Goal: Task Accomplishment & Management: Manage account settings

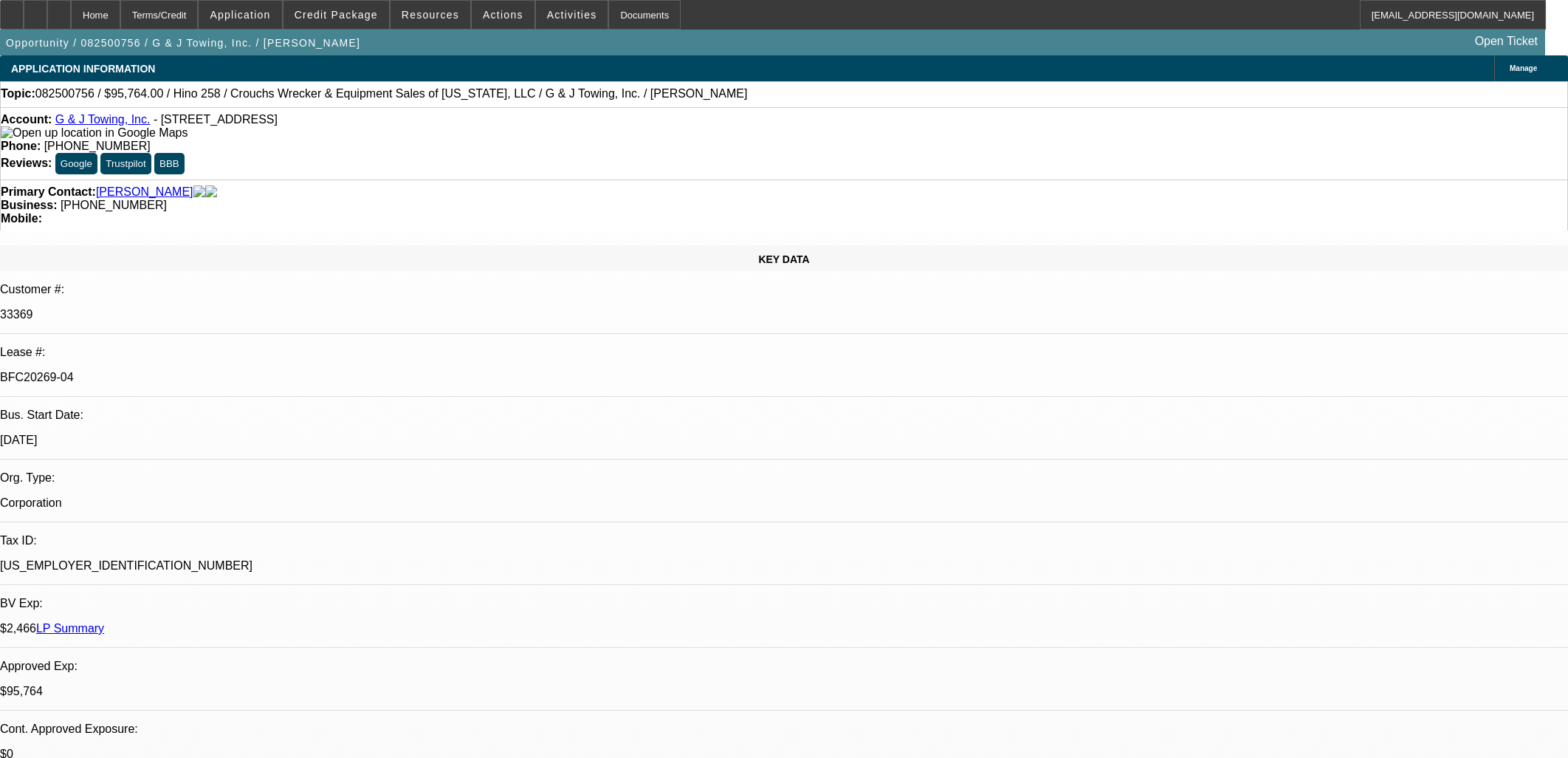
select select "0"
select select "6"
select select "0"
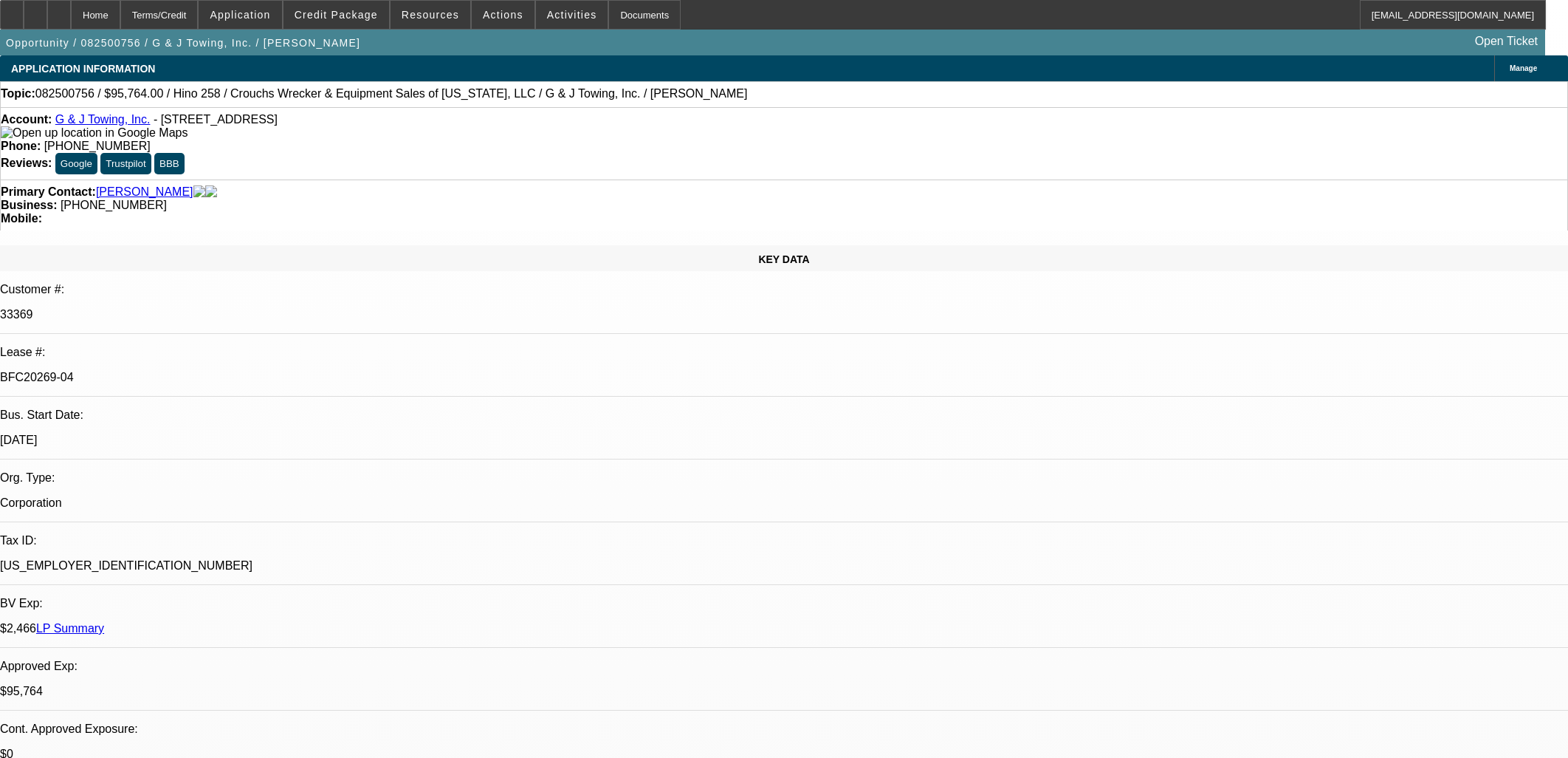
select select "0"
select select "6"
select select "0"
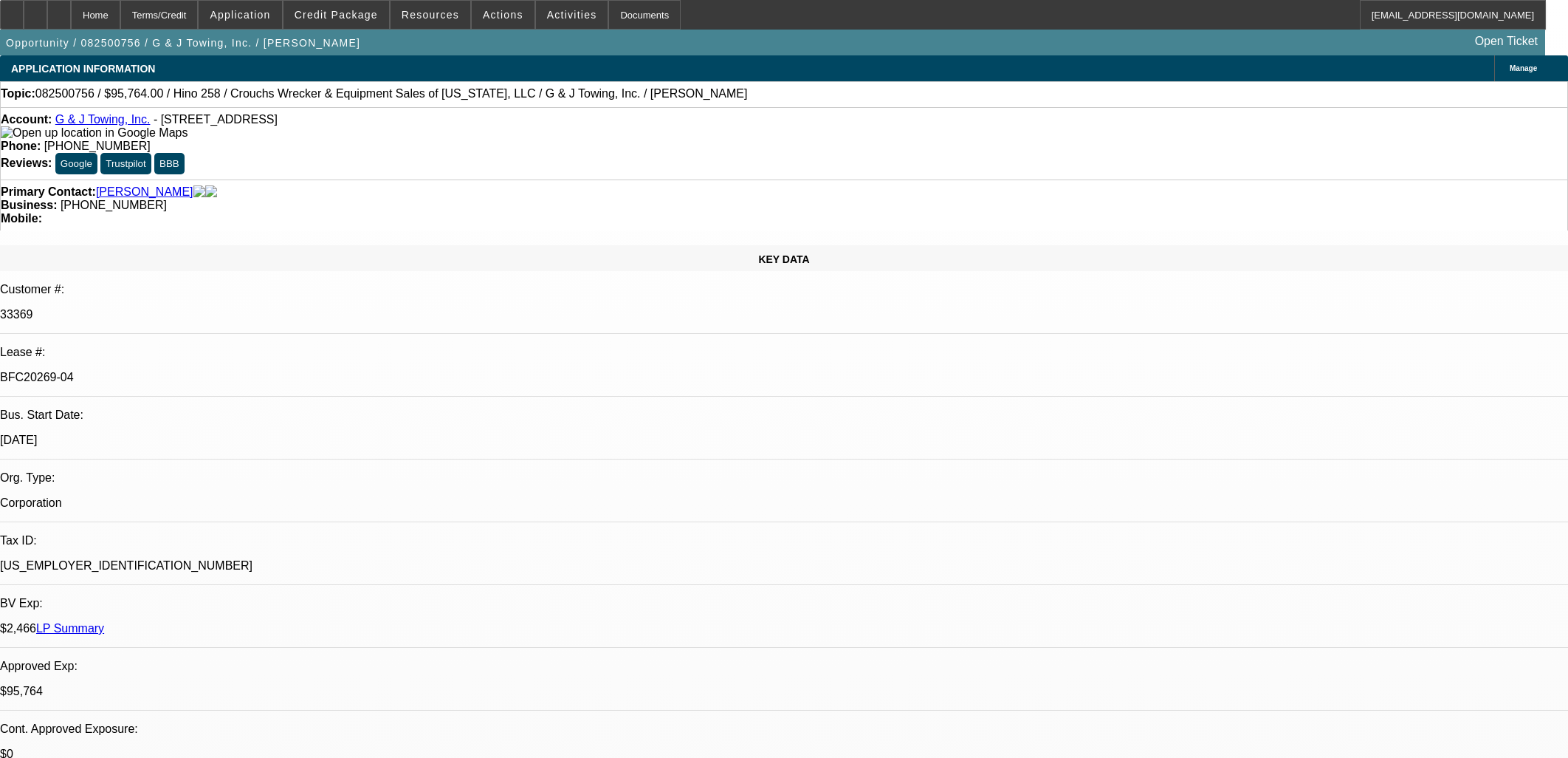
select select "0"
select select "6"
select select "0"
select select "3"
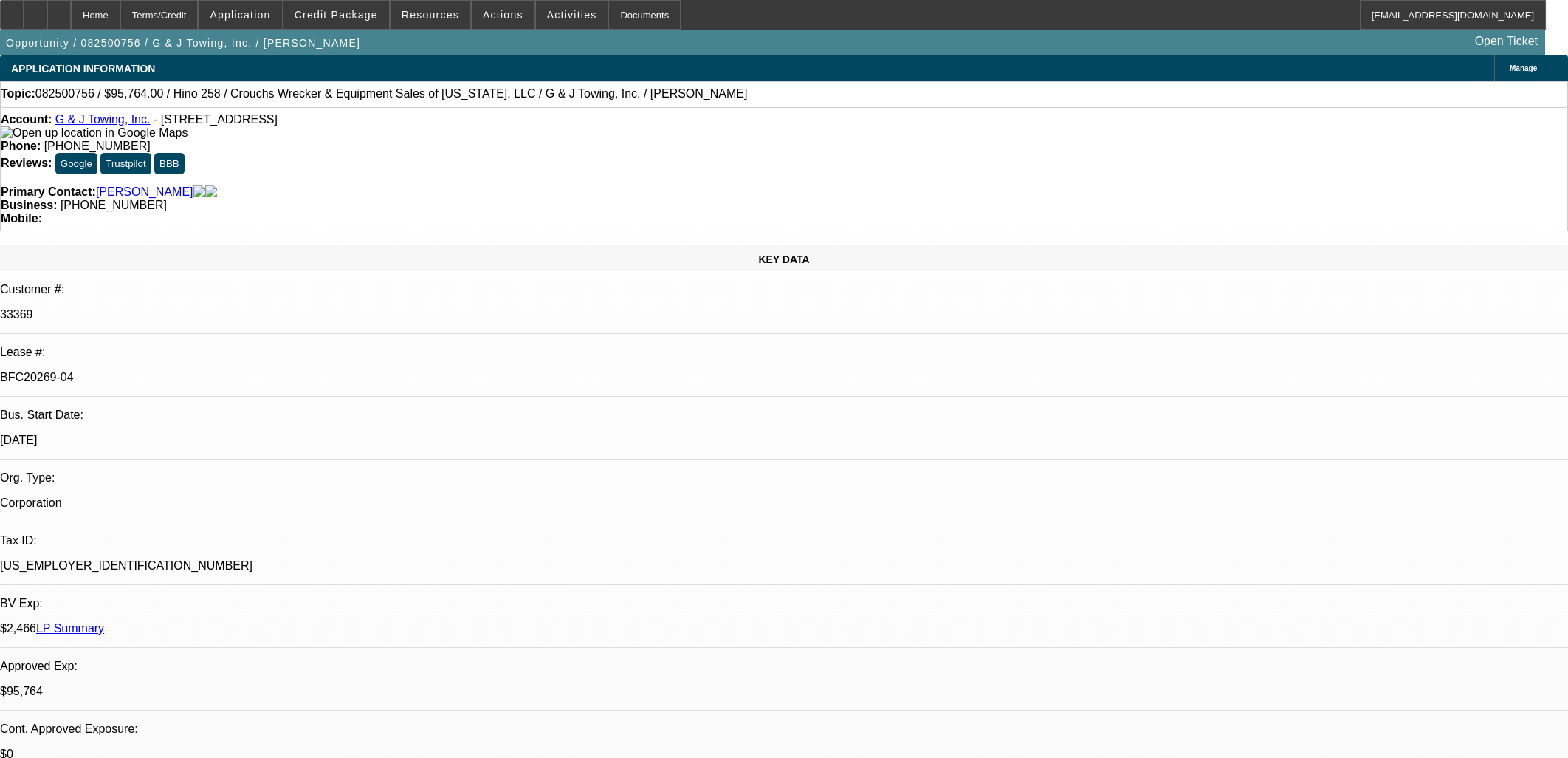
select select "0"
select select "6"
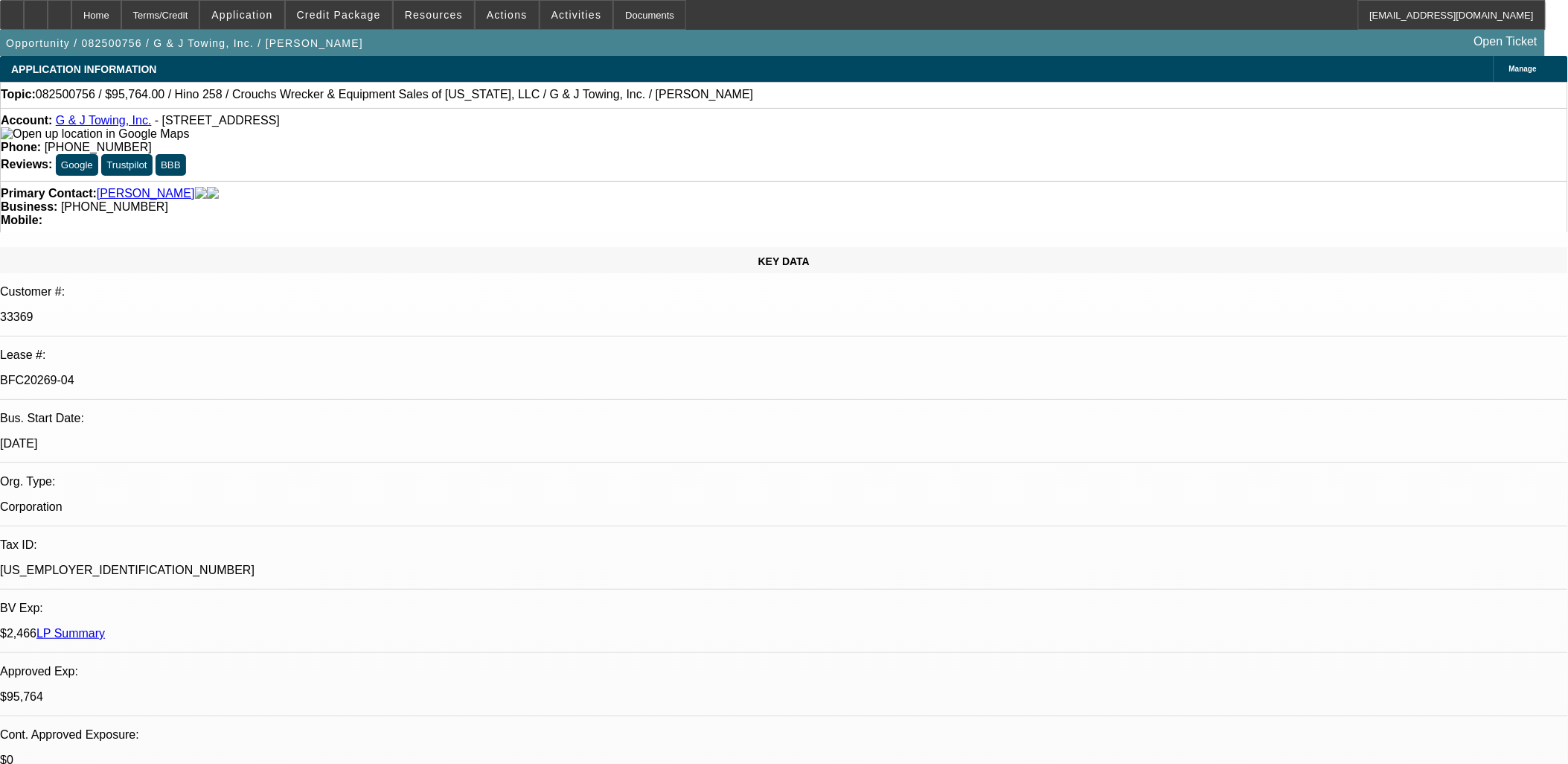
scroll to position [1820, 0]
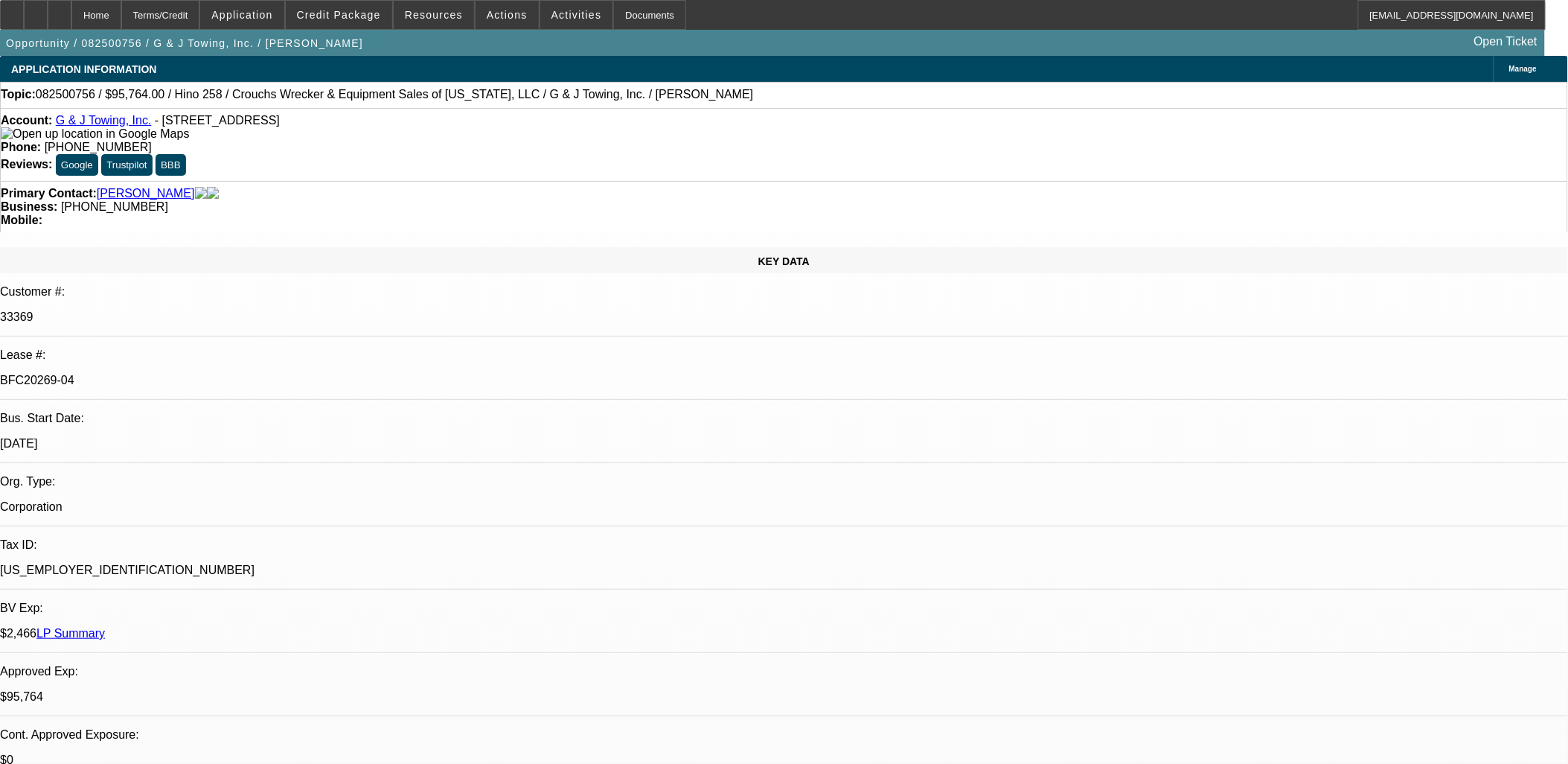
drag, startPoint x: 1250, startPoint y: 288, endPoint x: 755, endPoint y: 471, distance: 527.7
drag, startPoint x: 1002, startPoint y: 396, endPoint x: -36, endPoint y: 195, distance: 1057.3
click at [0, 195] on html "Home Terms/Credit Application Credit Package Resources Actions Activities Docum…" at bounding box center [784, 382] width 1568 height 764
drag, startPoint x: 257, startPoint y: 249, endPoint x: 128, endPoint y: 203, distance: 137.0
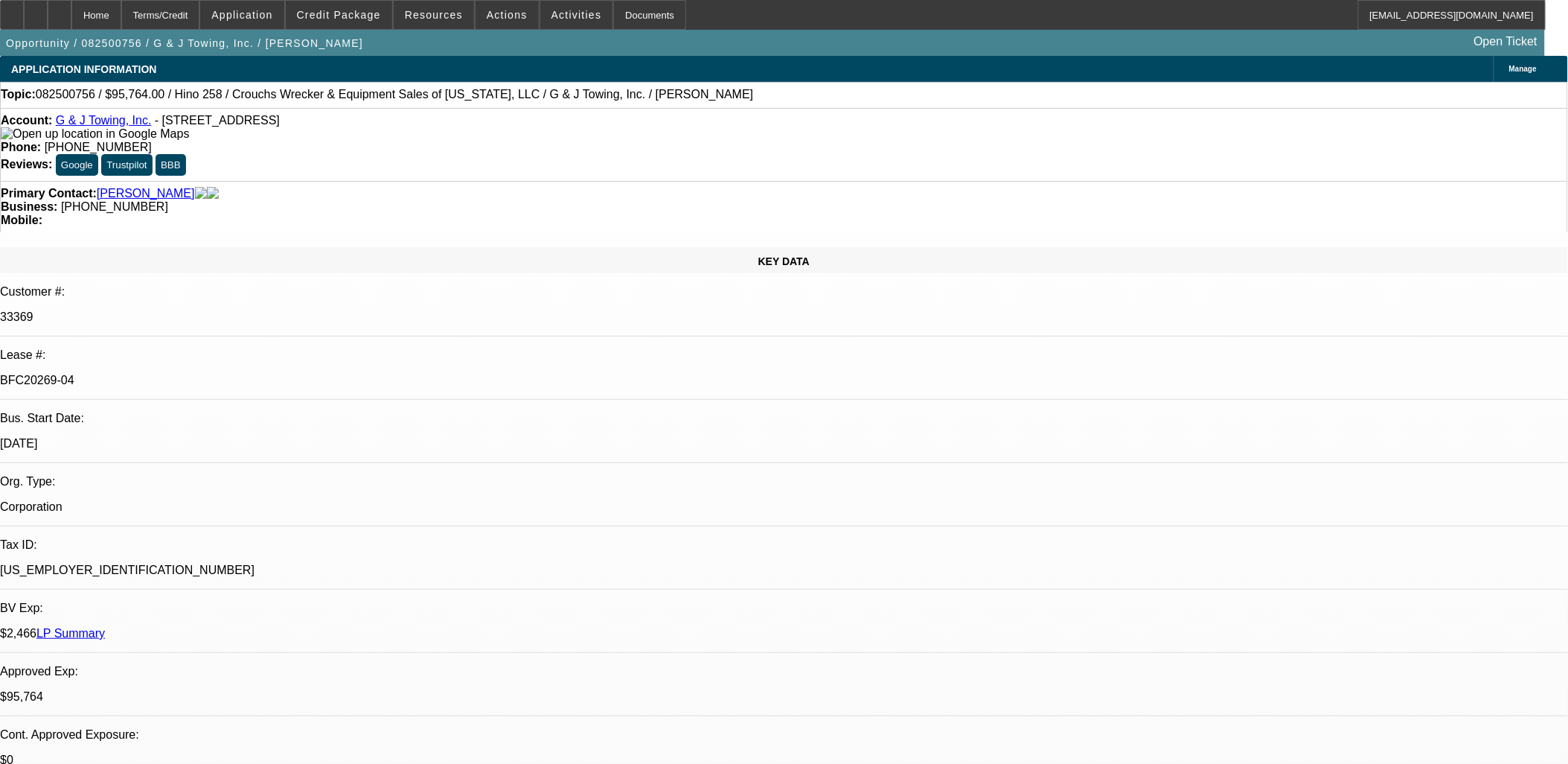
click at [257, 374] on p "BFC20269-04" at bounding box center [784, 381] width 1568 height 14
drag, startPoint x: 128, startPoint y: 202, endPoint x: 1000, endPoint y: 524, distance: 929.6
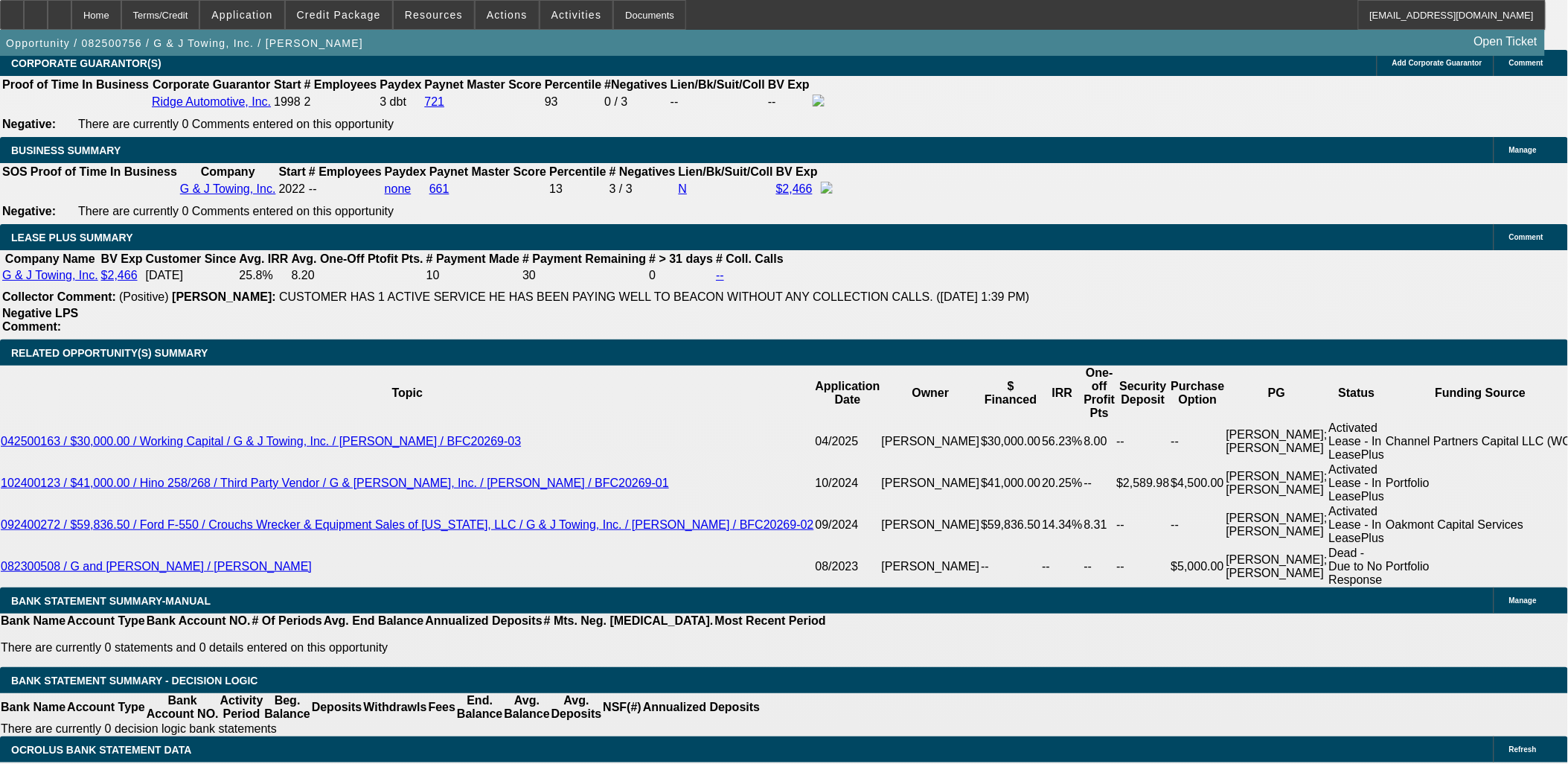
scroll to position [2437, 0]
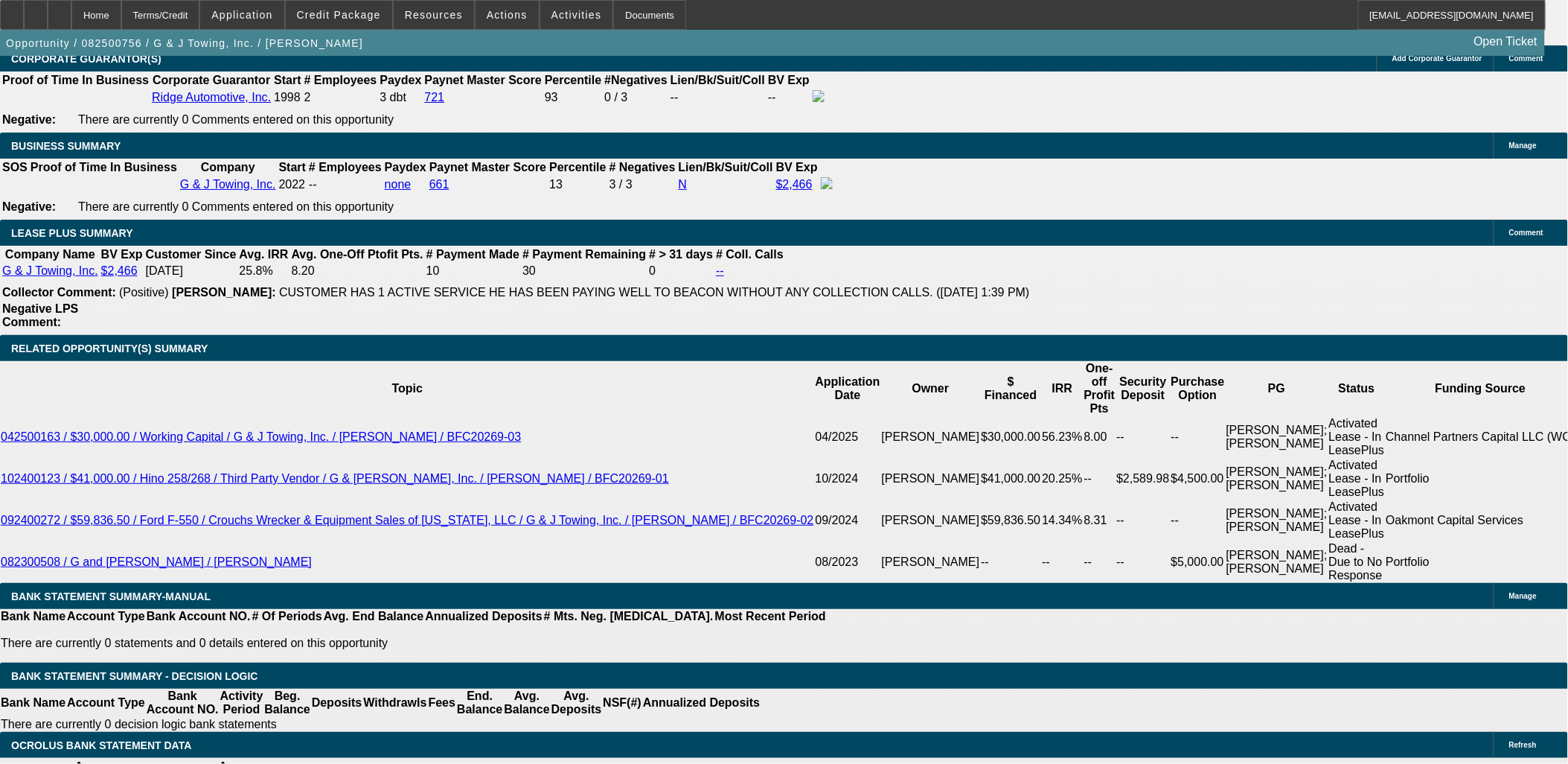
drag, startPoint x: 1309, startPoint y: 646, endPoint x: 1060, endPoint y: 513, distance: 282.3
drag, startPoint x: 1060, startPoint y: 513, endPoint x: 1377, endPoint y: 645, distance: 343.4
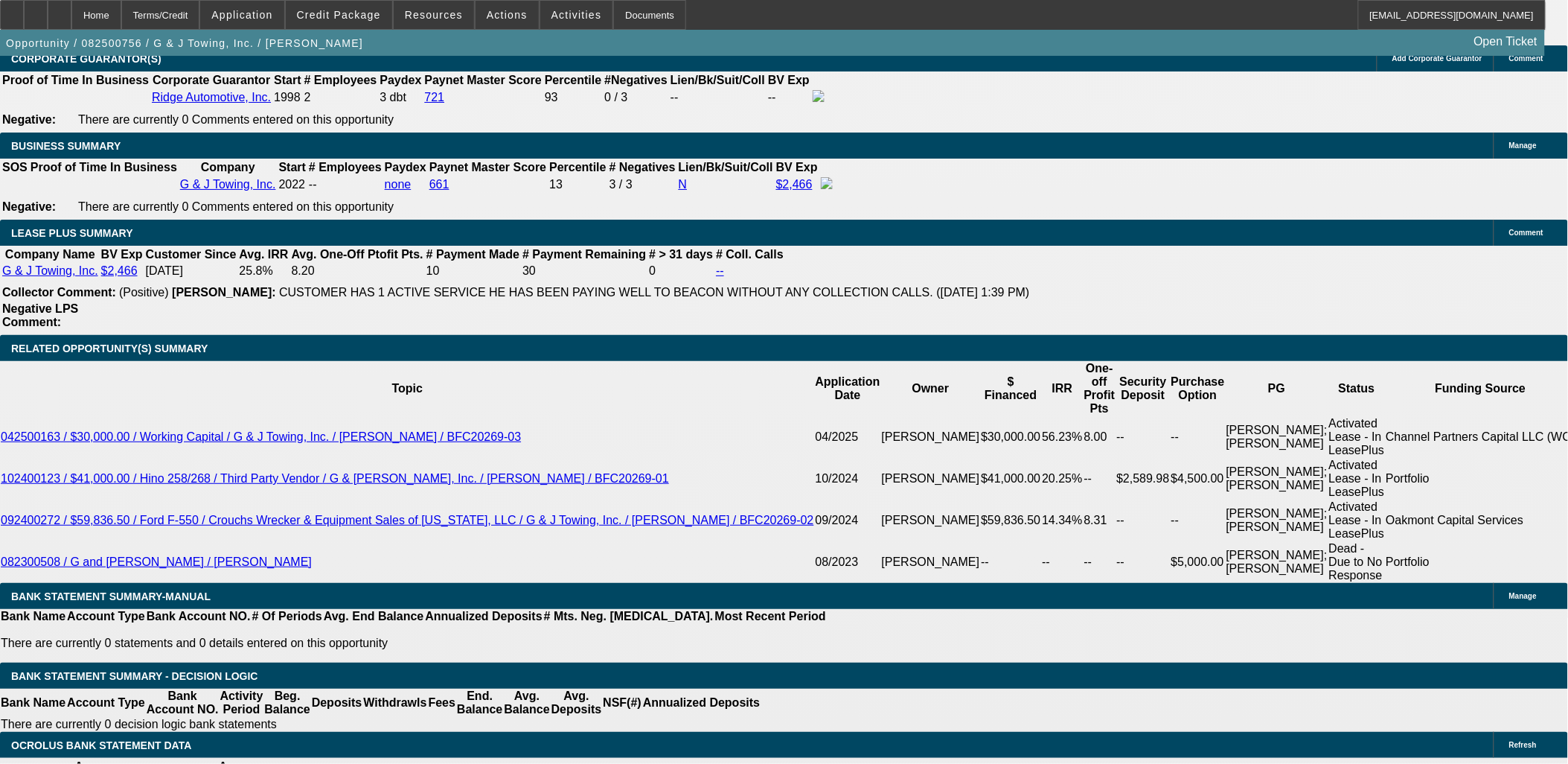
drag, startPoint x: 1377, startPoint y: 645, endPoint x: 1345, endPoint y: 666, distance: 38.3
drag, startPoint x: 1345, startPoint y: 666, endPoint x: 1061, endPoint y: 516, distance: 321.2
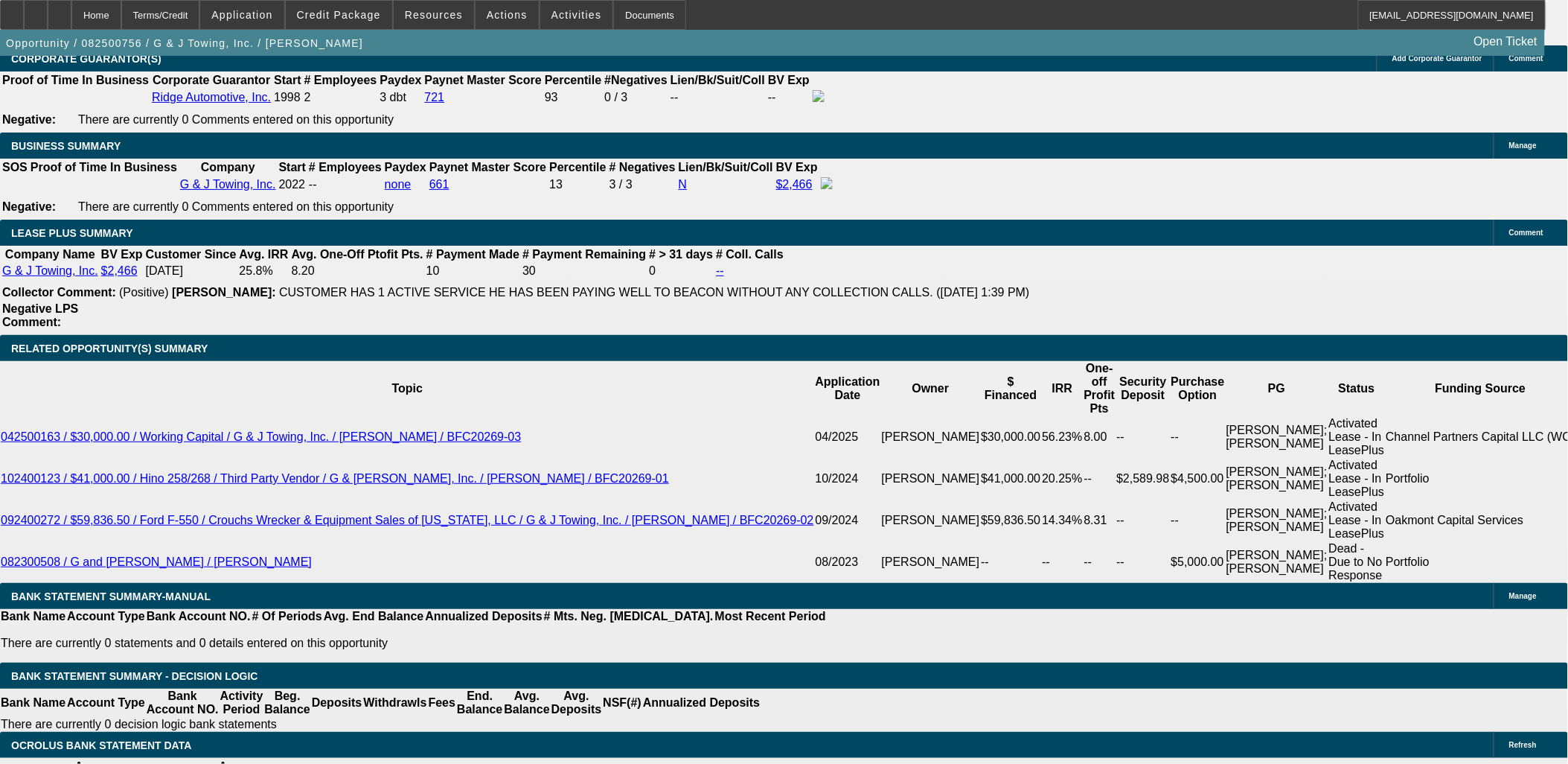
drag, startPoint x: 1060, startPoint y: 518, endPoint x: 1297, endPoint y: 674, distance: 283.7
drag, startPoint x: 1297, startPoint y: 675, endPoint x: 1060, endPoint y: 522, distance: 282.1
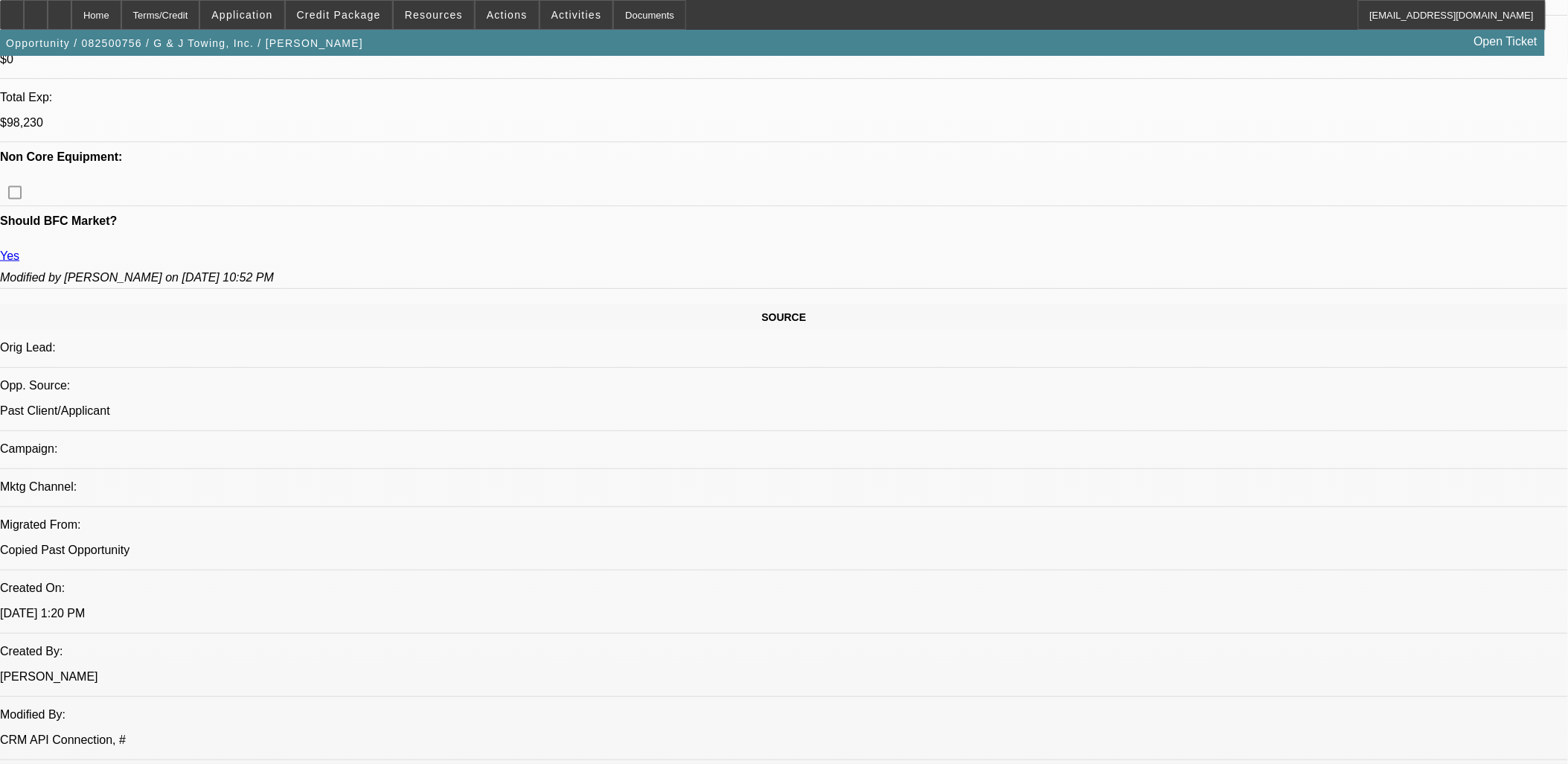
scroll to position [204, 0]
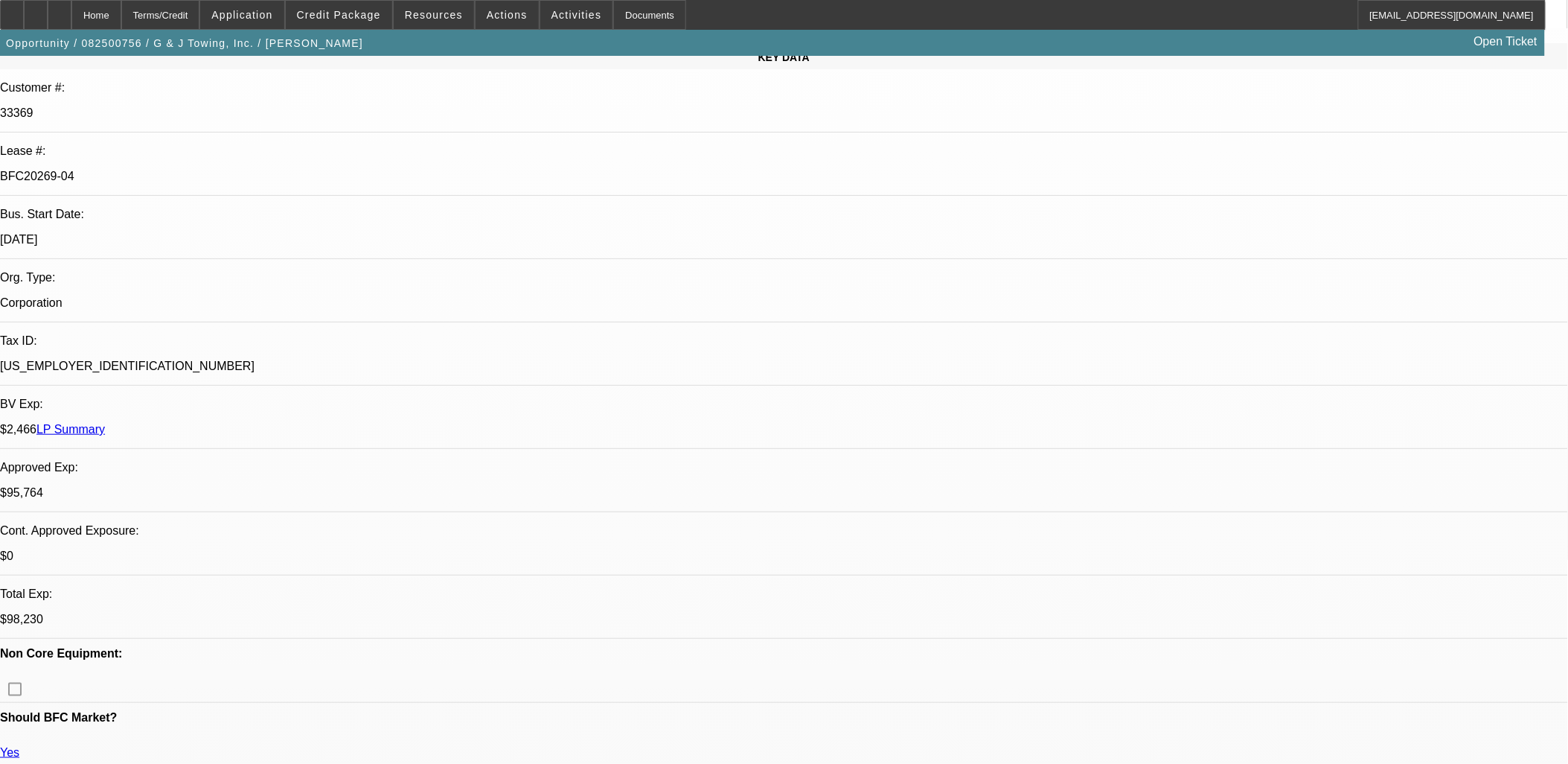
drag, startPoint x: 575, startPoint y: 562, endPoint x: 9, endPoint y: 342, distance: 607.3
drag, startPoint x: 9, startPoint y: 342, endPoint x: 521, endPoint y: 539, distance: 548.6
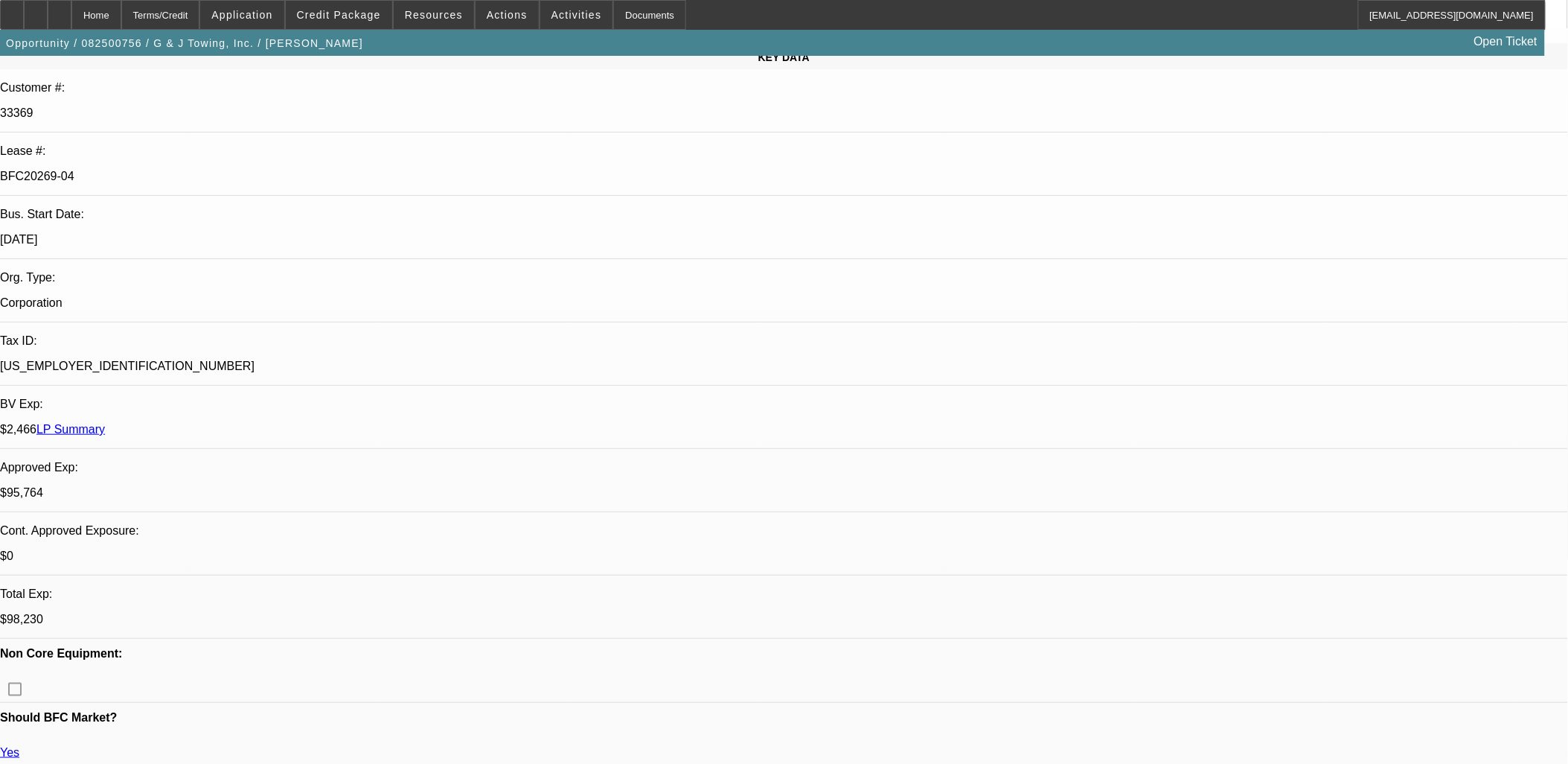
drag, startPoint x: 521, startPoint y: 543, endPoint x: 23, endPoint y: 348, distance: 534.8
drag, startPoint x: 41, startPoint y: 351, endPoint x: 390, endPoint y: 546, distance: 399.8
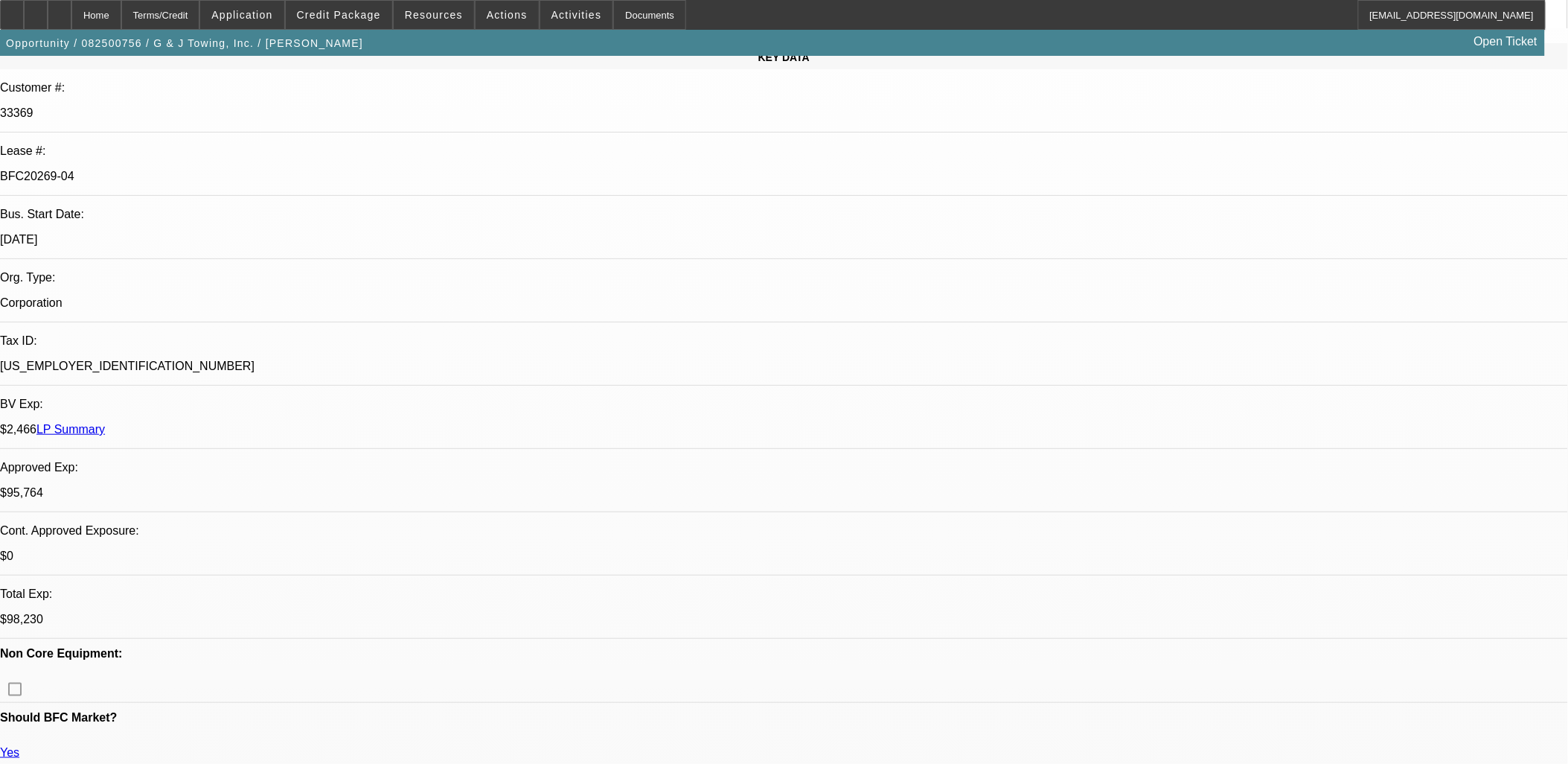
drag, startPoint x: 390, startPoint y: 546, endPoint x: 23, endPoint y: 365, distance: 409.2
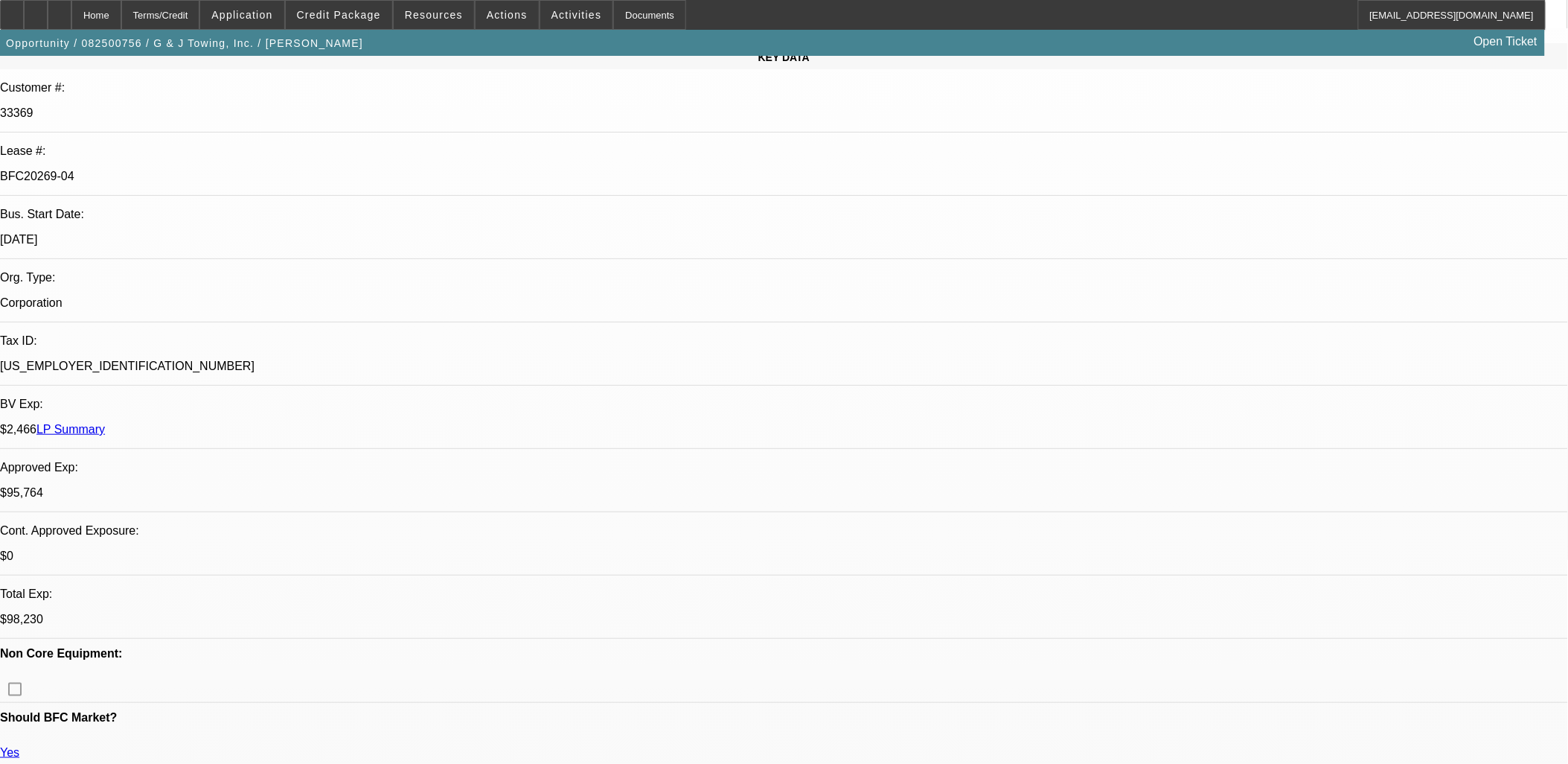
drag, startPoint x: 23, startPoint y: 365, endPoint x: 1029, endPoint y: 525, distance: 1018.6
drag, startPoint x: 1030, startPoint y: 526, endPoint x: 1197, endPoint y: 587, distance: 177.8
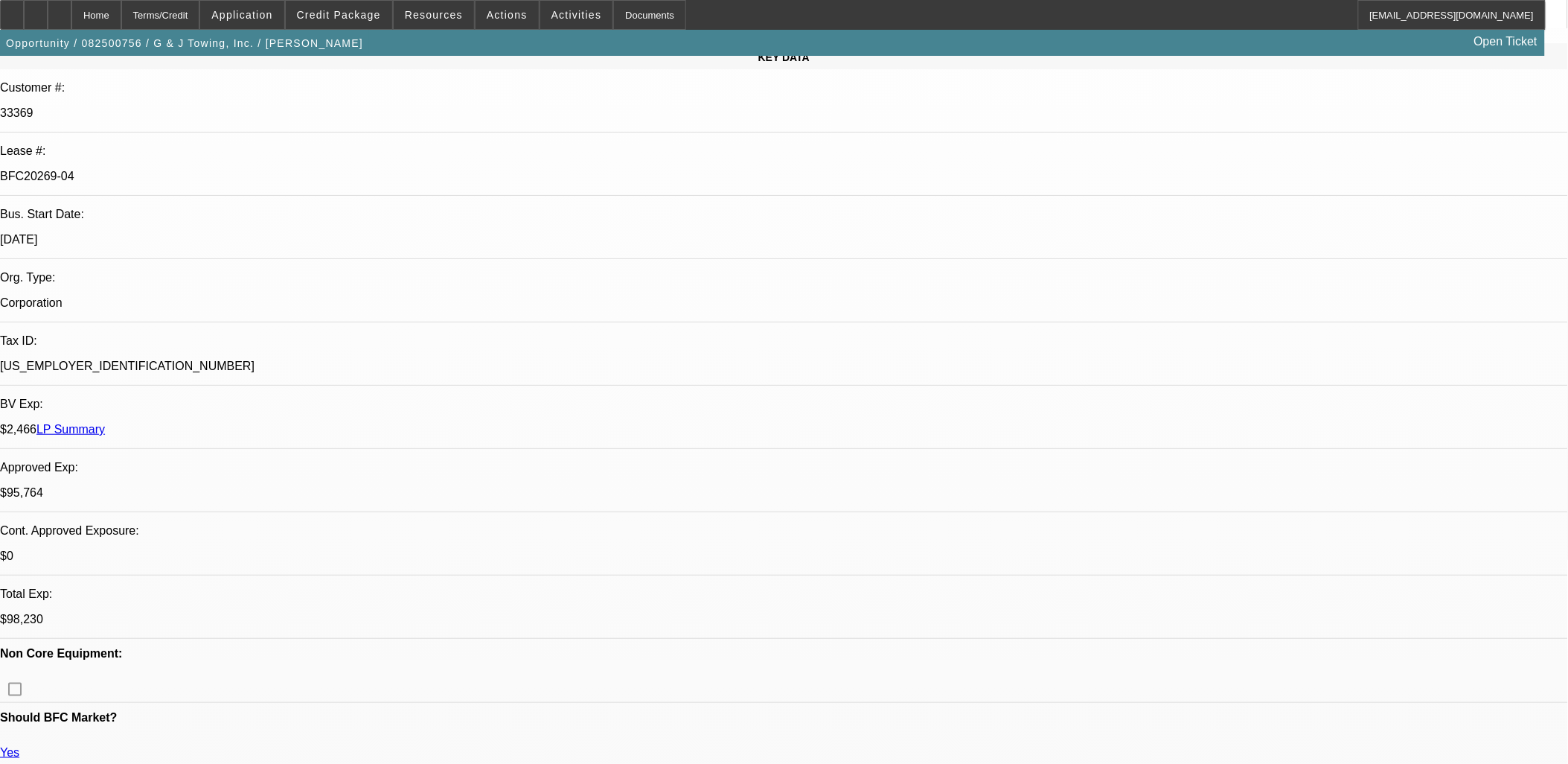
drag, startPoint x: 1173, startPoint y: 591, endPoint x: 975, endPoint y: 510, distance: 213.9
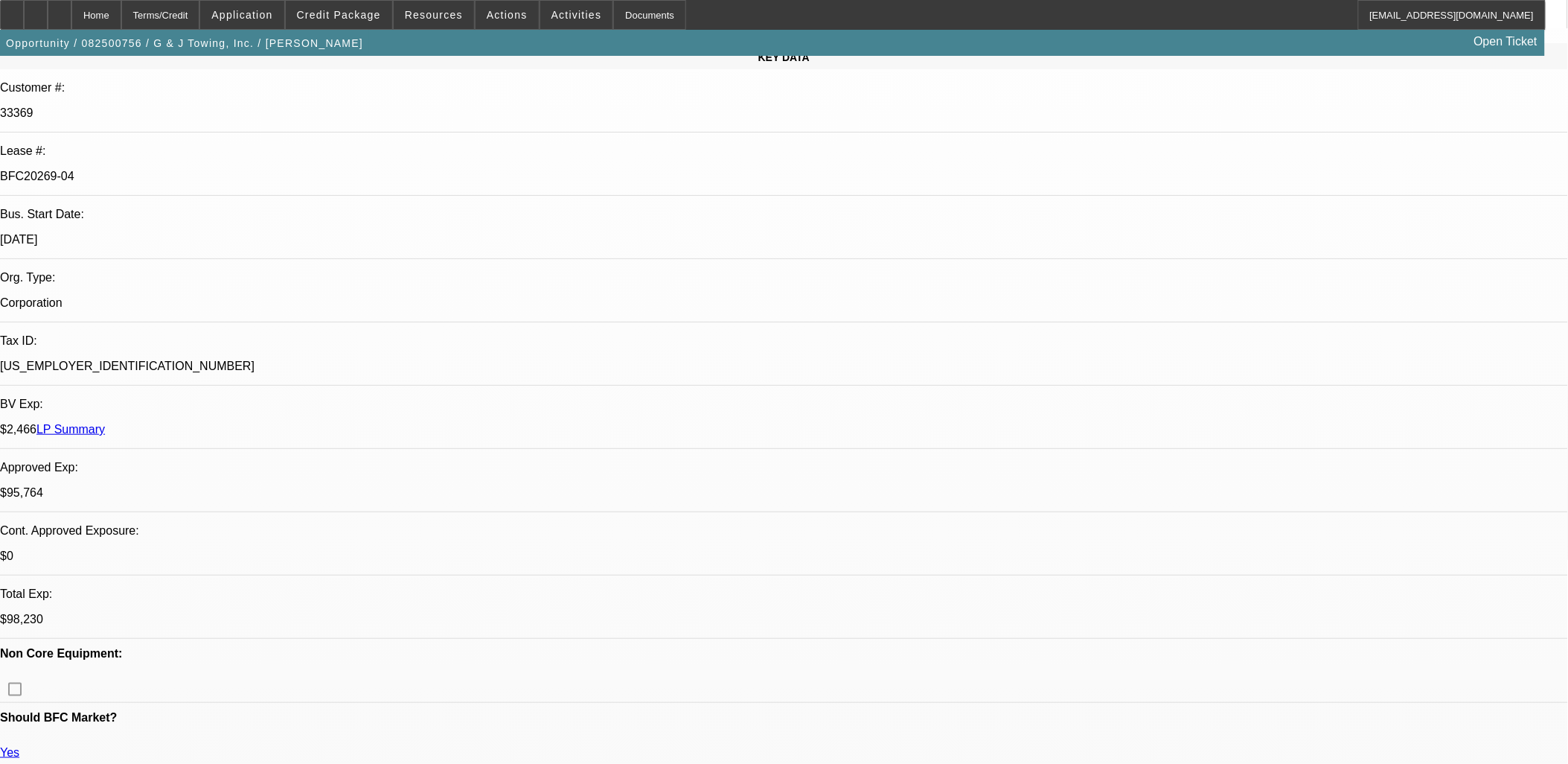
drag, startPoint x: 1135, startPoint y: 611, endPoint x: 380, endPoint y: 254, distance: 835.1
drag, startPoint x: 1117, startPoint y: 630, endPoint x: 1060, endPoint y: 435, distance: 203.2
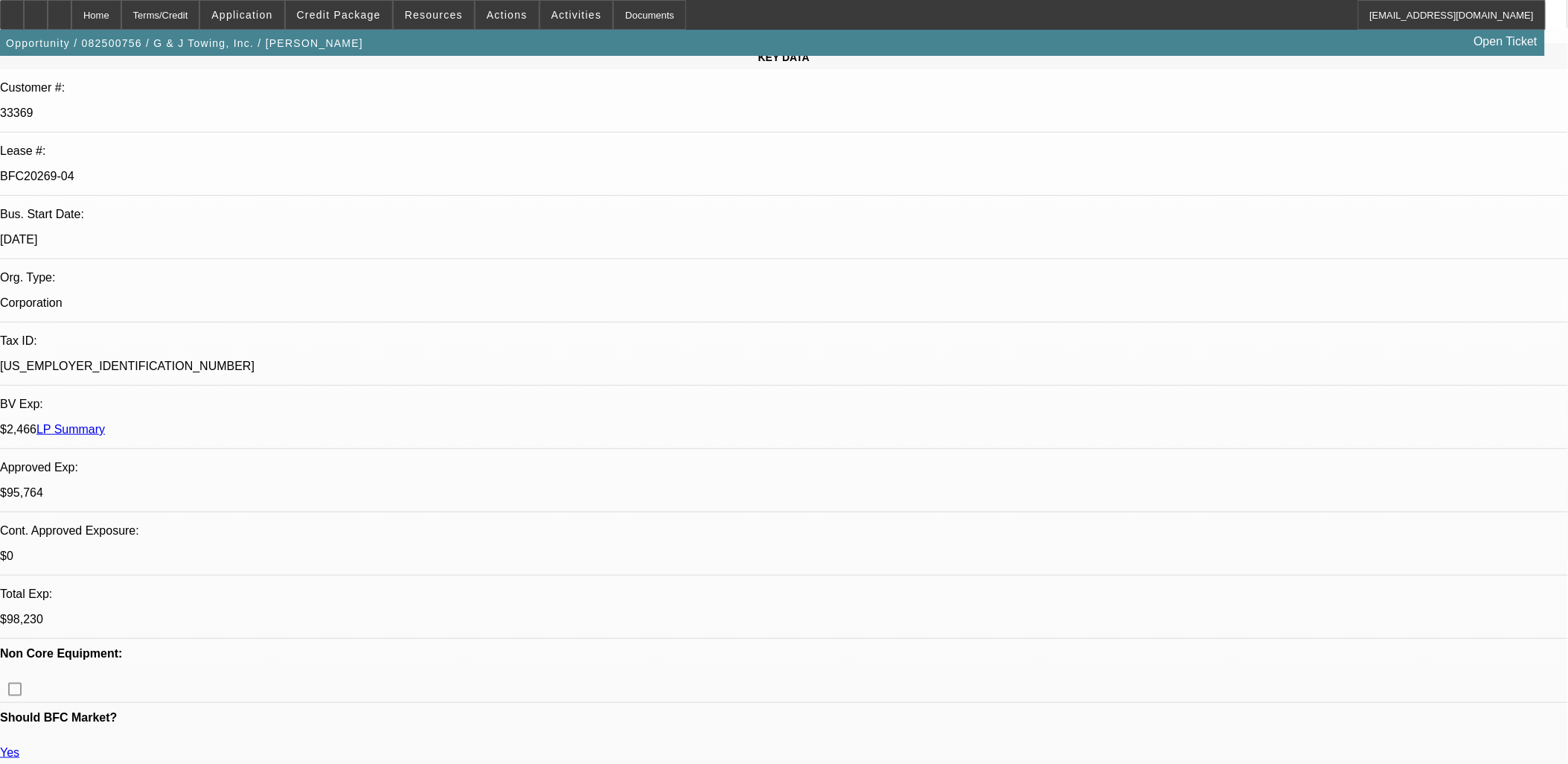
drag, startPoint x: 1060, startPoint y: 435, endPoint x: 1151, endPoint y: 620, distance: 206.2
drag, startPoint x: 1151, startPoint y: 621, endPoint x: 1056, endPoint y: 419, distance: 223.2
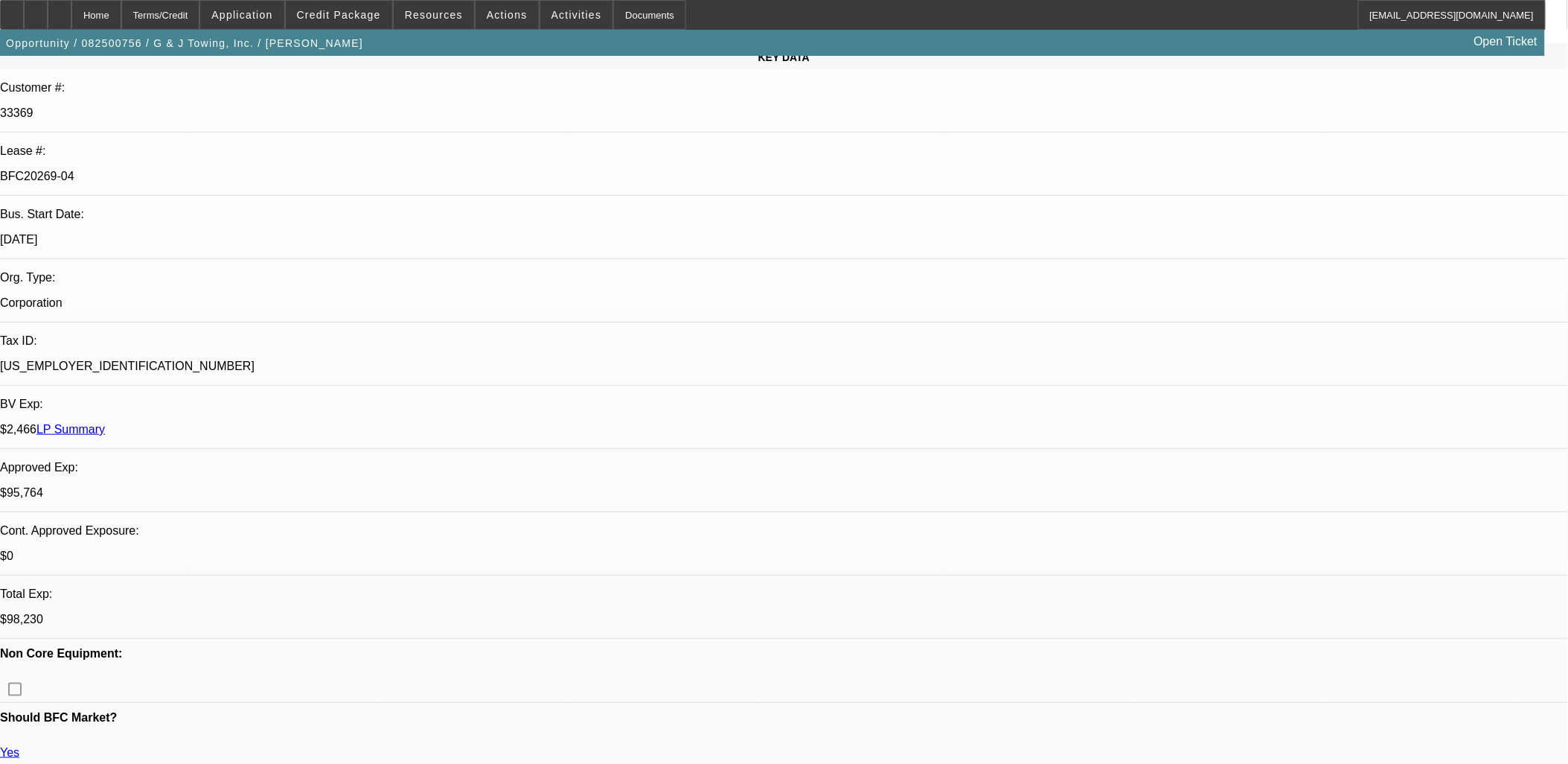
drag, startPoint x: 1056, startPoint y: 419, endPoint x: 426, endPoint y: -29, distance: 773.0
click at [426, 0] on html "Home Terms/Credit Application Credit Package Resources Actions Activities Docum…" at bounding box center [784, 178] width 1568 height 764
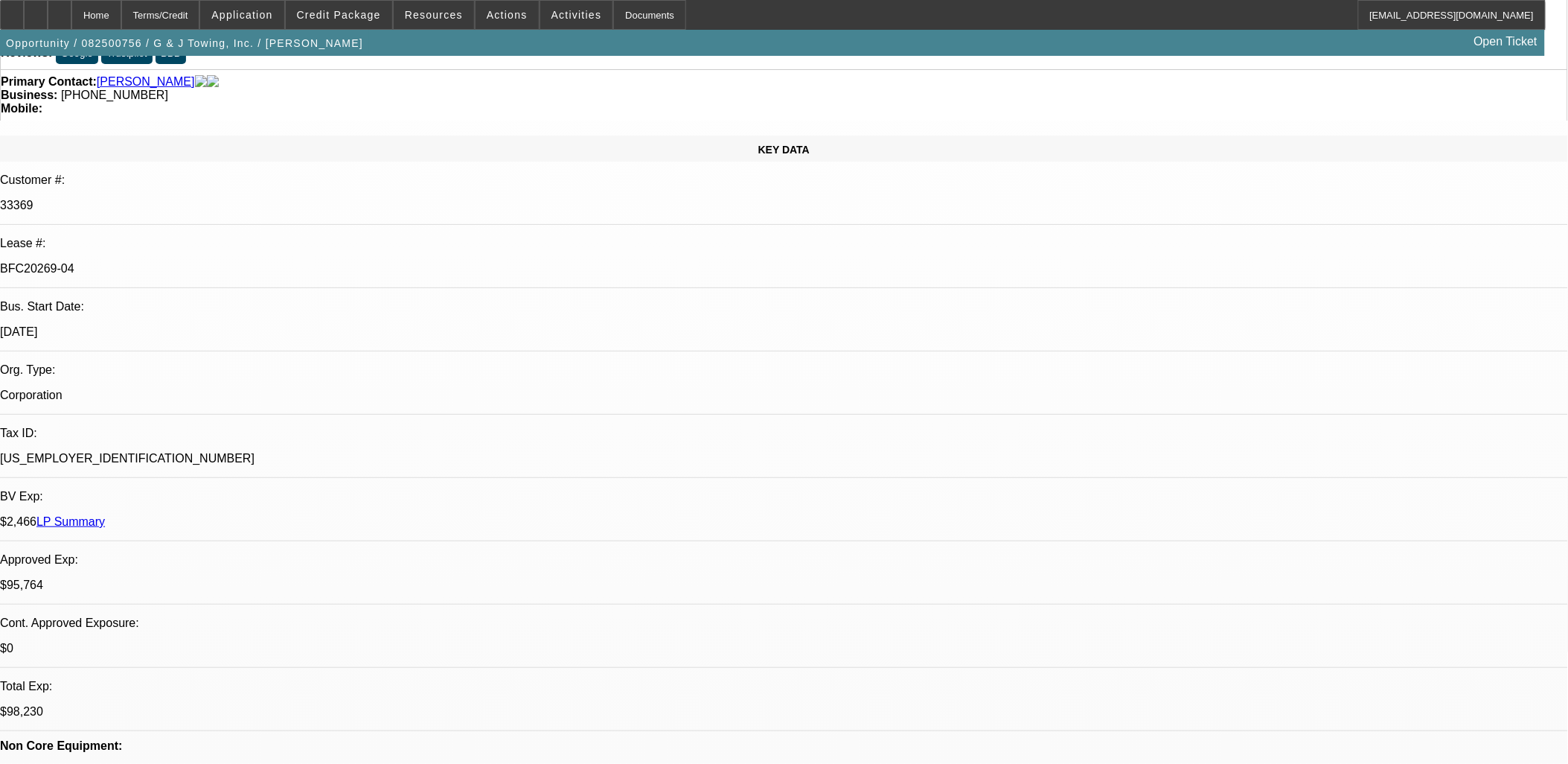
drag, startPoint x: 1158, startPoint y: 281, endPoint x: 1150, endPoint y: 288, distance: 10.6
drag, startPoint x: 807, startPoint y: 315, endPoint x: 734, endPoint y: 317, distance: 73.0
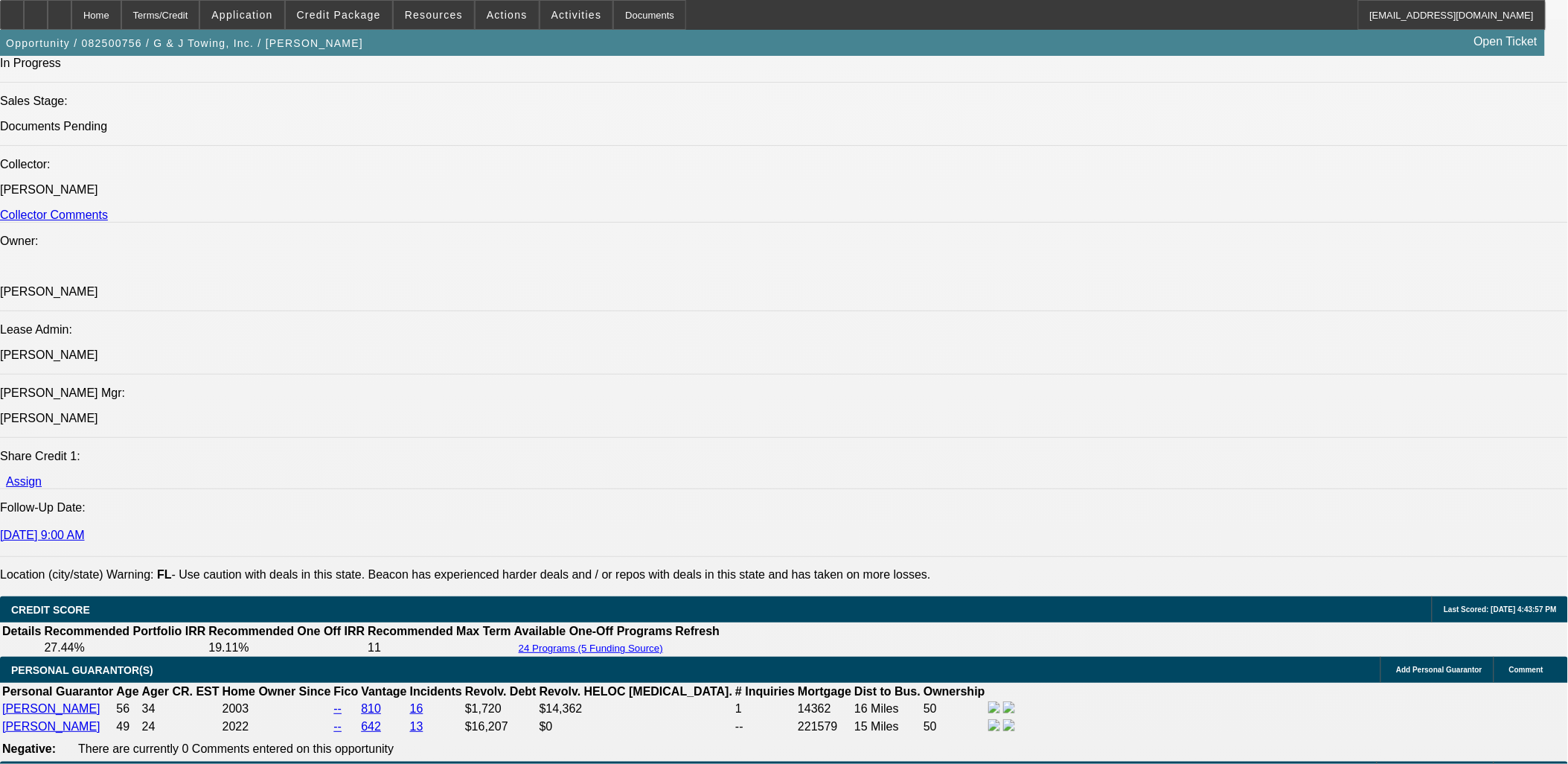
scroll to position [1683, 0]
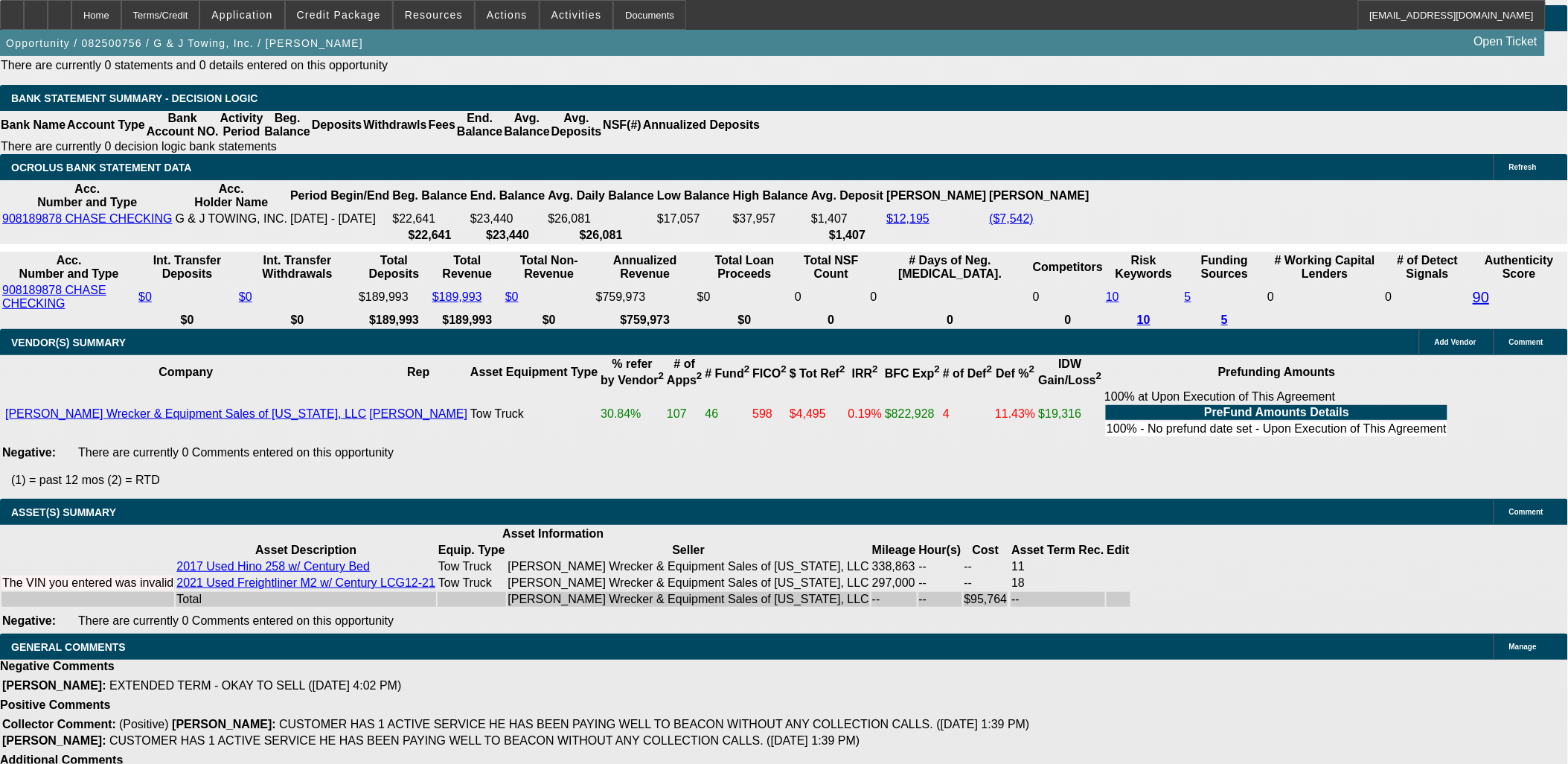
scroll to position [2519, 0]
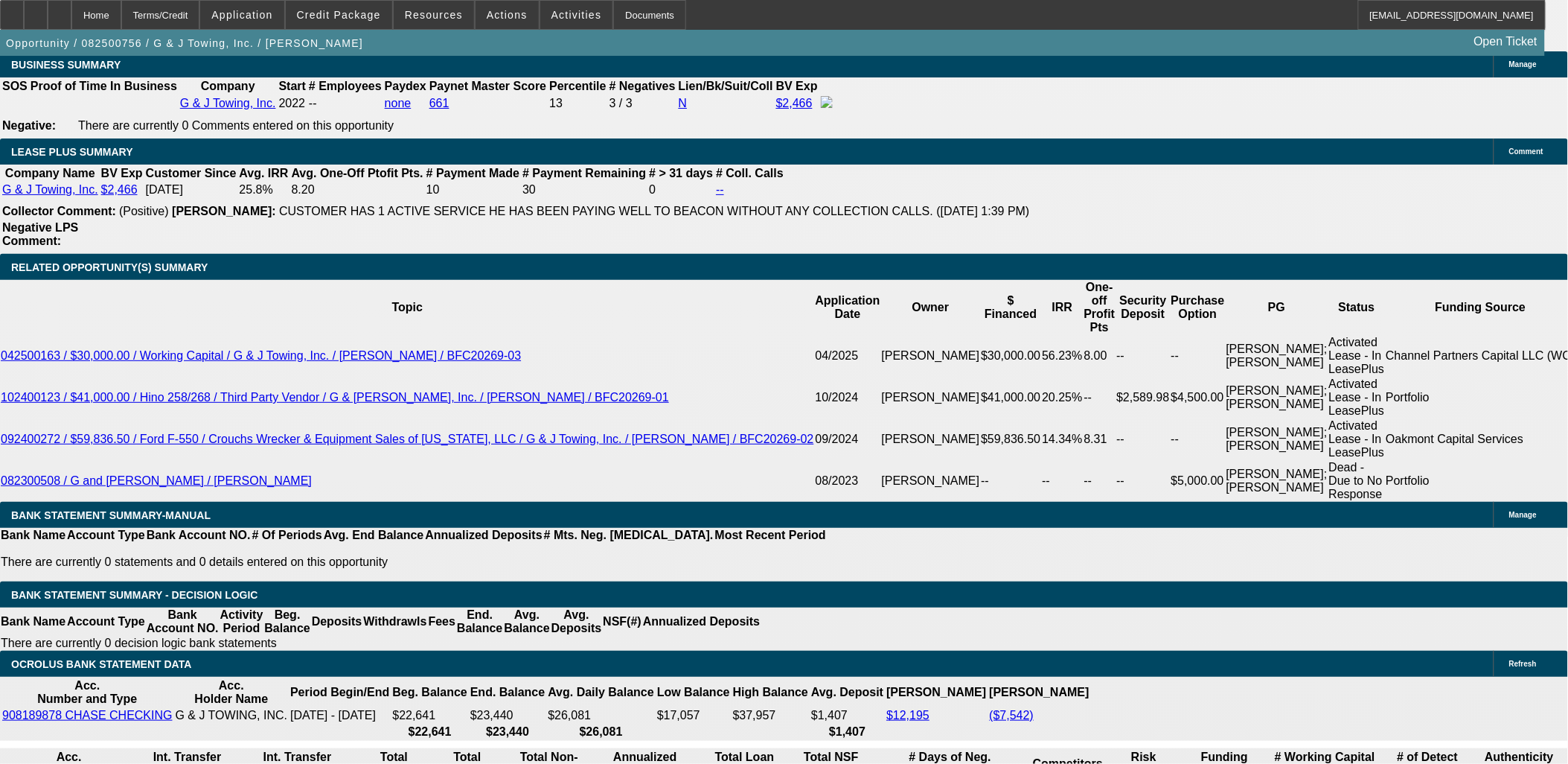
drag, startPoint x: 807, startPoint y: 611, endPoint x: 1051, endPoint y: 620, distance: 244.2
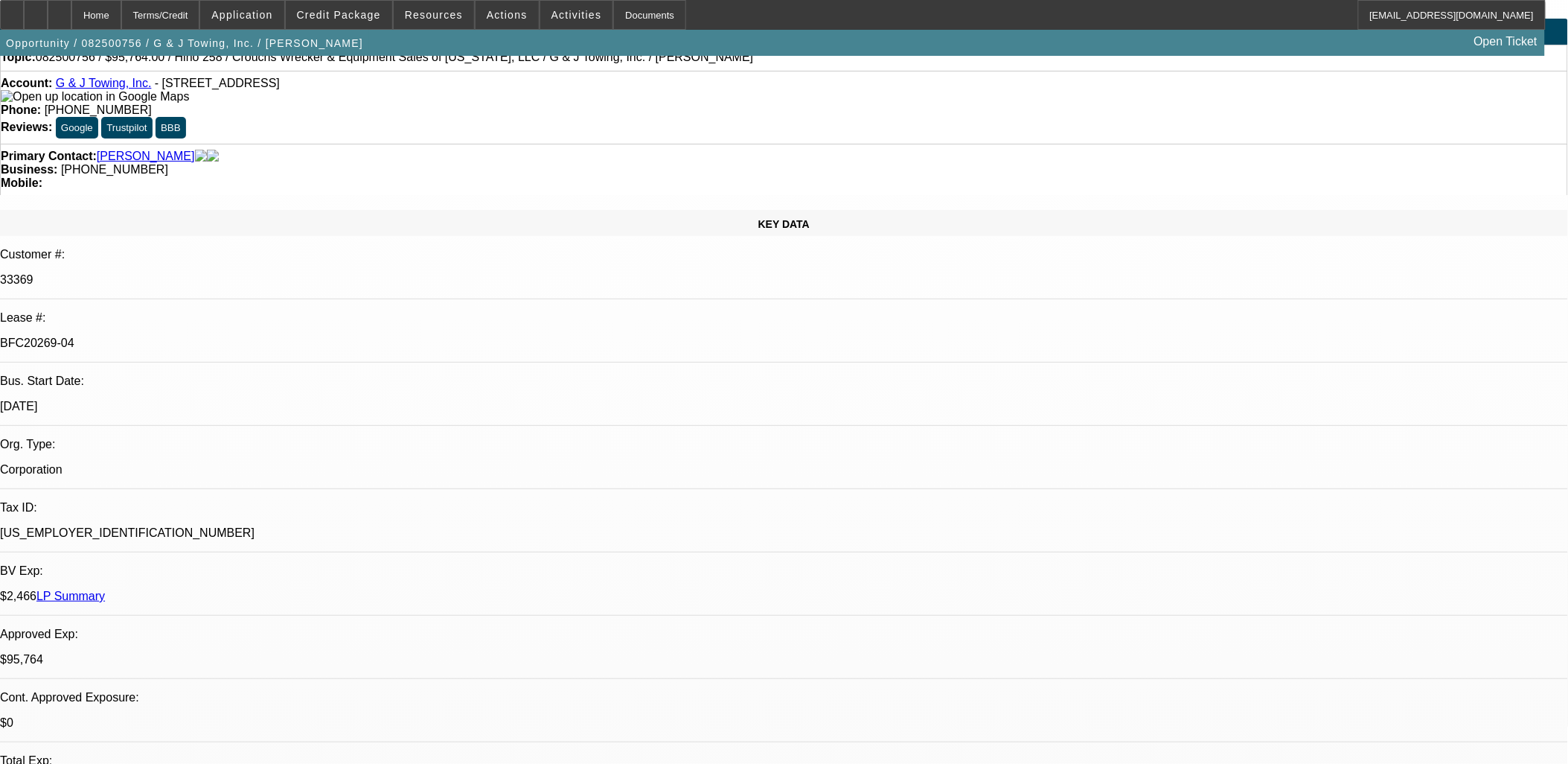
scroll to position [0, 0]
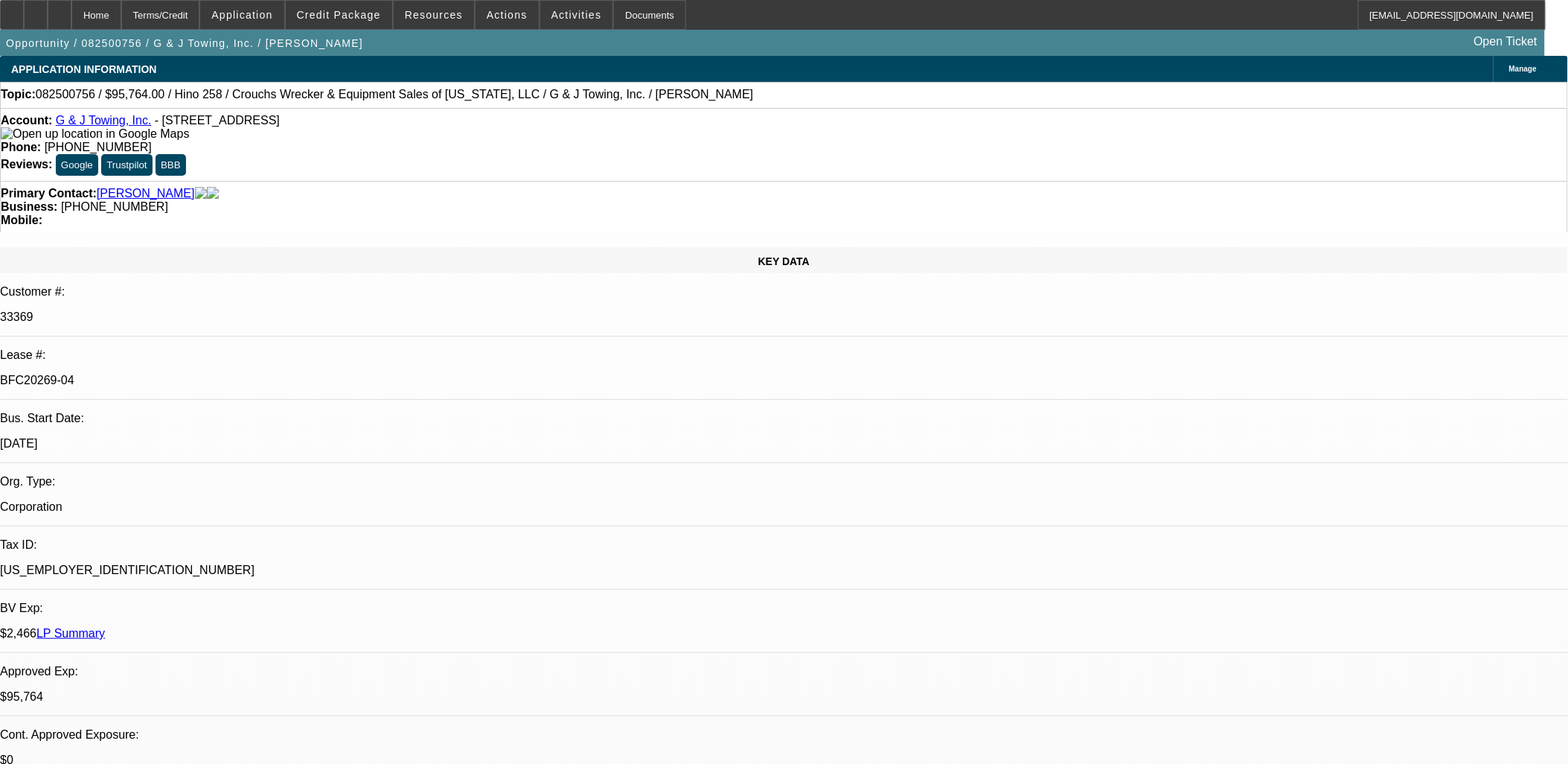
drag, startPoint x: 311, startPoint y: 206, endPoint x: 315, endPoint y: 199, distance: 8.1
click at [311, 247] on div "KEY DATA" at bounding box center [784, 260] width 1568 height 26
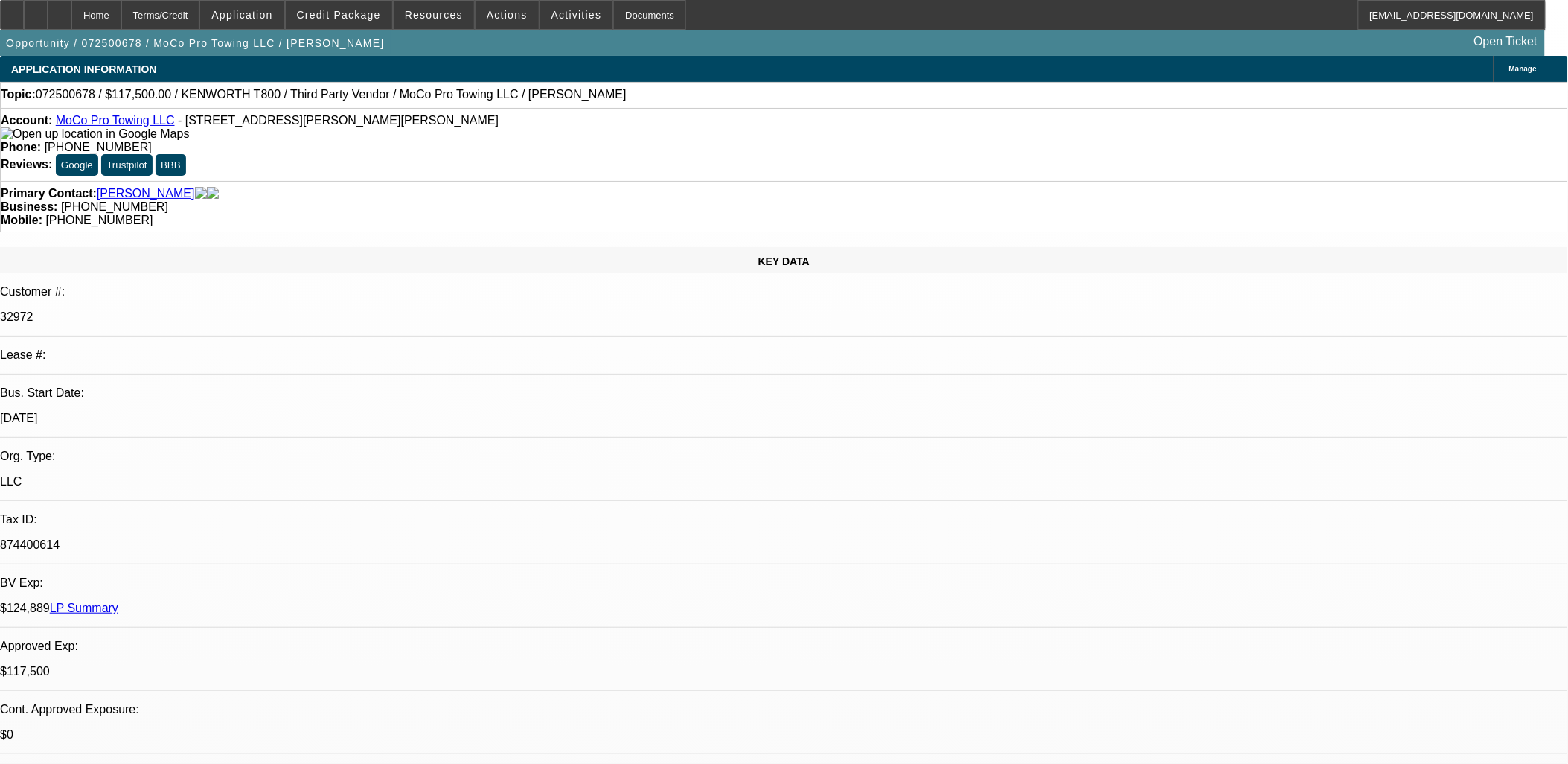
select select "0"
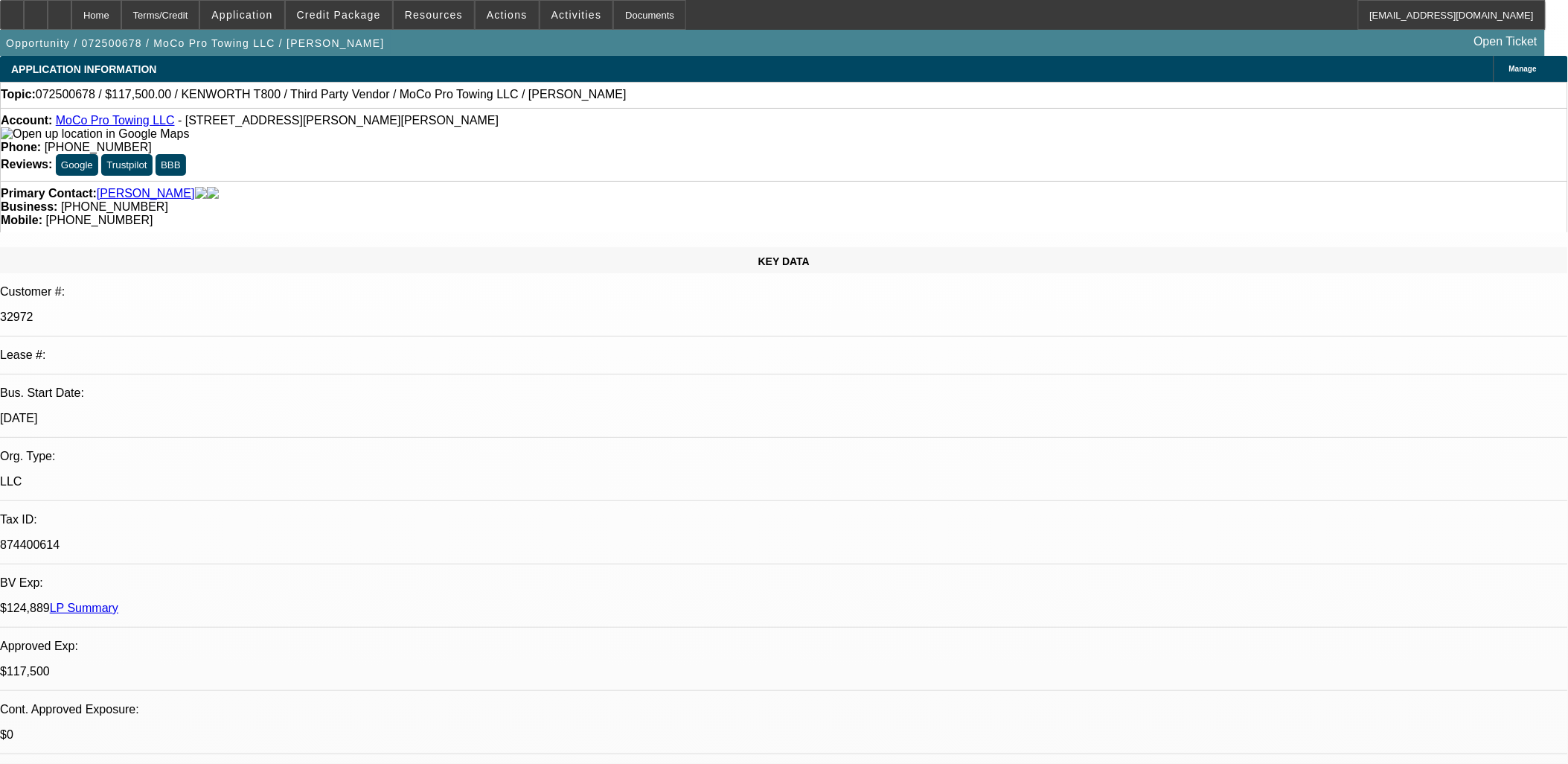
select select "0"
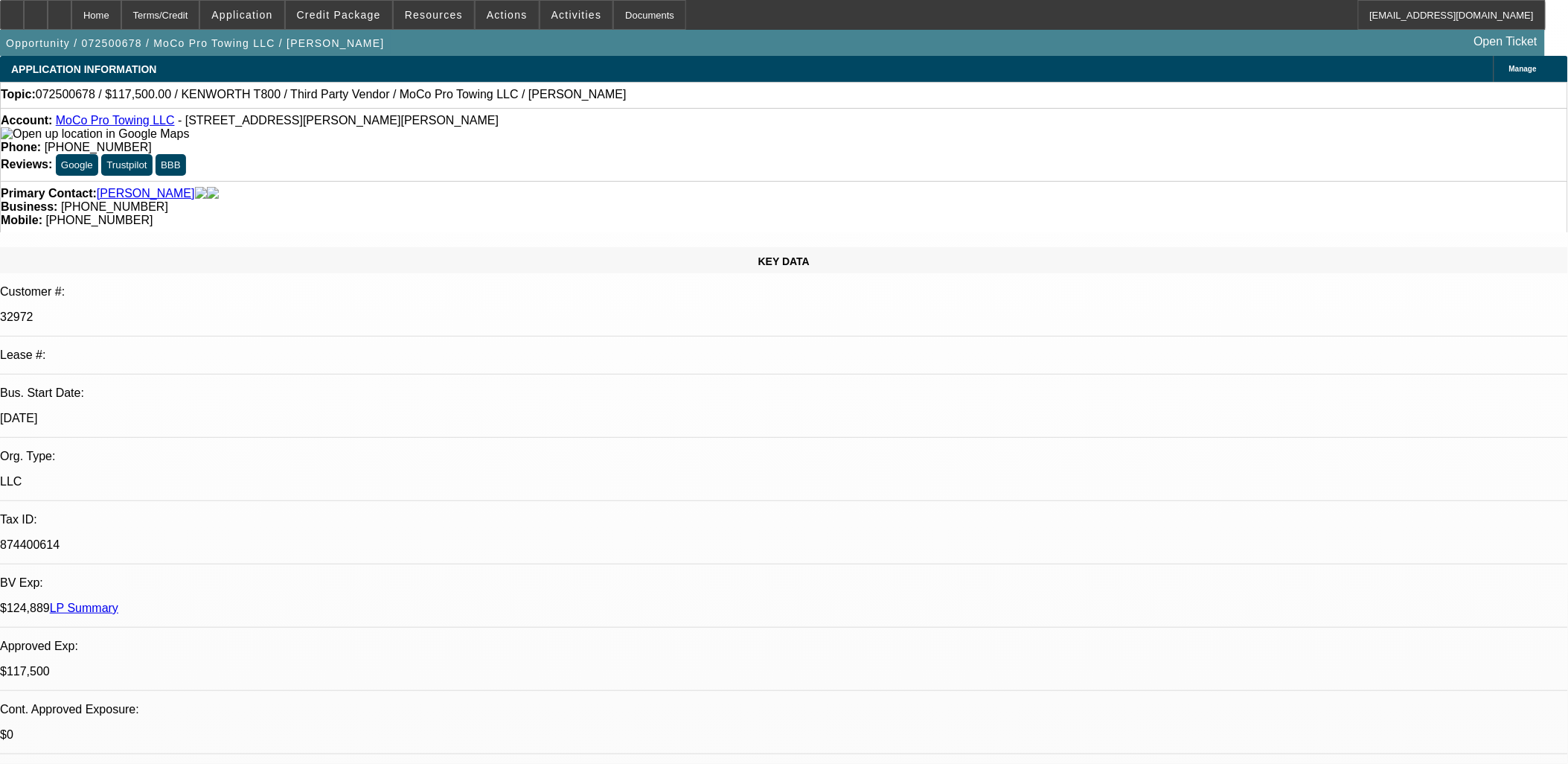
select select "1"
select select "6"
select select "1"
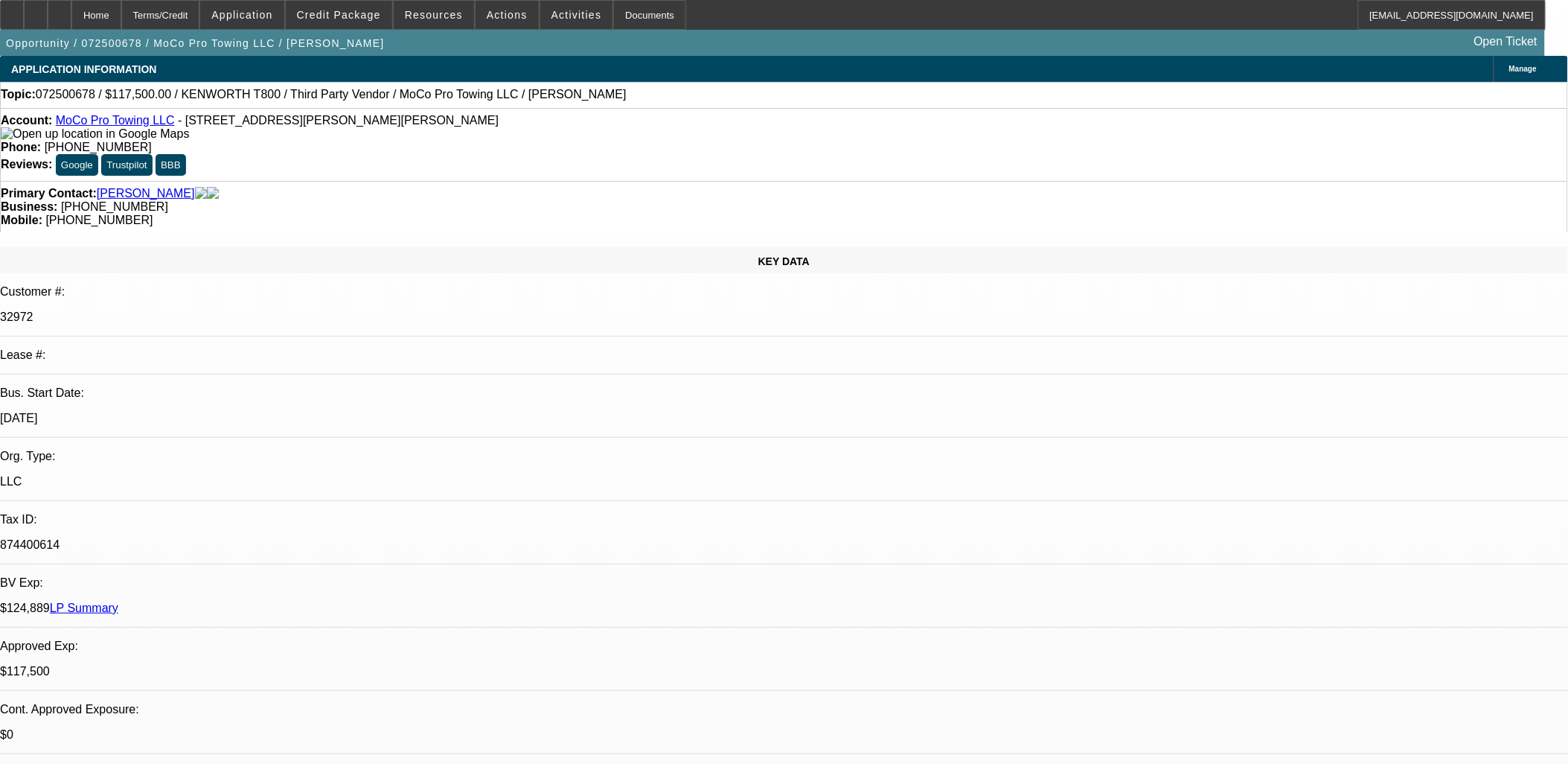
select select "6"
select select "1"
select select "2"
select select "6"
select select "1"
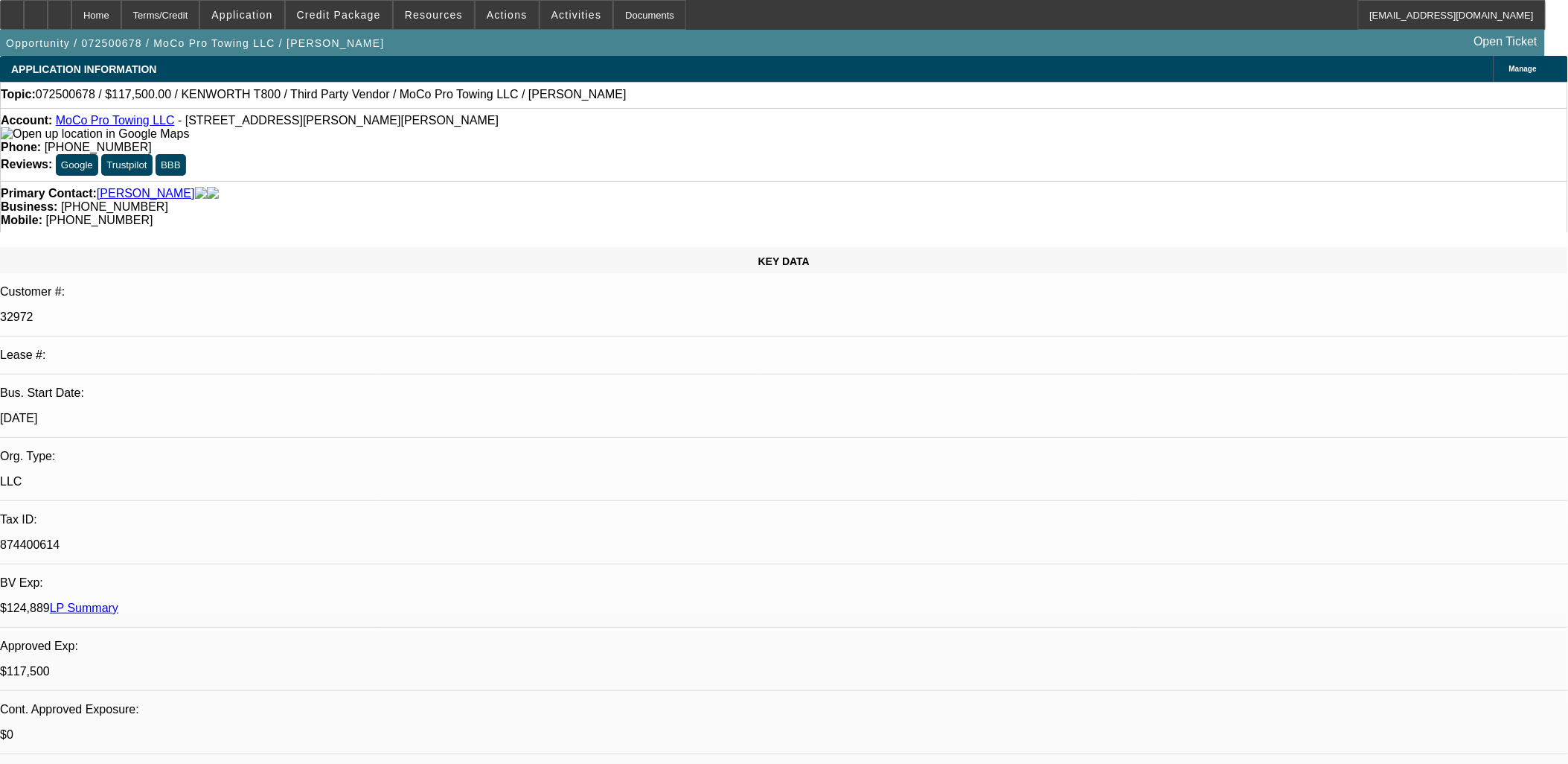
select select "2"
select select "6"
drag, startPoint x: 1151, startPoint y: 154, endPoint x: 1157, endPoint y: 159, distance: 7.8
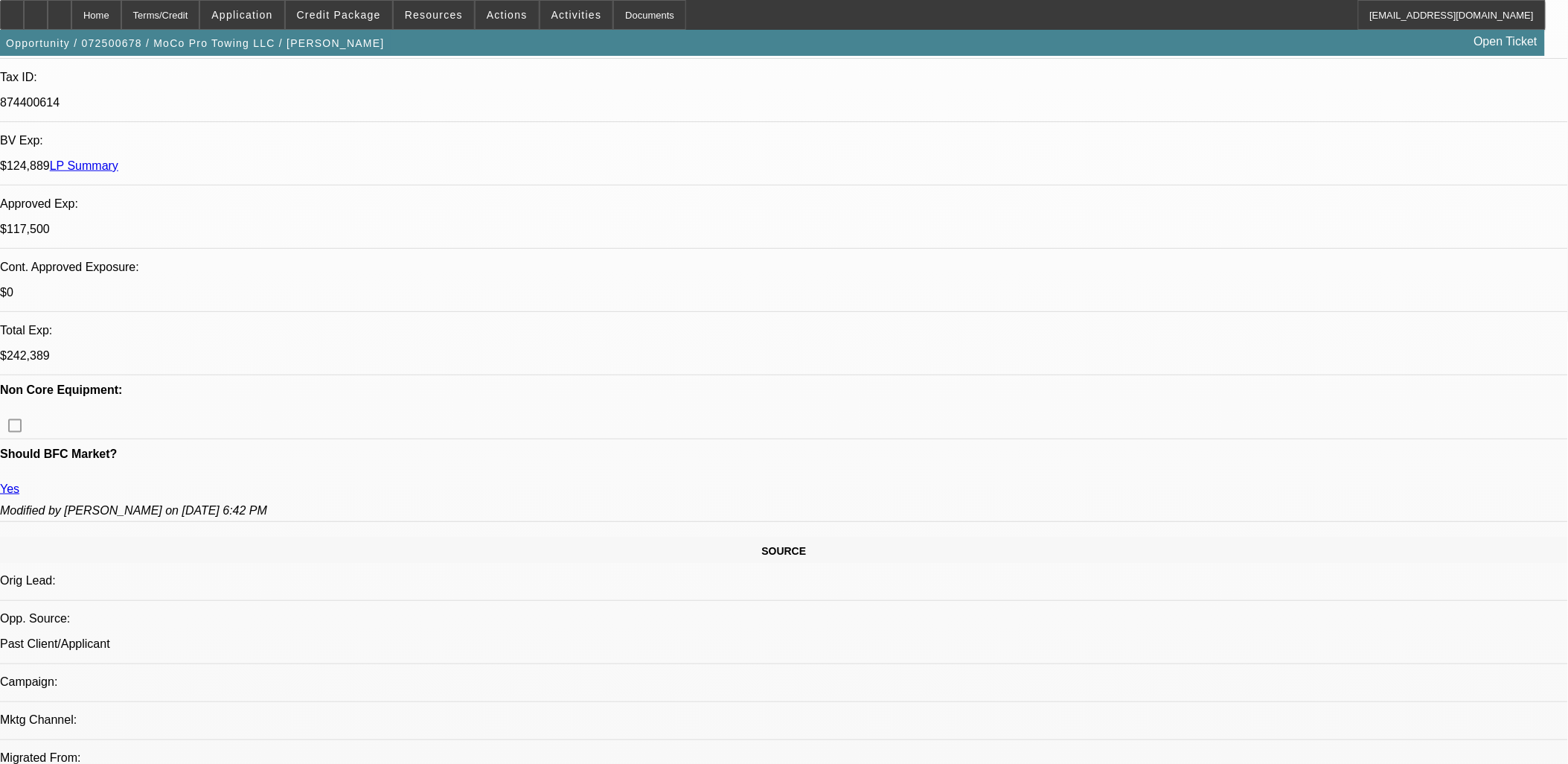
scroll to position [661, 0]
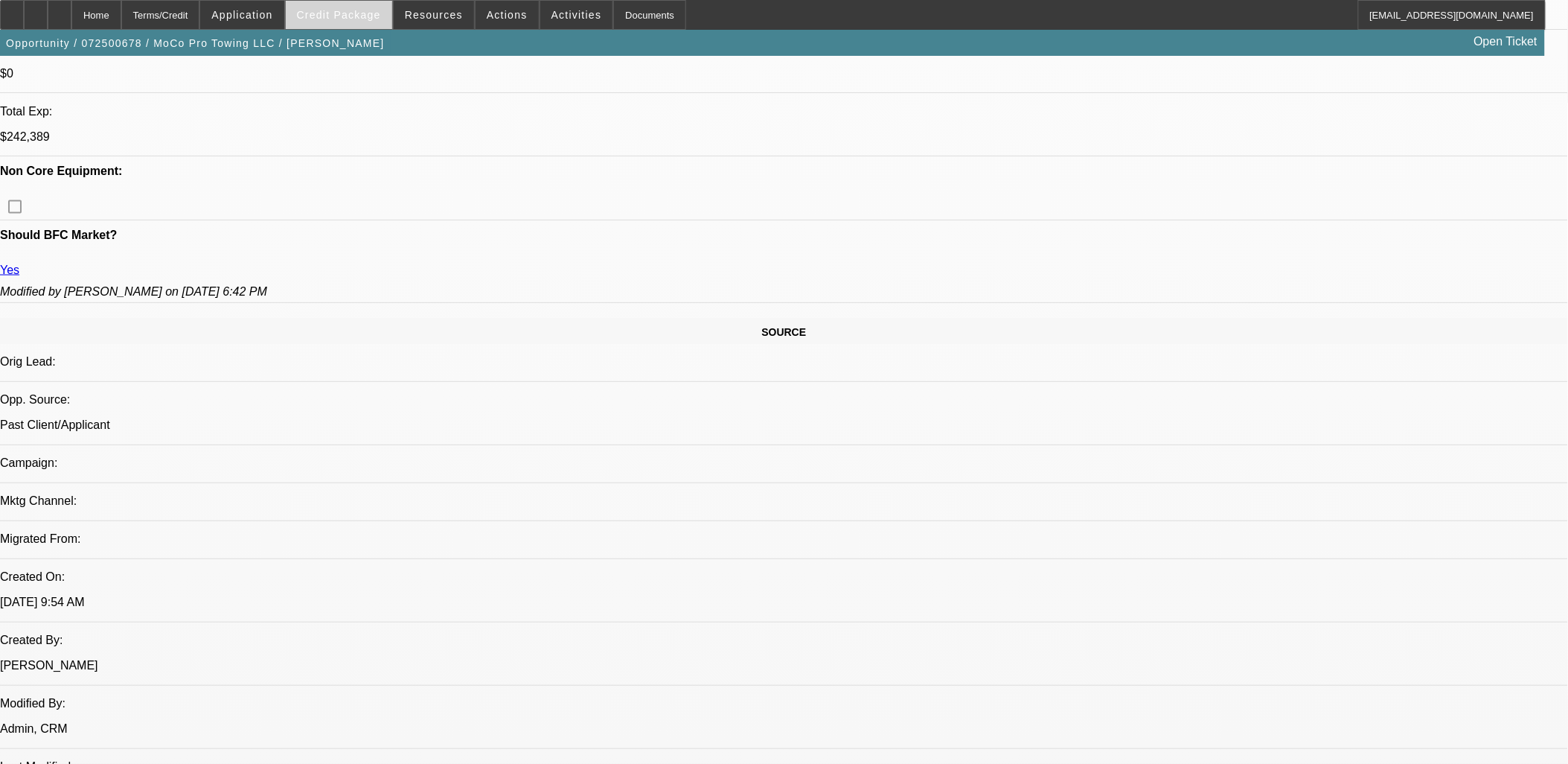
click at [323, 19] on span "Credit Package" at bounding box center [338, 15] width 84 height 12
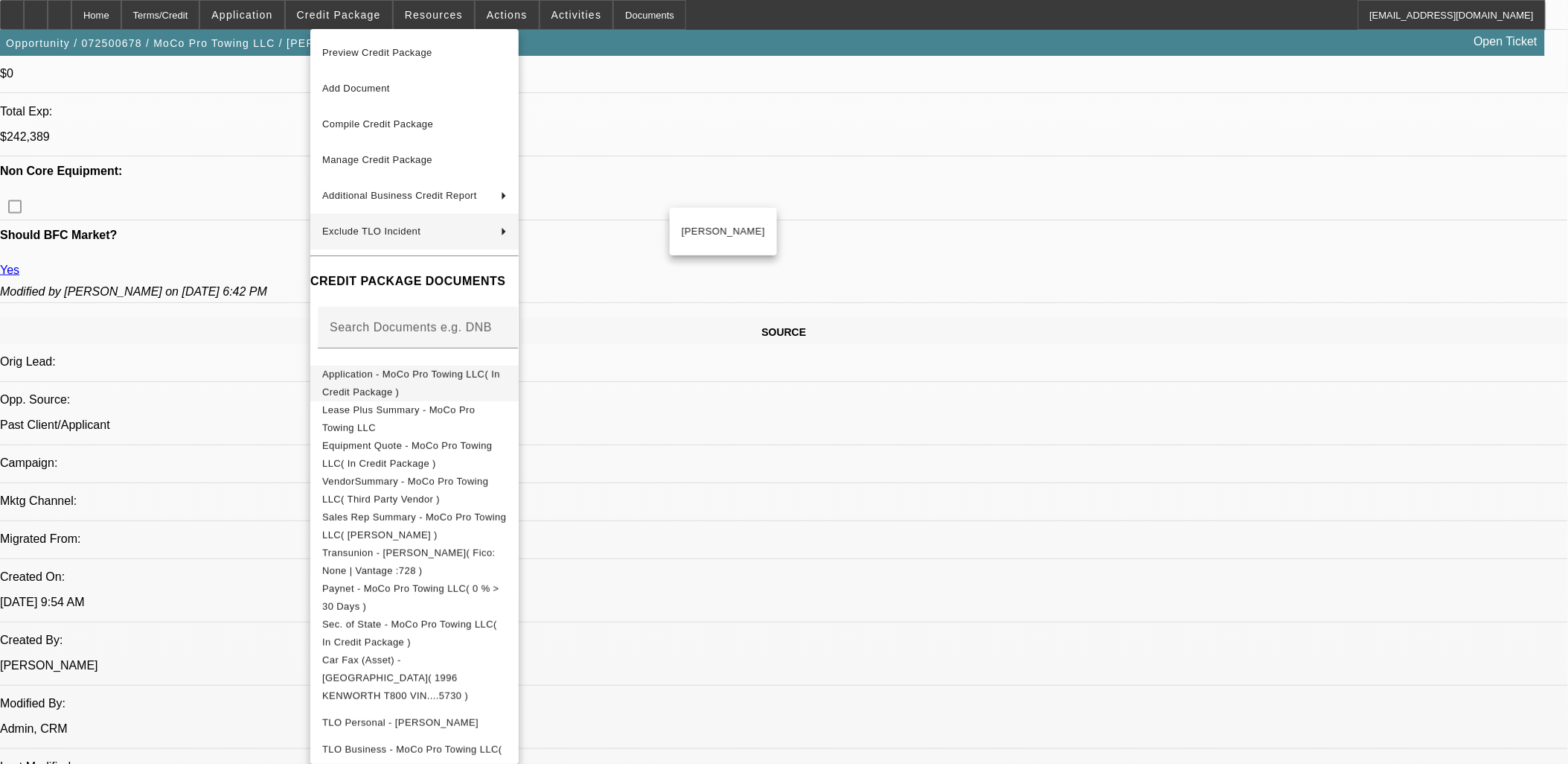
click at [406, 365] on button "Application - MoCo Pro Towing LLC( In Credit Package )" at bounding box center [415, 383] width 209 height 36
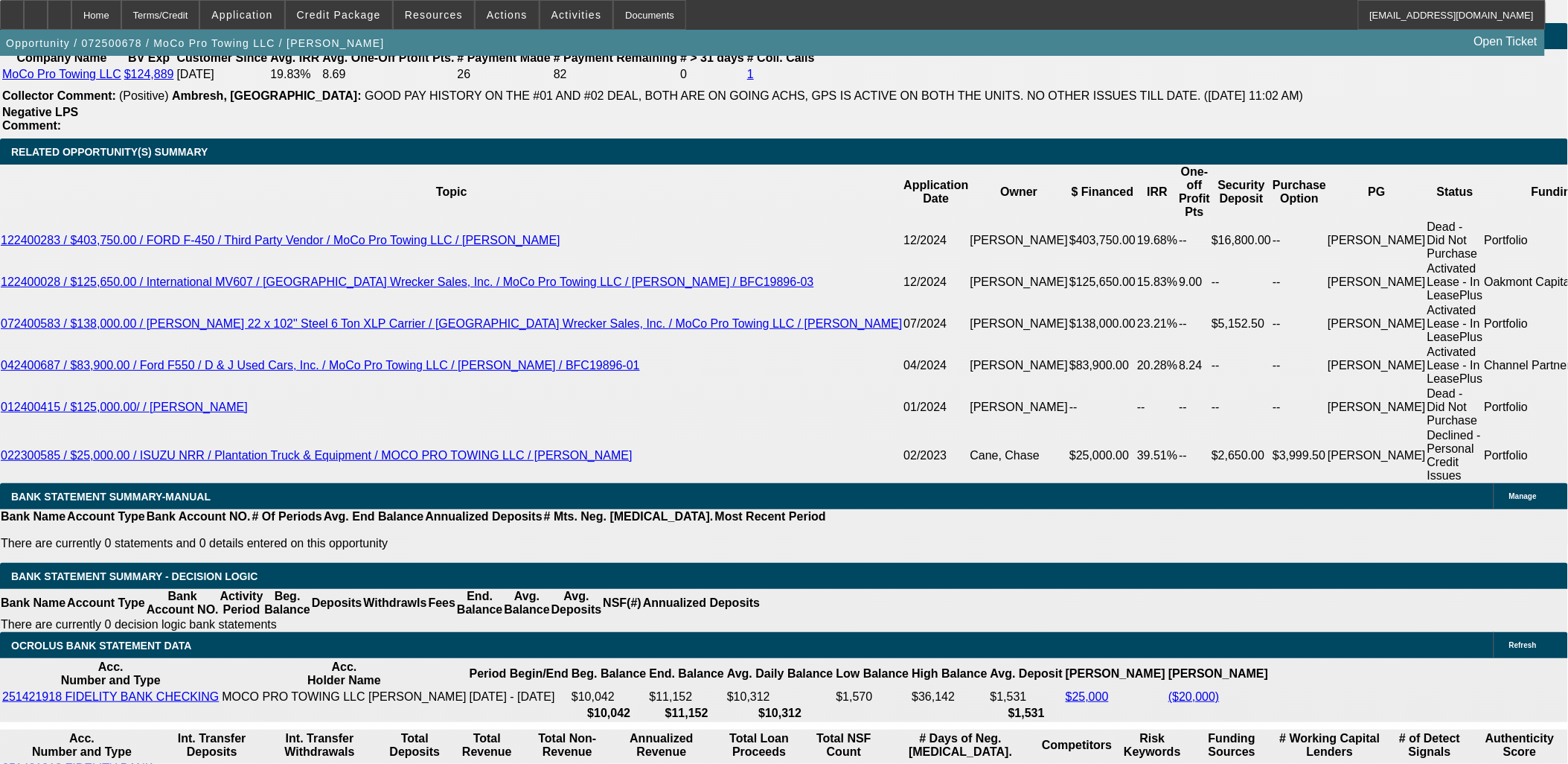
scroll to position [2482, 0]
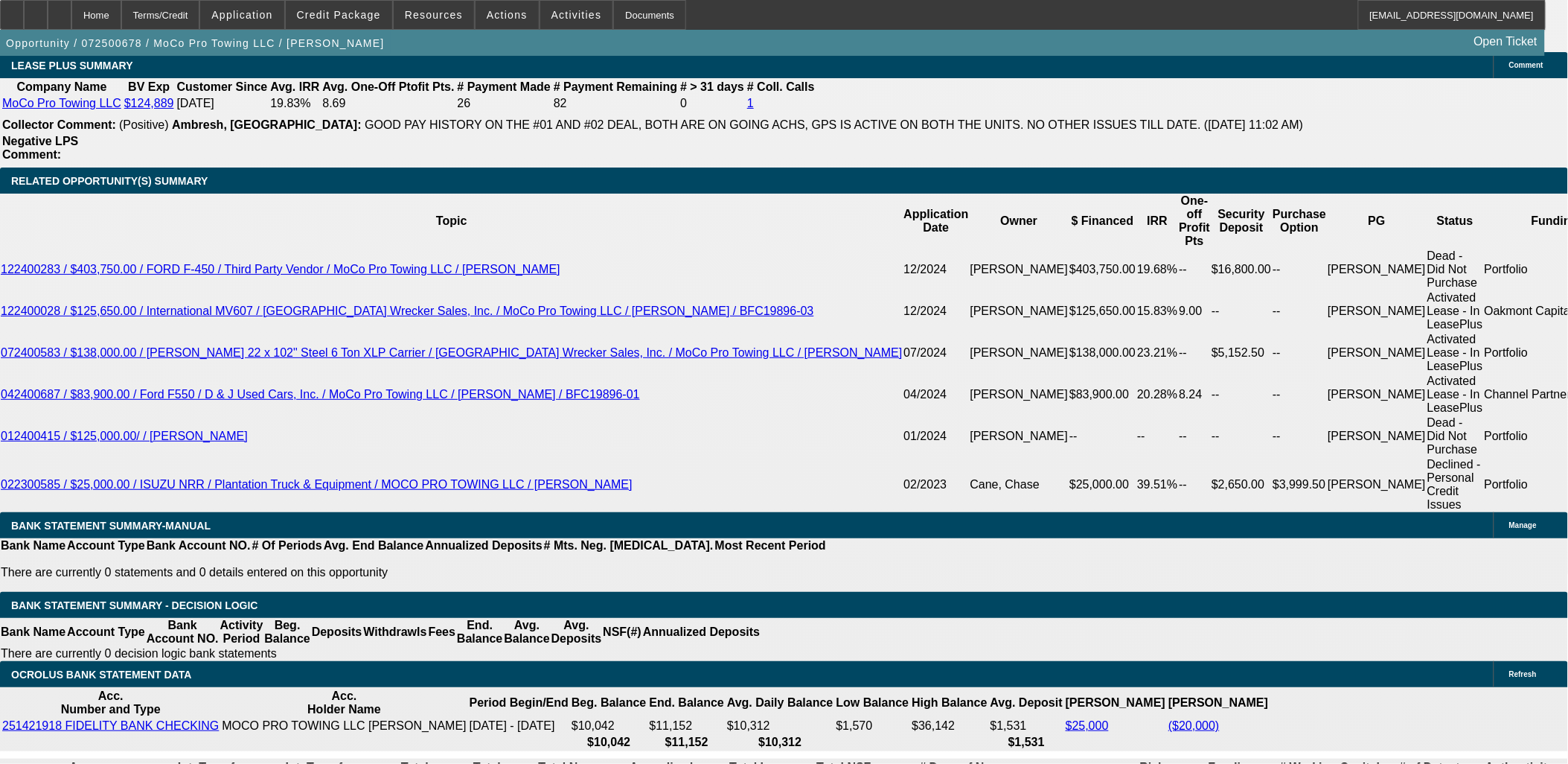
drag, startPoint x: 275, startPoint y: 256, endPoint x: 365, endPoint y: 199, distance: 106.5
drag, startPoint x: 365, startPoint y: 200, endPoint x: 387, endPoint y: 237, distance: 43.0
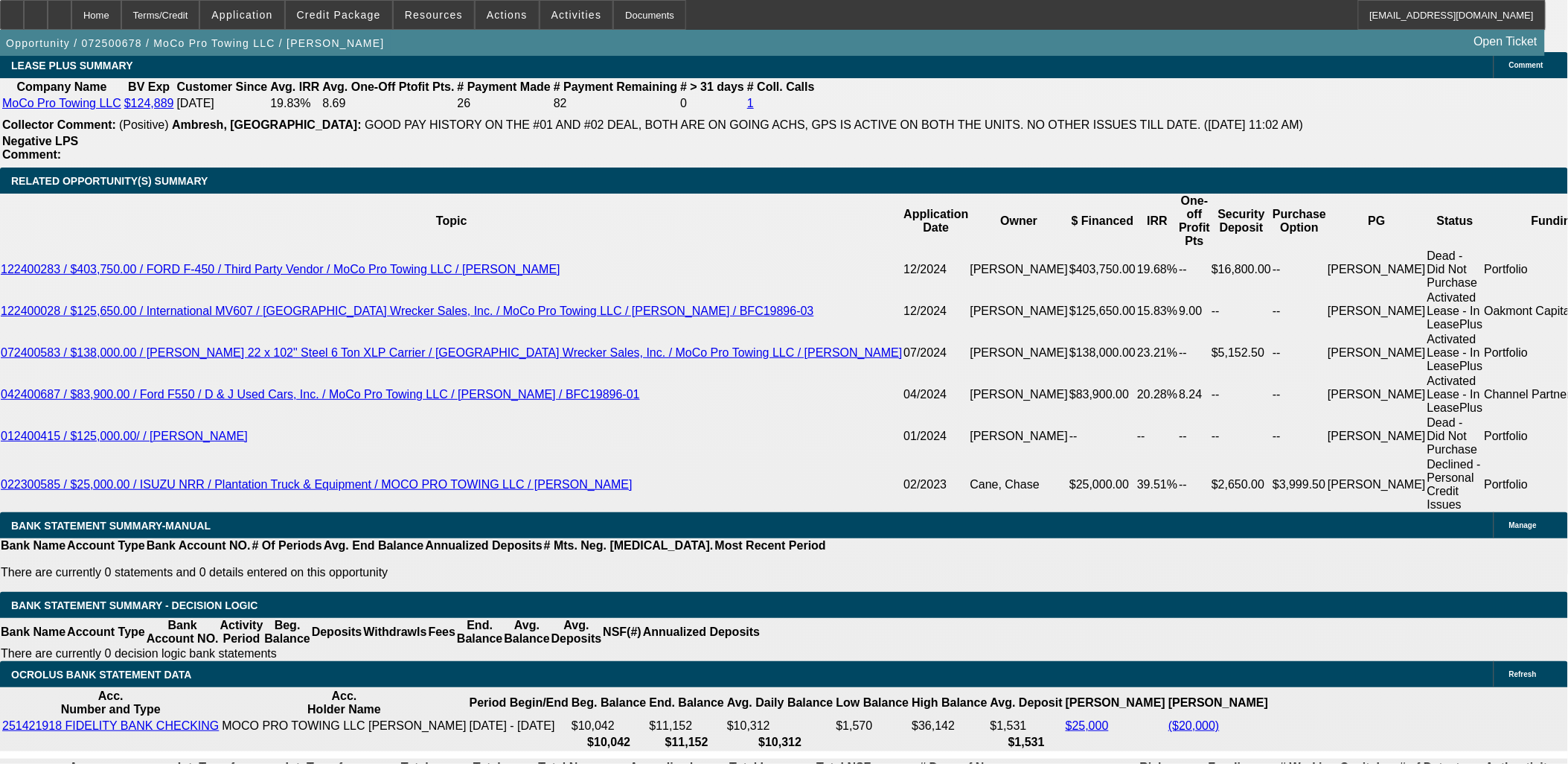
drag, startPoint x: 387, startPoint y: 237, endPoint x: 357, endPoint y: 206, distance: 43.1
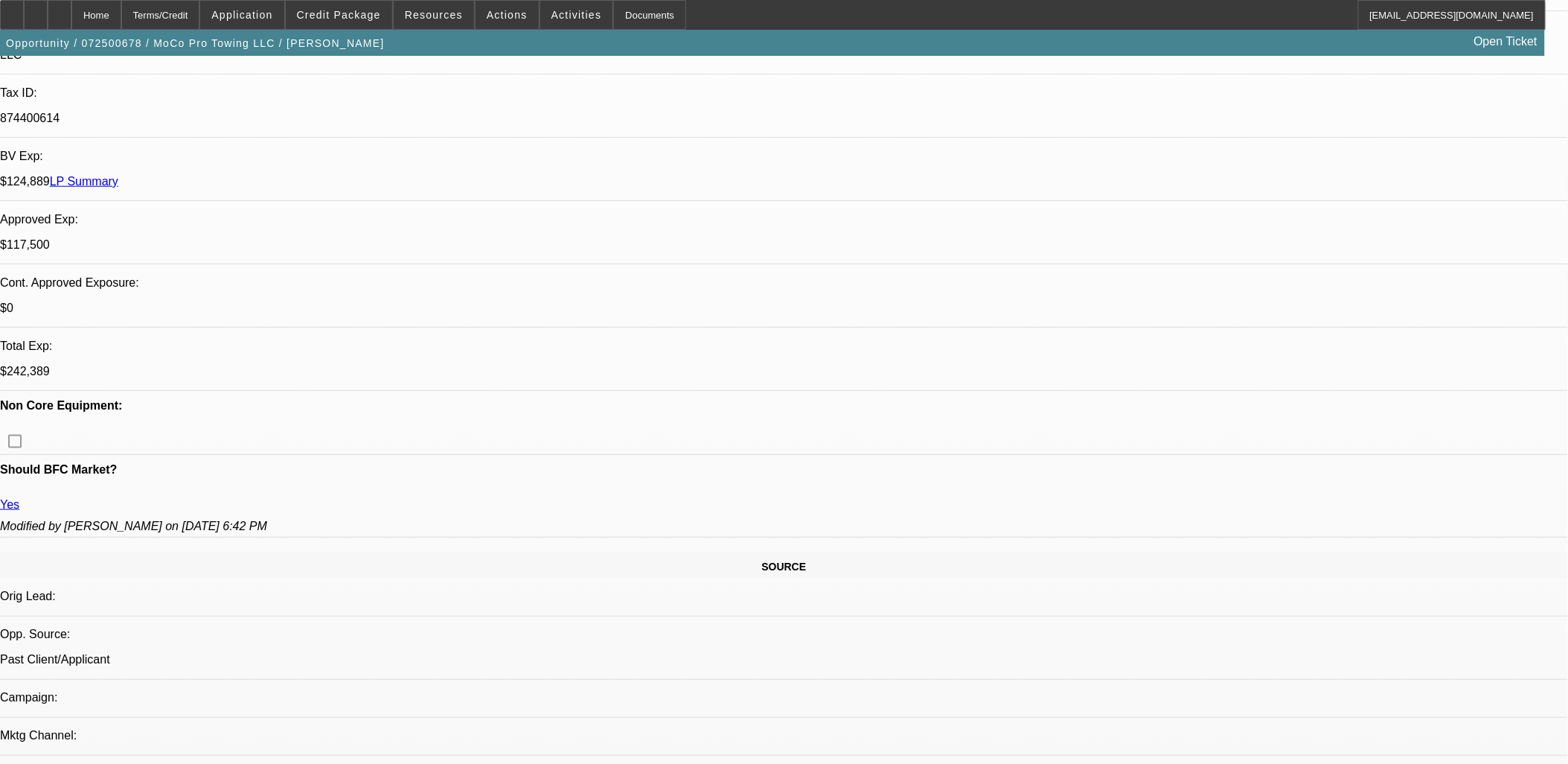
scroll to position [248, 0]
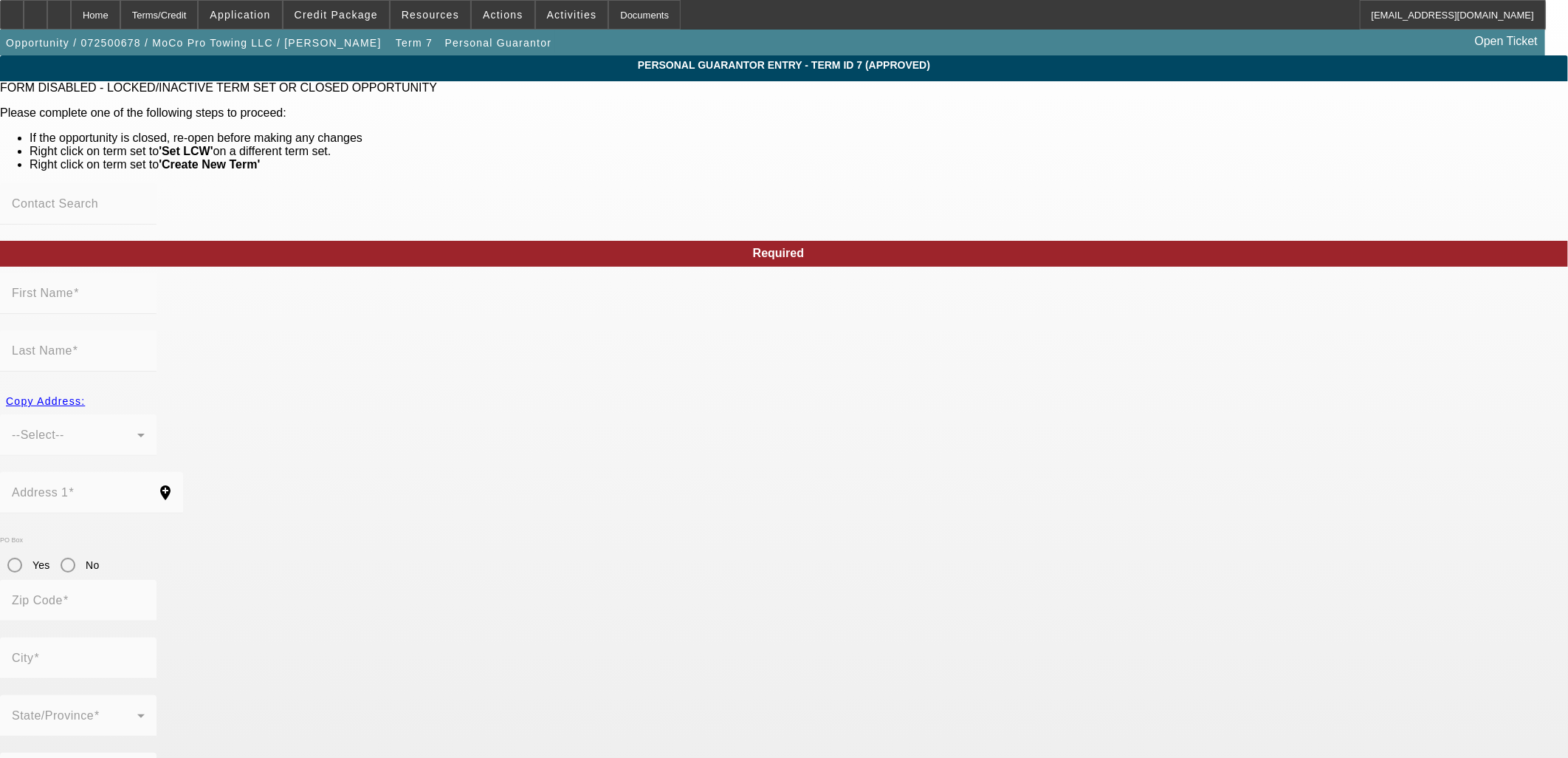
type input "Donald"
type input "Johnson"
type input "262 Claude Road"
radio input "true"
type input "27325"
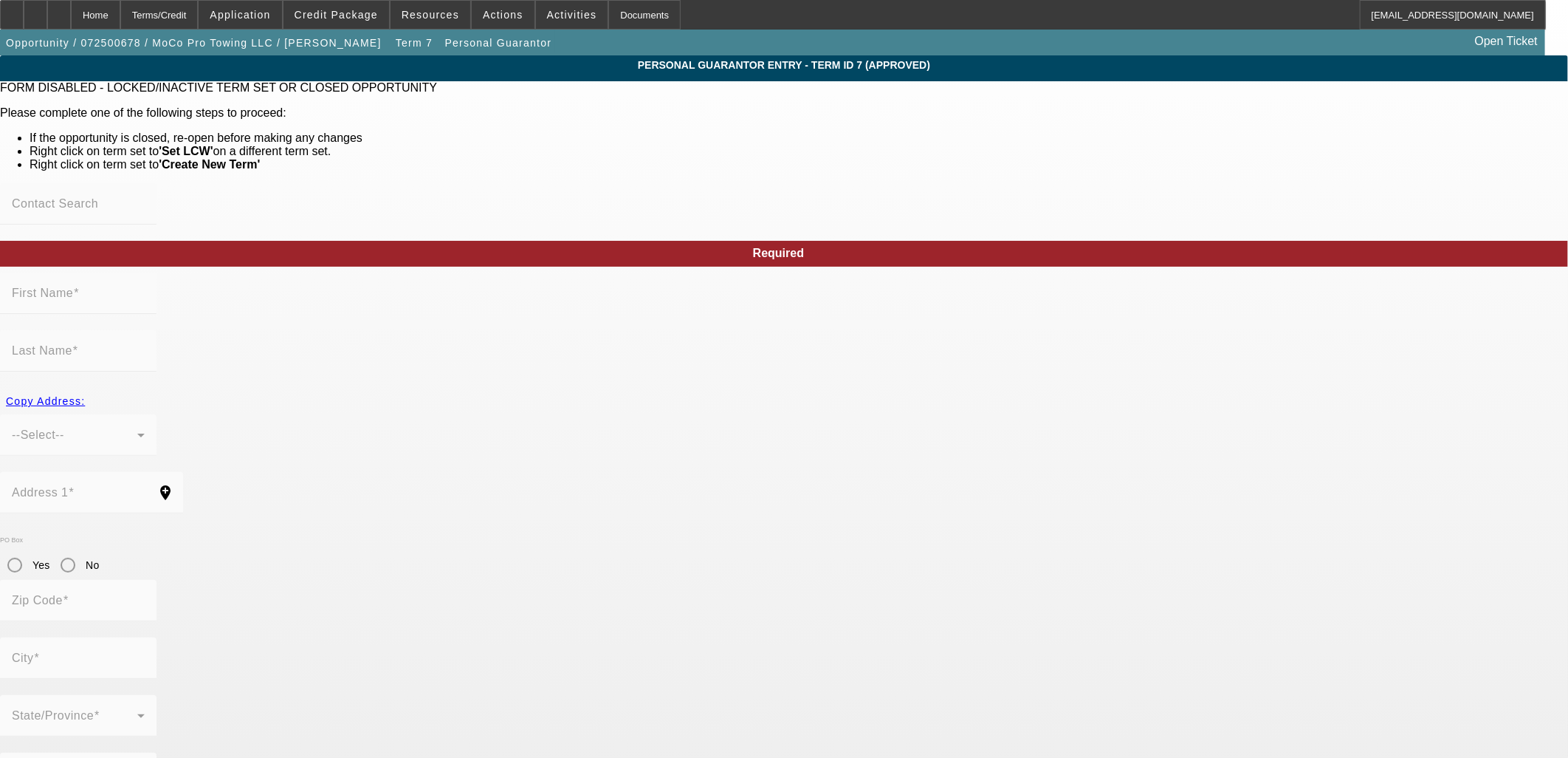
type input "Robbins"
type input "(919) 292-0349"
type input "100"
type input "110-56-5562"
type input "mocoprotowing@yahoo.com"
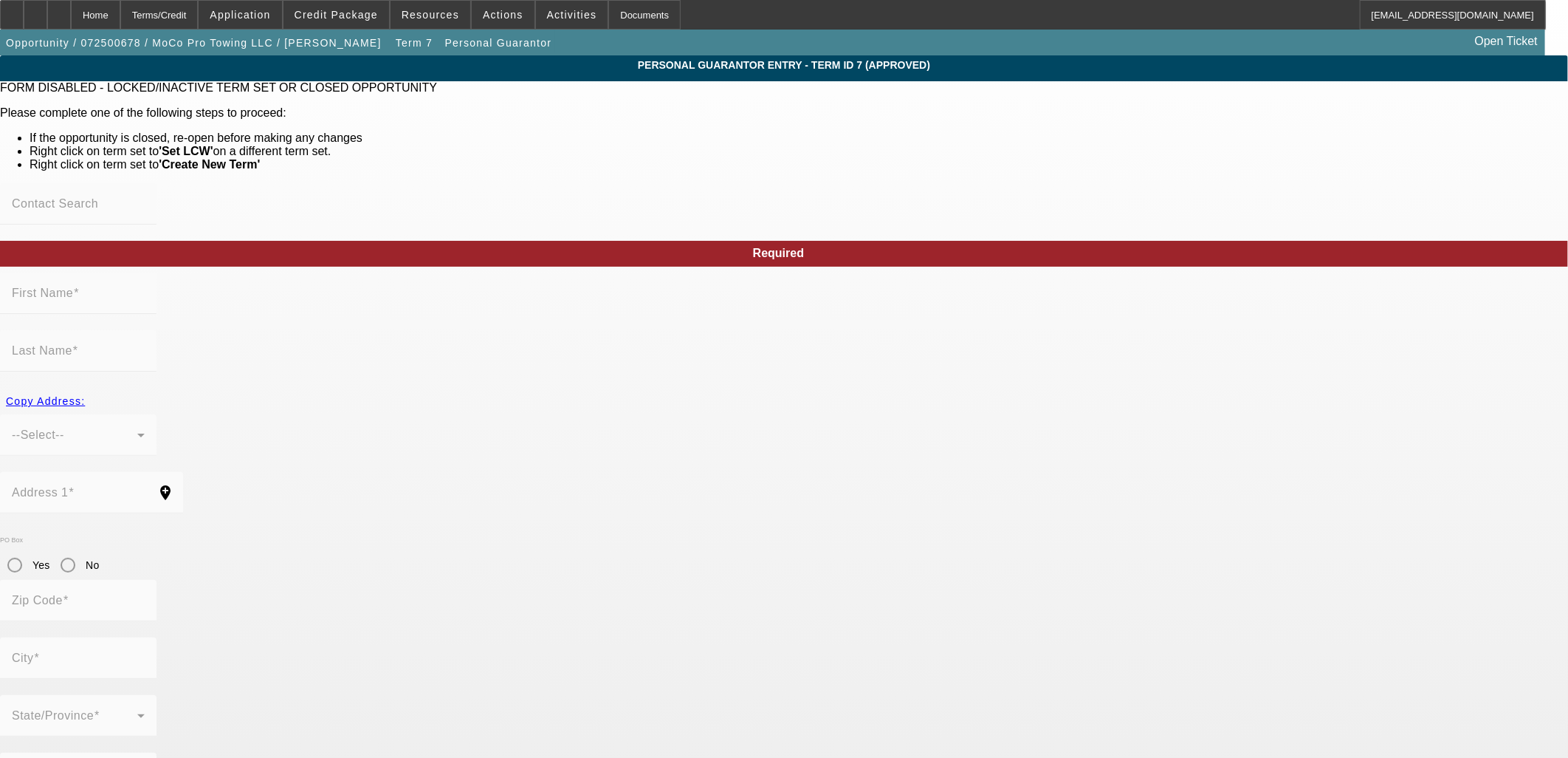
type input "(910) 690-2254"
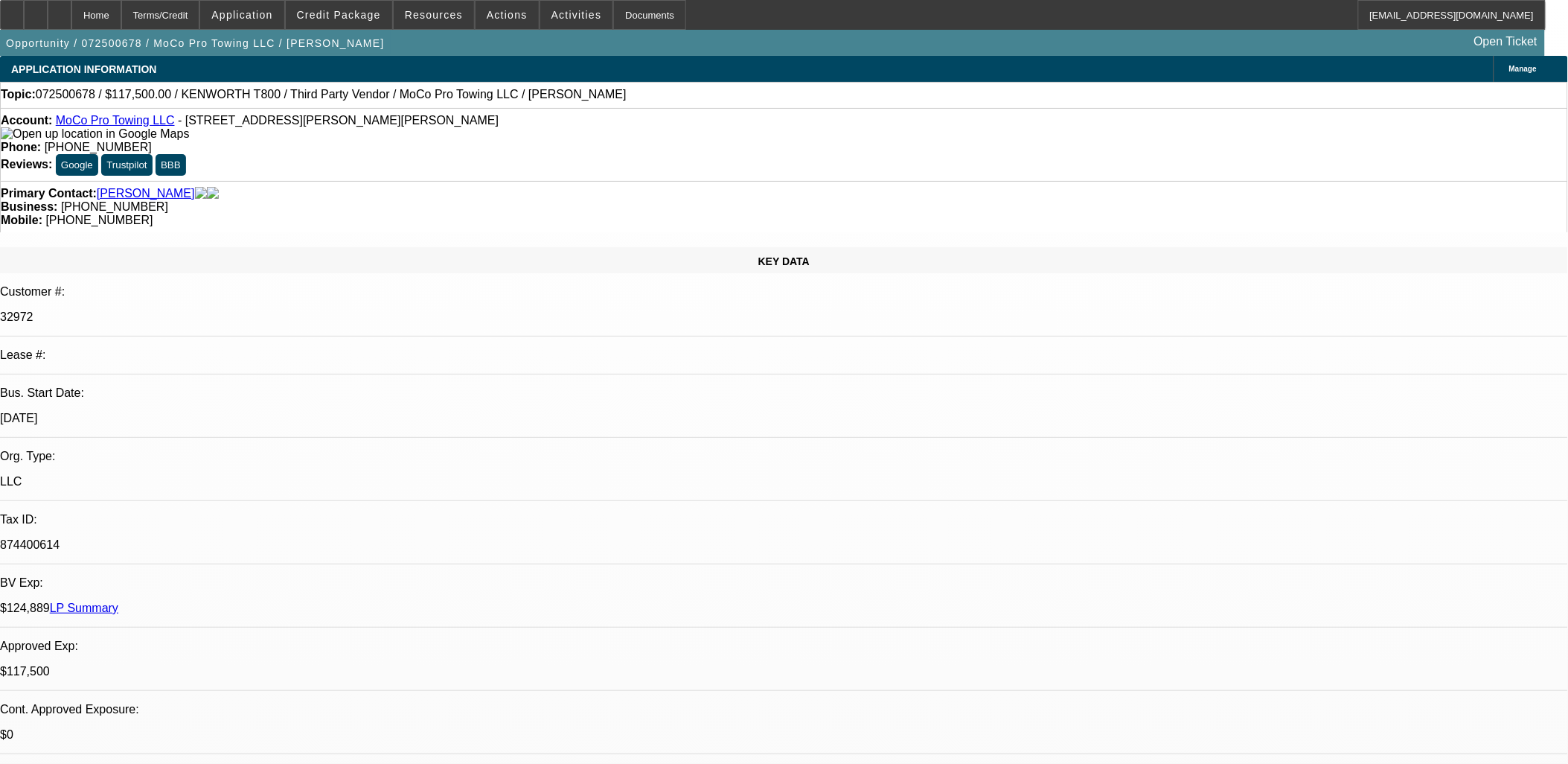
select select "0"
select select "6"
select select "0"
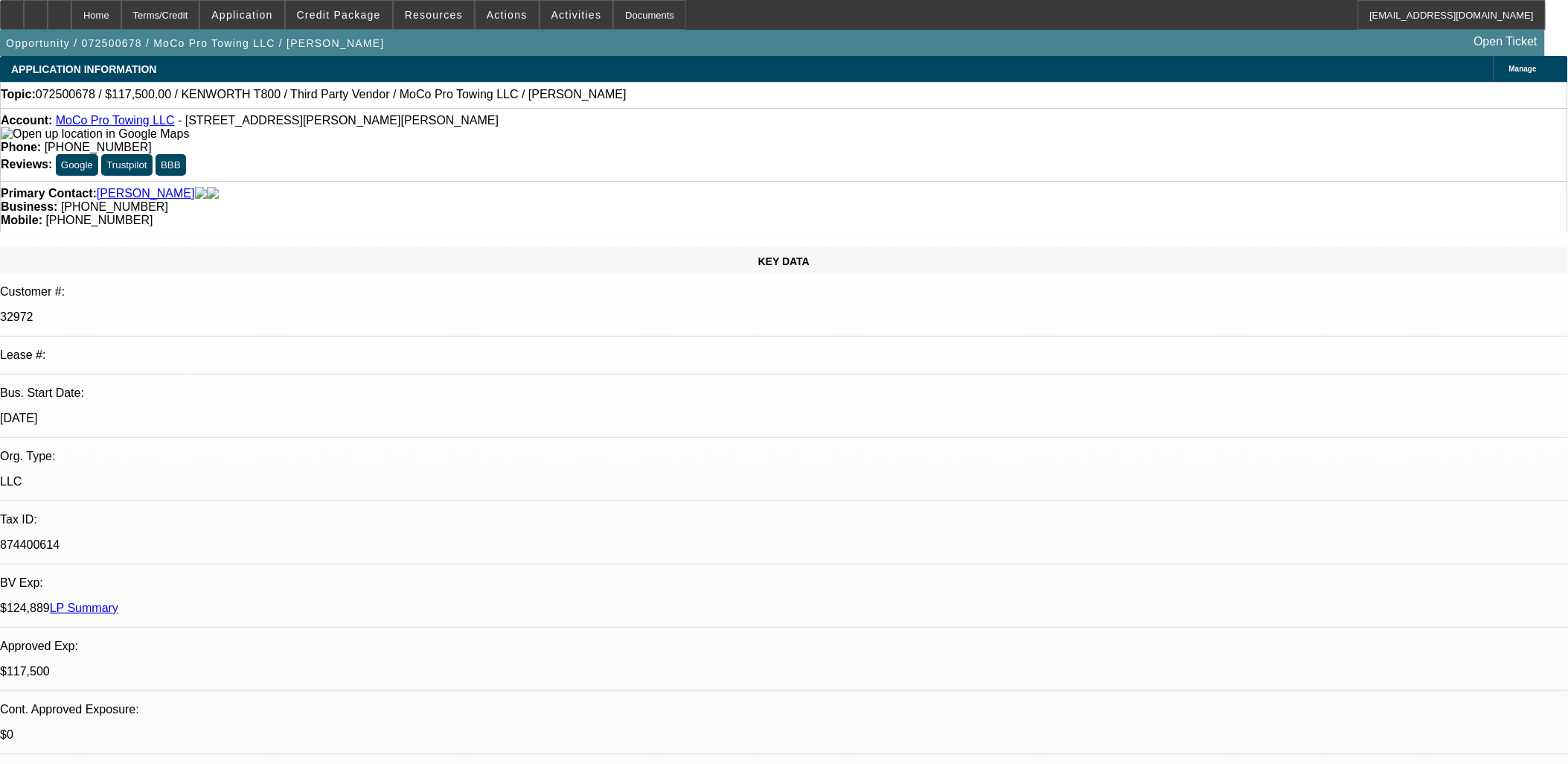
select select "0"
select select "6"
select select "0"
select select "2"
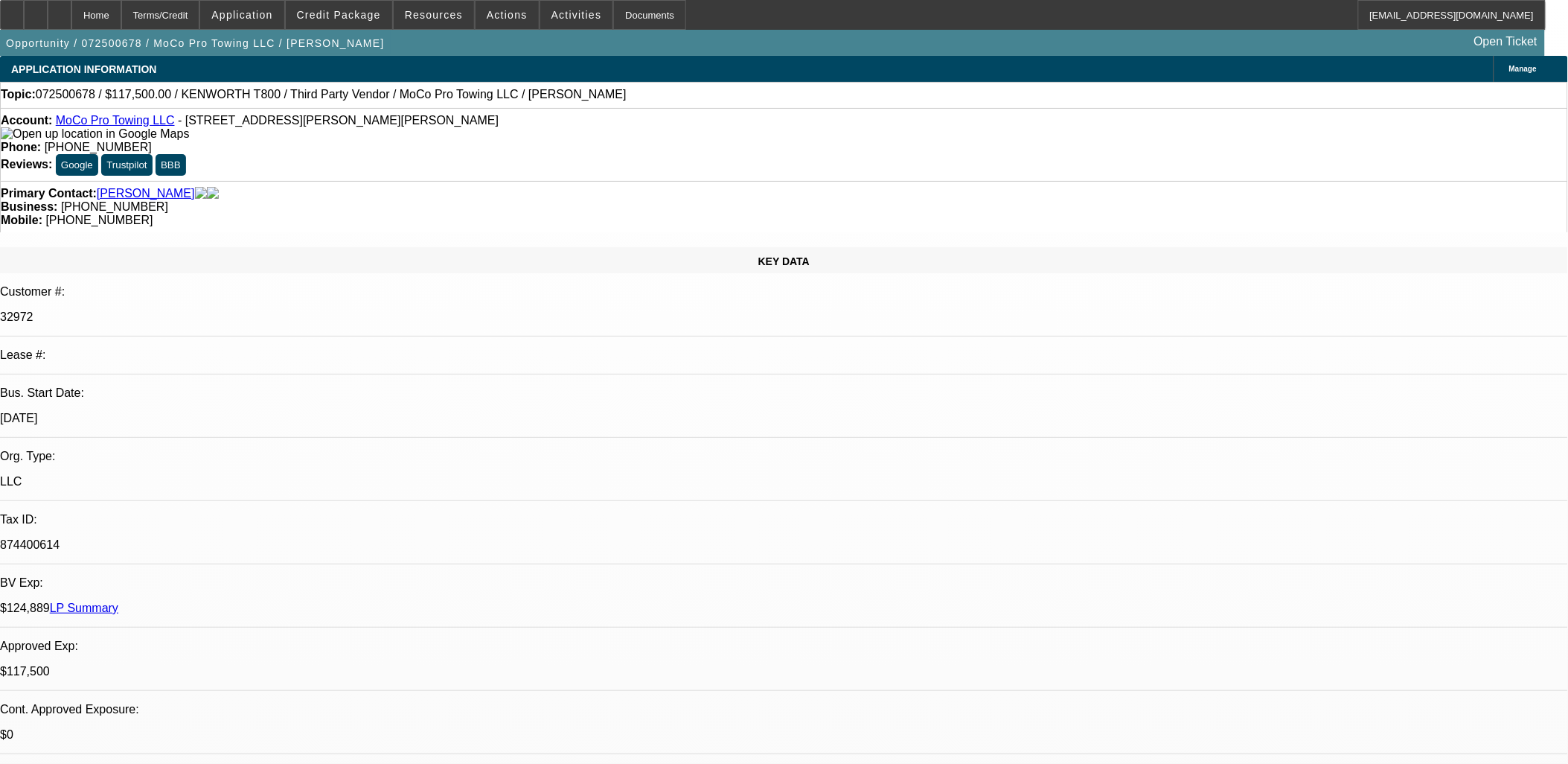
select select "0"
select select "6"
select select "0"
select select "2"
select select "0"
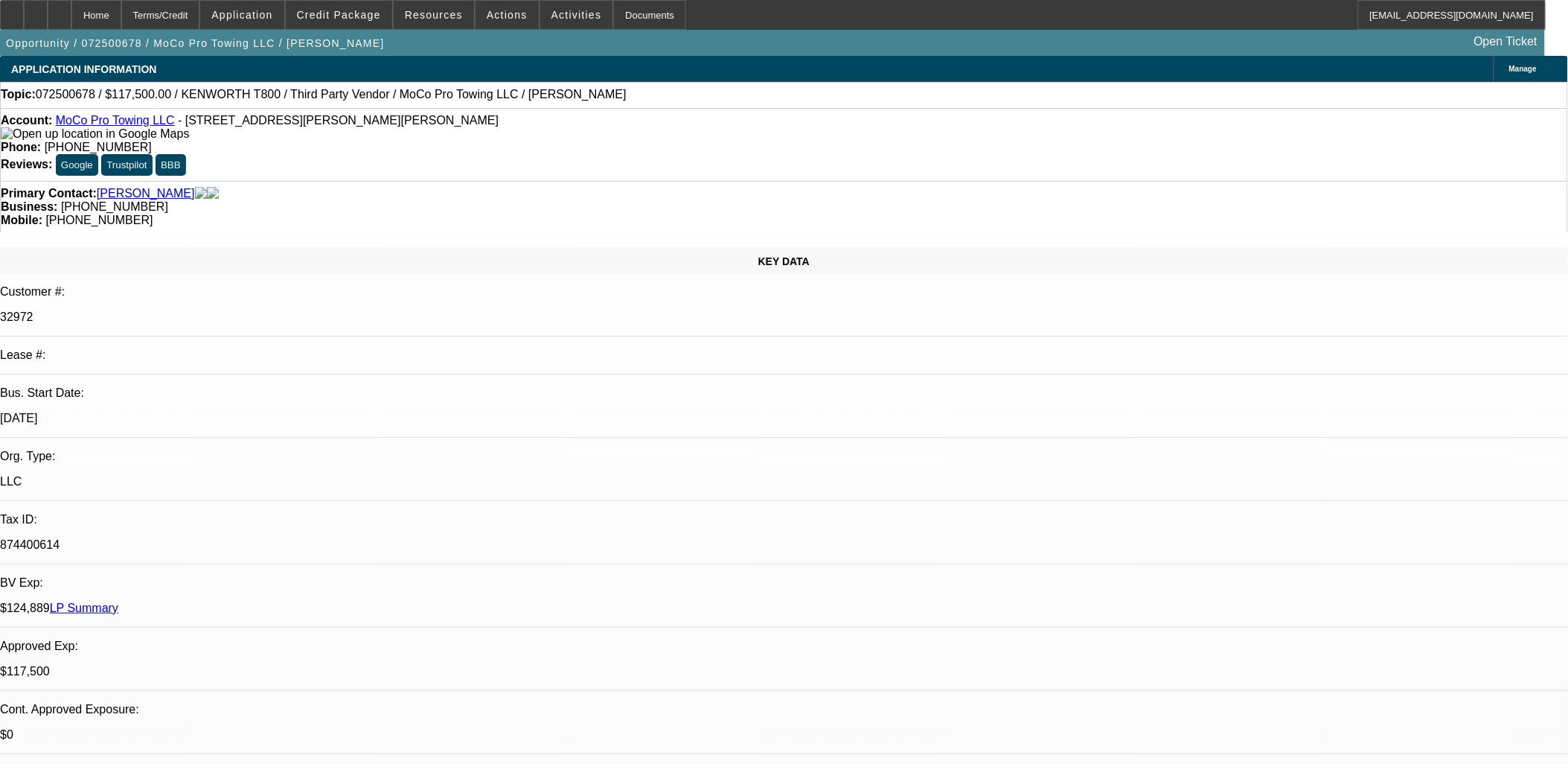
select select "6"
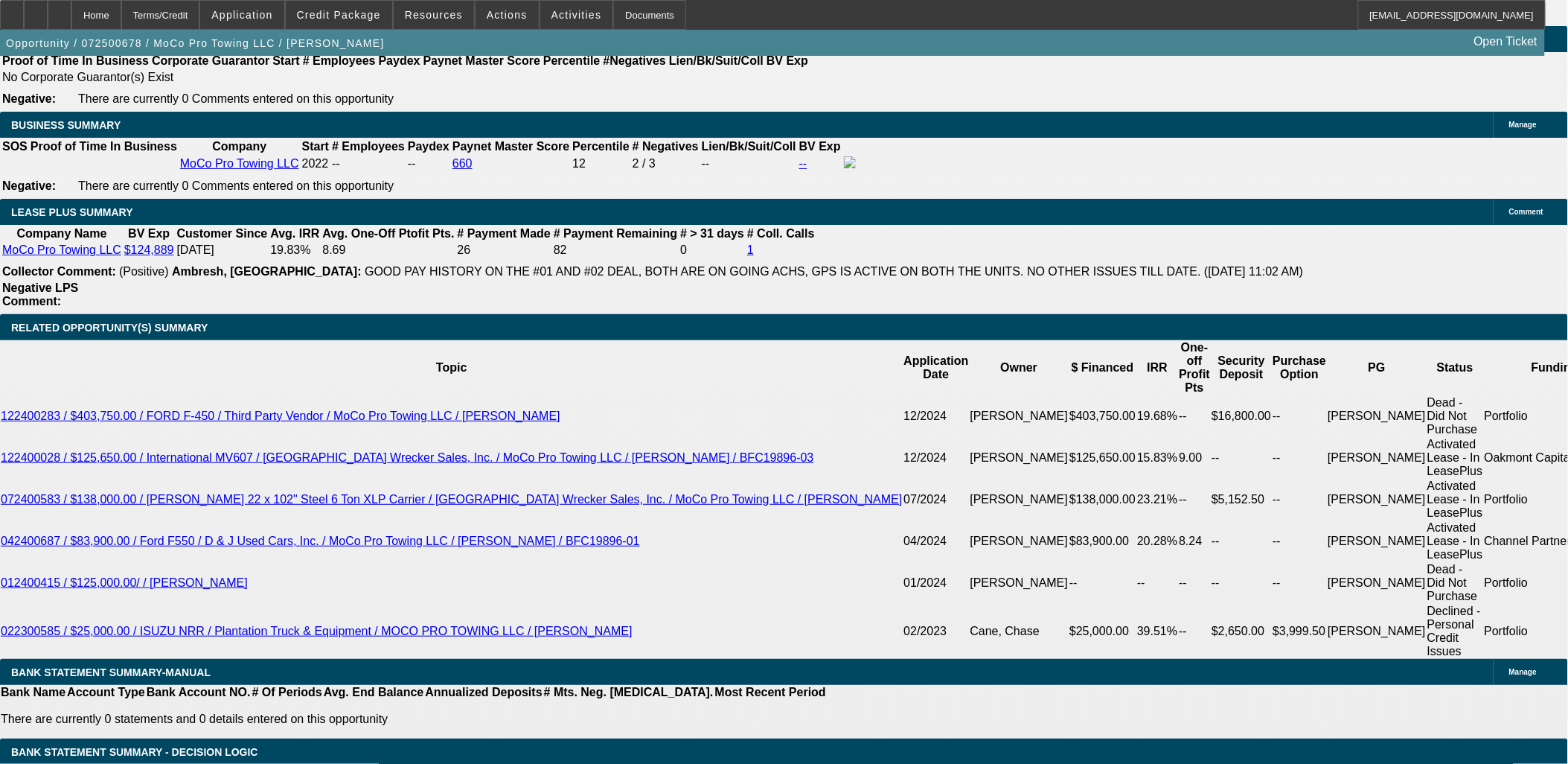
scroll to position [2317, 0]
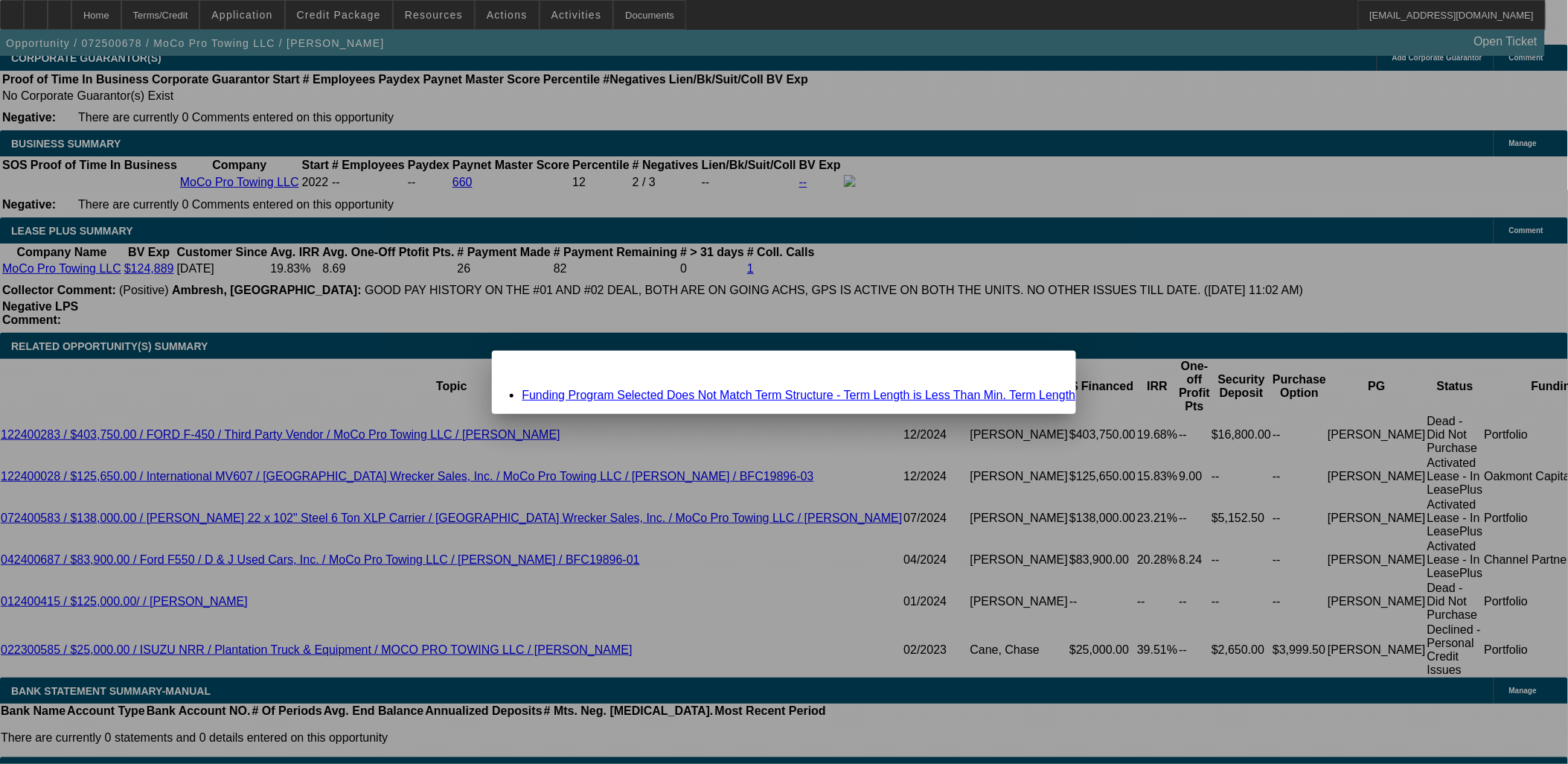
click at [1047, 368] on span "Close" at bounding box center [1057, 363] width 20 height 8
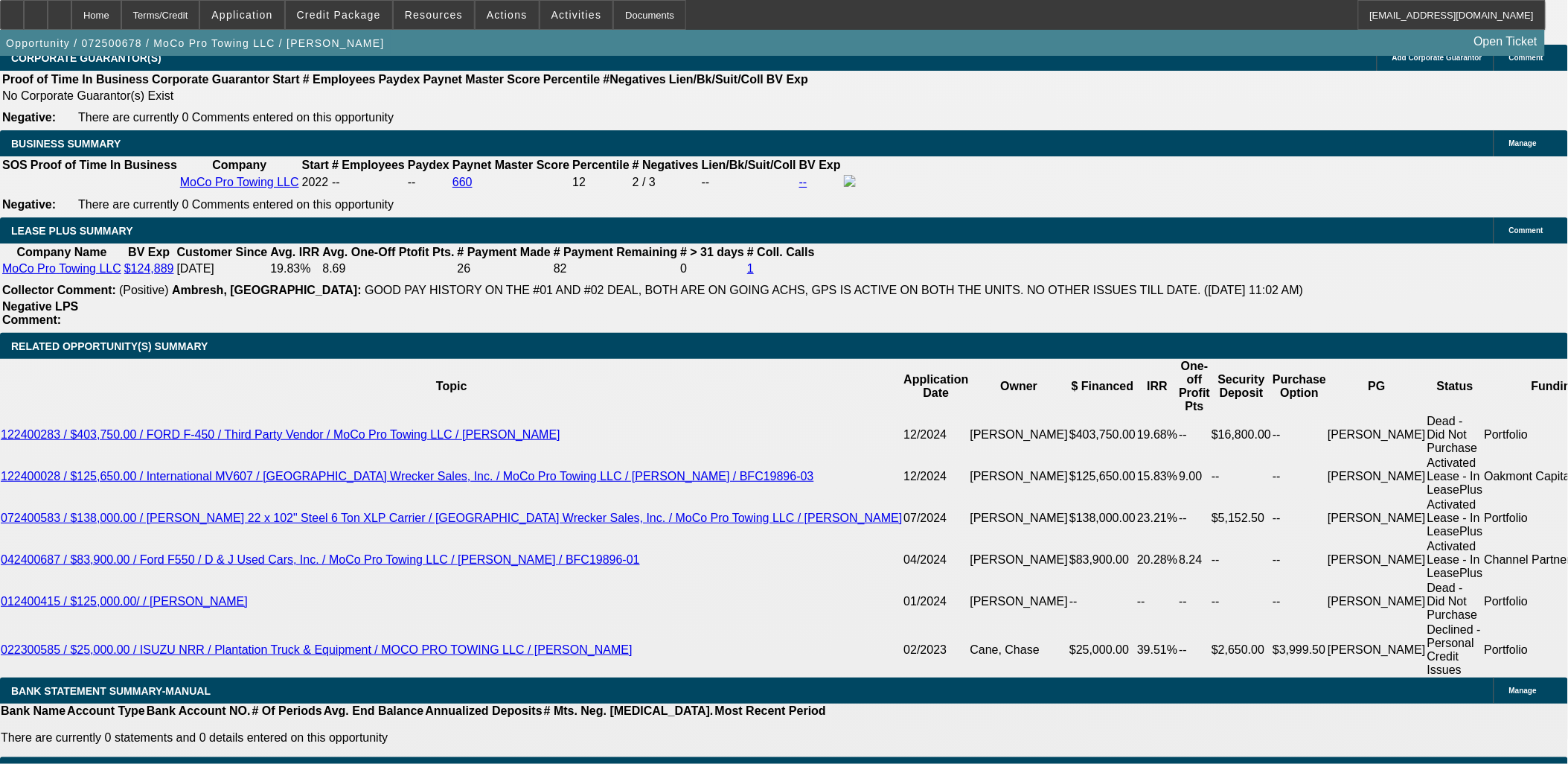
scroll to position [1656, 0]
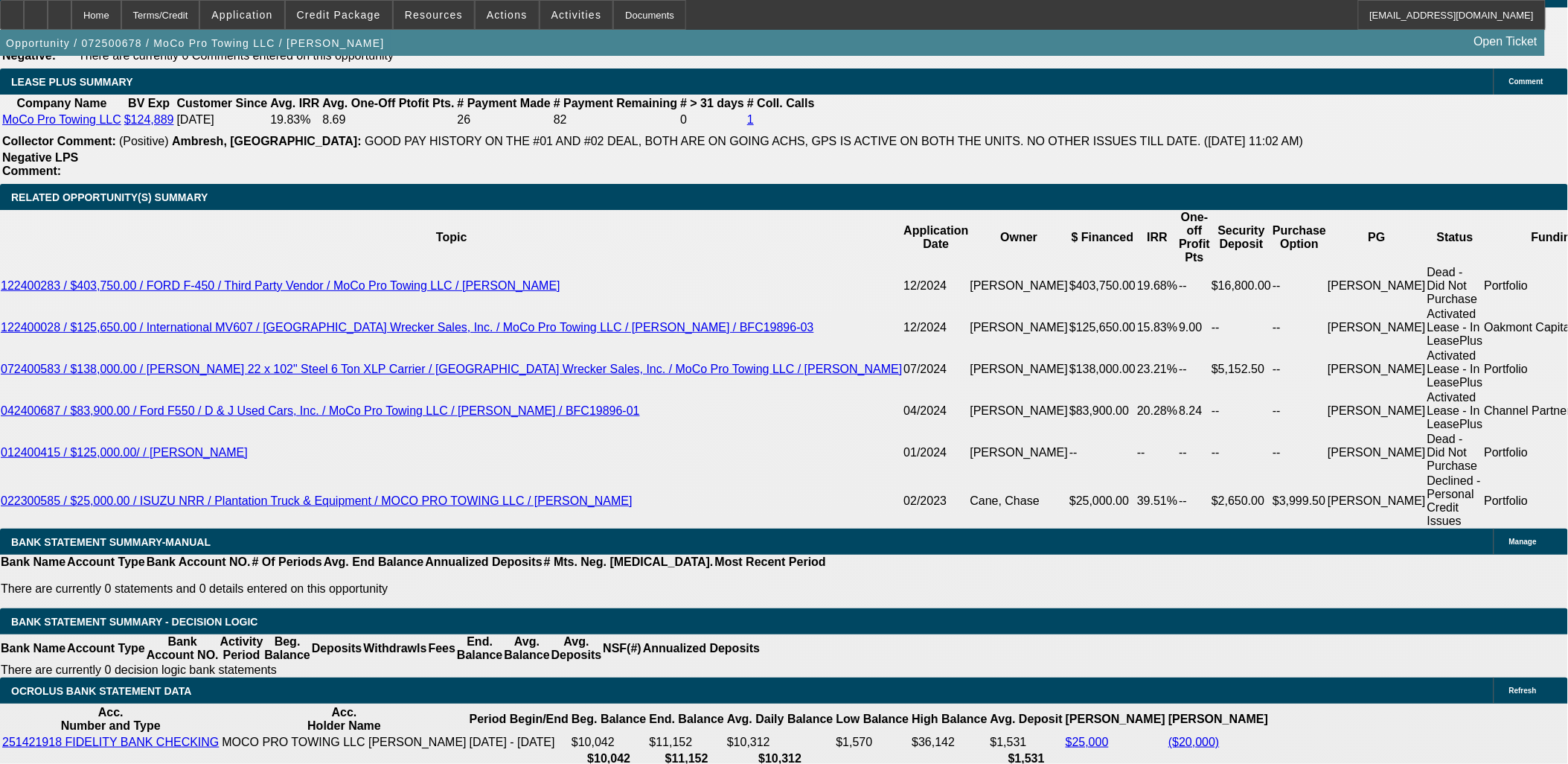
scroll to position [2504, 0]
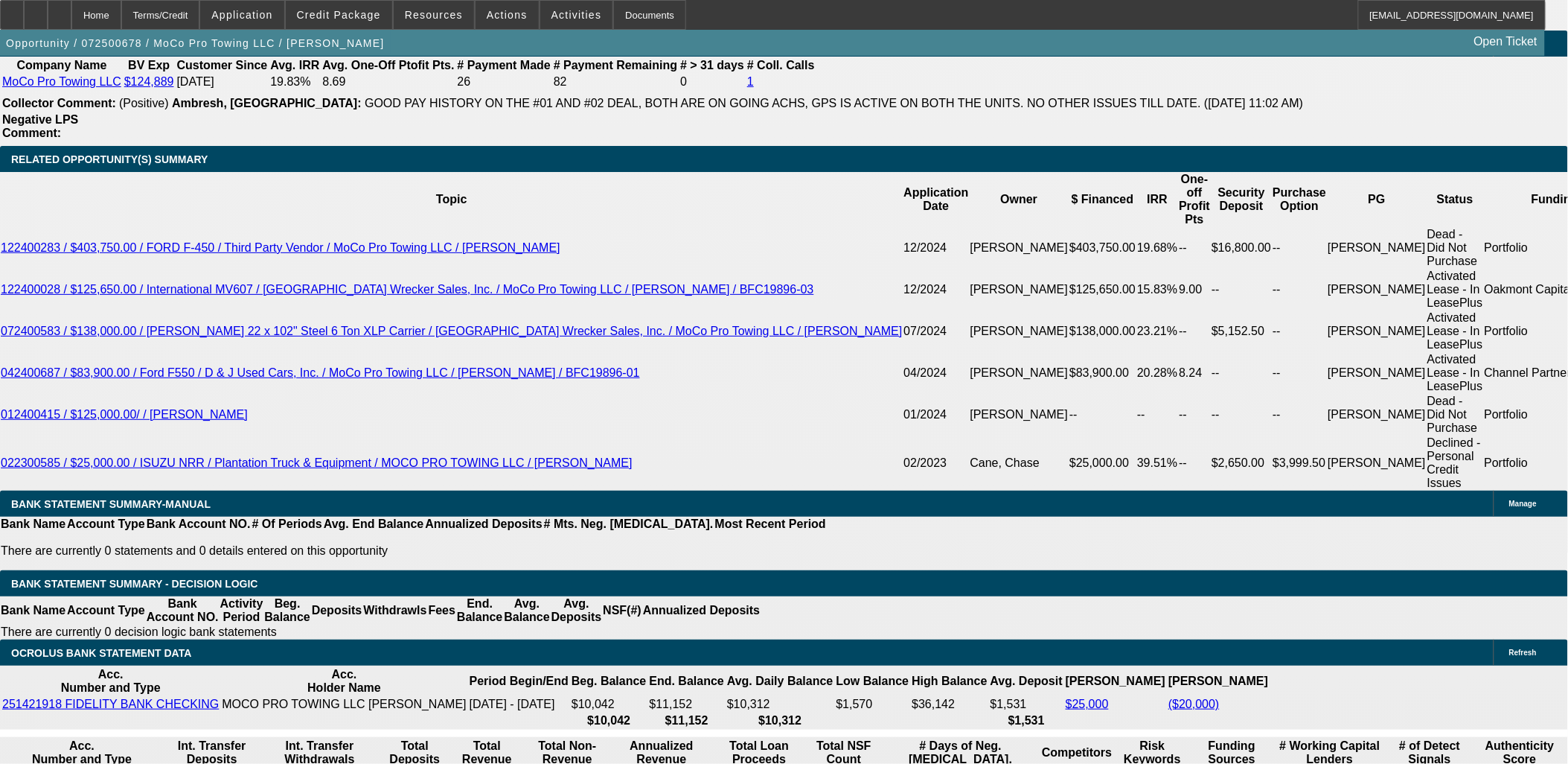
drag, startPoint x: 109, startPoint y: 698, endPoint x: 17, endPoint y: 463, distance: 252.4
drag, startPoint x: 18, startPoint y: 463, endPoint x: 123, endPoint y: 701, distance: 260.1
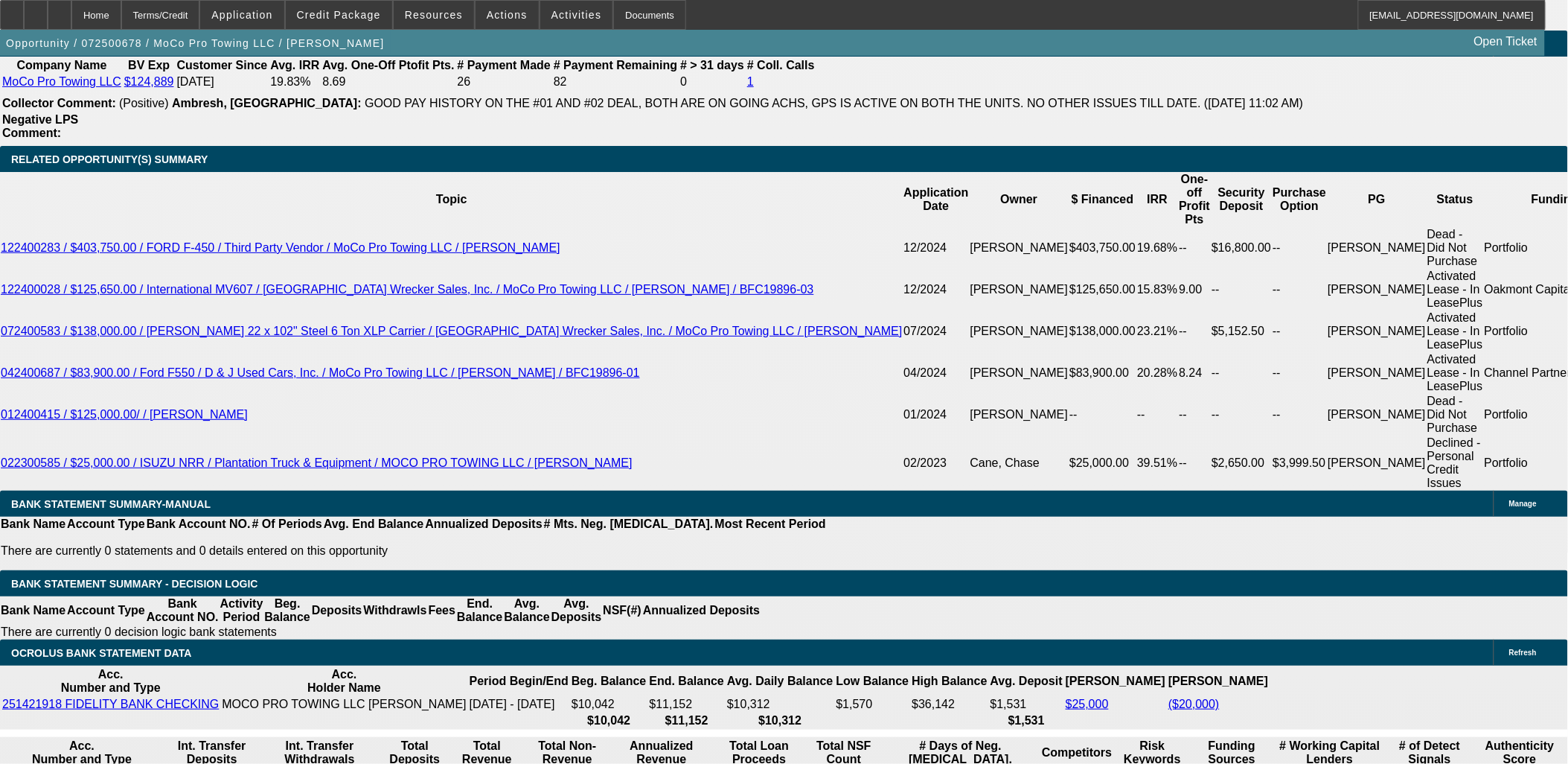
drag, startPoint x: 128, startPoint y: 704, endPoint x: 16, endPoint y: 455, distance: 273.0
drag, startPoint x: 16, startPoint y: 455, endPoint x: 125, endPoint y: 700, distance: 268.2
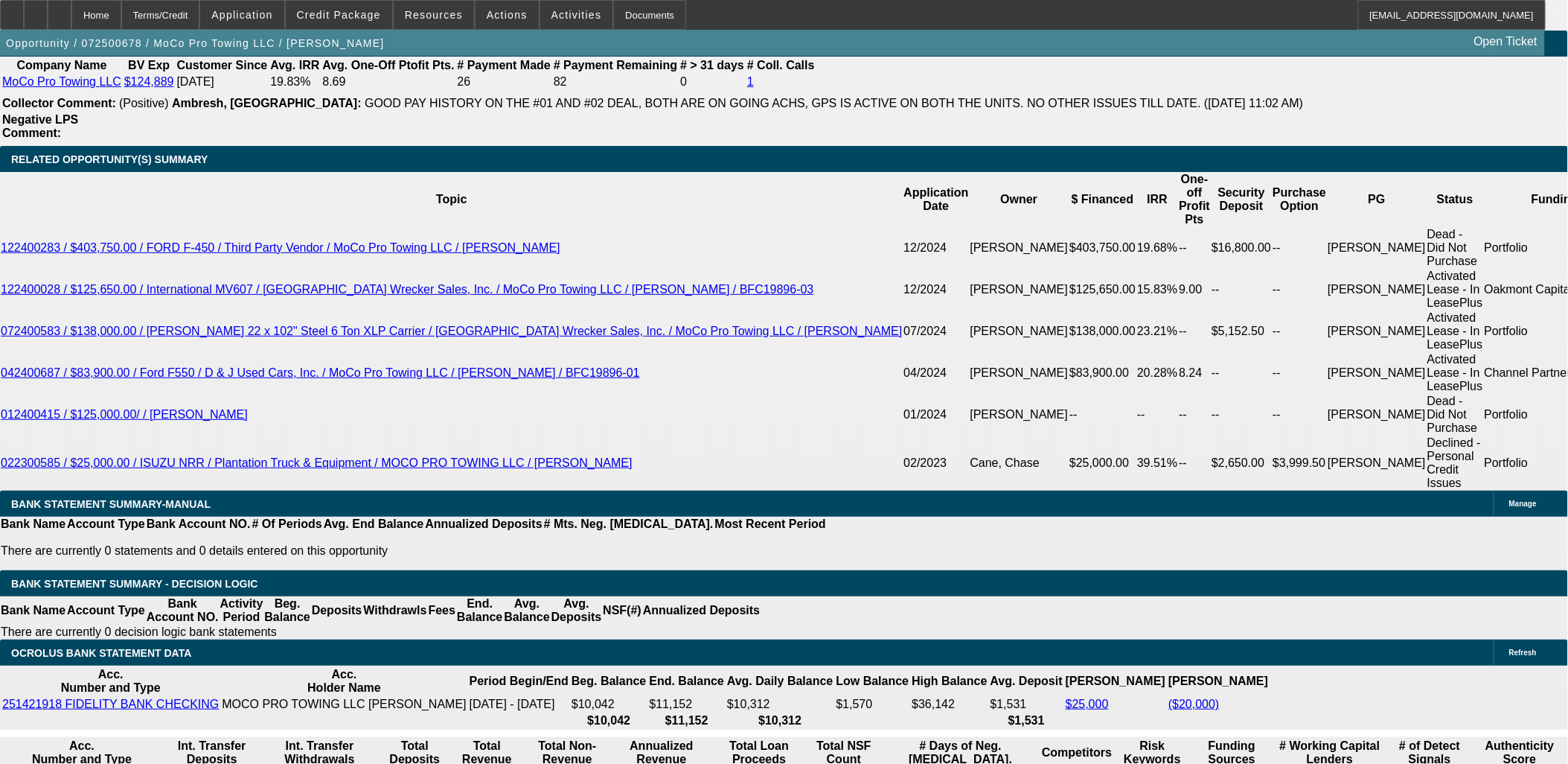
drag, startPoint x: 67, startPoint y: 555, endPoint x: 19, endPoint y: 461, distance: 105.5
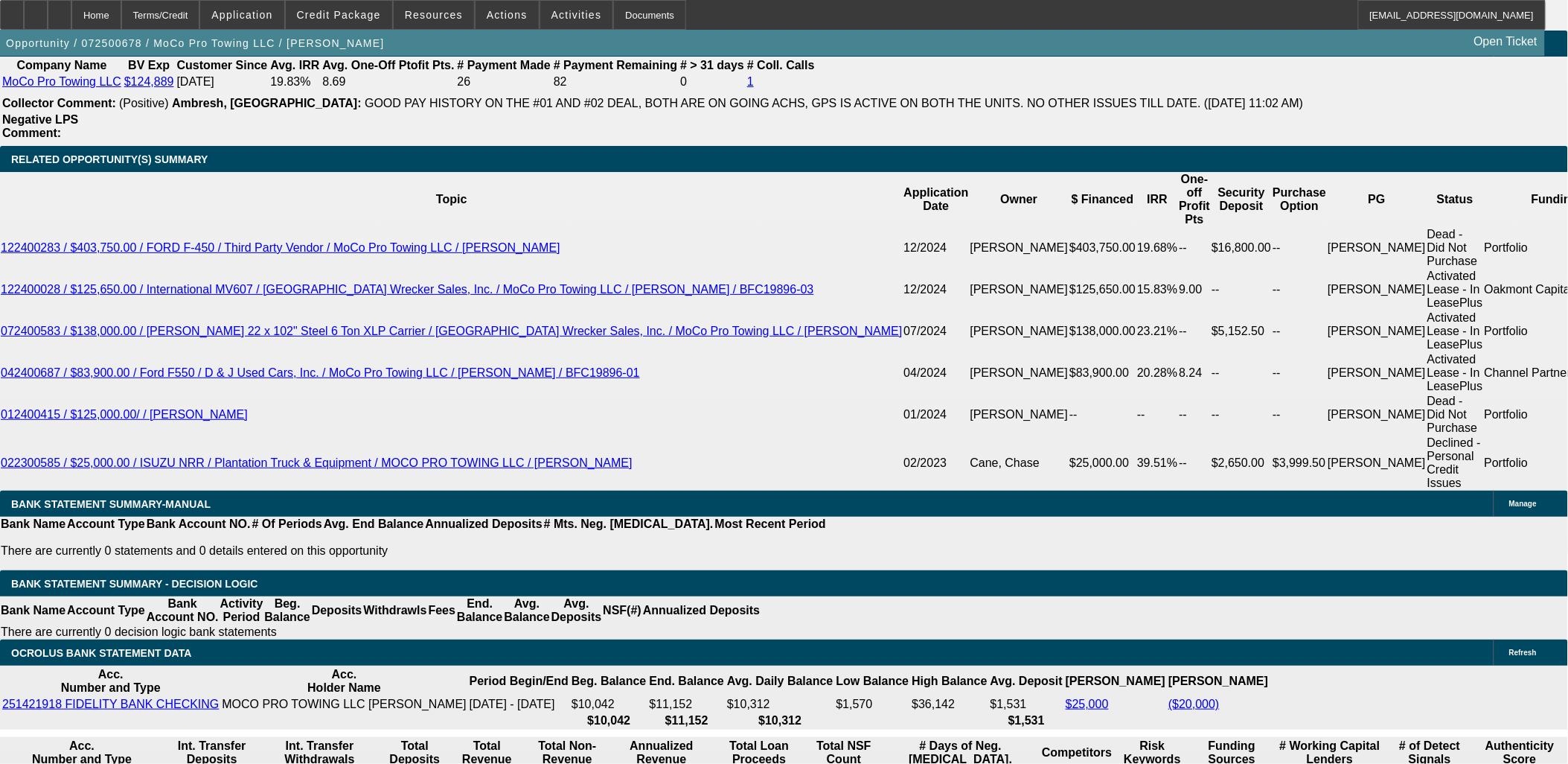
scroll to position [2421, 0]
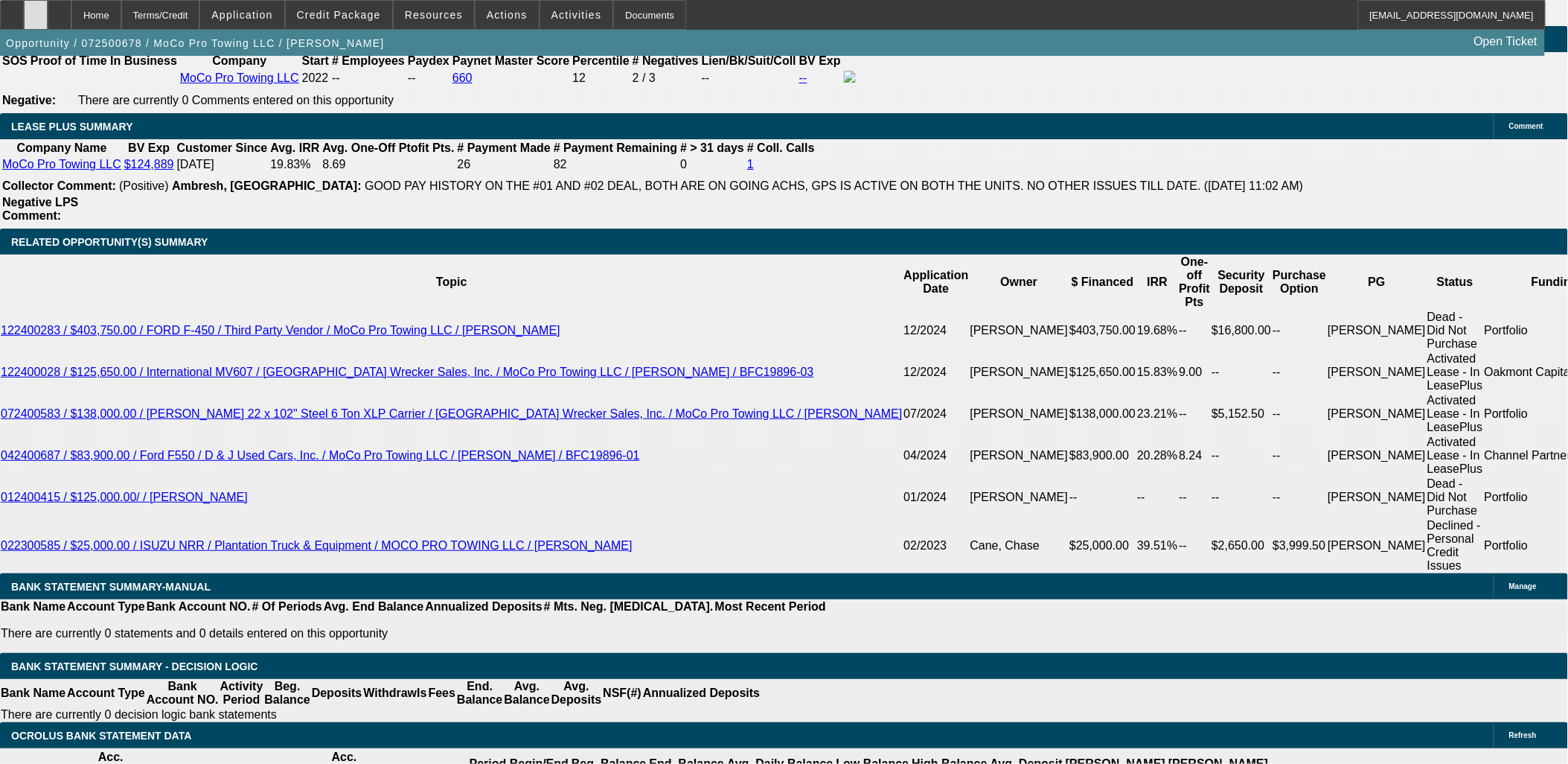
click at [36, 10] on icon at bounding box center [36, 10] width 0 height 0
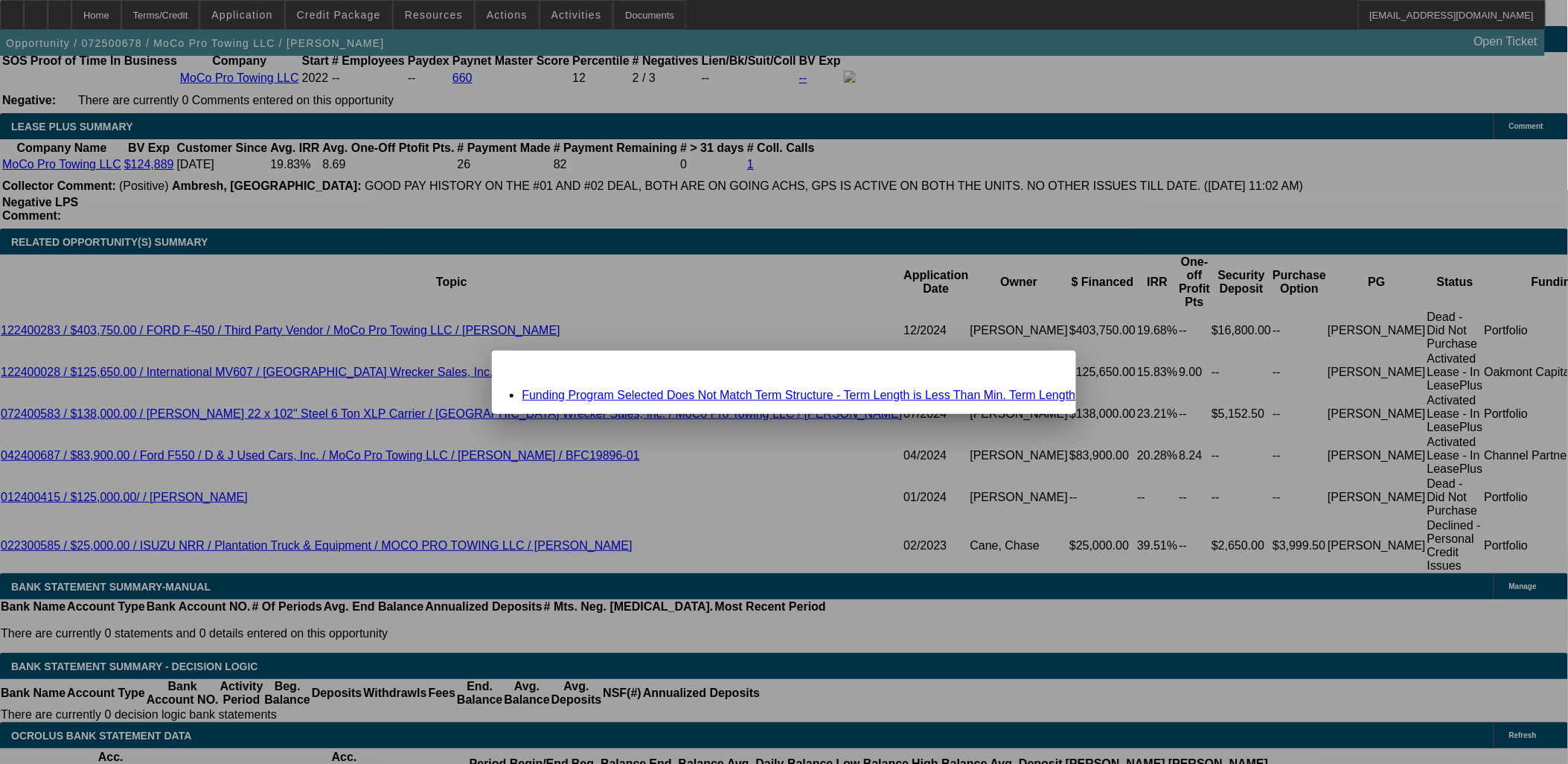
scroll to position [0, 0]
click at [871, 390] on link "Funding Program Selected Does Not Match Term Structure - Term Length is Less Th…" at bounding box center [798, 395] width 554 height 13
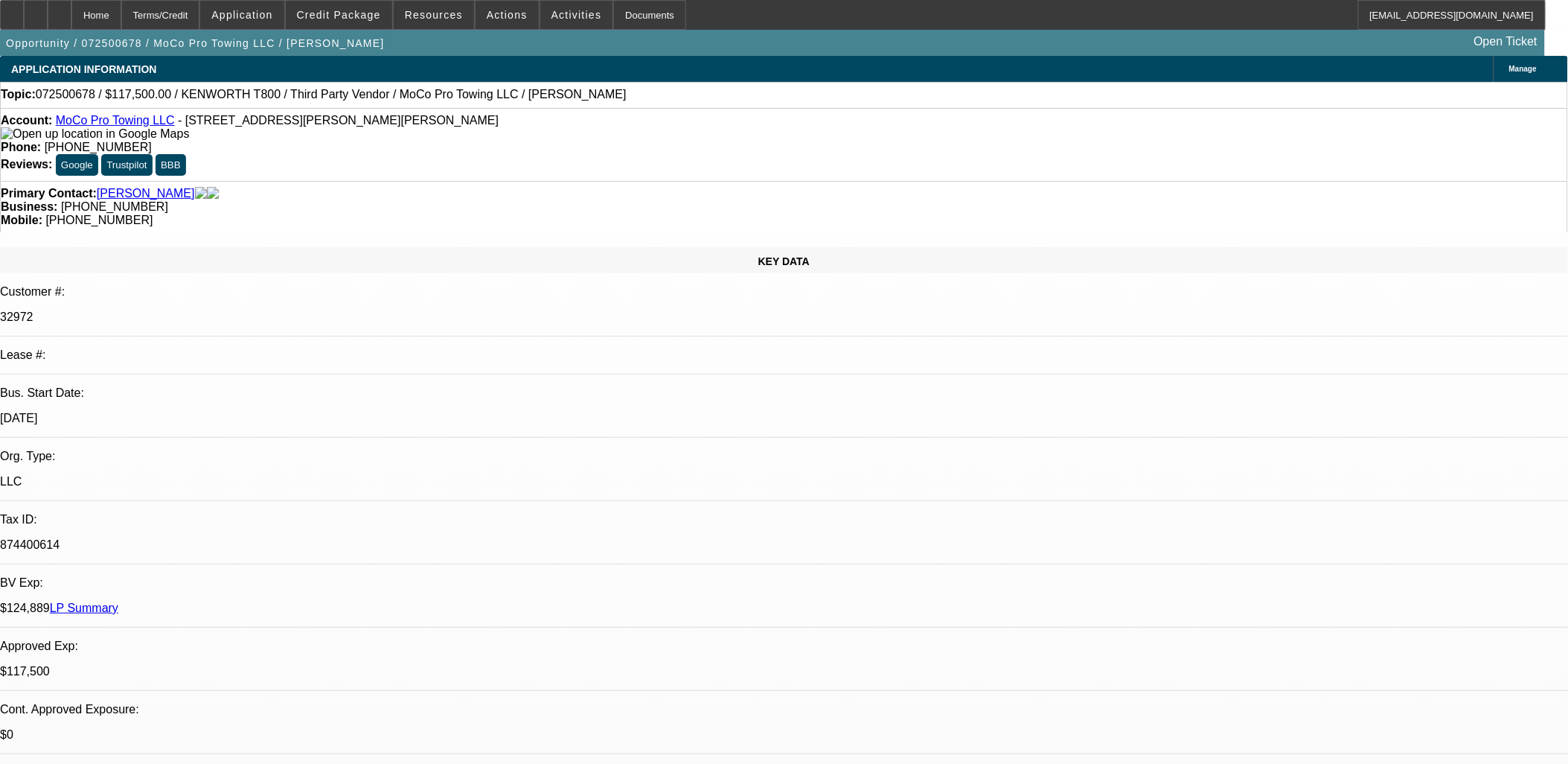
scroll to position [2421, 0]
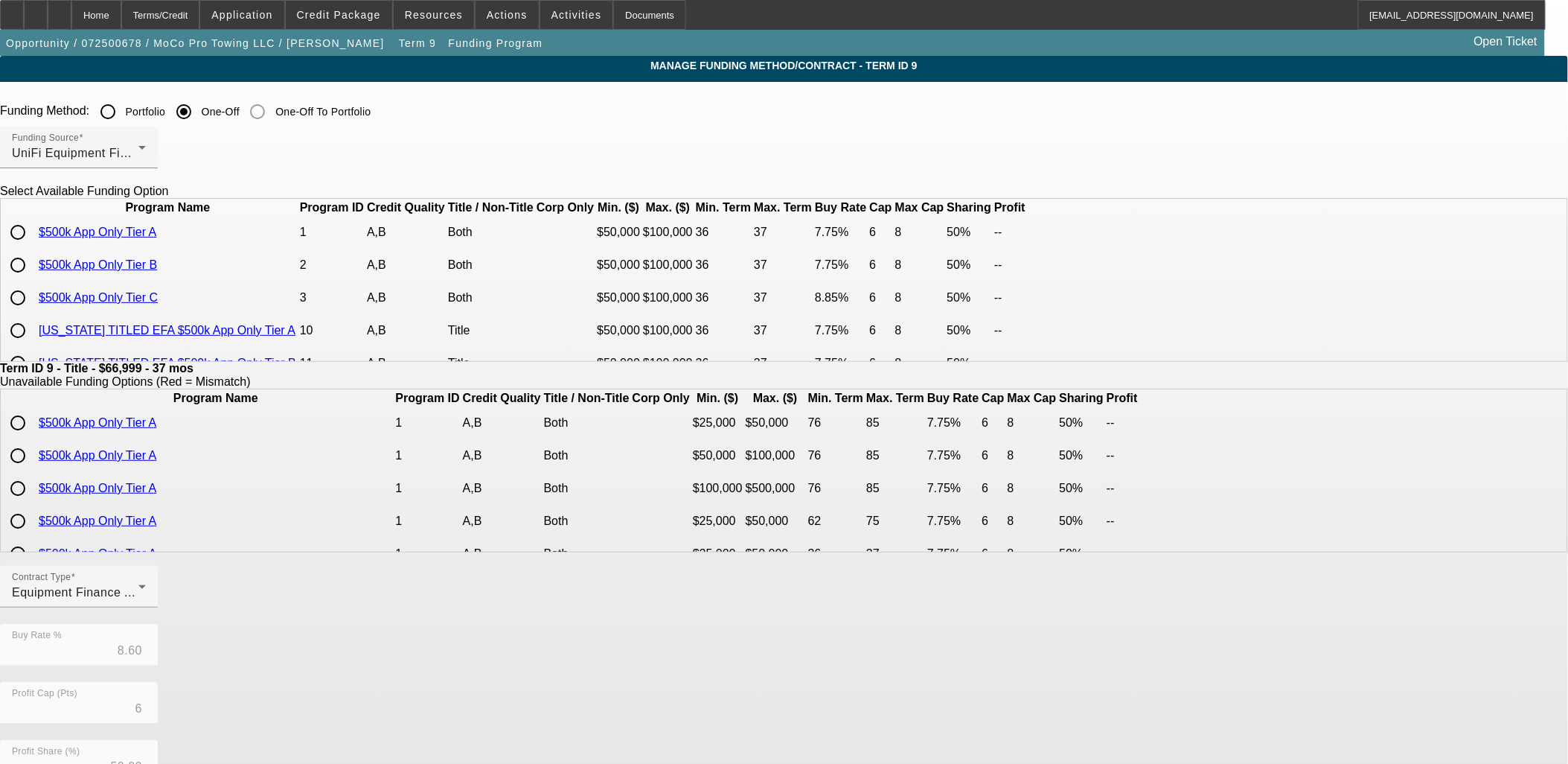
click at [33, 313] on input "radio" at bounding box center [18, 298] width 30 height 30
radio input "true"
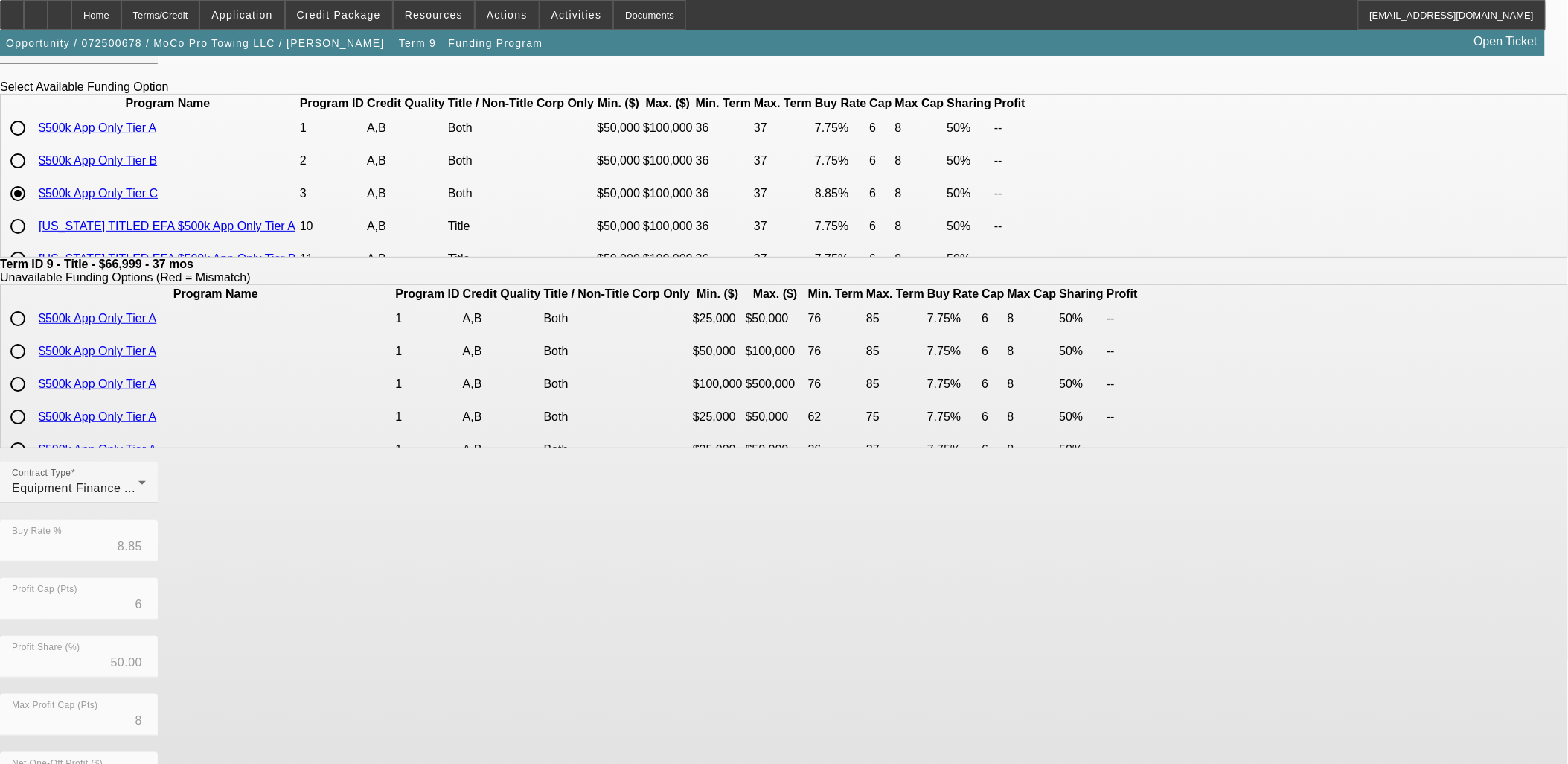
scroll to position [262, 0]
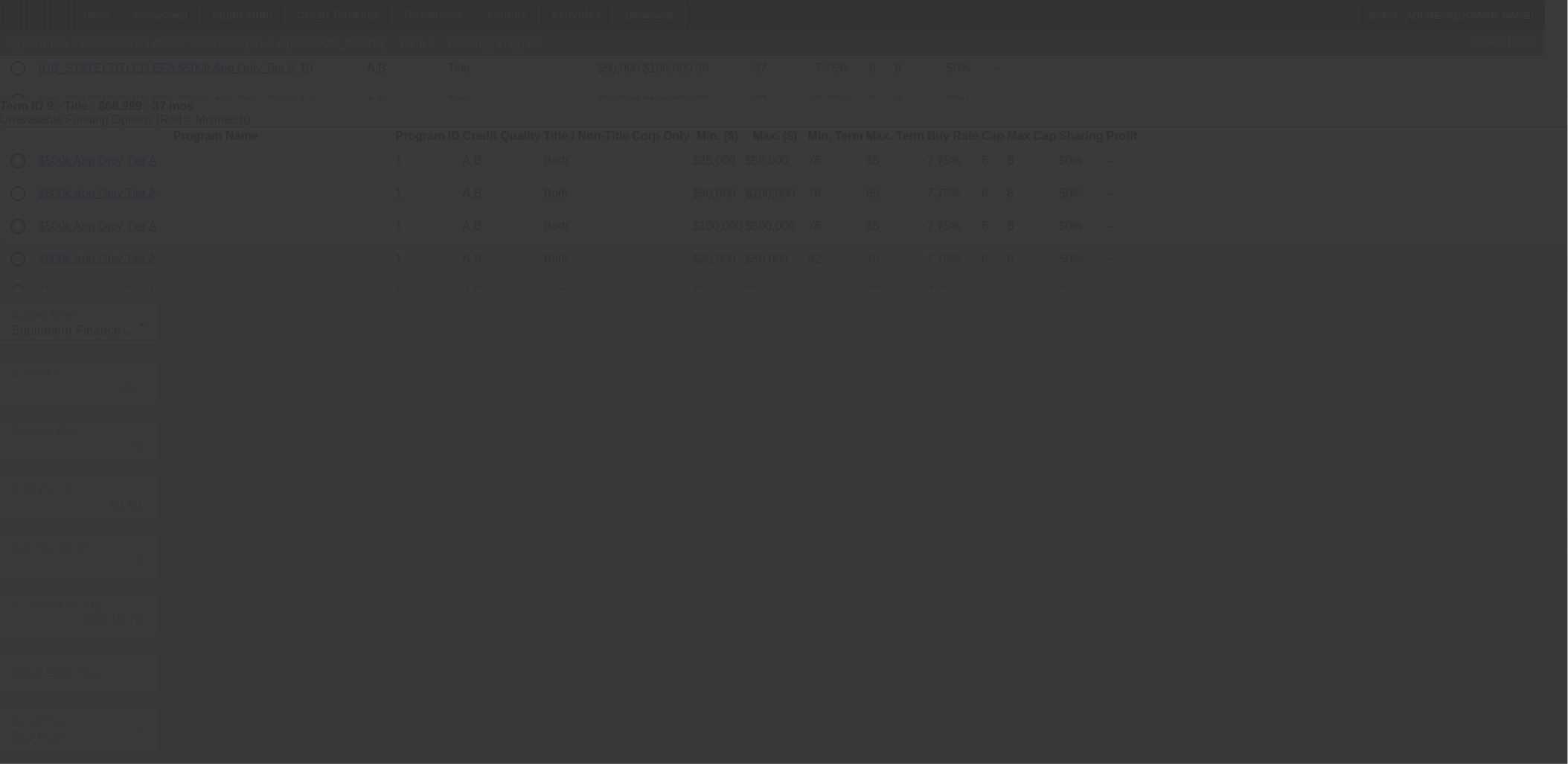
type input "8.60"
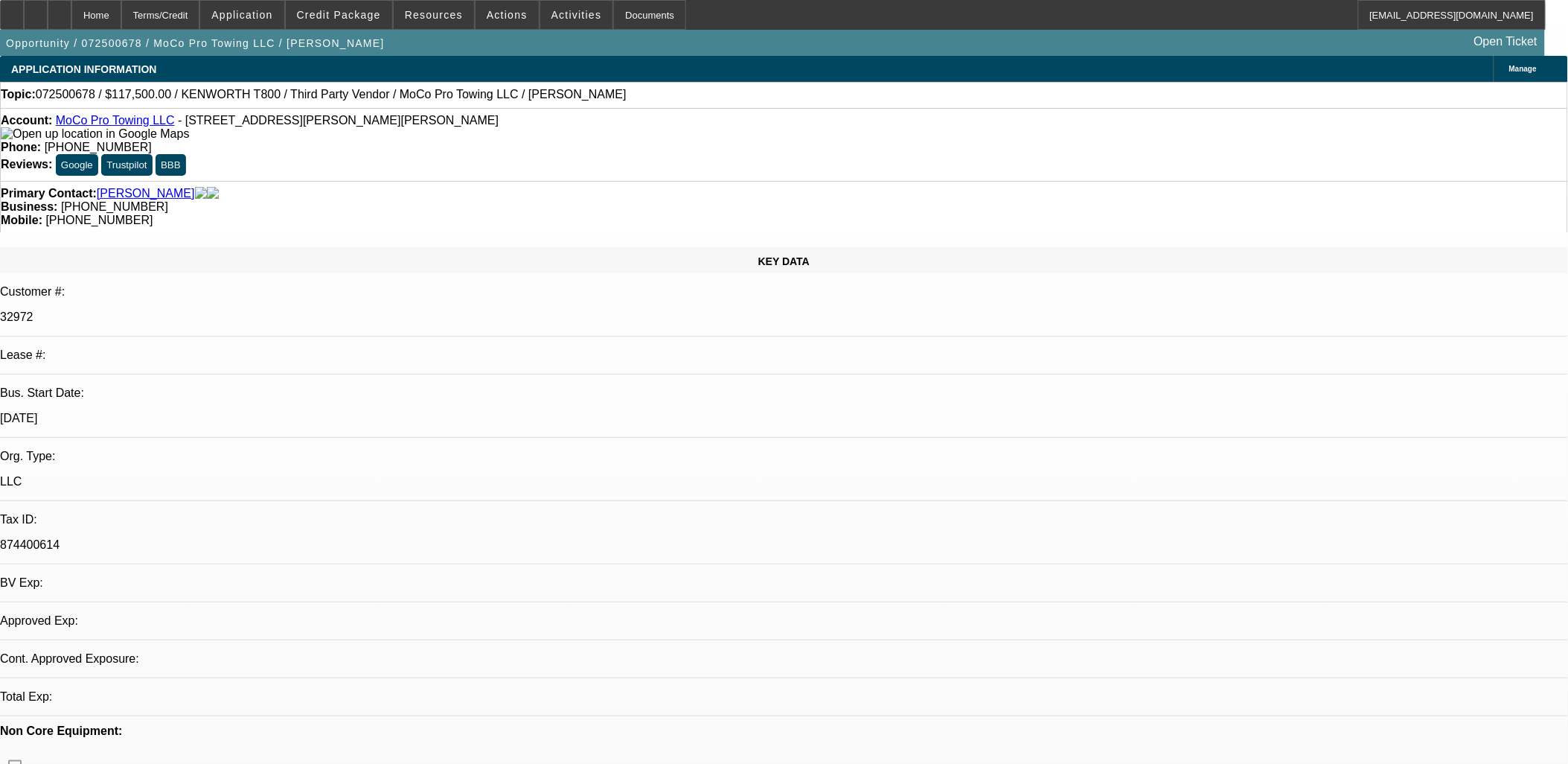
select select "0"
select select "6"
select select "0"
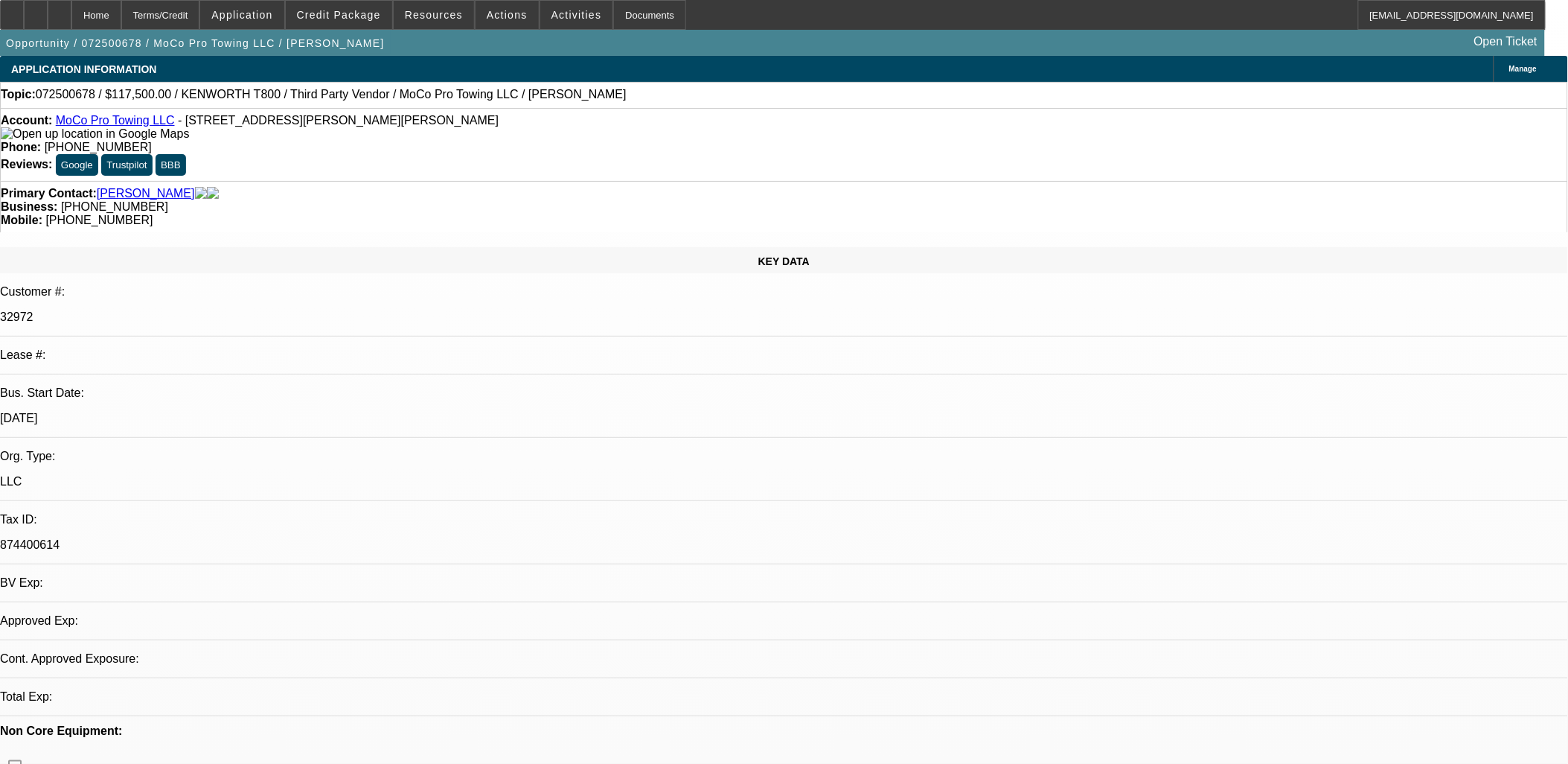
select select "0"
select select "6"
select select "0"
select select "2"
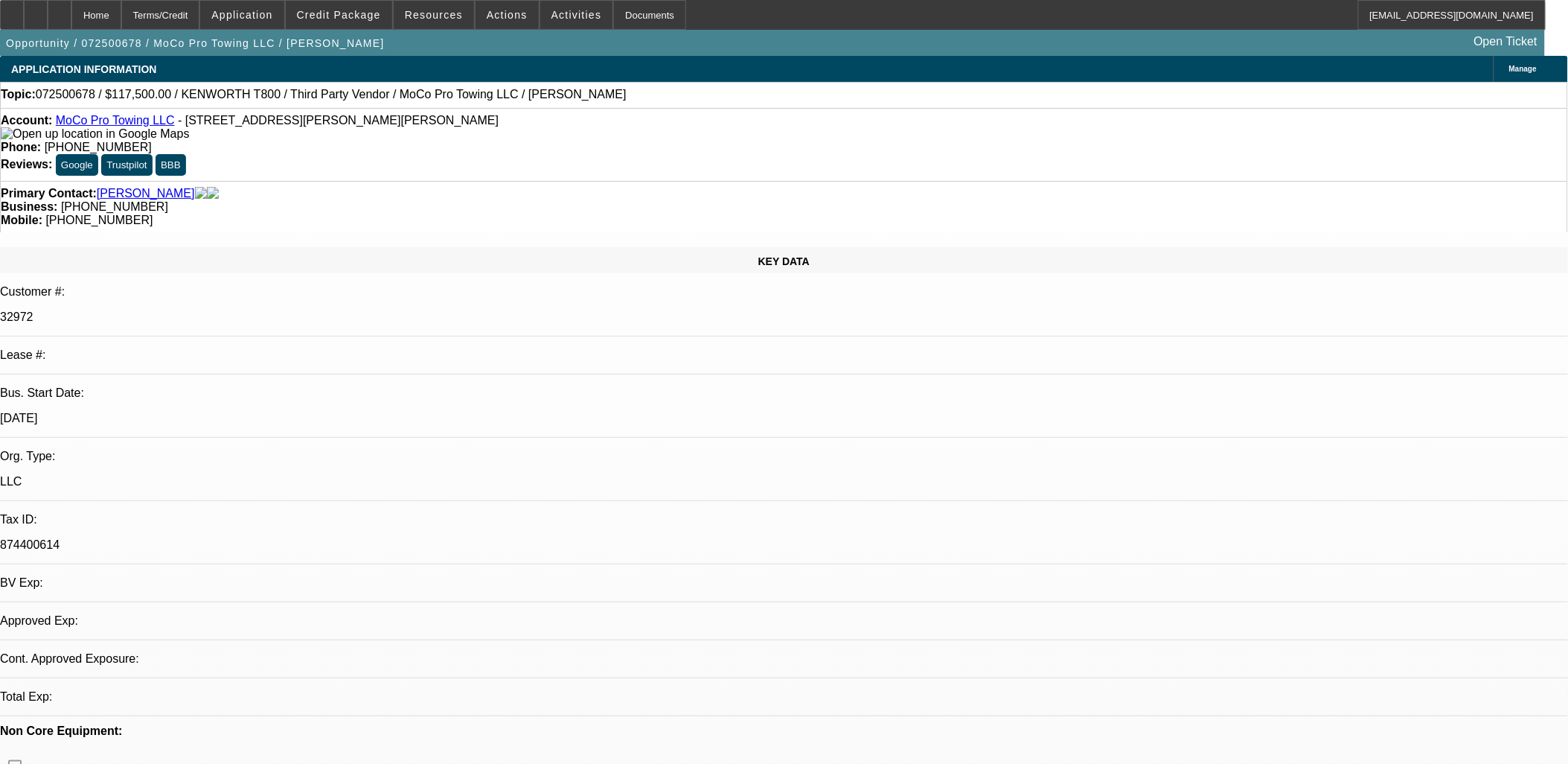
select select "0"
select select "6"
select select "0"
select select "2"
select select "0"
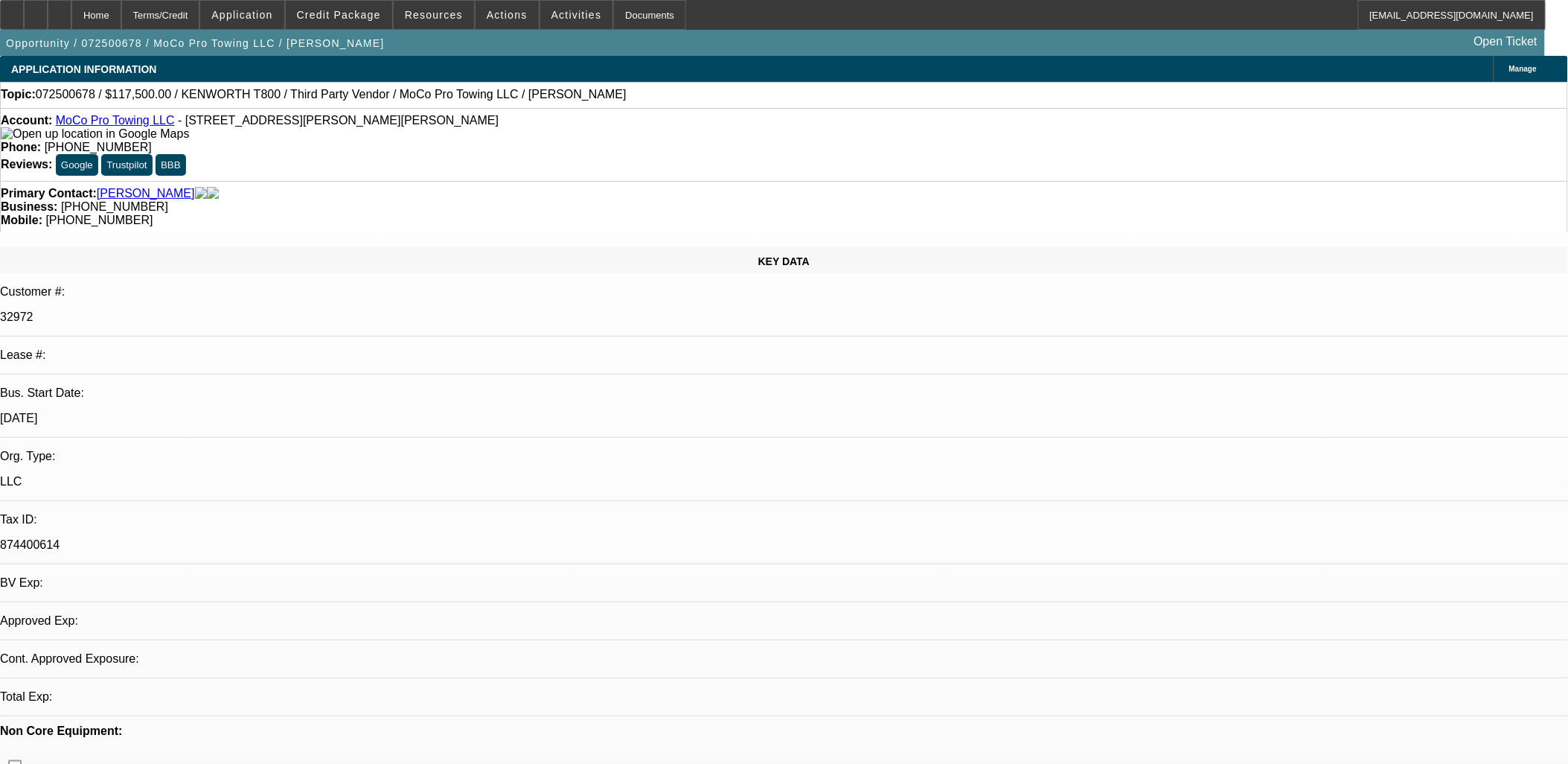
select select "6"
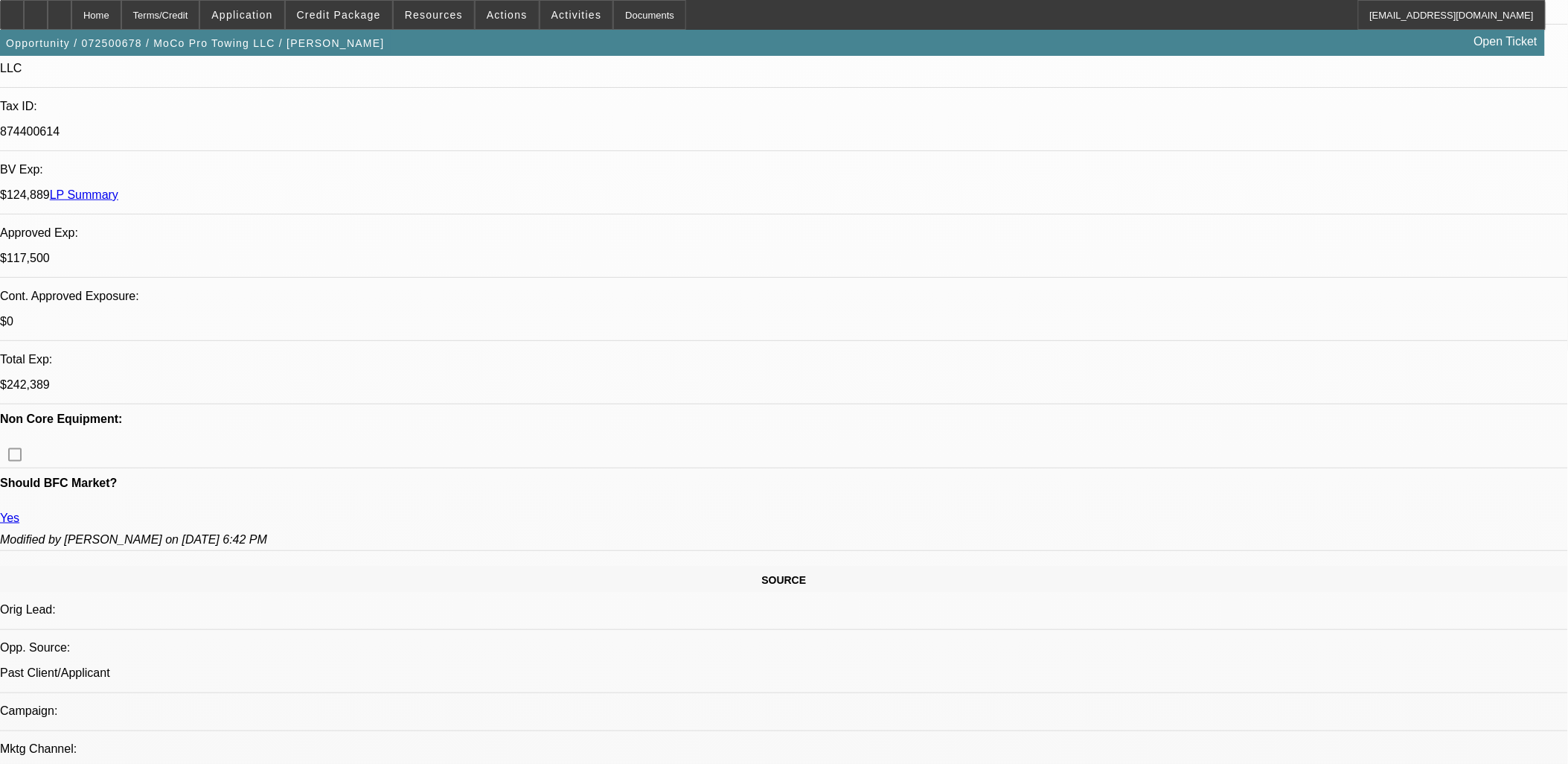
scroll to position [661, 0]
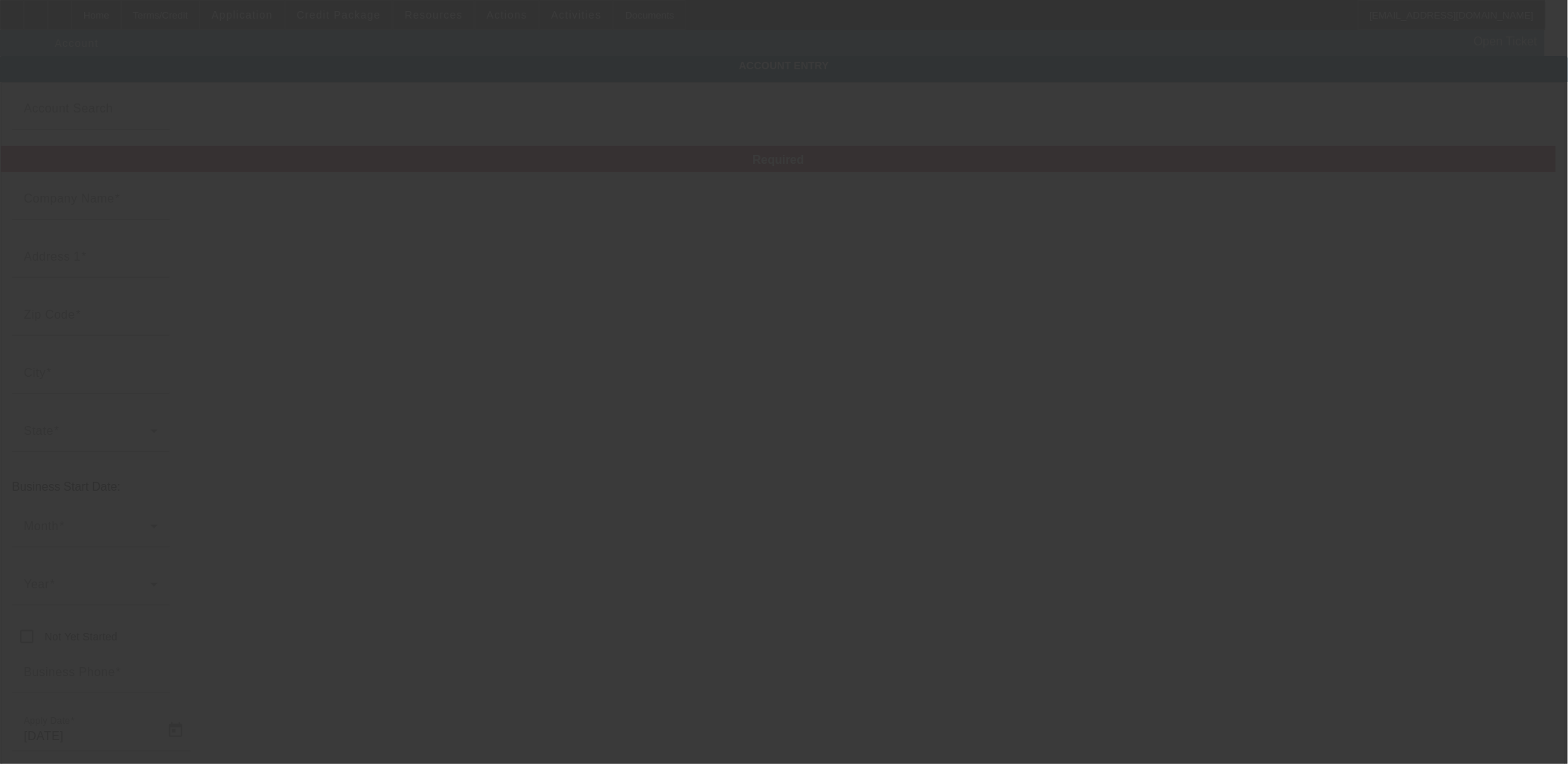
type input "MoCo Pro Towing LLC"
type input "262 Claude Rd"
type input "27325"
type input "Robbins"
type input "[PHONE_NUMBER]"
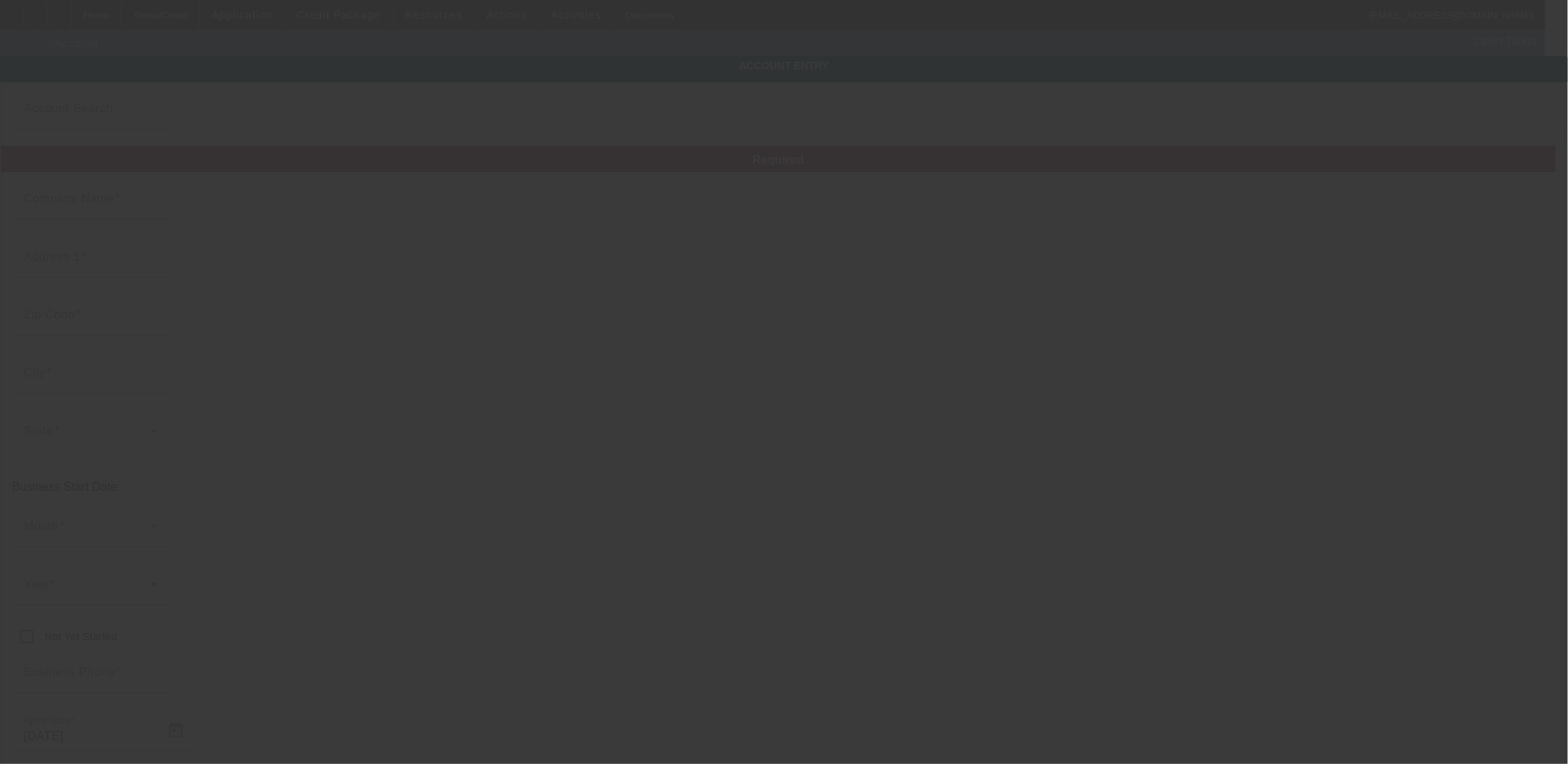
type input "mocoprotowing@yahoo.com"
type input "Moore"
type input "874400614"
type input "7/29/2025"
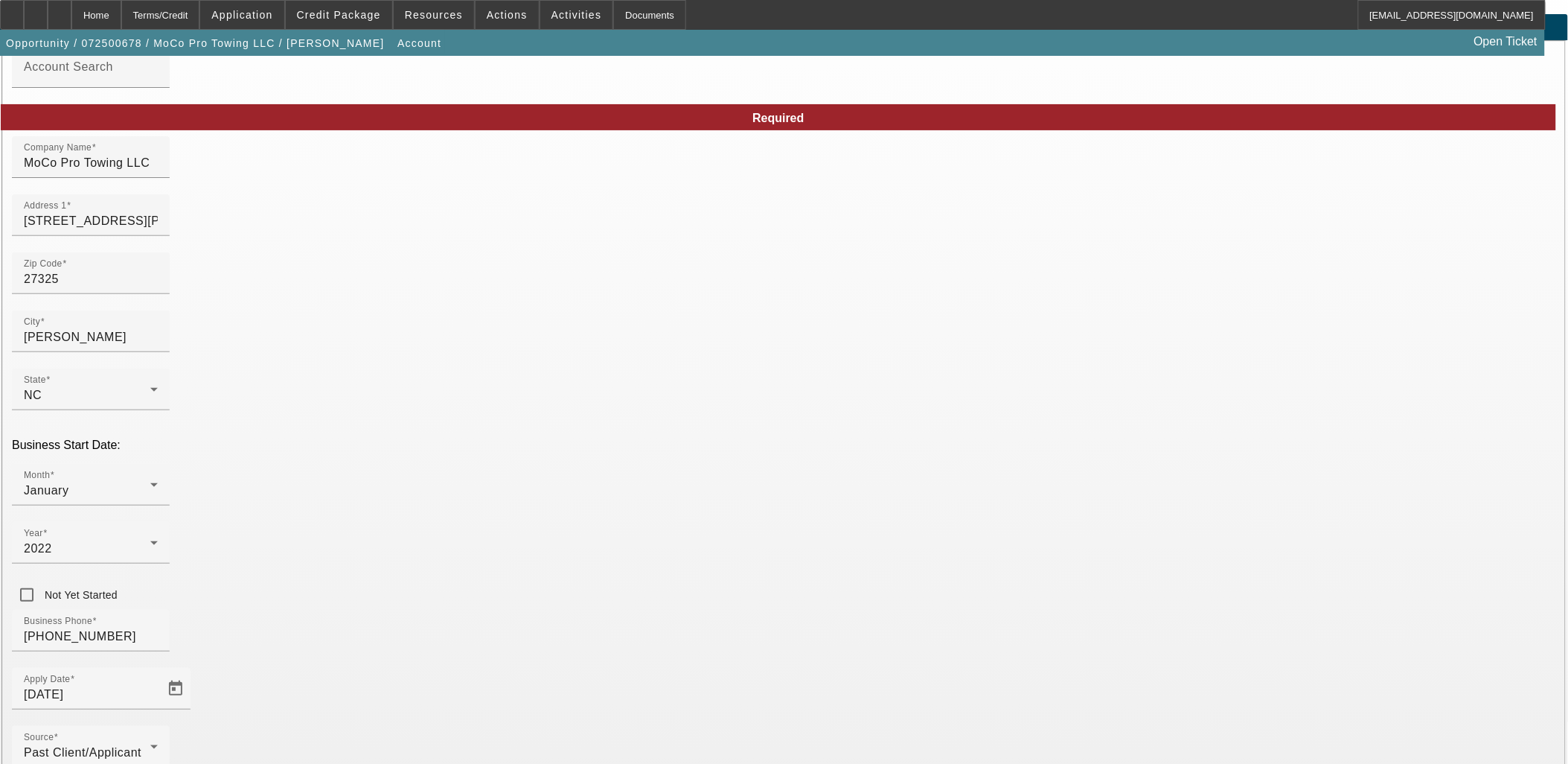
scroll to position [110, 0]
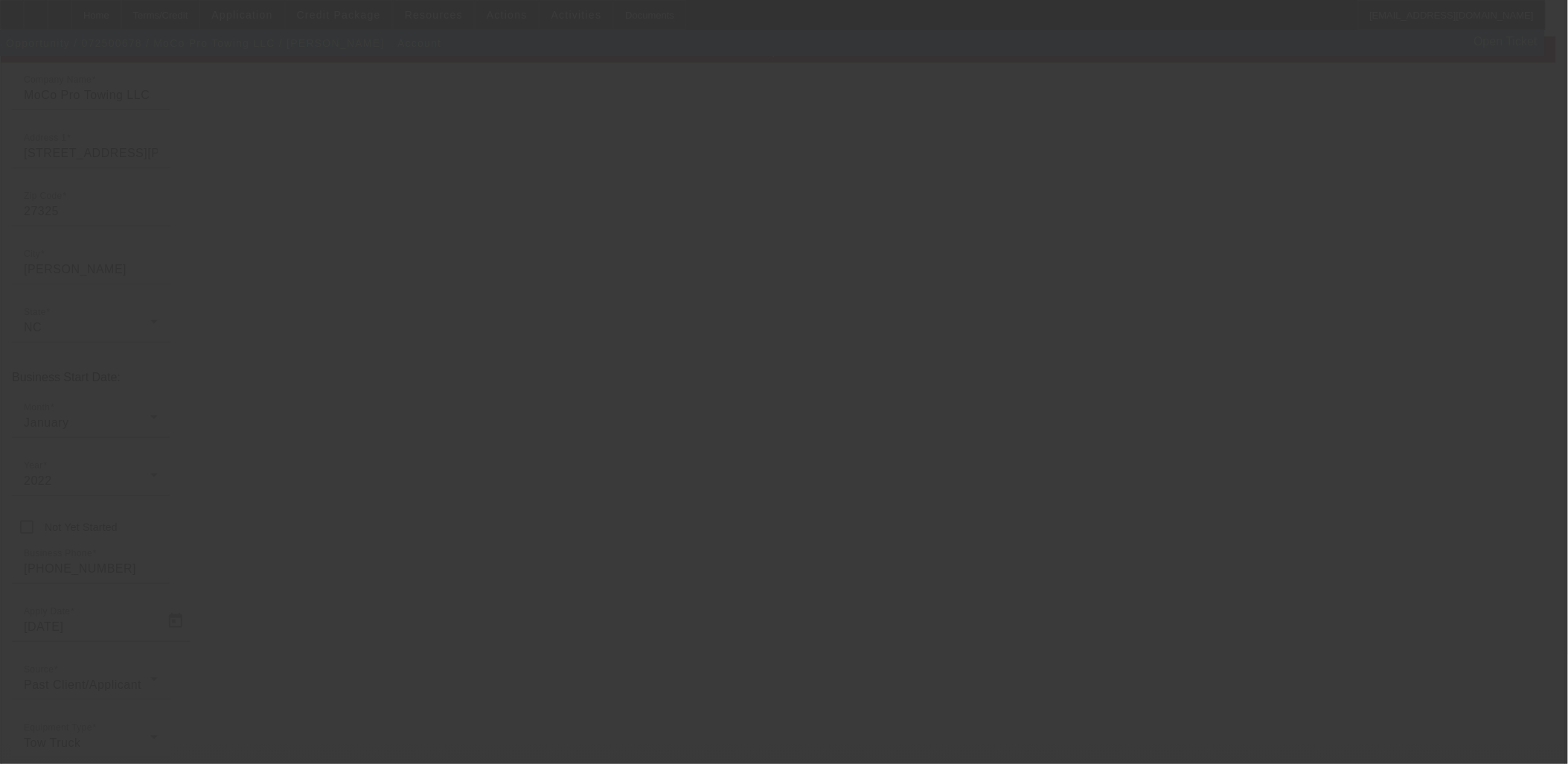
click at [958, 735] on div at bounding box center [784, 382] width 1568 height 764
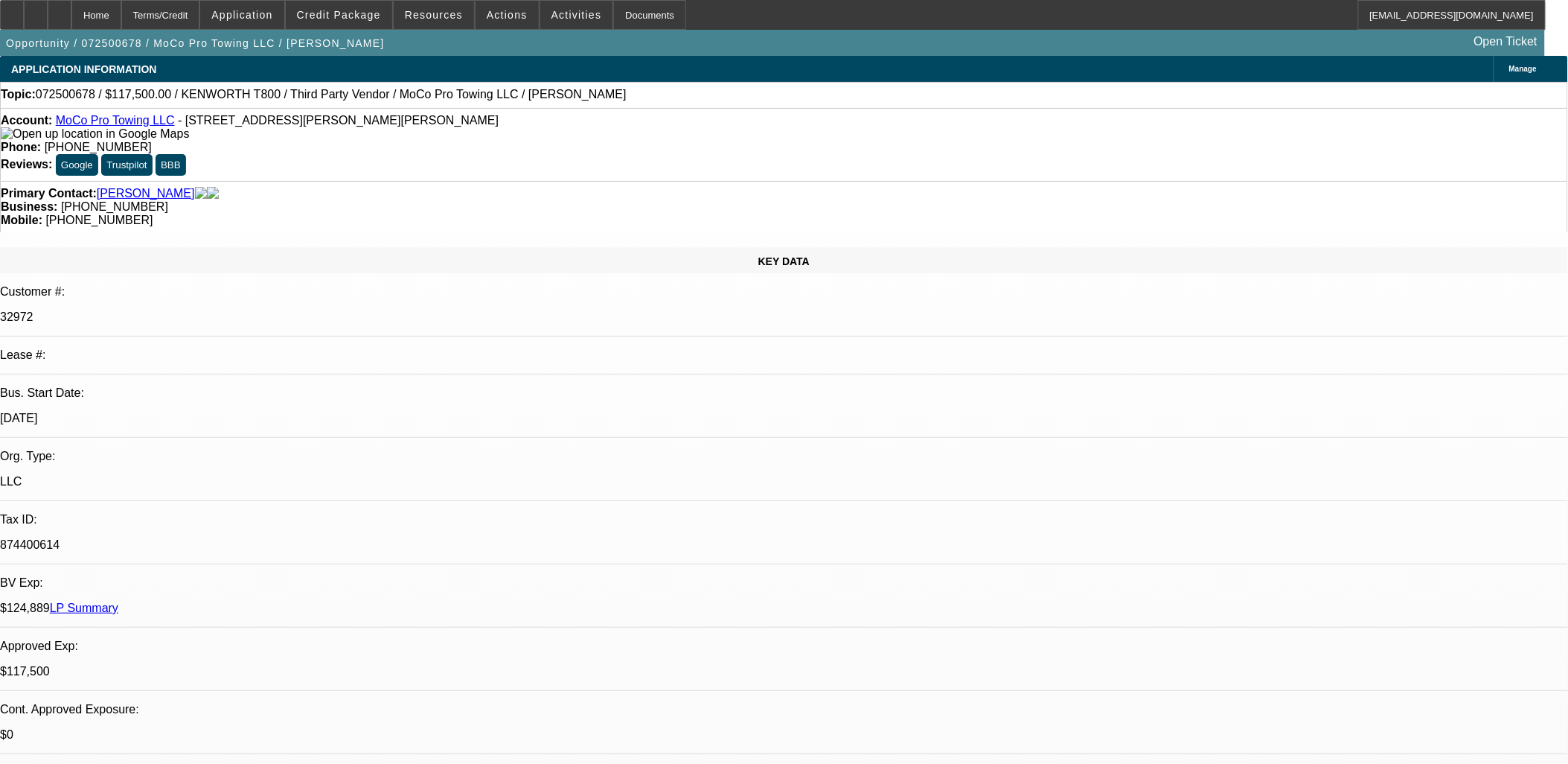
select select "0"
select select "6"
select select "0"
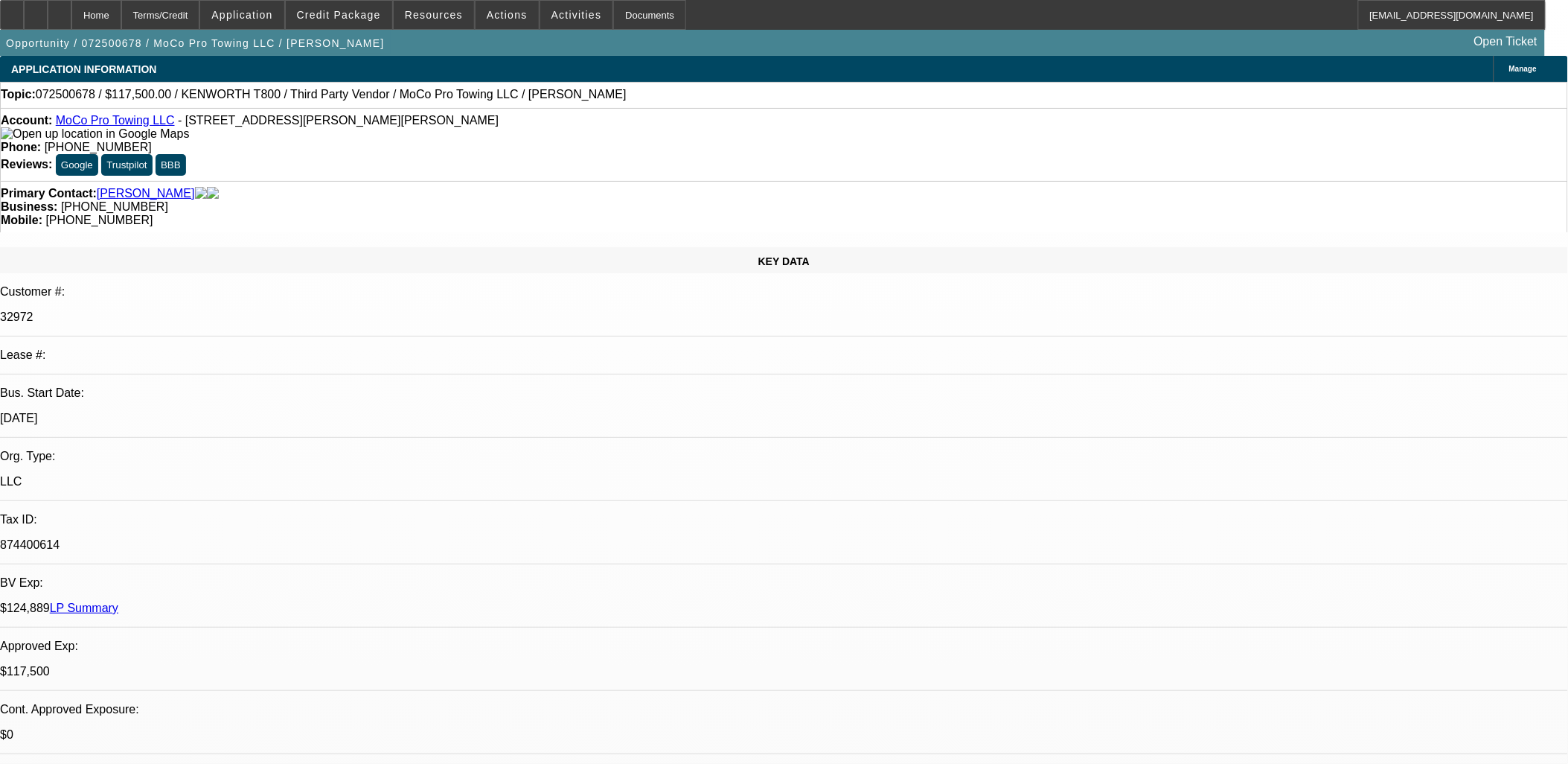
select select "0"
select select "6"
select select "0"
select select "2"
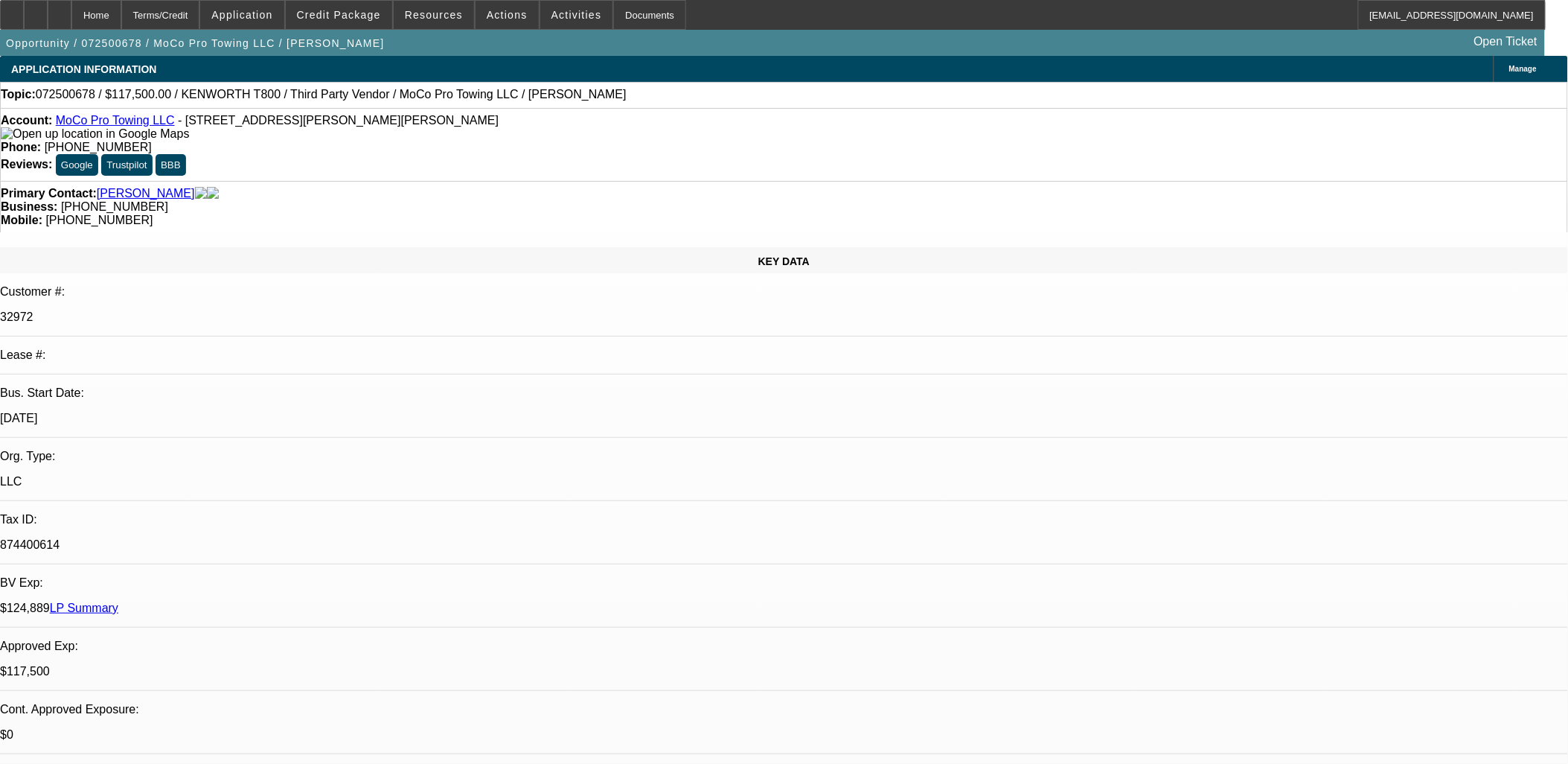
select select "0"
select select "6"
select select "0"
select select "2"
select select "0"
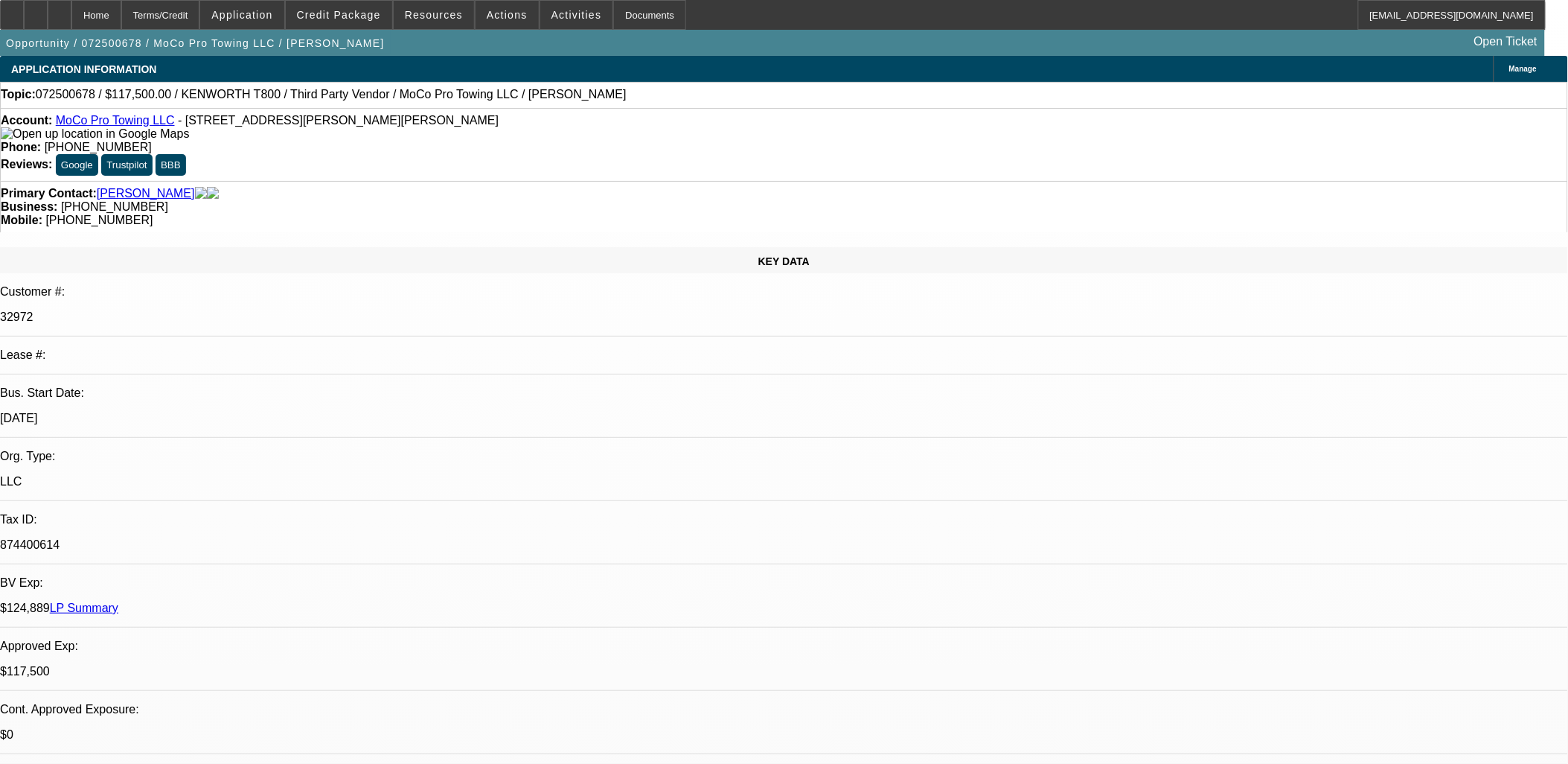
select select "6"
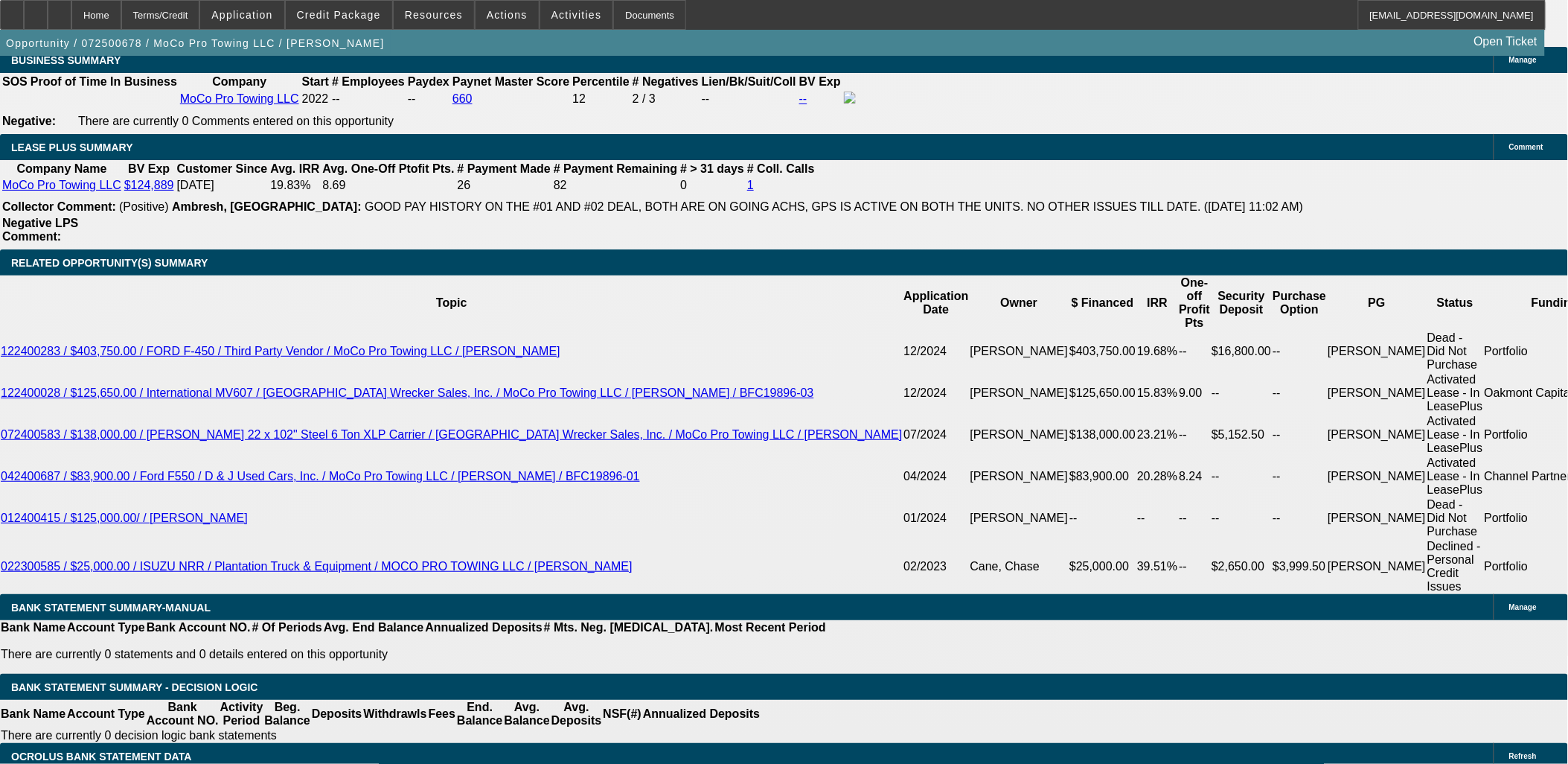
scroll to position [2399, 0]
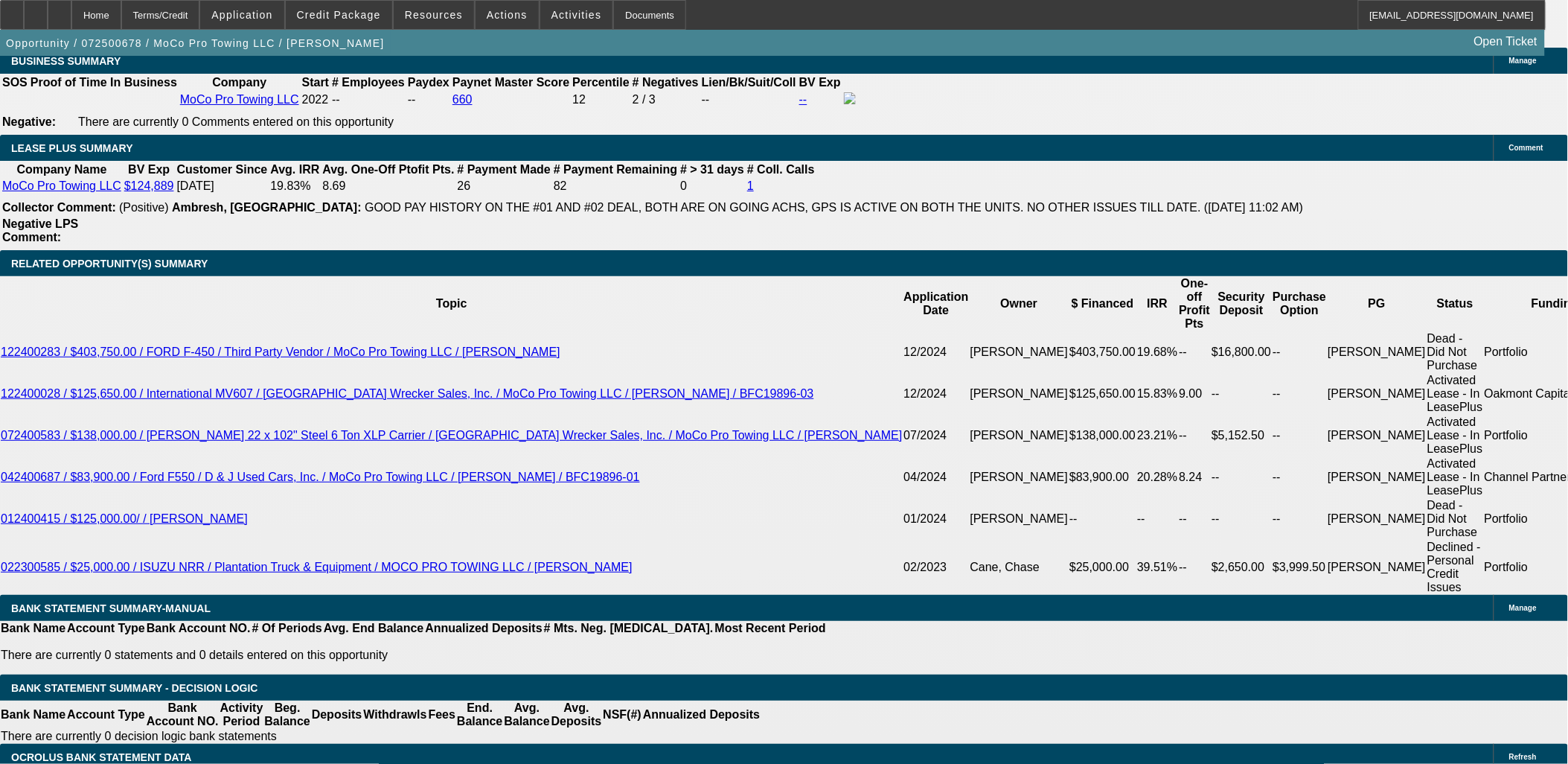
copy tbody "Please send to UniFi to review for a formal approval. Thanks, Asher"
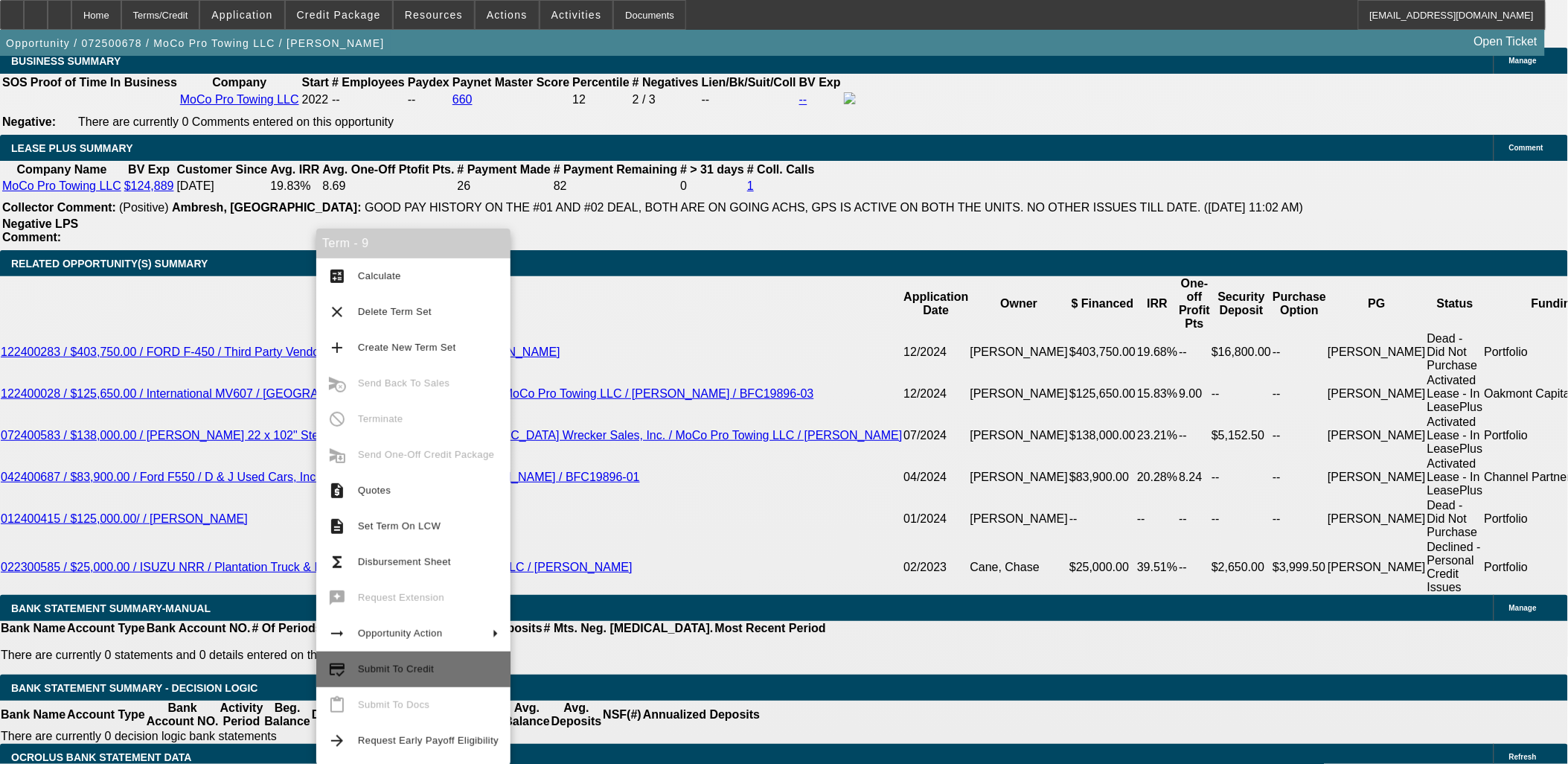
click at [445, 675] on span "Submit To Credit" at bounding box center [428, 669] width 140 height 18
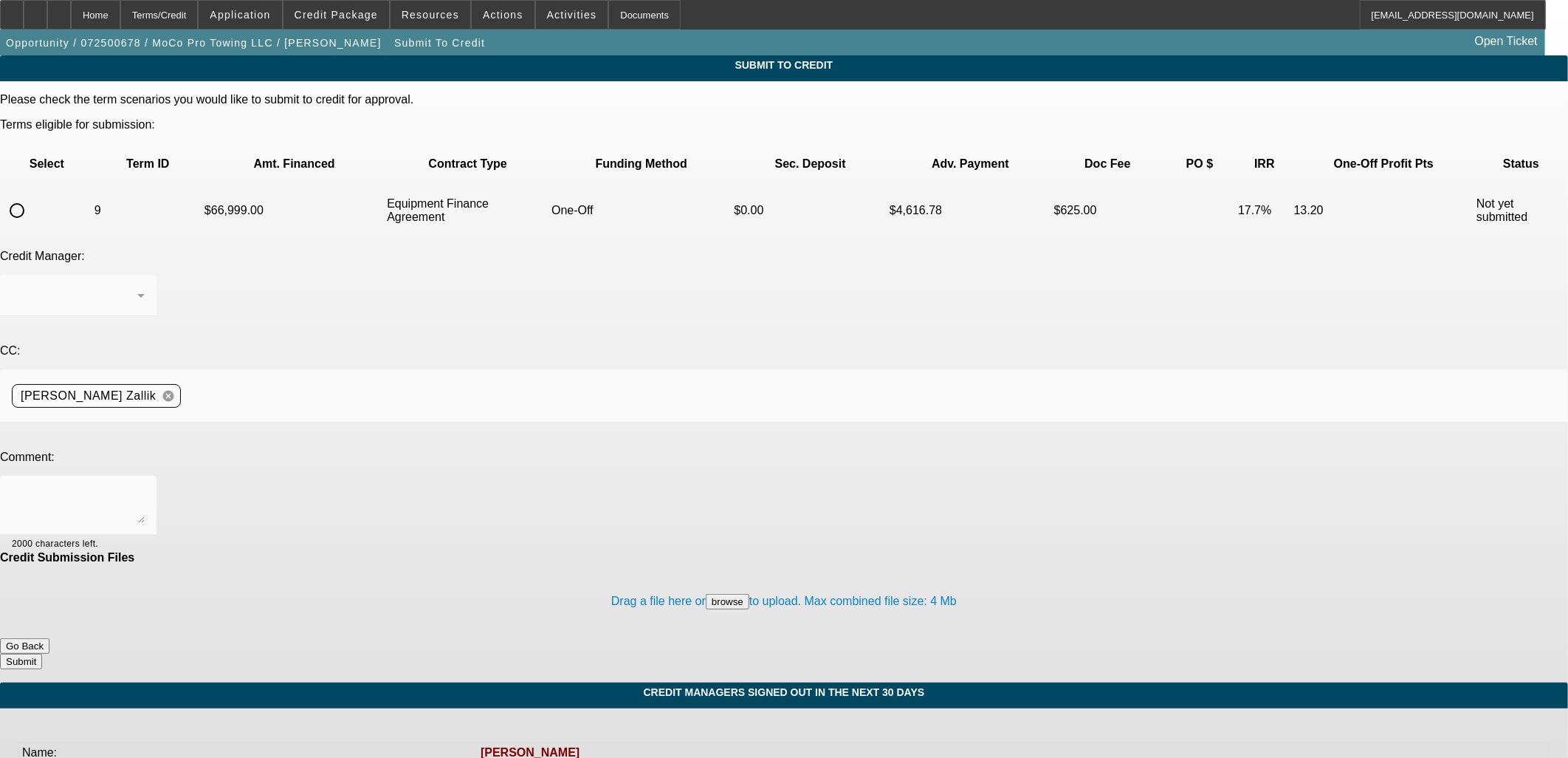
click at [31, 195] on input "radio" at bounding box center [17, 210] width 29 height 29
radio input "true"
drag, startPoint x: 359, startPoint y: 341, endPoint x: 363, endPoint y: 334, distance: 8.1
click at [144, 488] on textarea at bounding box center [78, 506] width 132 height 35
paste textarea "Please send to UniFi to review for a formal approval. Thanks, Asher"
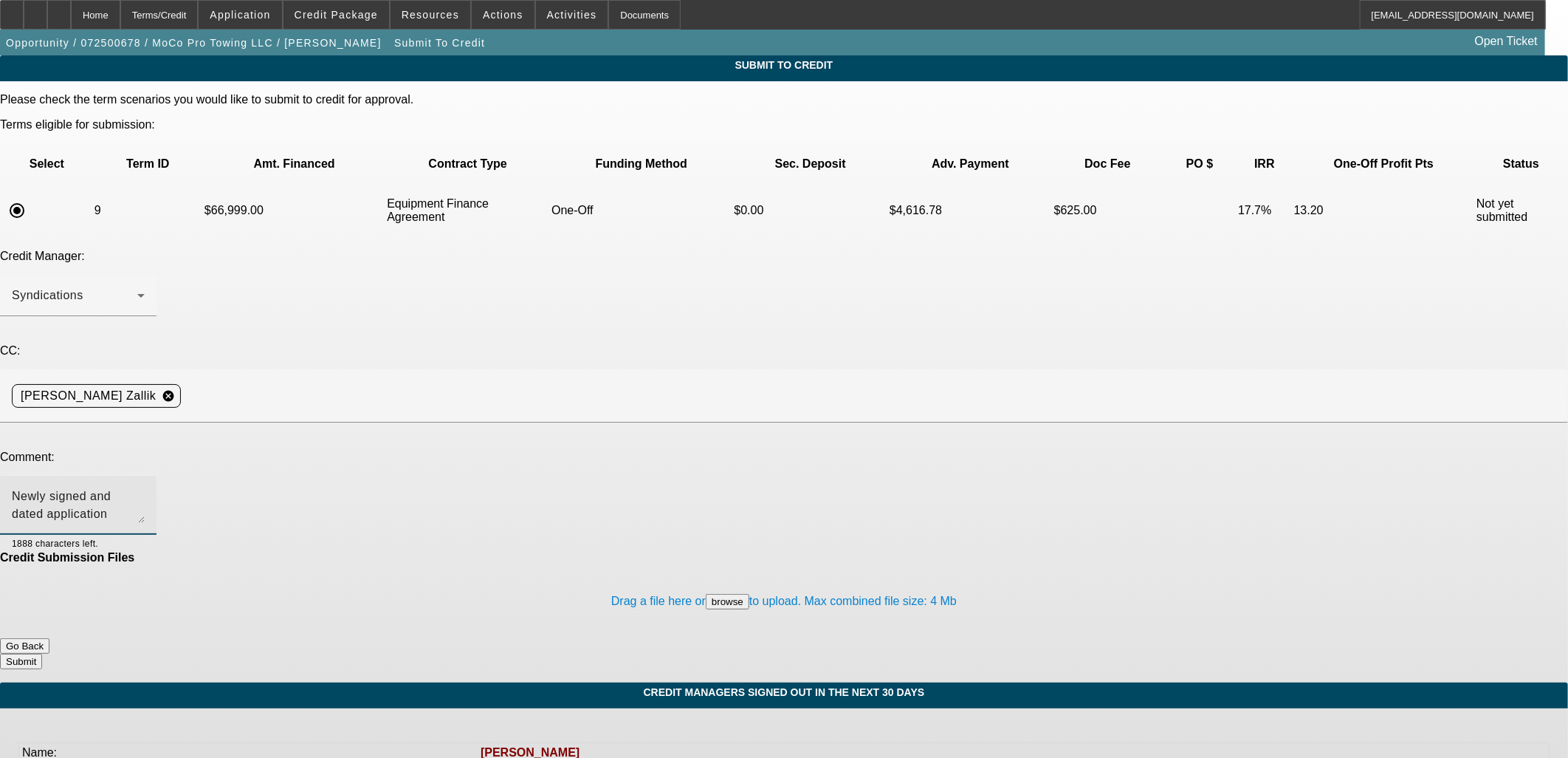
type textarea "Newly signed and dated application uploaded. Please send to UniFi to review for…"
click at [42, 654] on button "Submit" at bounding box center [21, 662] width 42 height 16
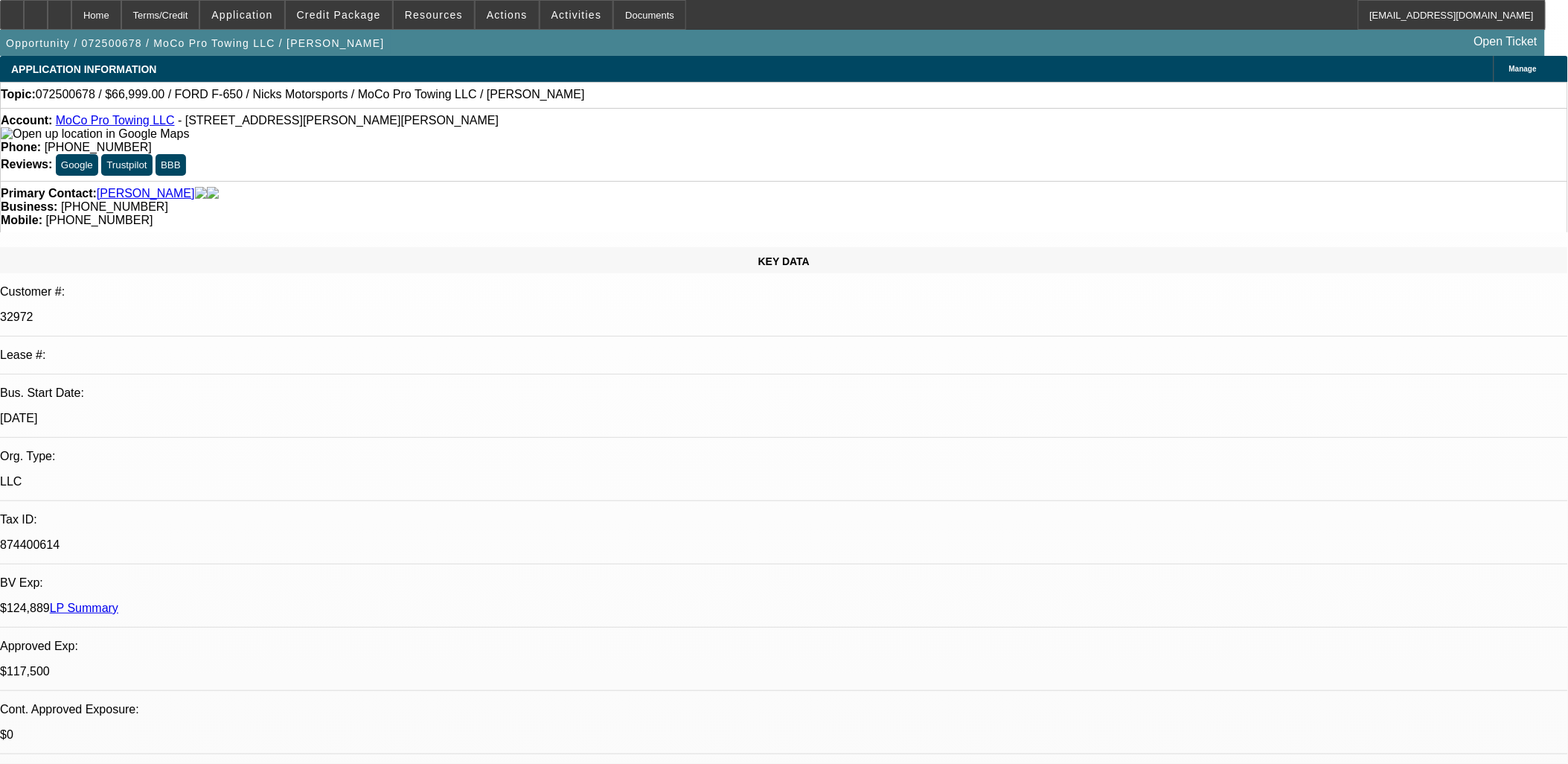
select select "0"
select select "6"
select select "0"
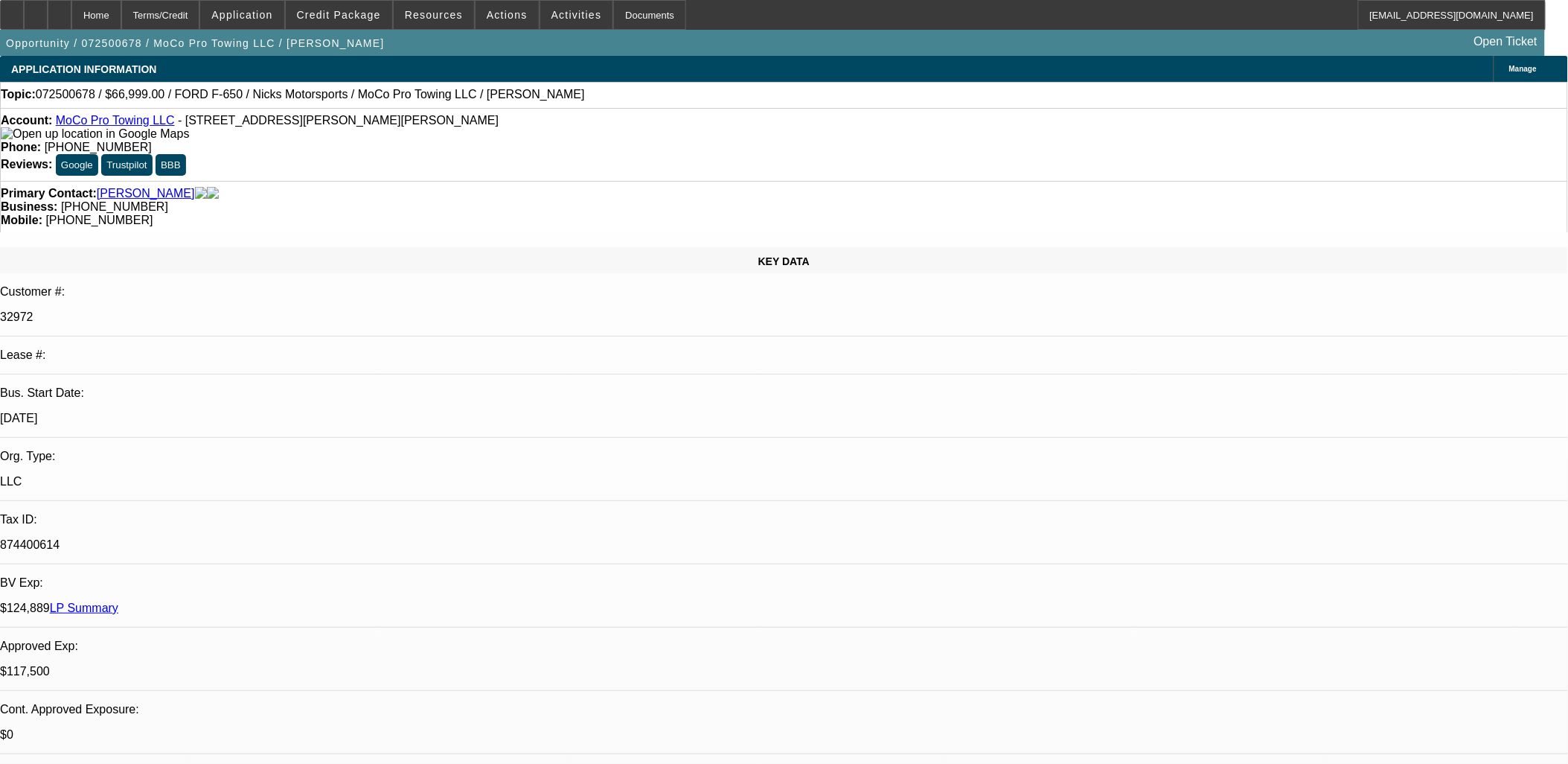
select select "0"
select select "6"
select select "0"
select select "2"
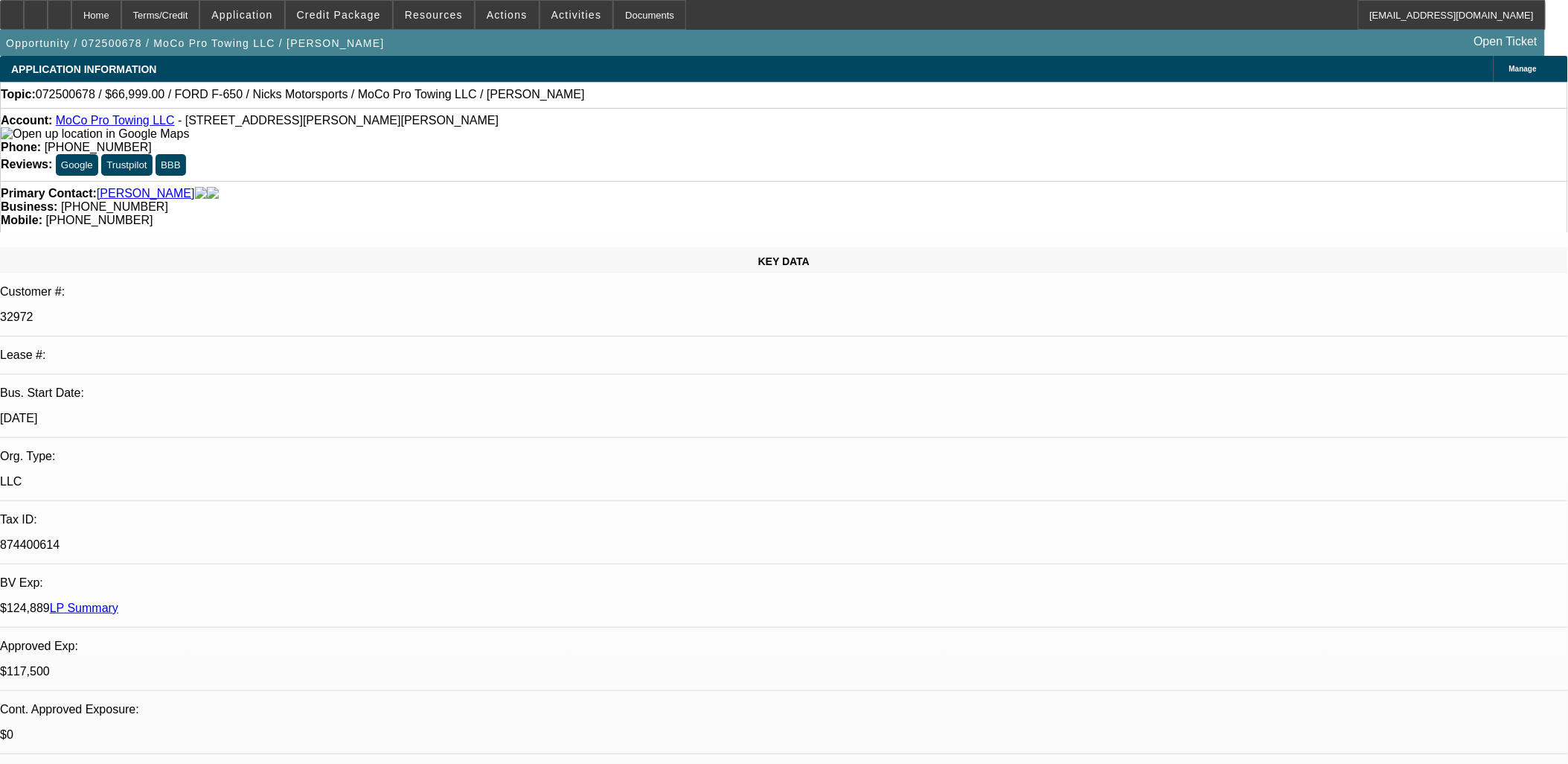
select select "0"
select select "6"
select select "0"
select select "2"
select select "0"
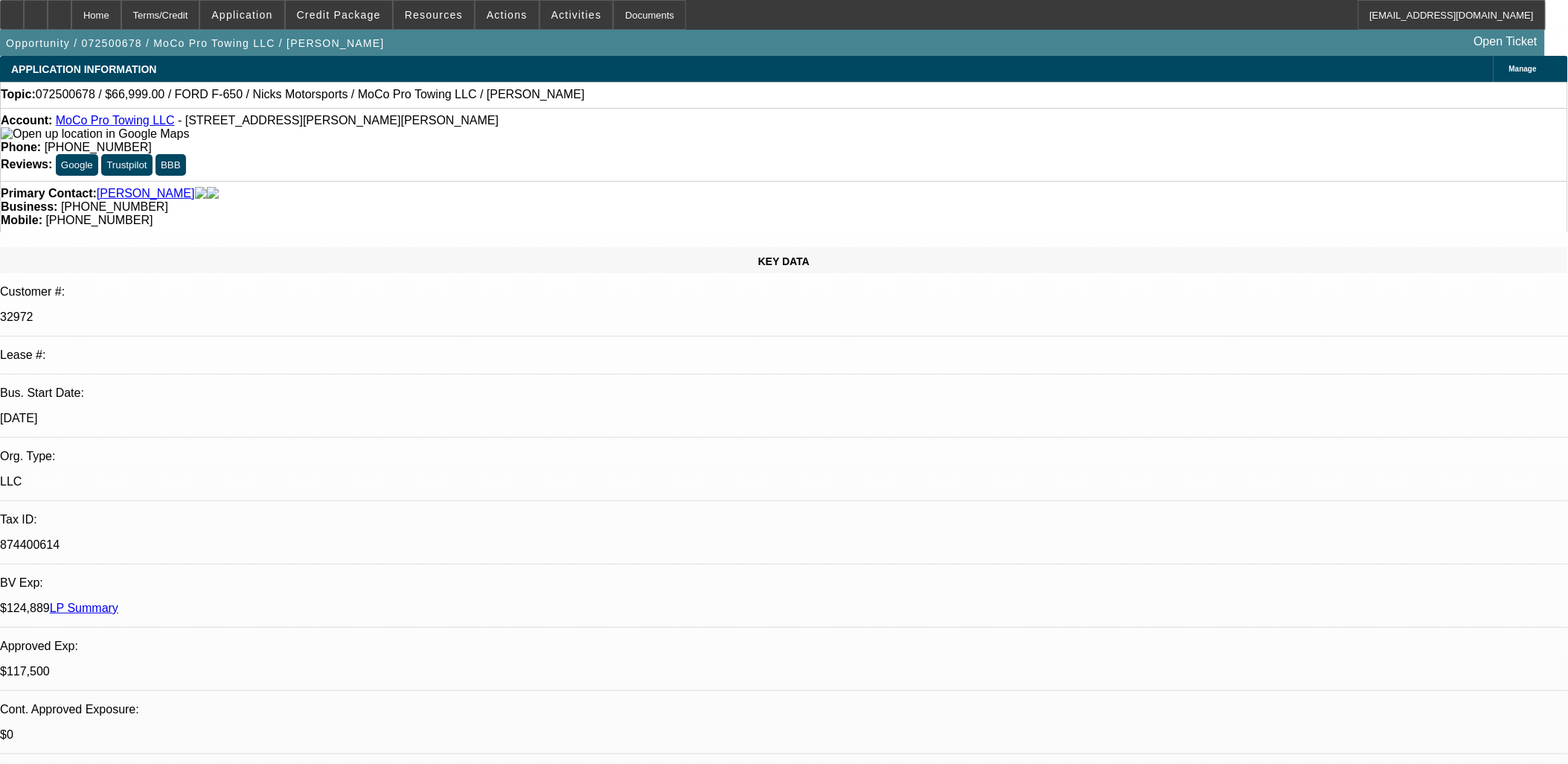
select select "6"
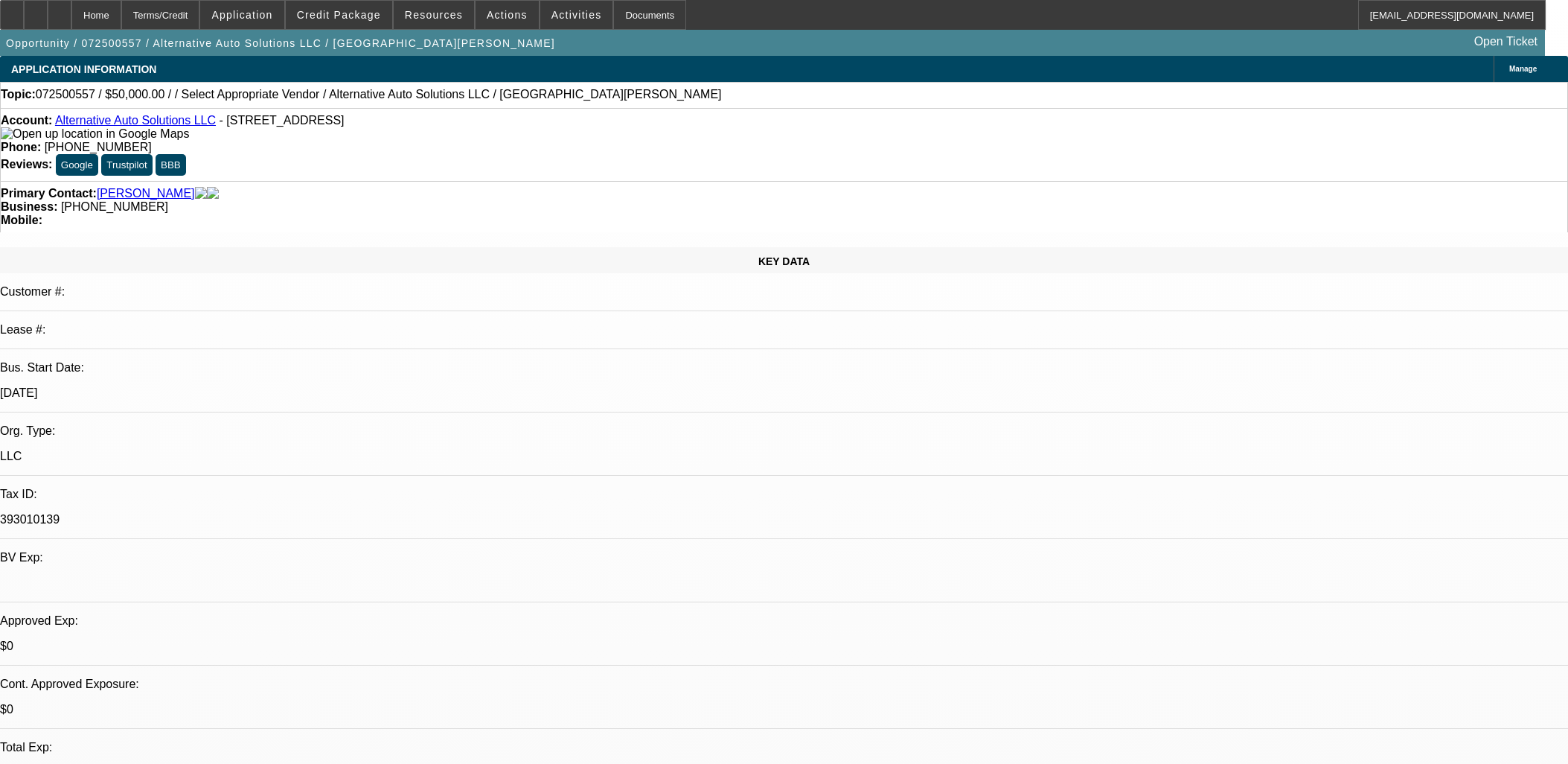
select select "0"
select select "2"
select select "0.1"
select select "4"
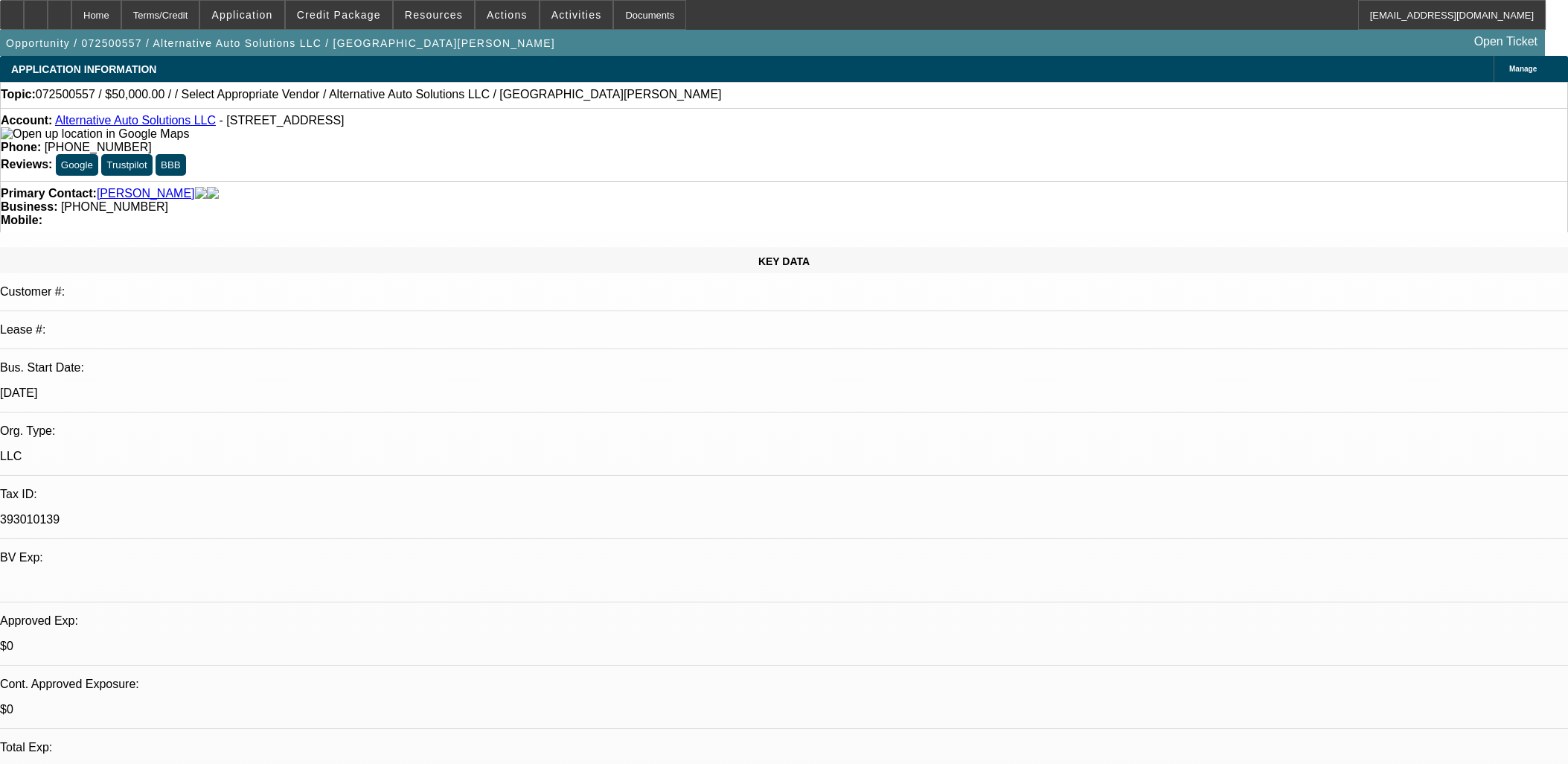
scroll to position [48, 0]
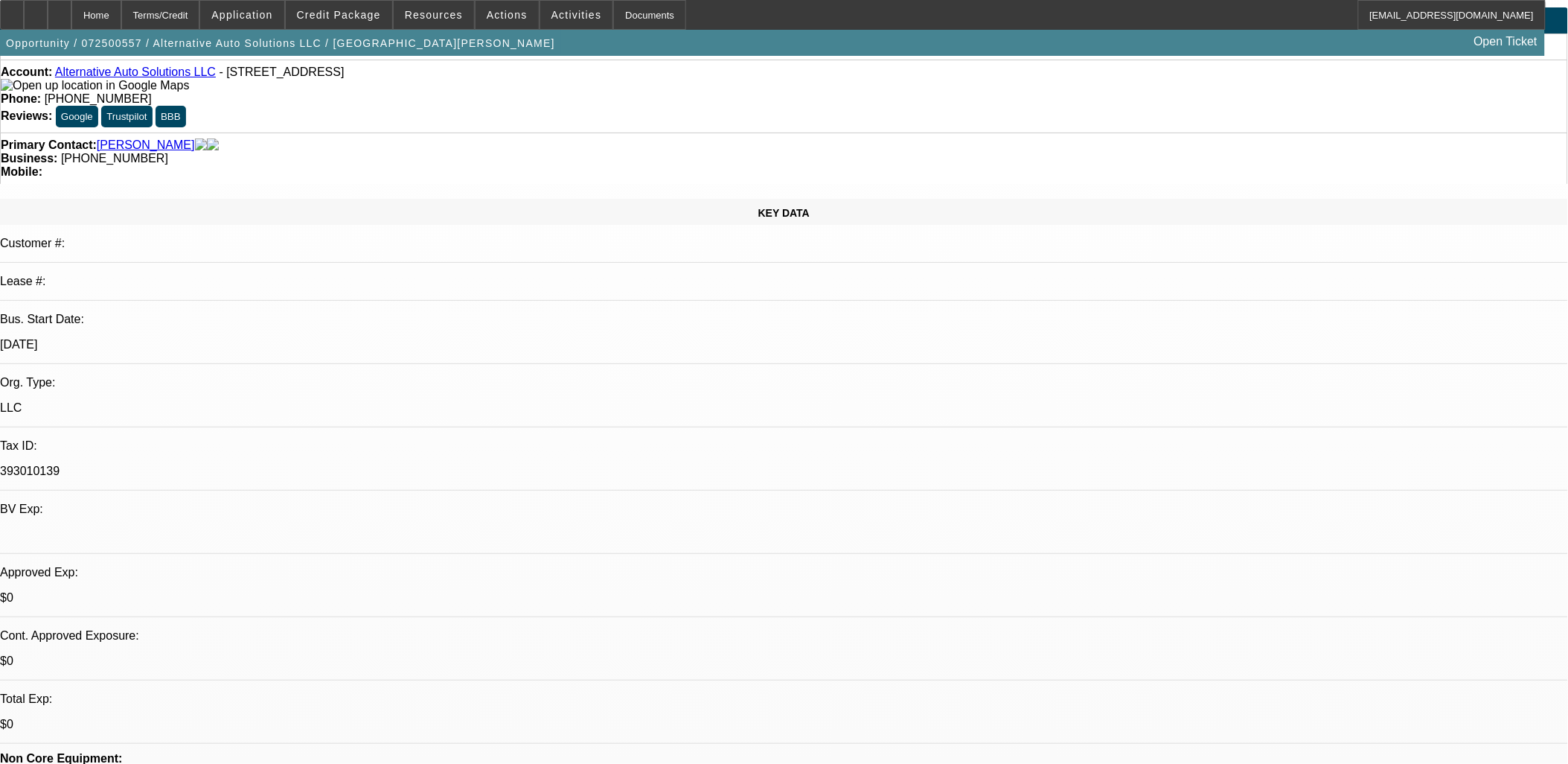
drag, startPoint x: 978, startPoint y: 309, endPoint x: 704, endPoint y: 248, distance: 280.7
drag, startPoint x: 704, startPoint y: 248, endPoint x: 1023, endPoint y: 309, distance: 324.8
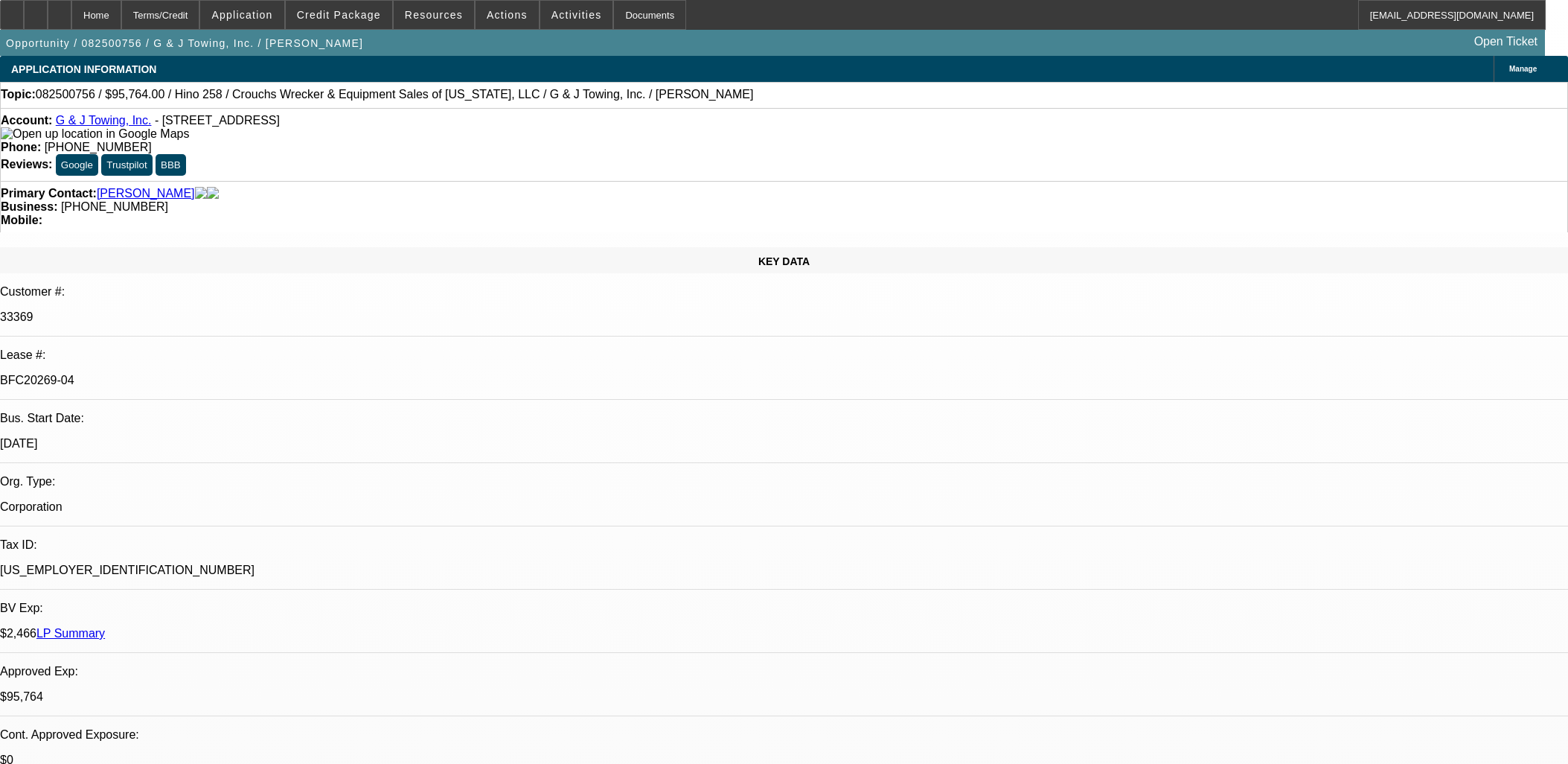
select select "0"
select select "6"
select select "0"
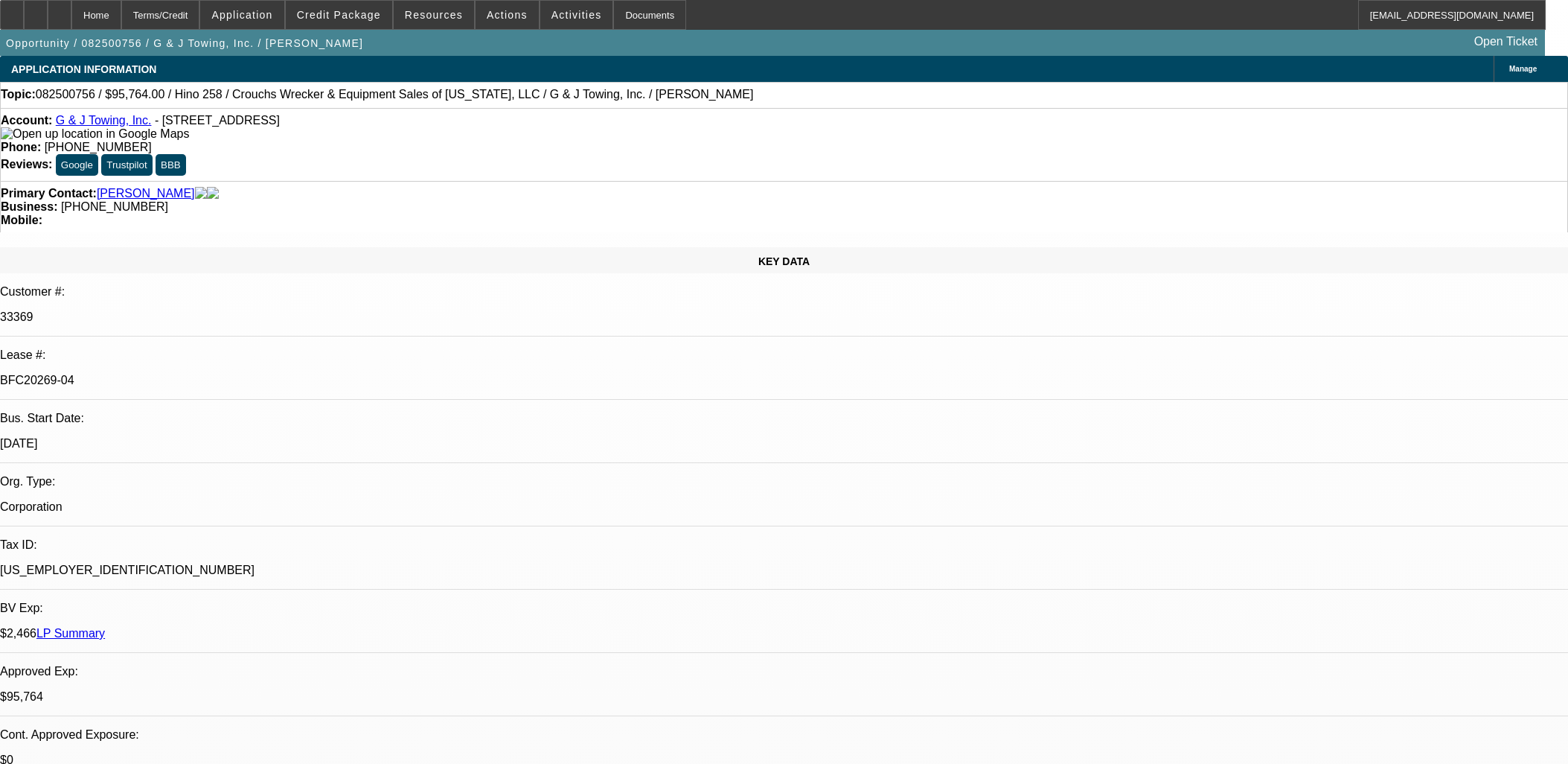
select select "0"
select select "6"
select select "0"
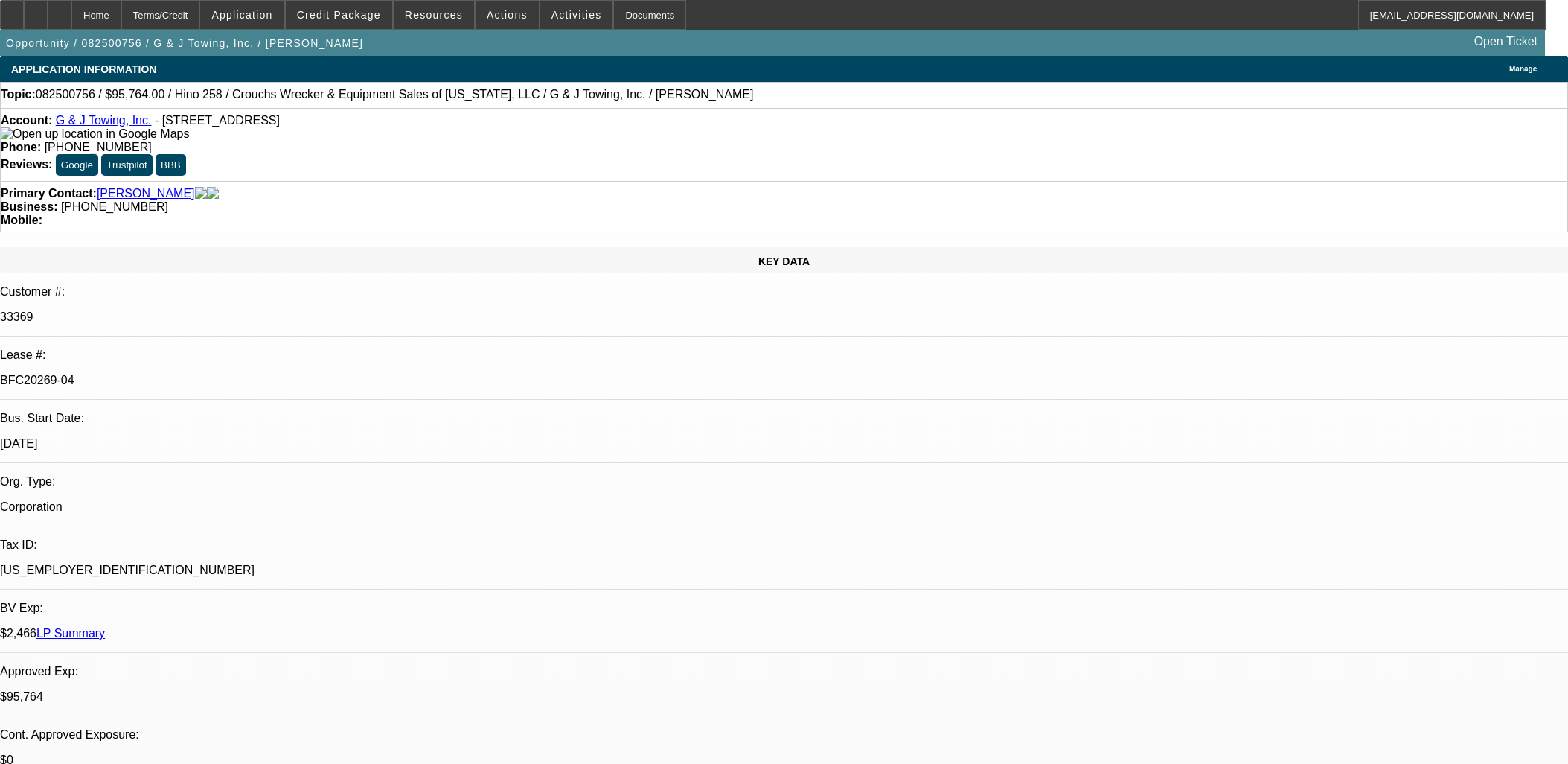
select select "0"
select select "6"
select select "0"
select select "3"
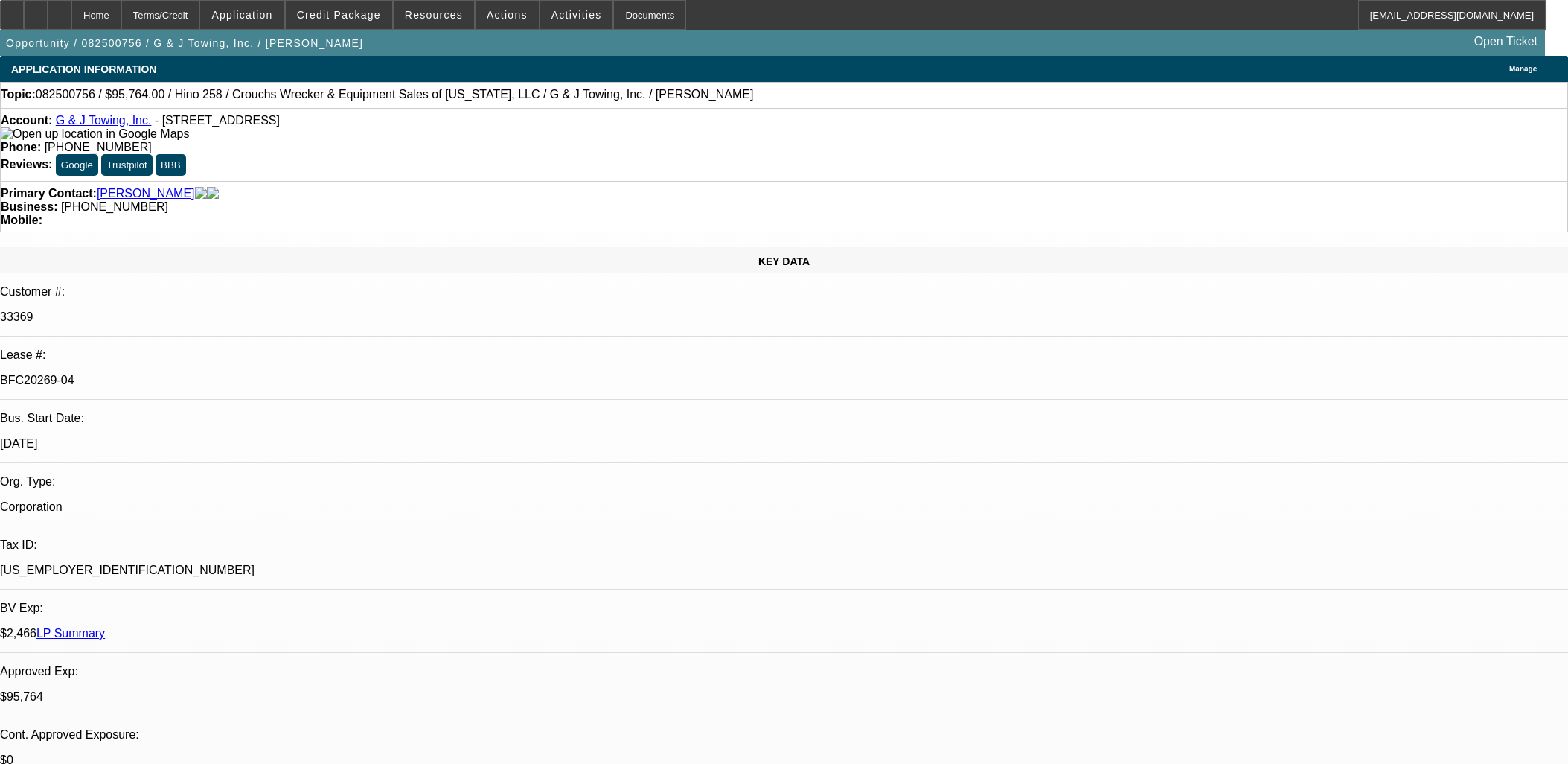
select select "0"
select select "6"
drag, startPoint x: 987, startPoint y: 374, endPoint x: 693, endPoint y: 296, distance: 304.2
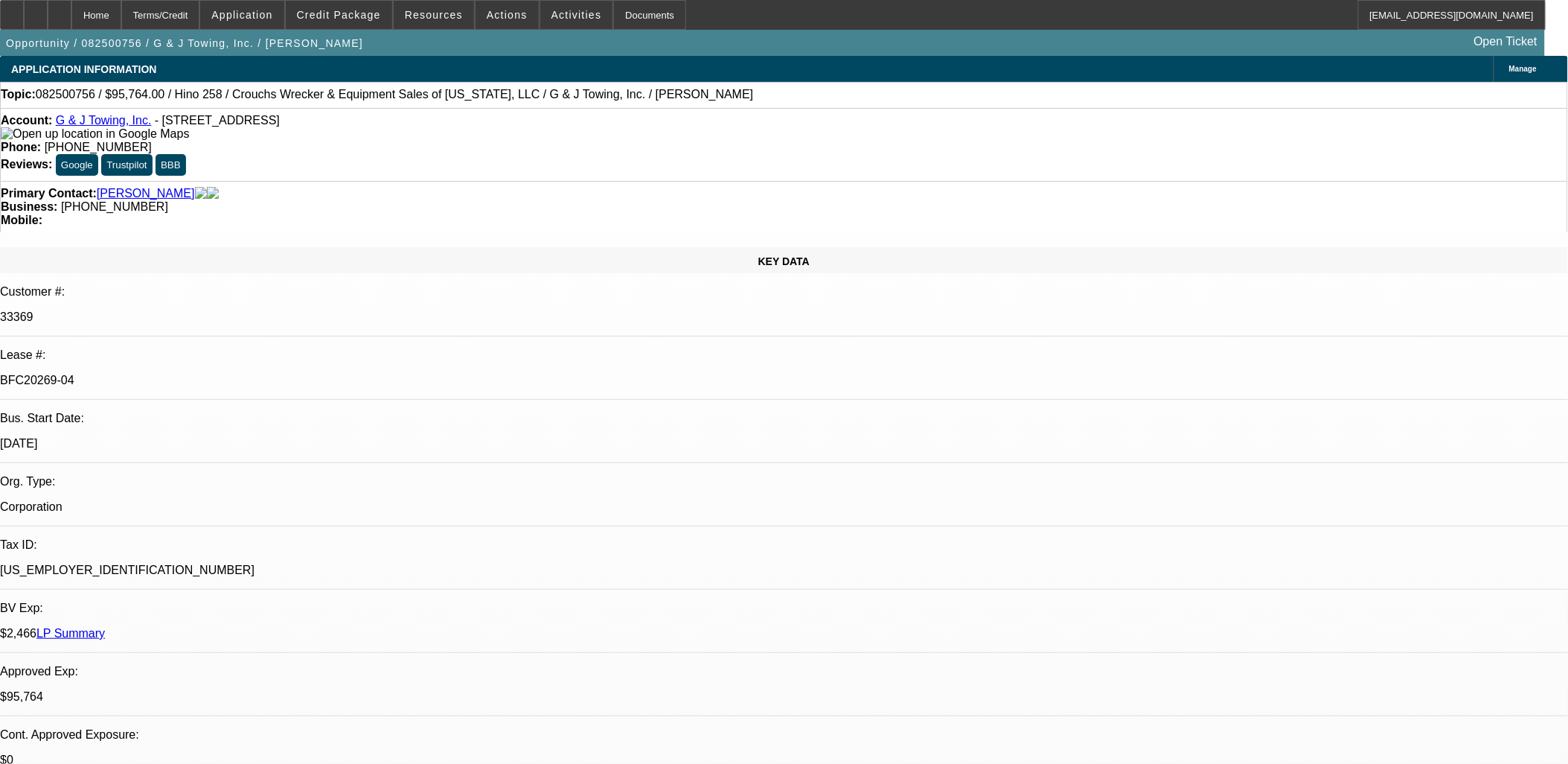
select select "0"
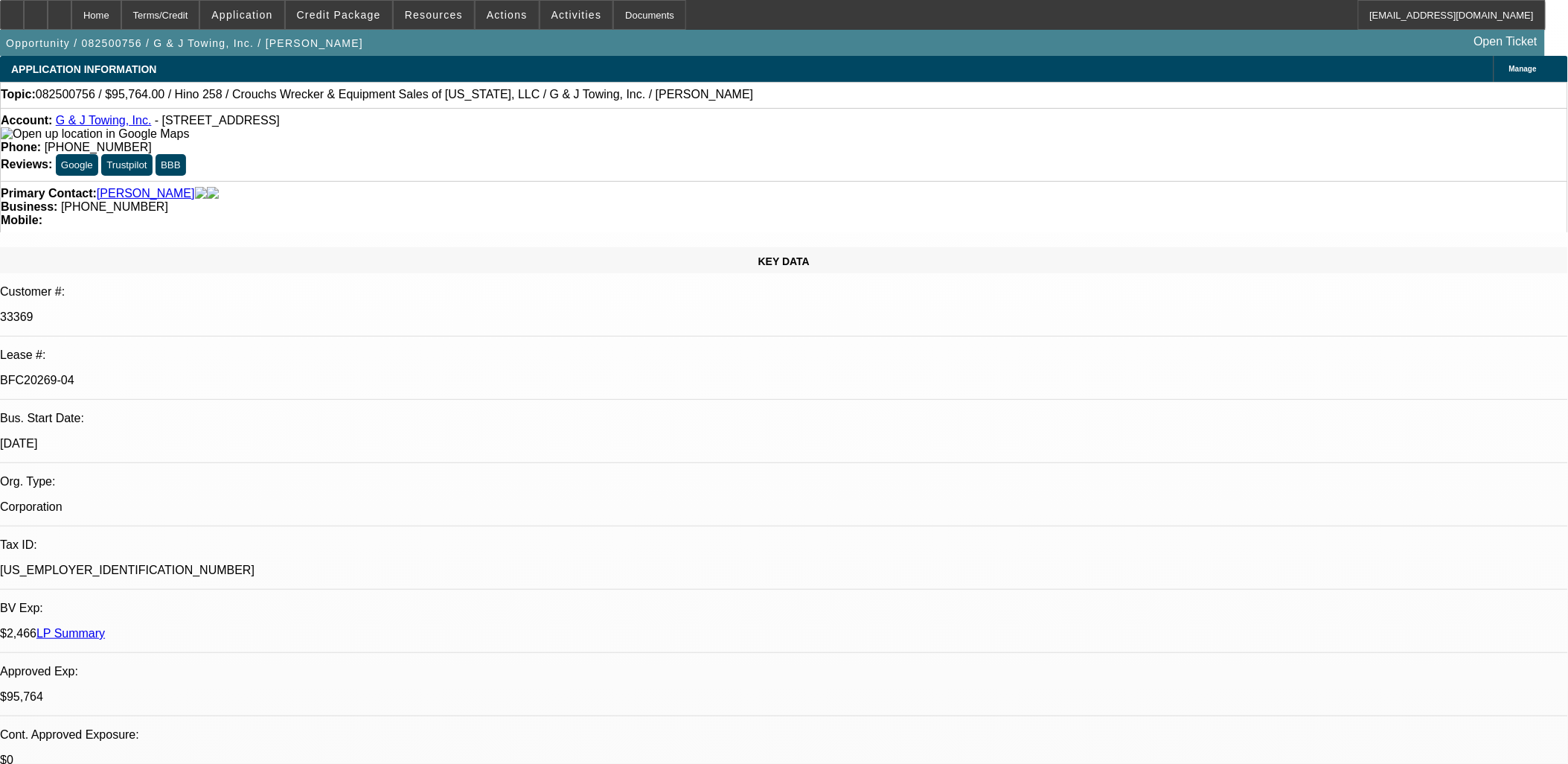
select select "0"
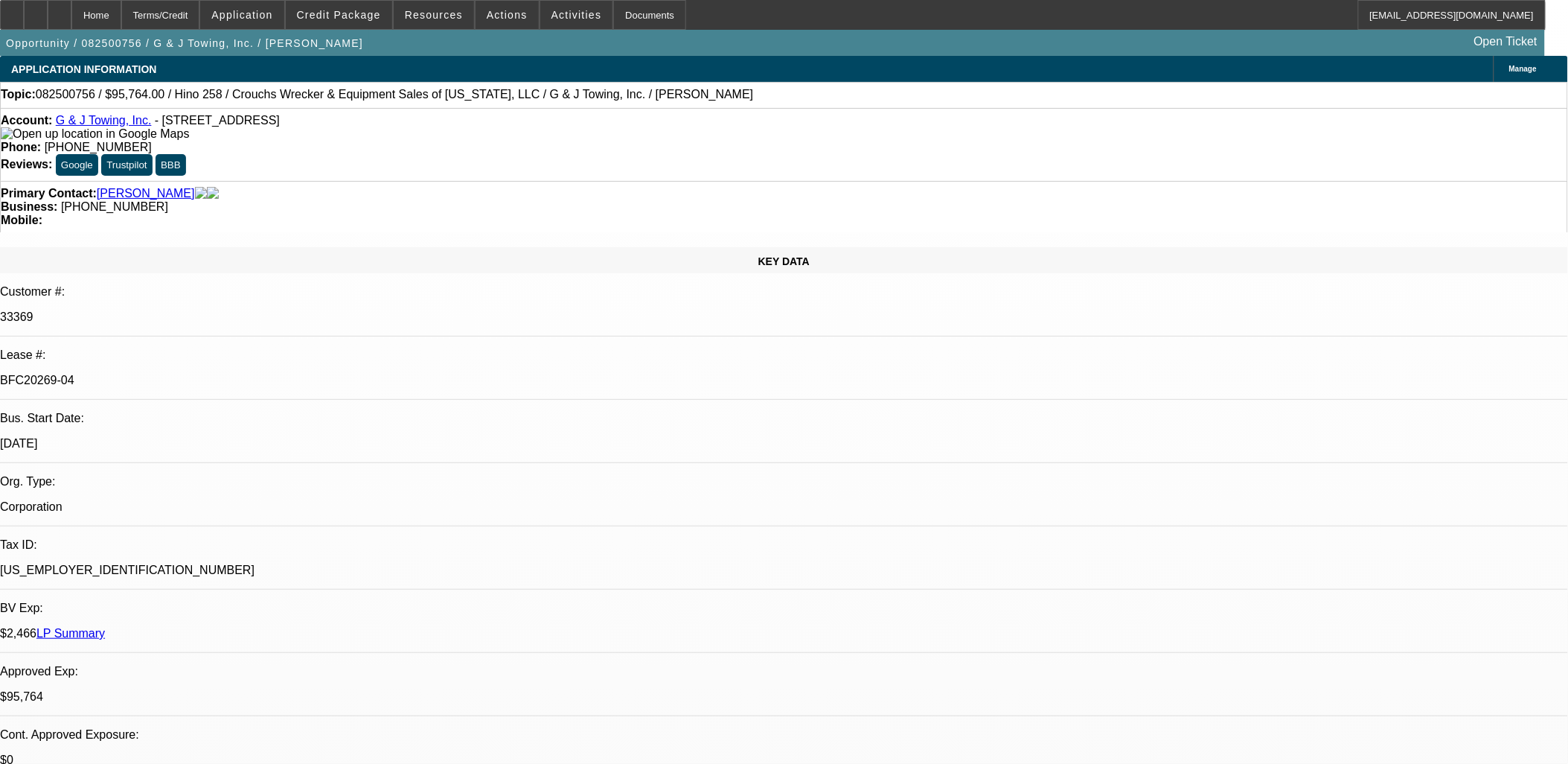
select select "0"
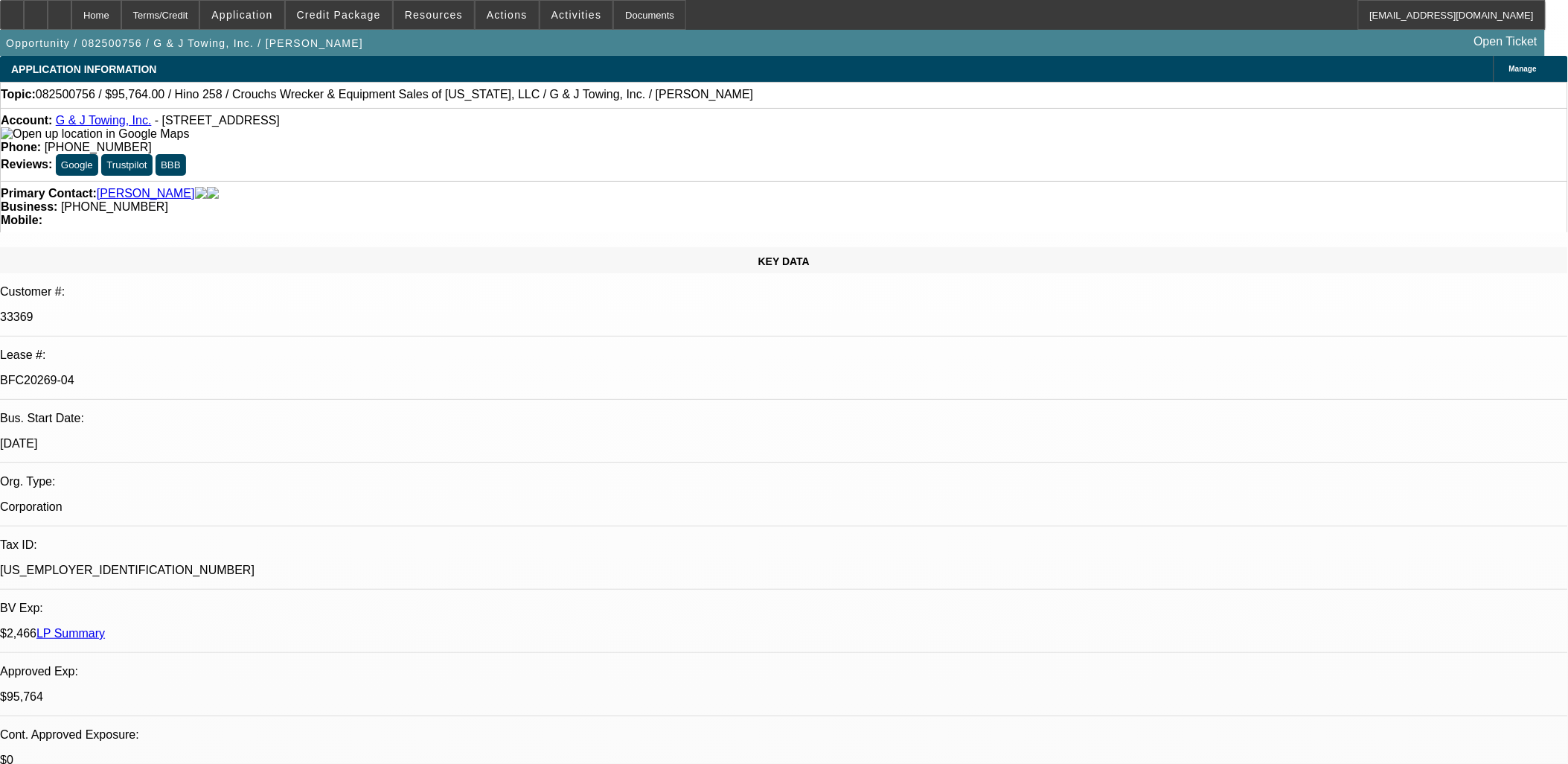
select select "1"
select select "6"
select select "1"
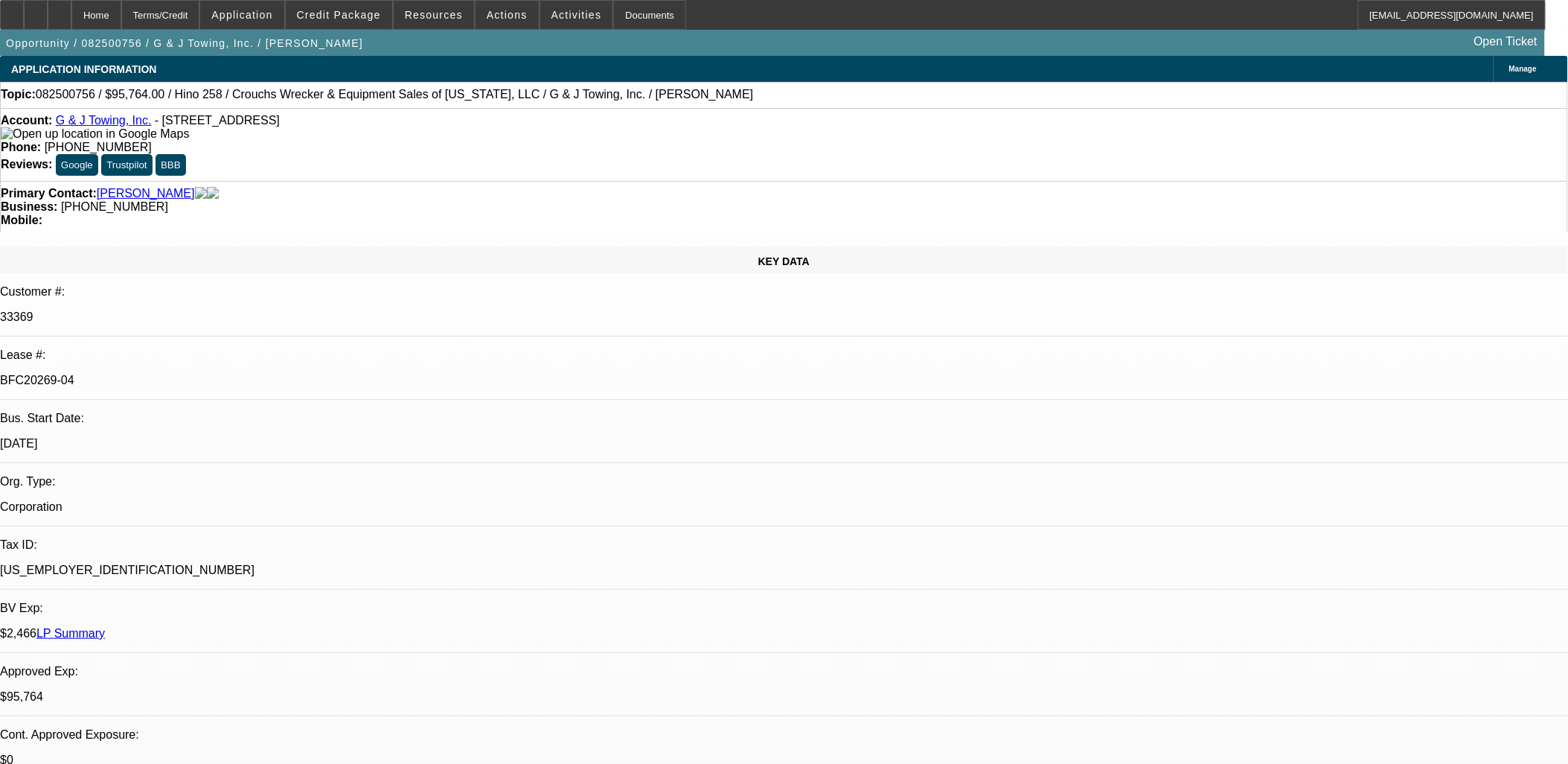
select select "6"
select select "1"
select select "6"
select select "1"
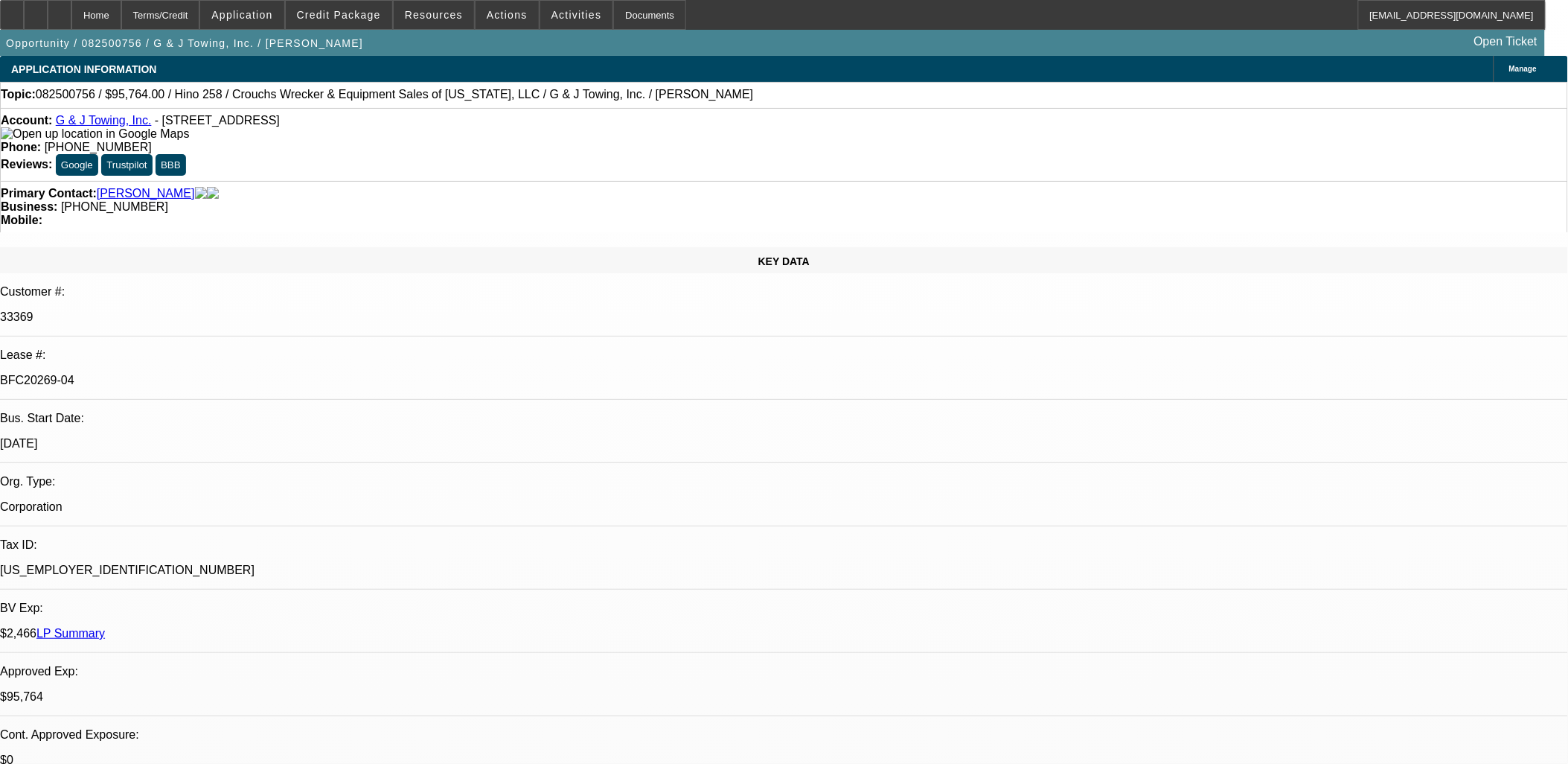
select select "3"
select select "6"
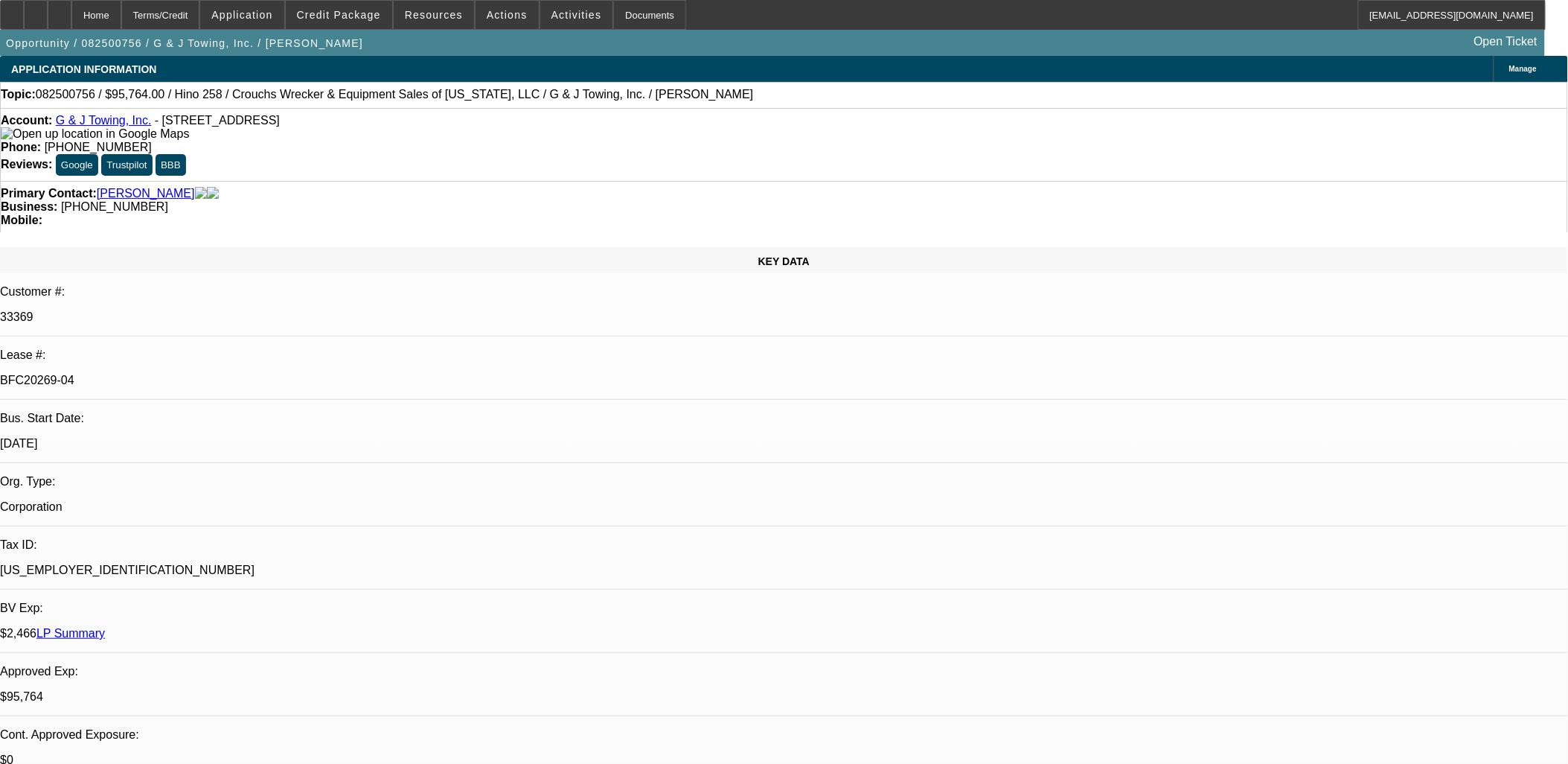
scroll to position [1787, 0]
drag, startPoint x: 1331, startPoint y: 650, endPoint x: 1060, endPoint y: 614, distance: 273.4
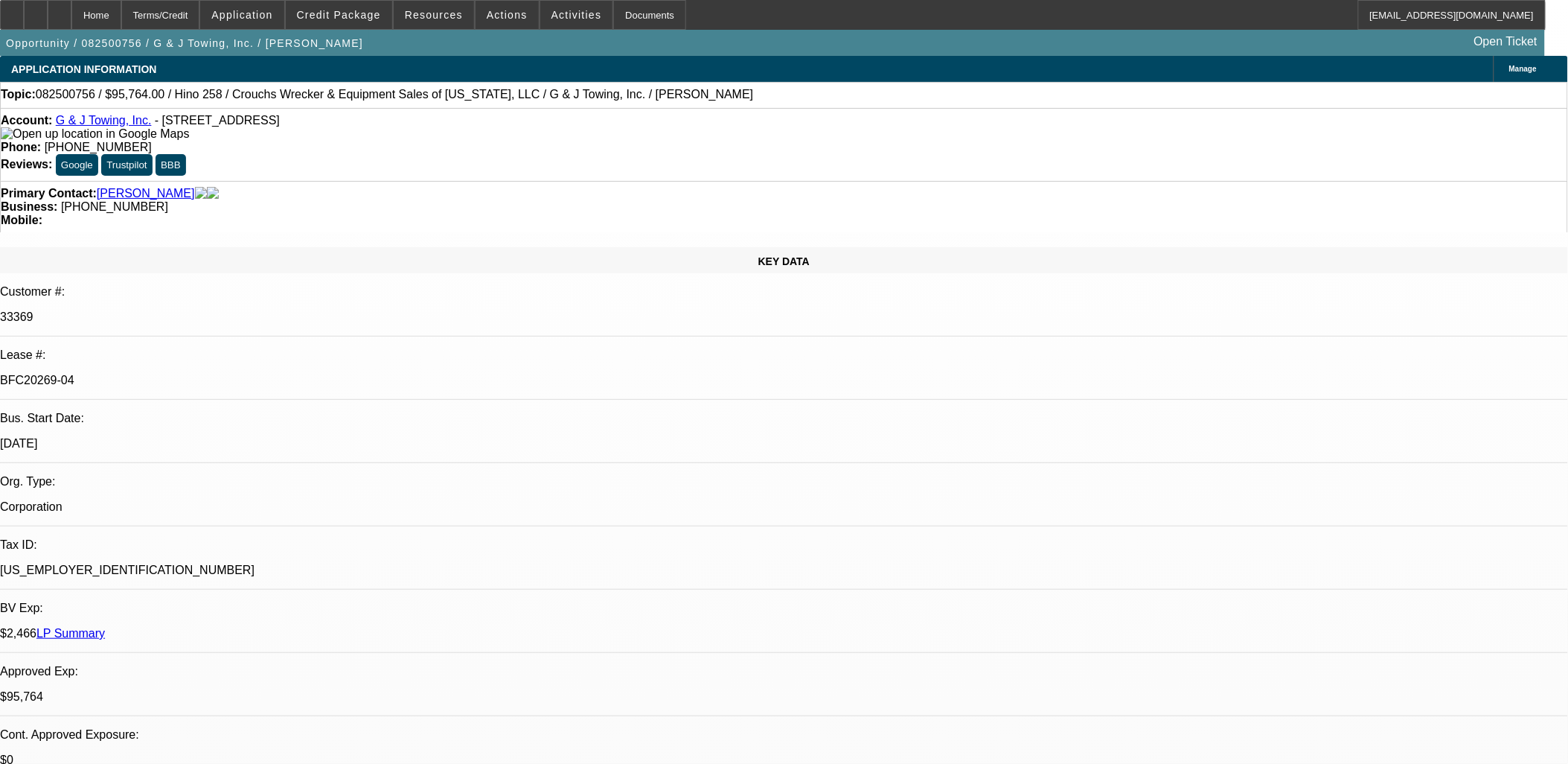
drag, startPoint x: 1502, startPoint y: 657, endPoint x: 1062, endPoint y: 612, distance: 442.3
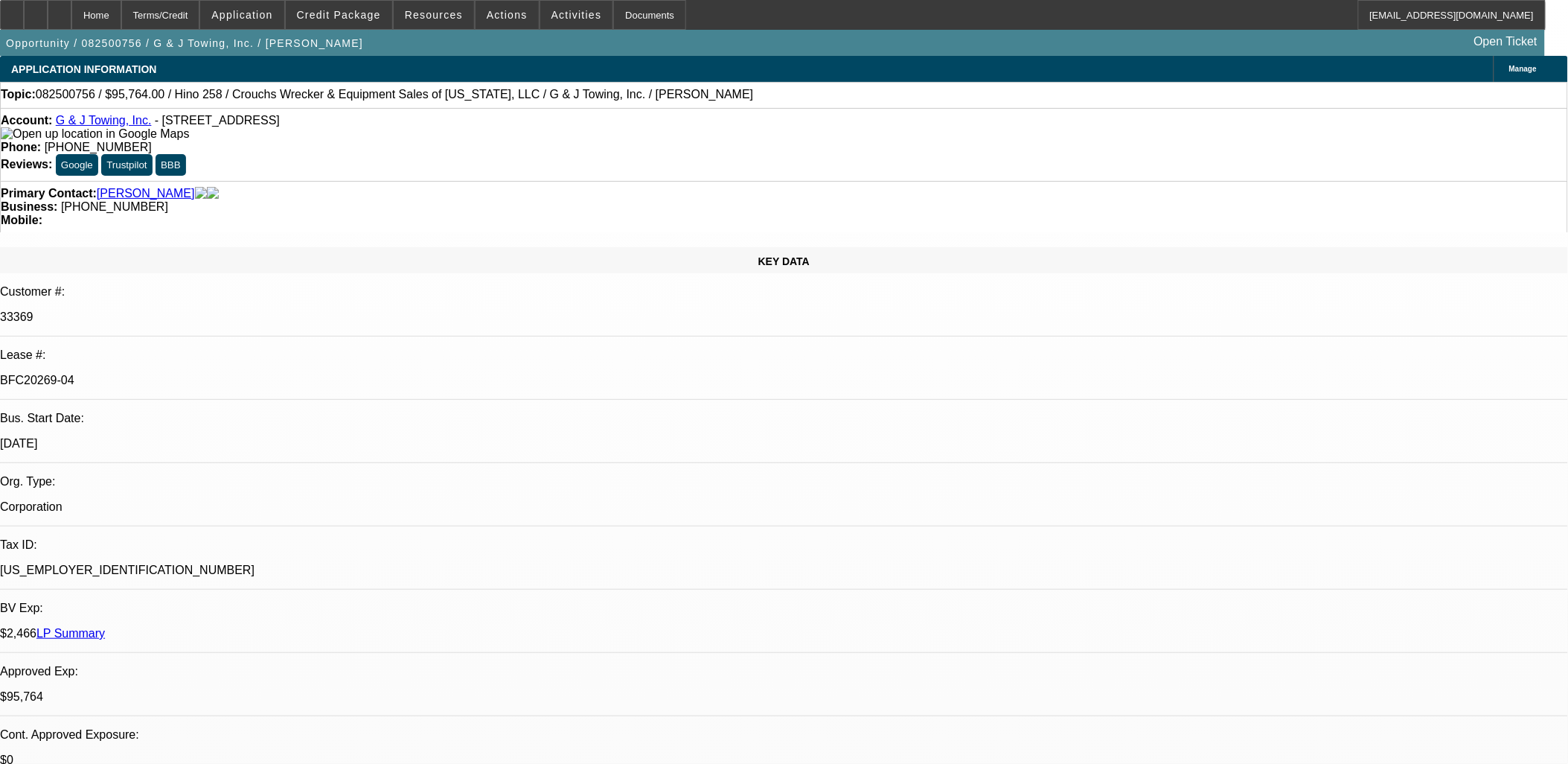
drag, startPoint x: 1059, startPoint y: 612, endPoint x: 1516, endPoint y: 657, distance: 459.2
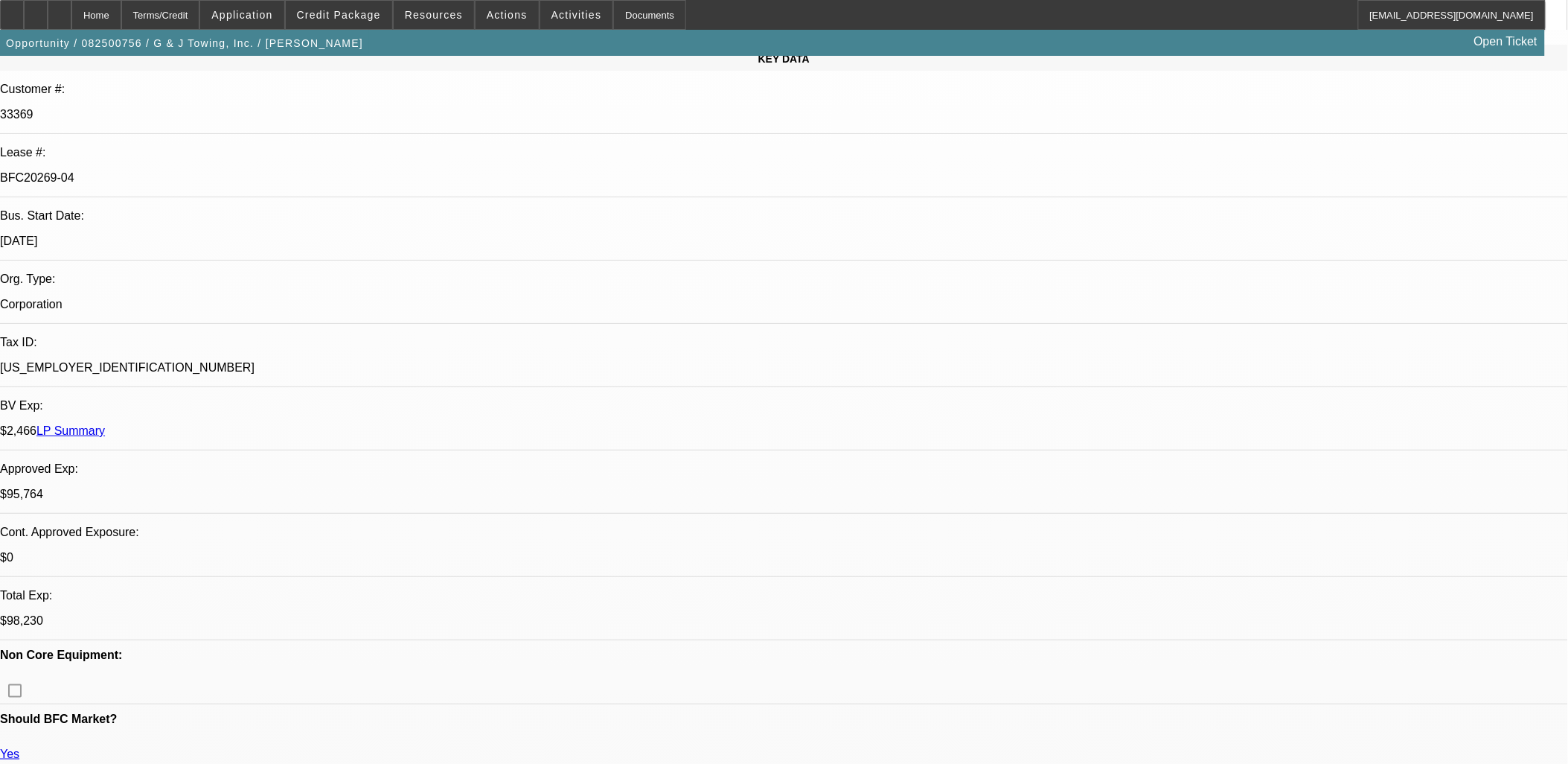
scroll to position [83, 0]
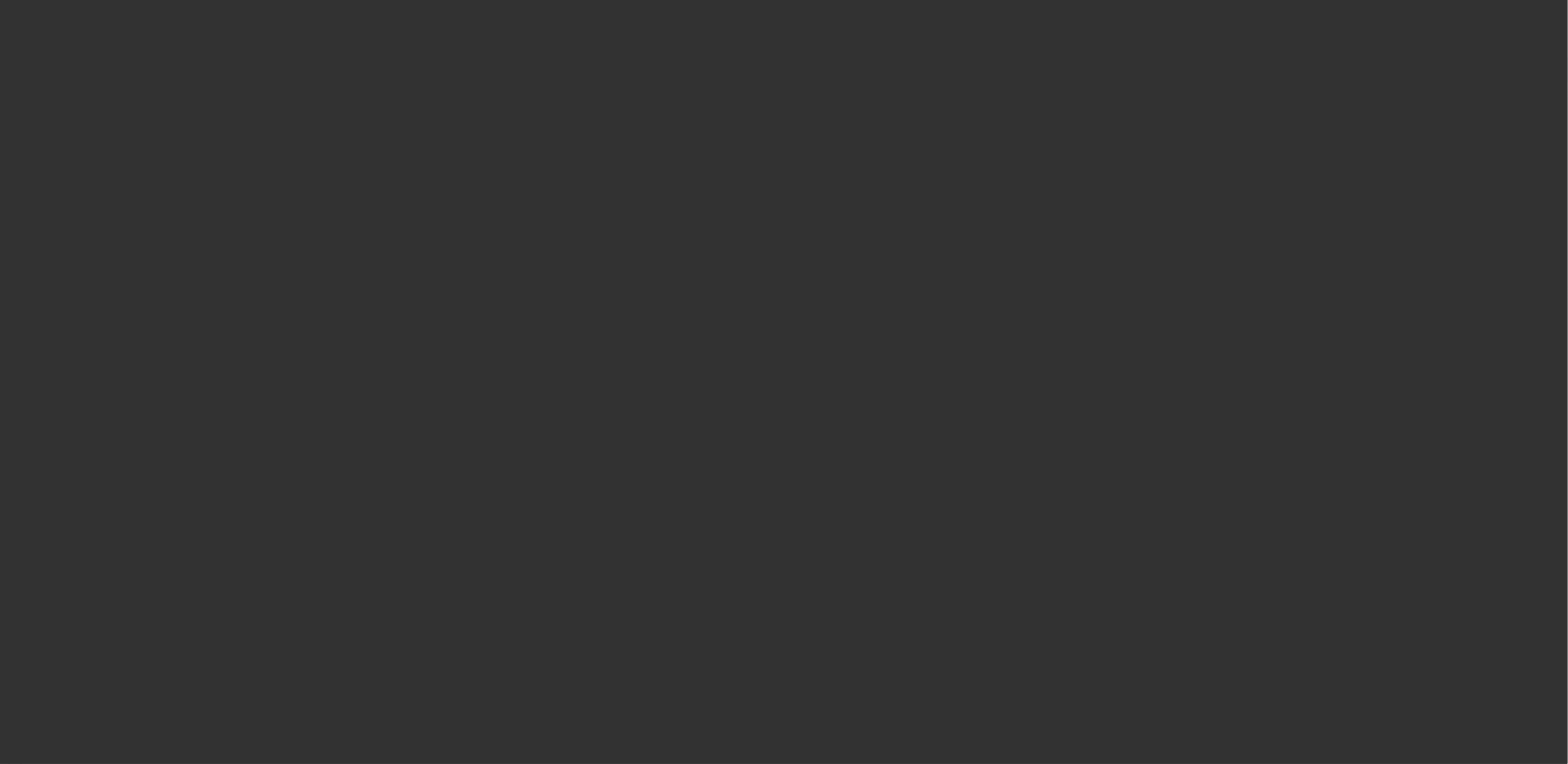
select select "0"
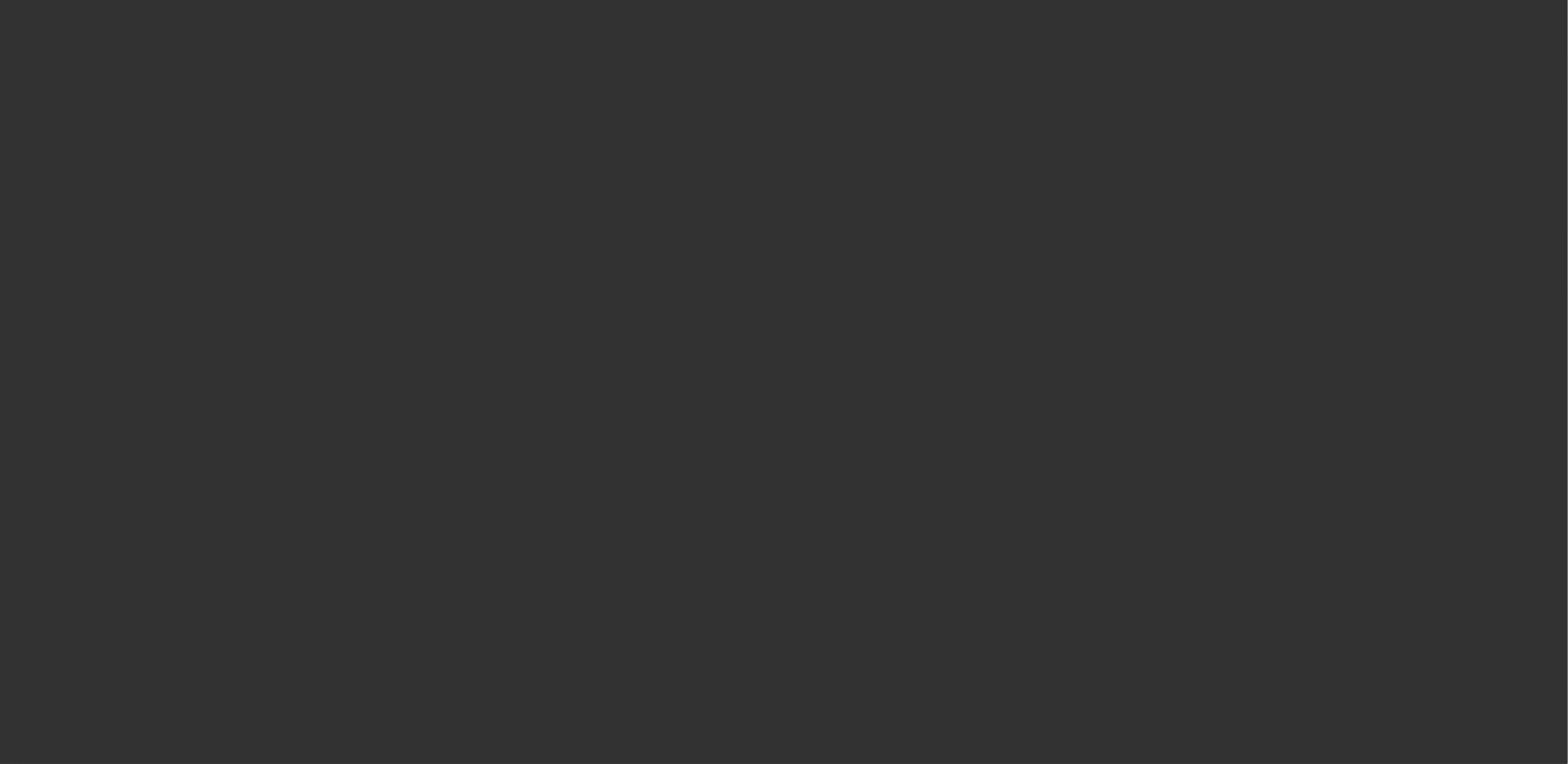
select select "0"
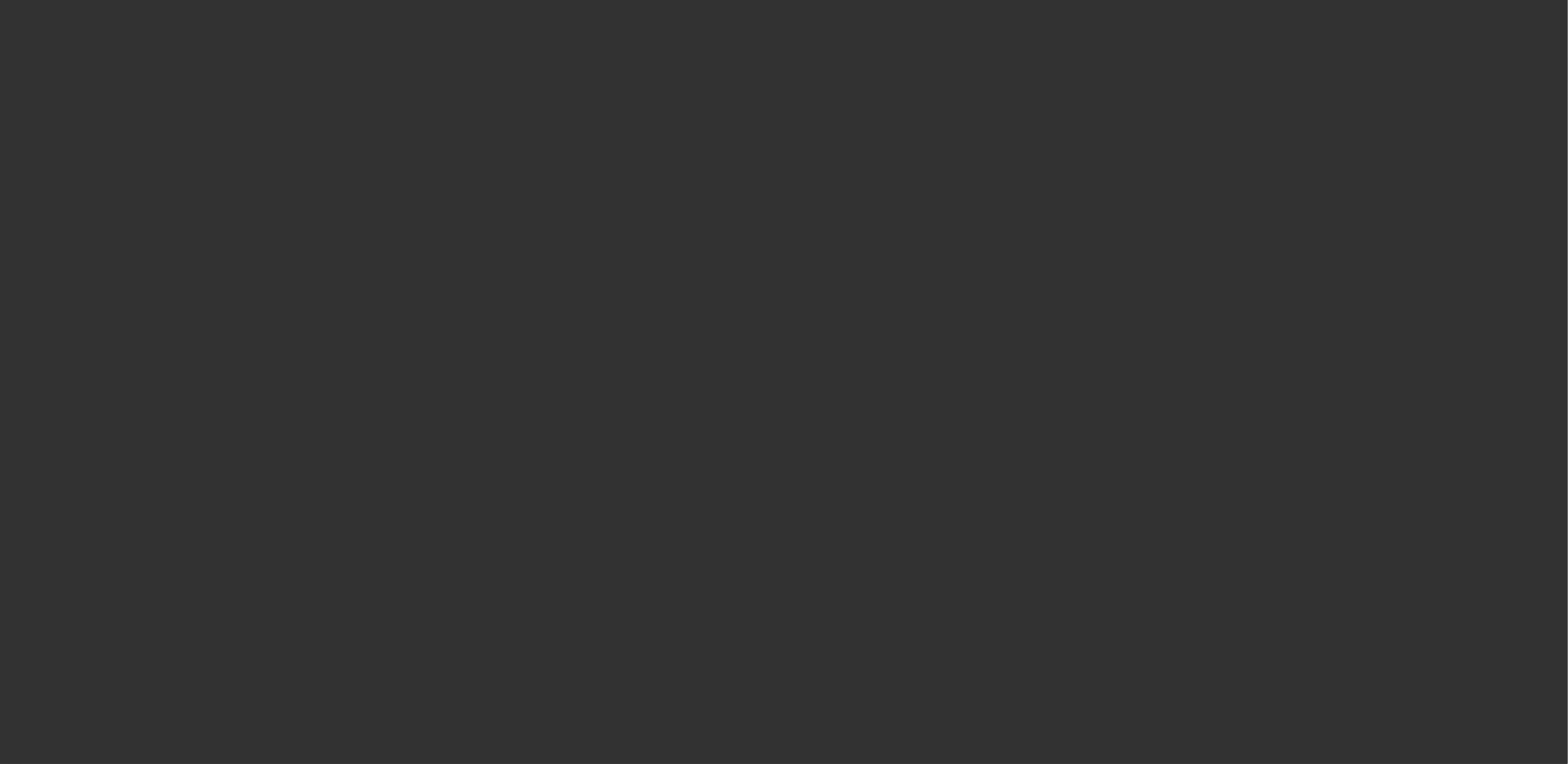
select select "0"
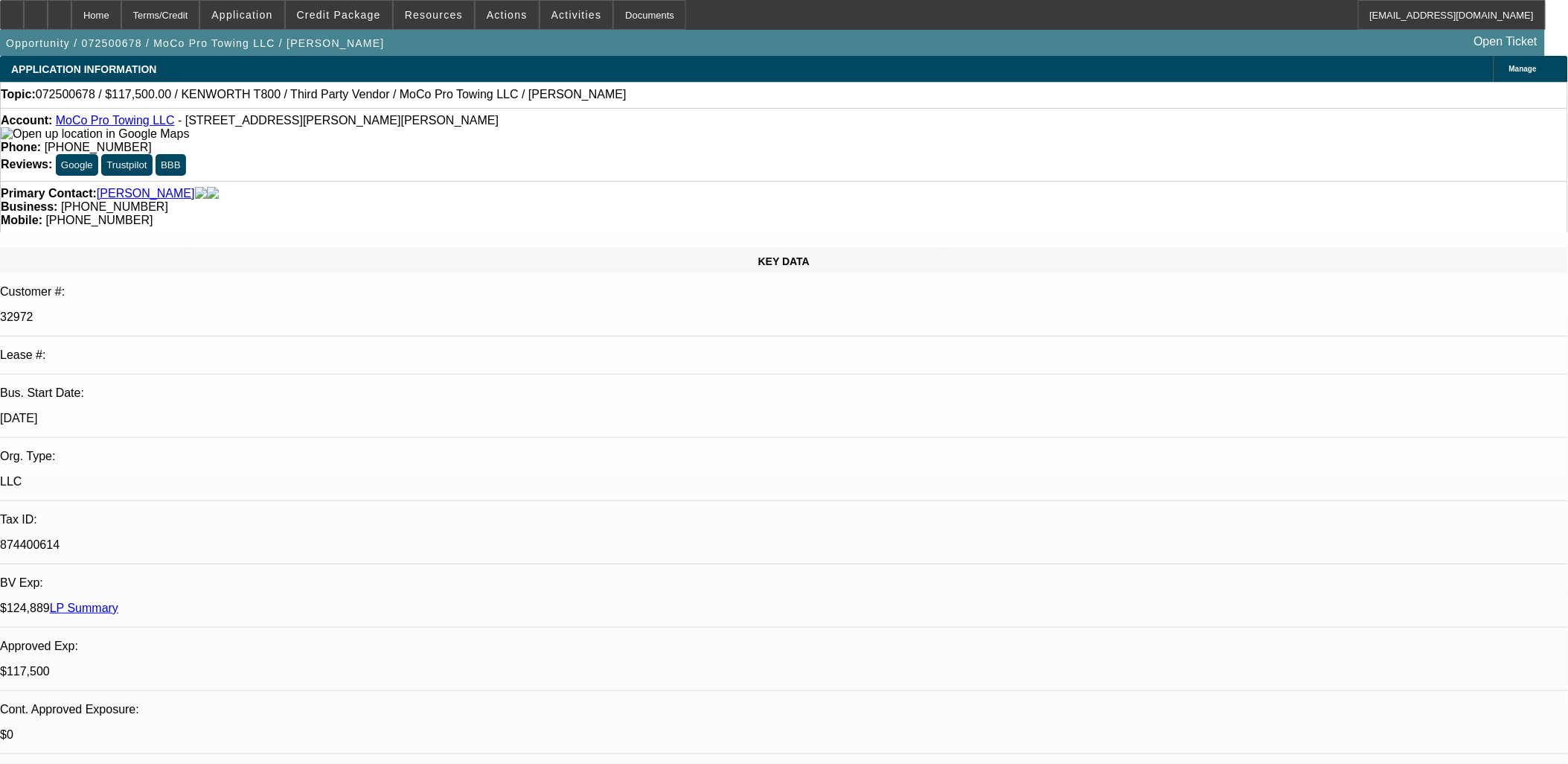
select select "1"
select select "6"
select select "1"
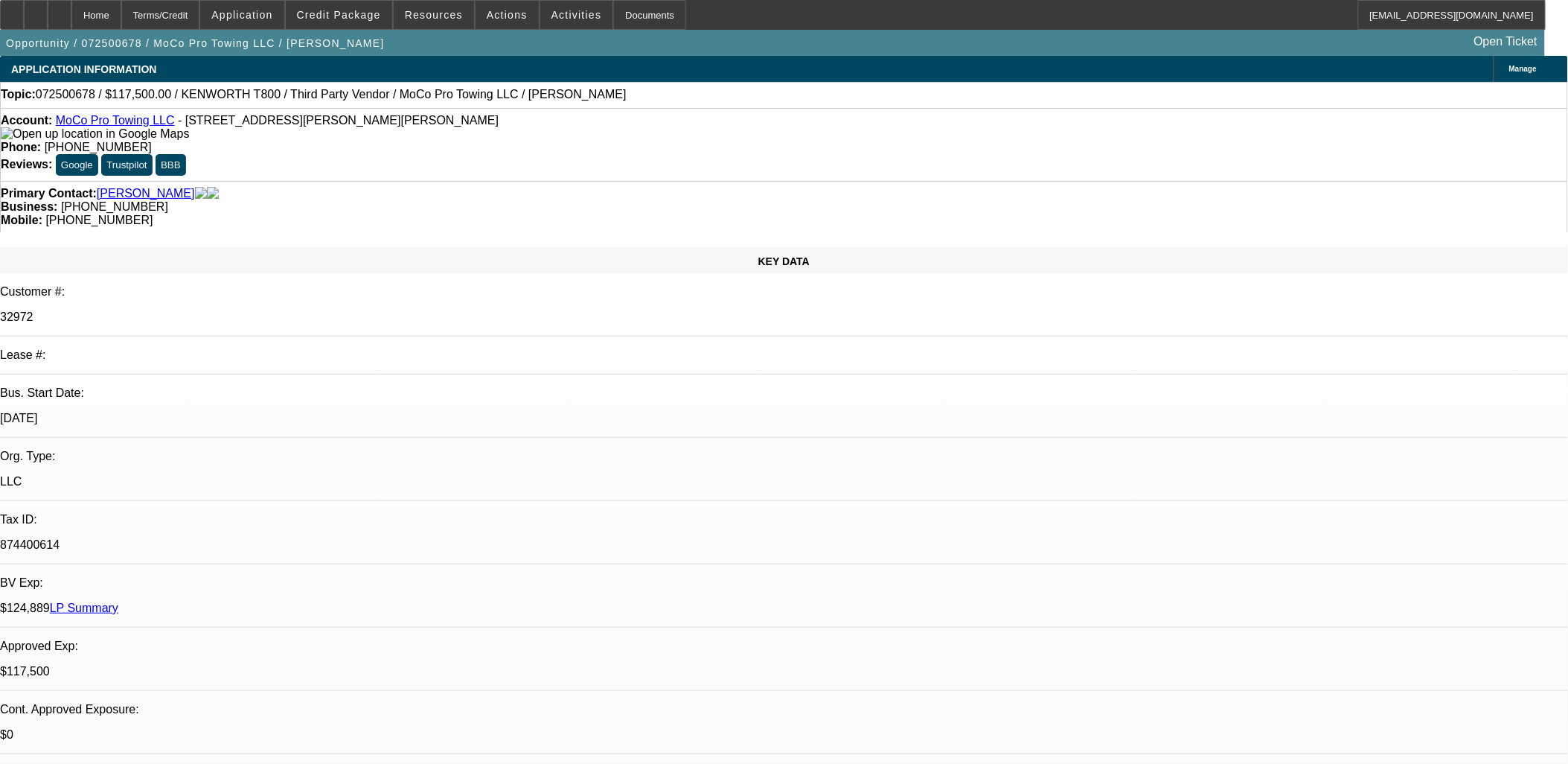
select select "6"
select select "1"
select select "6"
select select "1"
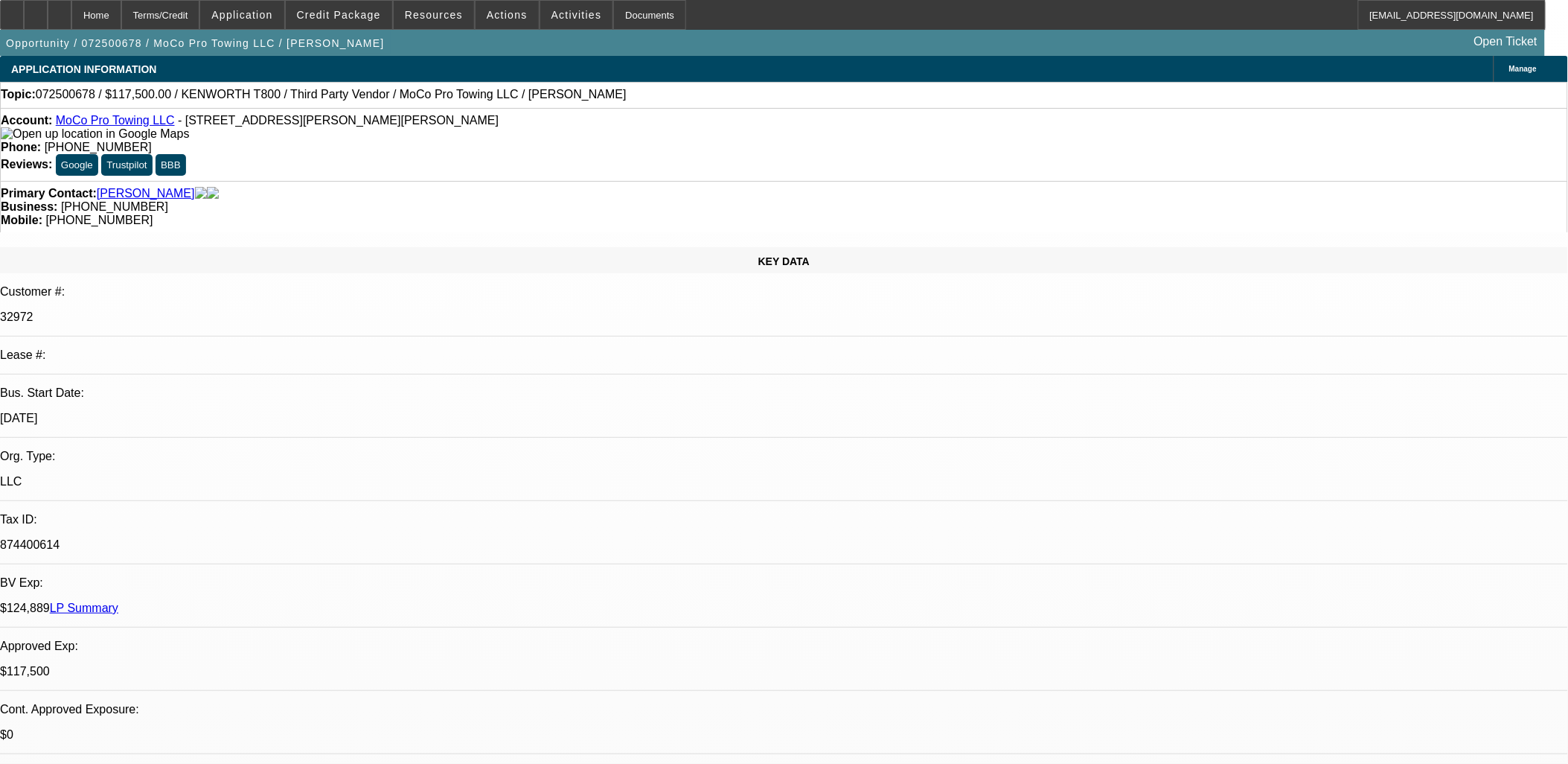
select select "2"
select select "6"
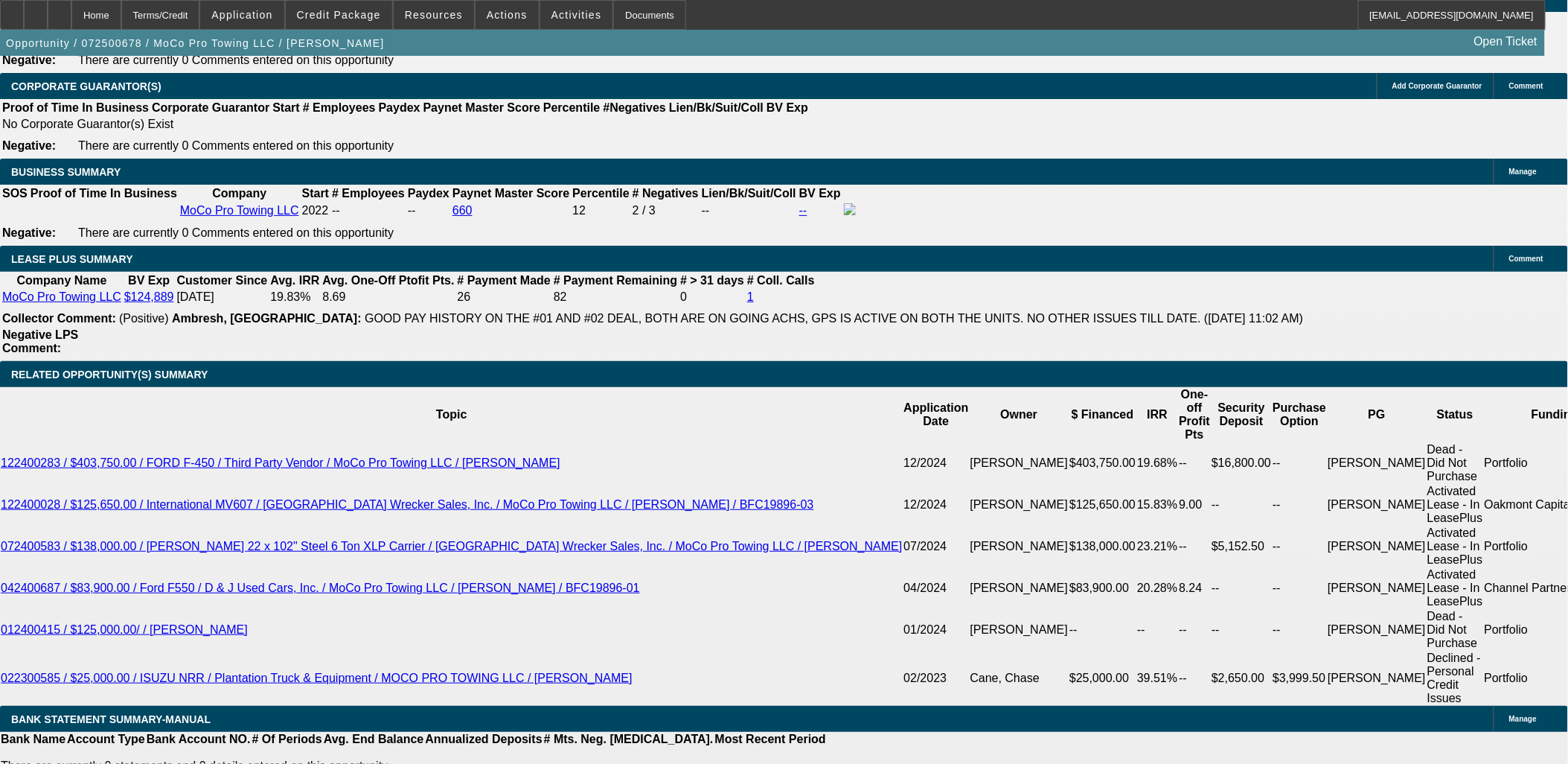
scroll to position [2317, 0]
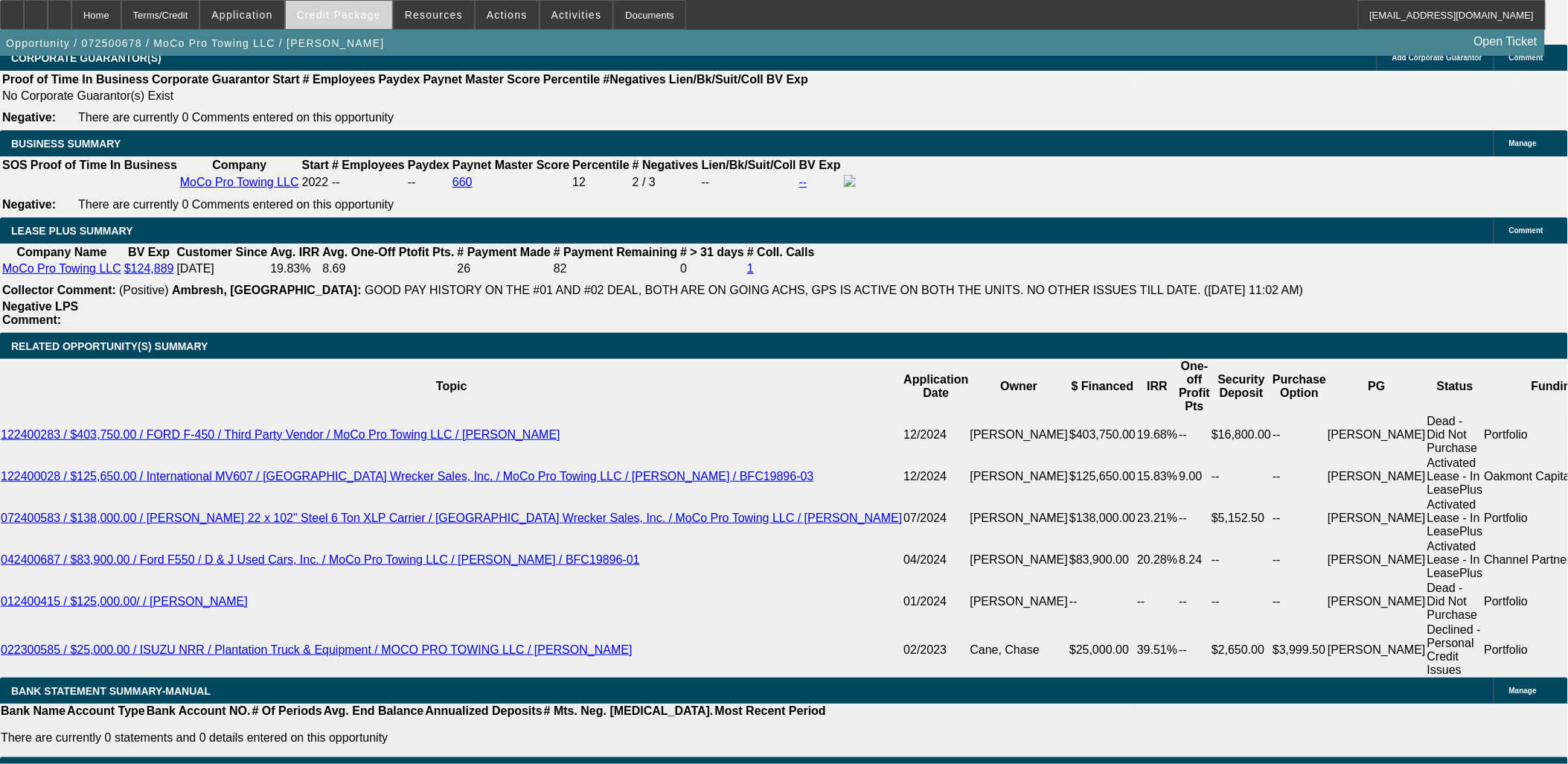
click at [350, 18] on span "Credit Package" at bounding box center [338, 15] width 84 height 12
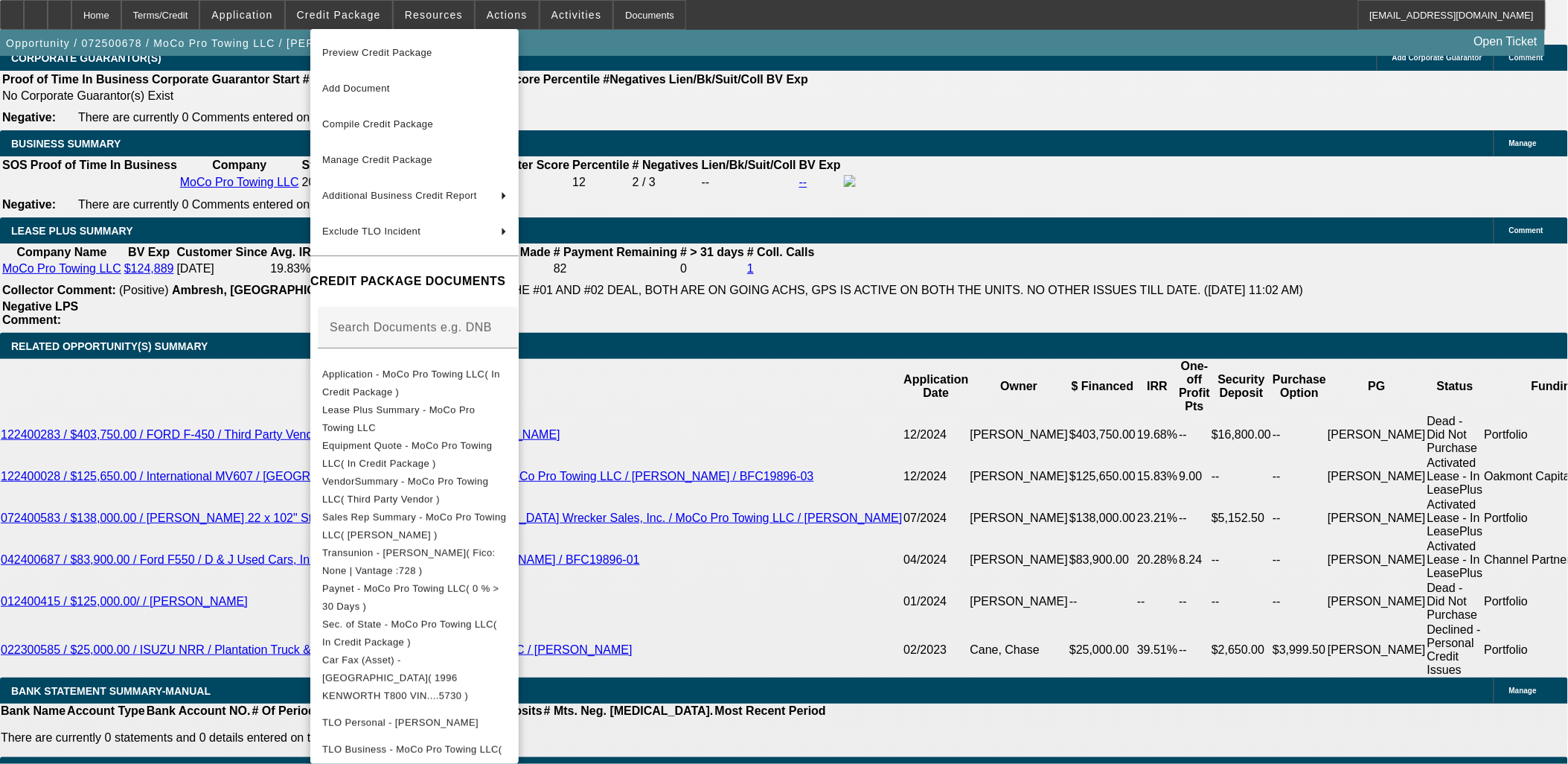
click at [460, 446] on span "Equipment Quote - MoCo Pro Towing LLC( In Credit Package )" at bounding box center [408, 453] width 170 height 29
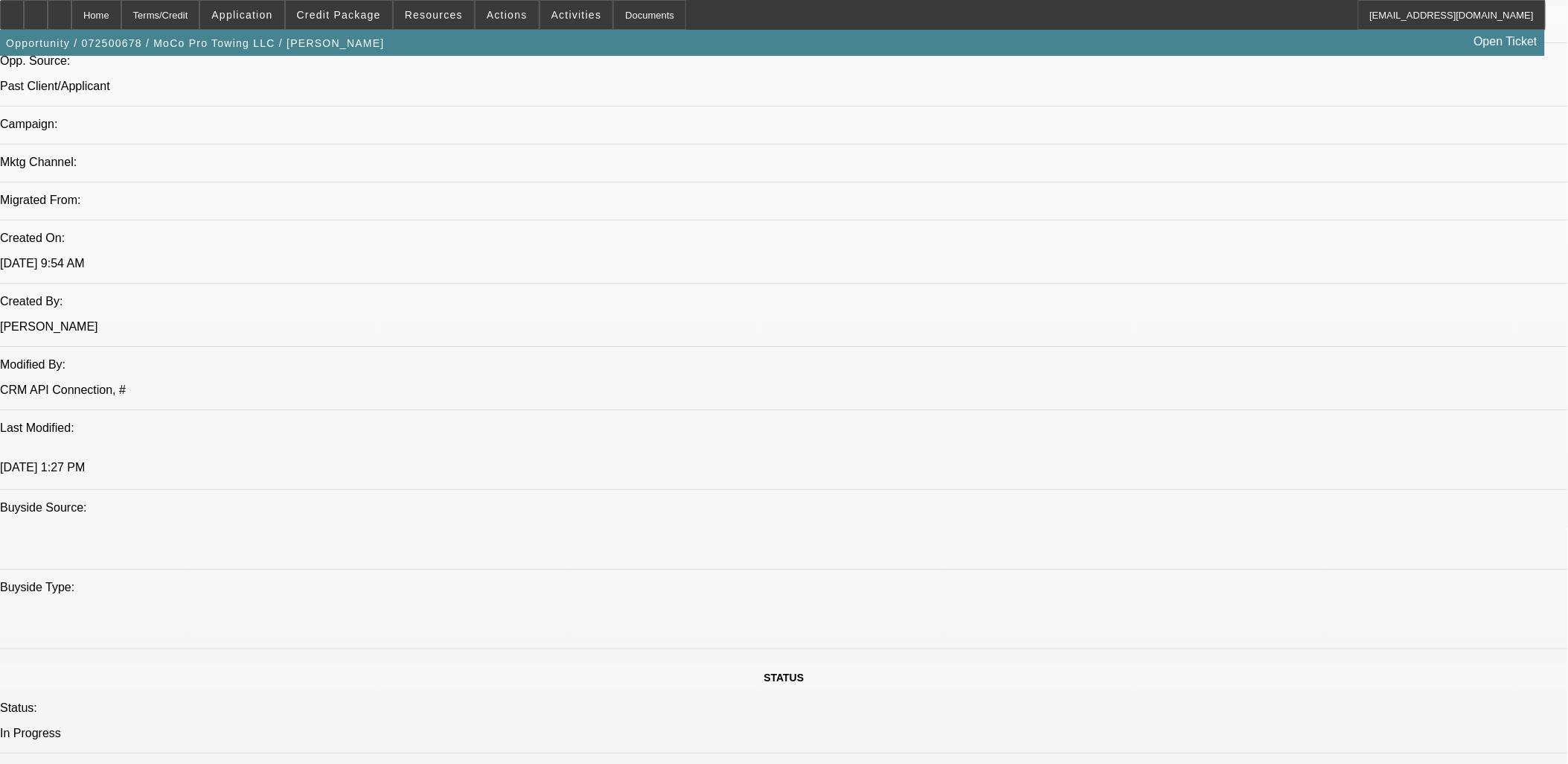
scroll to position [827, 0]
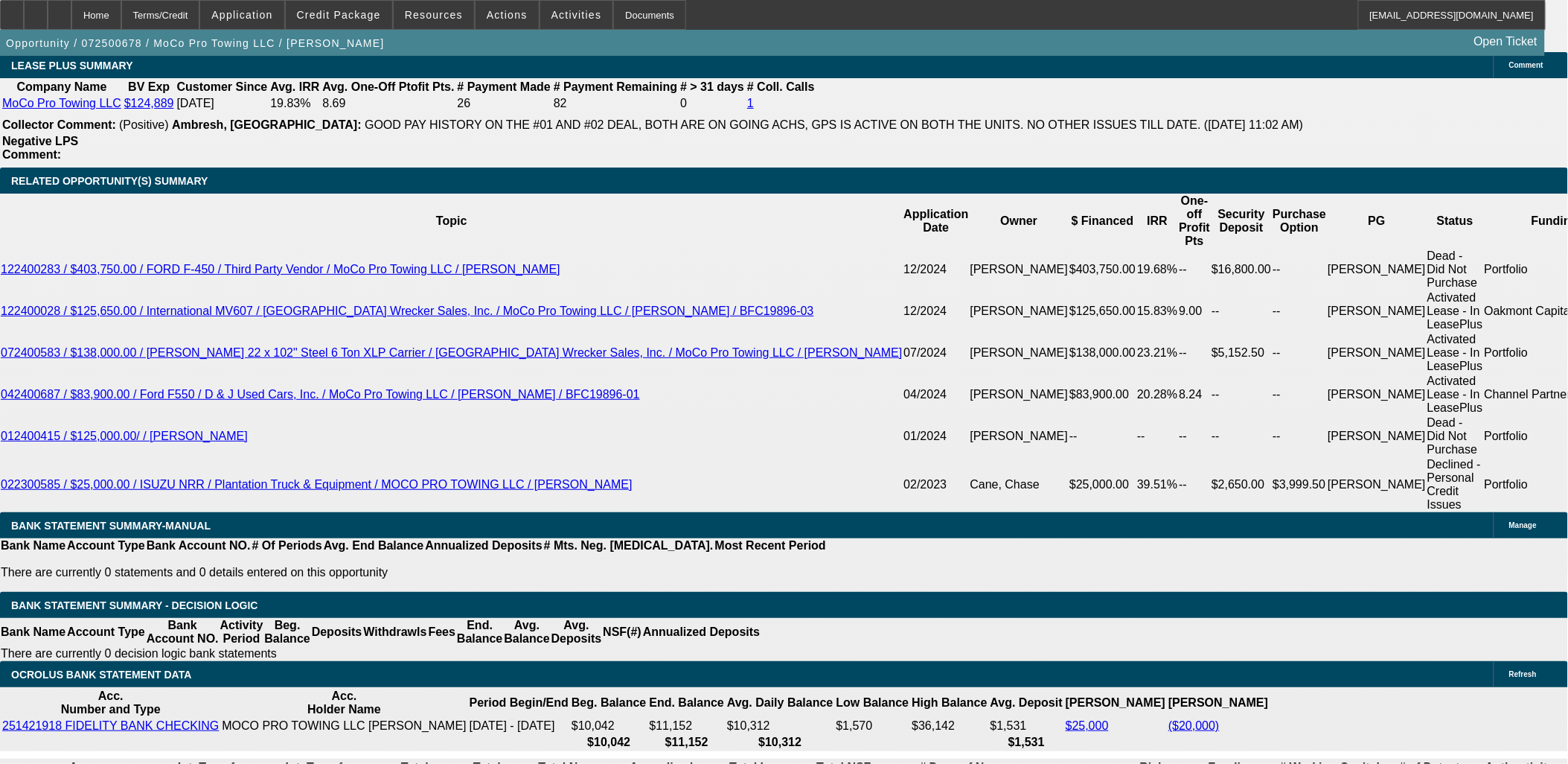
scroll to position [1958, 0]
drag, startPoint x: 1154, startPoint y: 328, endPoint x: 1147, endPoint y: 336, distance: 10.6
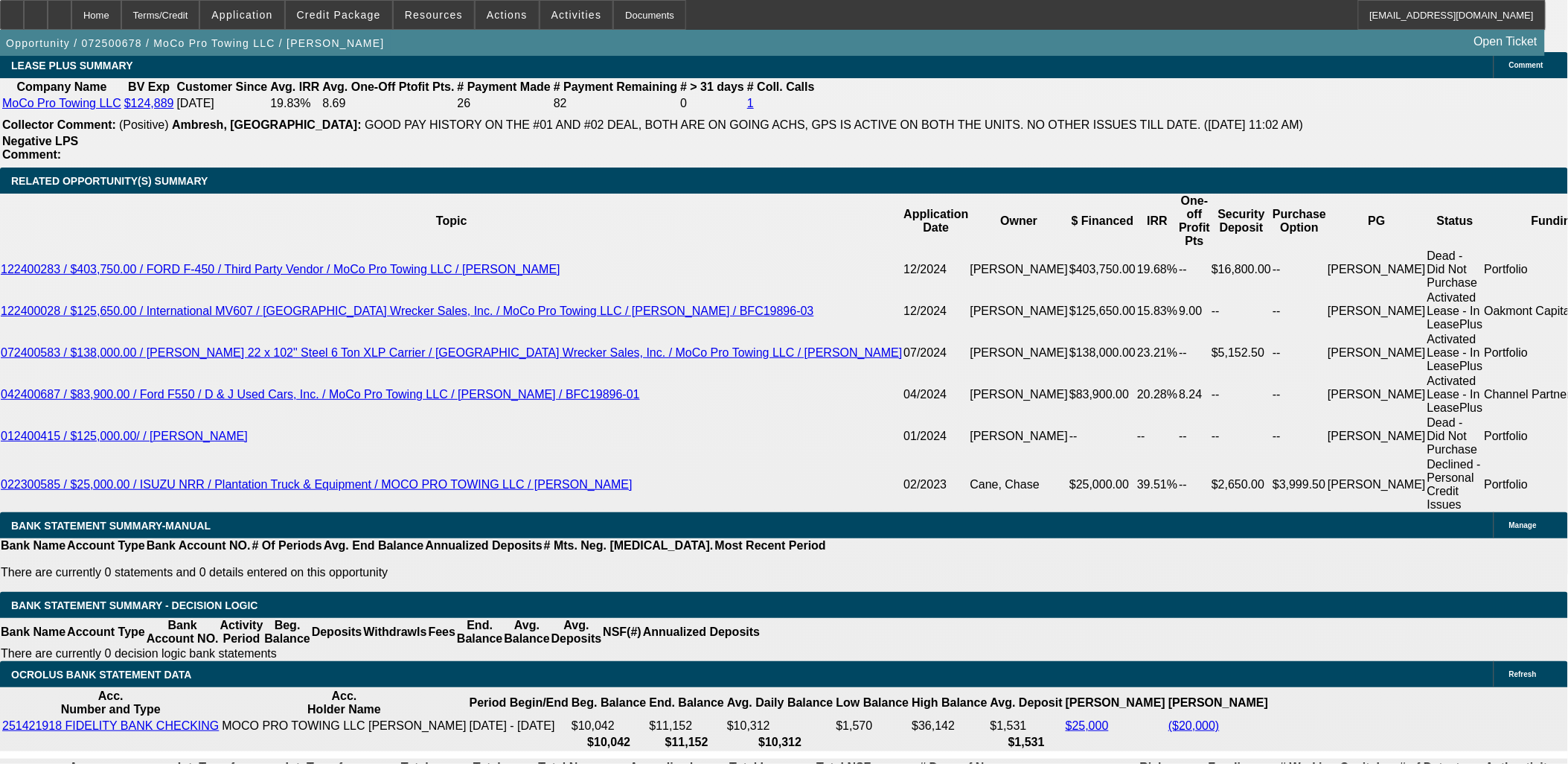
type input "0"
type input "UNKNOWN"
type input "$0.00"
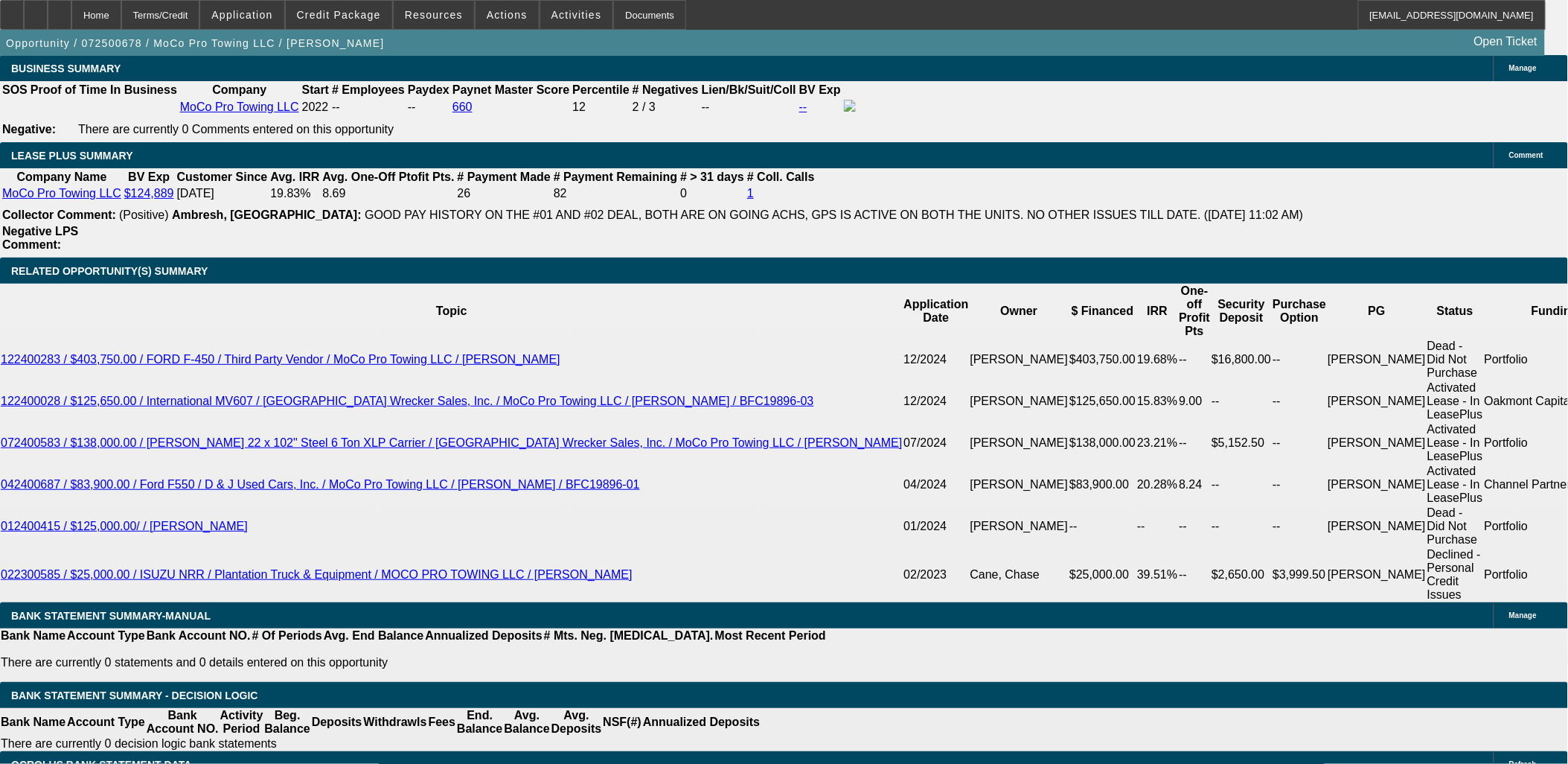
scroll to position [2234, 0]
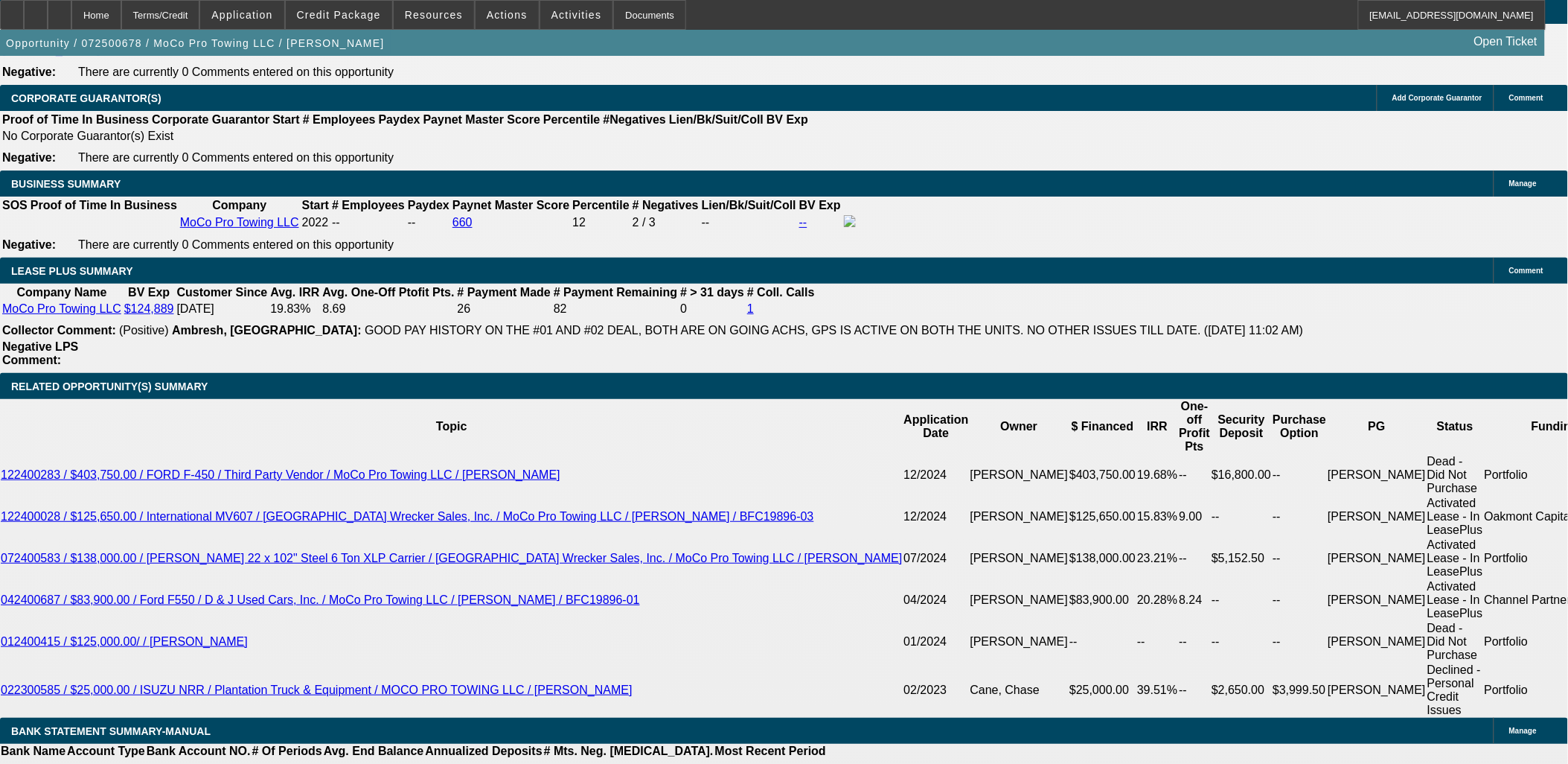
scroll to position [2317, 0]
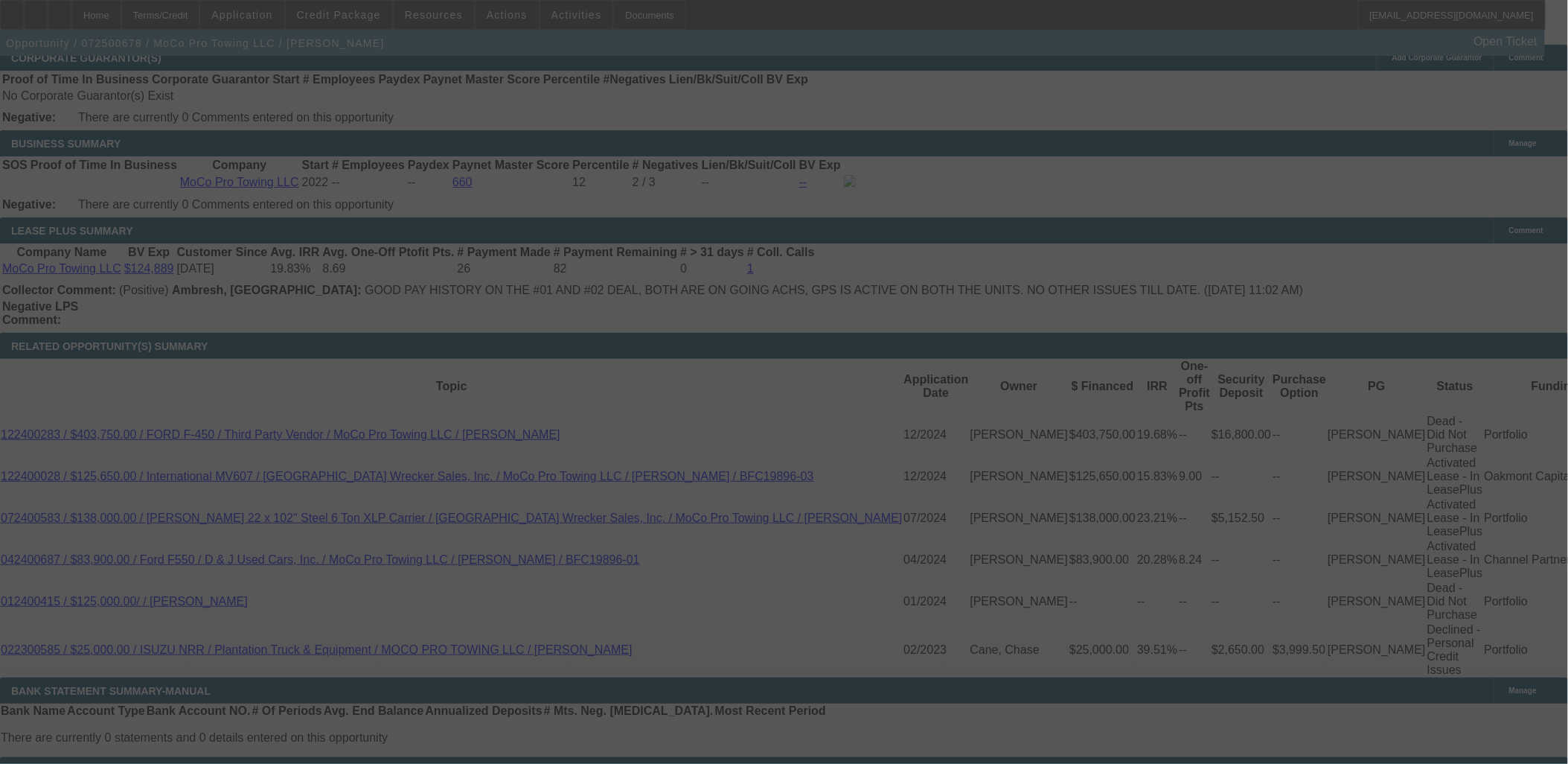
select select "0"
select select "6"
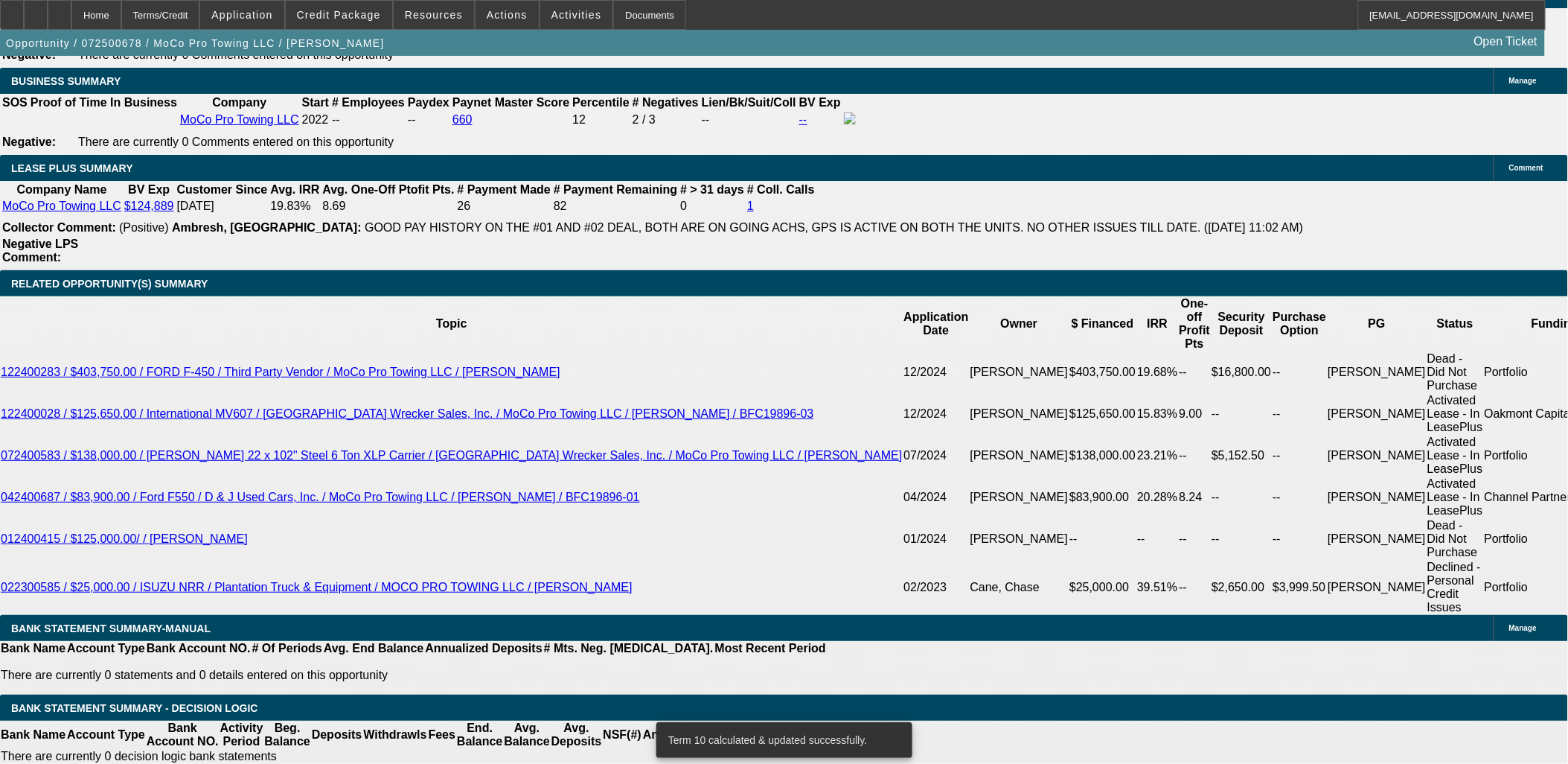
scroll to position [2482, 0]
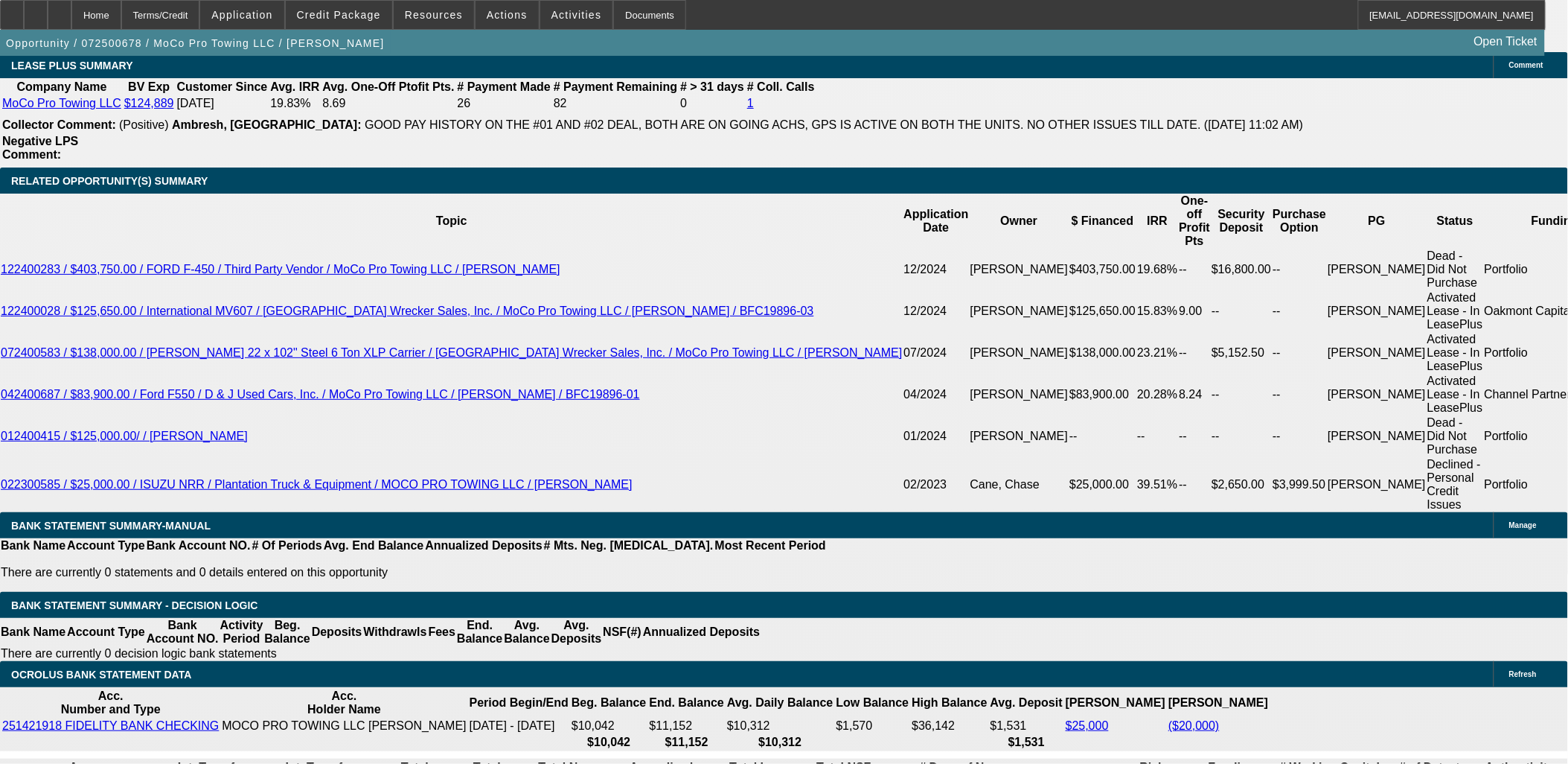
type input "3"
type input "UNKNOWN"
type input "$3,349.95"
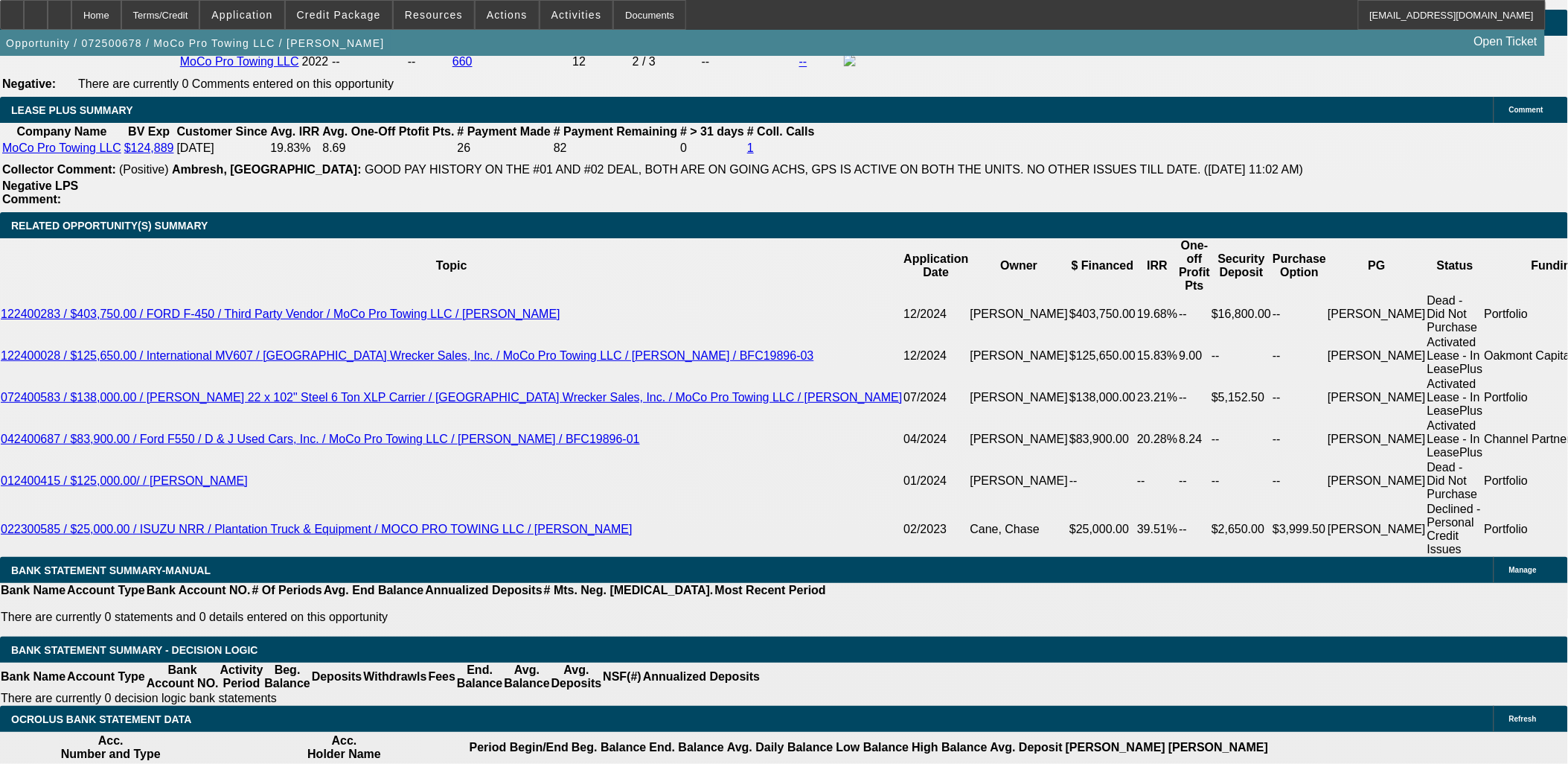
scroll to position [2399, 0]
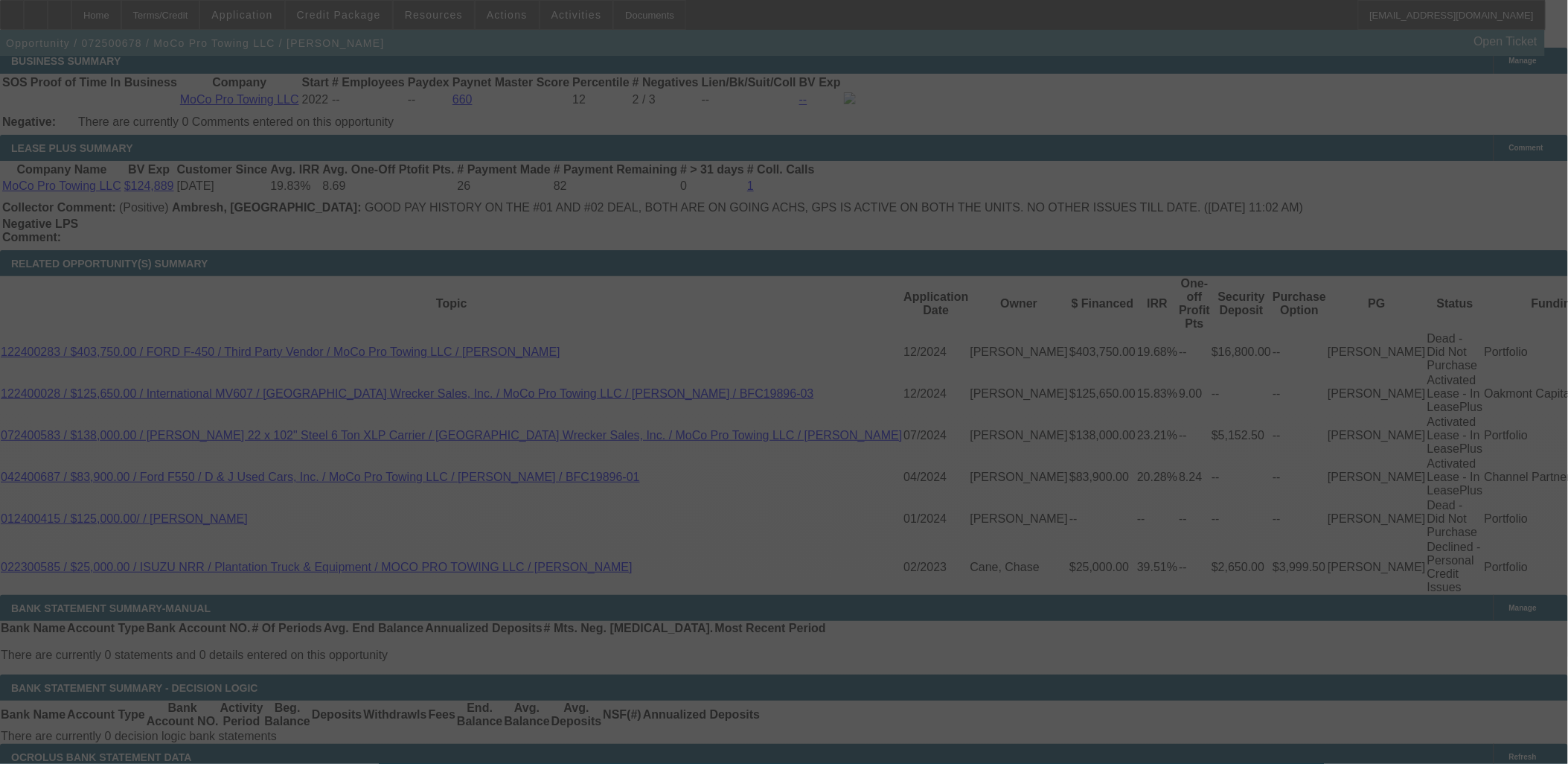
select select "0"
select select "6"
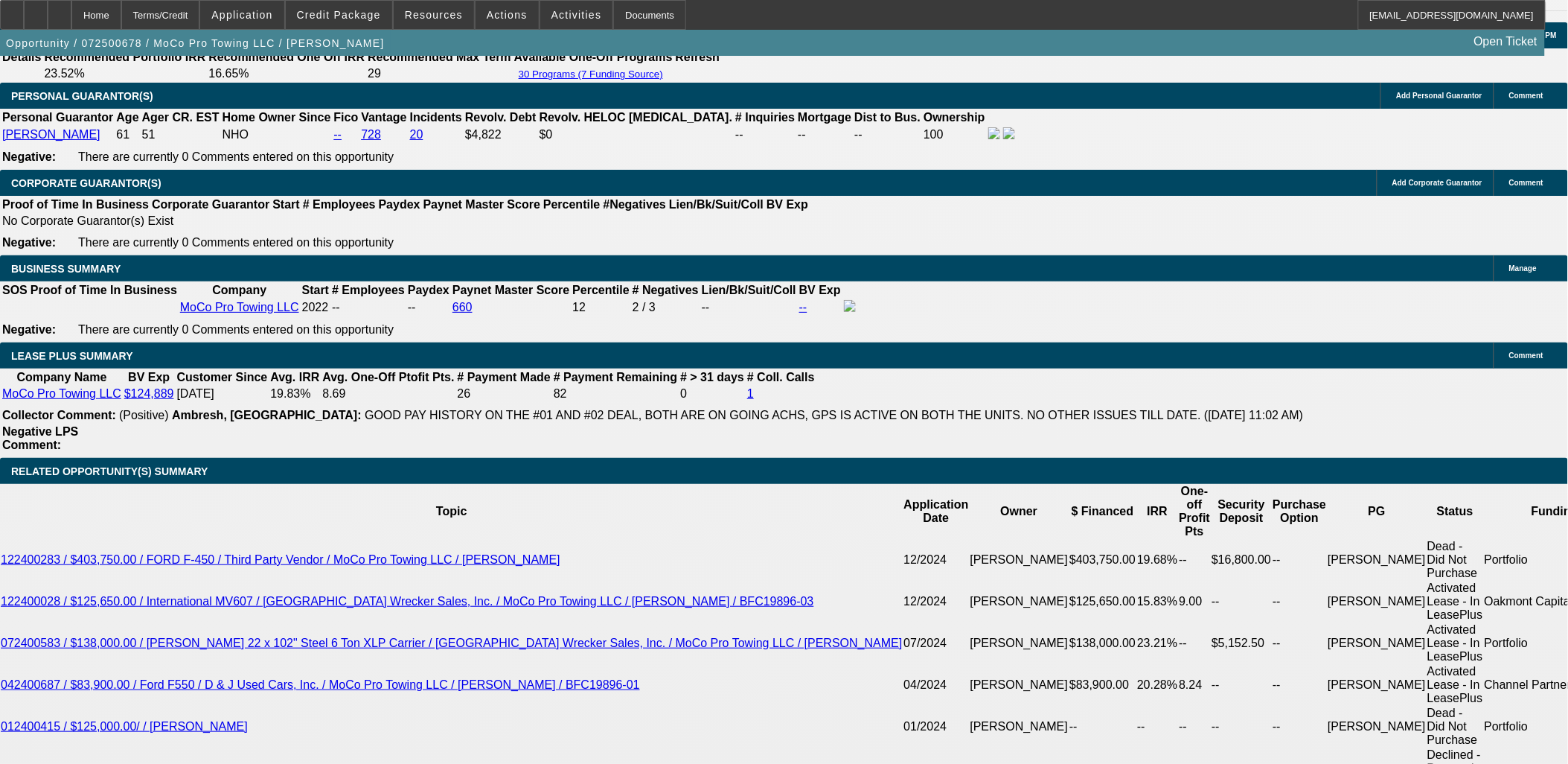
scroll to position [2150, 0]
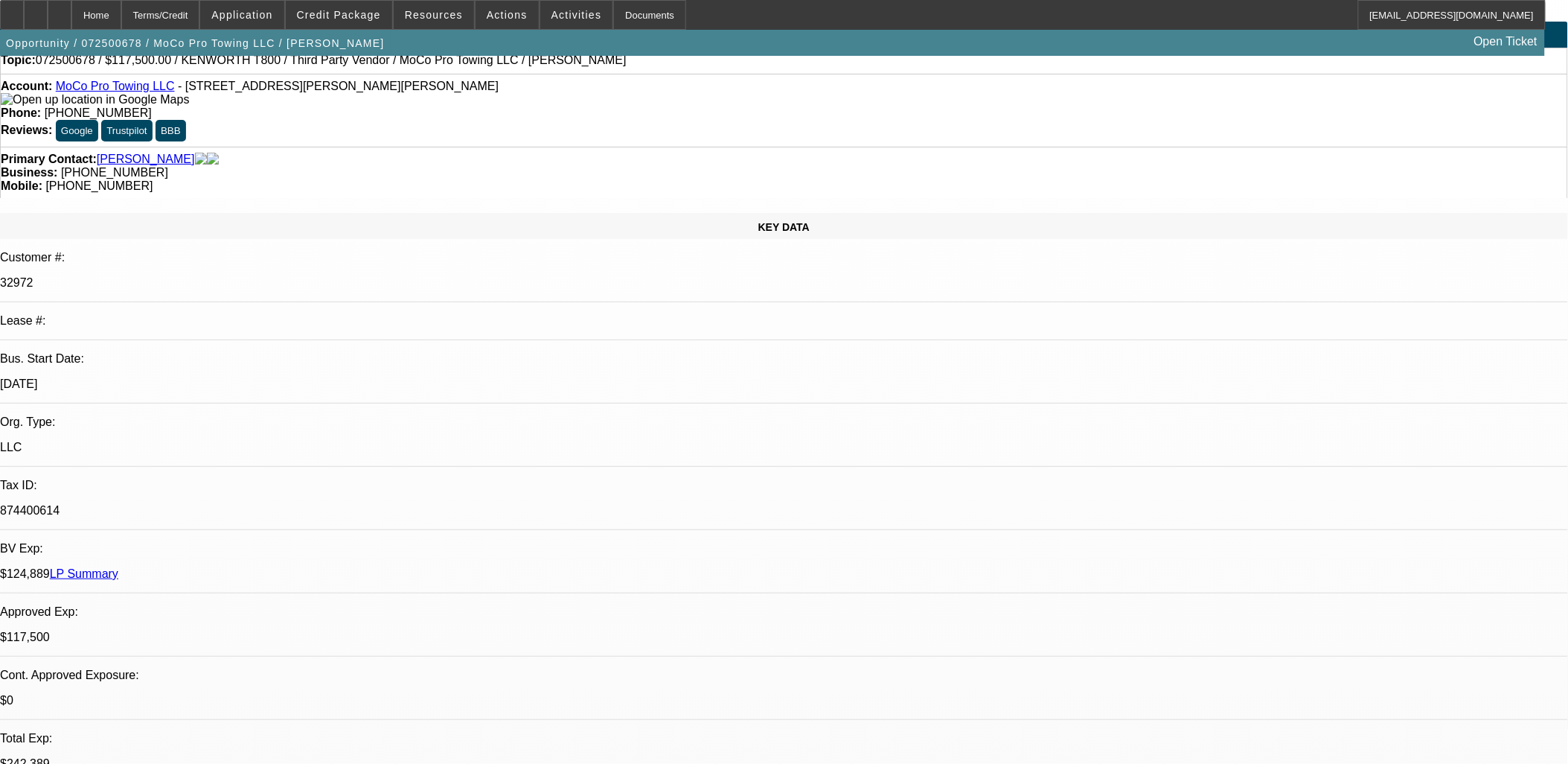
scroll to position [0, 0]
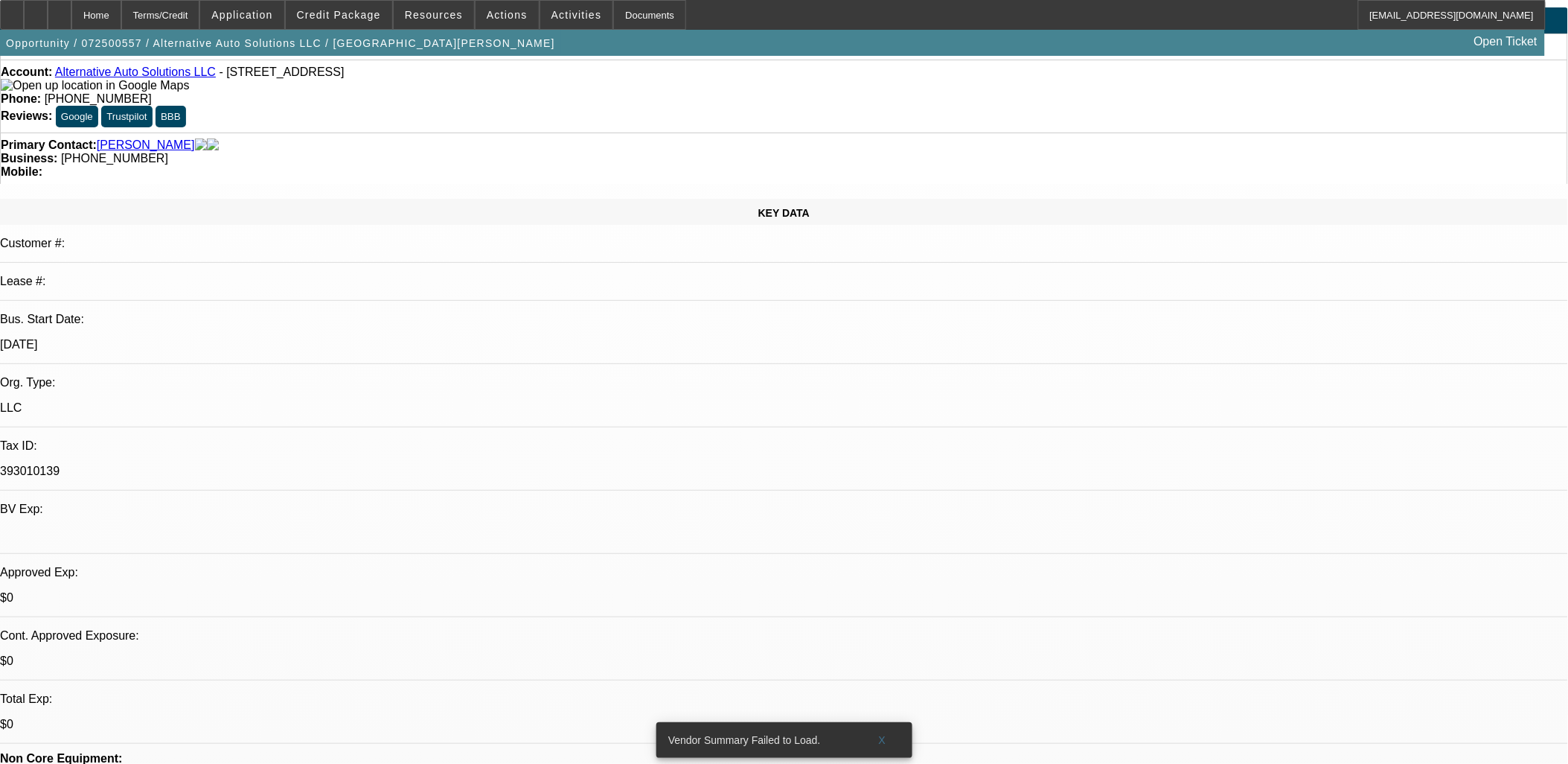
select select "0"
select select "2"
select select "0.1"
select select "1"
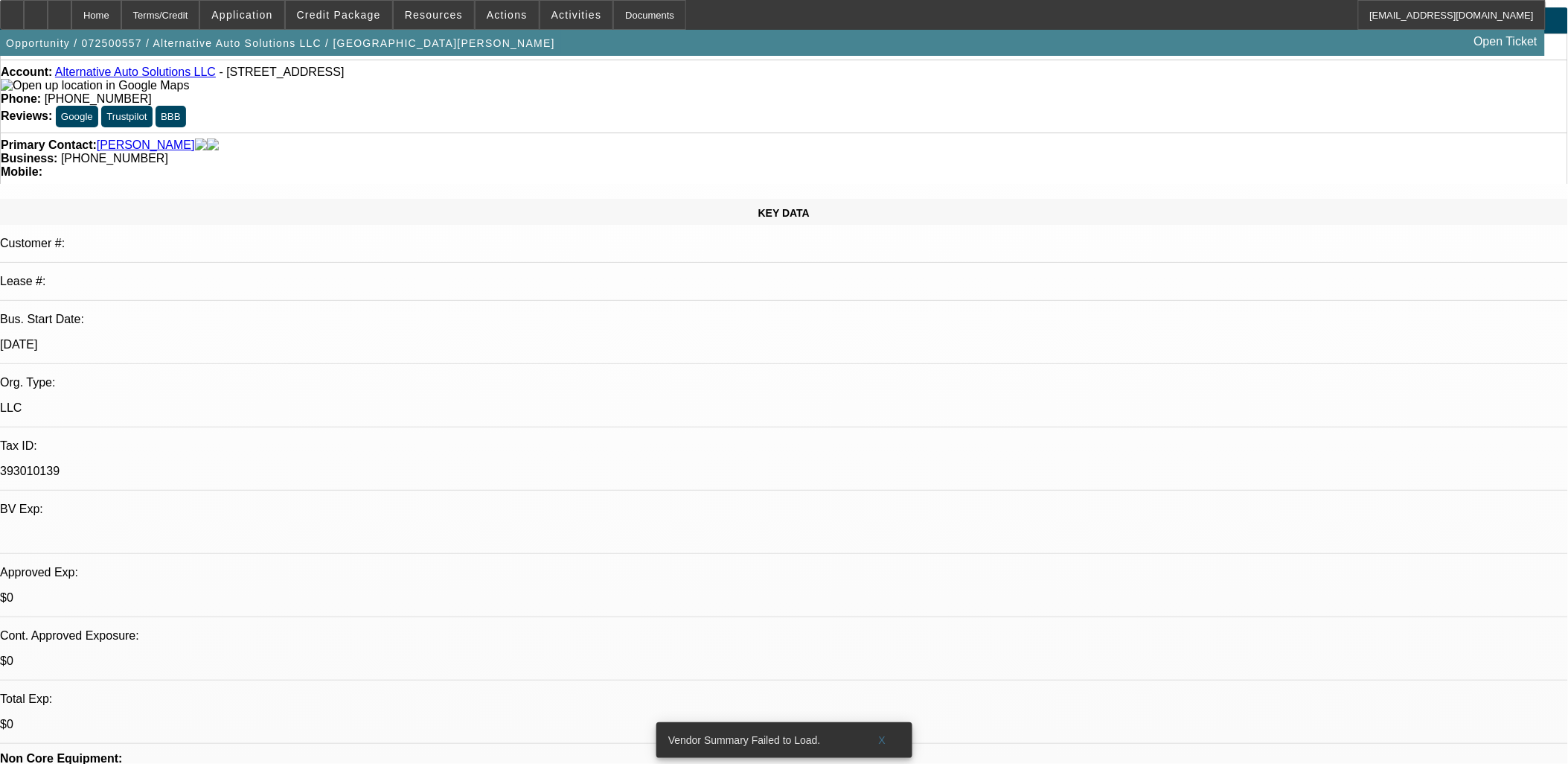
select select "2"
select select "4"
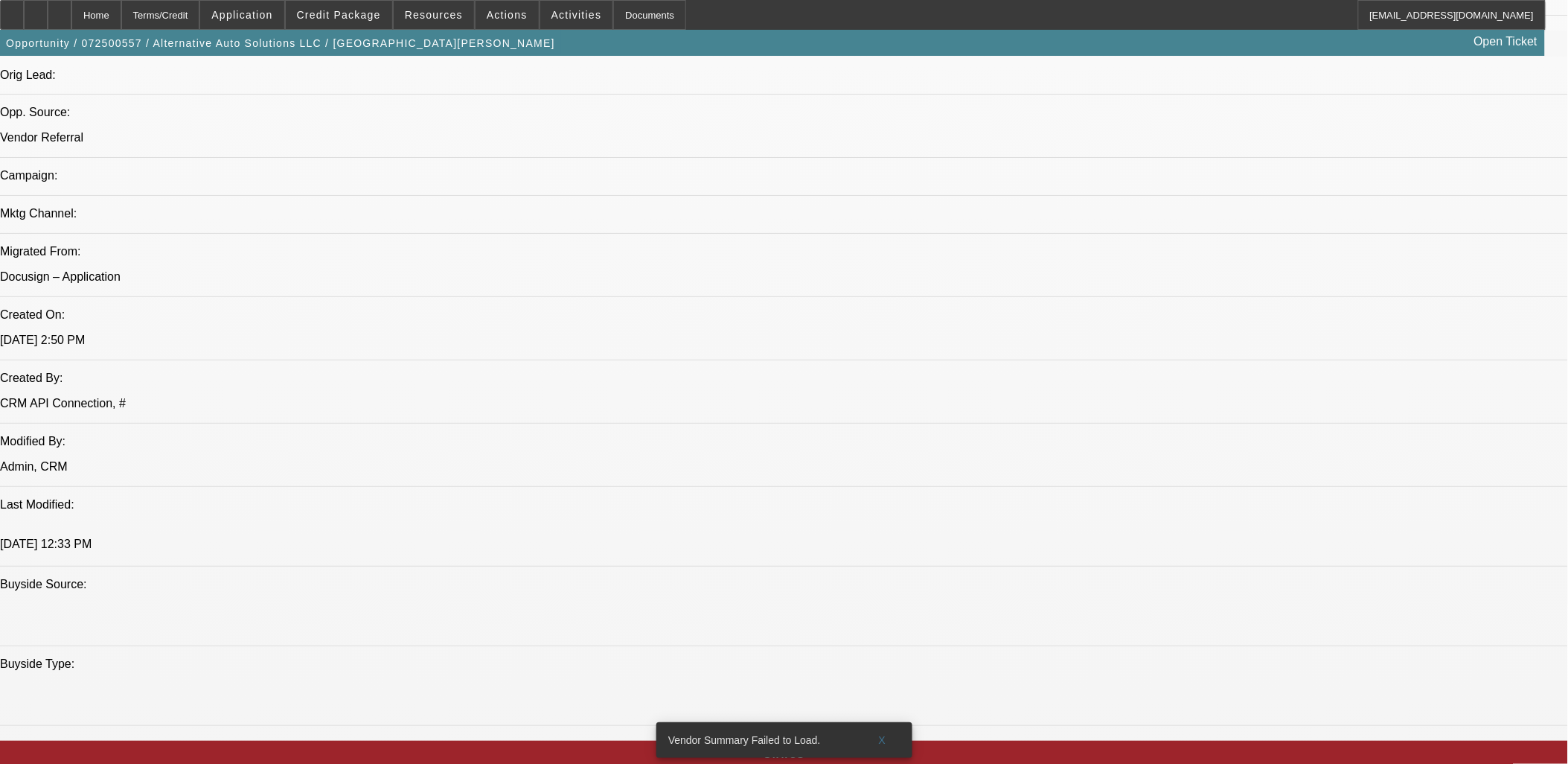
scroll to position [958, 0]
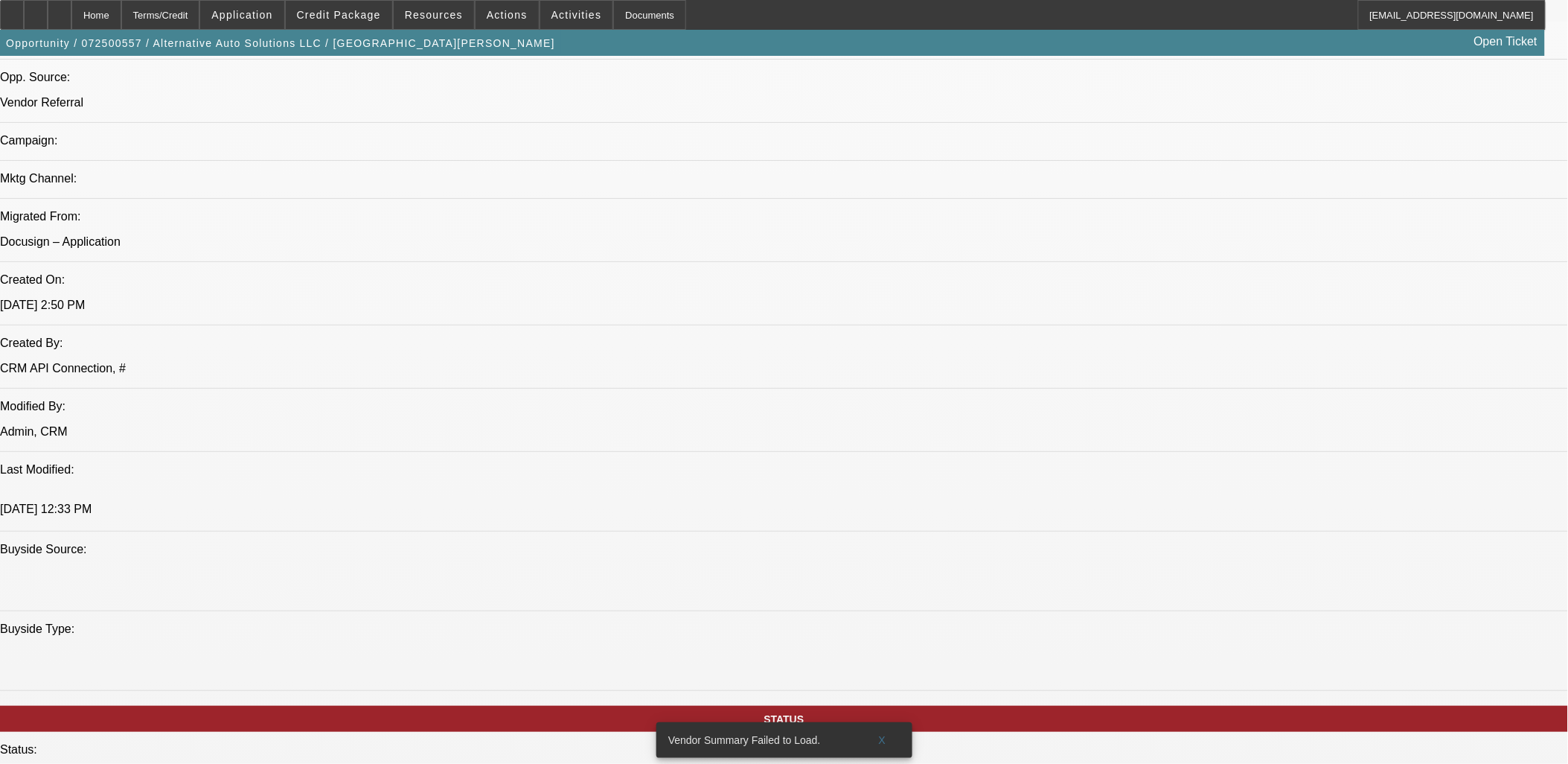
drag, startPoint x: 1193, startPoint y: 296, endPoint x: 1189, endPoint y: 310, distance: 14.6
click at [375, 11] on span "Credit Package" at bounding box center [338, 15] width 84 height 12
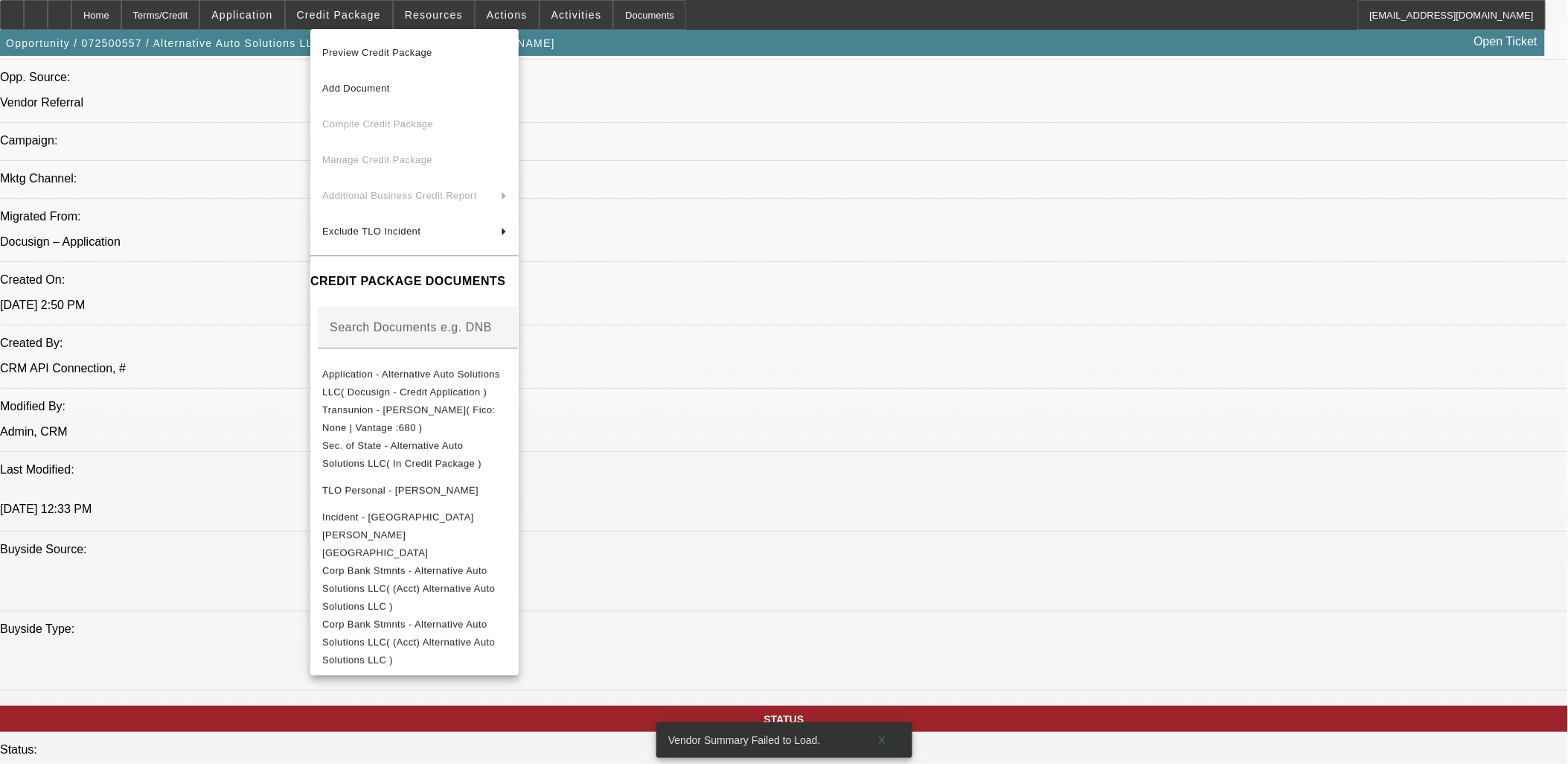
click at [228, 508] on div at bounding box center [784, 382] width 1568 height 764
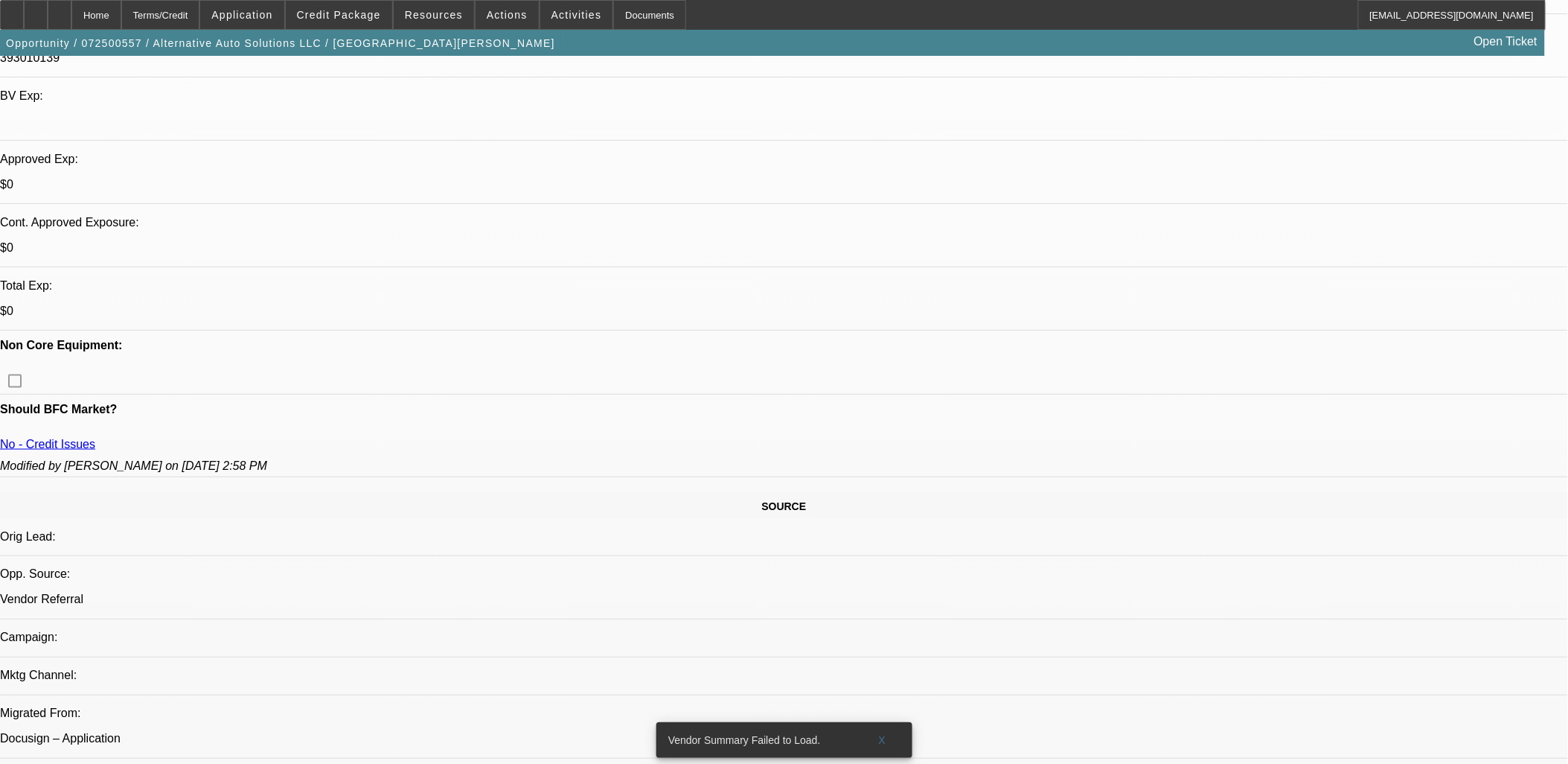
scroll to position [0, 0]
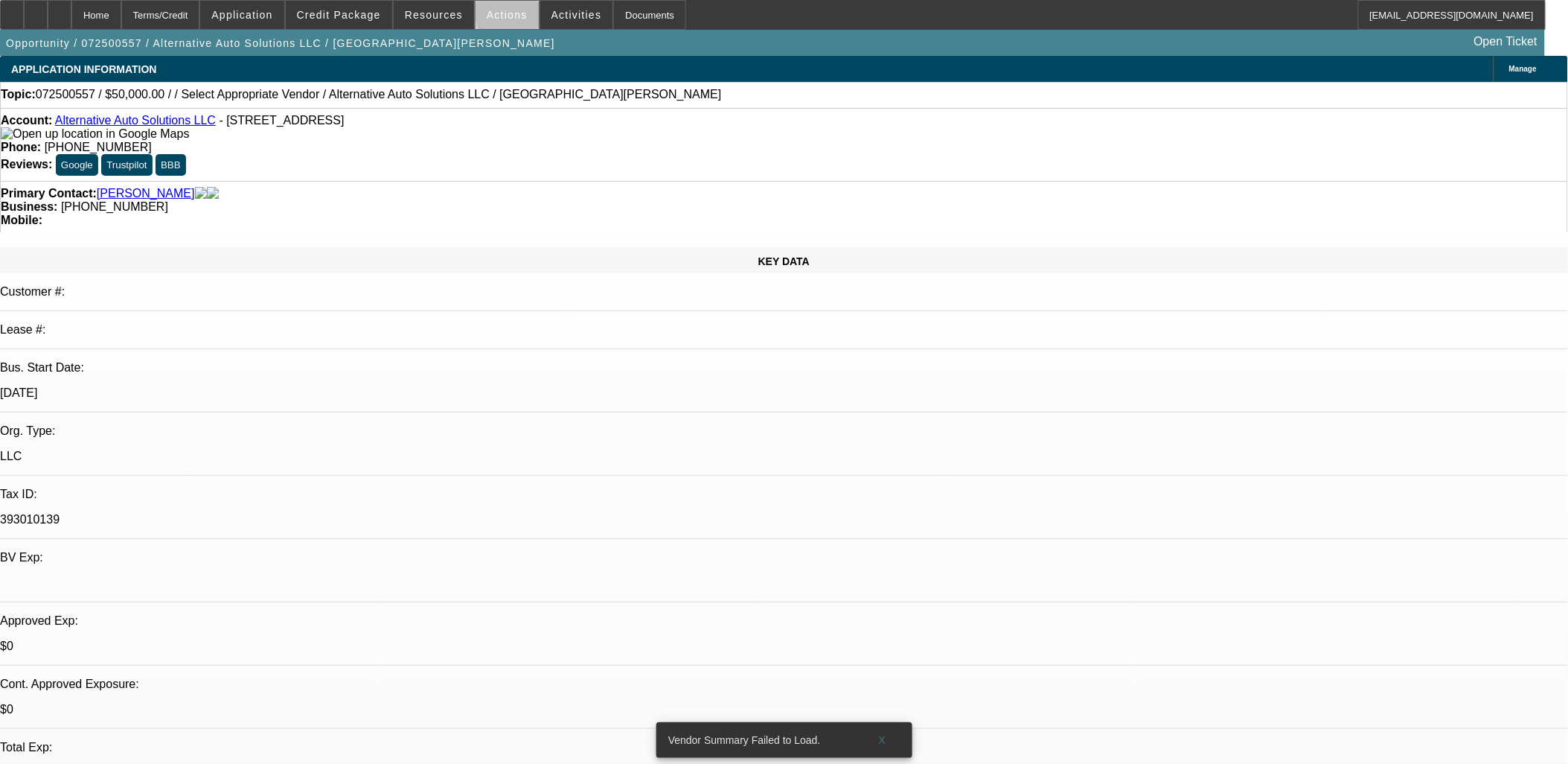
click at [516, 15] on span at bounding box center [507, 15] width 63 height 36
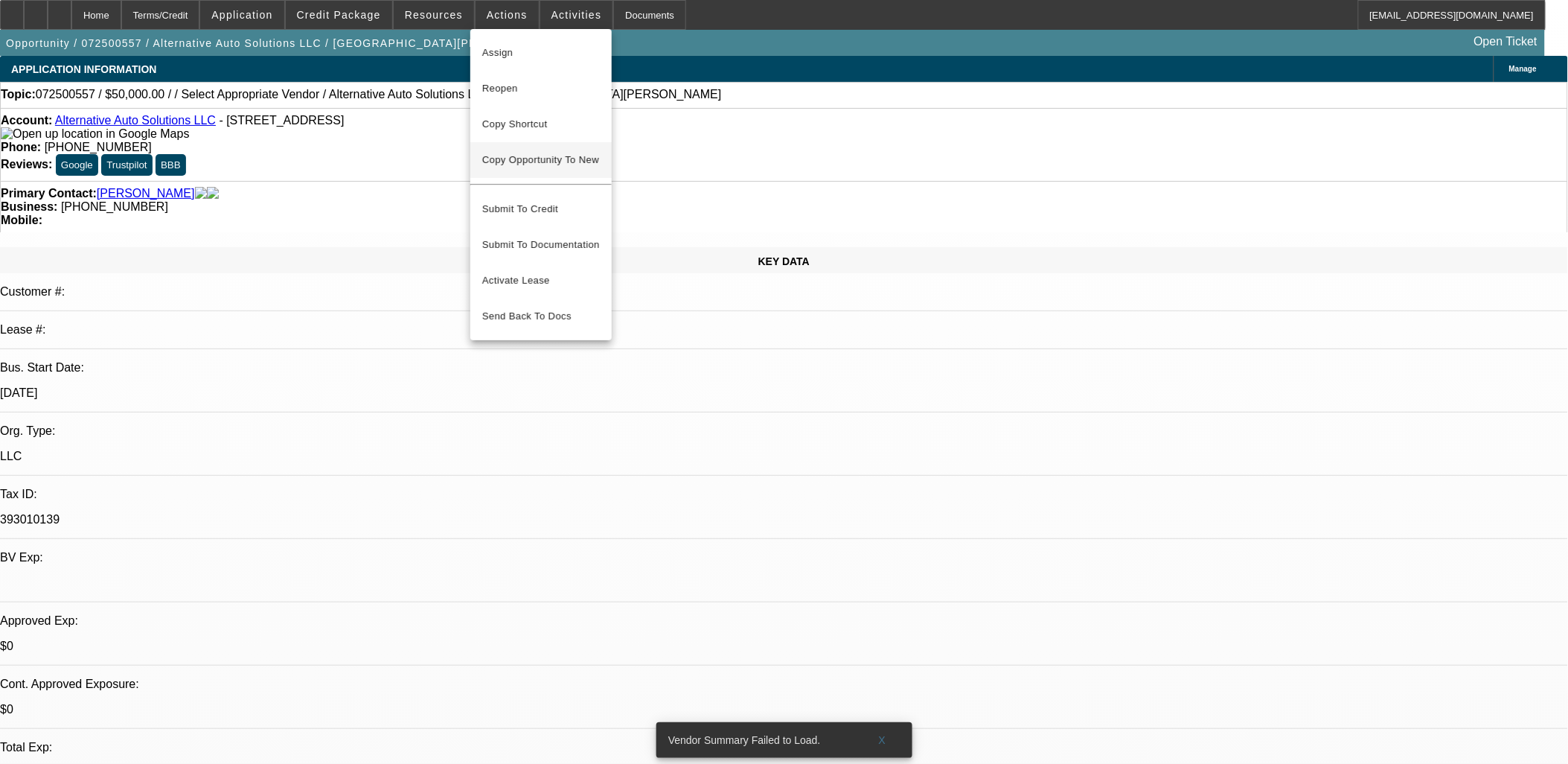
click at [559, 159] on span "Copy Opportunity To New" at bounding box center [541, 159] width 117 height 11
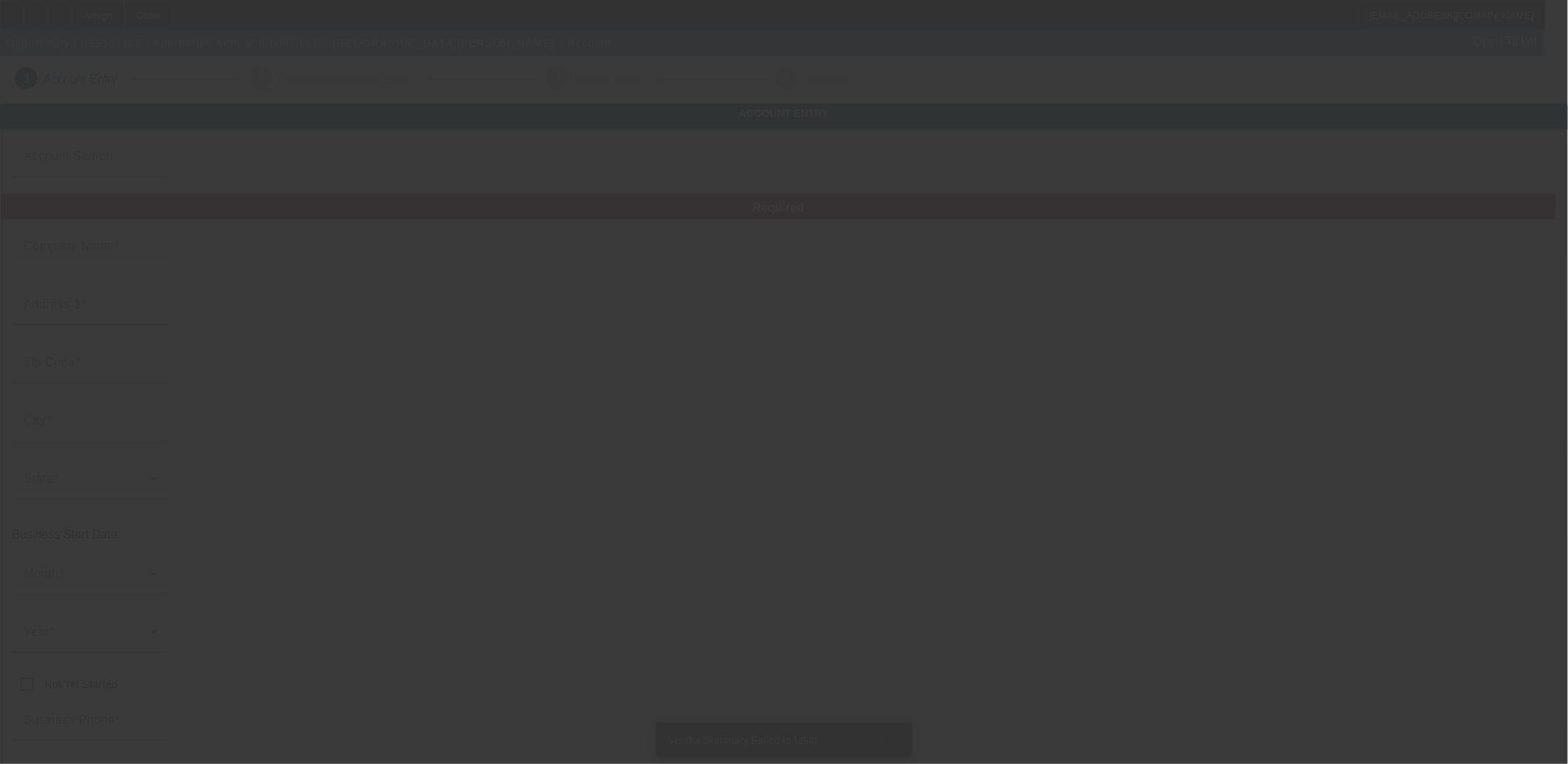
type input "Alternative Auto Solutions LLC"
type input "PO Box 165"
type input "03220"
type input "Belmont"
type input "[PHONE_NUMBER]"
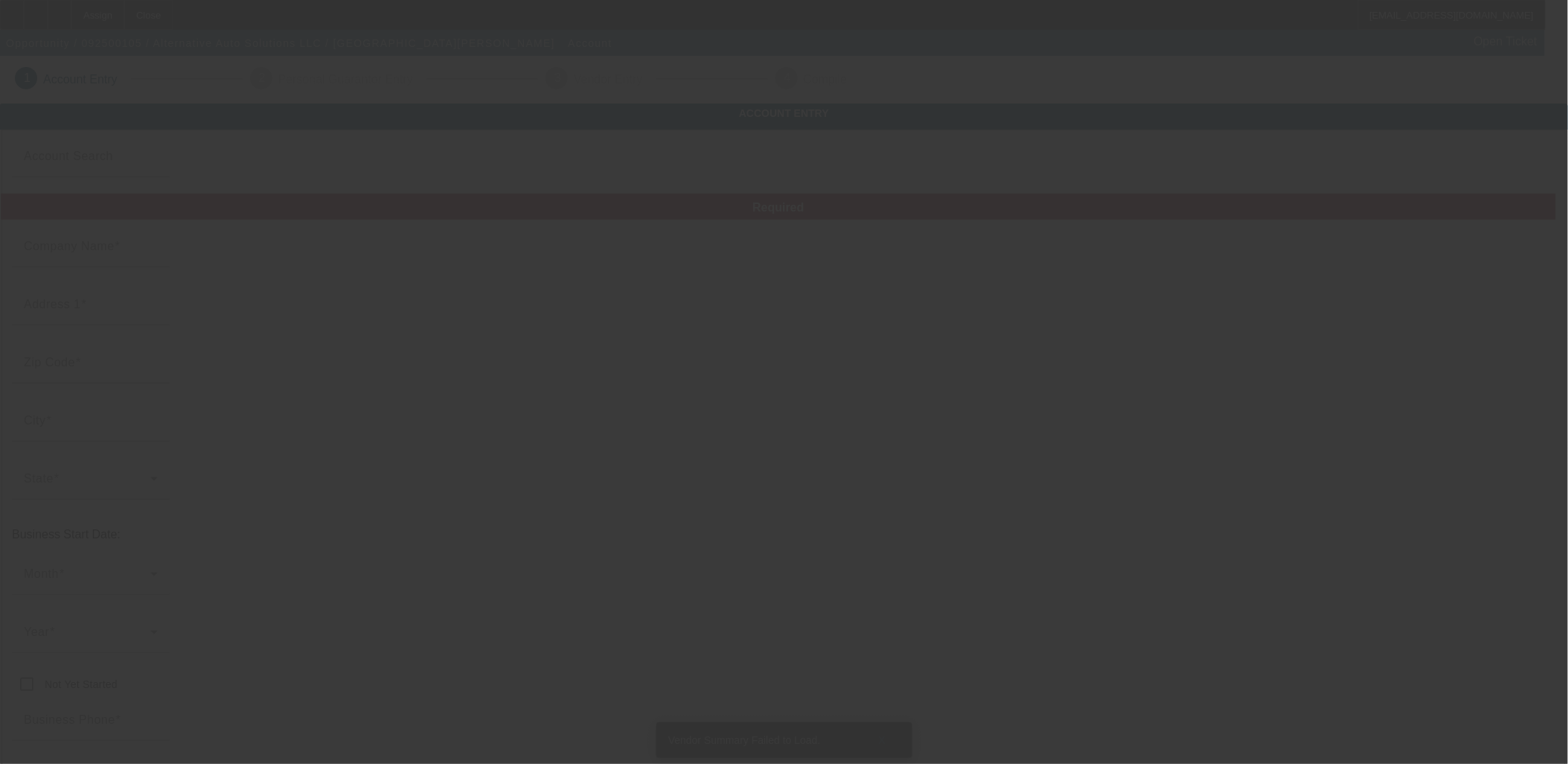
type input "393010139"
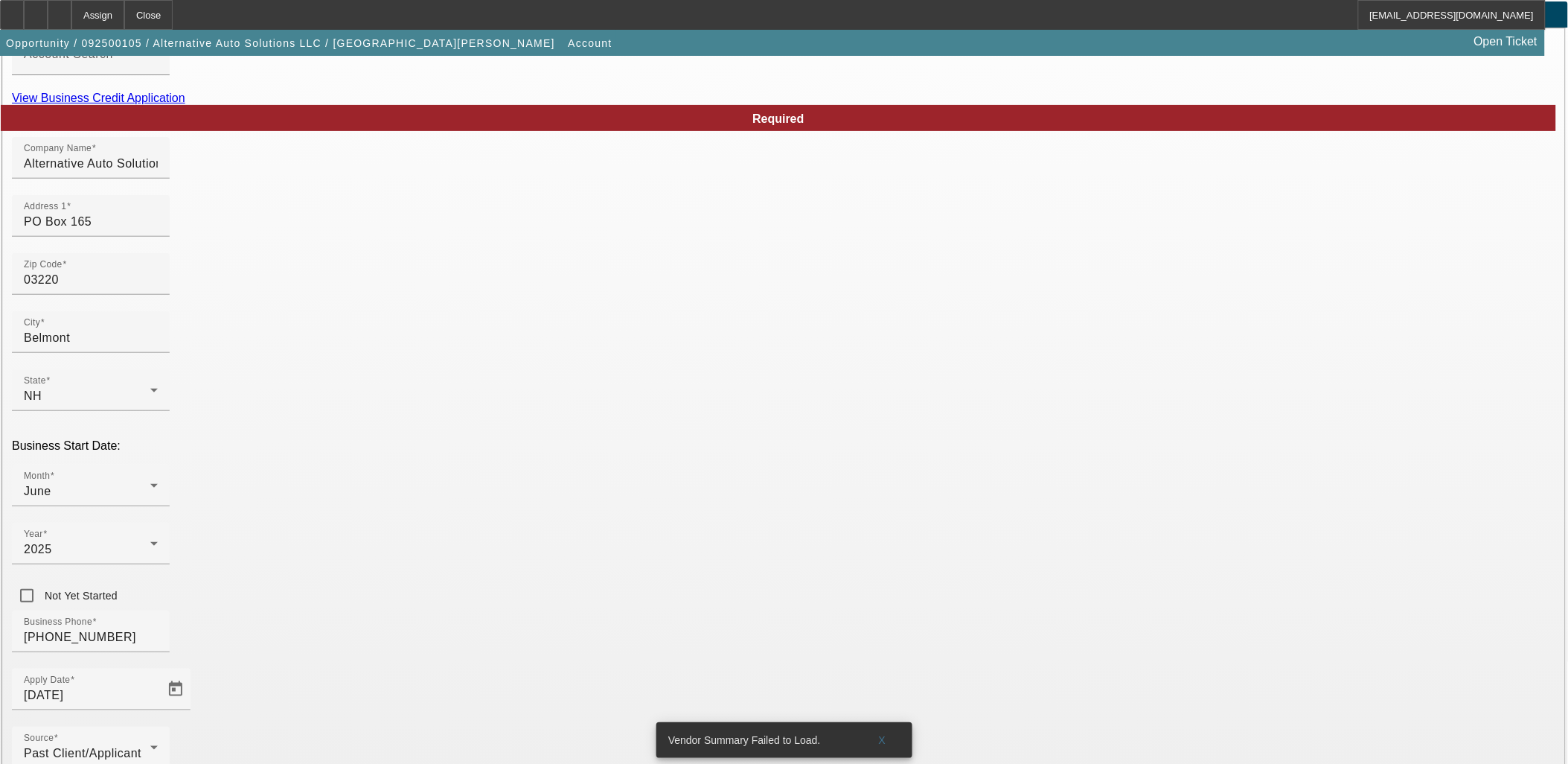
scroll to position [184, 0]
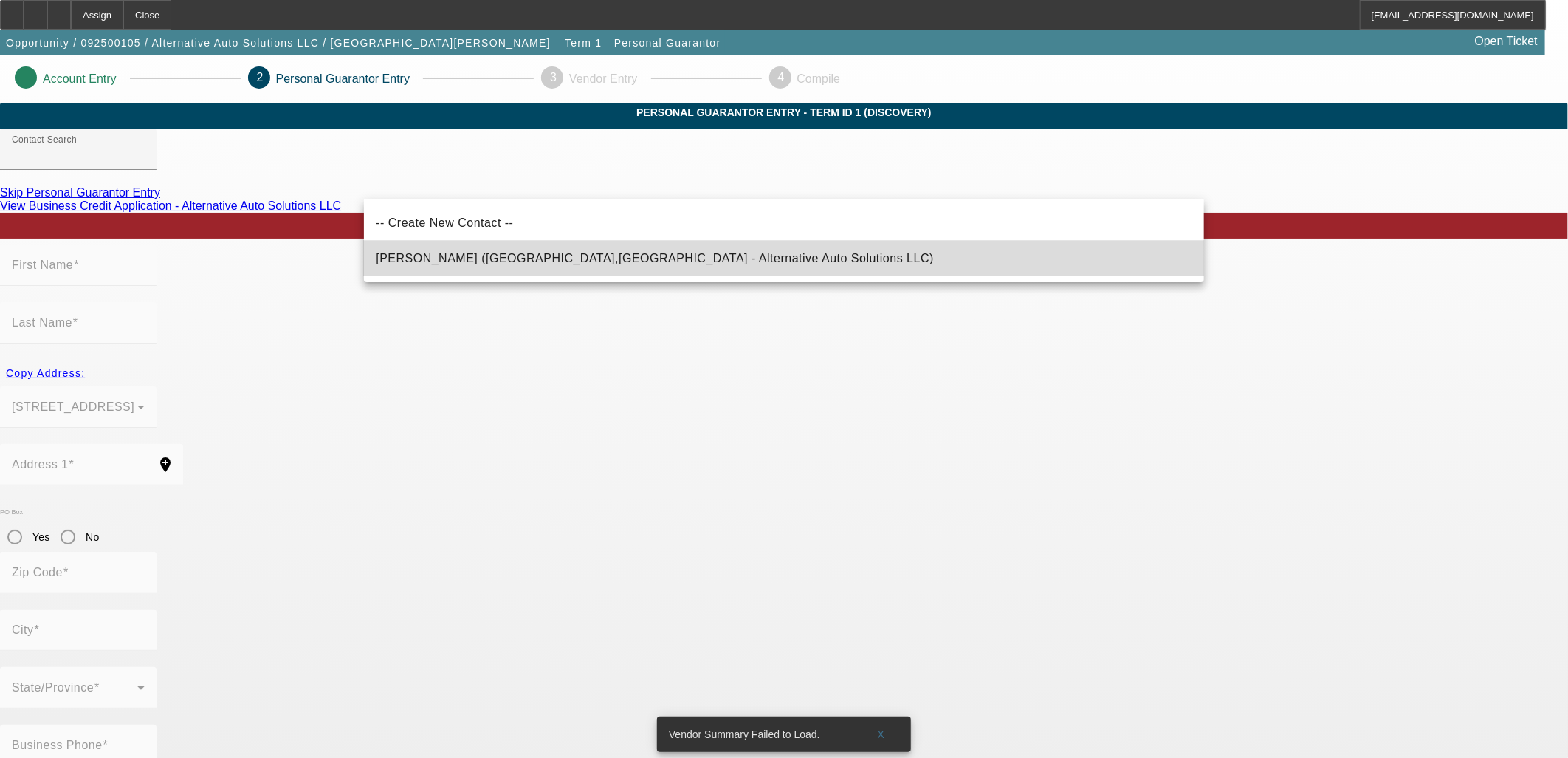
click at [511, 262] on span "[PERSON_NAME] ([GEOGRAPHIC_DATA],[GEOGRAPHIC_DATA] - Alternative Auto Solutions…" at bounding box center [654, 258] width 558 height 13
type input "[PERSON_NAME] ([GEOGRAPHIC_DATA],[GEOGRAPHIC_DATA] - Alternative Auto Solutions…"
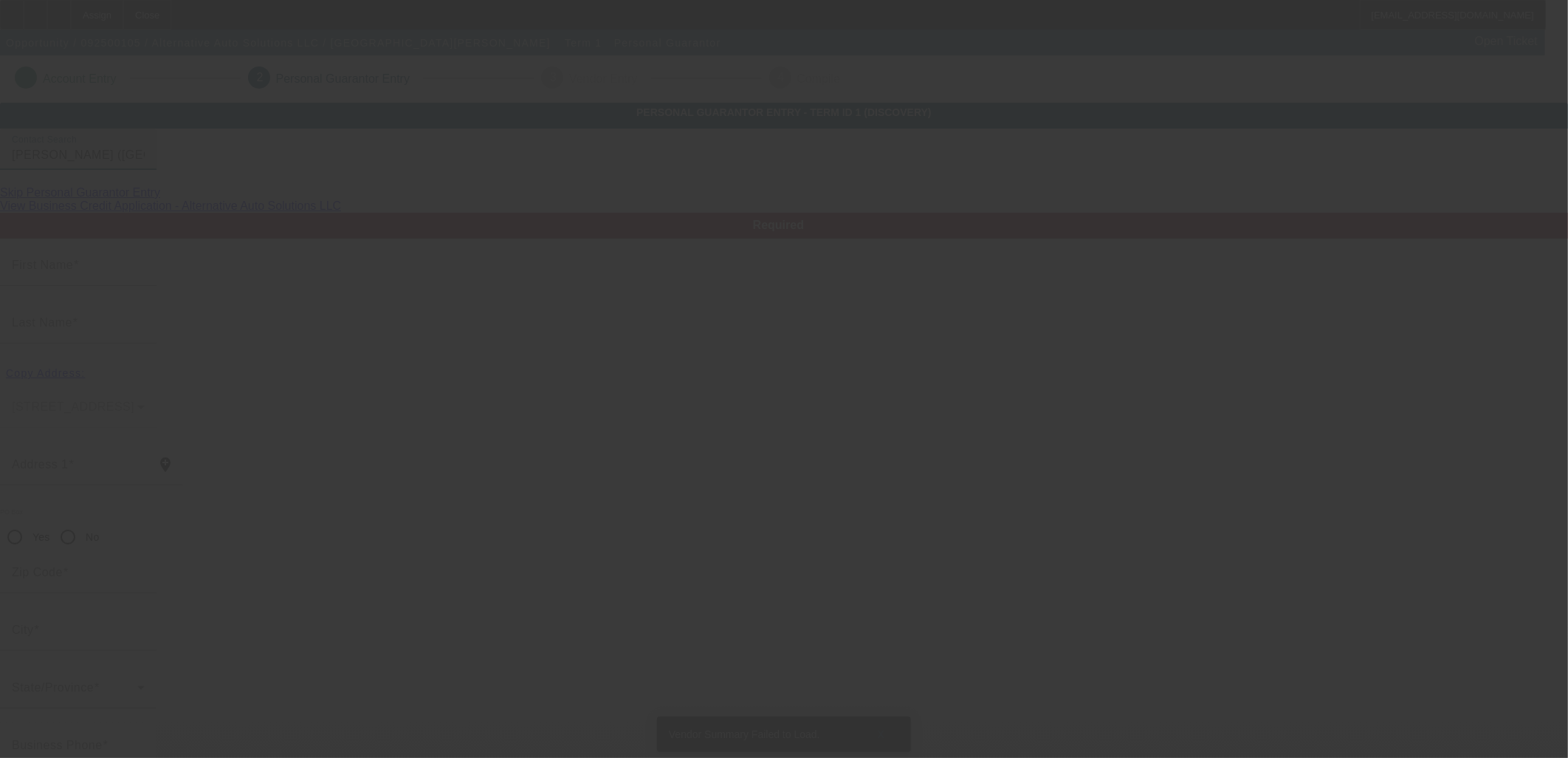
type input "[PERSON_NAME]"
type input "[STREET_ADDRESS]"
radio input "true"
type input "03220"
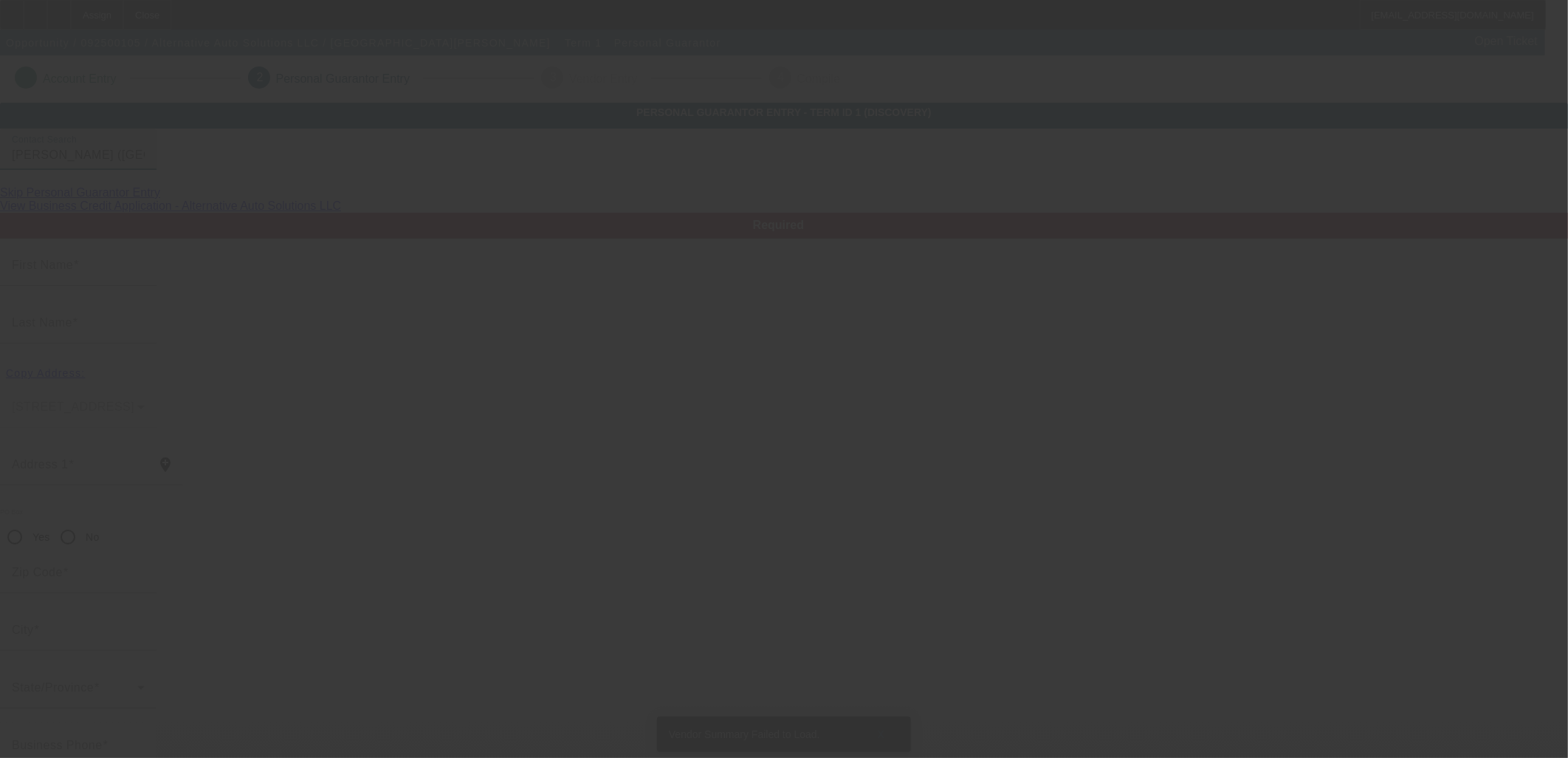
type input "Belmont"
type input "[PHONE_NUMBER]"
type input "100"
type input "001-78-5770"
type input "[EMAIL_ADDRESS][DOMAIN_NAME]"
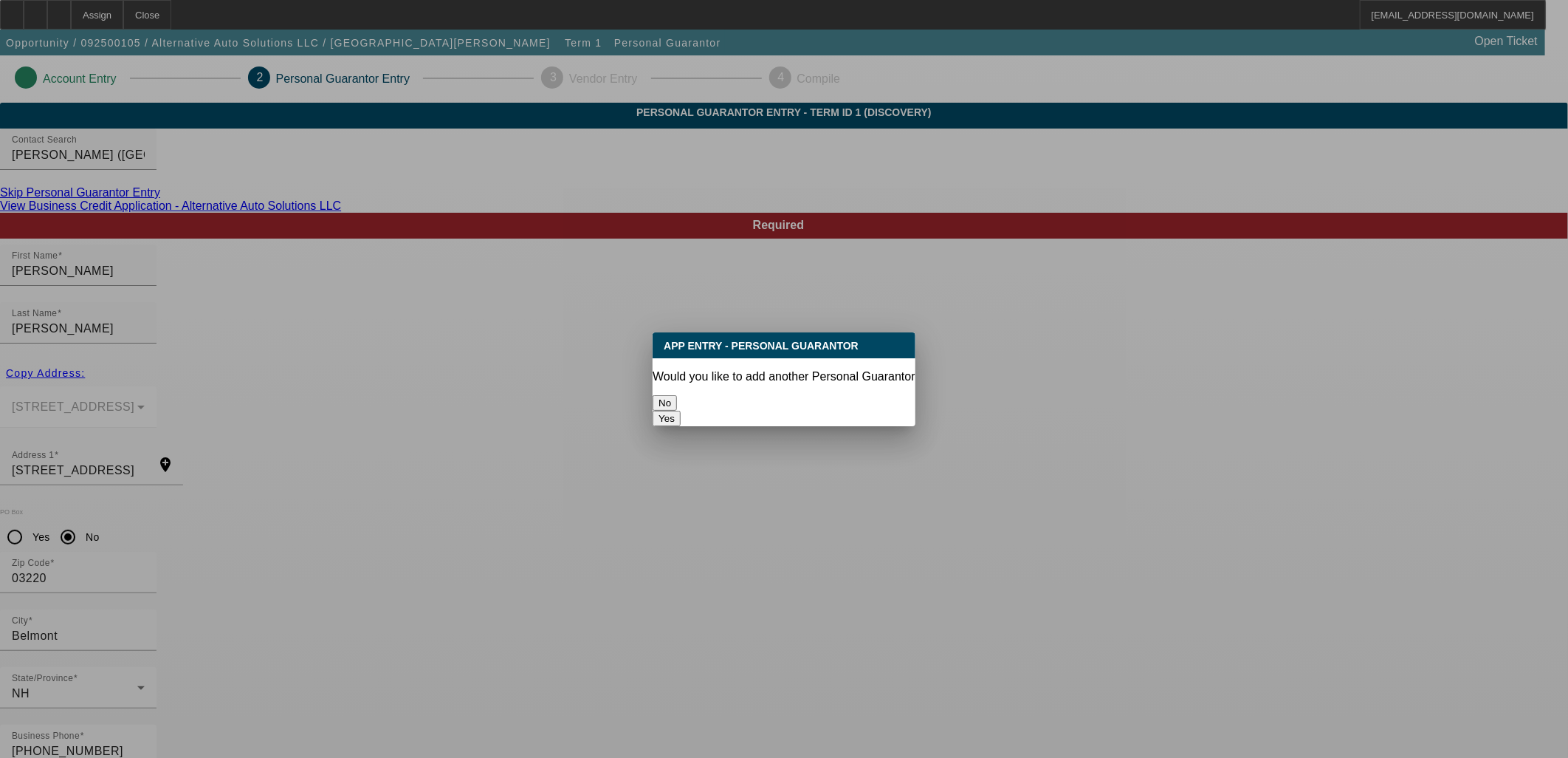
drag, startPoint x: 732, startPoint y: 418, endPoint x: 738, endPoint y: 396, distance: 22.8
click at [733, 410] on div "No" at bounding box center [783, 404] width 262 height 16
click at [677, 396] on button "No" at bounding box center [664, 404] width 25 height 16
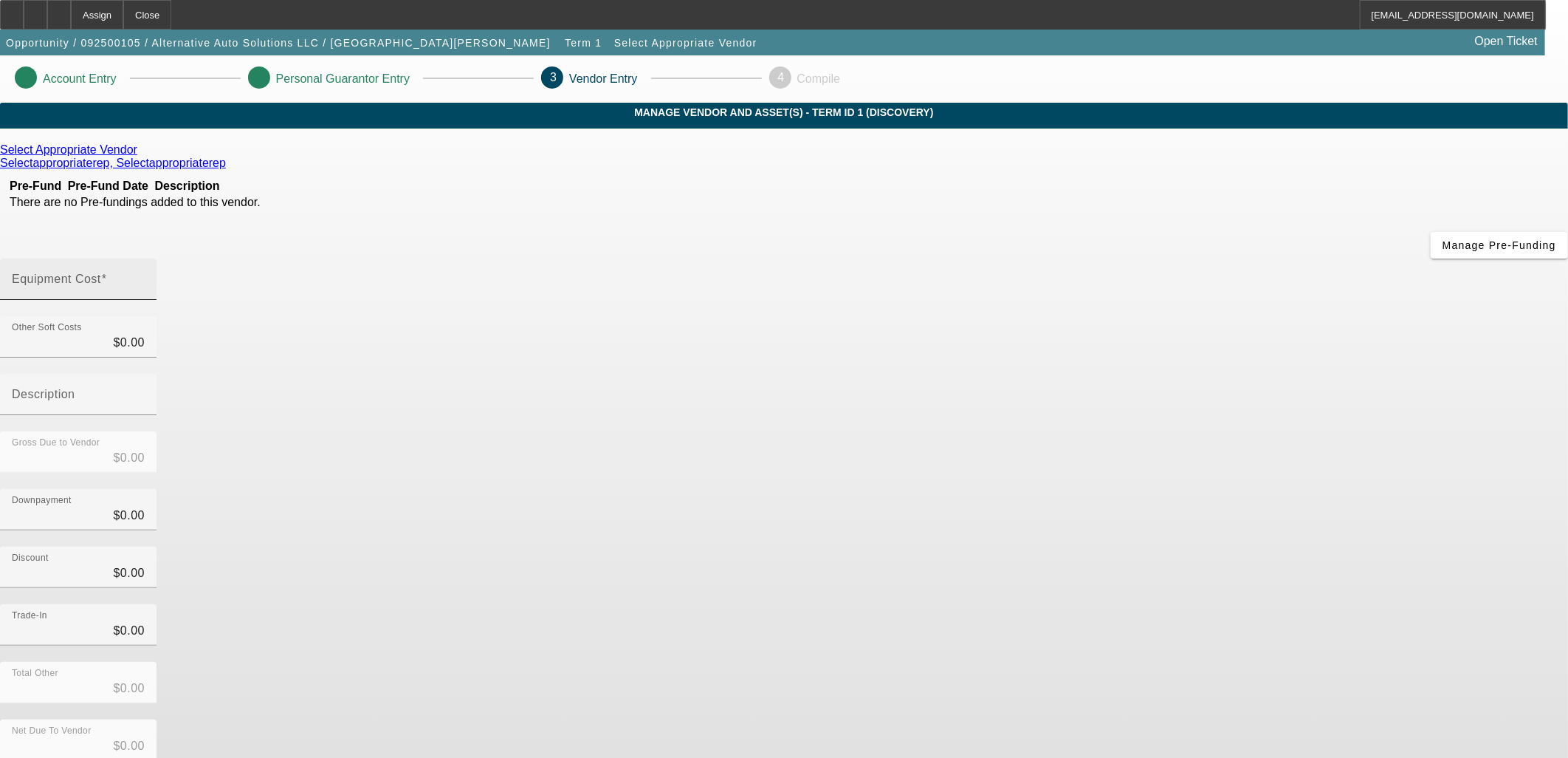
click at [144, 258] on div "Equipment Cost" at bounding box center [78, 279] width 132 height 41
type input "7"
type input "$7.00"
type input "70"
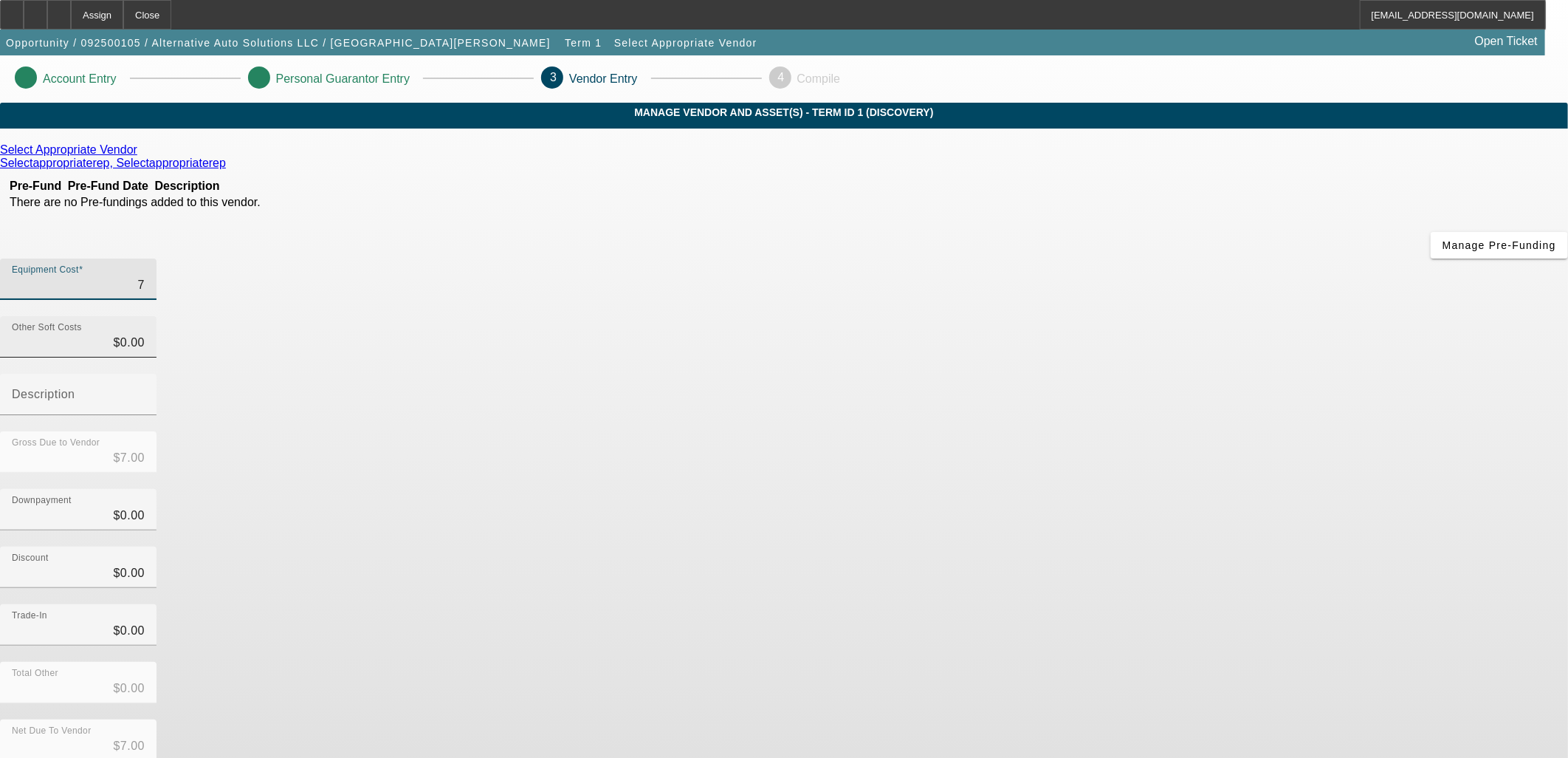
type input "$70.00"
type input "700"
type input "$700.00"
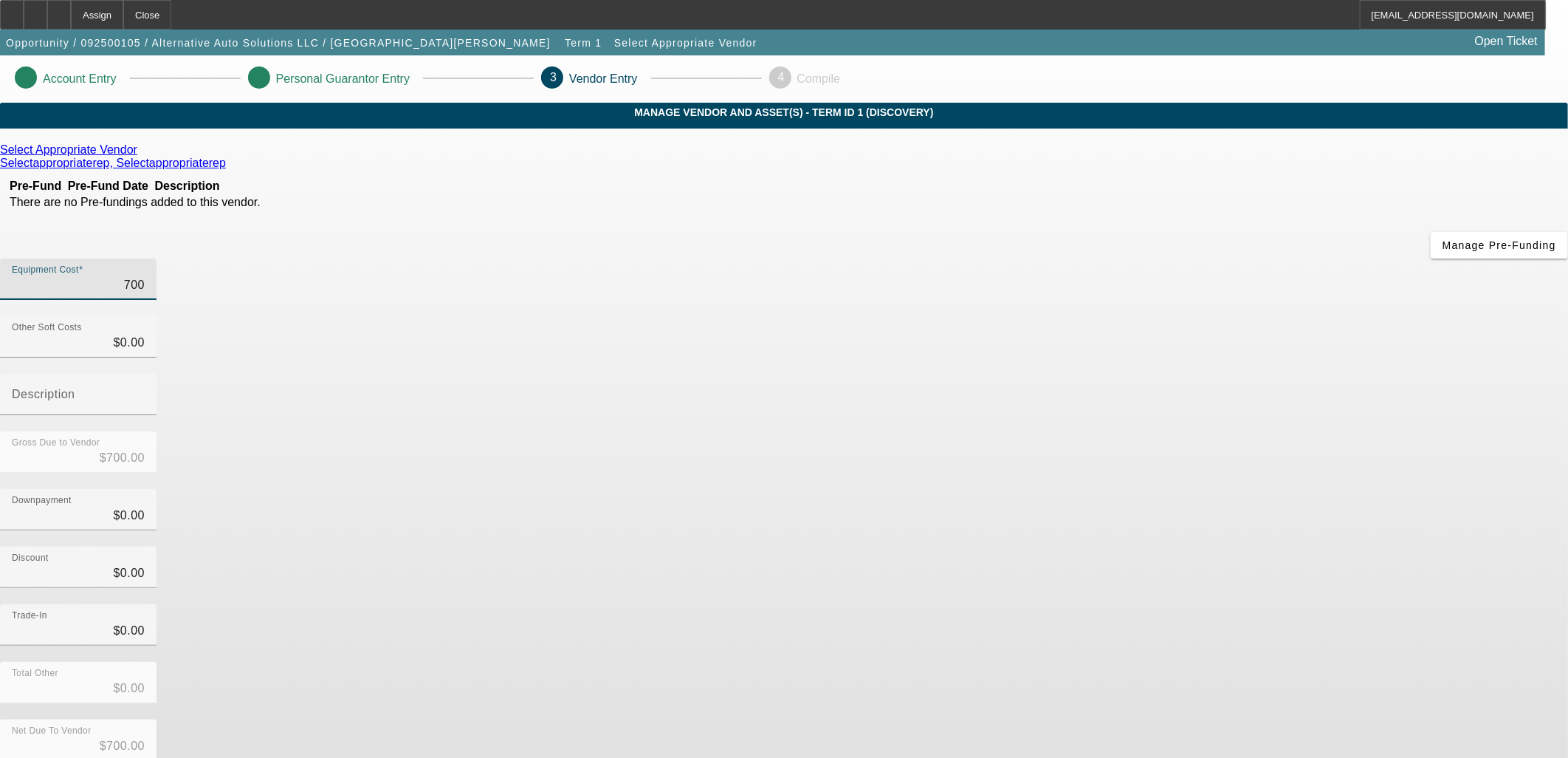
type input "7000"
type input "$7,000.00"
type input "70000"
type input "$70,000.00"
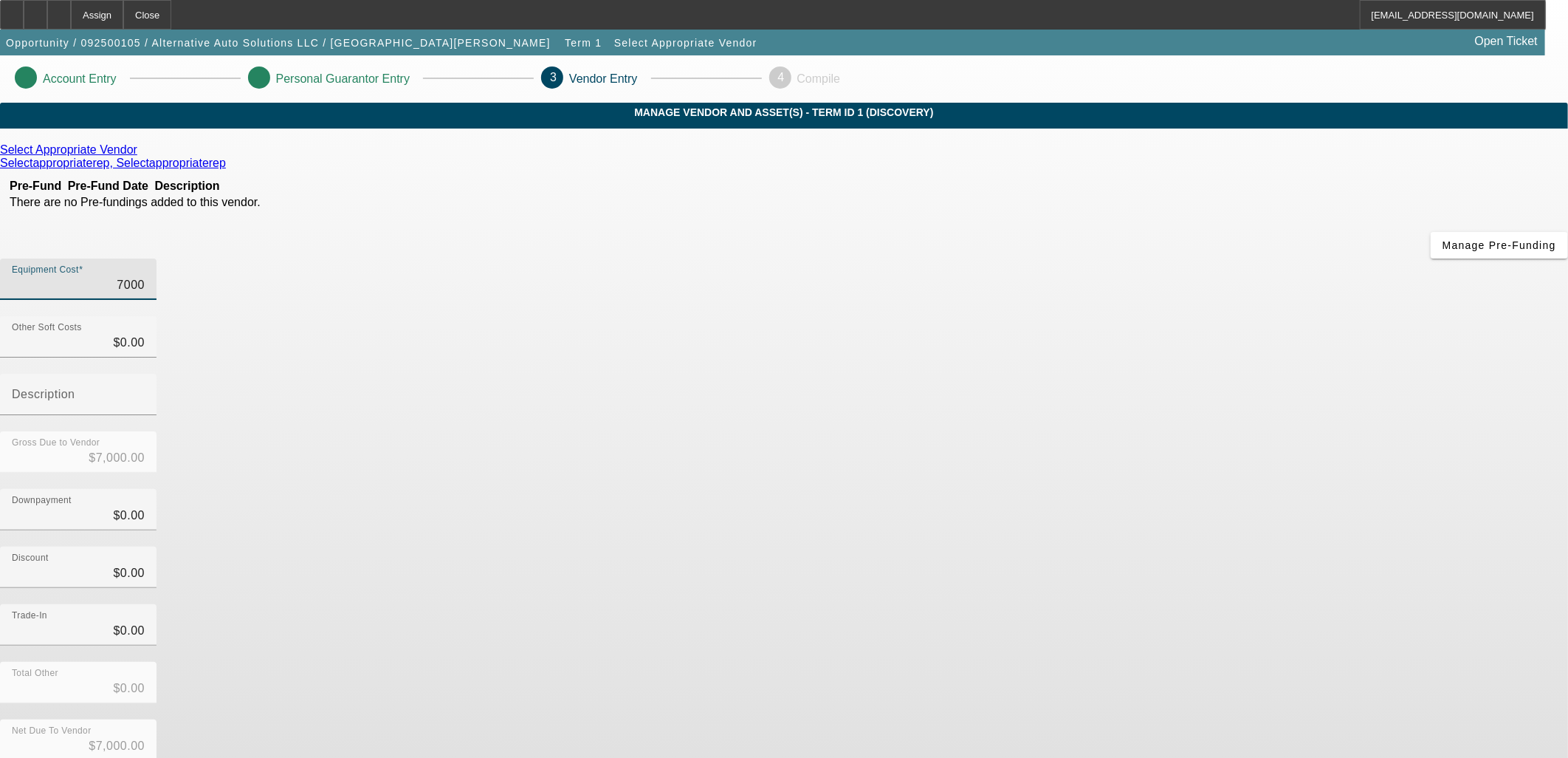
type input "$70,000.00"
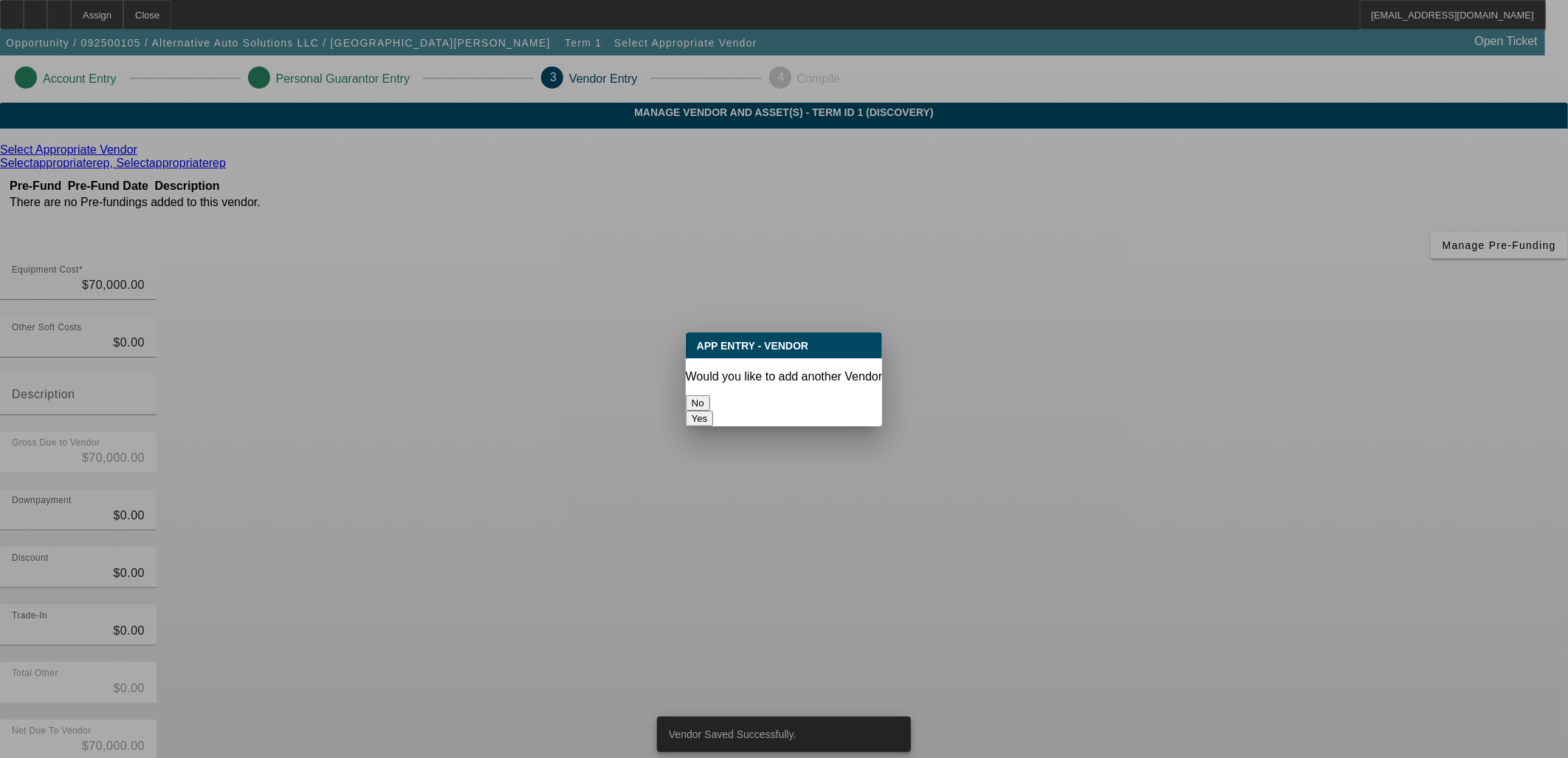
drag, startPoint x: 728, startPoint y: 430, endPoint x: 737, endPoint y: 407, distance: 24.7
click at [735, 409] on div "Vendor Saved Successfully. App Entry - Vendor Would you like to add another Ven…" at bounding box center [784, 379] width 1568 height 758
click at [710, 404] on button "No" at bounding box center [698, 404] width 25 height 16
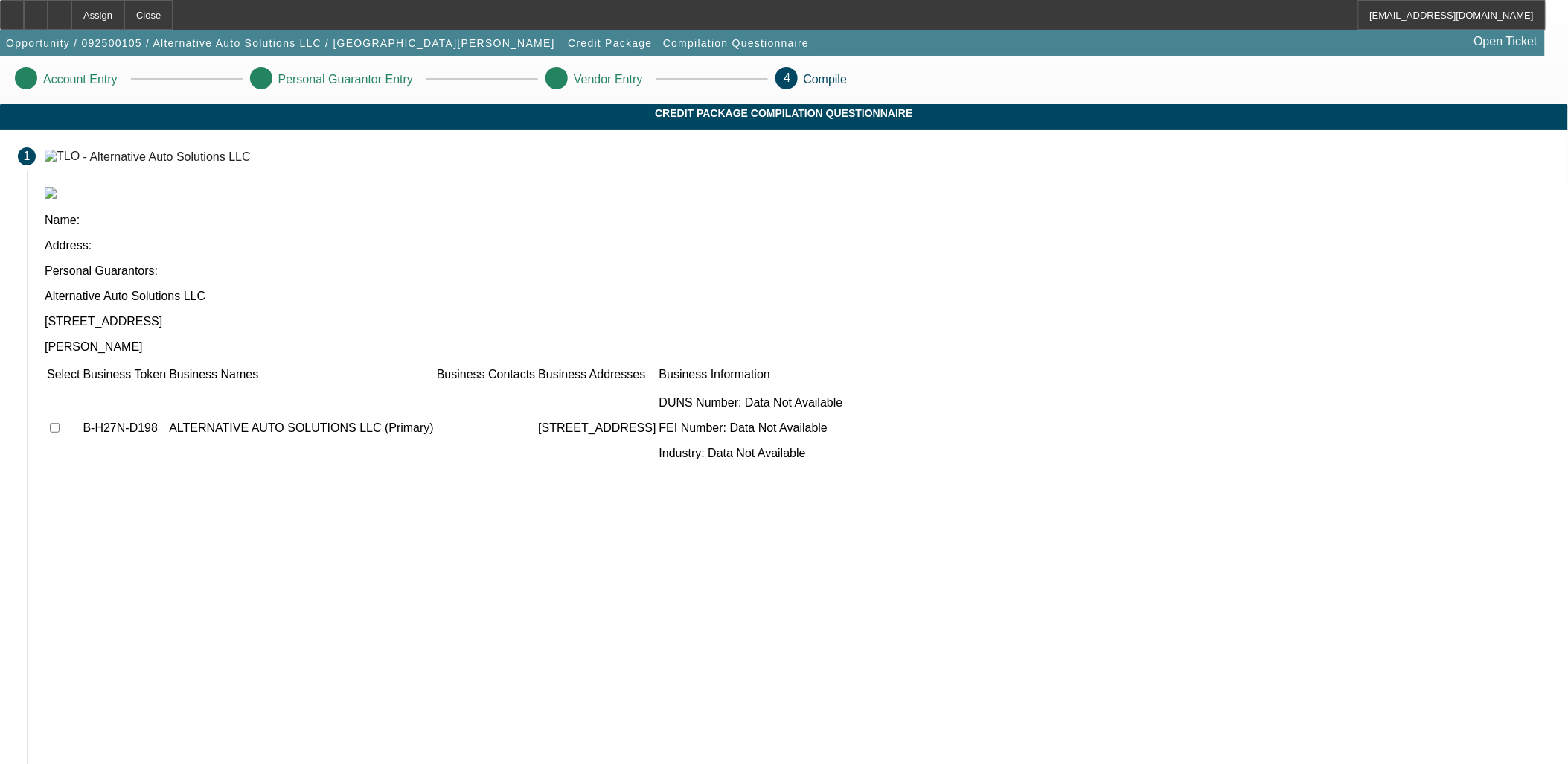
click at [59, 423] on input "checkbox" at bounding box center [54, 428] width 10 height 10
checkbox input "true"
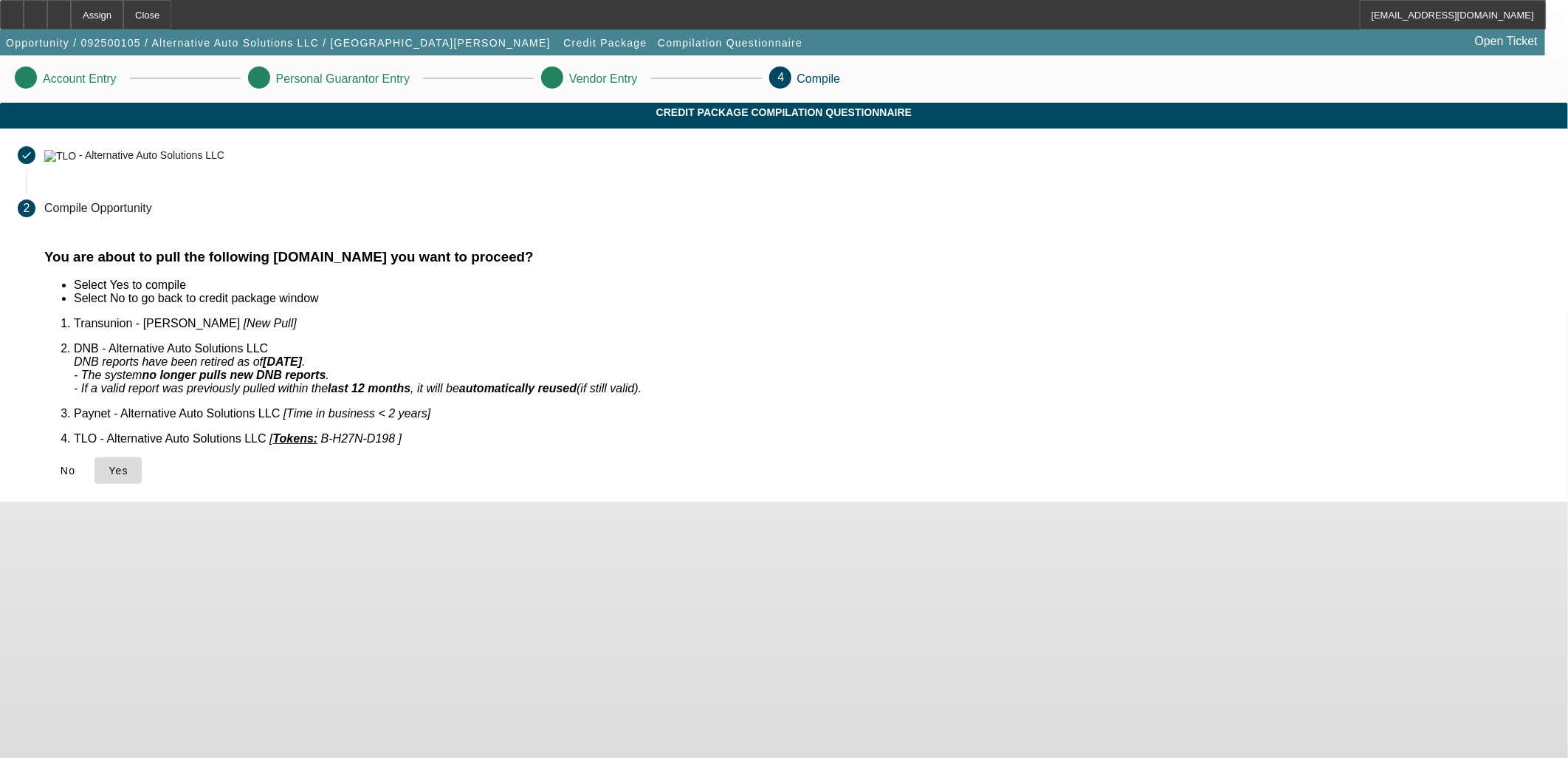
click at [141, 458] on span at bounding box center [118, 470] width 47 height 35
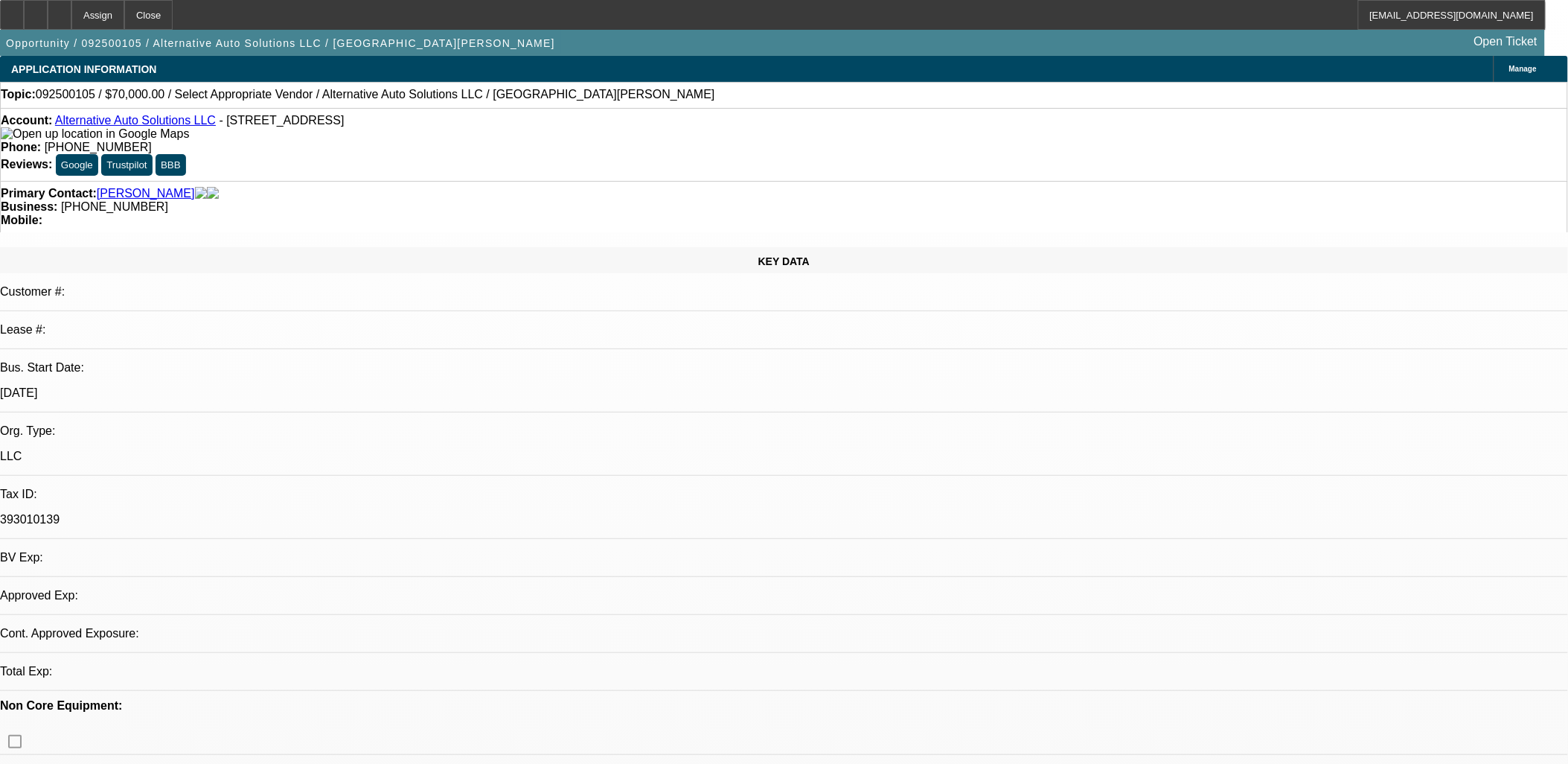
select select "0"
select select "2"
select select "0.1"
select select "4"
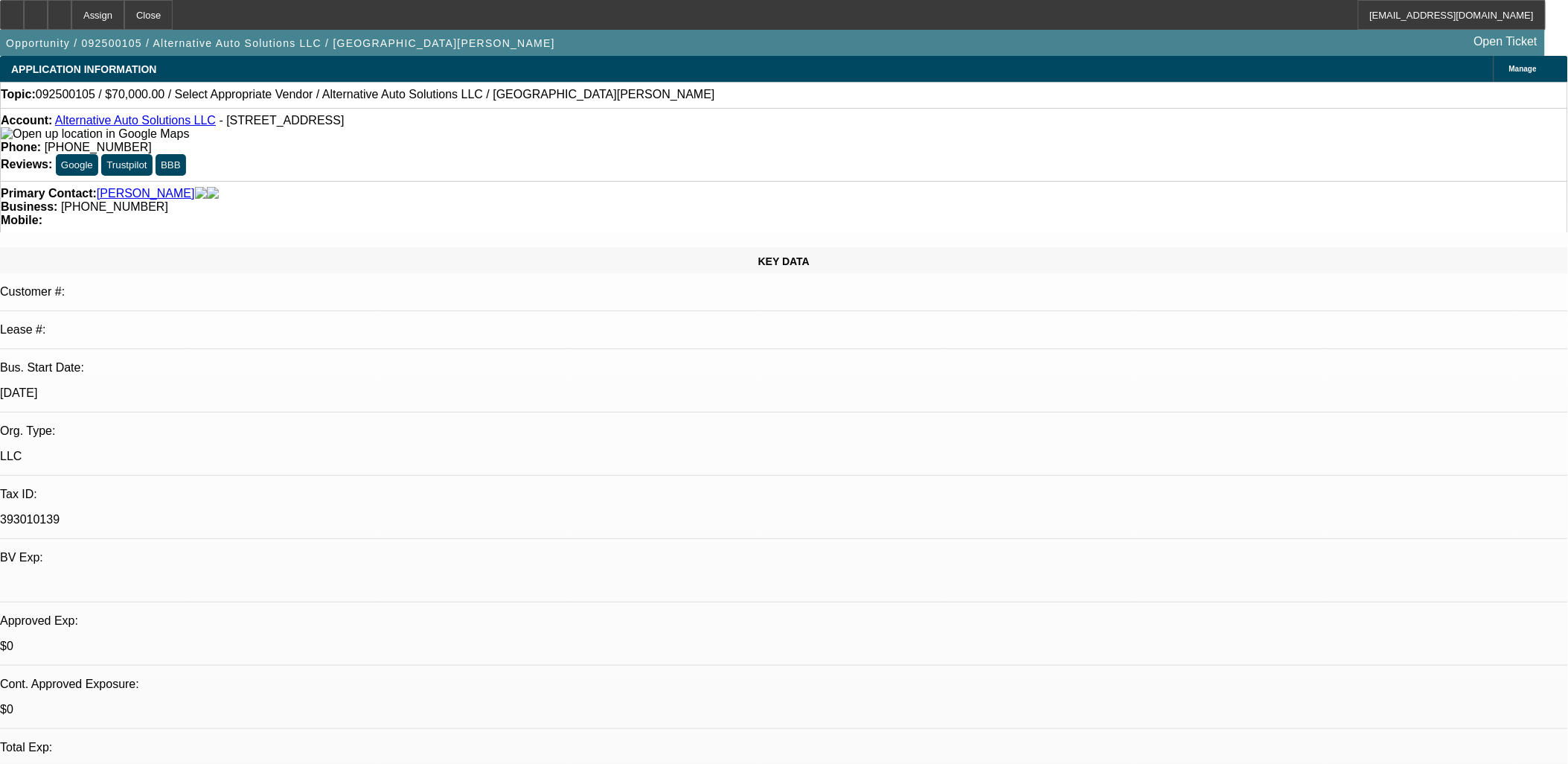
drag, startPoint x: 443, startPoint y: 209, endPoint x: 446, endPoint y: 218, distance: 9.5
click at [71, 13] on div at bounding box center [59, 15] width 24 height 30
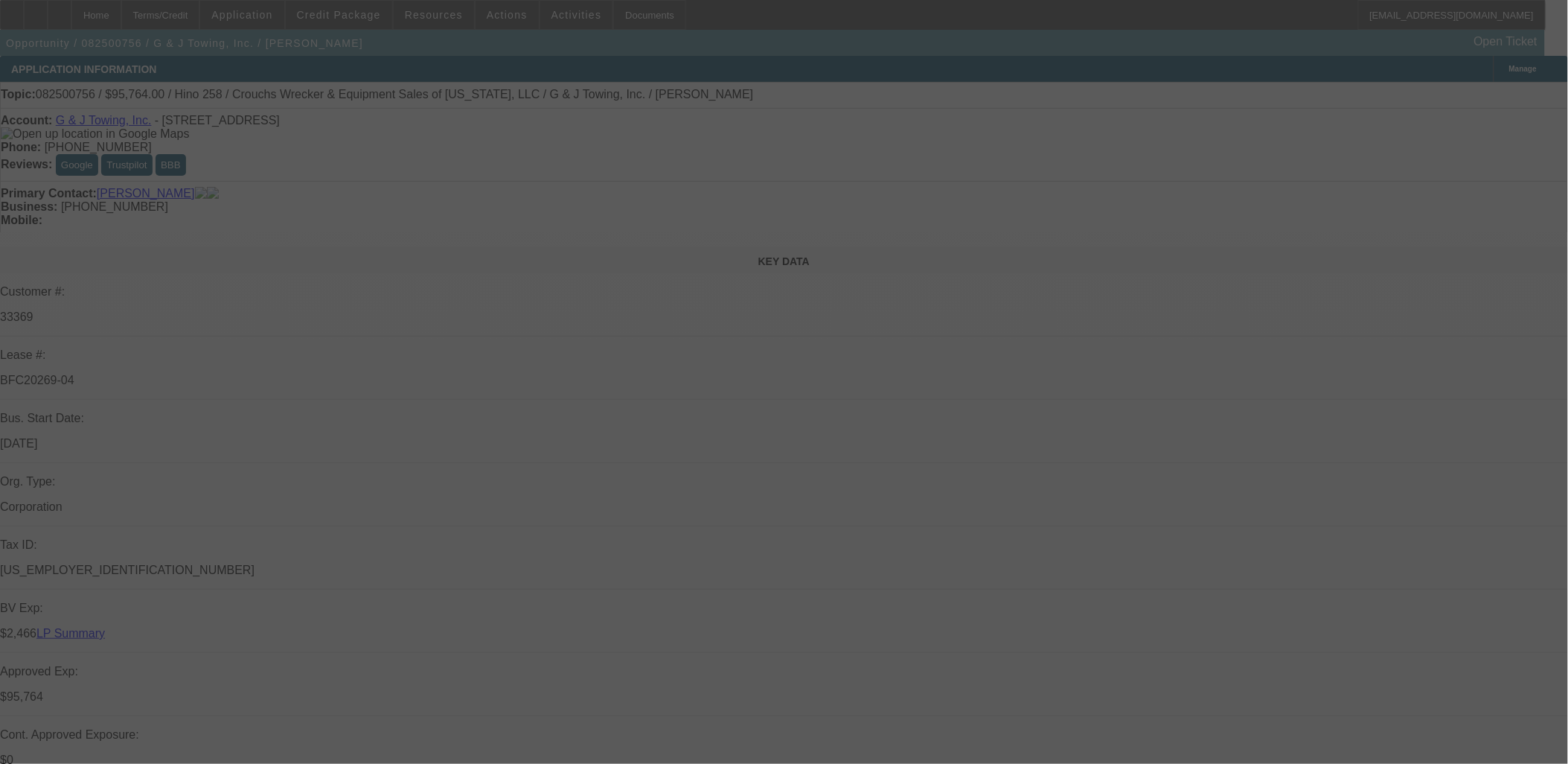
scroll to position [83, 0]
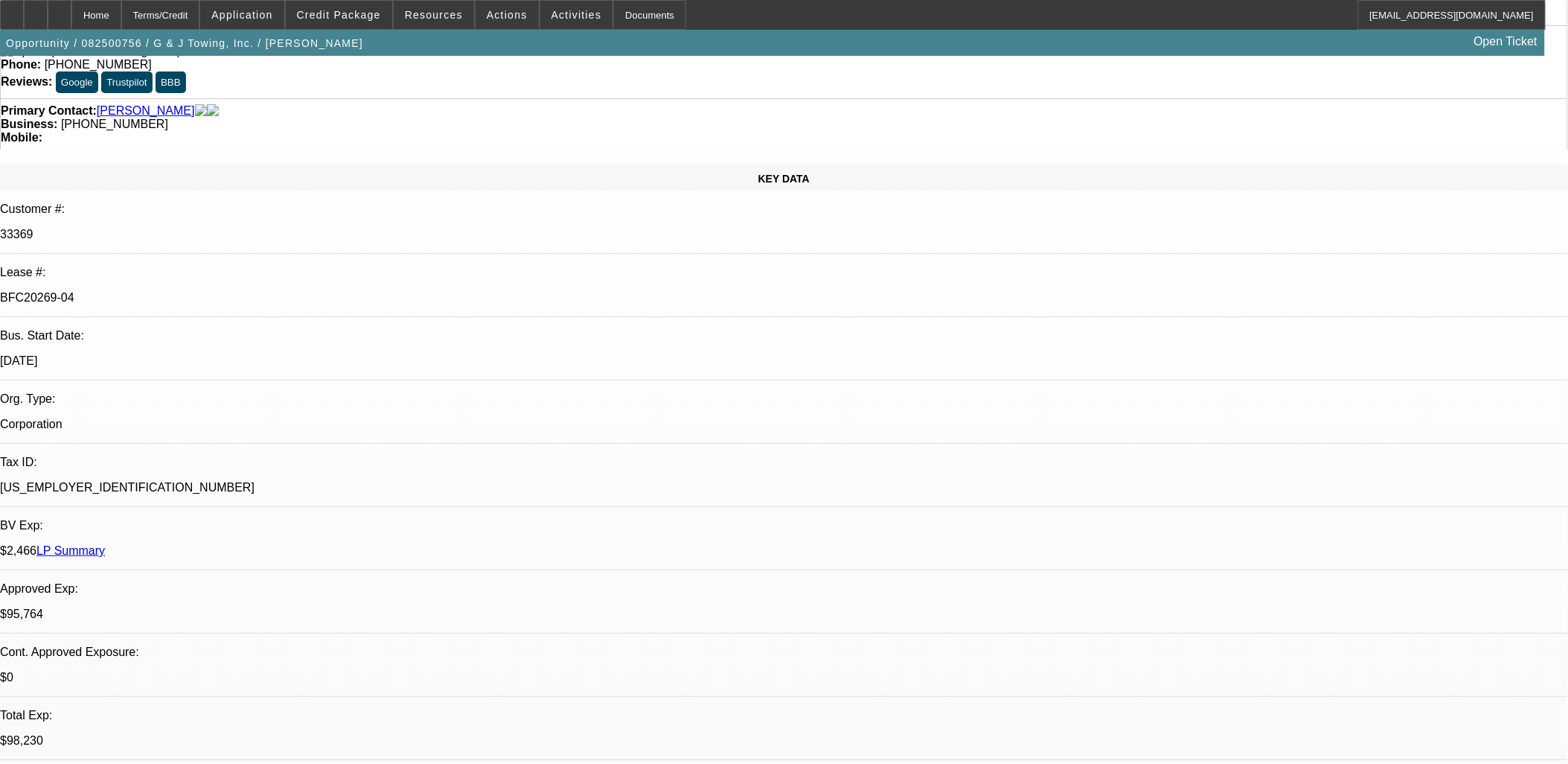
select select "0"
select select "6"
select select "0"
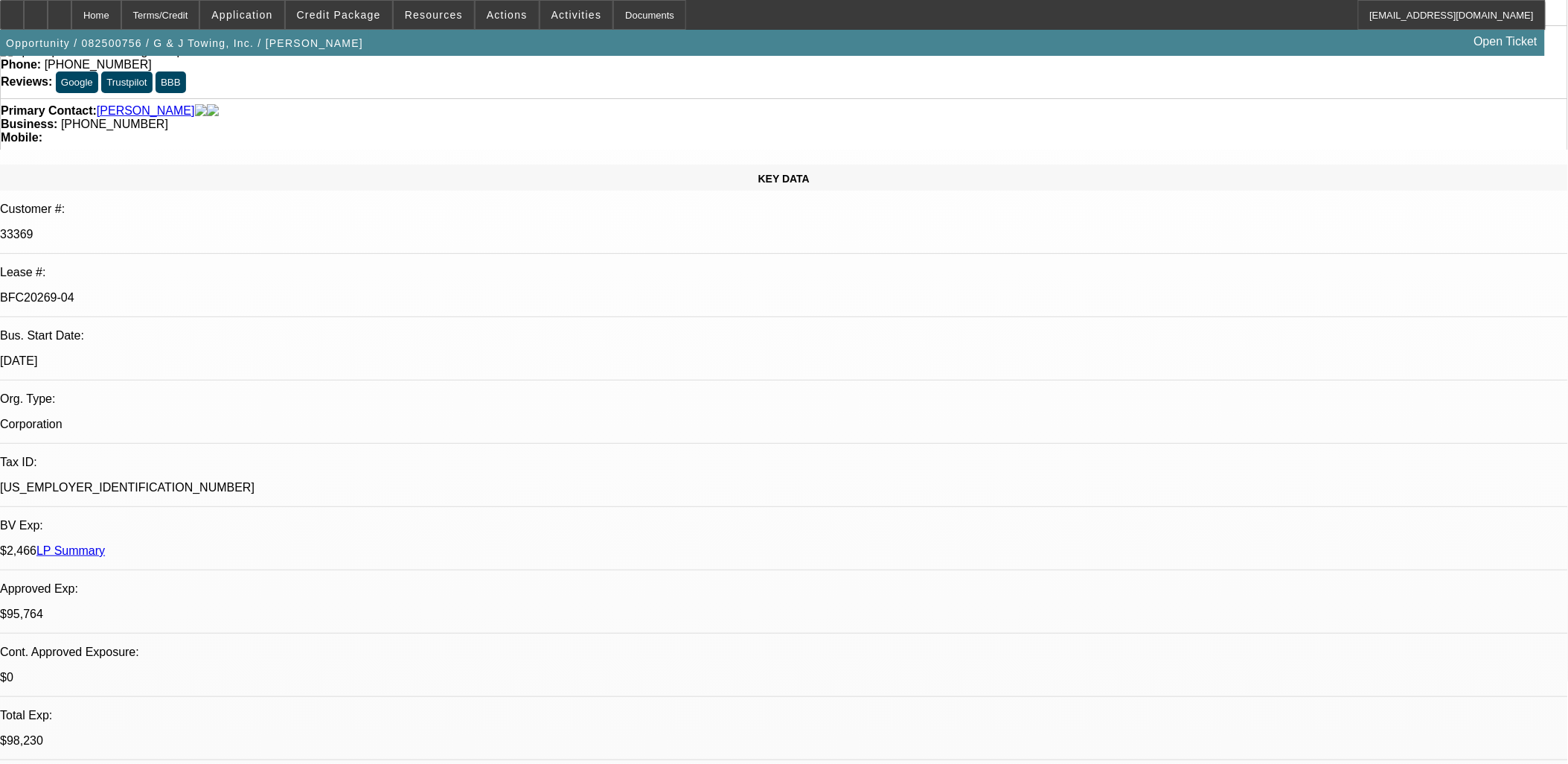
select select "0"
select select "6"
select select "0"
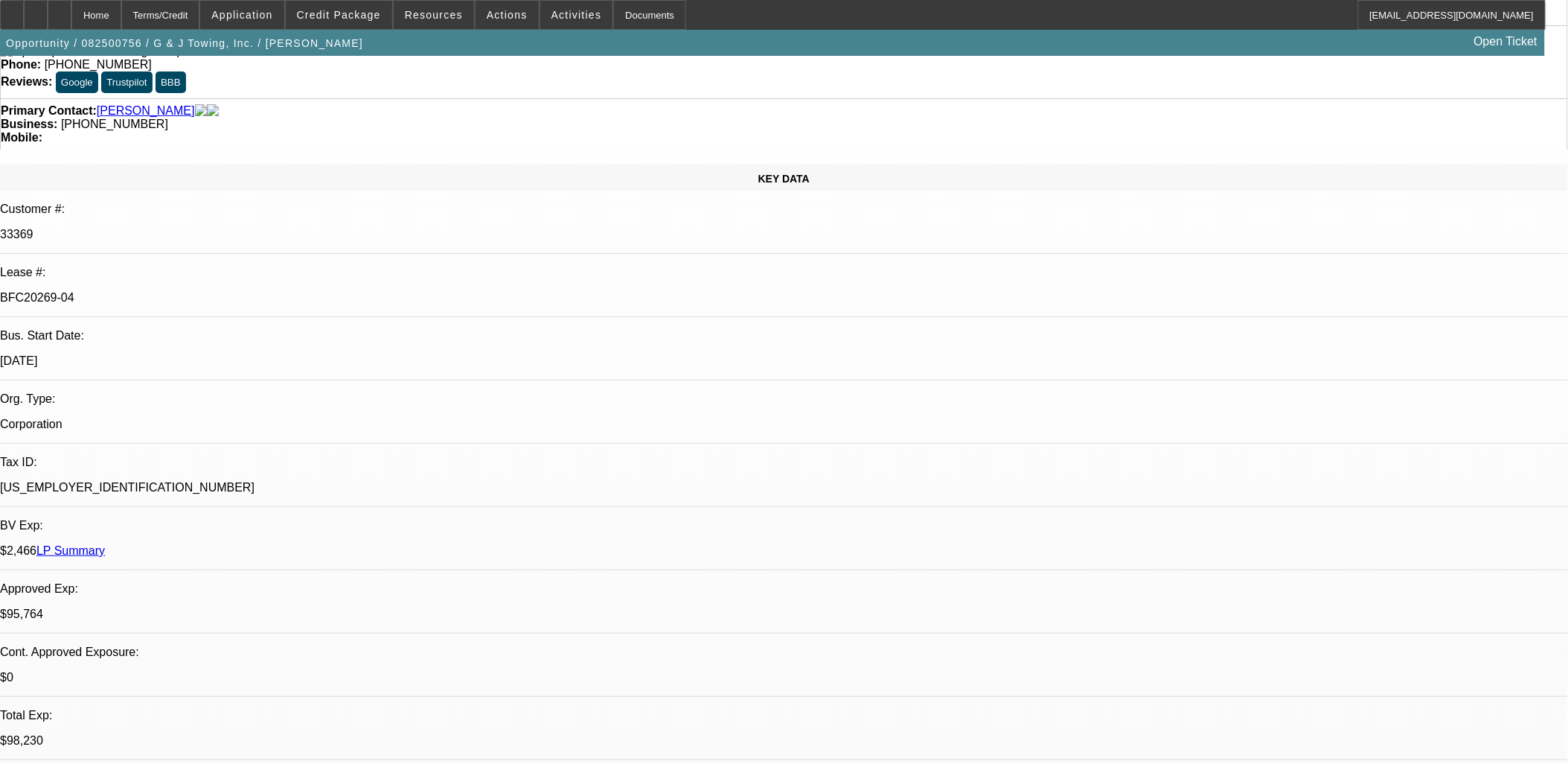
select select "0"
select select "6"
select select "0"
select select "3"
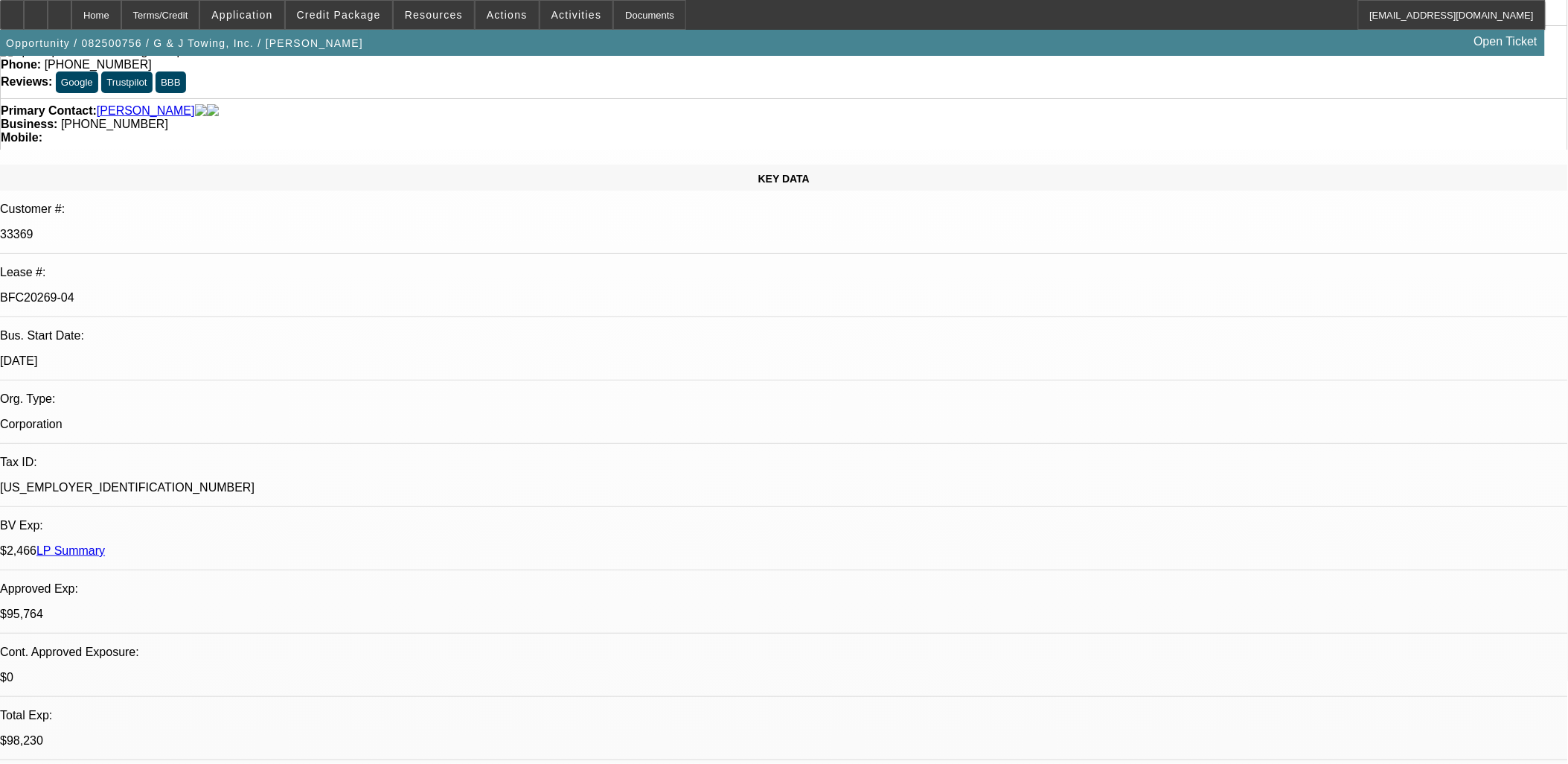
select select "0"
select select "6"
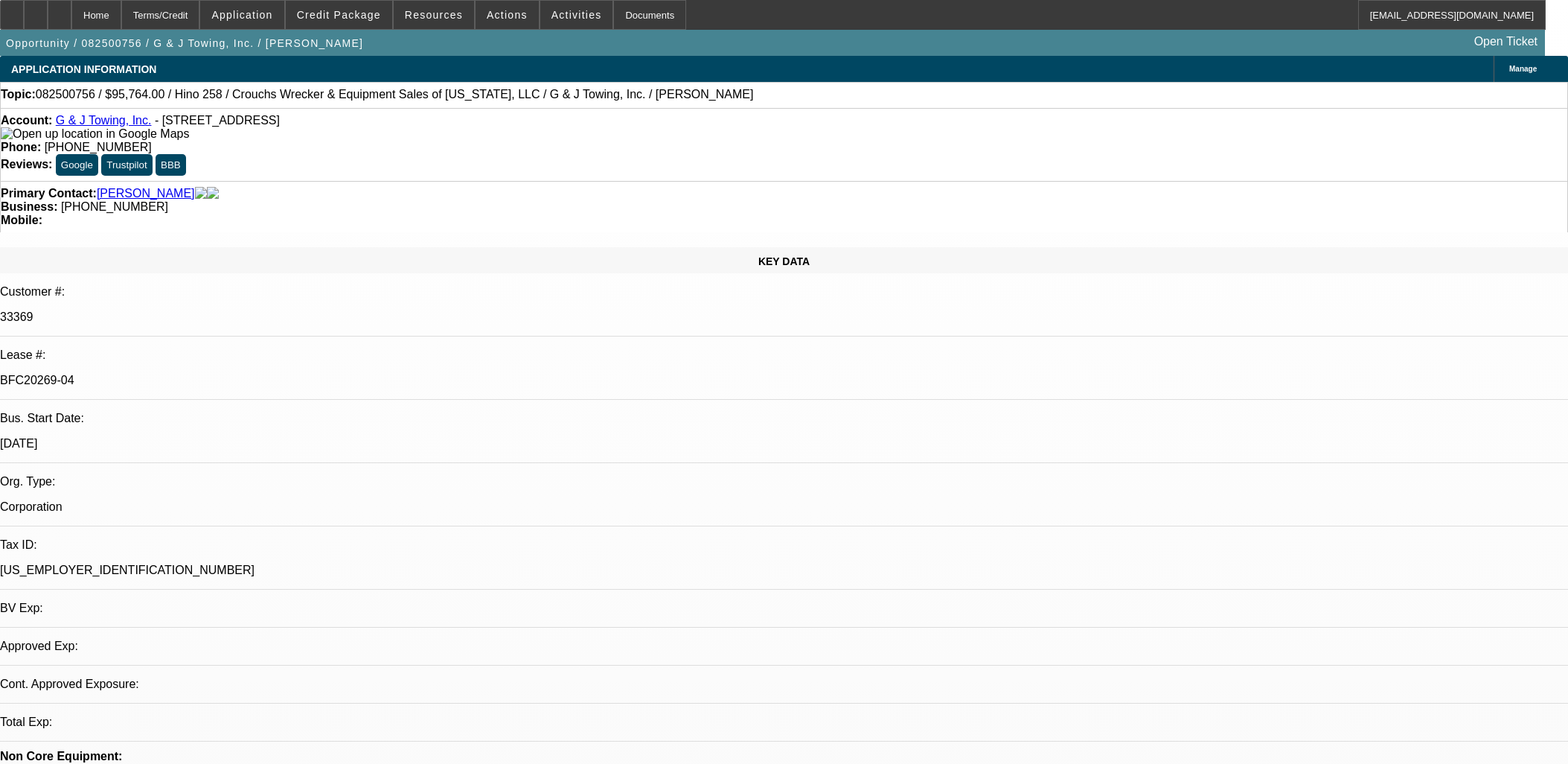
select select "0"
select select "6"
select select "0"
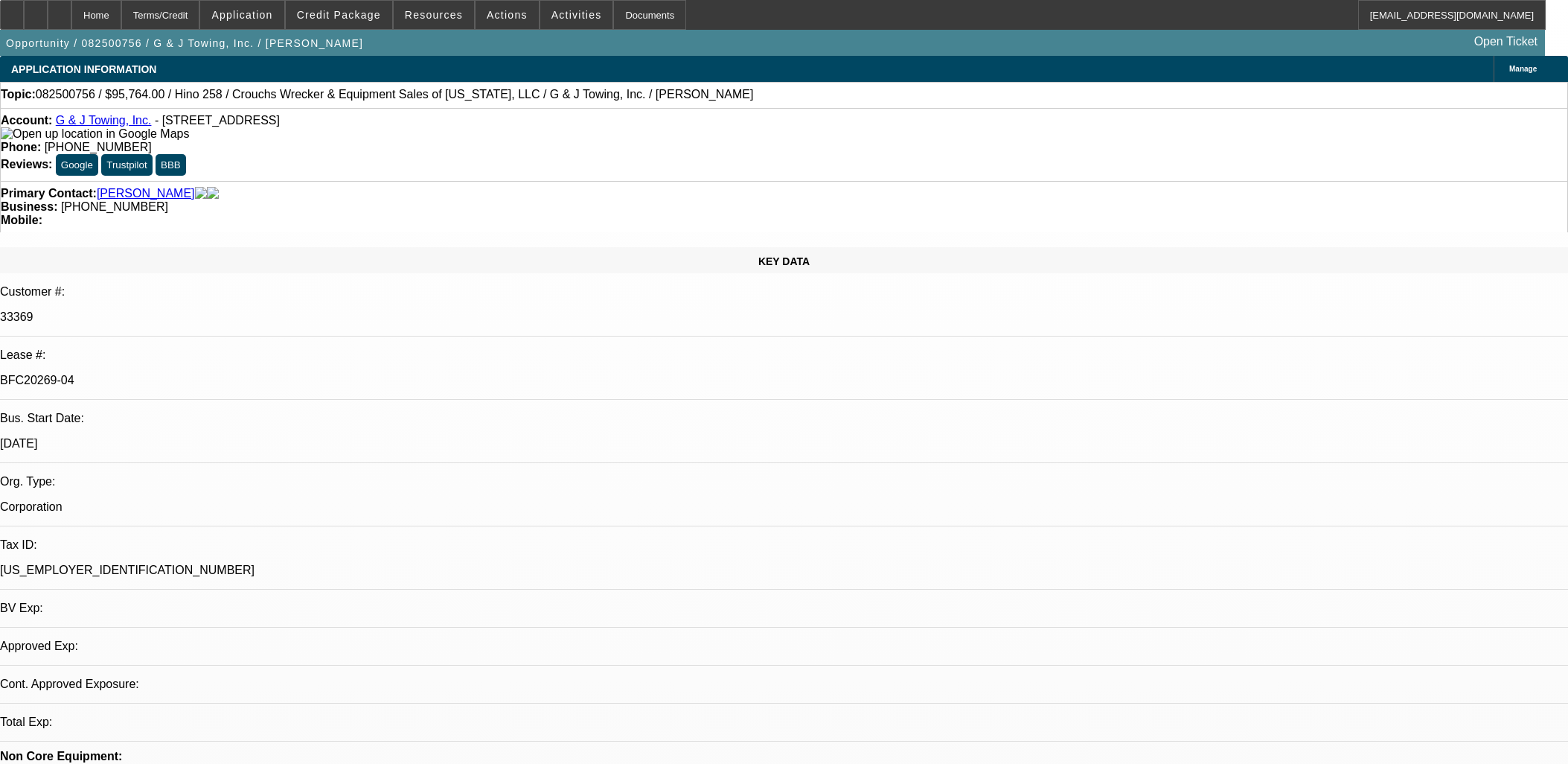
select select "0"
select select "6"
select select "0"
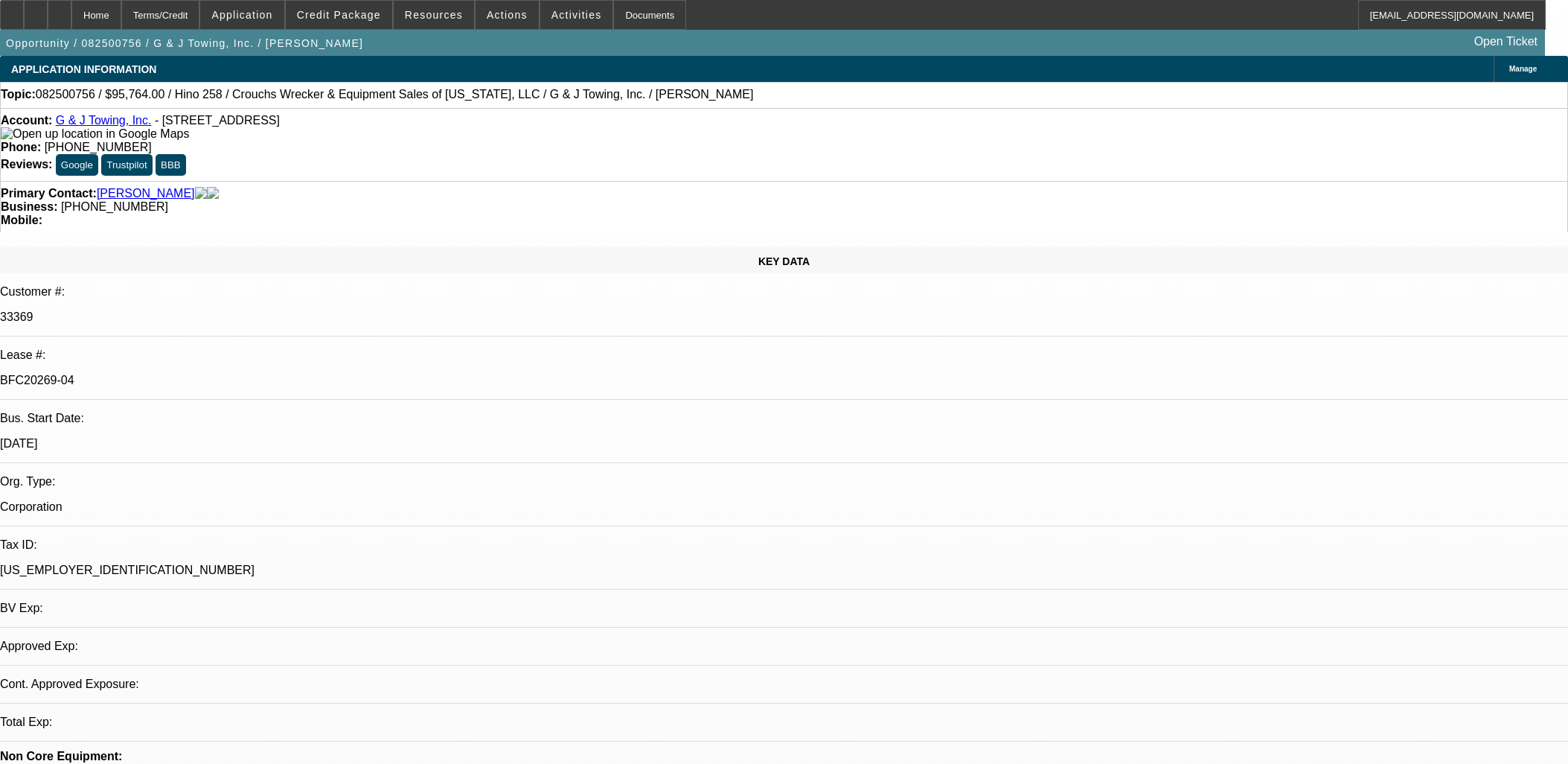
select select "0"
select select "6"
select select "0"
select select "3"
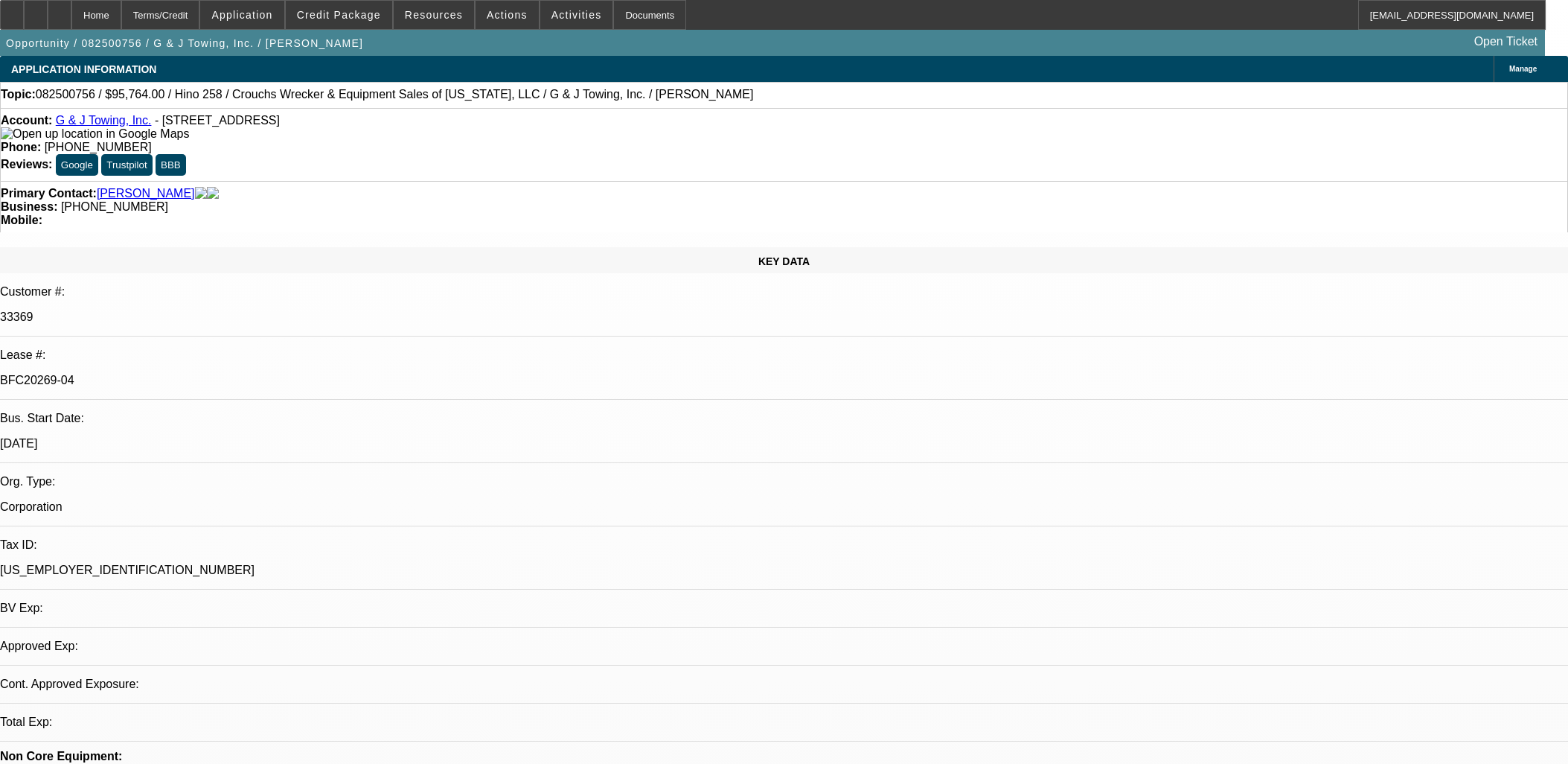
select select "0"
select select "6"
drag, startPoint x: 1011, startPoint y: 391, endPoint x: 31, endPoint y: 52, distance: 1037.0
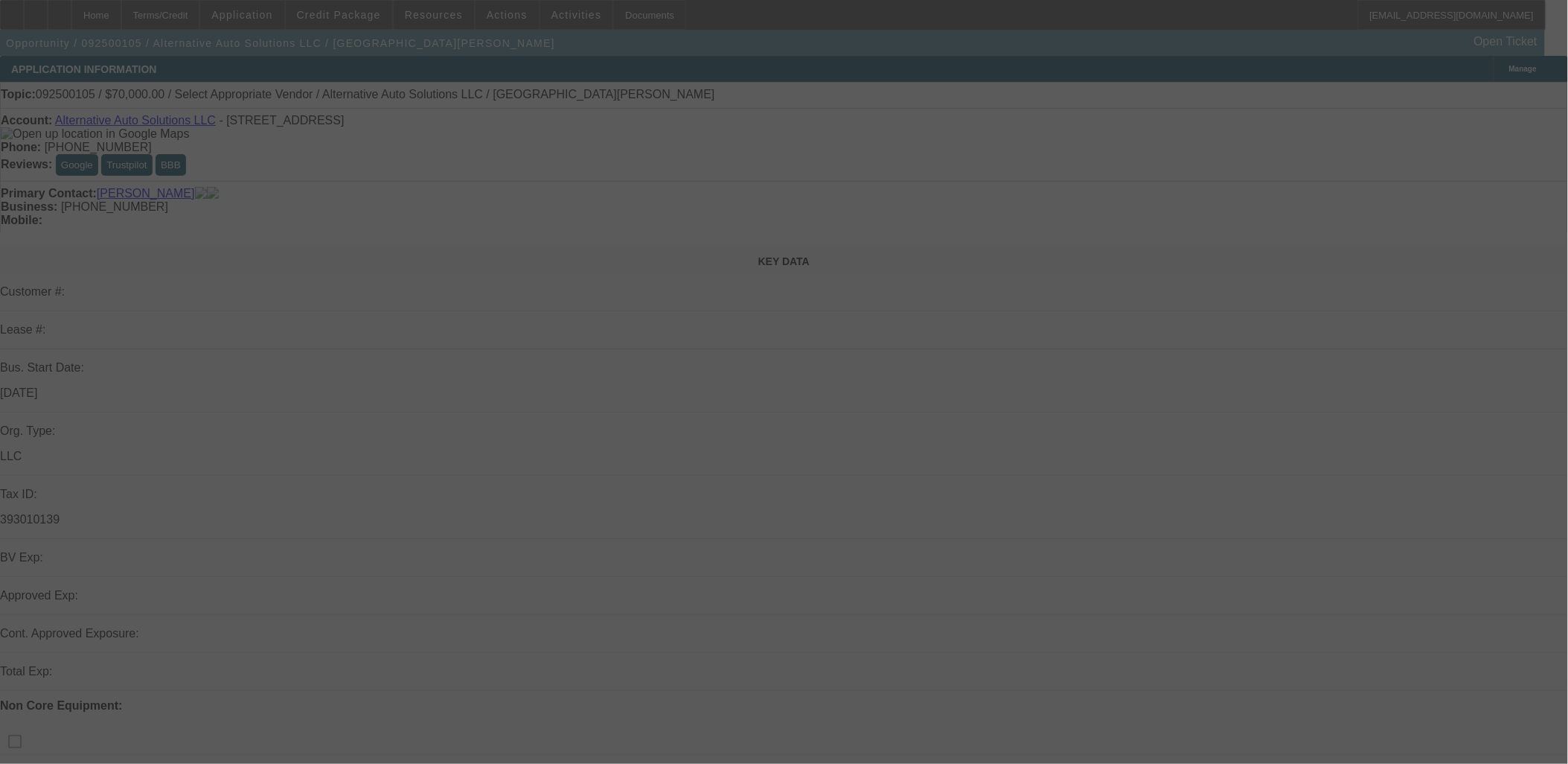
select select "0"
select select "2"
select select "0.1"
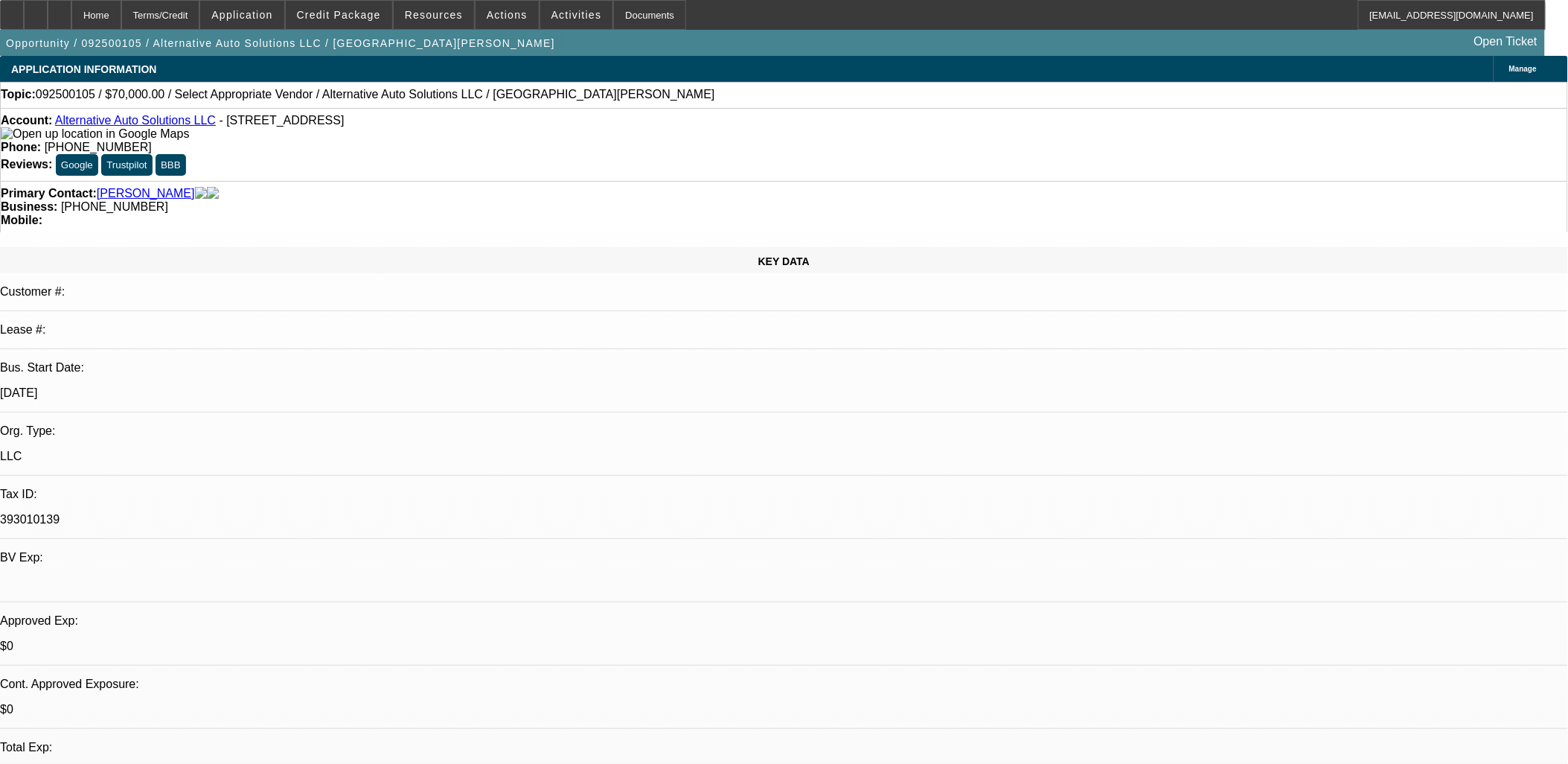
select select "1"
select select "2"
select select "4"
click at [552, 17] on span "Activities" at bounding box center [577, 15] width 50 height 12
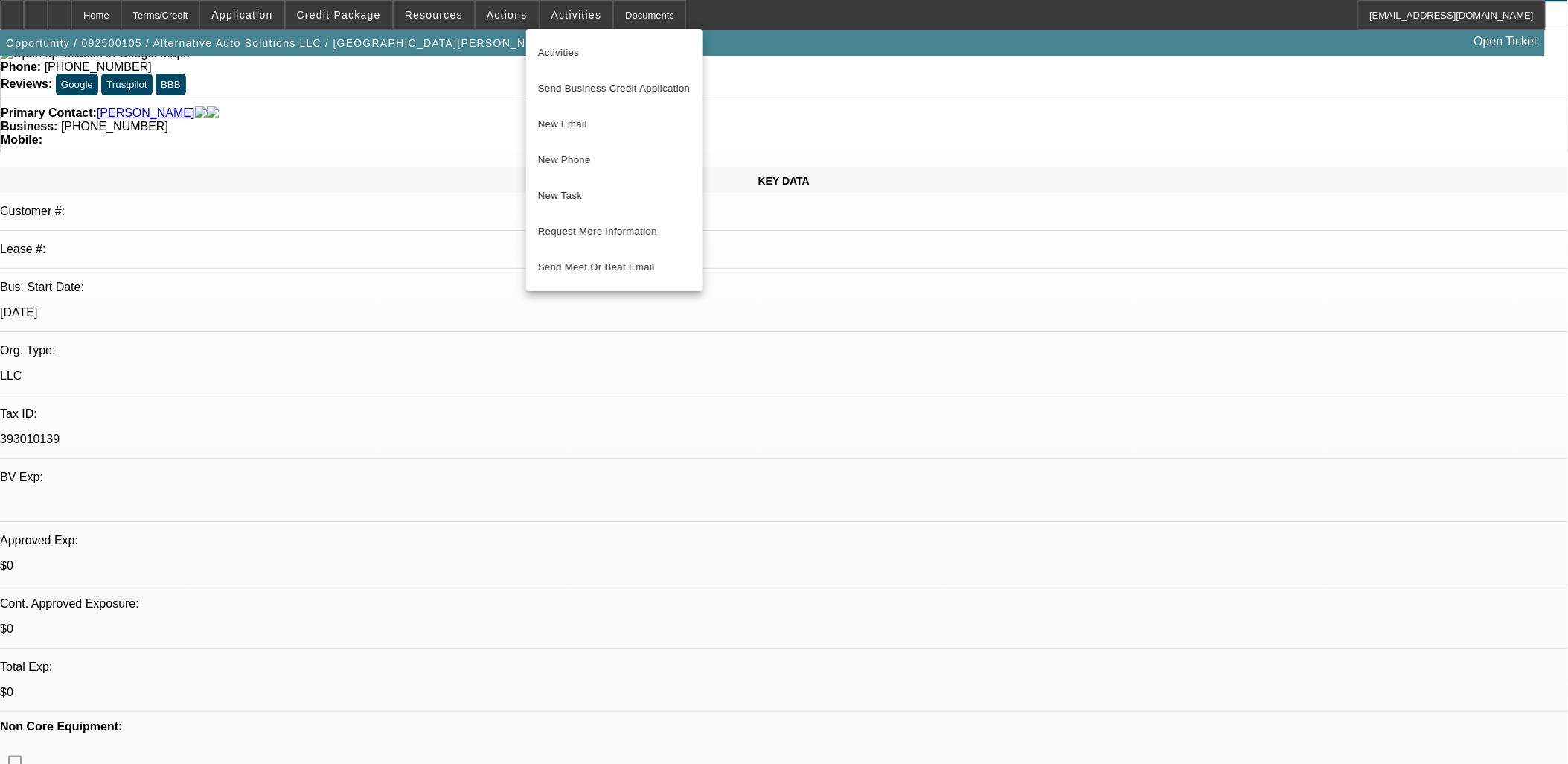
scroll to position [248, 0]
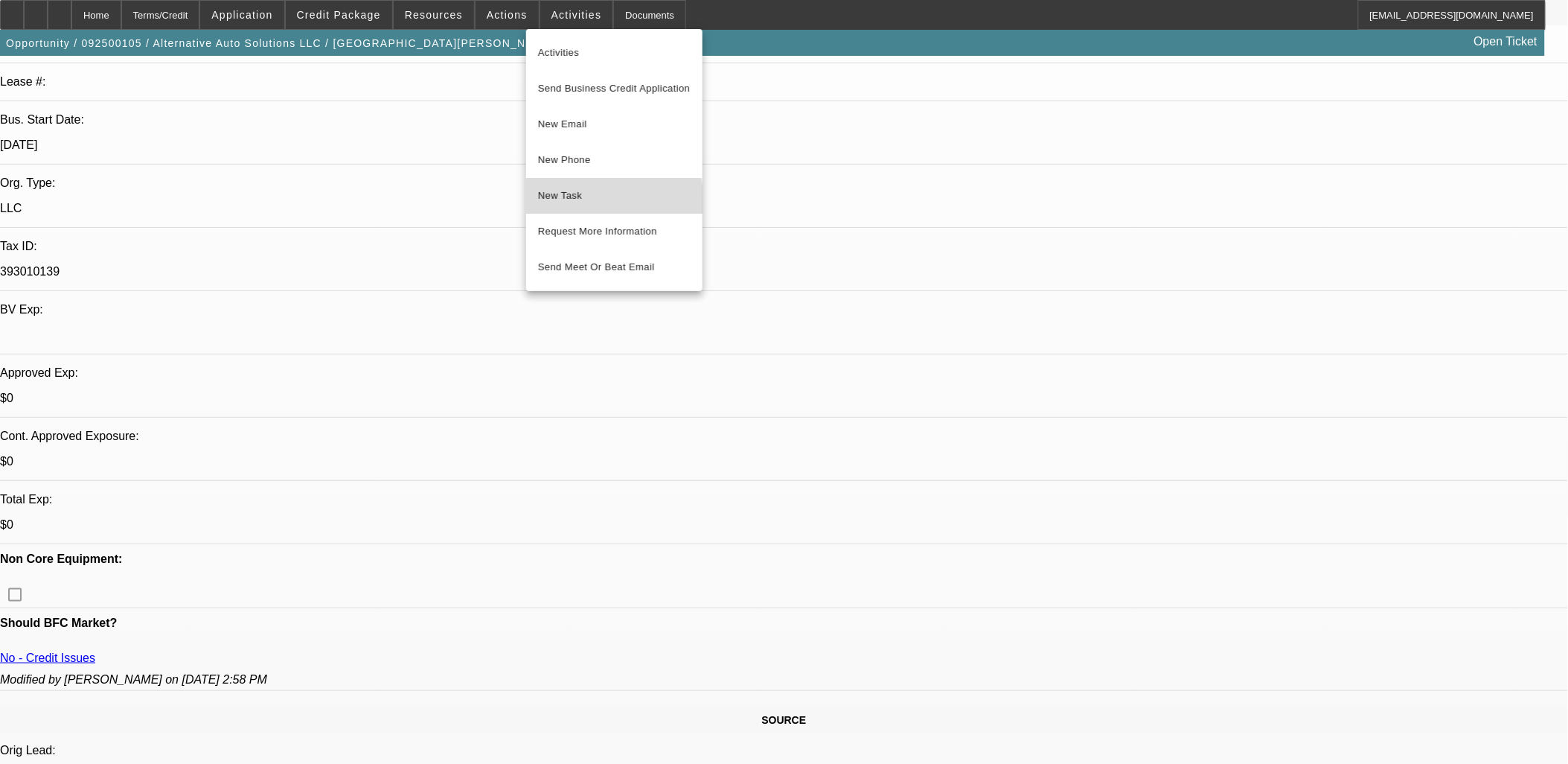
click at [555, 201] on span "New Task" at bounding box center [614, 196] width 152 height 18
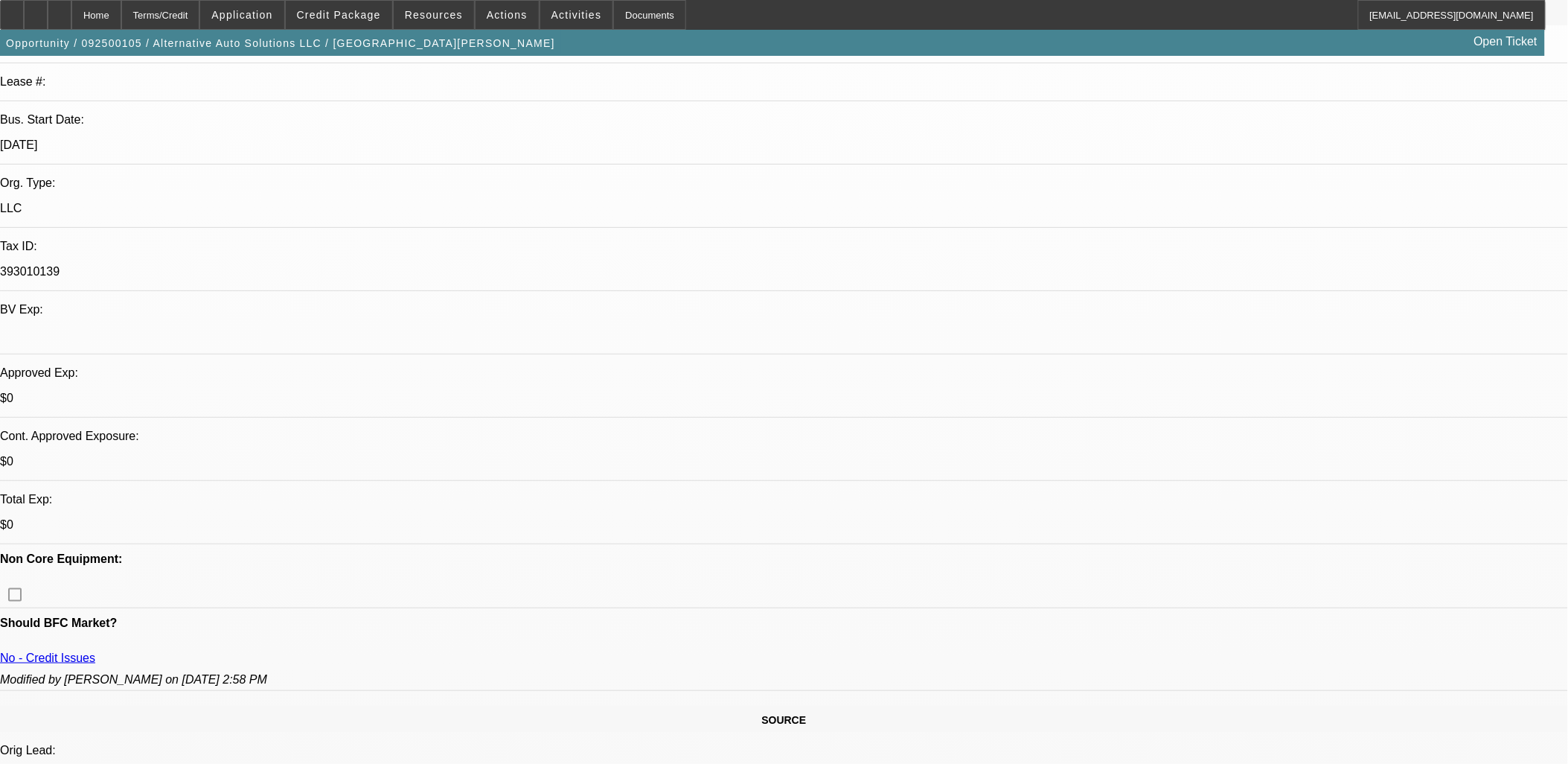
drag, startPoint x: 783, startPoint y: 191, endPoint x: 686, endPoint y: 197, distance: 97.2
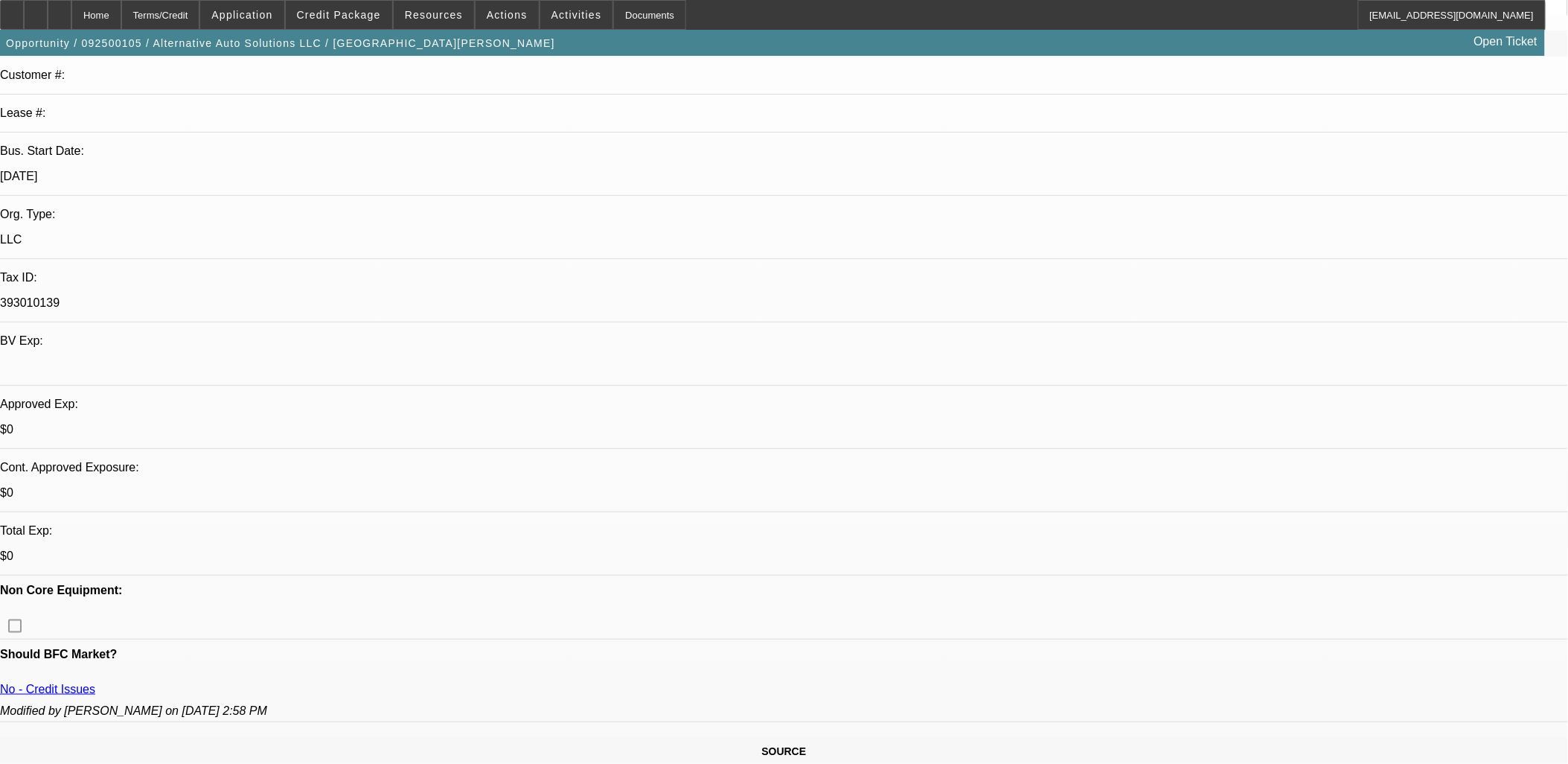
scroll to position [165, 0]
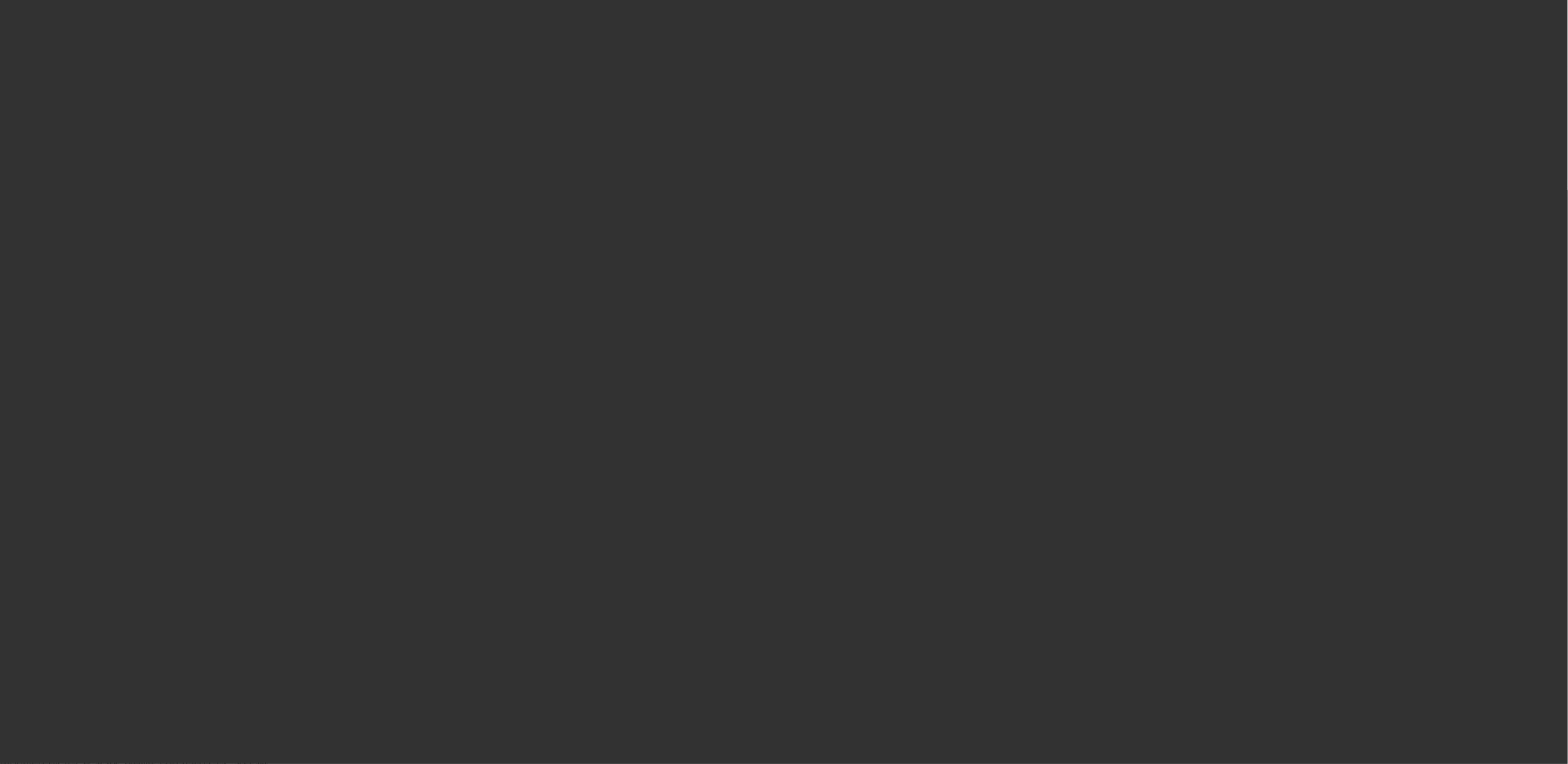
scroll to position [0, 0]
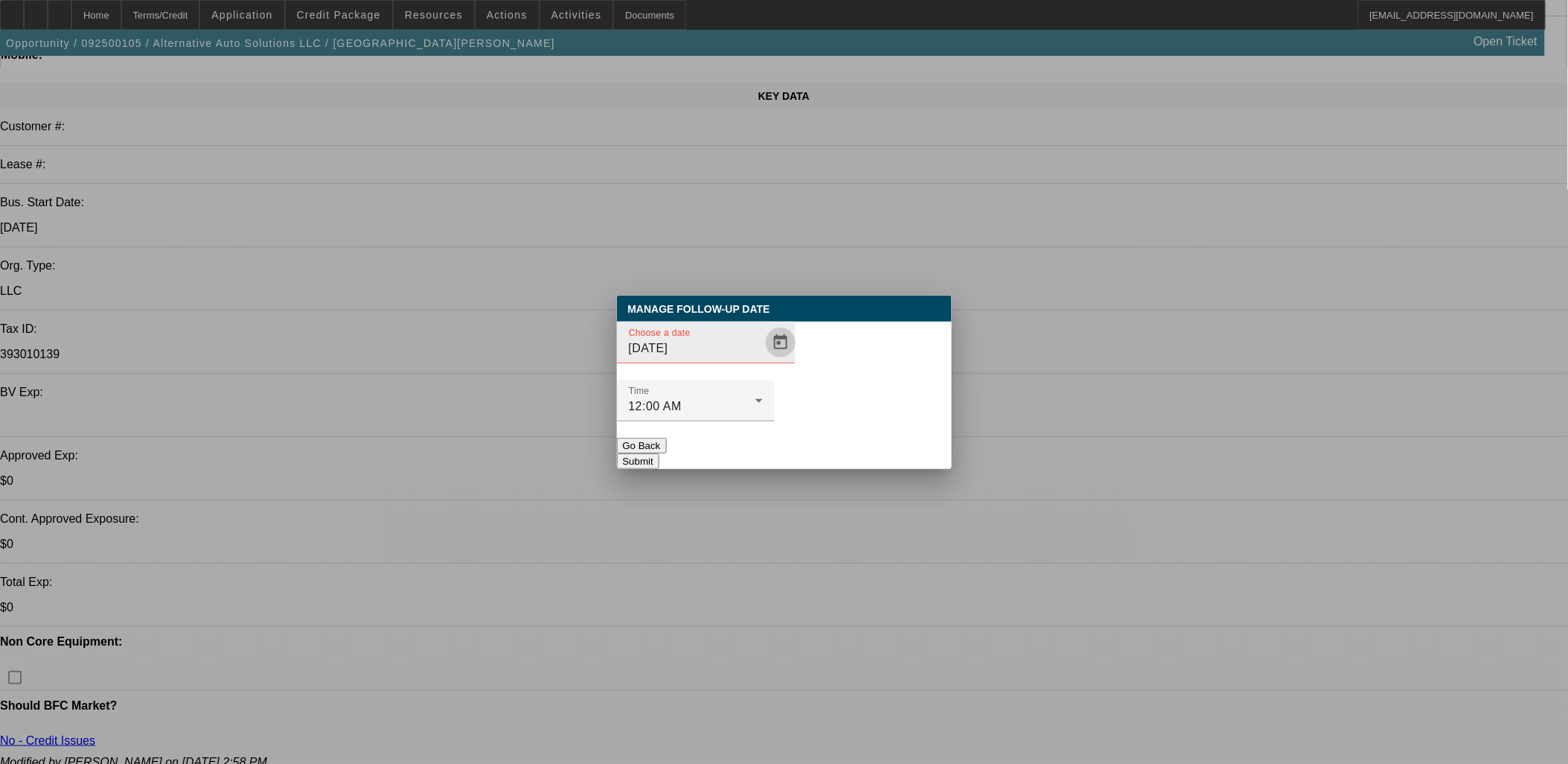
click at [763, 360] on span "Open calendar" at bounding box center [781, 342] width 36 height 36
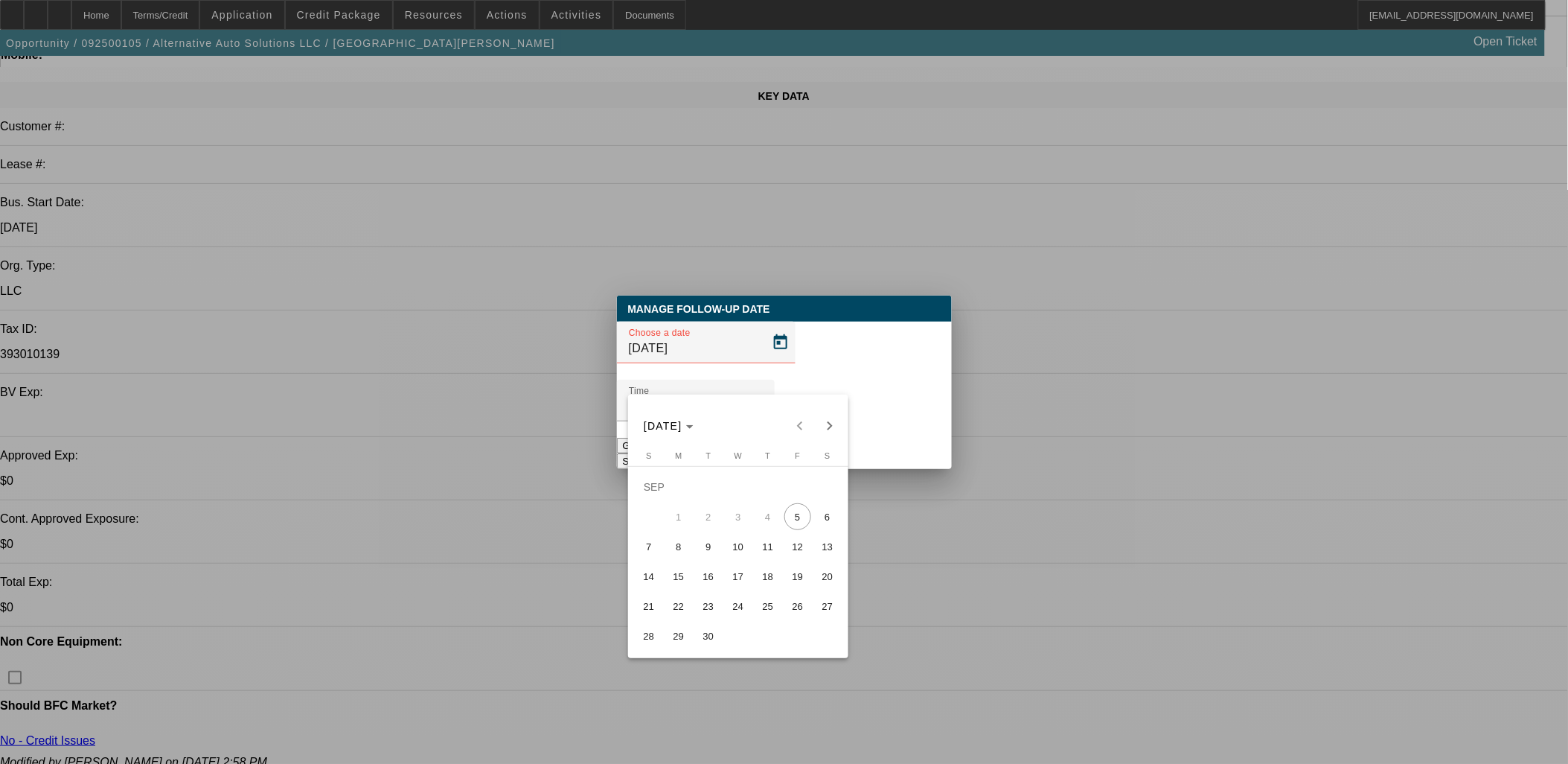
click at [695, 548] on tr "7 8 9 10 11 12 13" at bounding box center [738, 546] width 209 height 30
click at [680, 544] on span "8" at bounding box center [679, 546] width 27 height 27
type input "9/8/2025"
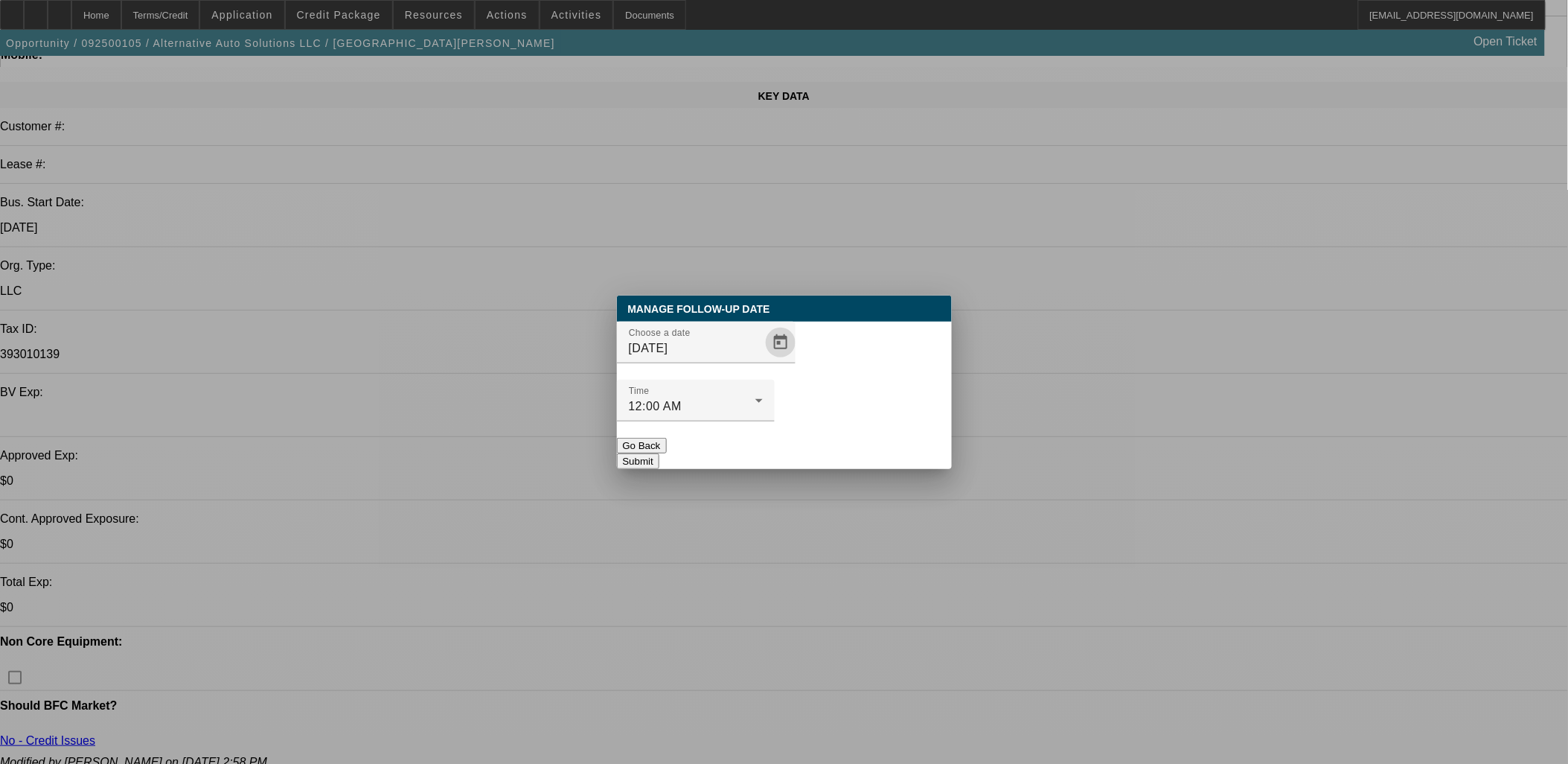
click at [660, 453] on button "Submit" at bounding box center [638, 461] width 43 height 16
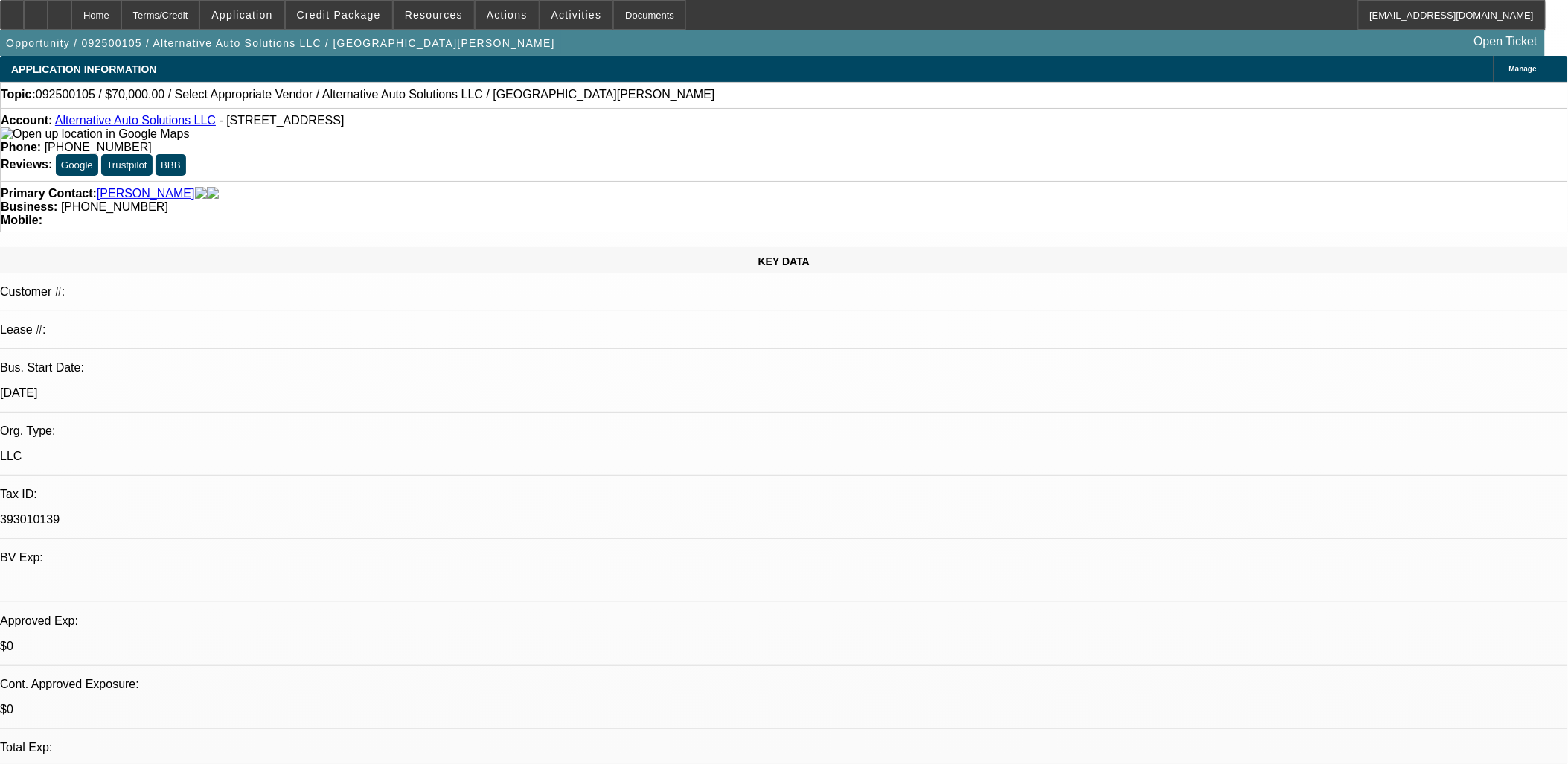
scroll to position [165, 0]
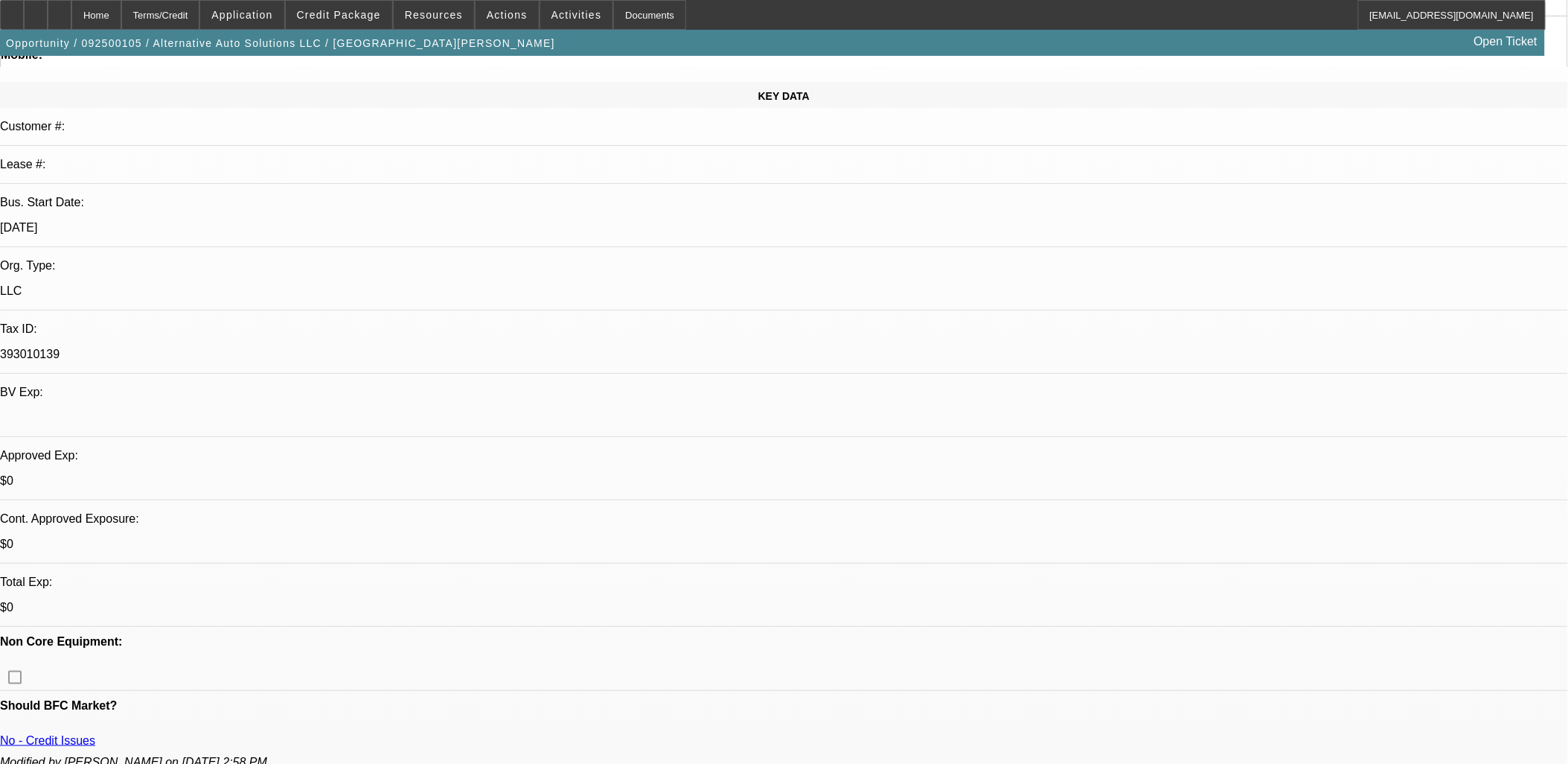
drag, startPoint x: 755, startPoint y: 301, endPoint x: 741, endPoint y: 287, distance: 19.8
drag, startPoint x: 1012, startPoint y: 271, endPoint x: -15, endPoint y: 212, distance: 1028.7
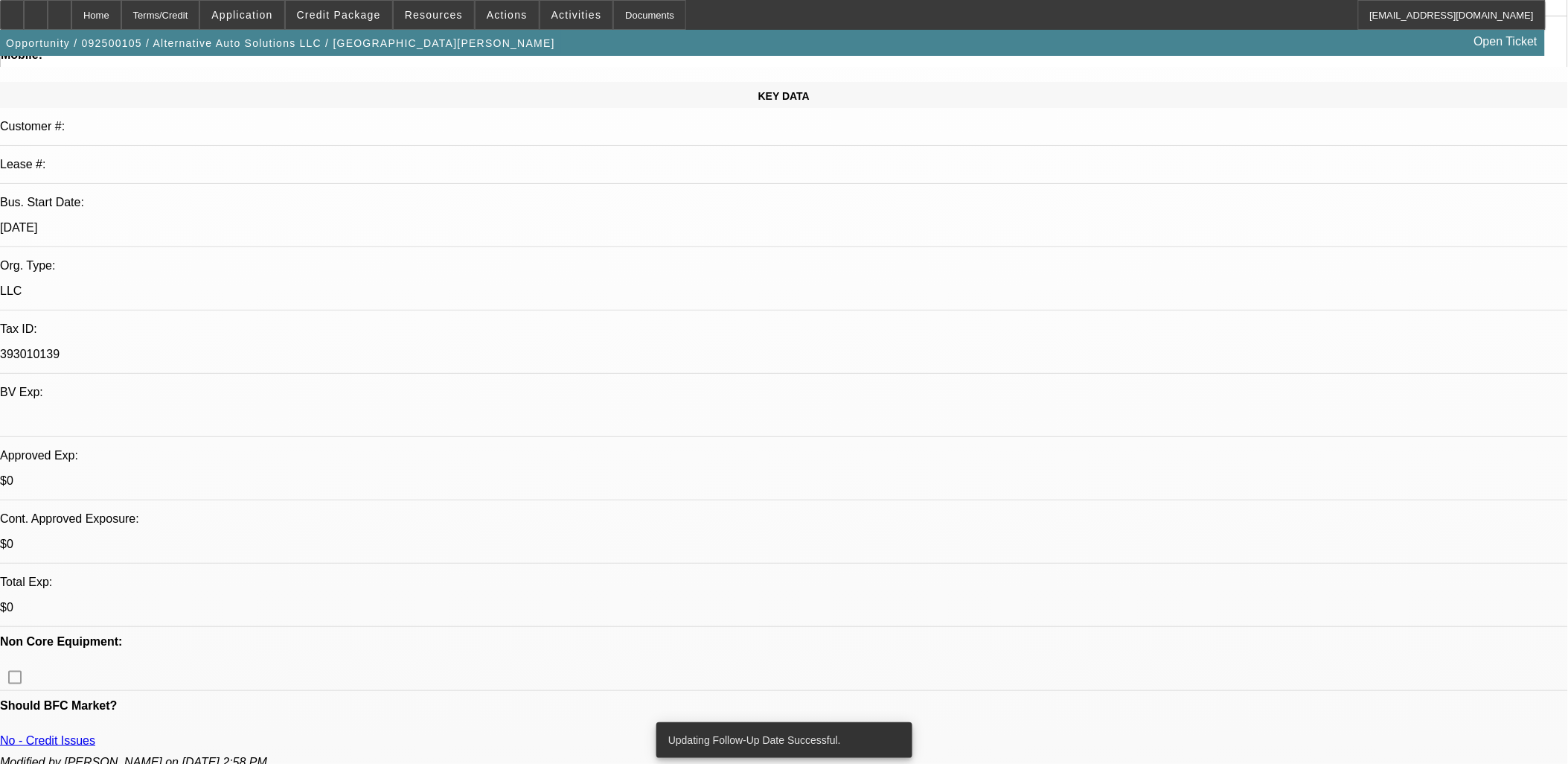
click at [0, 212] on html "Home Terms/Credit Application Credit Package Resources Actions Activities Docum…" at bounding box center [784, 217] width 1568 height 764
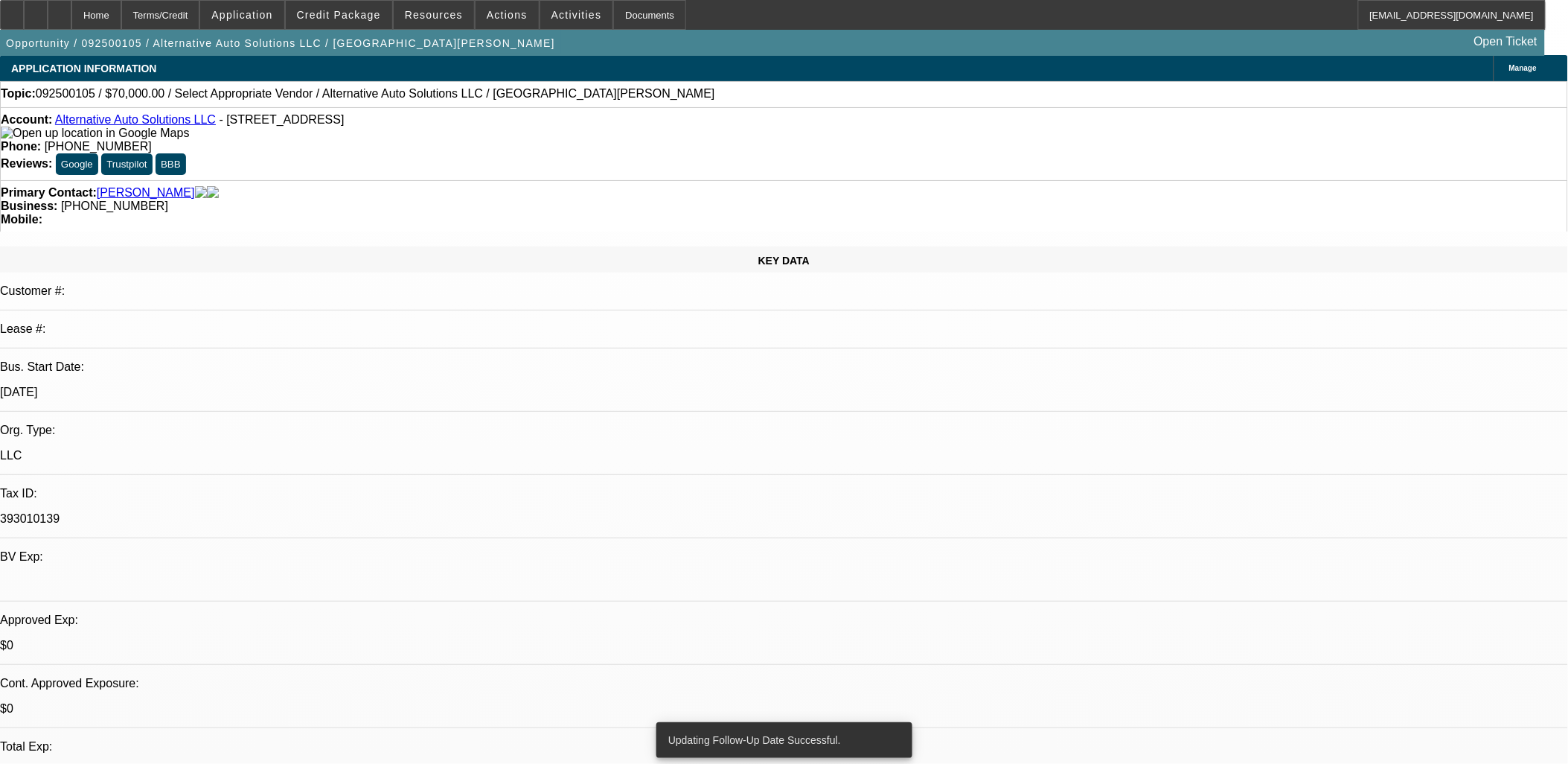
scroll to position [0, 0]
drag, startPoint x: 1007, startPoint y: 358, endPoint x: -189, endPoint y: 165, distance: 1211.5
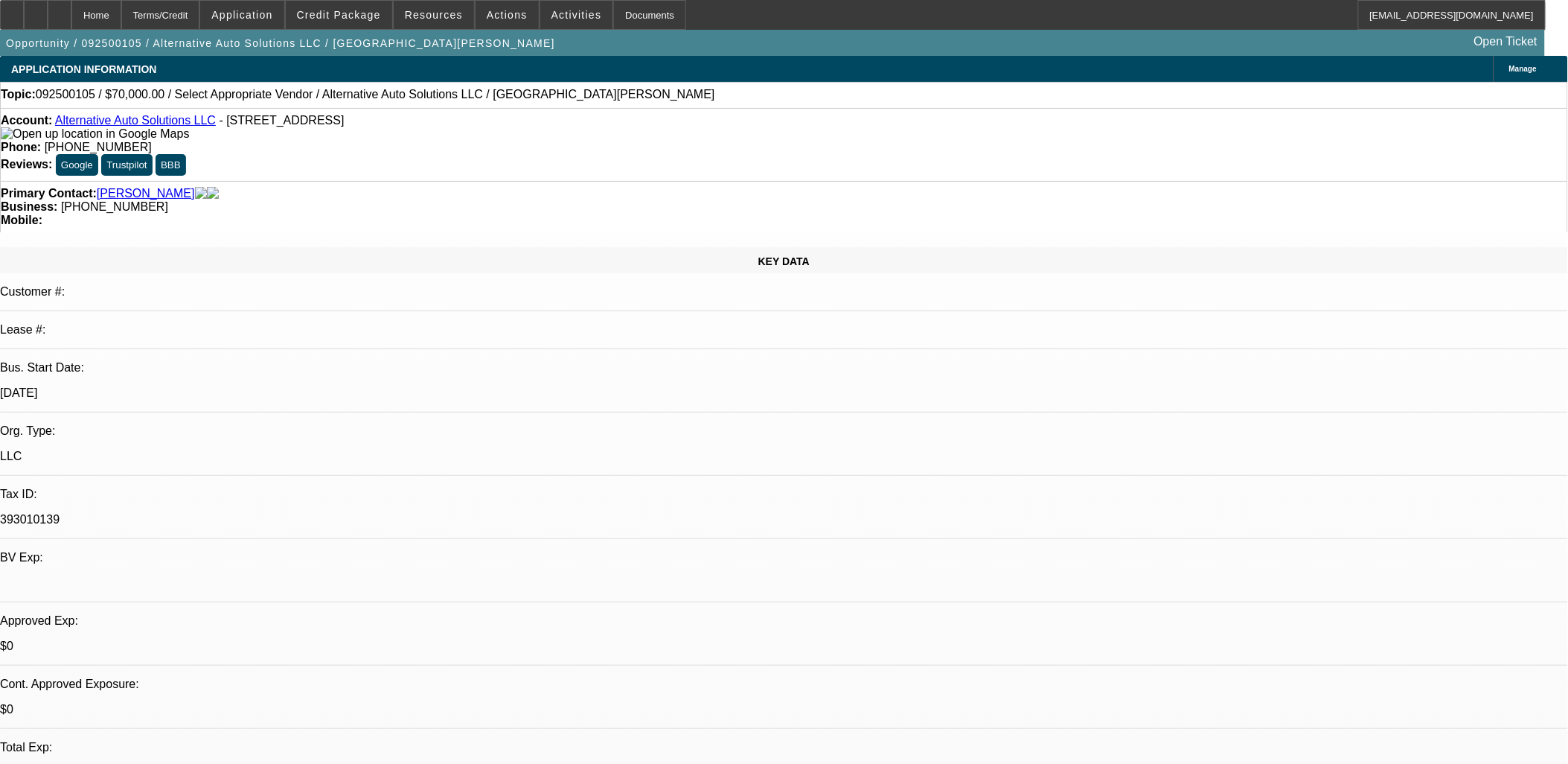
click at [0, 165] on html "Home Terms/Credit Application Credit Package Resources Actions Activities Docum…" at bounding box center [784, 382] width 1568 height 764
click at [132, 247] on div "KEY DATA" at bounding box center [784, 260] width 1568 height 26
drag, startPoint x: 17, startPoint y: 165, endPoint x: 1040, endPoint y: 374, distance: 1044.1
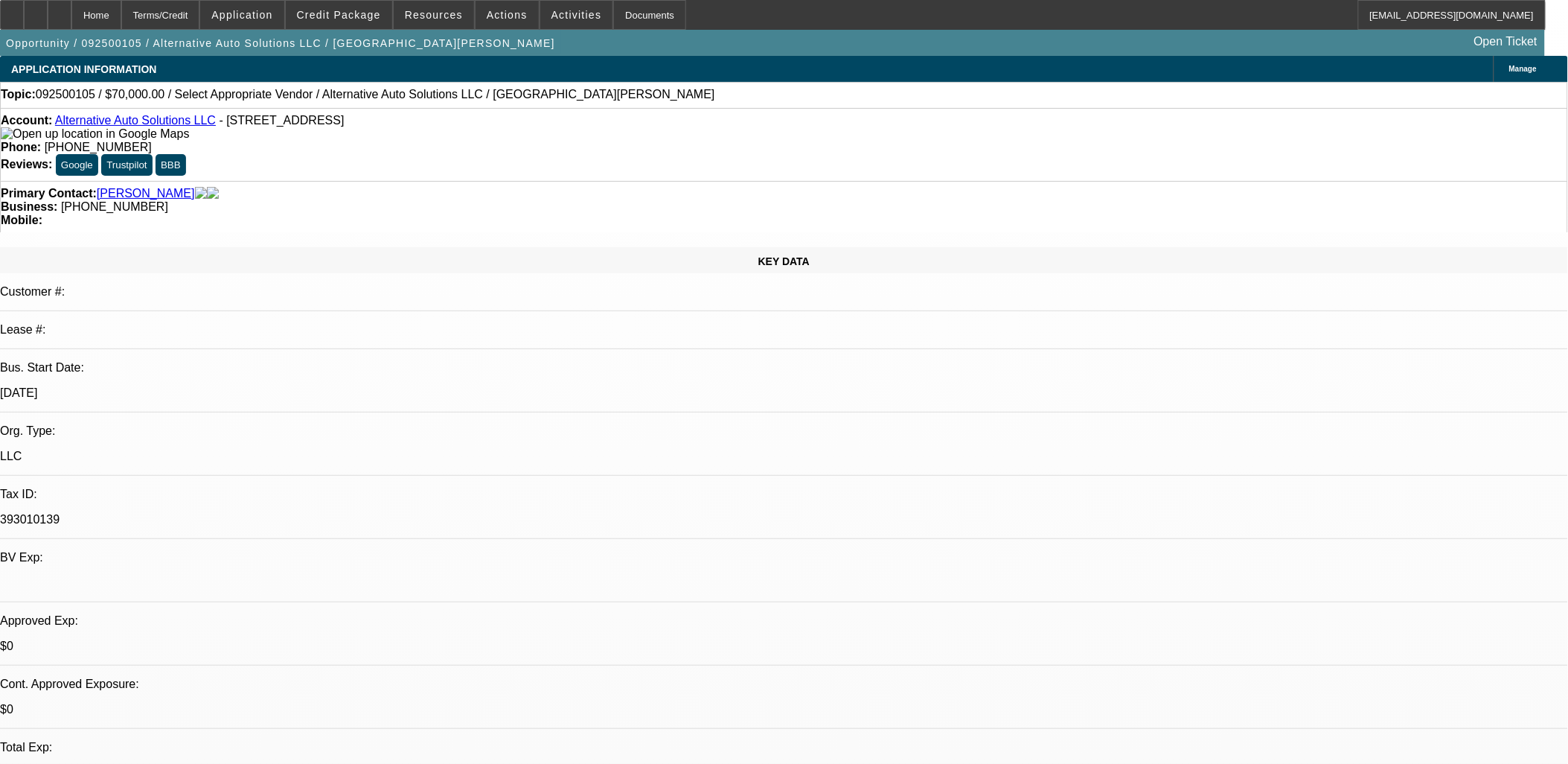
drag, startPoint x: 1039, startPoint y: 444, endPoint x: 11, endPoint y: 108, distance: 1081.5
click at [20, 101] on div "Topic: 092500105 / $70,000.00 / Select Appropriate Vendor / Alternative Auto So…" at bounding box center [784, 95] width 1567 height 14
drag, startPoint x: 19, startPoint y: 100, endPoint x: 1033, endPoint y: 497, distance: 1088.9
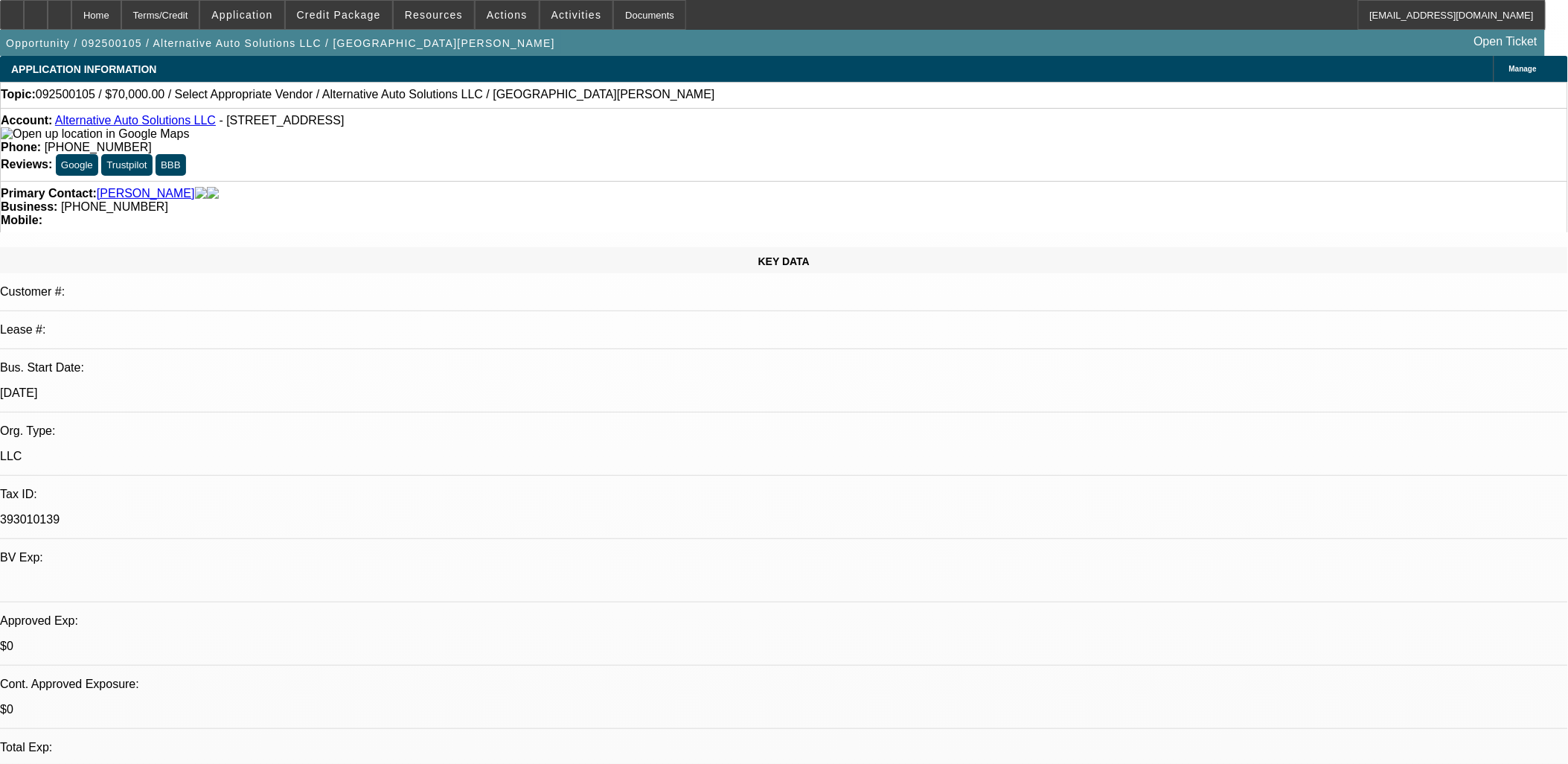
drag, startPoint x: 1033, startPoint y: 497, endPoint x: 940, endPoint y: 440, distance: 109.1
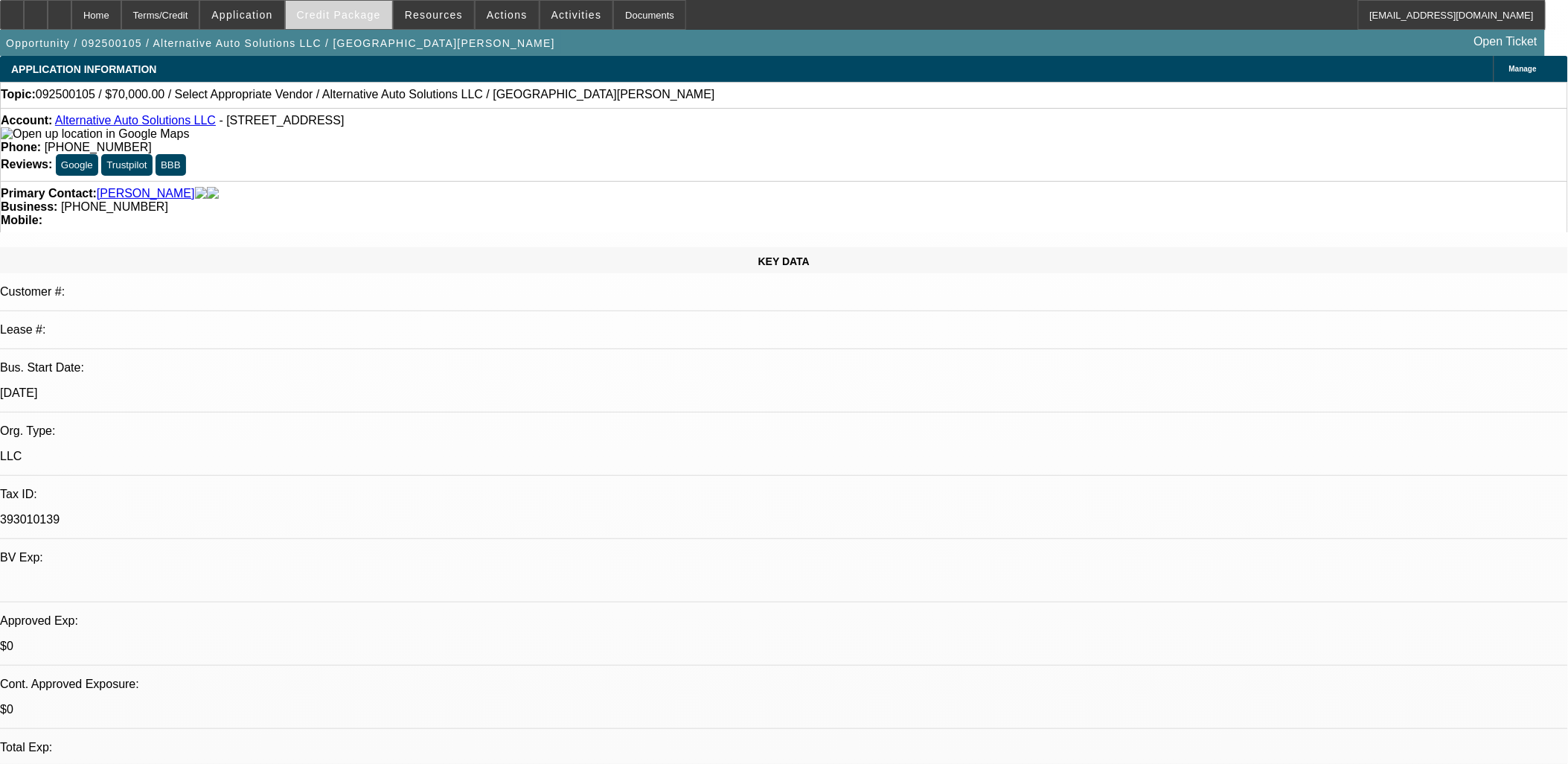
click at [355, 21] on span at bounding box center [339, 15] width 107 height 36
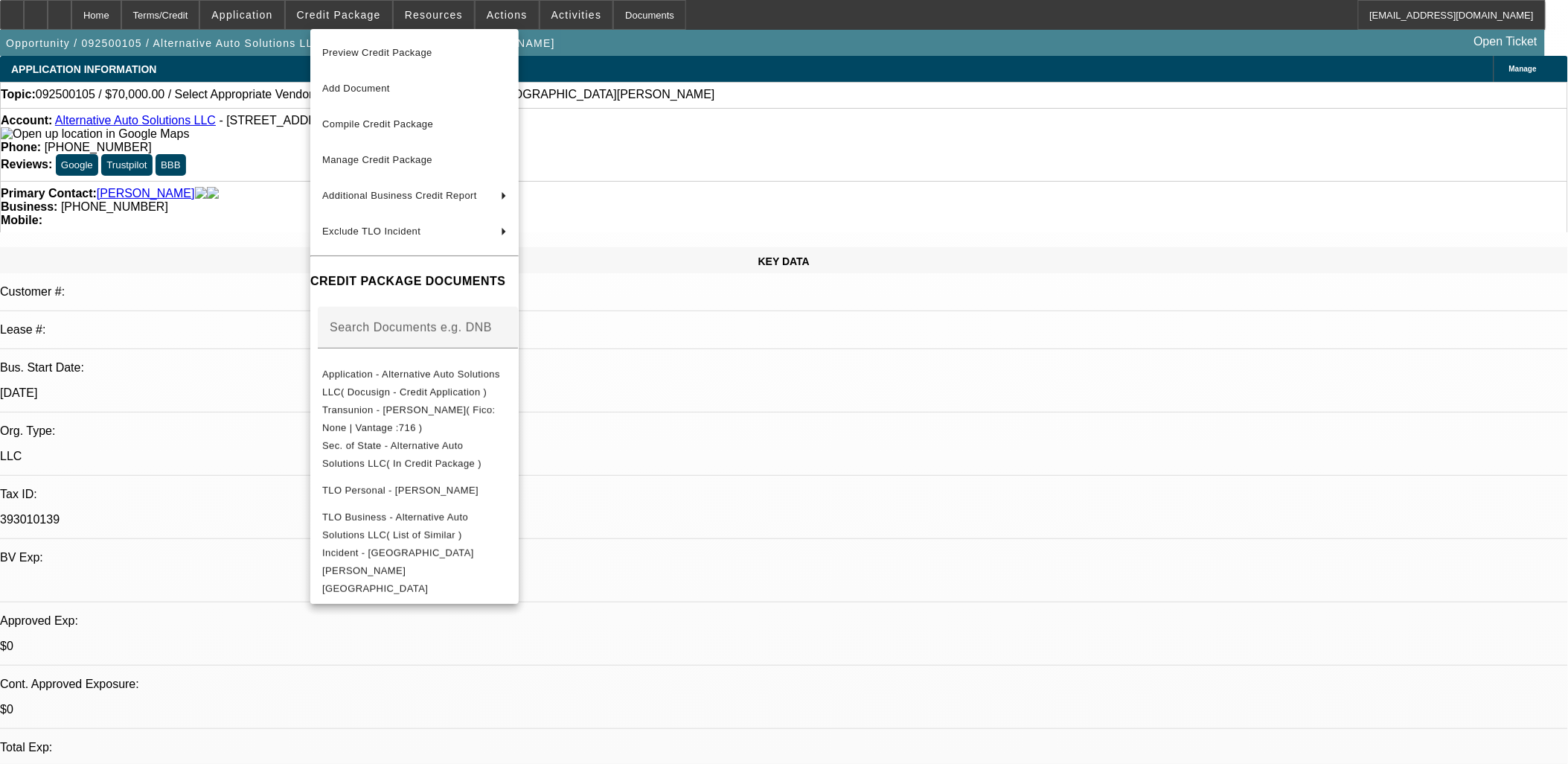
click at [1088, 65] on div at bounding box center [784, 382] width 1568 height 764
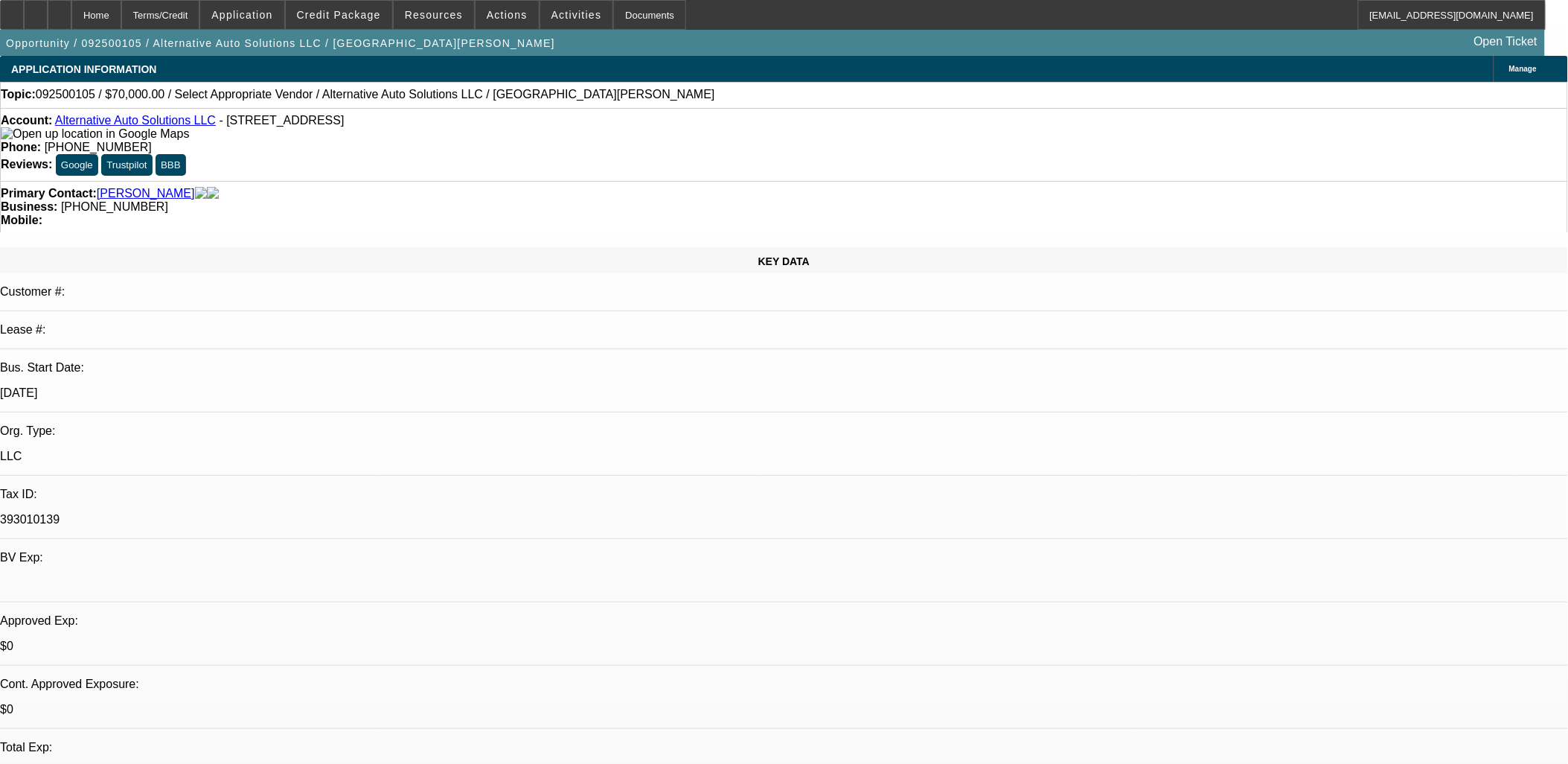
drag, startPoint x: 458, startPoint y: 344, endPoint x: 359, endPoint y: 333, distance: 99.6
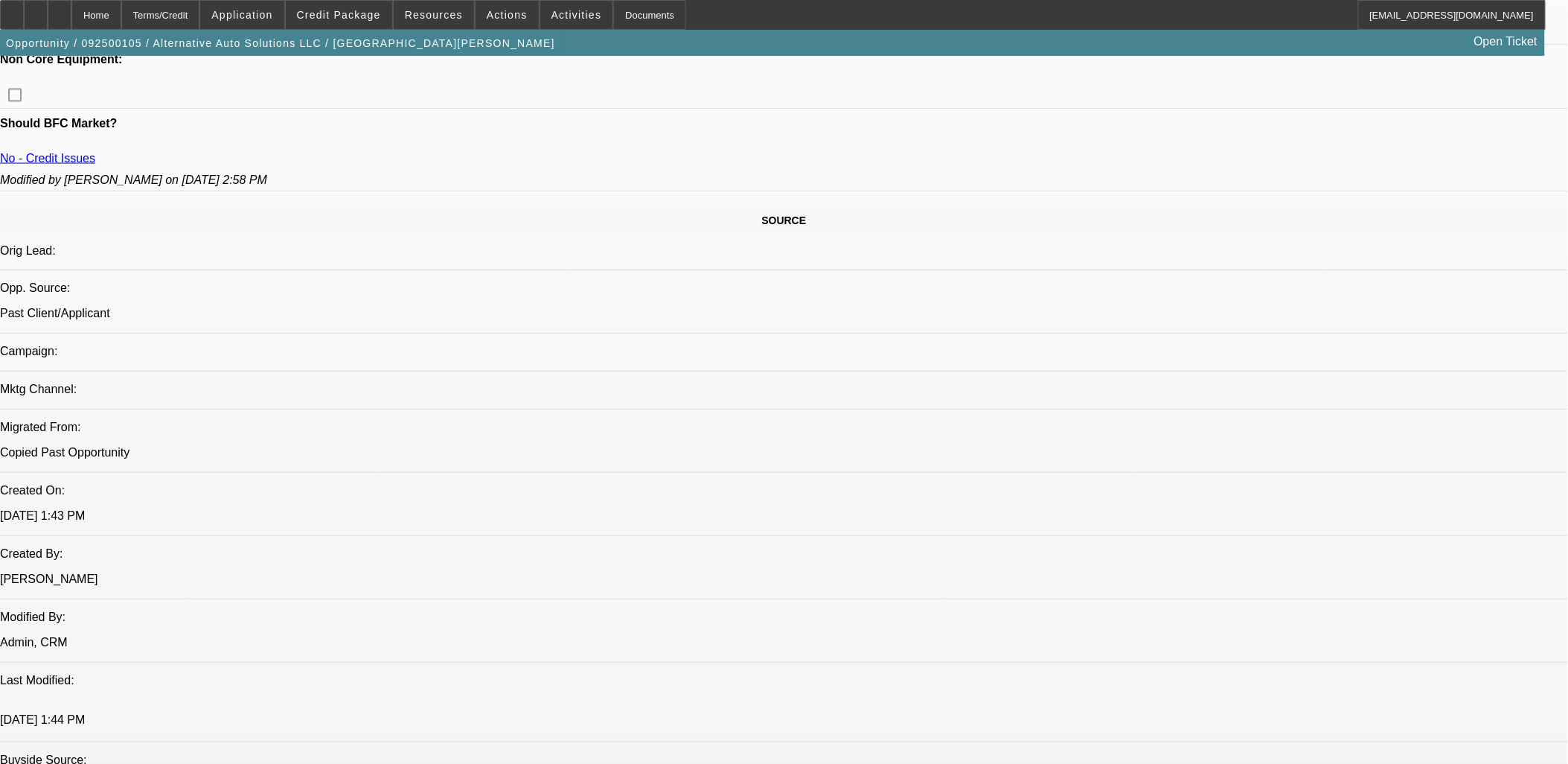
scroll to position [1158, 0]
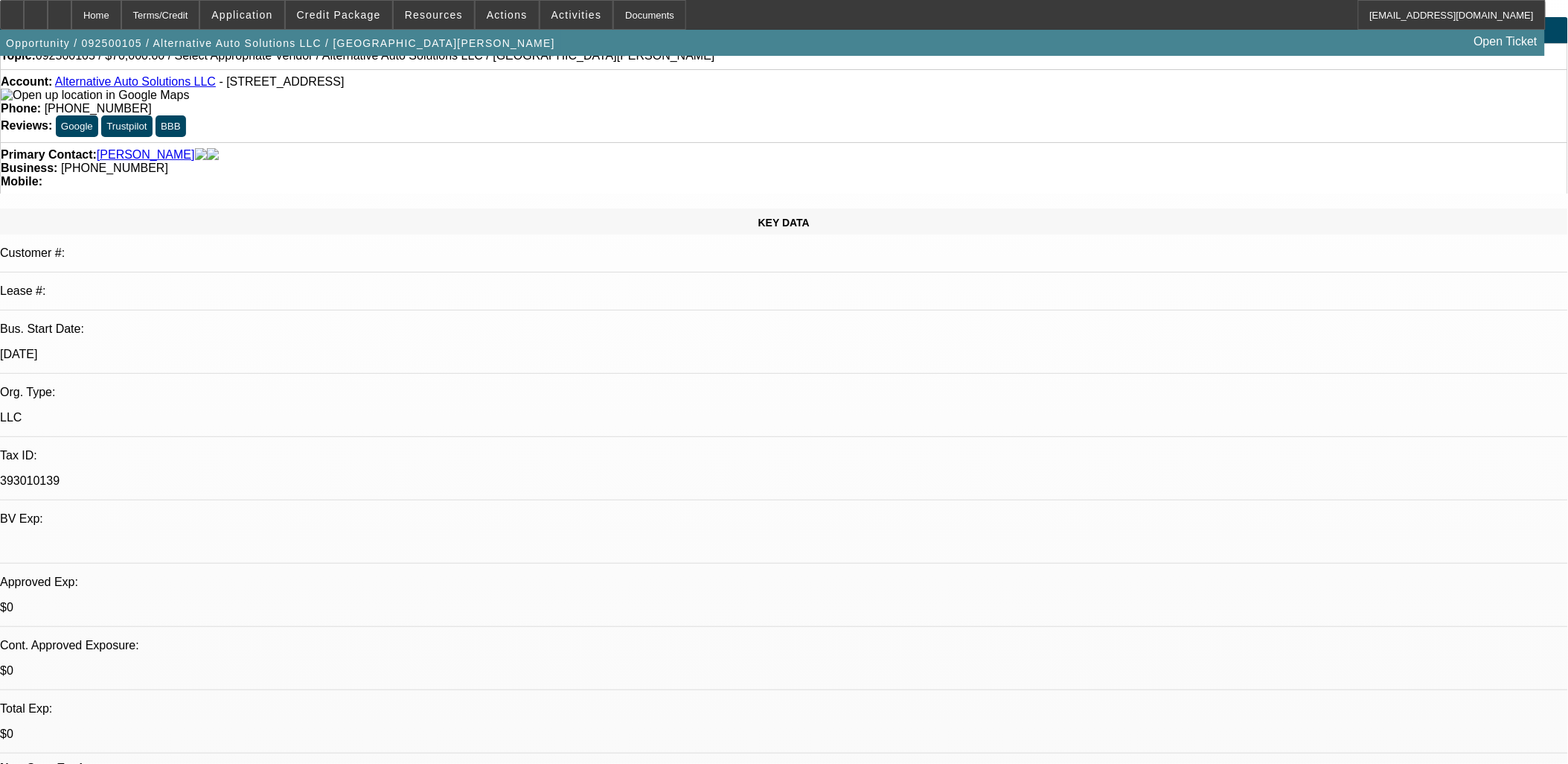
scroll to position [0, 0]
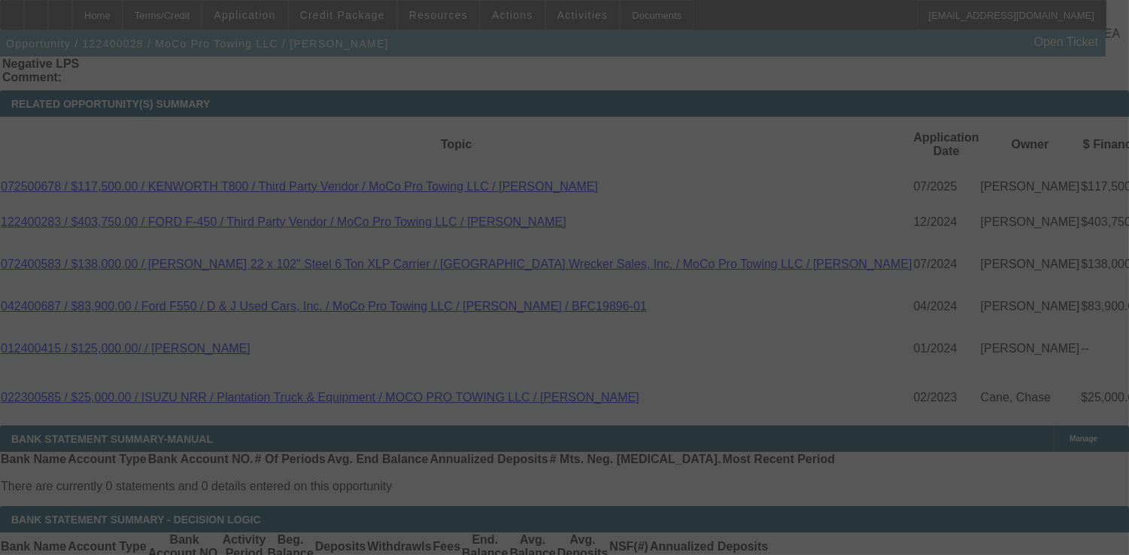
scroll to position [2645, 0]
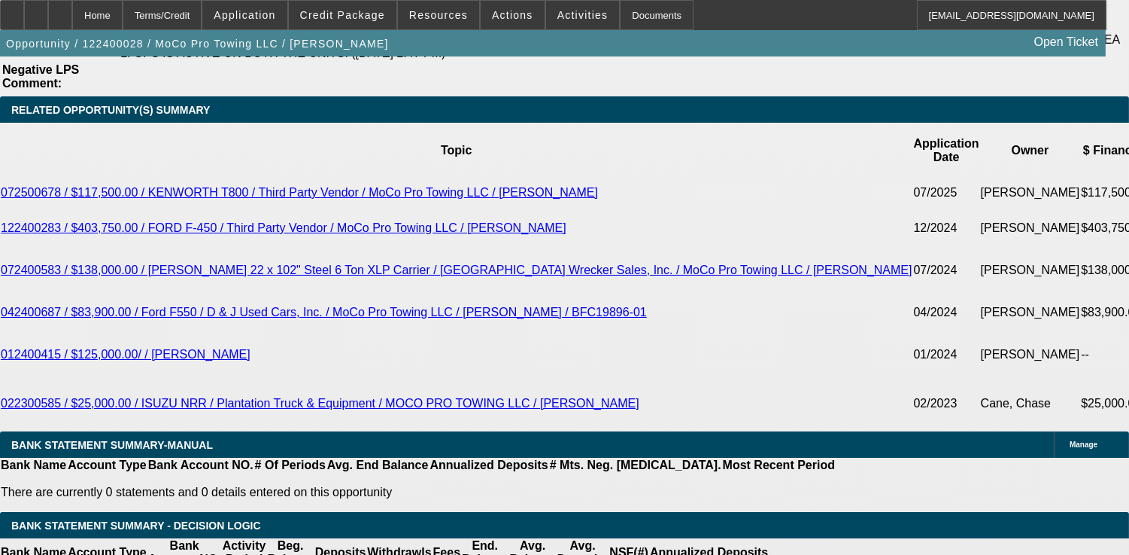
select select "0"
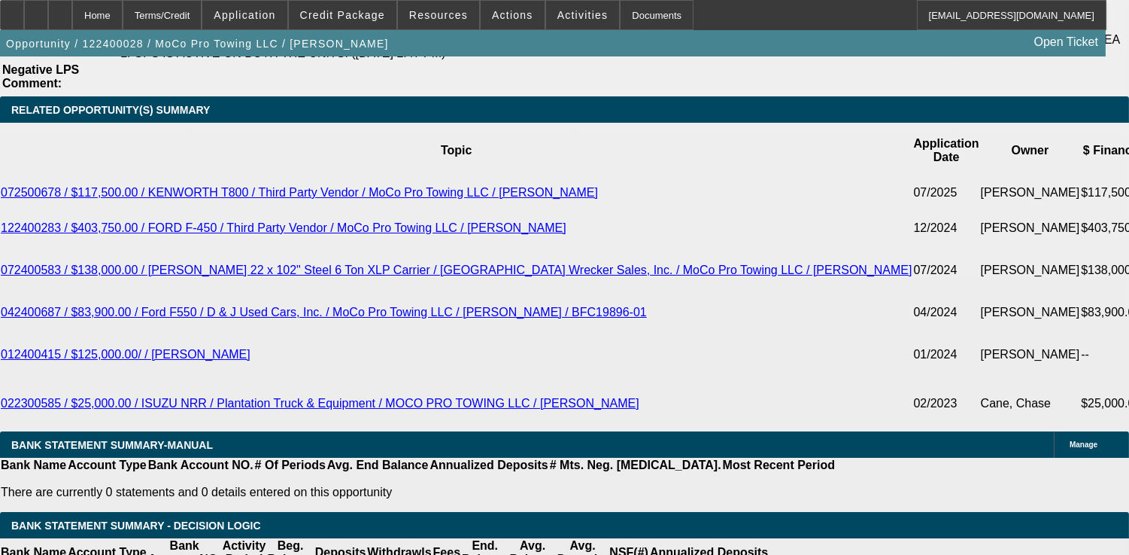
select select "0"
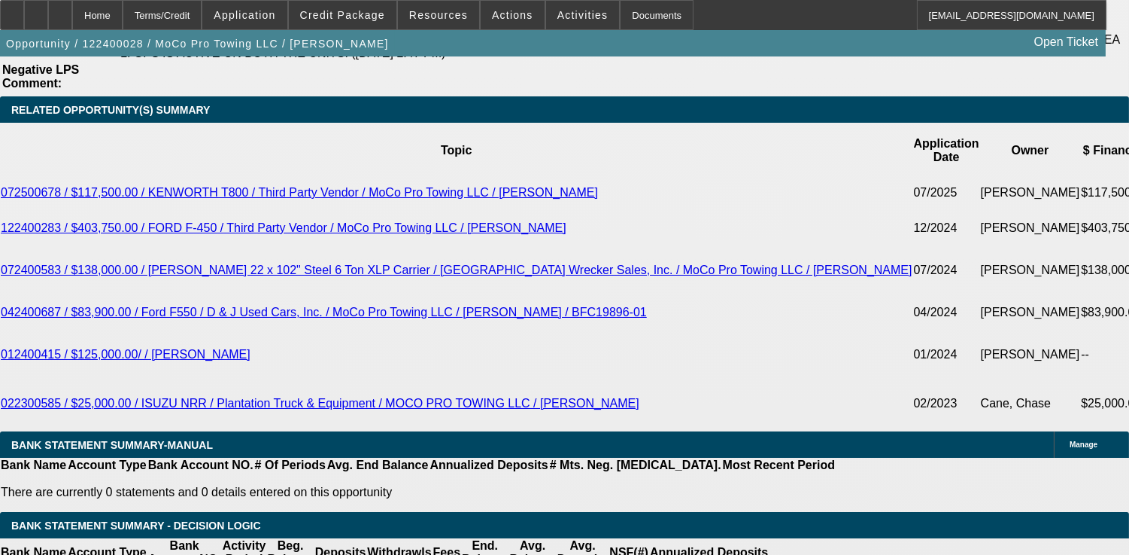
select select "0"
select select "1"
select select "6"
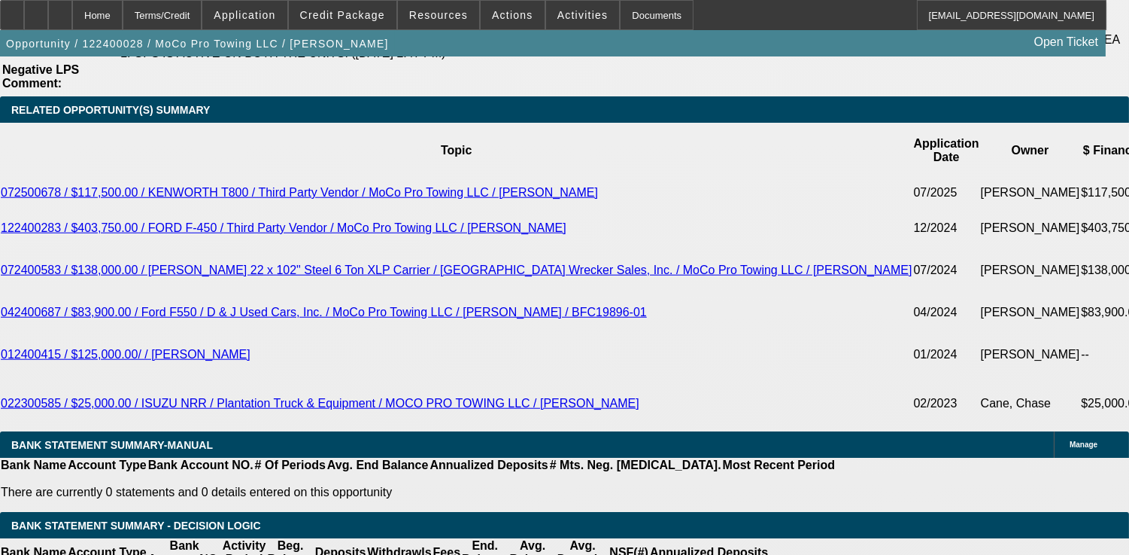
select select "1"
select select "6"
select select "1"
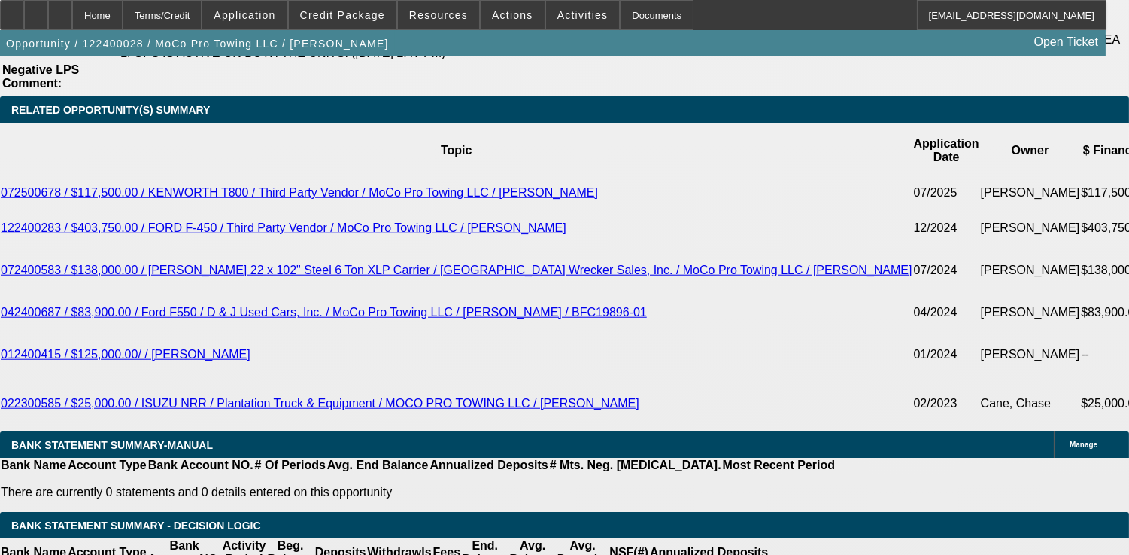
select select "6"
select select "1"
select select "6"
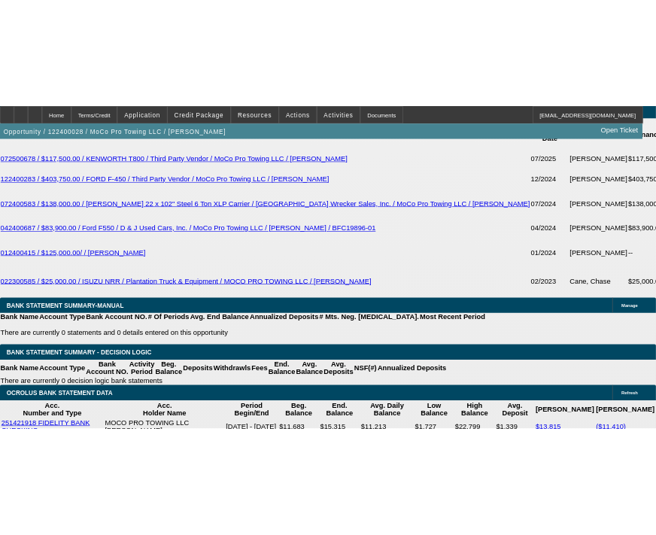
scroll to position [2710, 0]
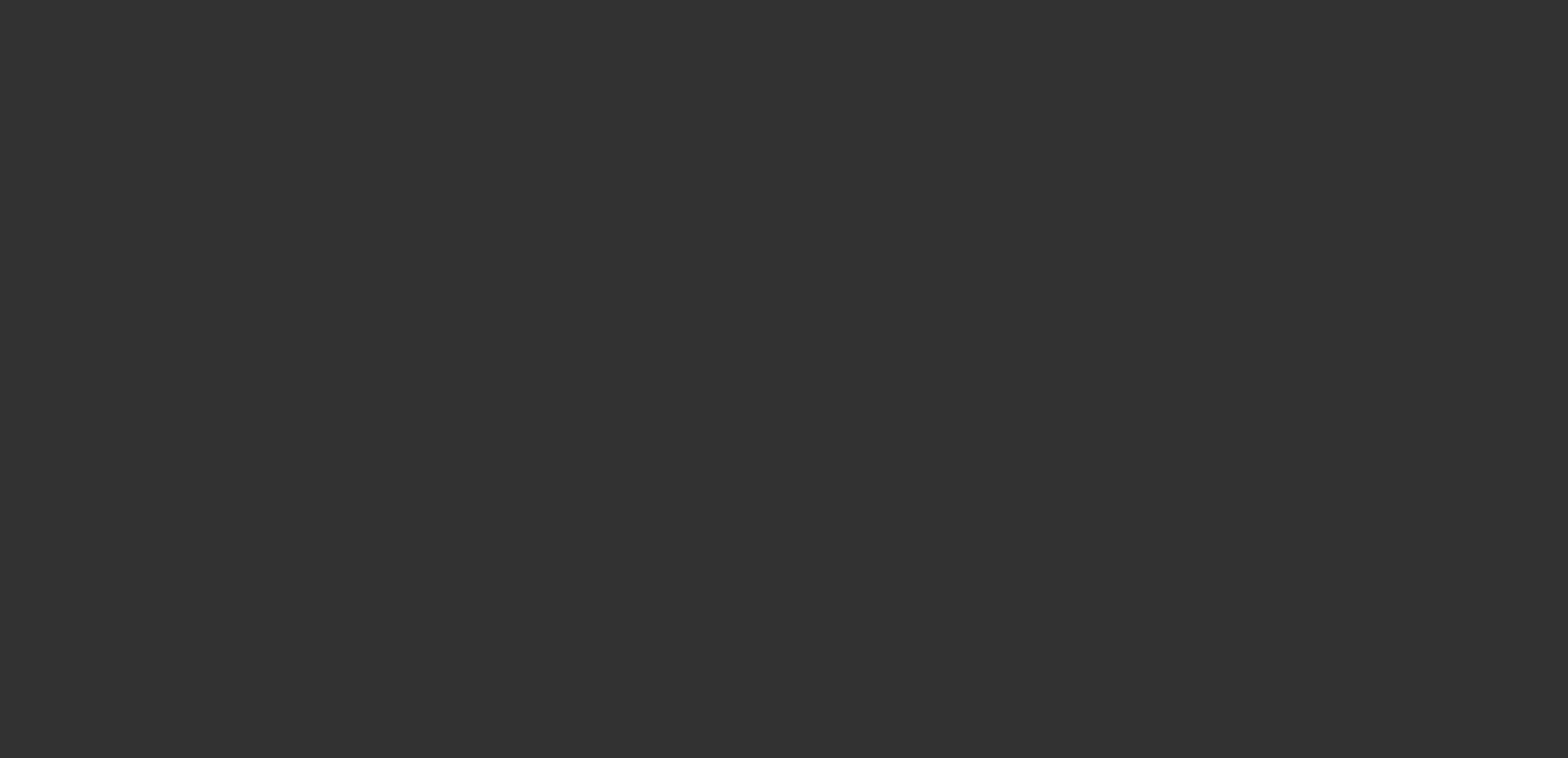
select select "0"
select select "2"
select select "0.1"
select select "4"
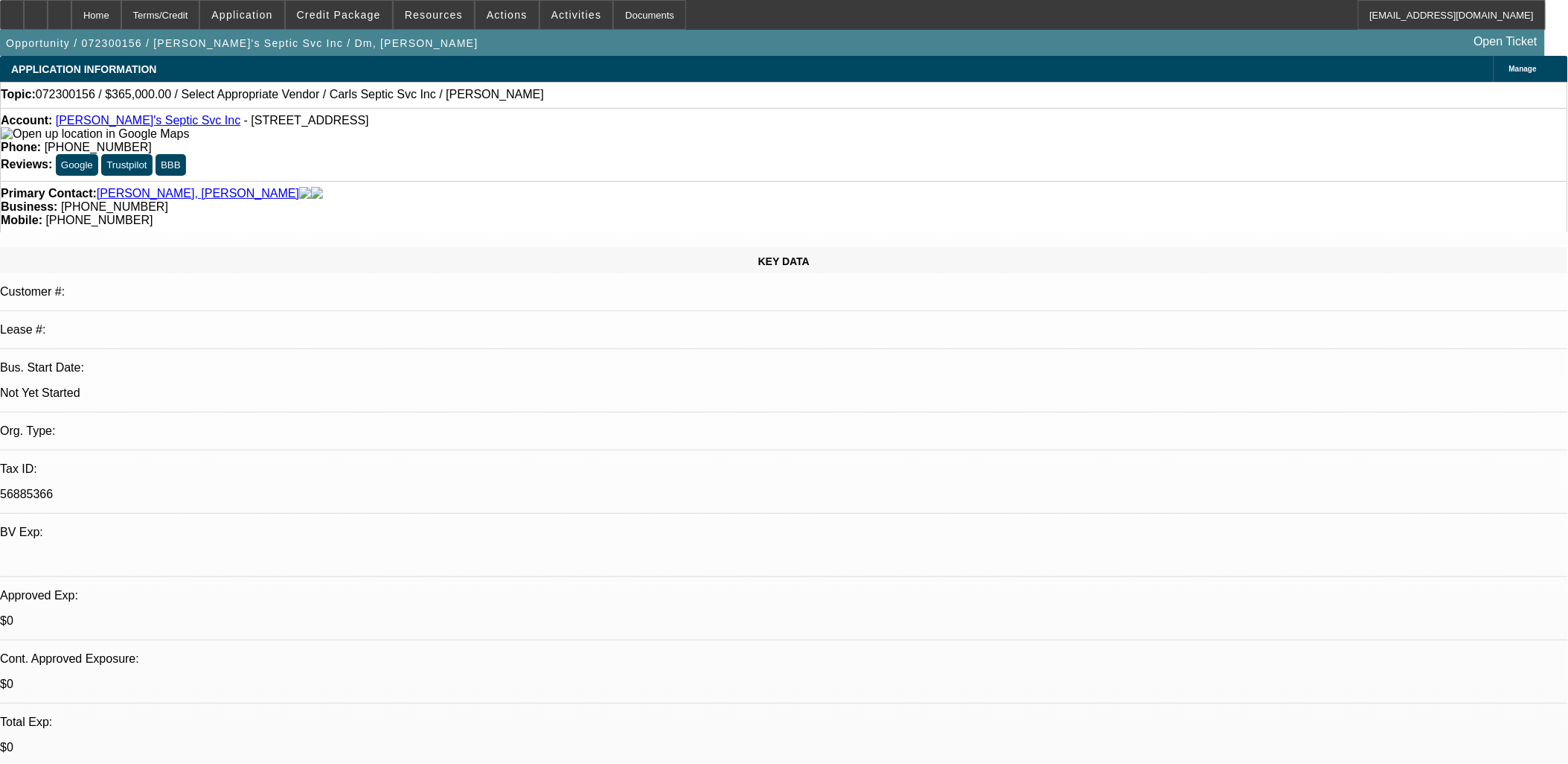
drag, startPoint x: 630, startPoint y: 361, endPoint x: 355, endPoint y: 330, distance: 276.7
drag, startPoint x: 391, startPoint y: 333, endPoint x: 659, endPoint y: 371, distance: 270.7
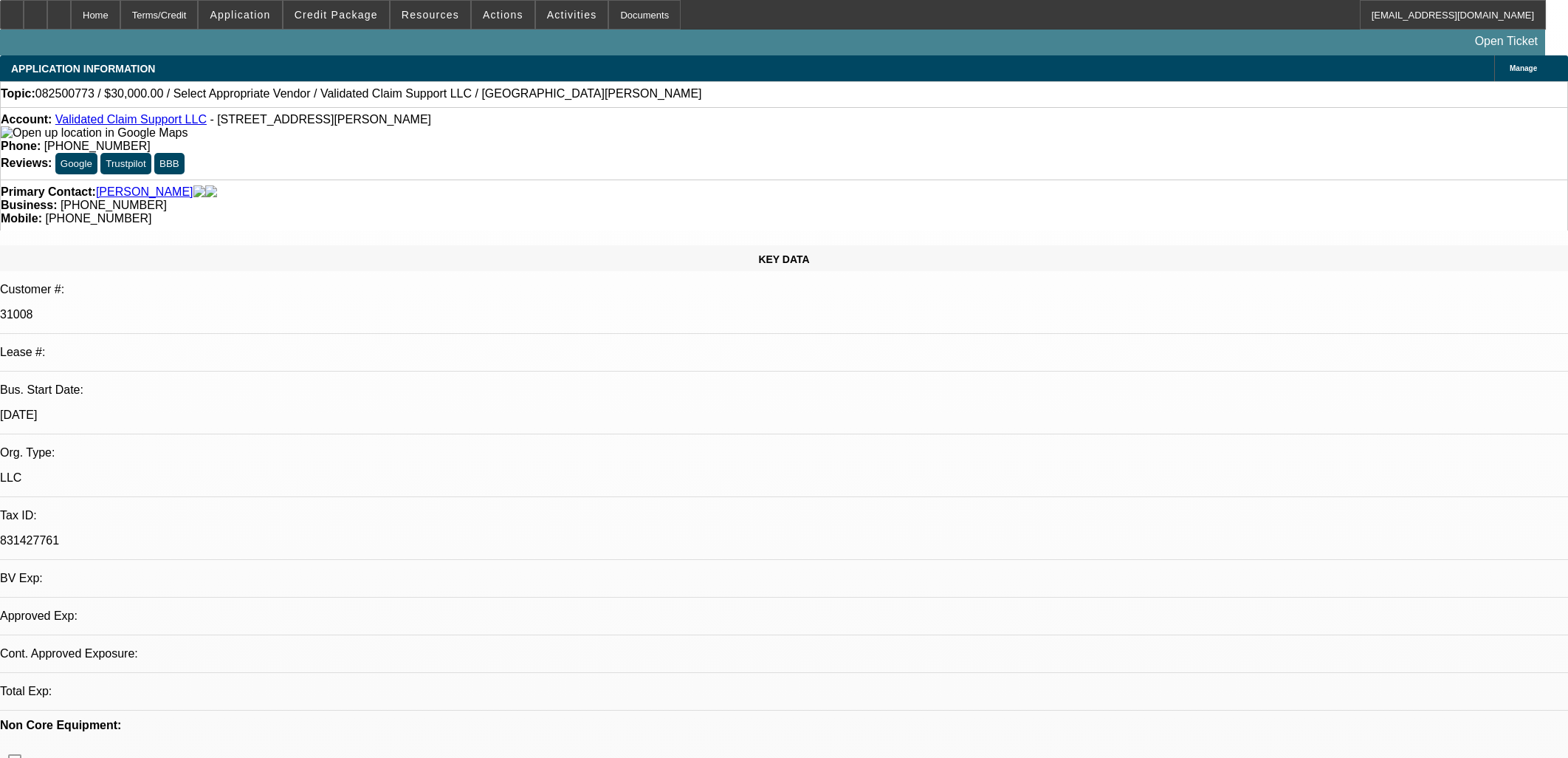
select select "0"
select select "2"
select select "0.1"
select select "4"
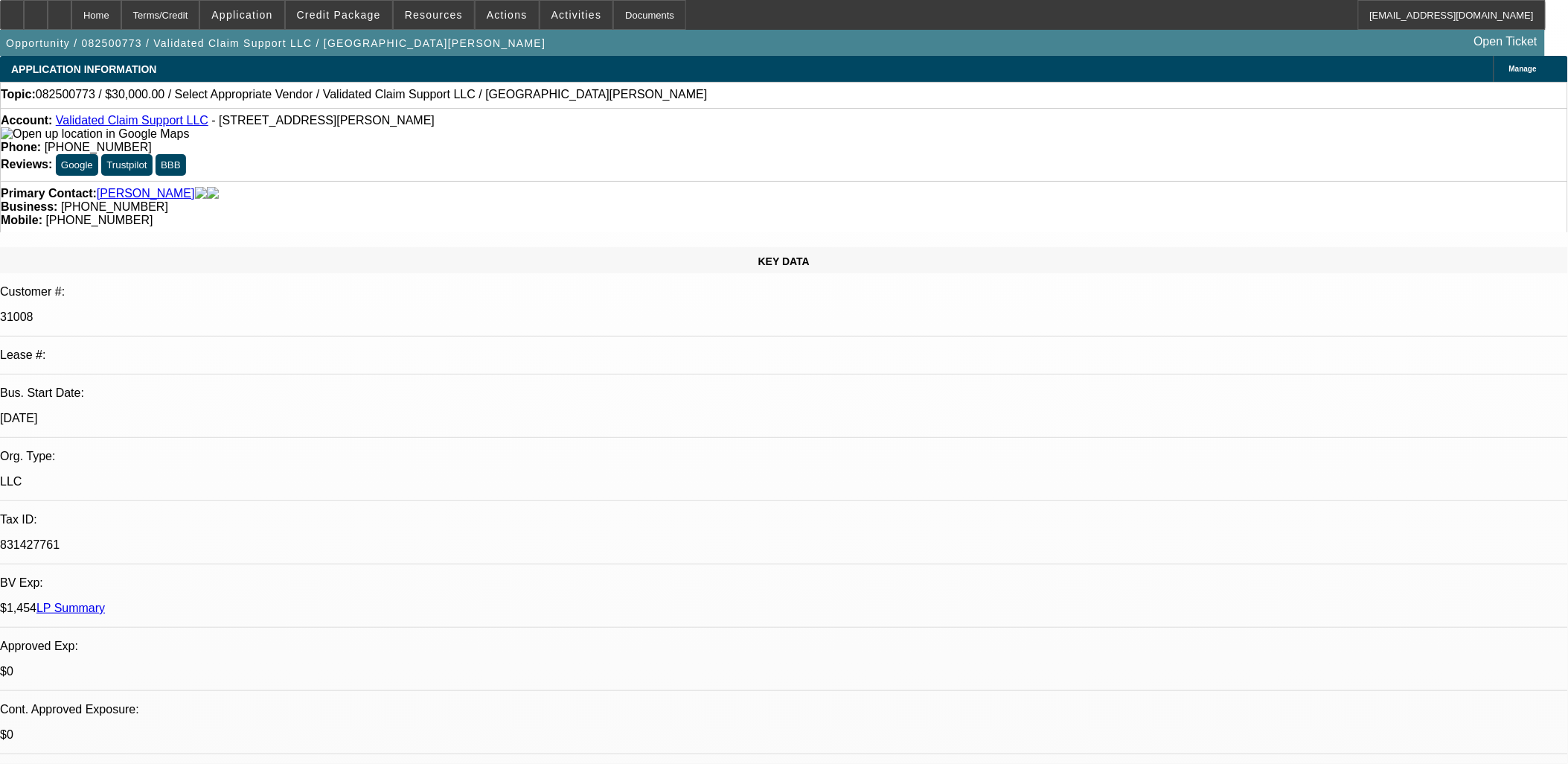
drag, startPoint x: 605, startPoint y: 347, endPoint x: 605, endPoint y: 331, distance: 16.0
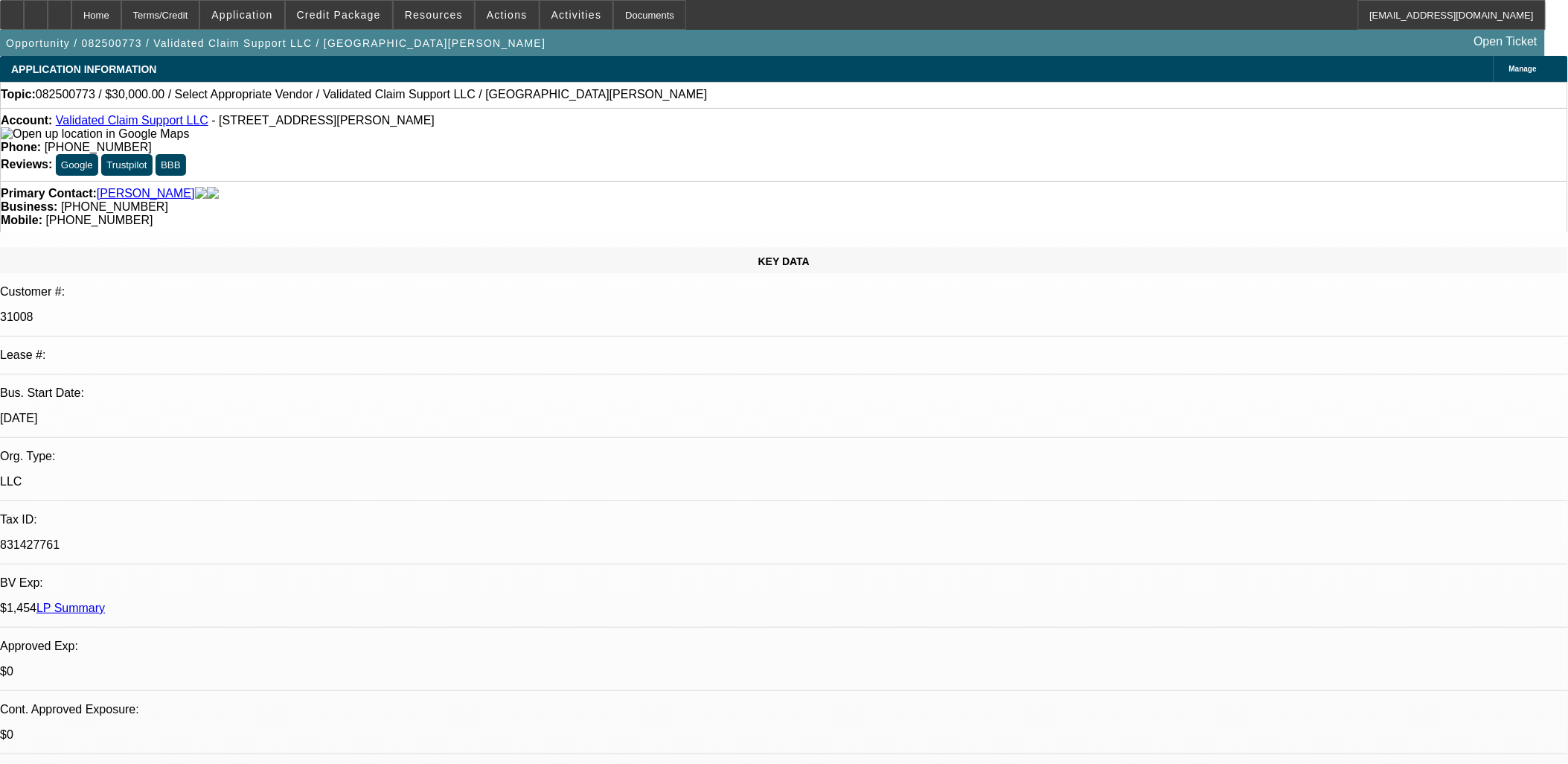
drag, startPoint x: 561, startPoint y: 422, endPoint x: 482, endPoint y: 425, distance: 79.1
drag, startPoint x: 481, startPoint y: 425, endPoint x: 501, endPoint y: 450, distance: 32.0
drag, startPoint x: 533, startPoint y: 461, endPoint x: 365, endPoint y: 214, distance: 298.7
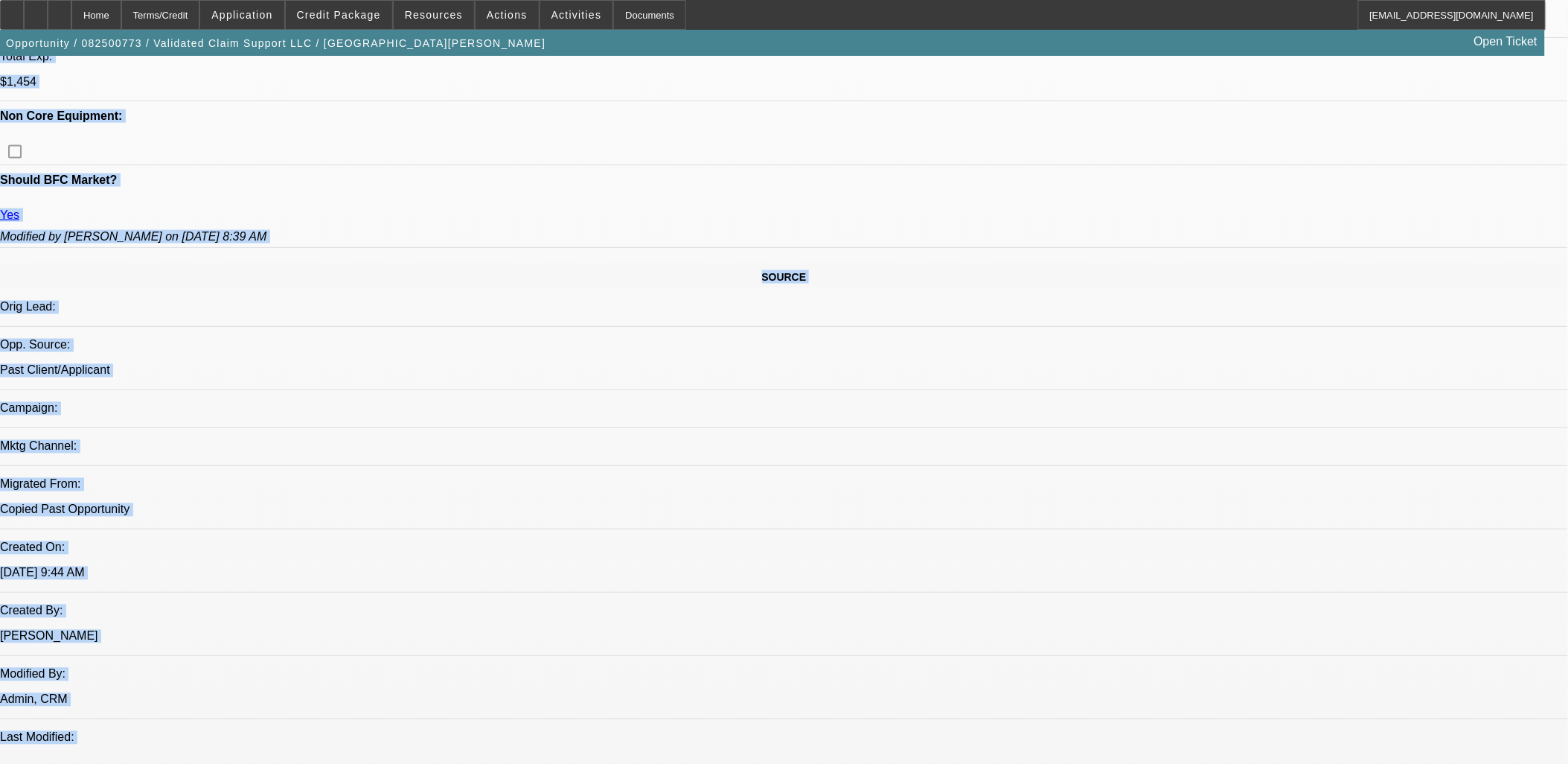
scroll to position [744, 0]
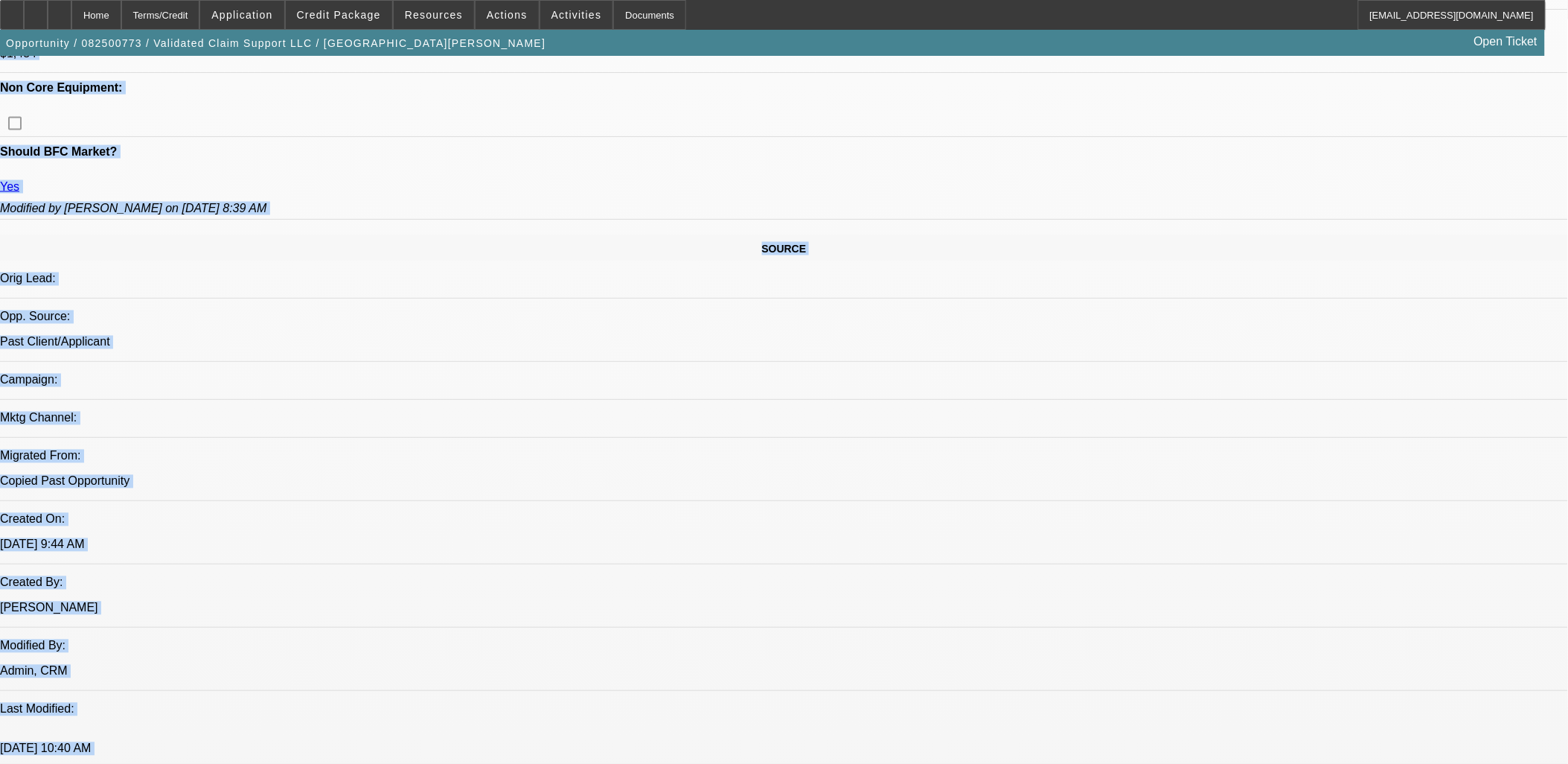
drag, startPoint x: 244, startPoint y: 260, endPoint x: 1052, endPoint y: 670, distance: 906.1
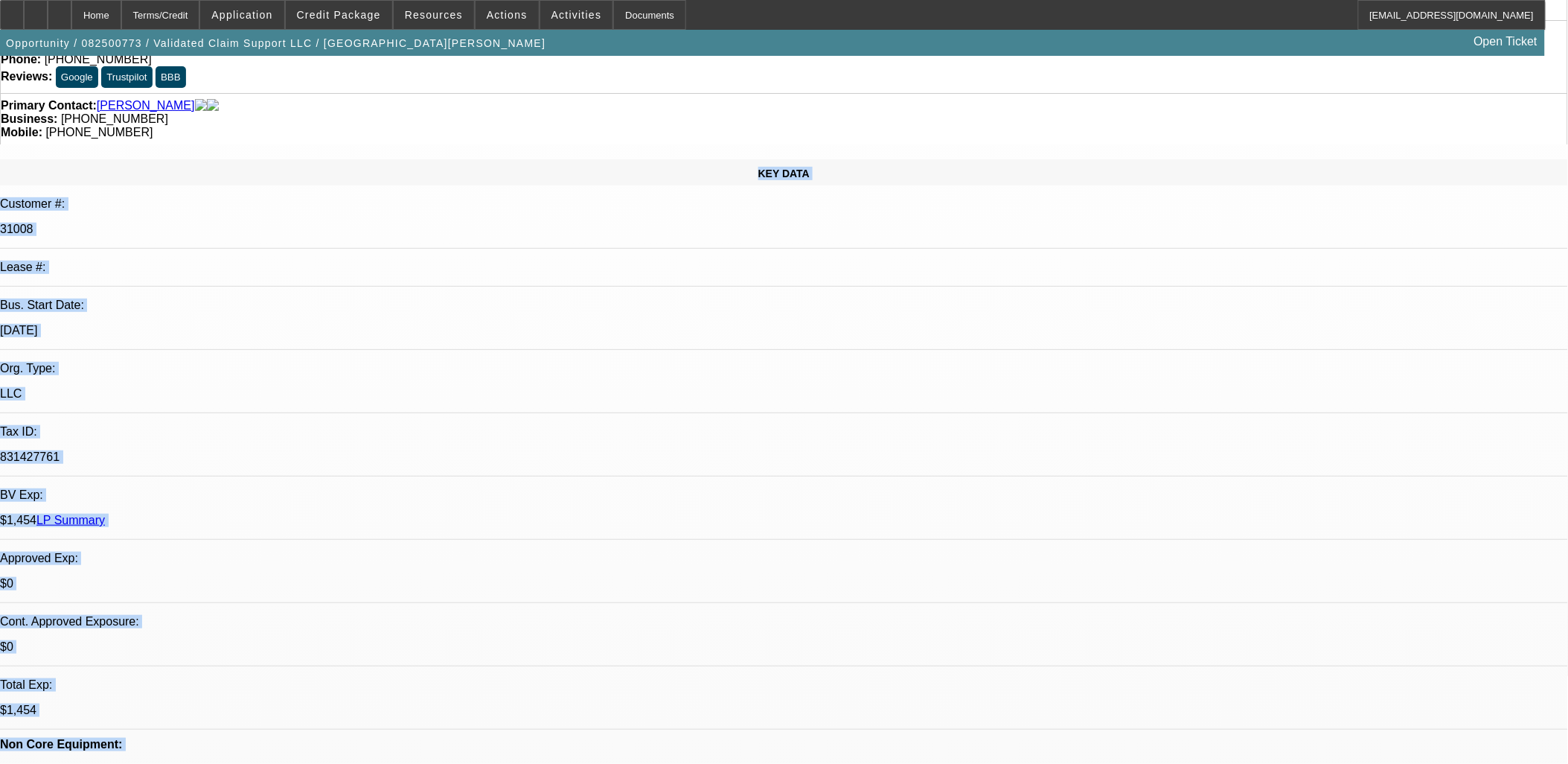
scroll to position [0, 0]
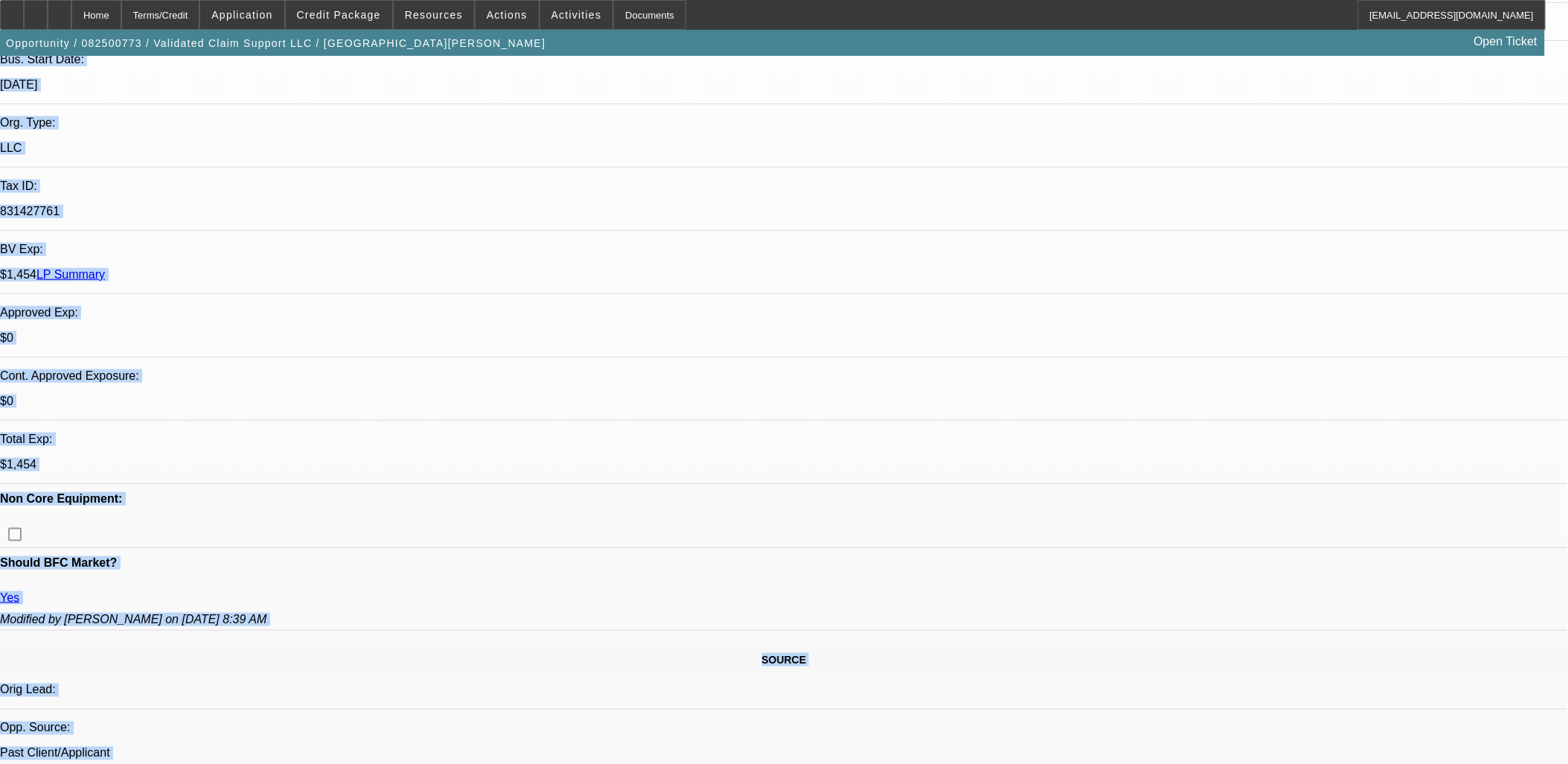
scroll to position [414, 0]
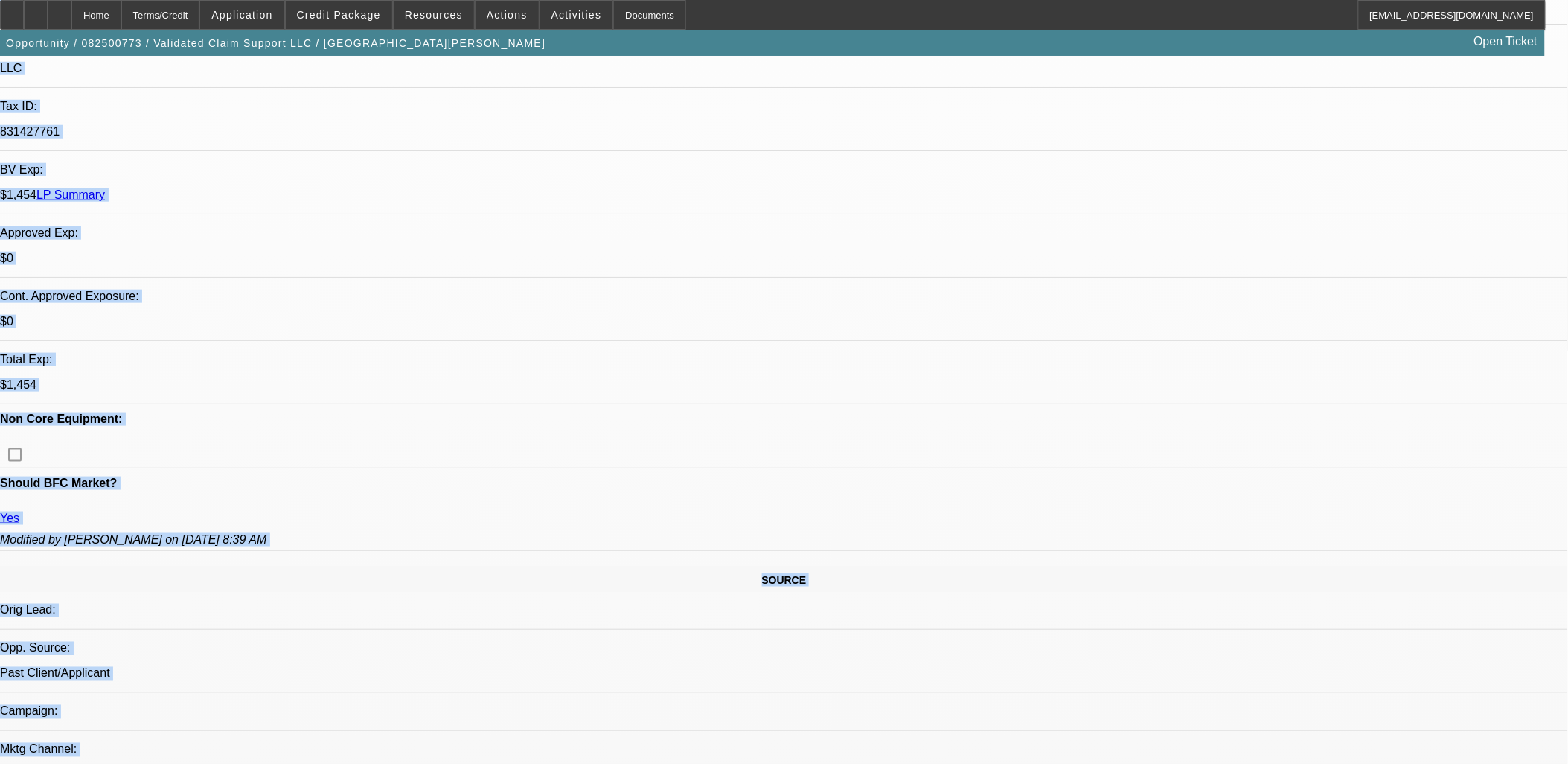
drag, startPoint x: 138, startPoint y: 199, endPoint x: 1003, endPoint y: 608, distance: 956.8
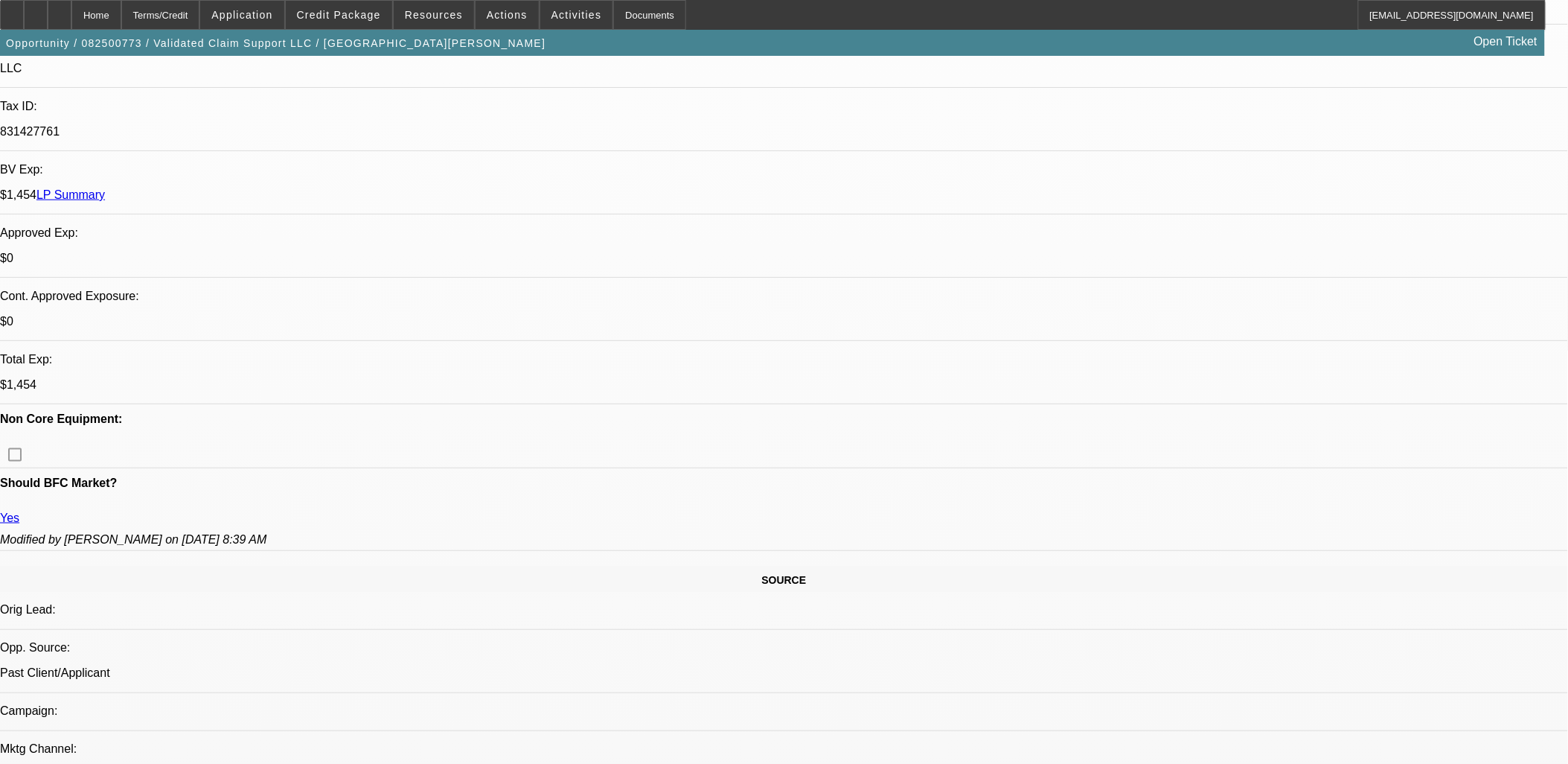
drag, startPoint x: 999, startPoint y: 612, endPoint x: 5, endPoint y: 80, distance: 1127.4
drag, startPoint x: 5, startPoint y: 80, endPoint x: 11, endPoint y: 86, distance: 8.5
drag, startPoint x: 11, startPoint y: 86, endPoint x: 742, endPoint y: 621, distance: 905.9
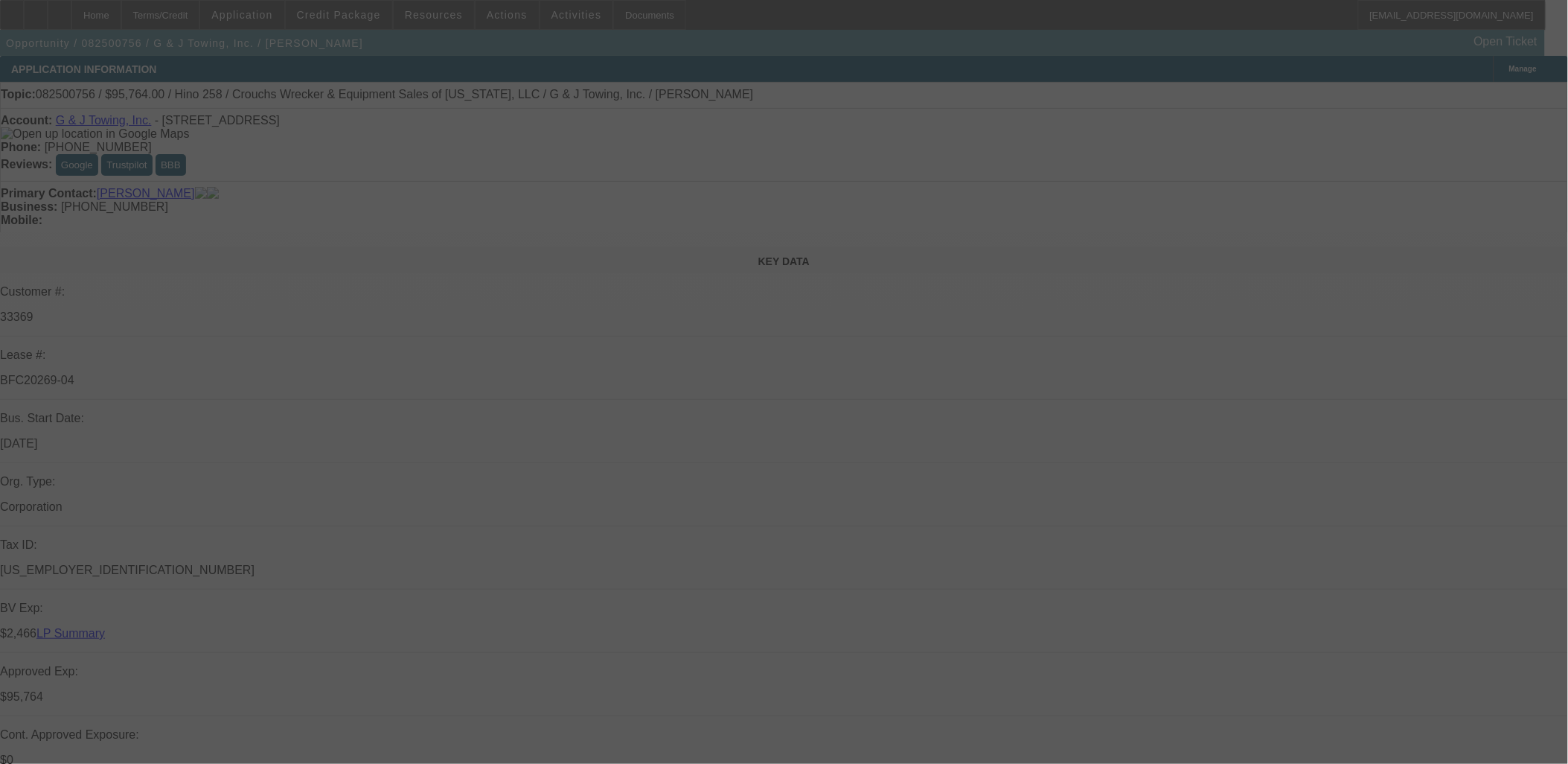
select select "0"
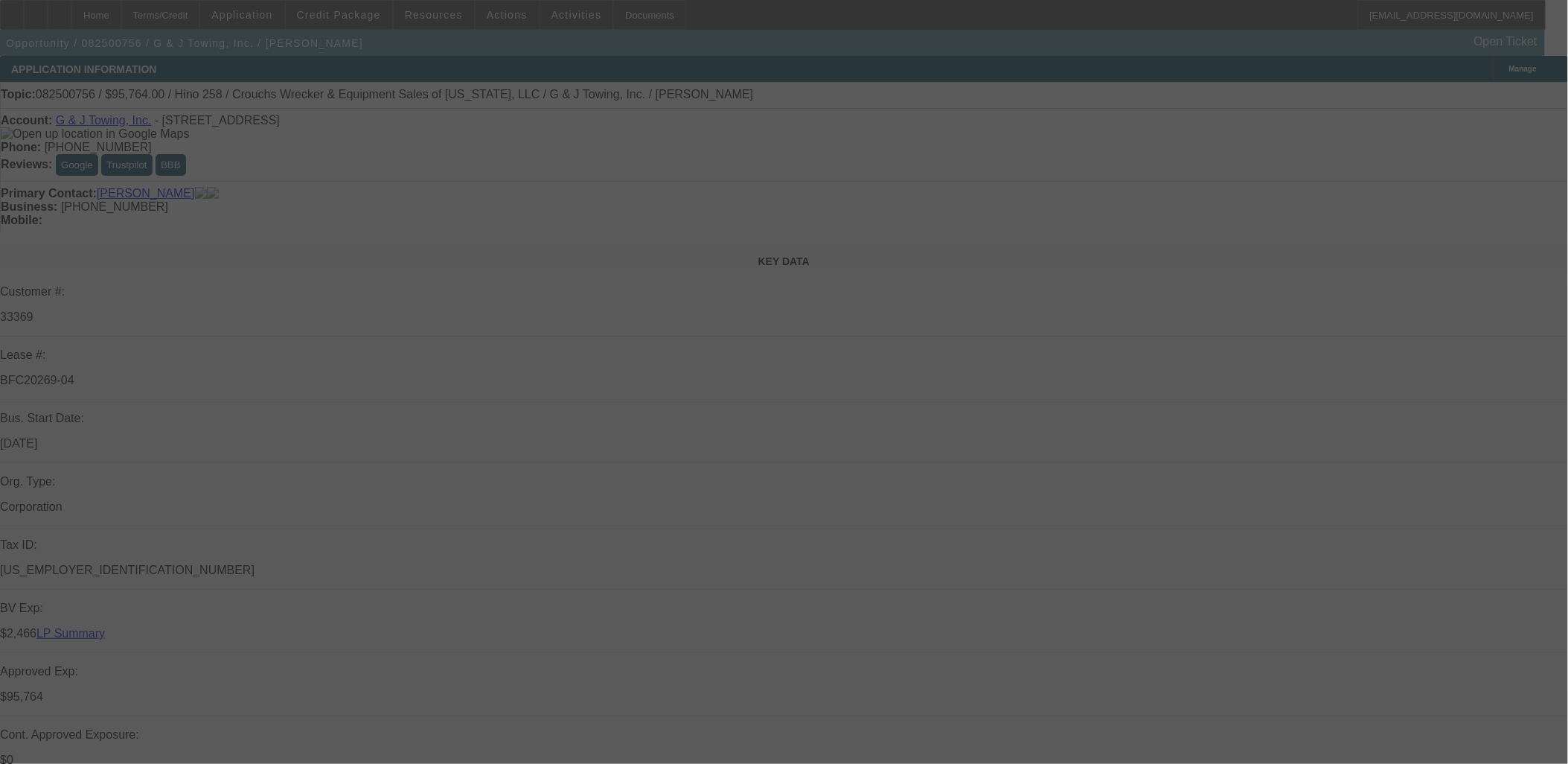
select select "0"
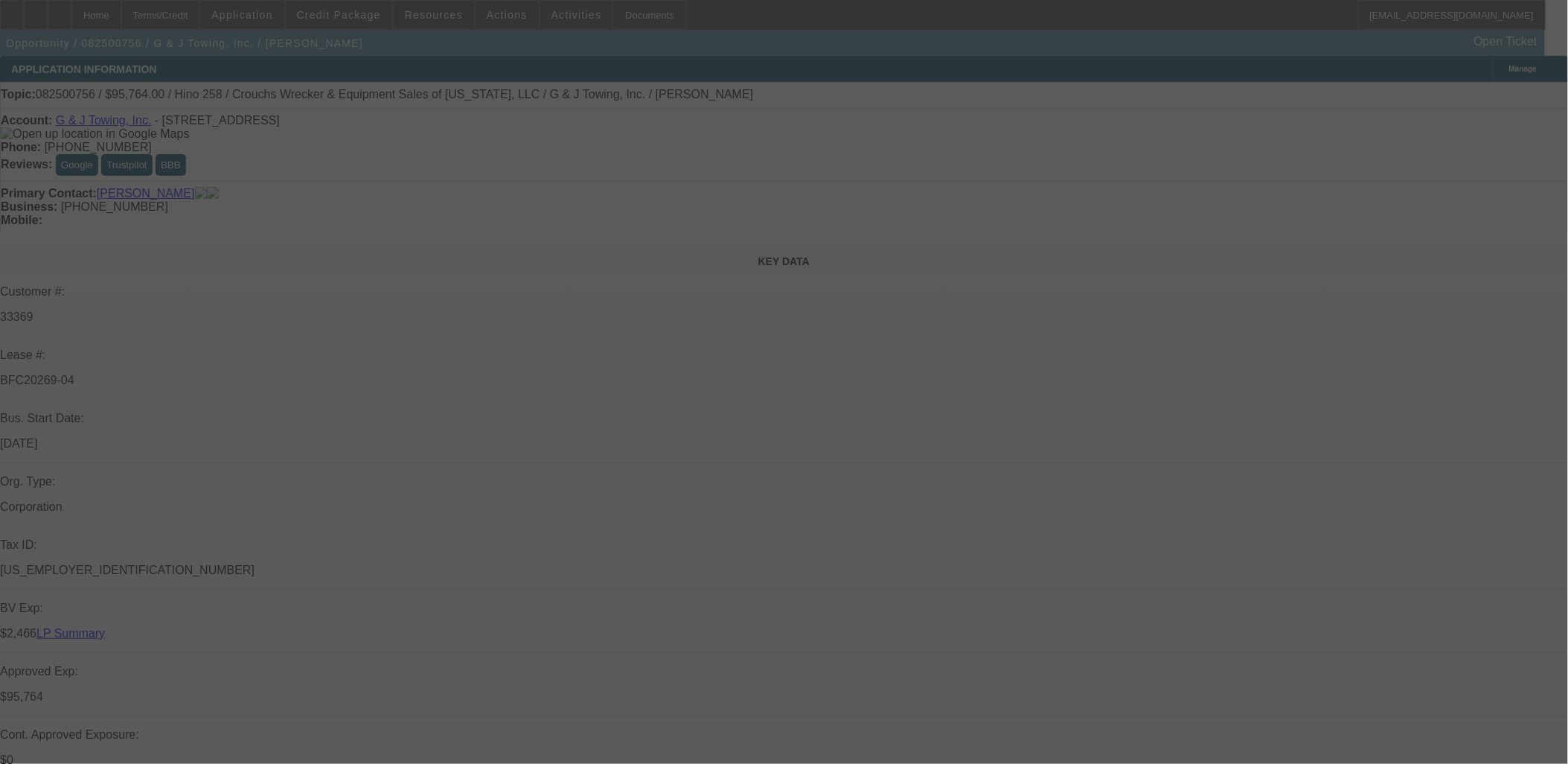
select select "0"
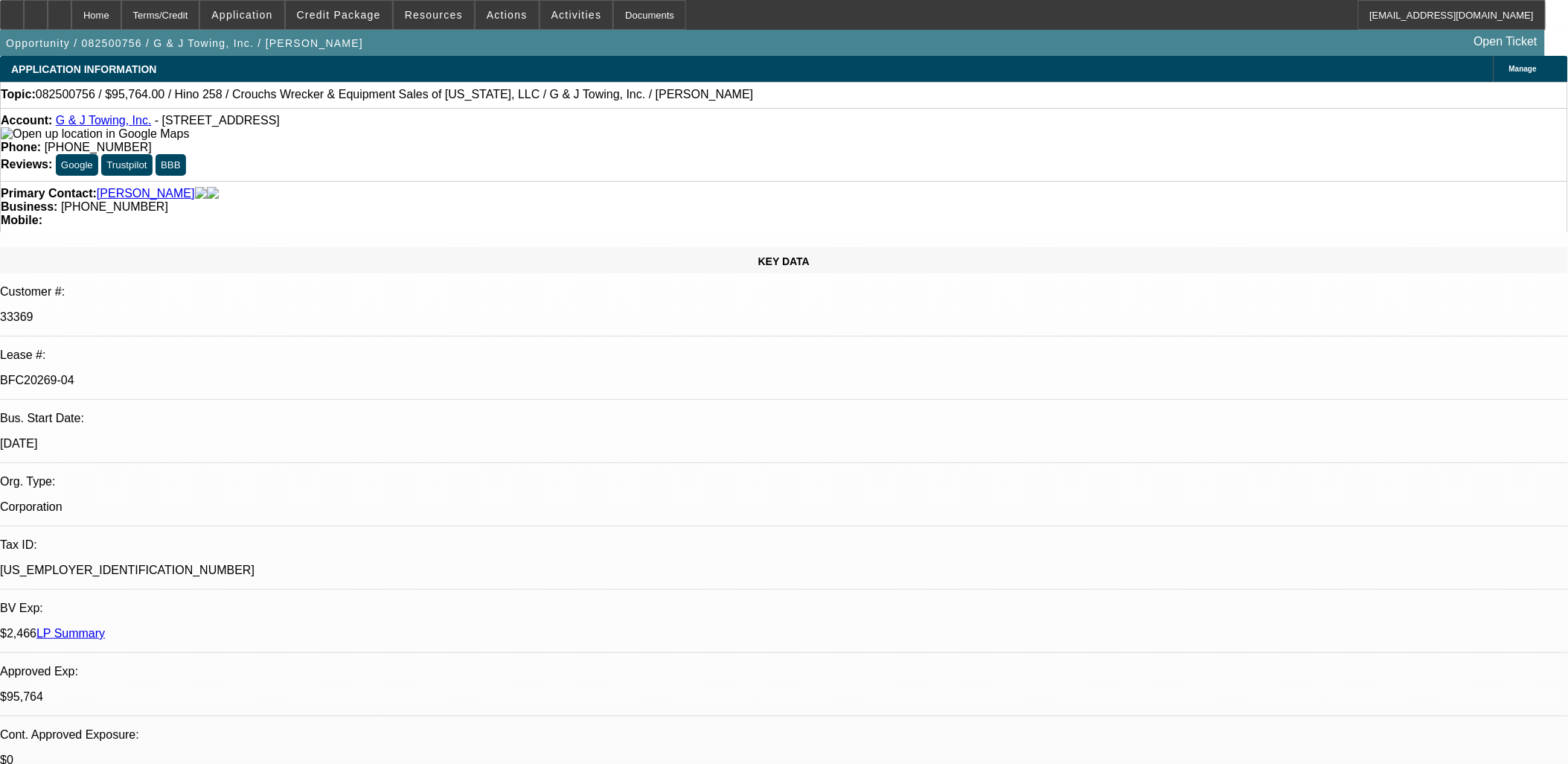
select select "1"
select select "6"
select select "1"
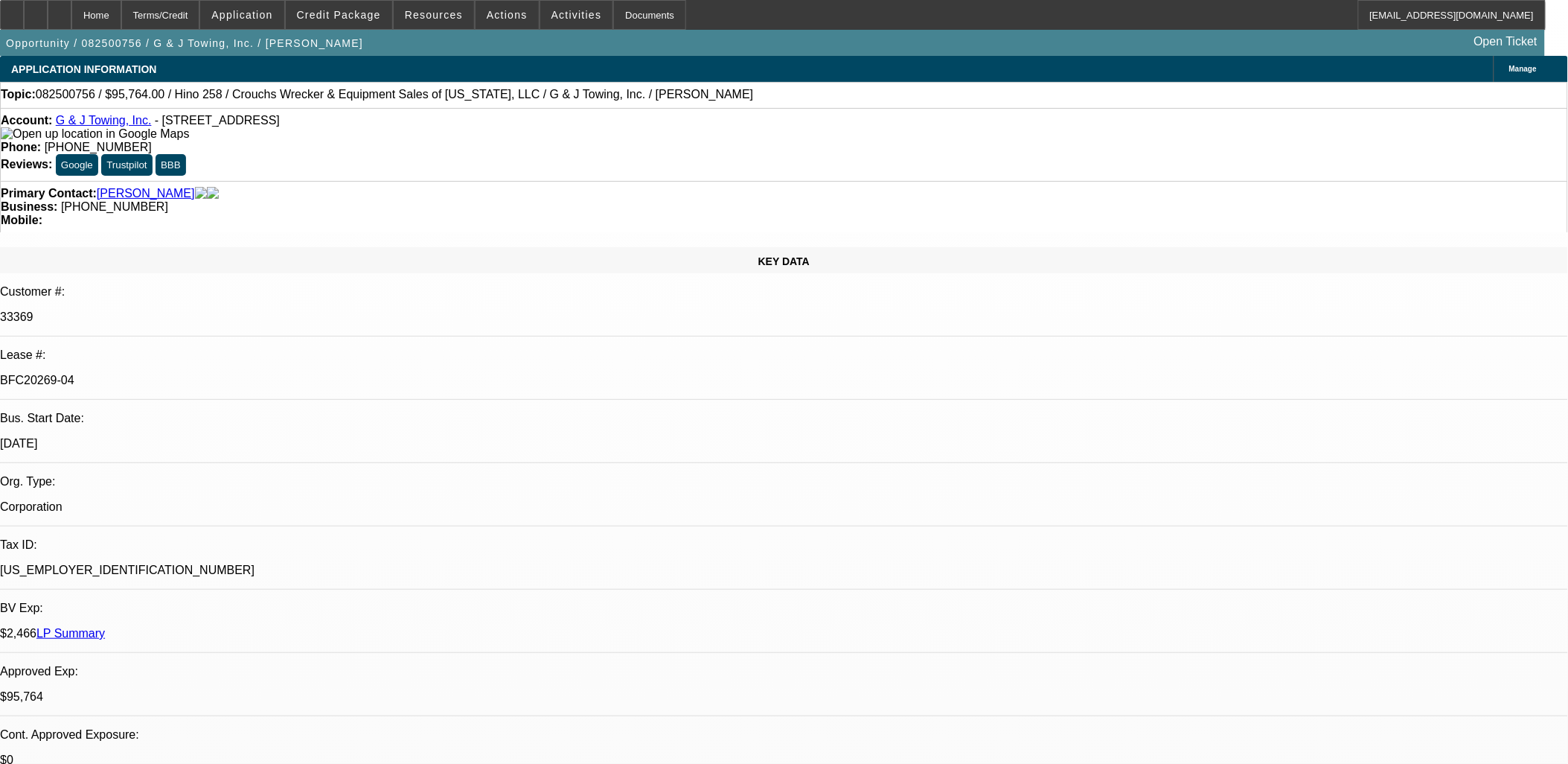
select select "6"
select select "1"
select select "6"
select select "1"
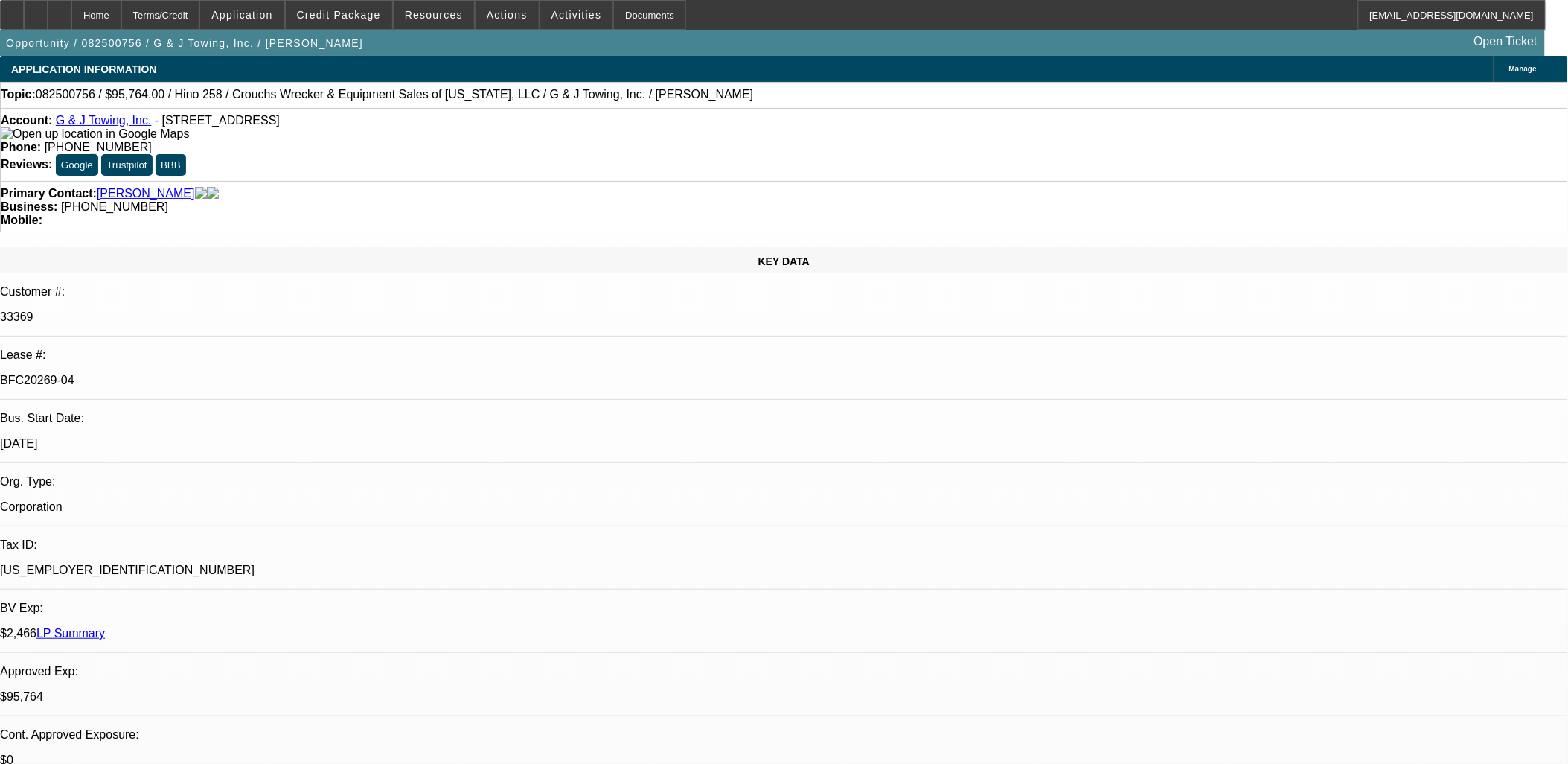
select select "3"
select select "6"
drag, startPoint x: 407, startPoint y: 284, endPoint x: 91, endPoint y: 71, distance: 381.1
drag, startPoint x: 91, startPoint y: 71, endPoint x: 323, endPoint y: 186, distance: 258.9
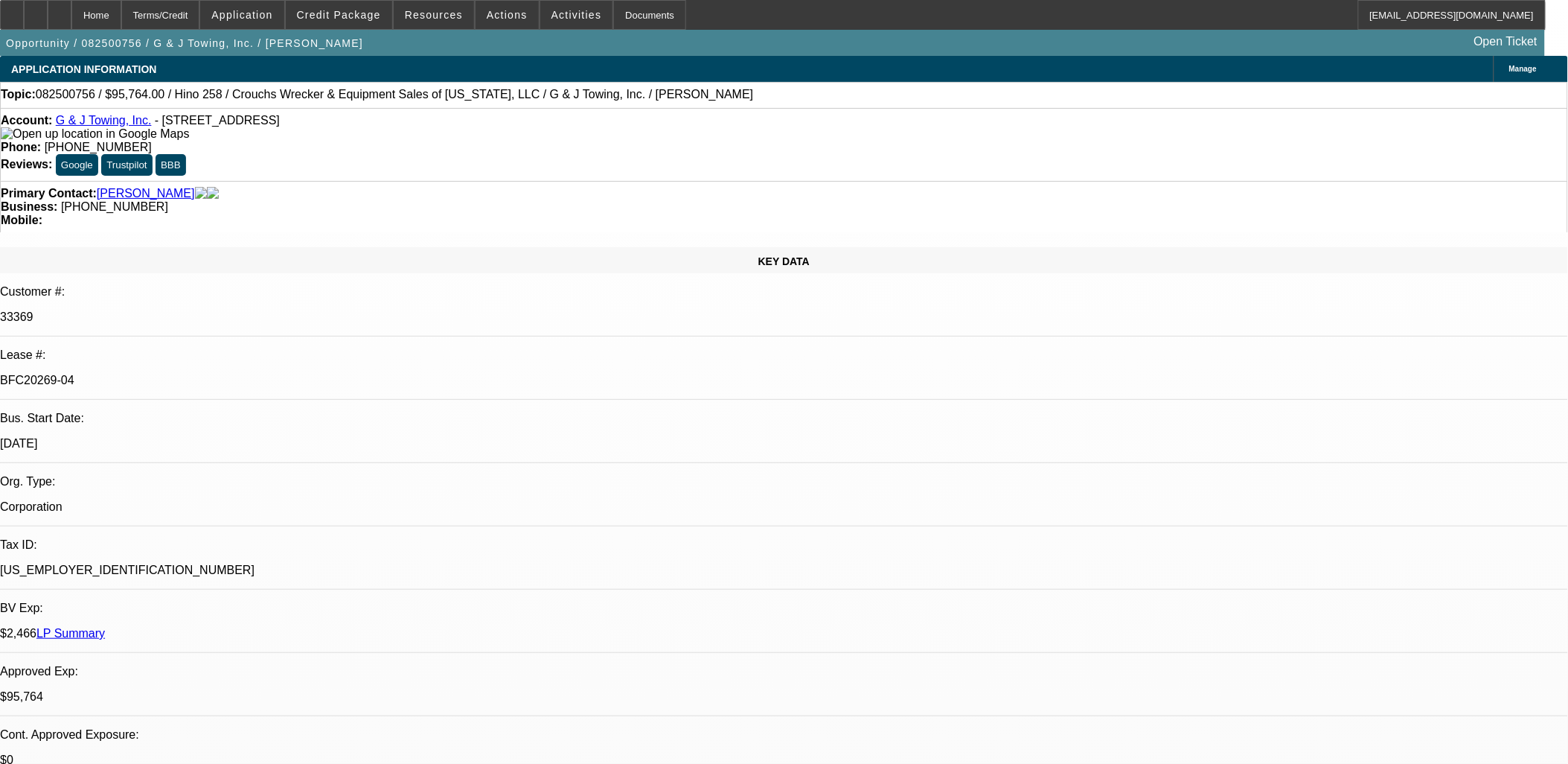
click at [323, 247] on div "KEY DATA Customer #: 33369 Lease #: BFC20269-04 Bus. Start Date: 11/1/22 Org. T…" at bounding box center [784, 619] width 1568 height 742
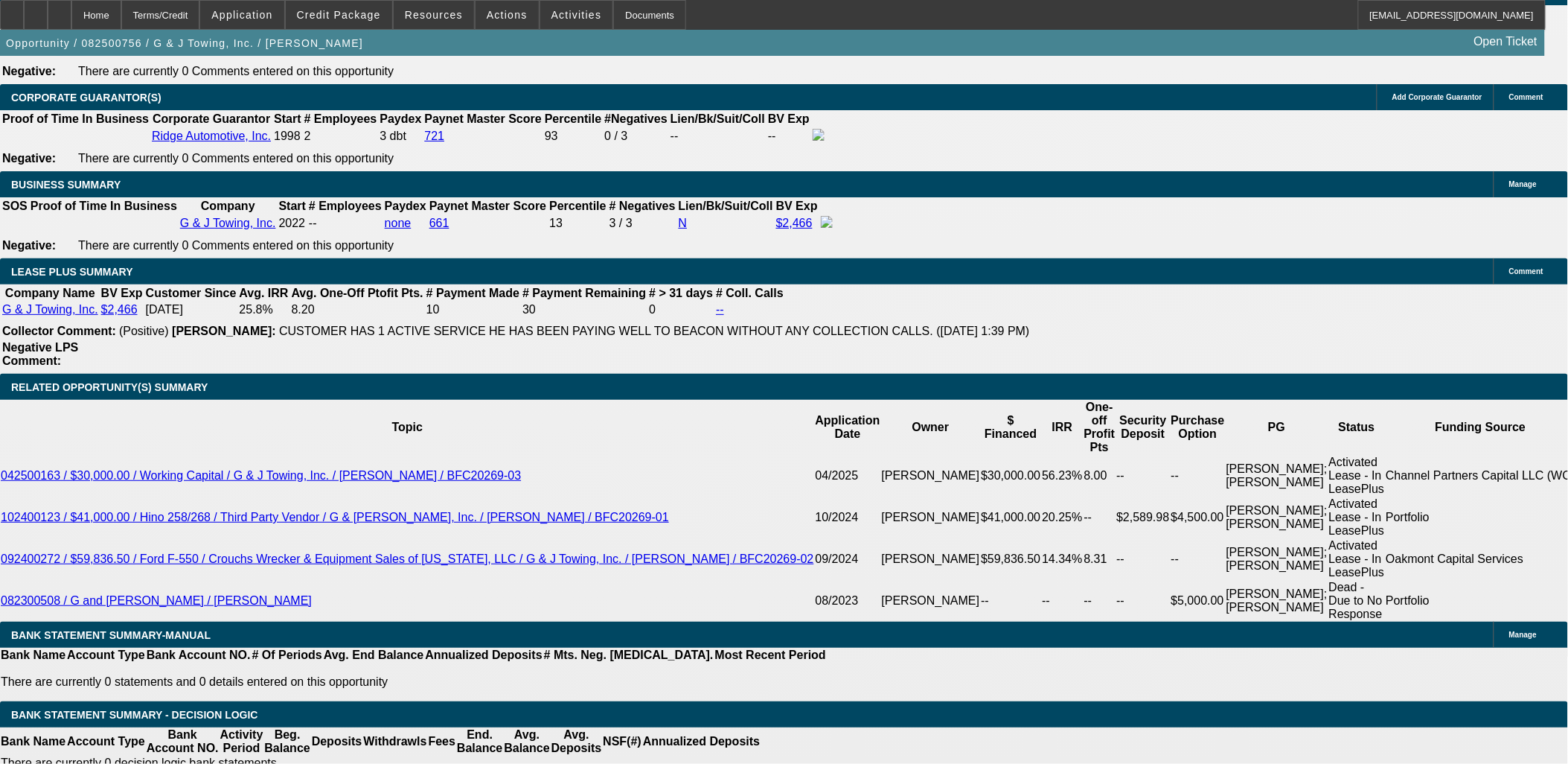
scroll to position [1737, 0]
drag, startPoint x: 1155, startPoint y: 698, endPoint x: 1065, endPoint y: 576, distance: 151.6
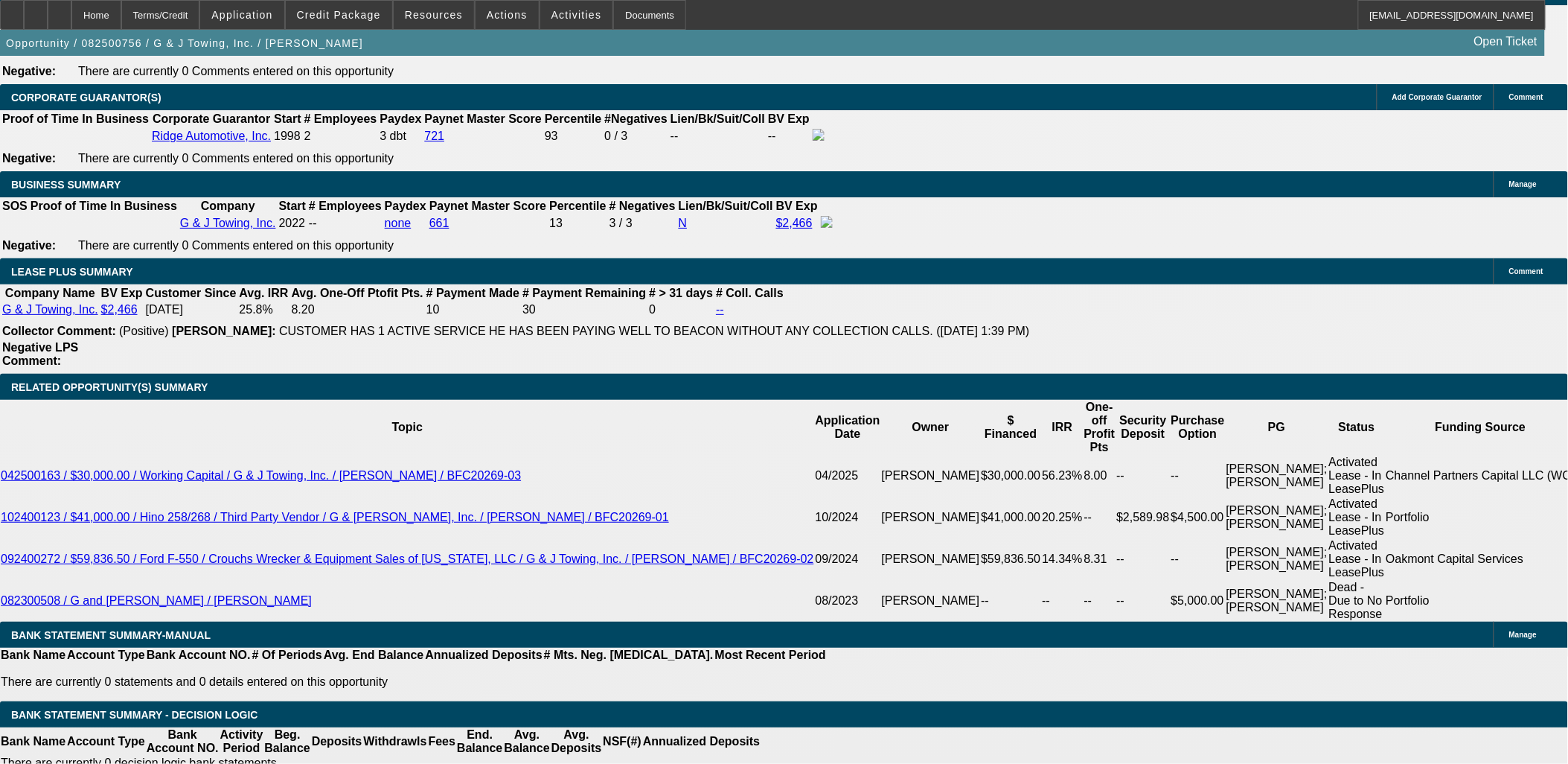
drag, startPoint x: 1065, startPoint y: 576, endPoint x: 1058, endPoint y: 579, distance: 7.6
drag, startPoint x: 1062, startPoint y: 567, endPoint x: 1298, endPoint y: 688, distance: 265.2
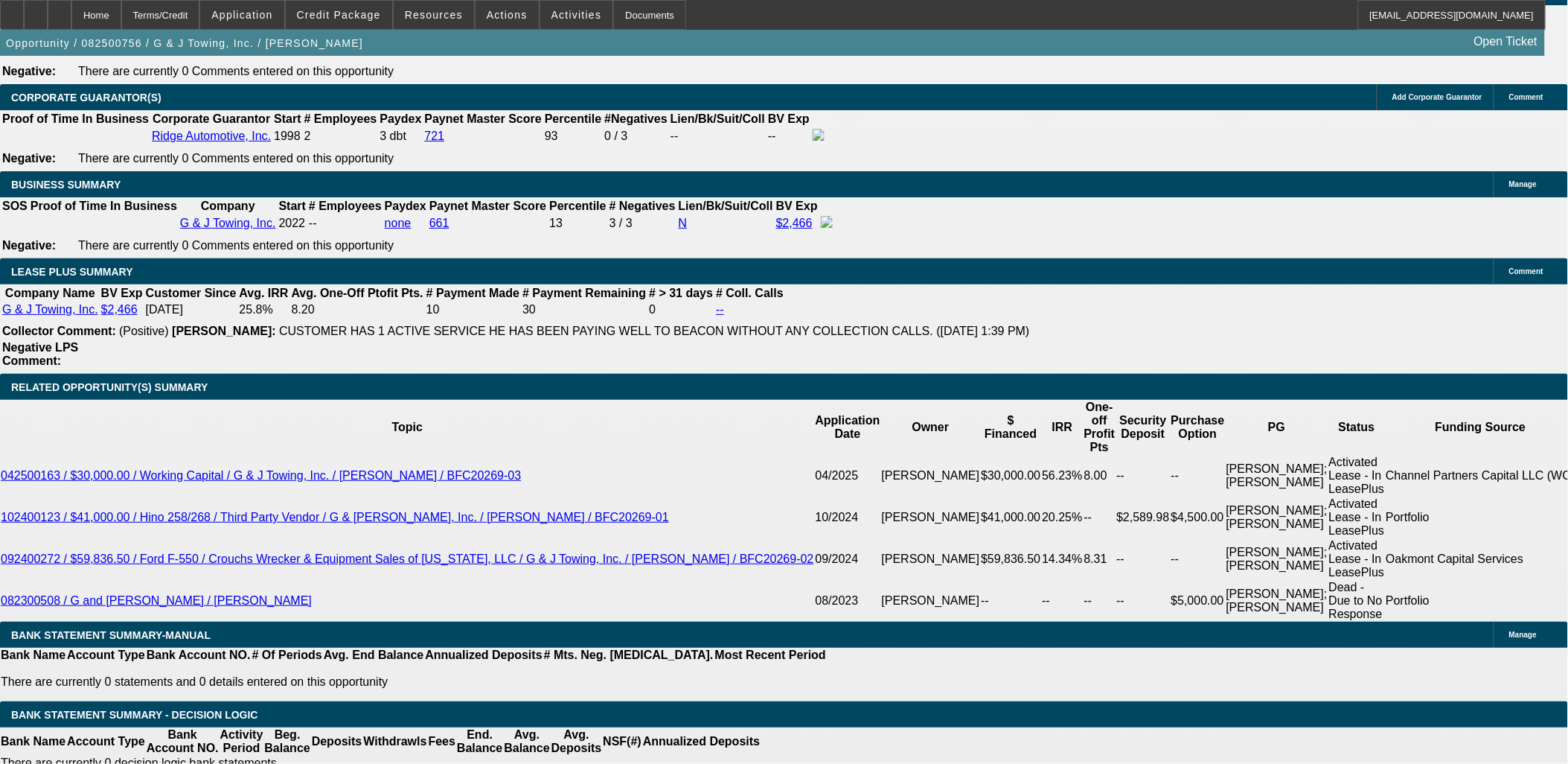
drag, startPoint x: 1298, startPoint y: 688, endPoint x: 1067, endPoint y: 477, distance: 312.9
drag, startPoint x: 1061, startPoint y: 474, endPoint x: 1270, endPoint y: 693, distance: 302.7
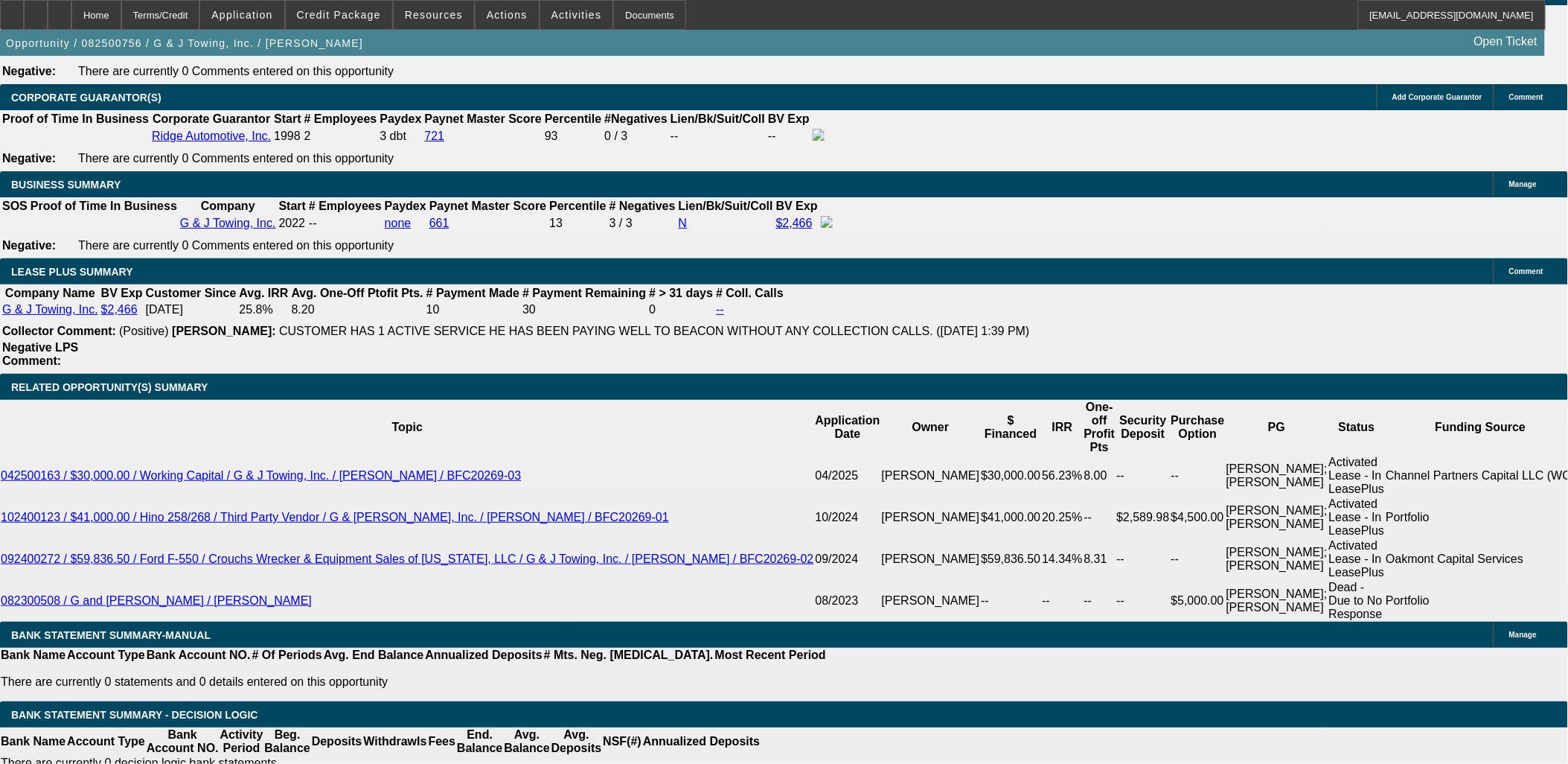
drag, startPoint x: 1270, startPoint y: 694, endPoint x: 1062, endPoint y: 690, distance: 208.0
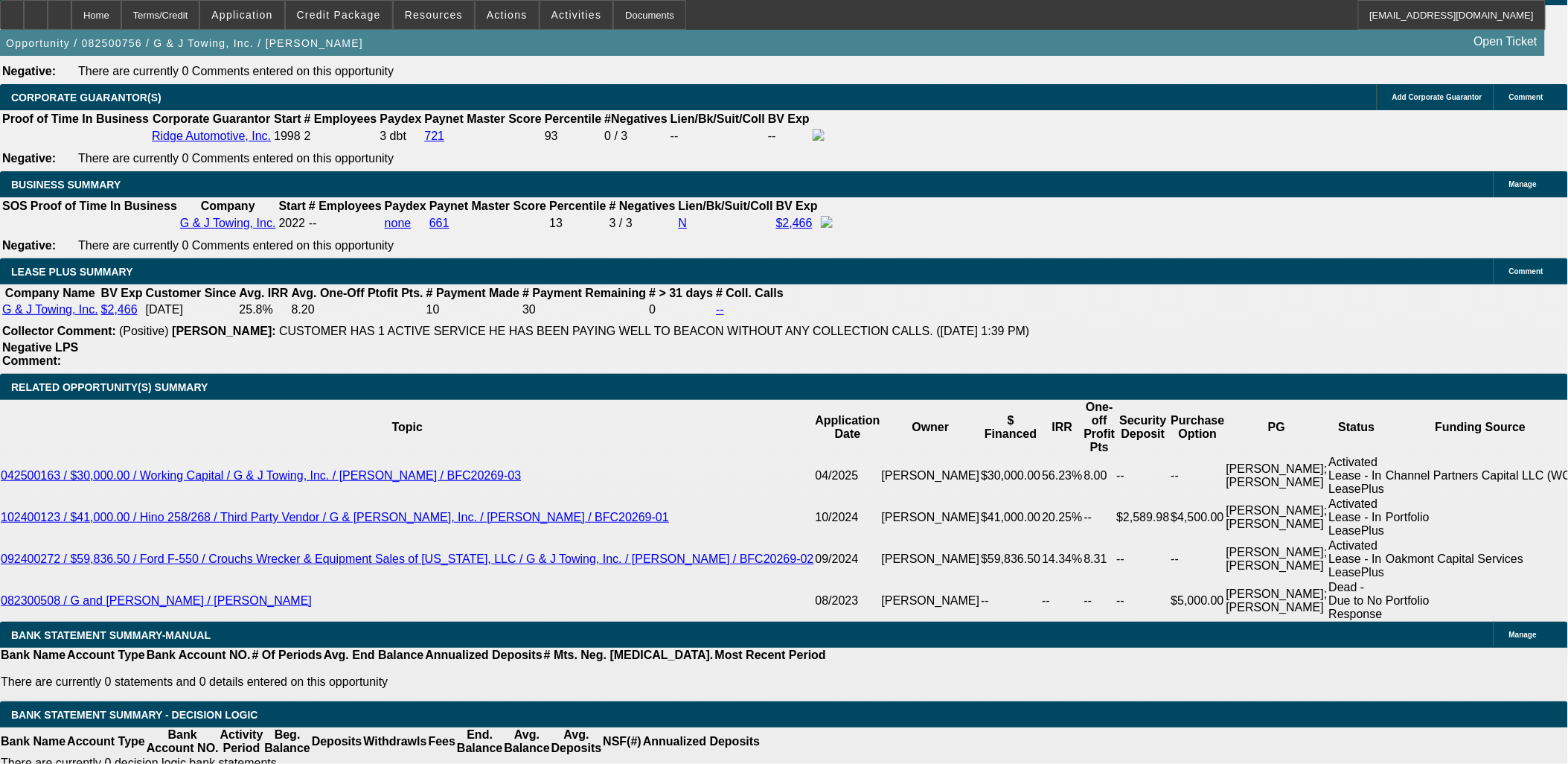
drag, startPoint x: 1060, startPoint y: 687, endPoint x: 1269, endPoint y: 685, distance: 209.0
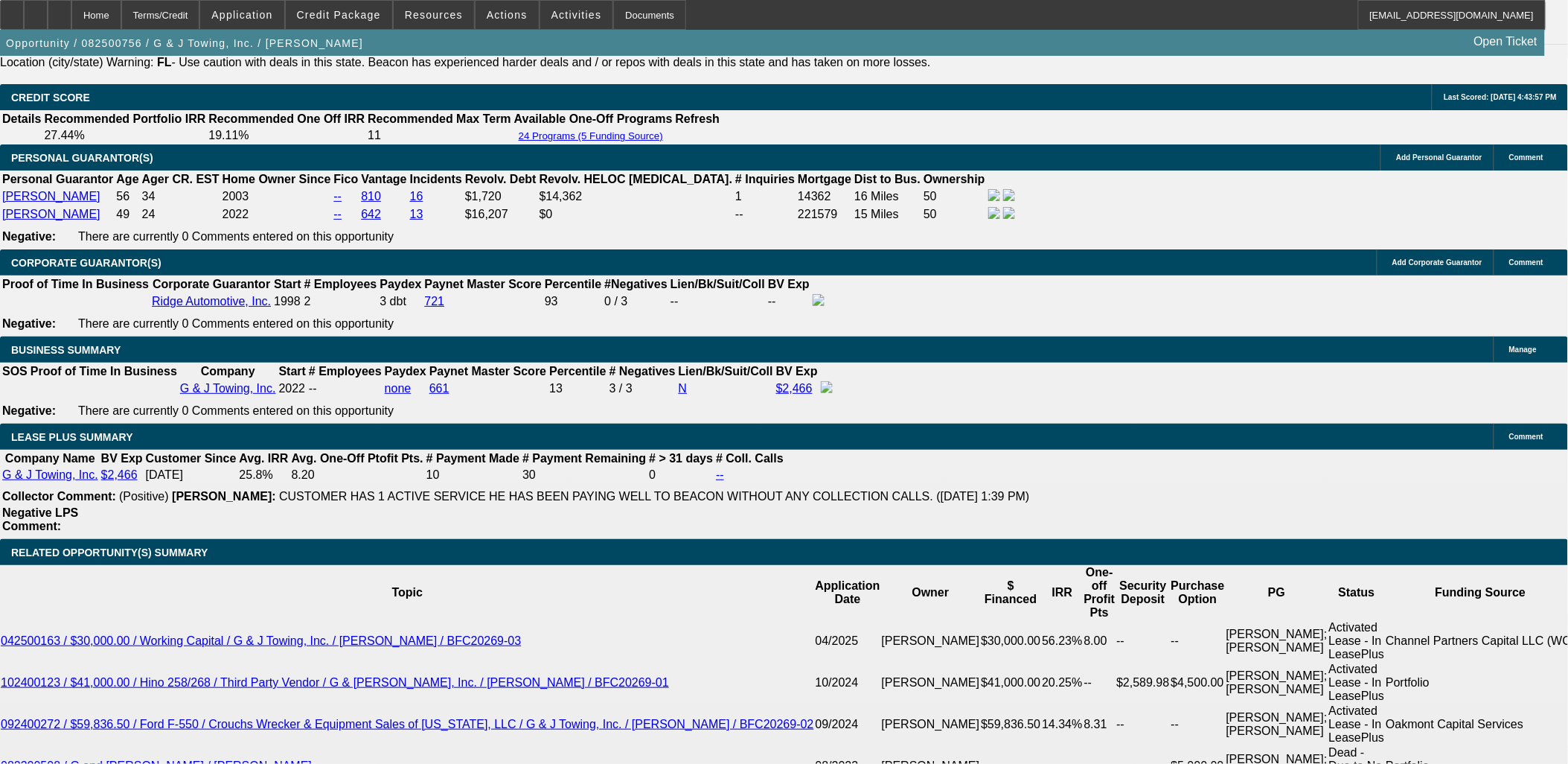
scroll to position [1240, 0]
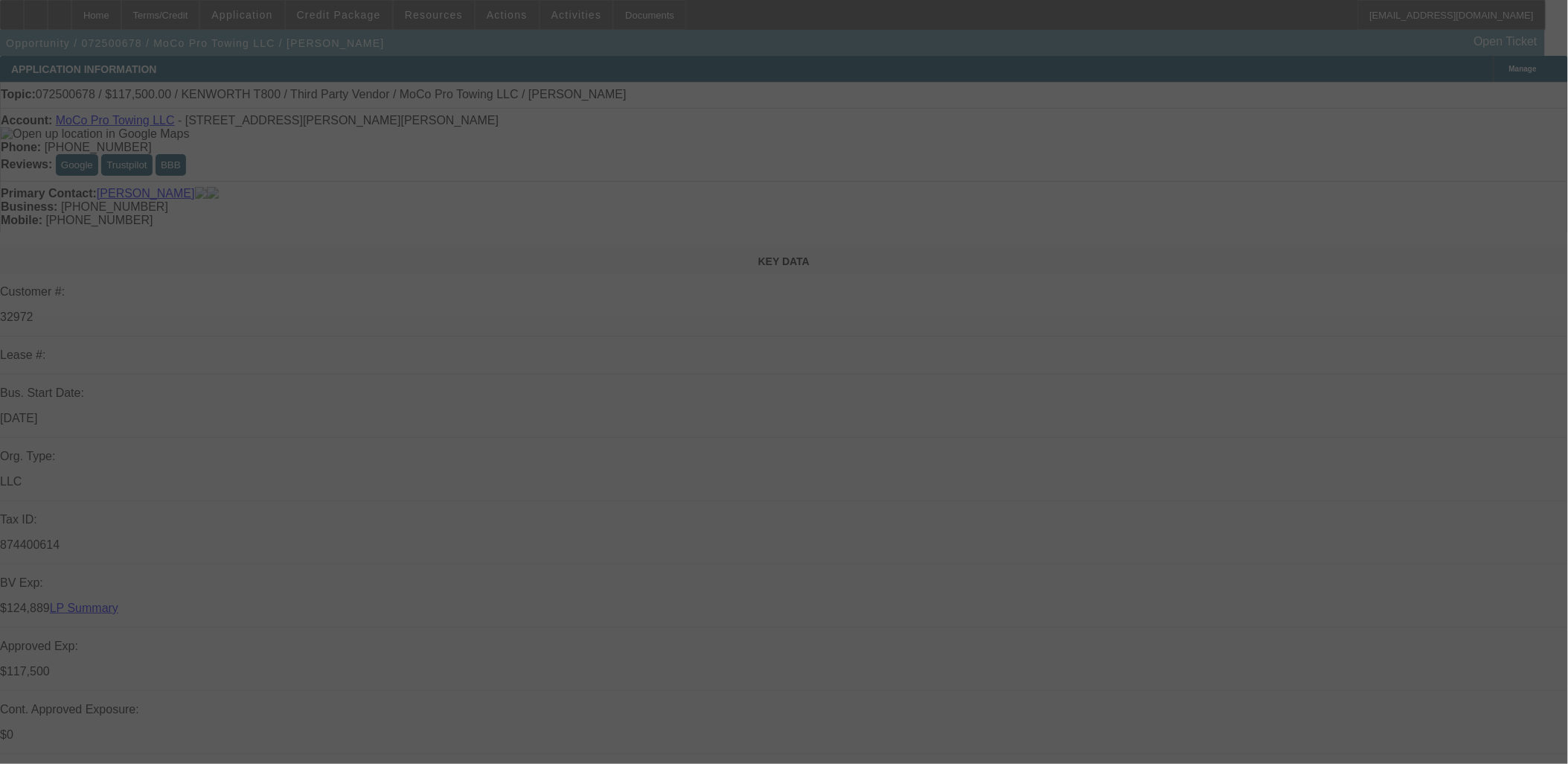
select select "0"
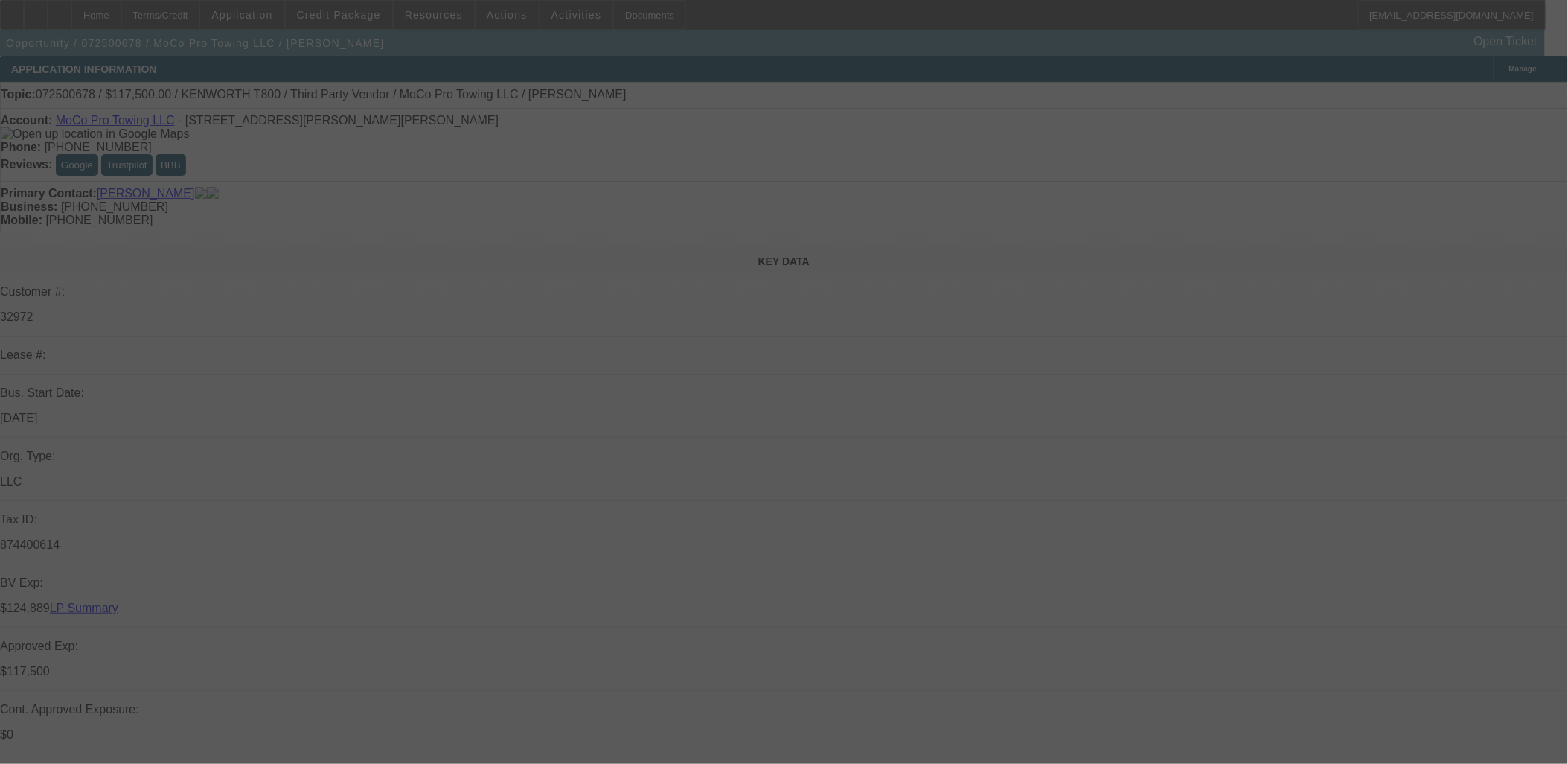
select select "0"
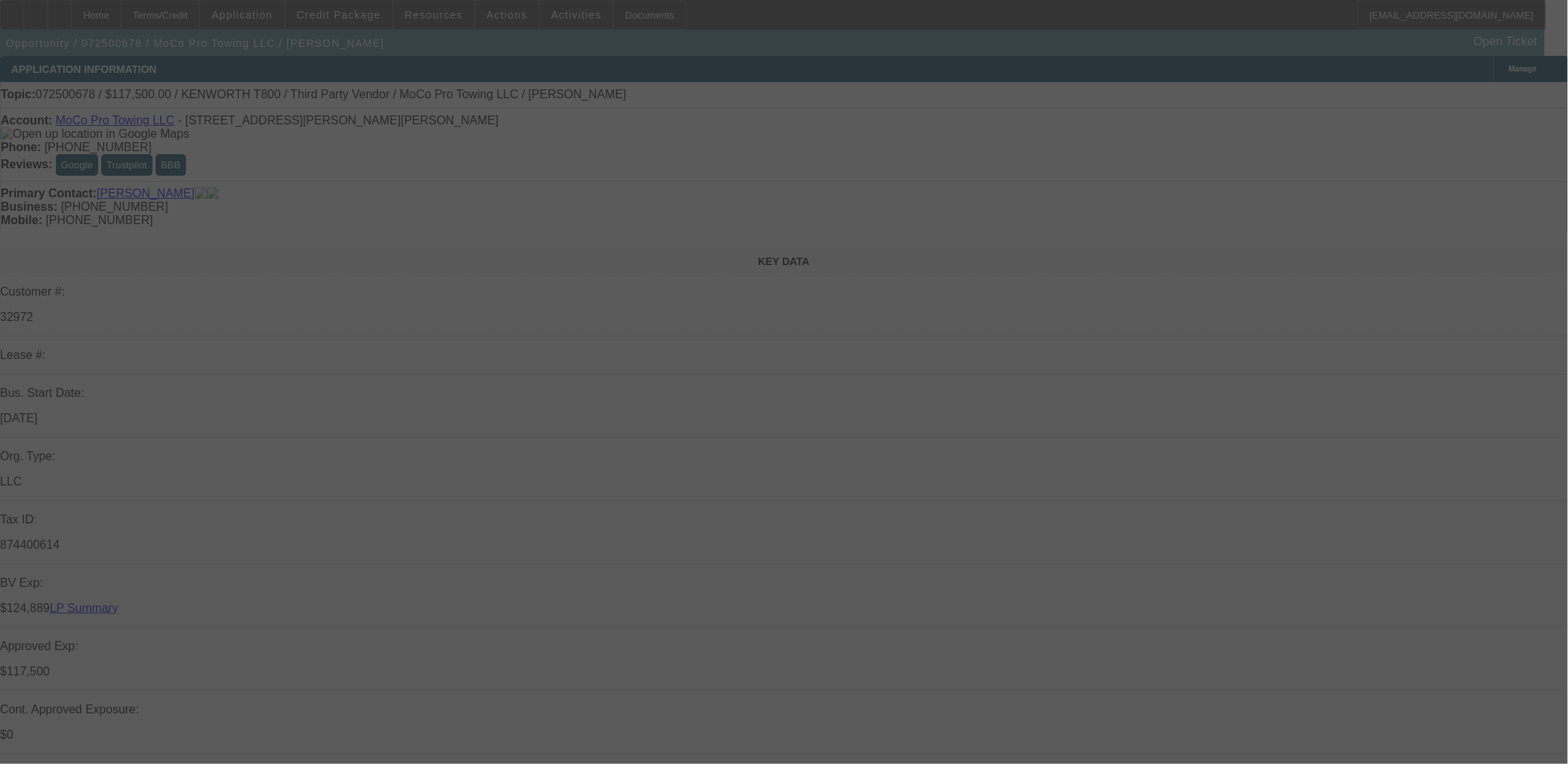
select select "0"
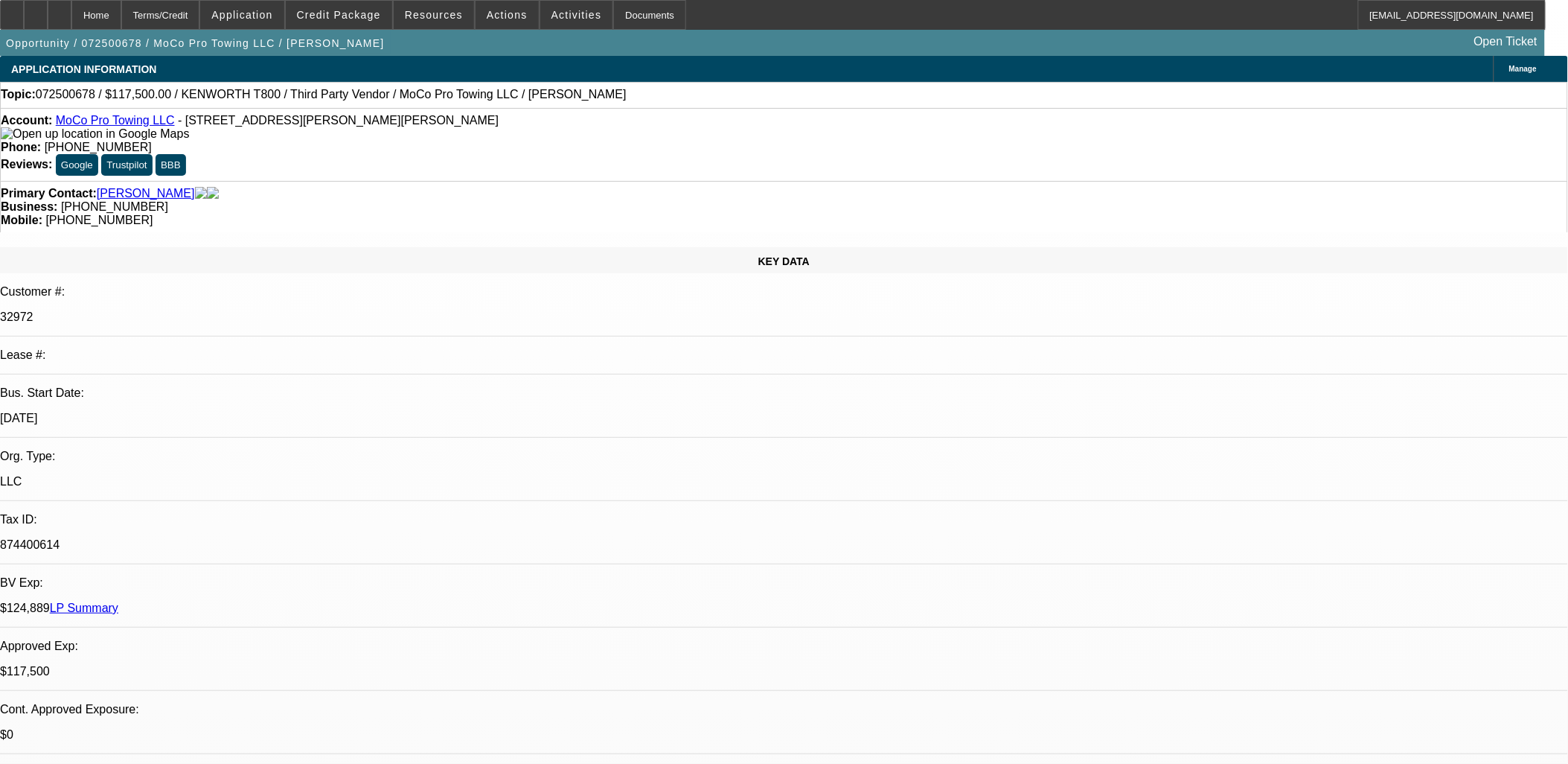
select select "1"
select select "6"
select select "1"
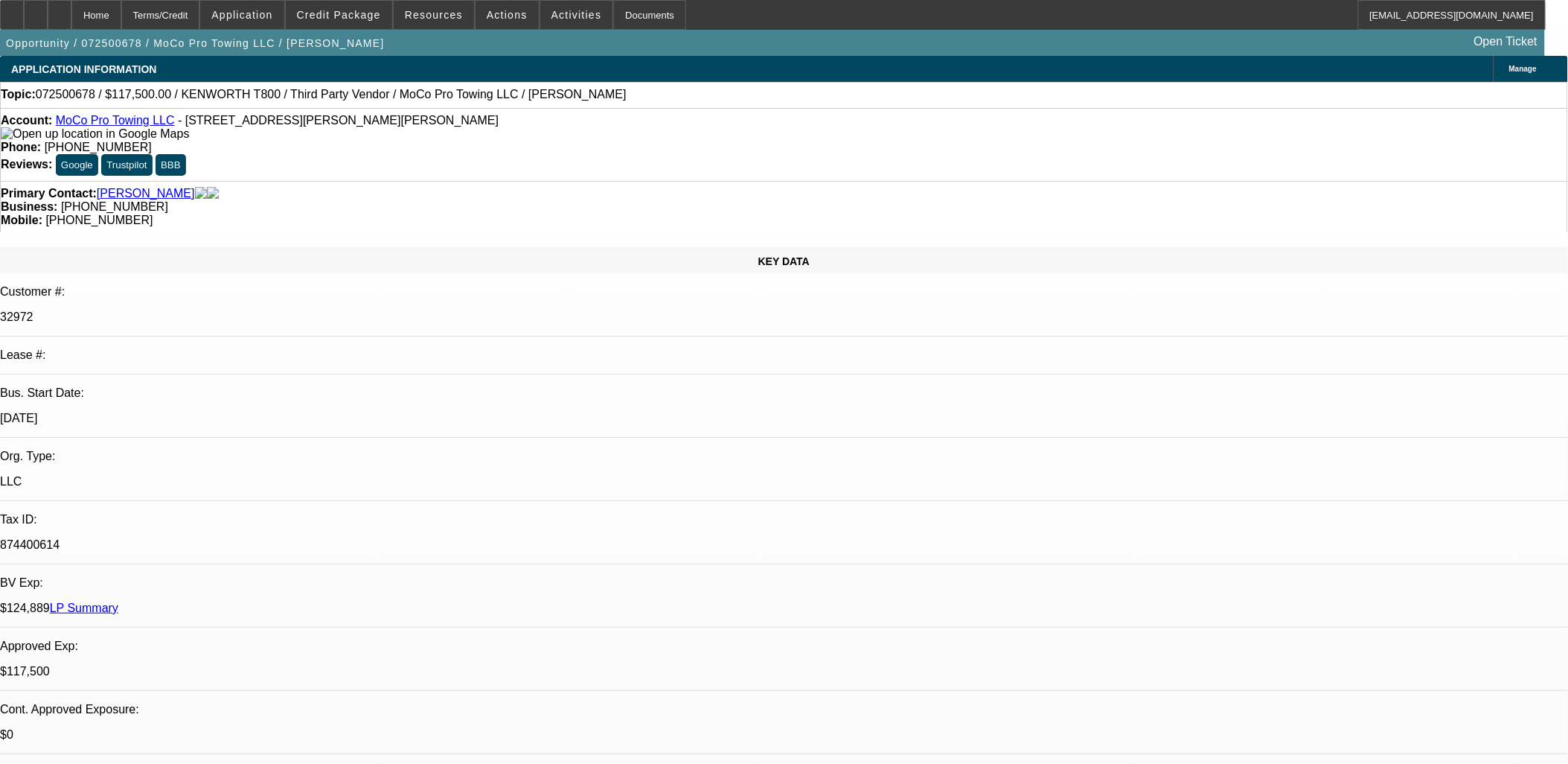
select select "6"
select select "1"
select select "6"
select select "1"
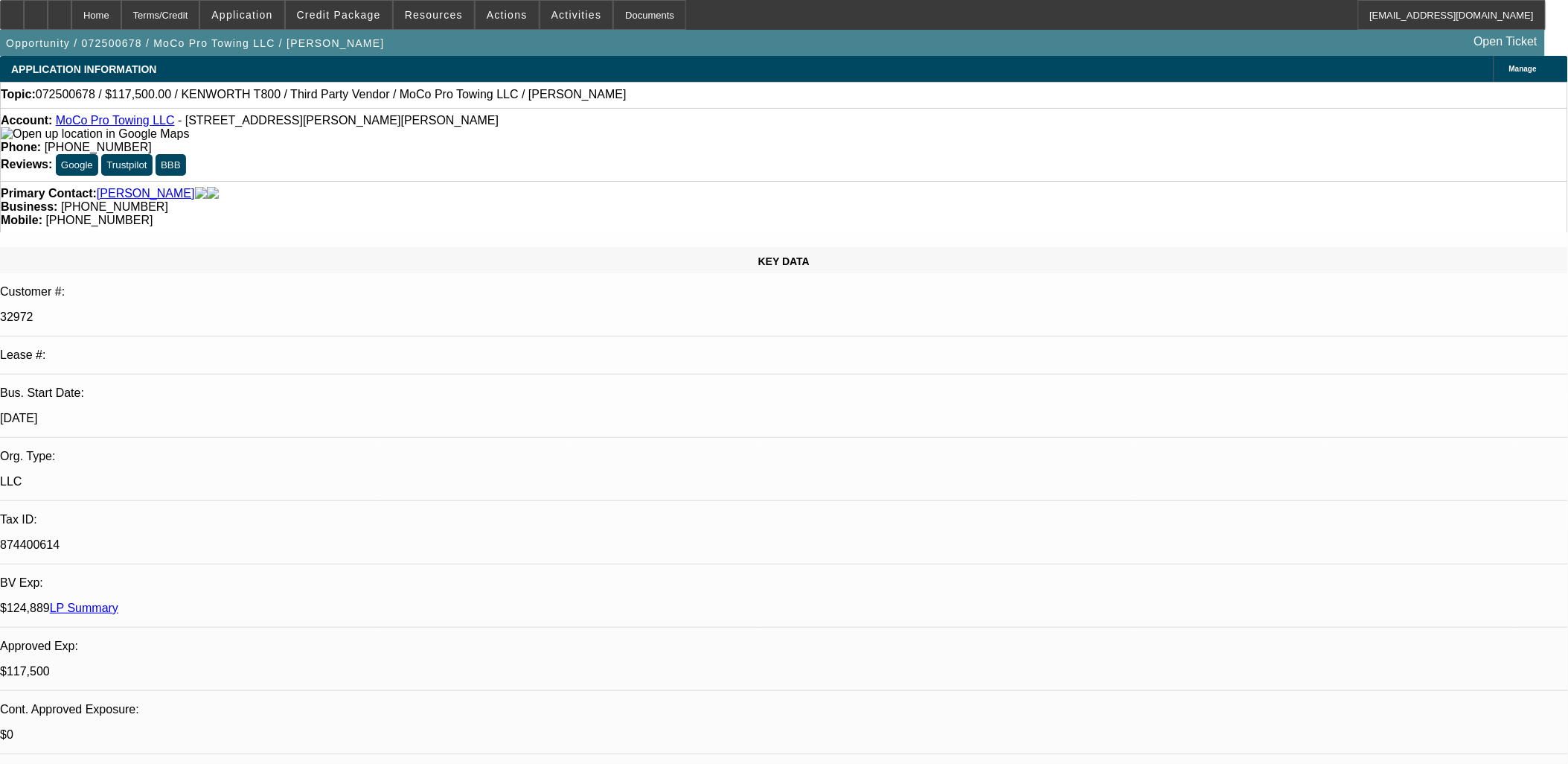
select select "2"
select select "6"
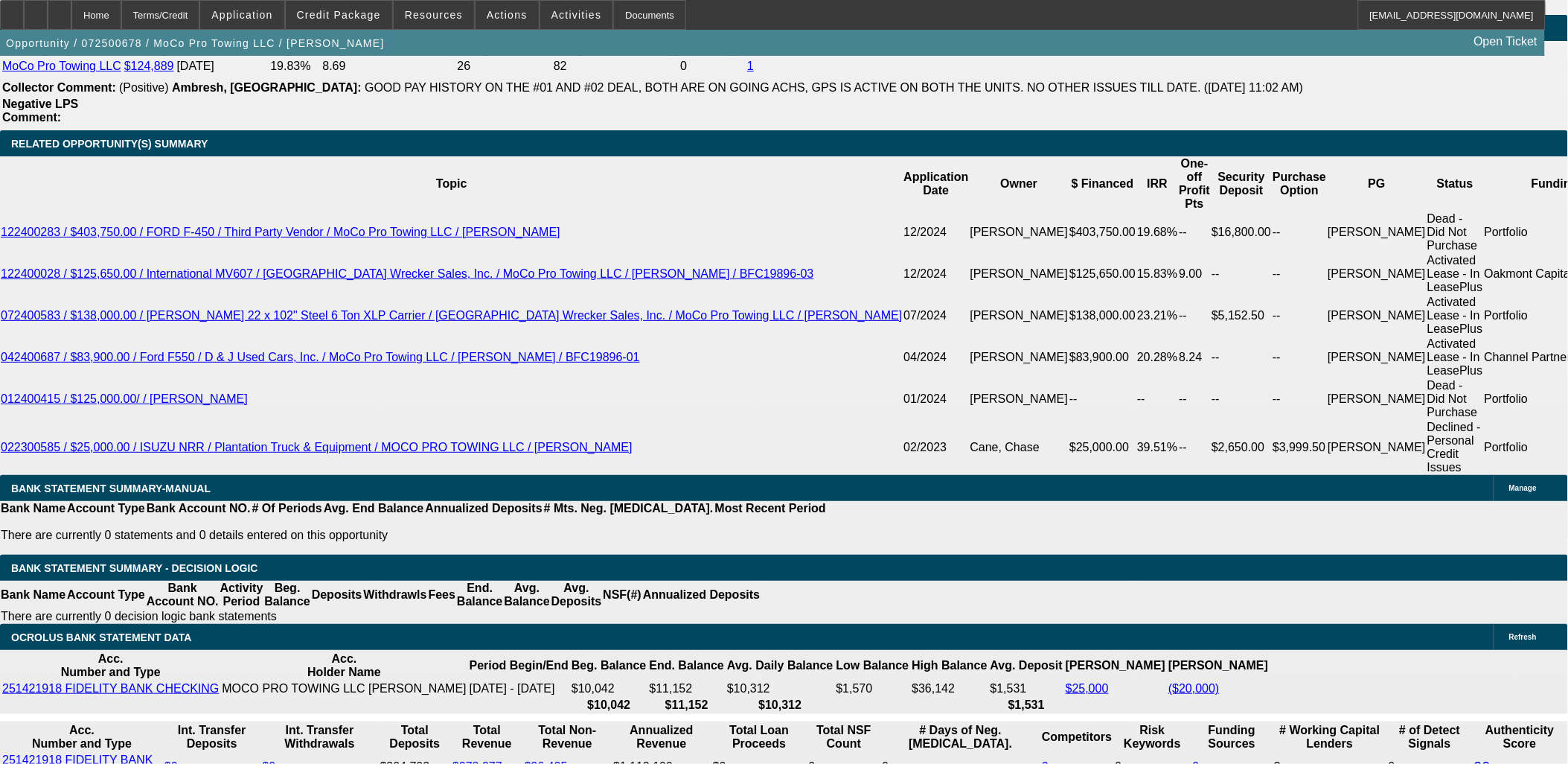
scroll to position [2482, 0]
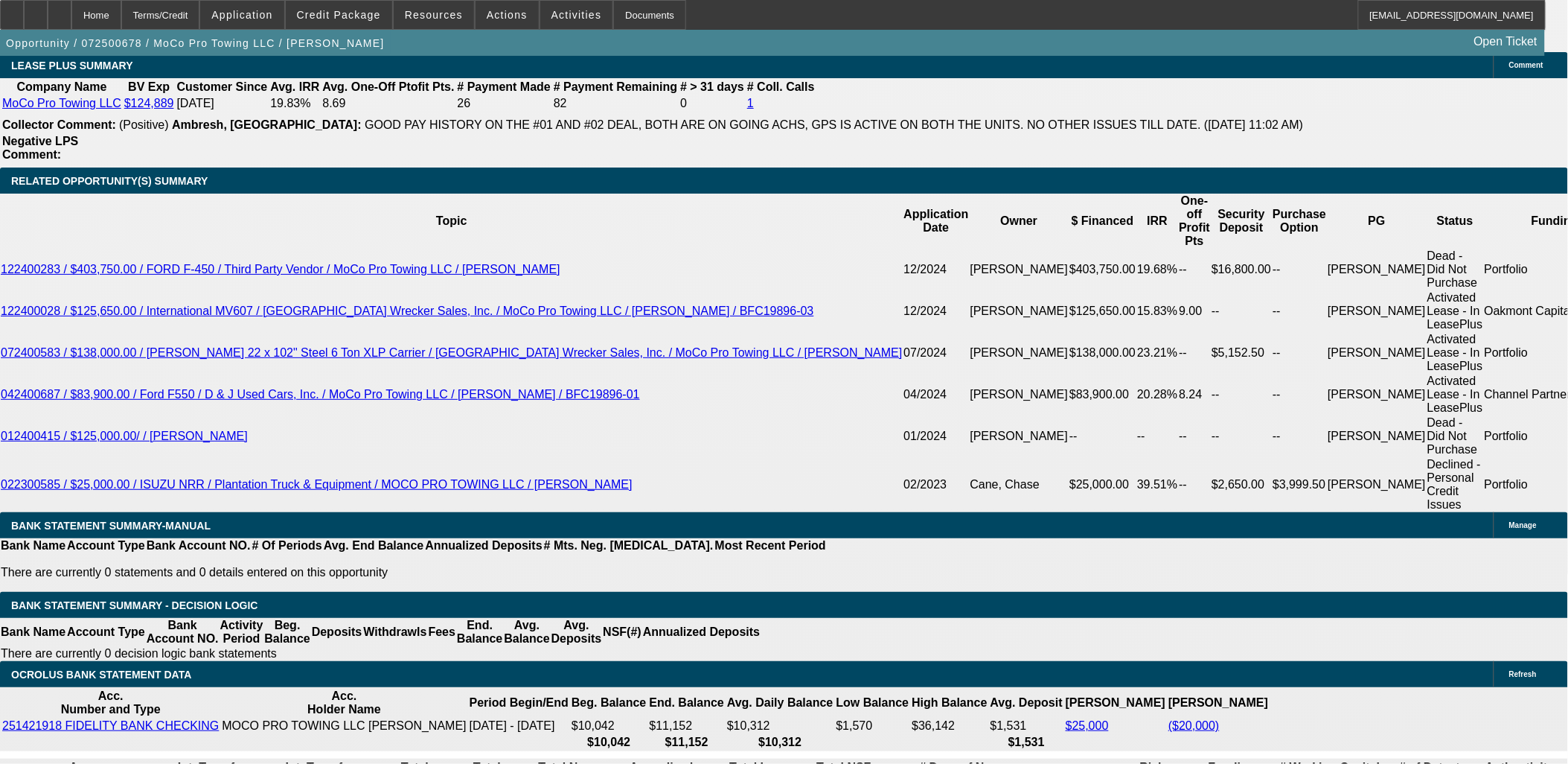
drag, startPoint x: 86, startPoint y: 389, endPoint x: 17, endPoint y: 143, distance: 255.5
drag, startPoint x: 17, startPoint y: 143, endPoint x: 158, endPoint y: 389, distance: 283.5
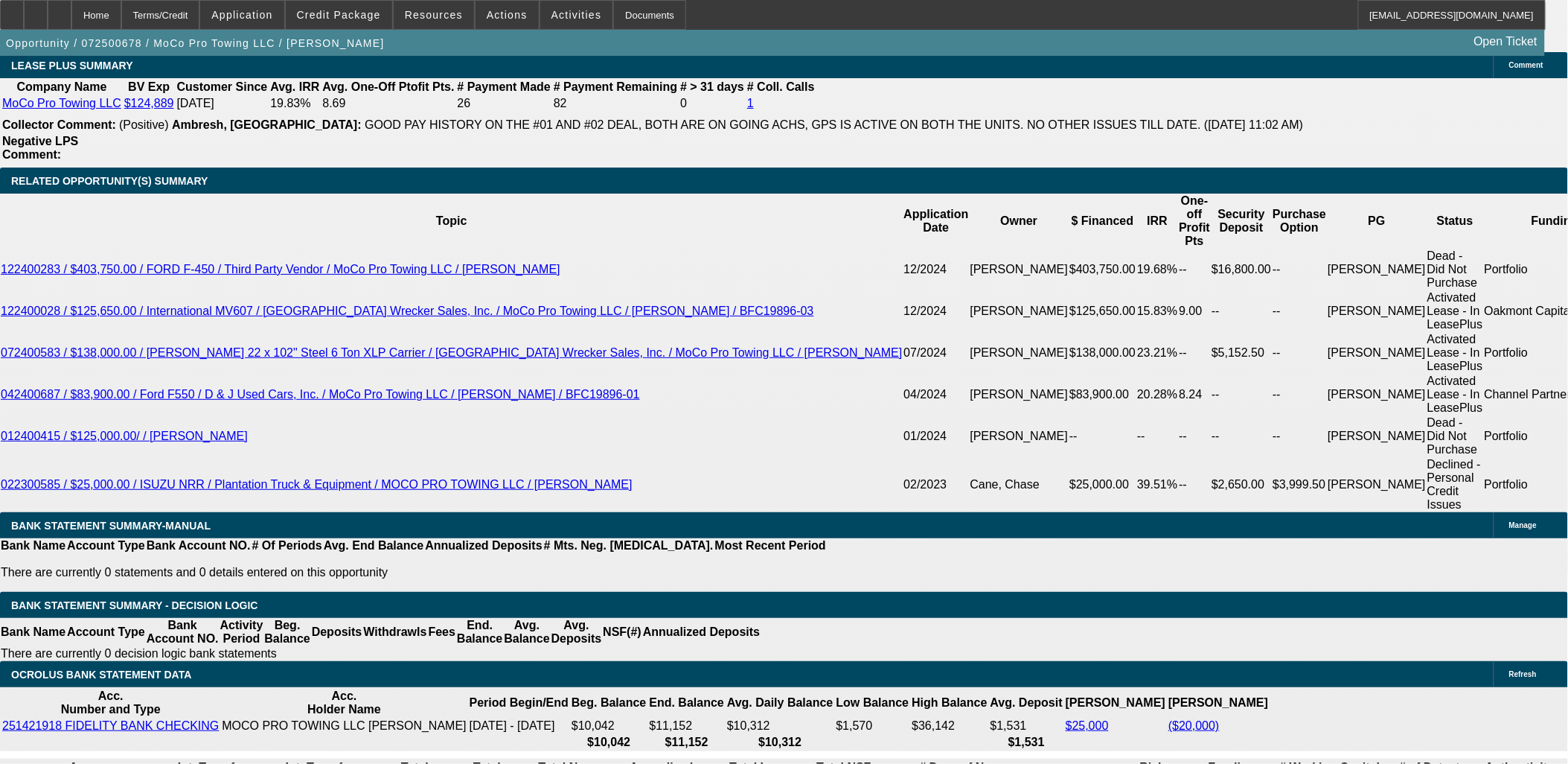
drag, startPoint x: 103, startPoint y: 380, endPoint x: 19, endPoint y: 145, distance: 249.6
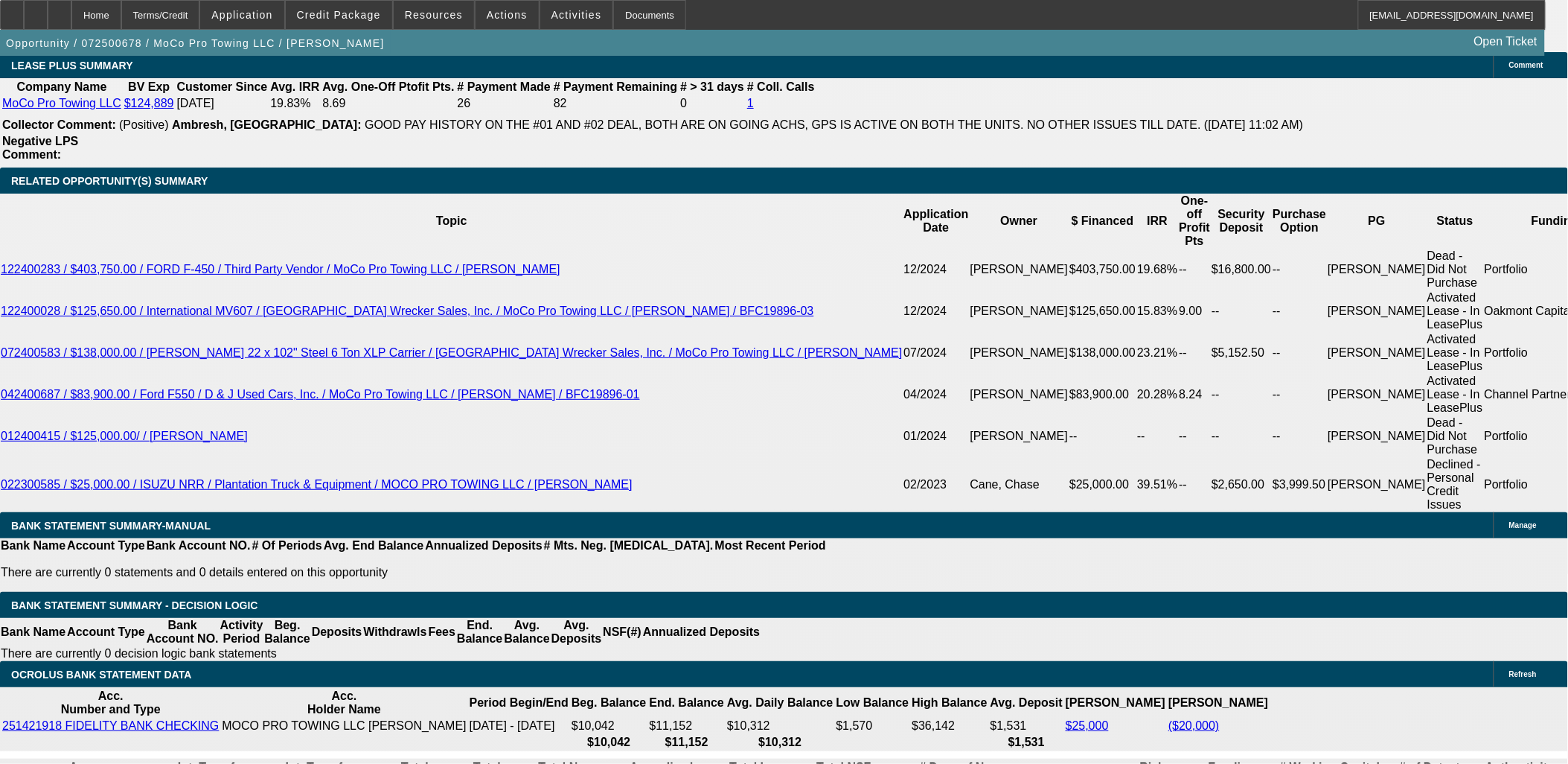
drag, startPoint x: 5, startPoint y: 180, endPoint x: 12, endPoint y: 149, distance: 31.8
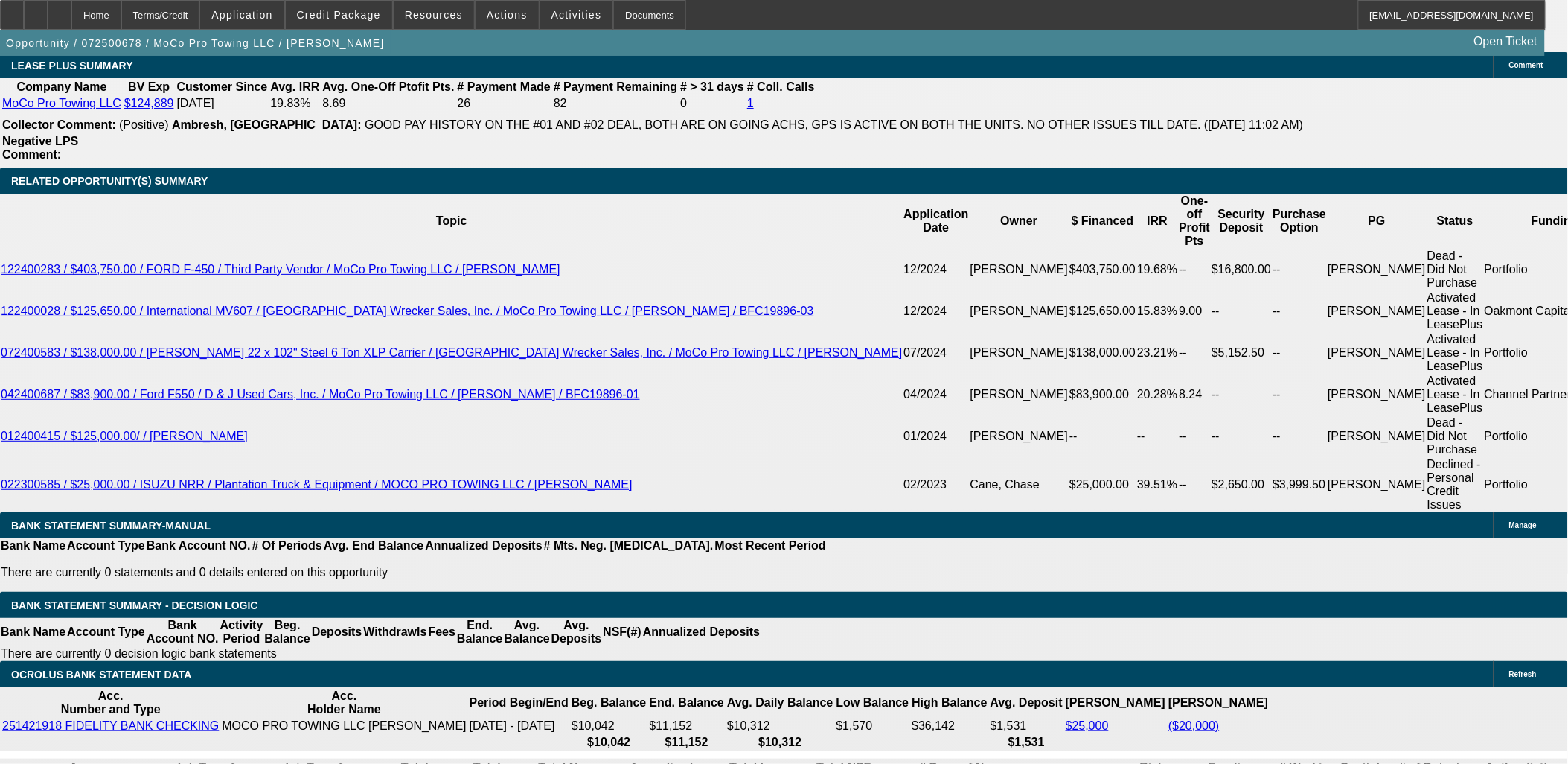
drag, startPoint x: 13, startPoint y: 149, endPoint x: 20, endPoint y: 159, distance: 12.2
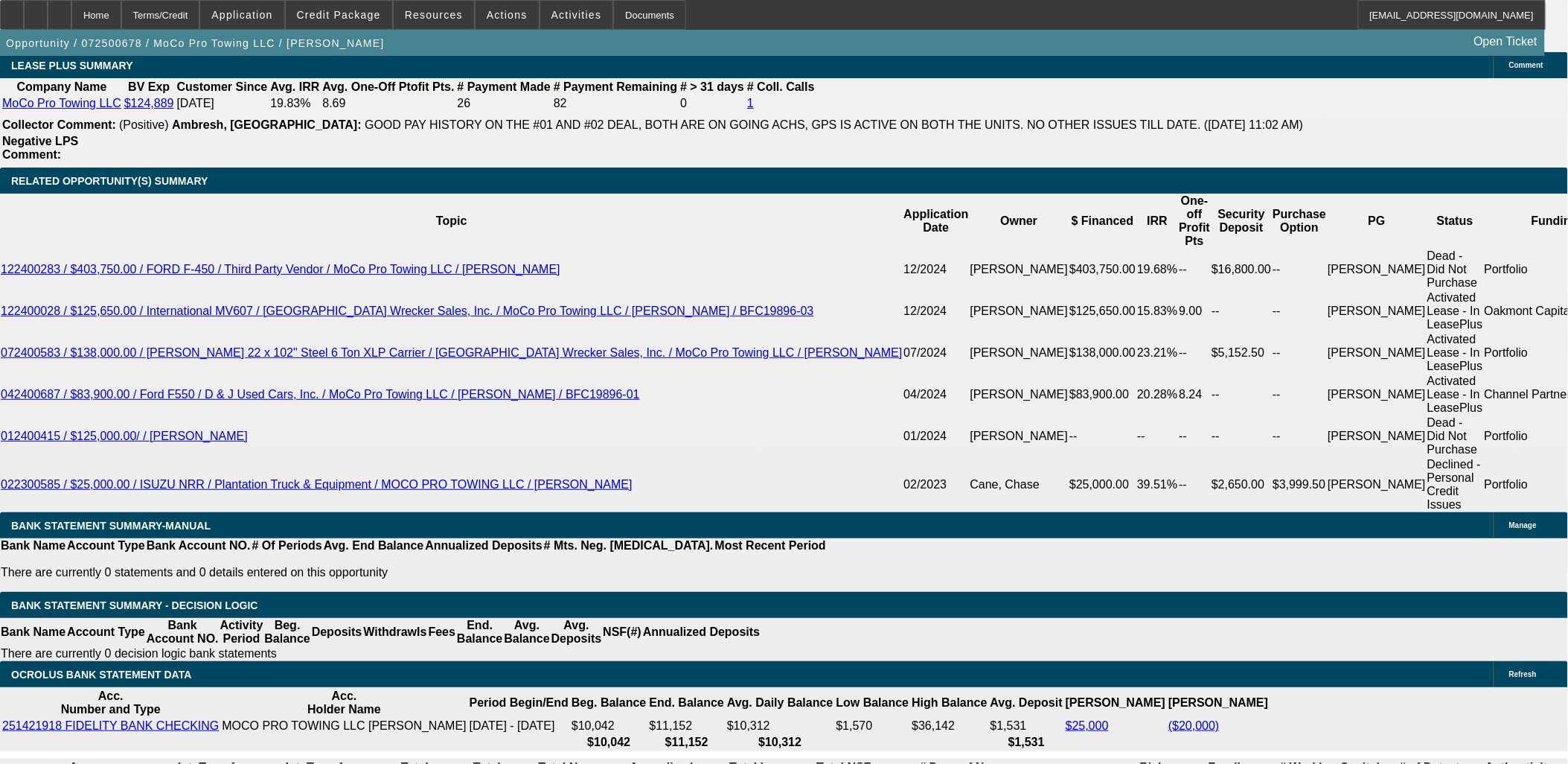
drag, startPoint x: 15, startPoint y: 150, endPoint x: 154, endPoint y: 383, distance: 271.3
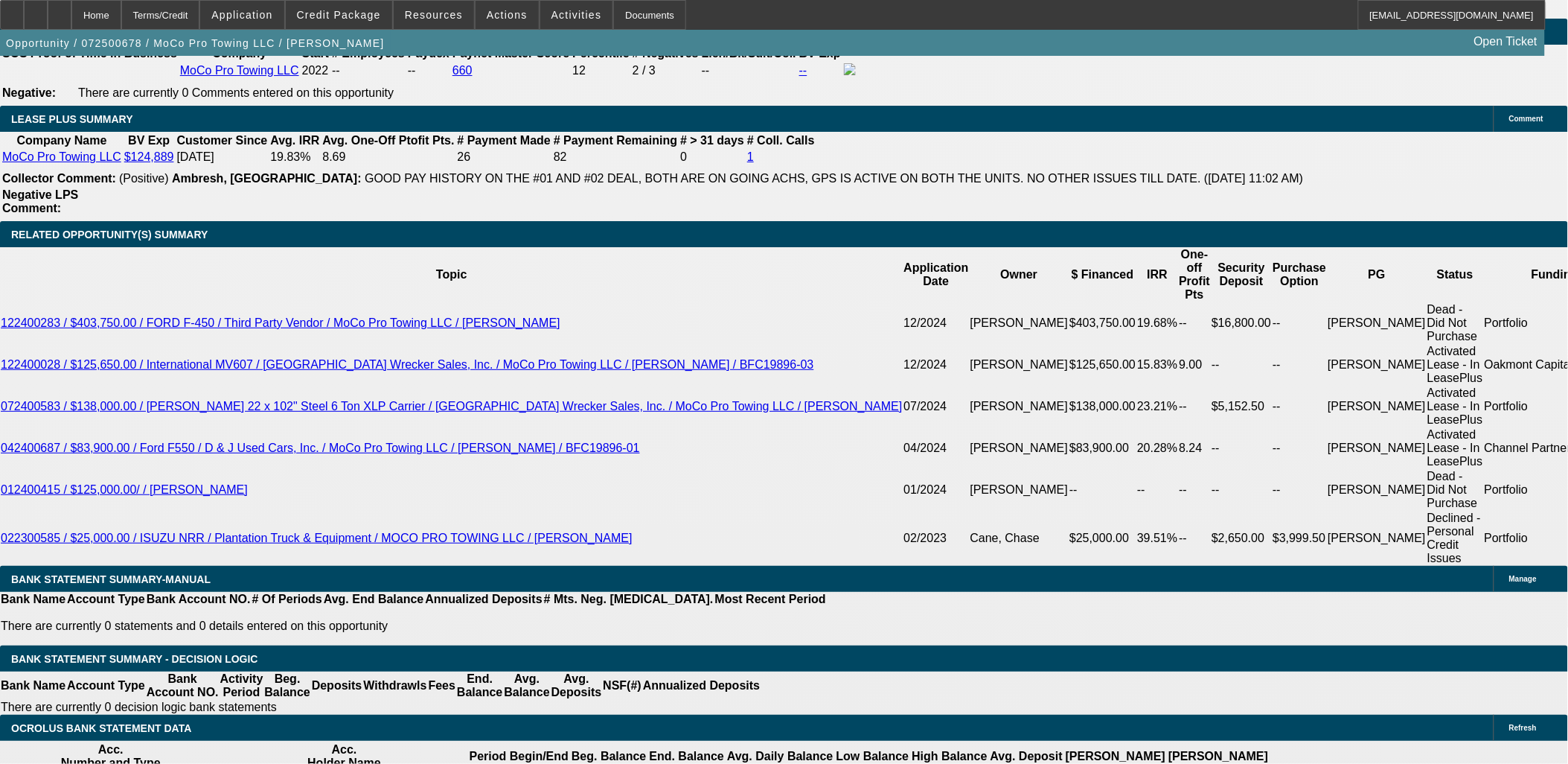
scroll to position [2399, 0]
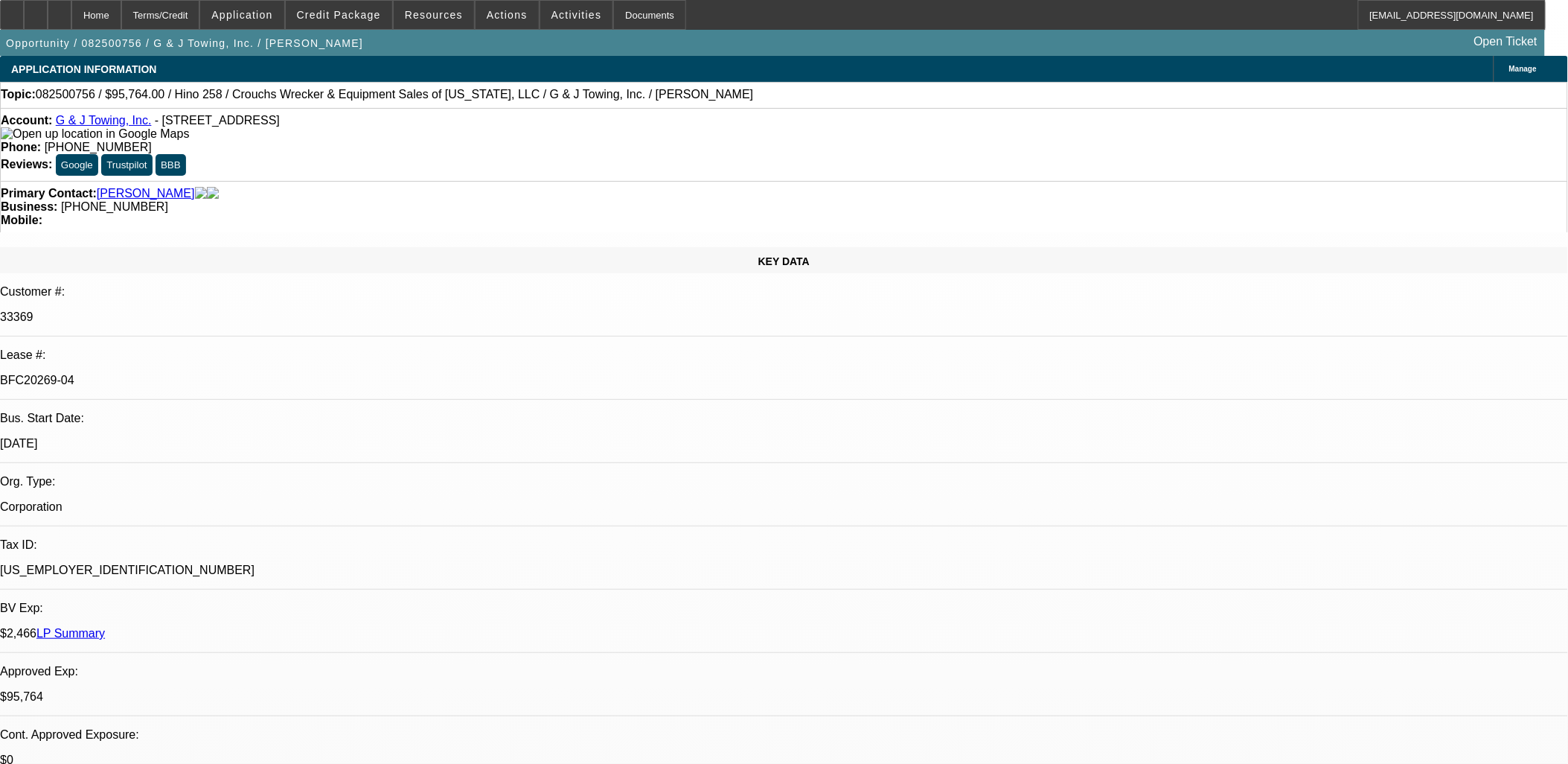
select select "0"
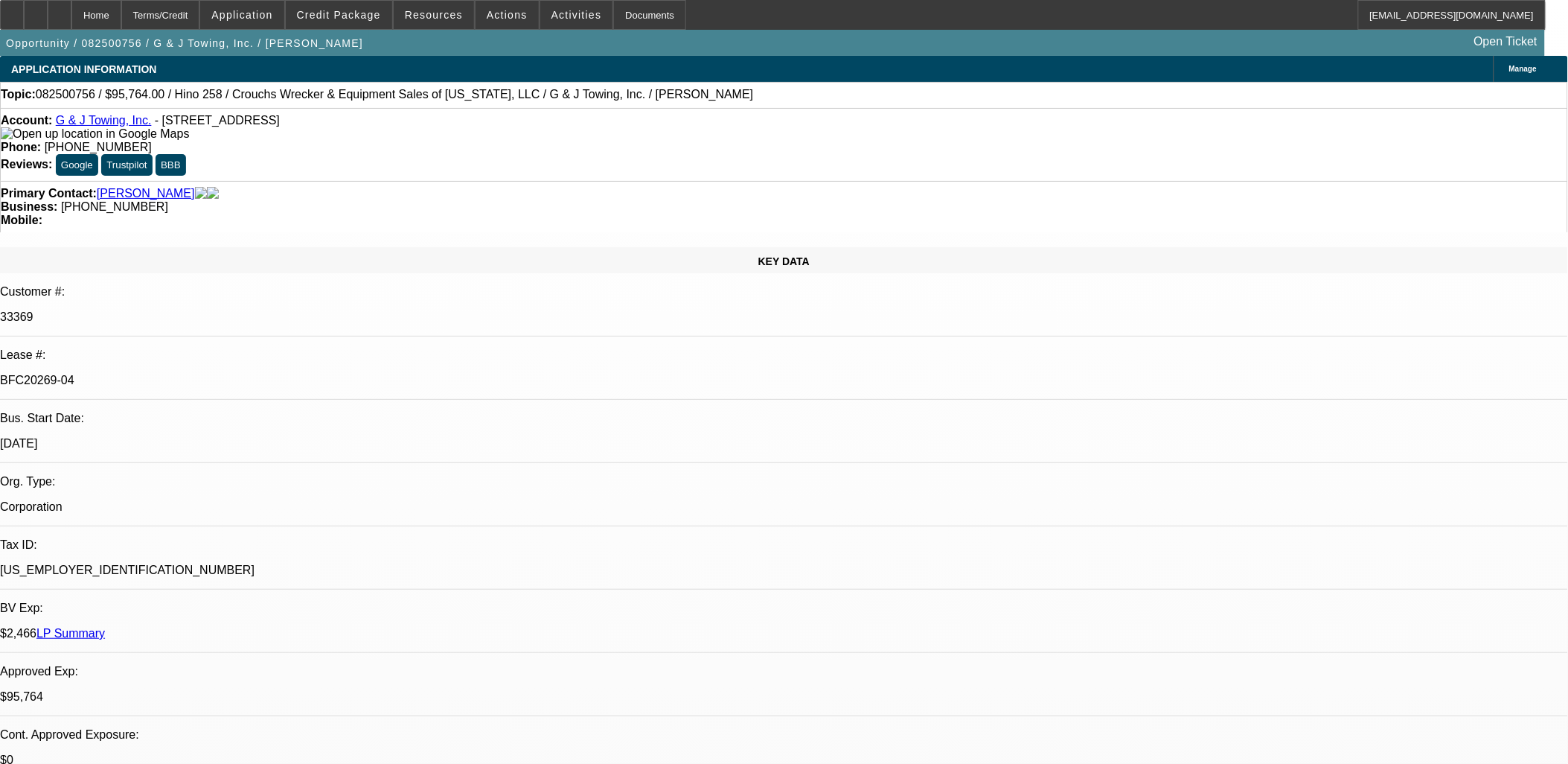
select select "0"
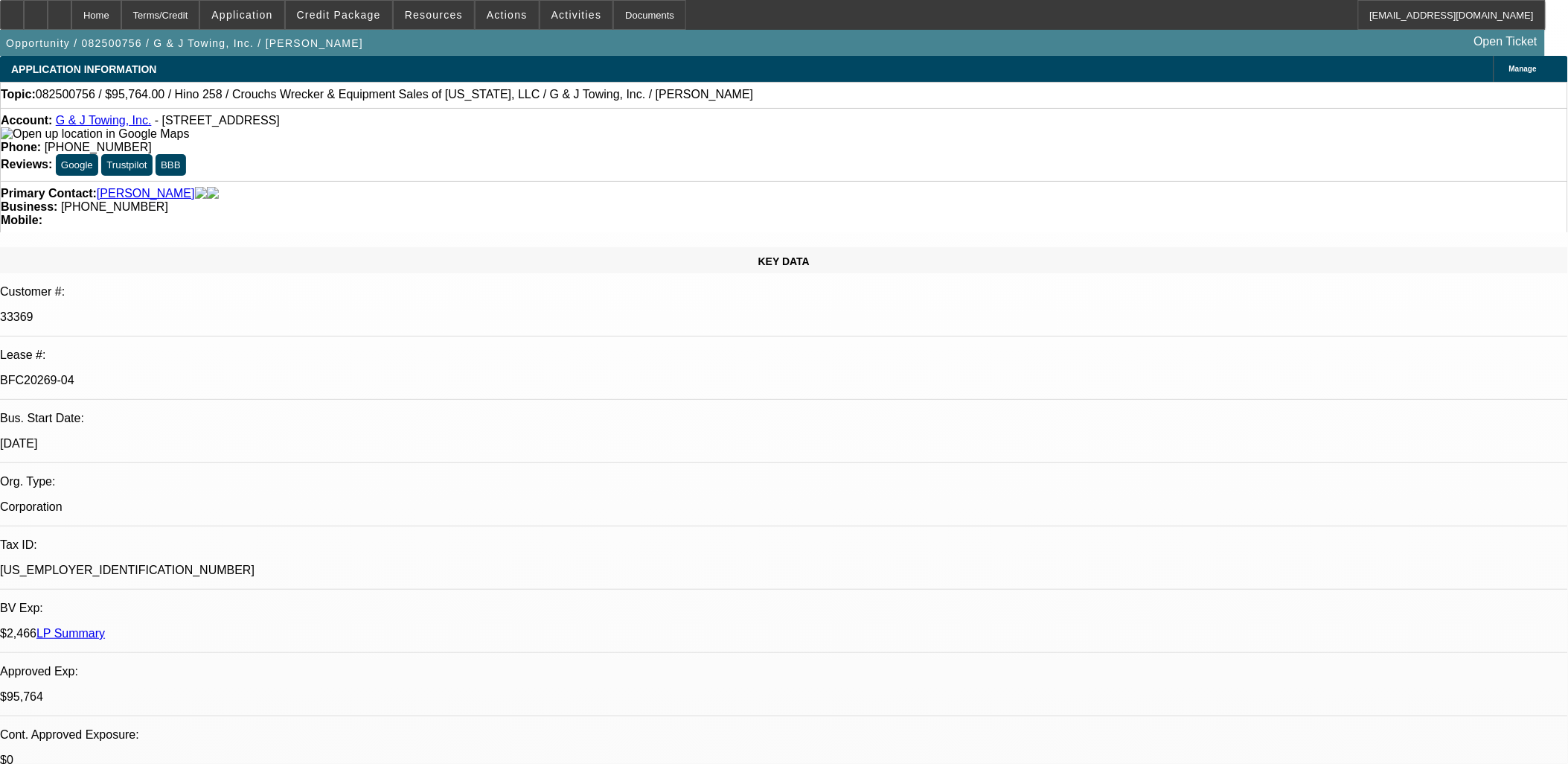
select select "0"
select select "1"
select select "6"
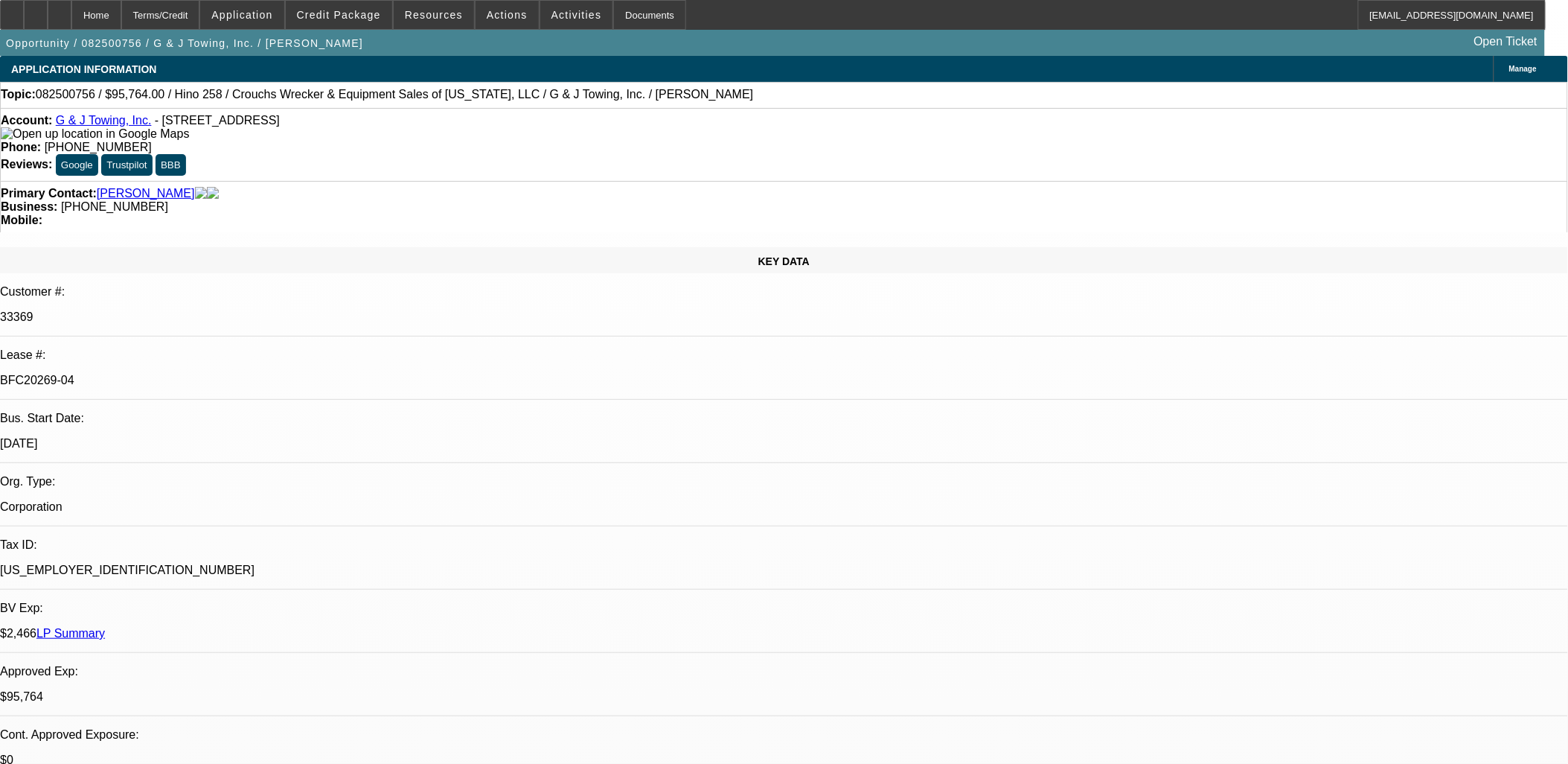
select select "1"
select select "6"
select select "1"
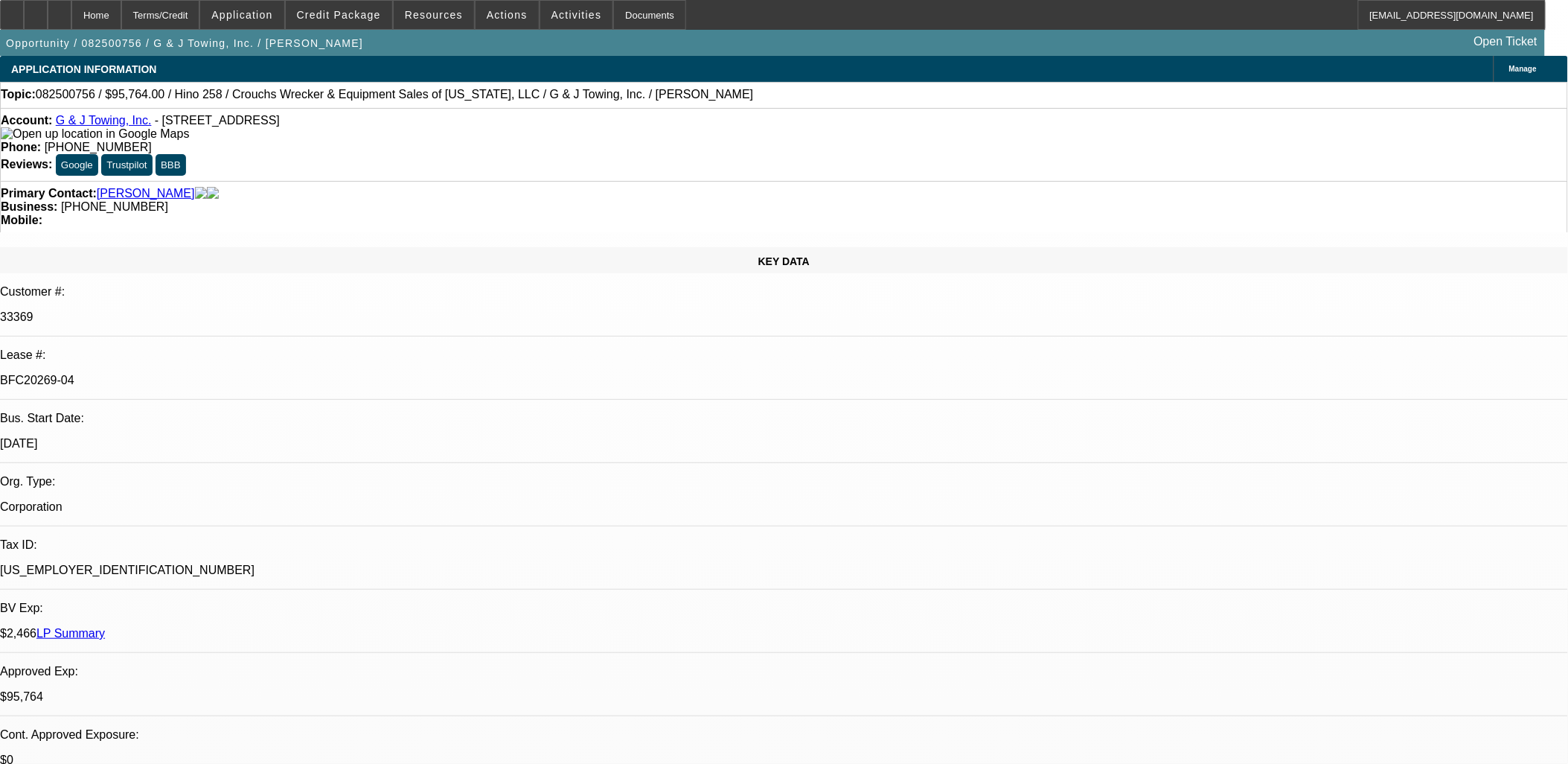
select select "6"
select select "1"
select select "3"
select select "6"
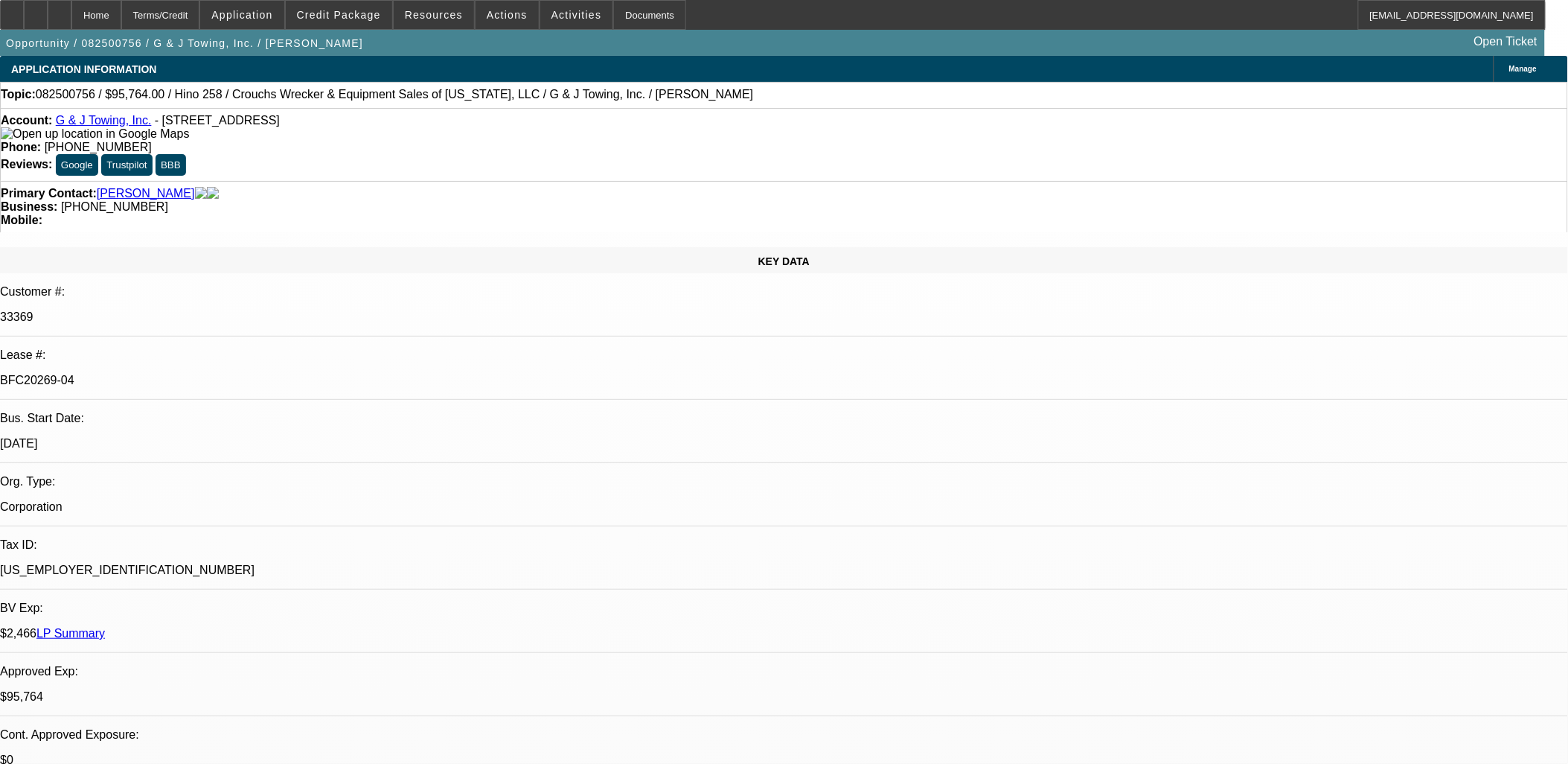
scroll to position [1902, 0]
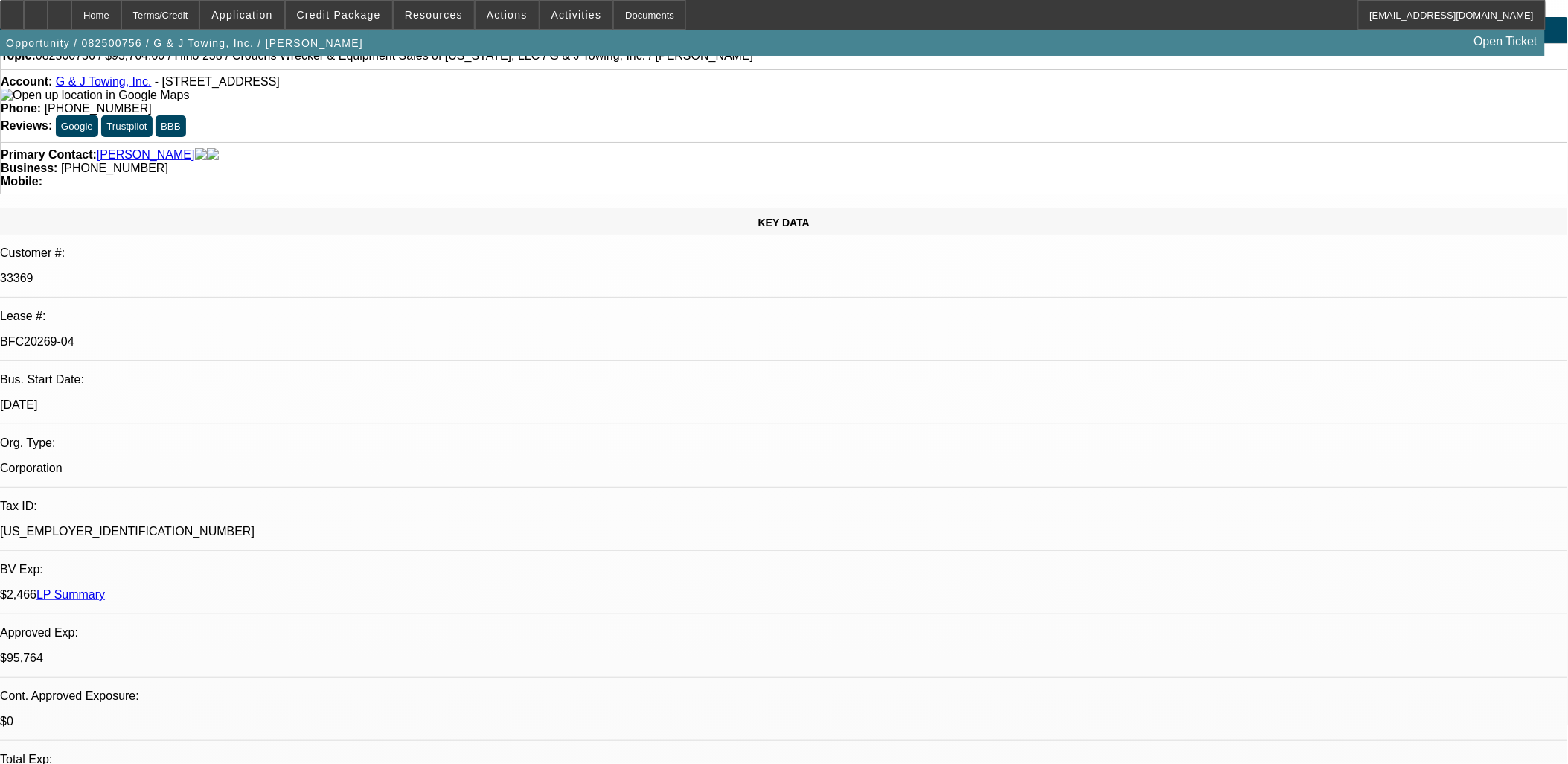
scroll to position [0, 0]
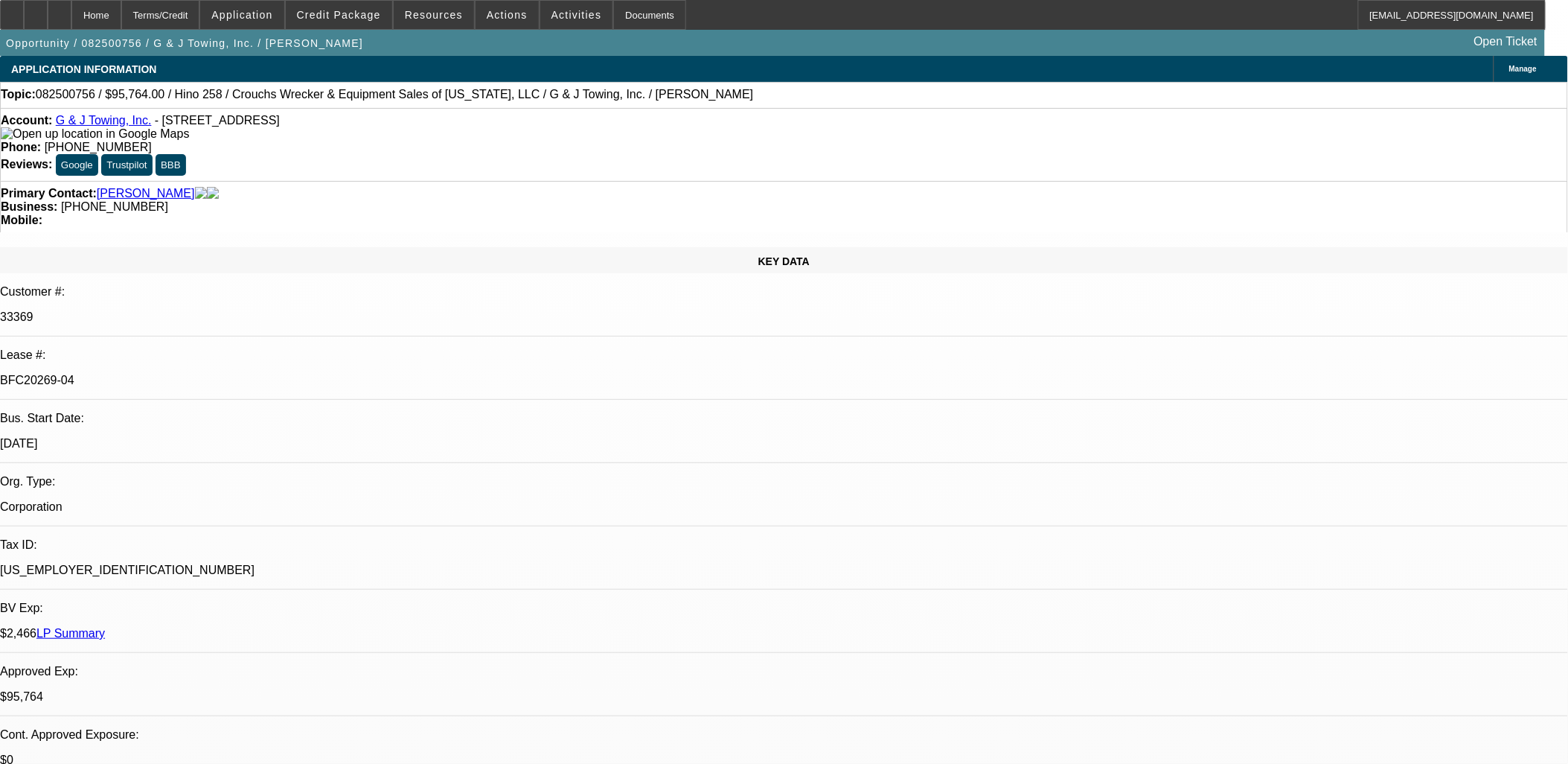
drag, startPoint x: 993, startPoint y: 387, endPoint x: 467, endPoint y: 197, distance: 559.3
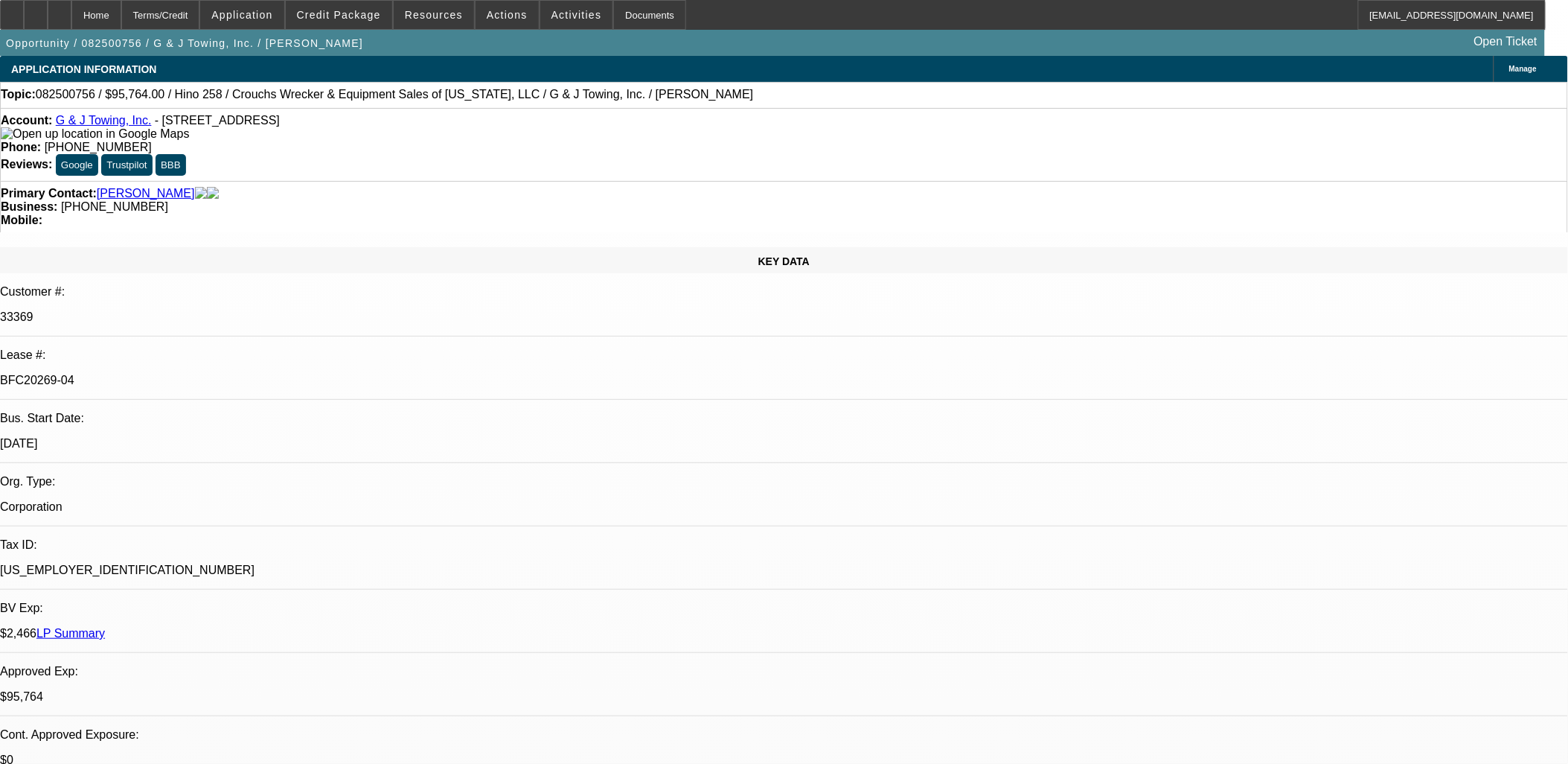
drag, startPoint x: 1252, startPoint y: 687, endPoint x: 1154, endPoint y: 691, distance: 98.1
drag, startPoint x: 1154, startPoint y: 691, endPoint x: 1261, endPoint y: 690, distance: 107.0
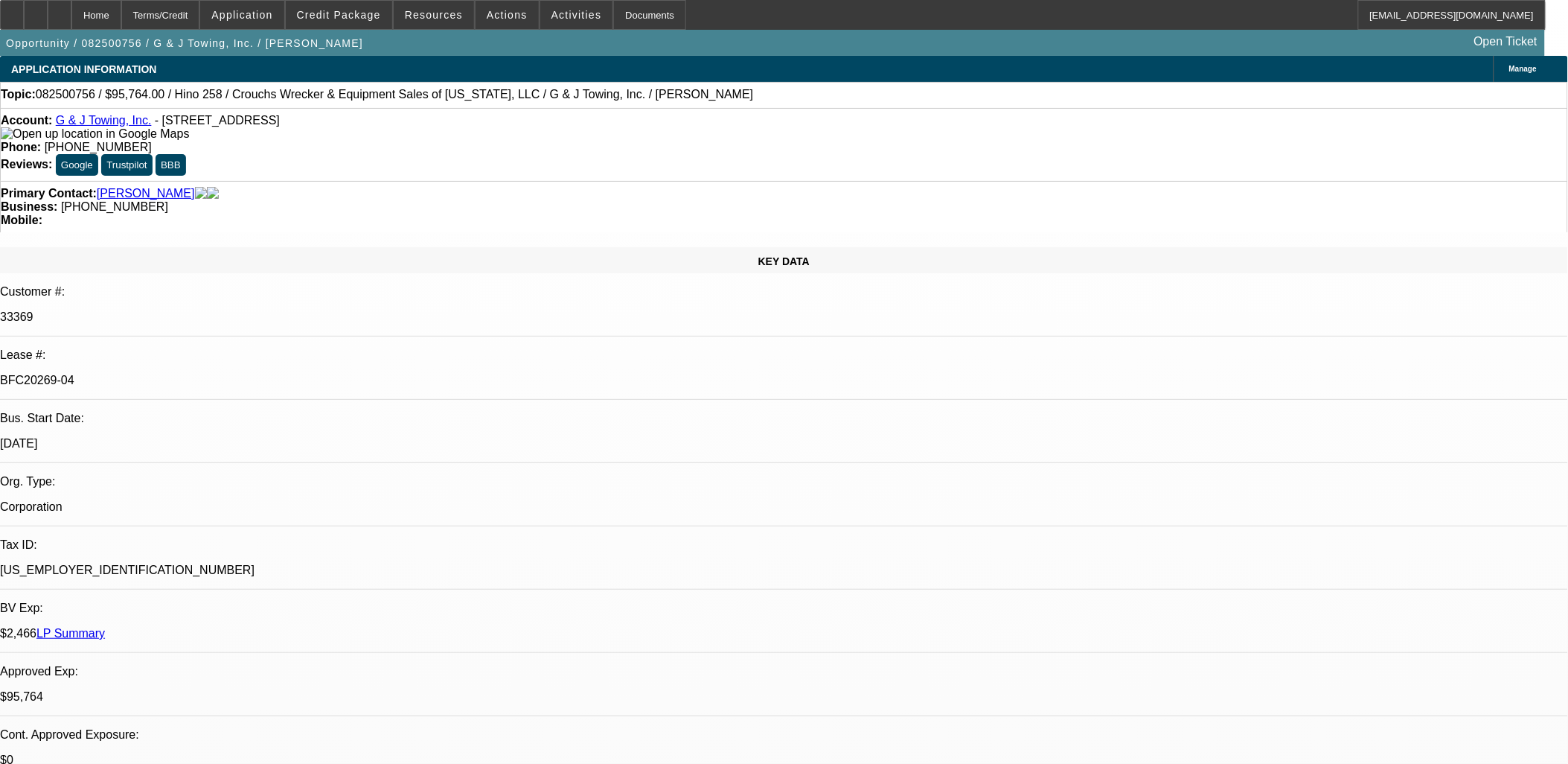
drag, startPoint x: 995, startPoint y: 390, endPoint x: 4, endPoint y: 59, distance: 1044.8
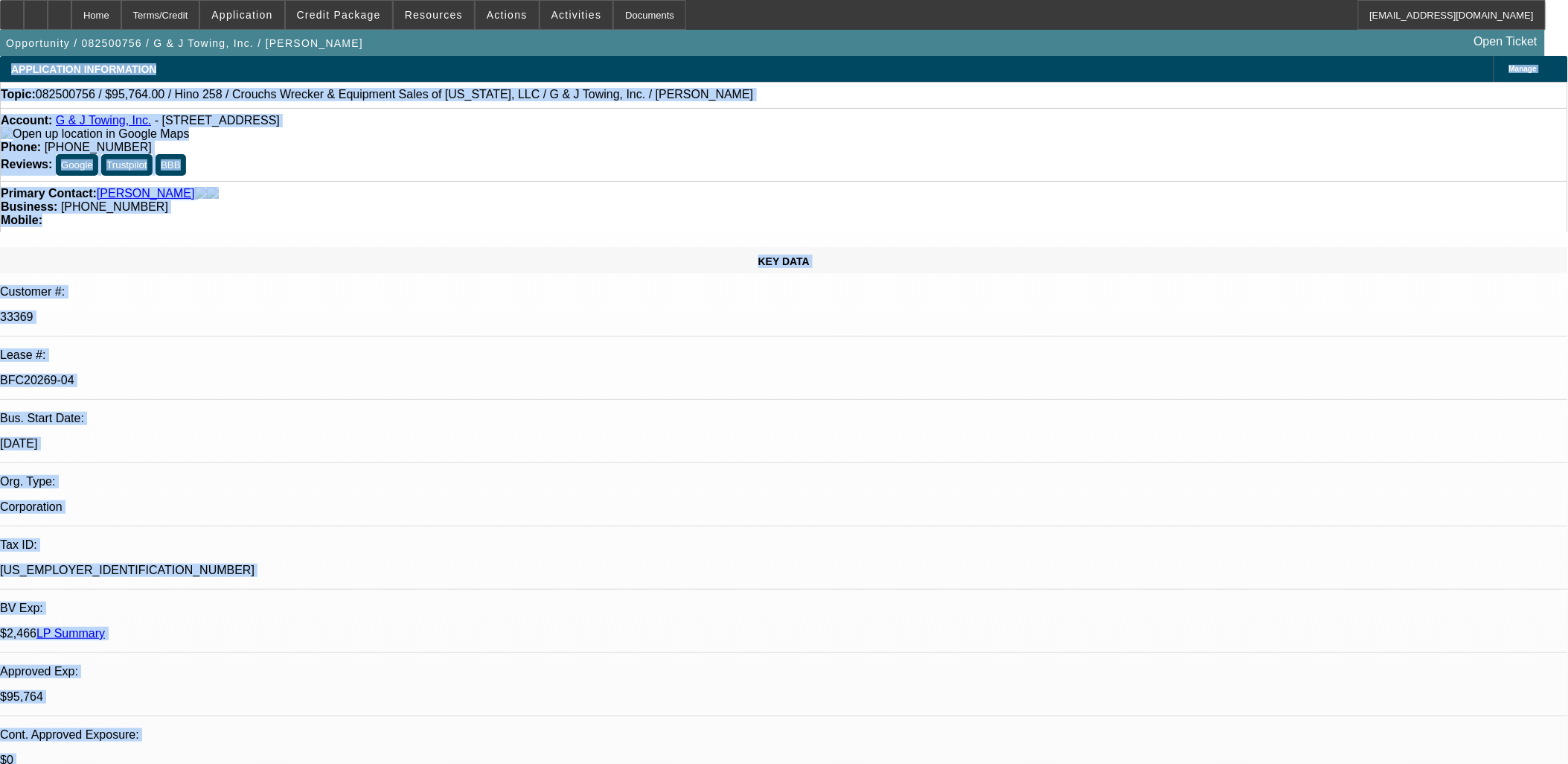
drag, startPoint x: 4, startPoint y: 59, endPoint x: 1043, endPoint y: 738, distance: 1241.2
drag, startPoint x: 1043, startPoint y: 738, endPoint x: 1008, endPoint y: 756, distance: 39.4
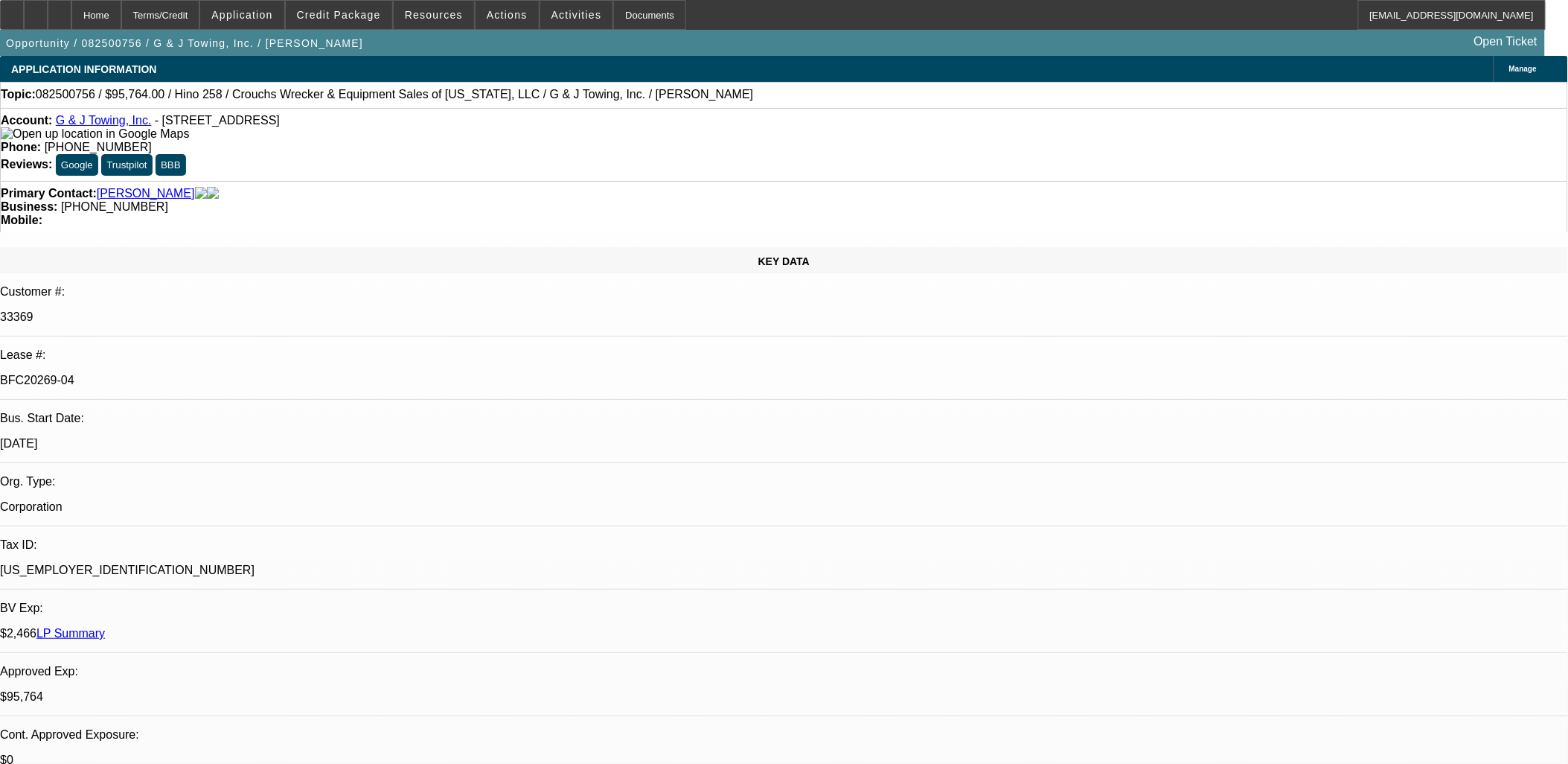
scroll to position [1406, 0]
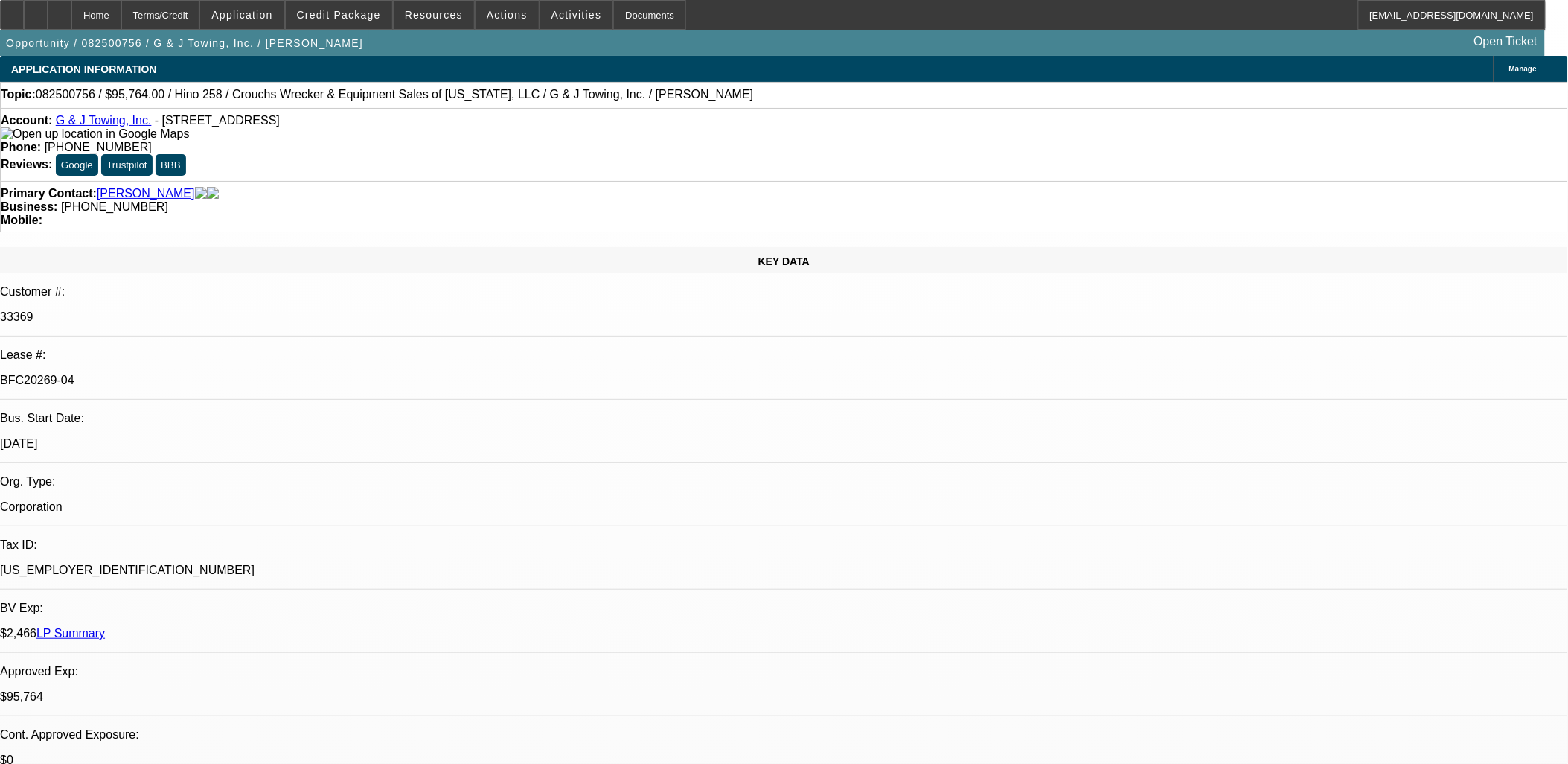
click at [1185, 343] on mat-icon "reply_all" at bounding box center [1179, 344] width 18 height 18
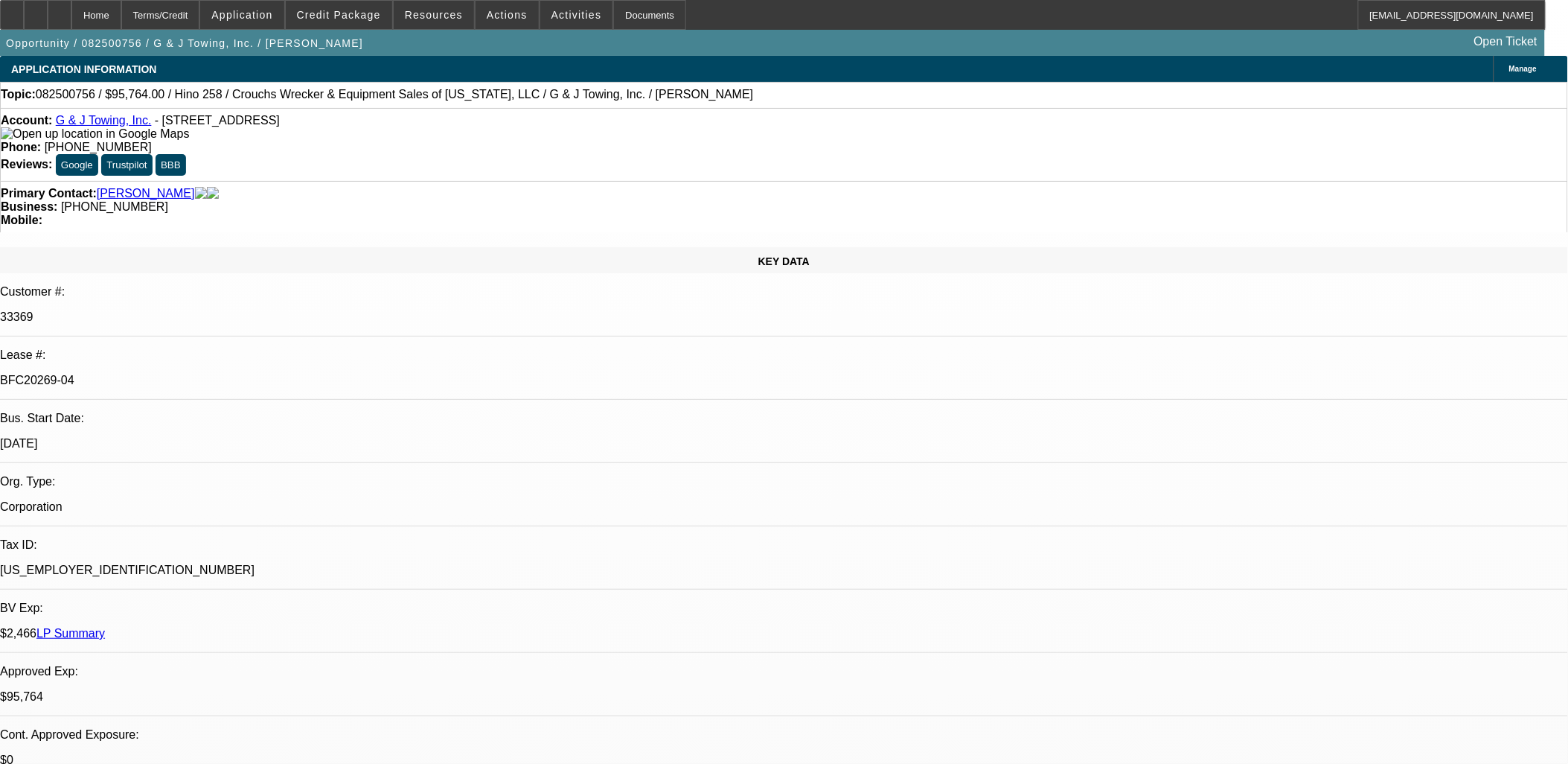
select select "0"
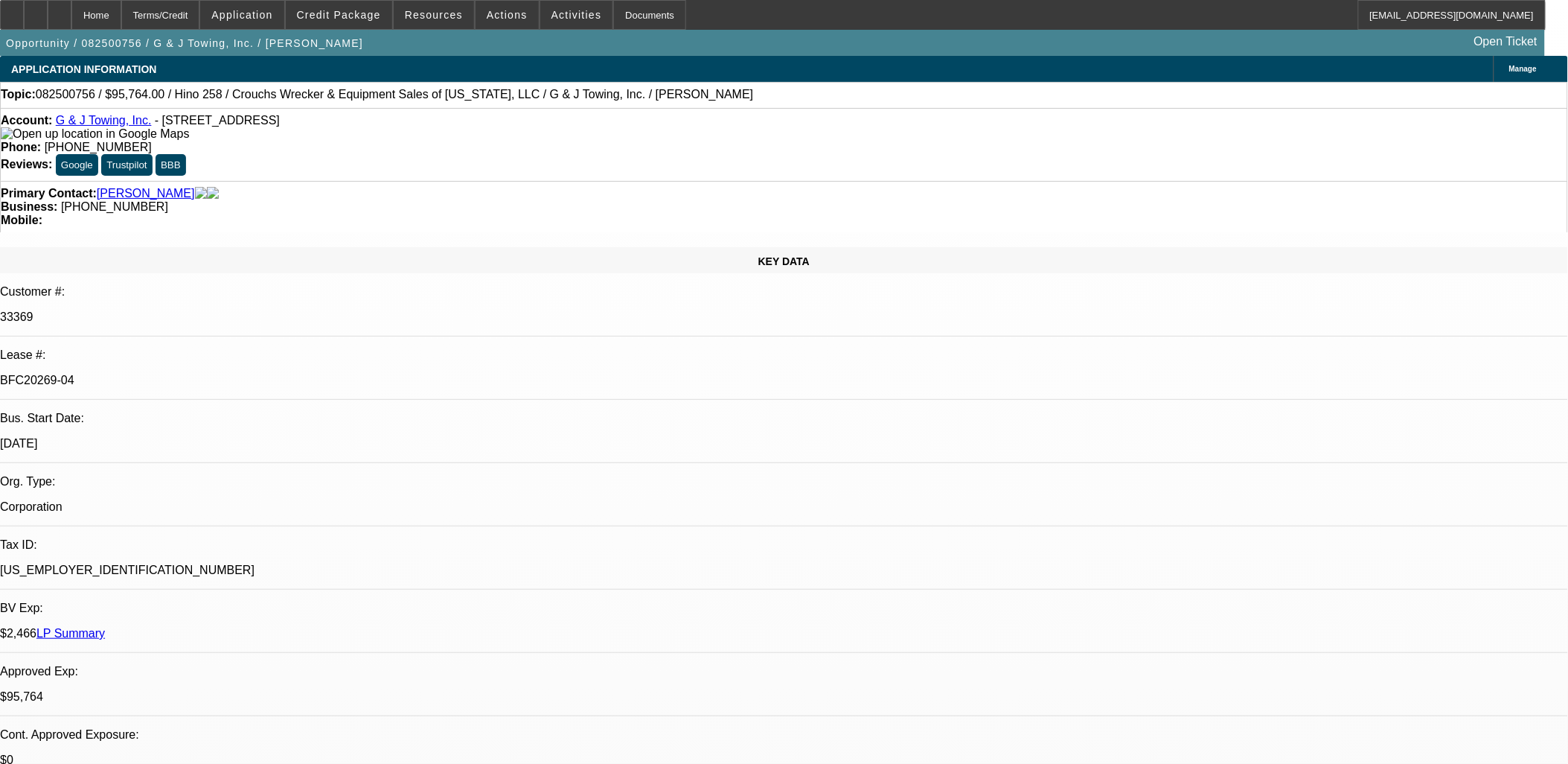
select select "0"
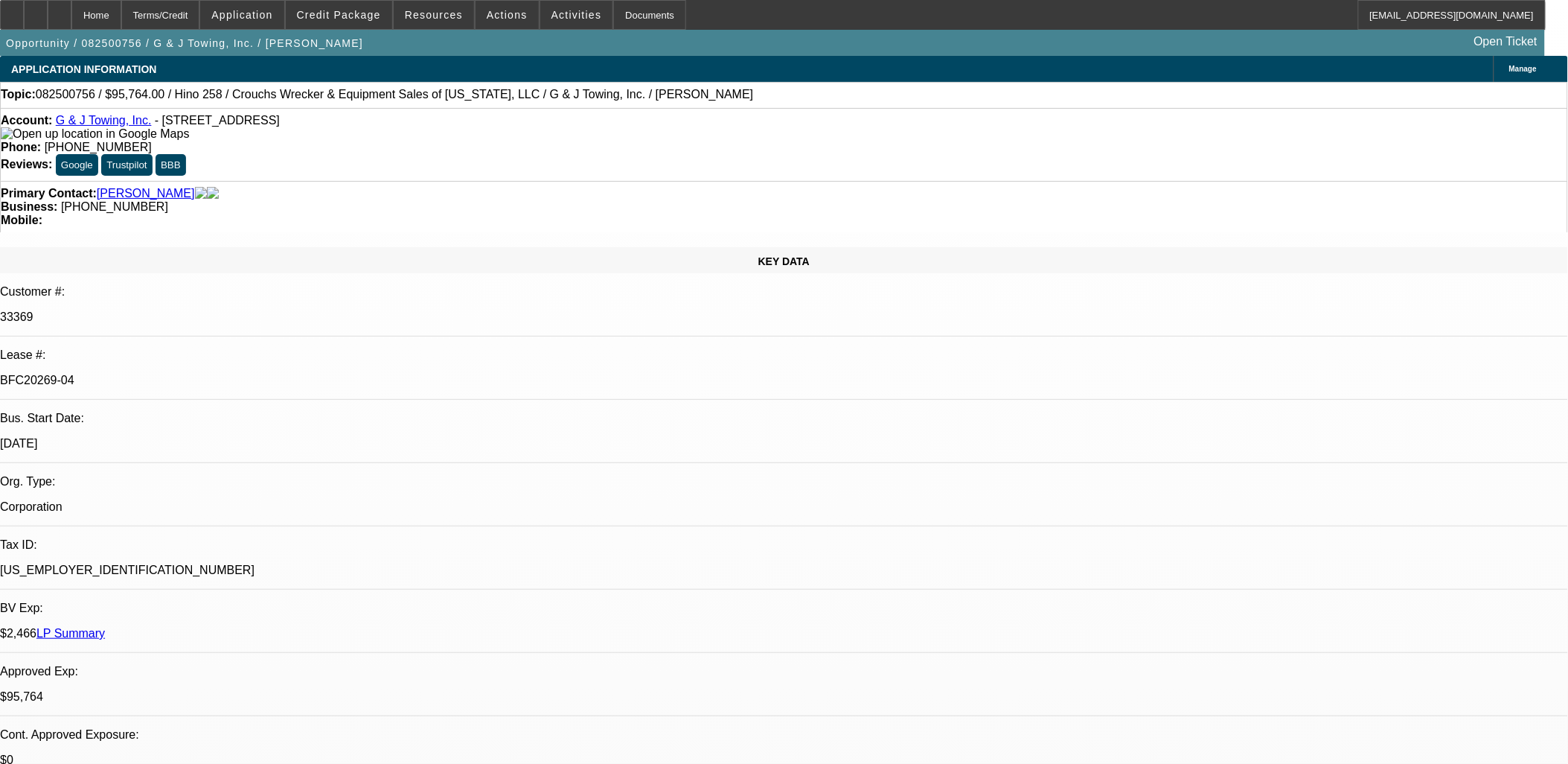
select select "0"
select select "1"
select select "6"
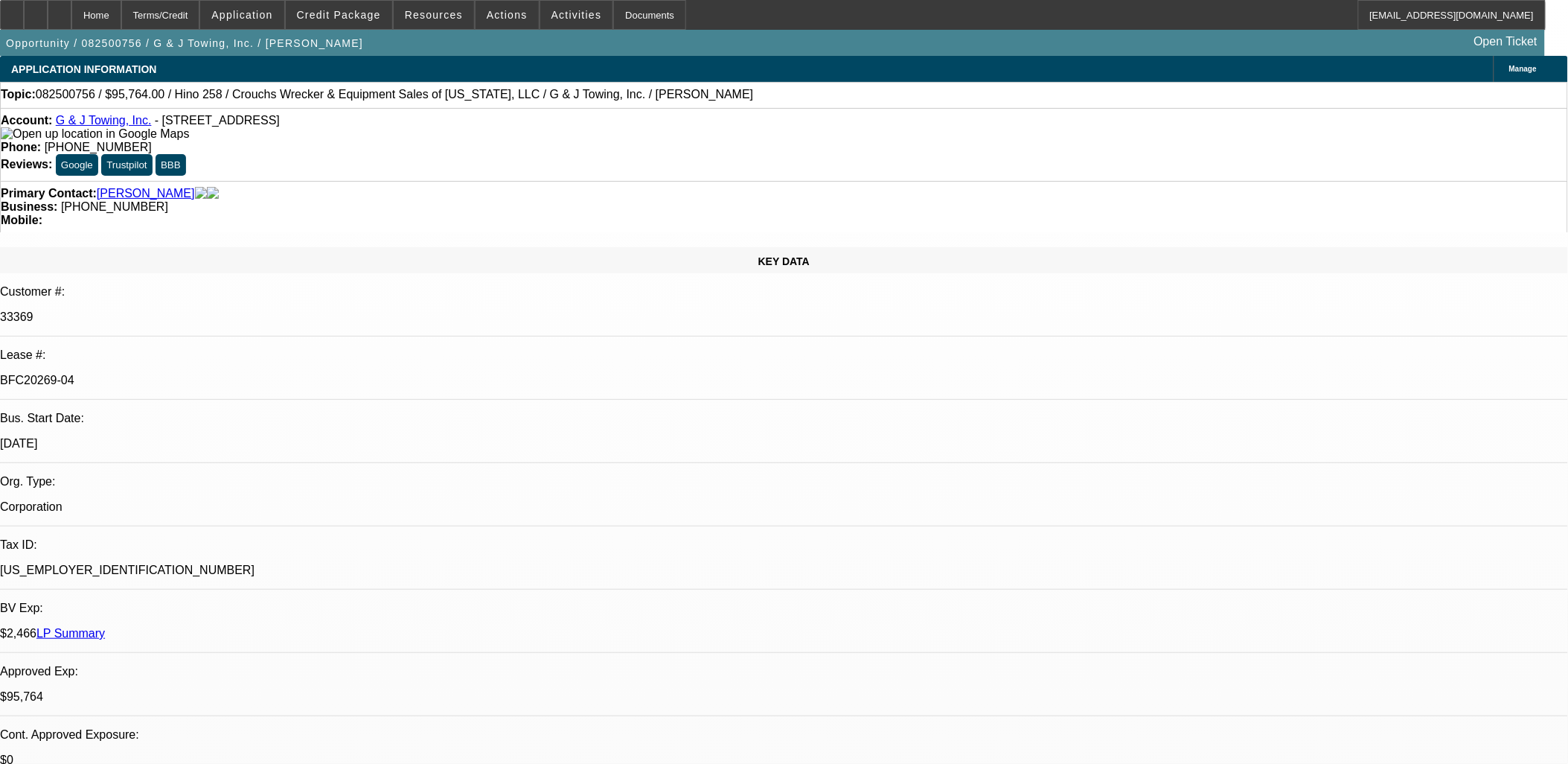
select select "1"
select select "6"
select select "1"
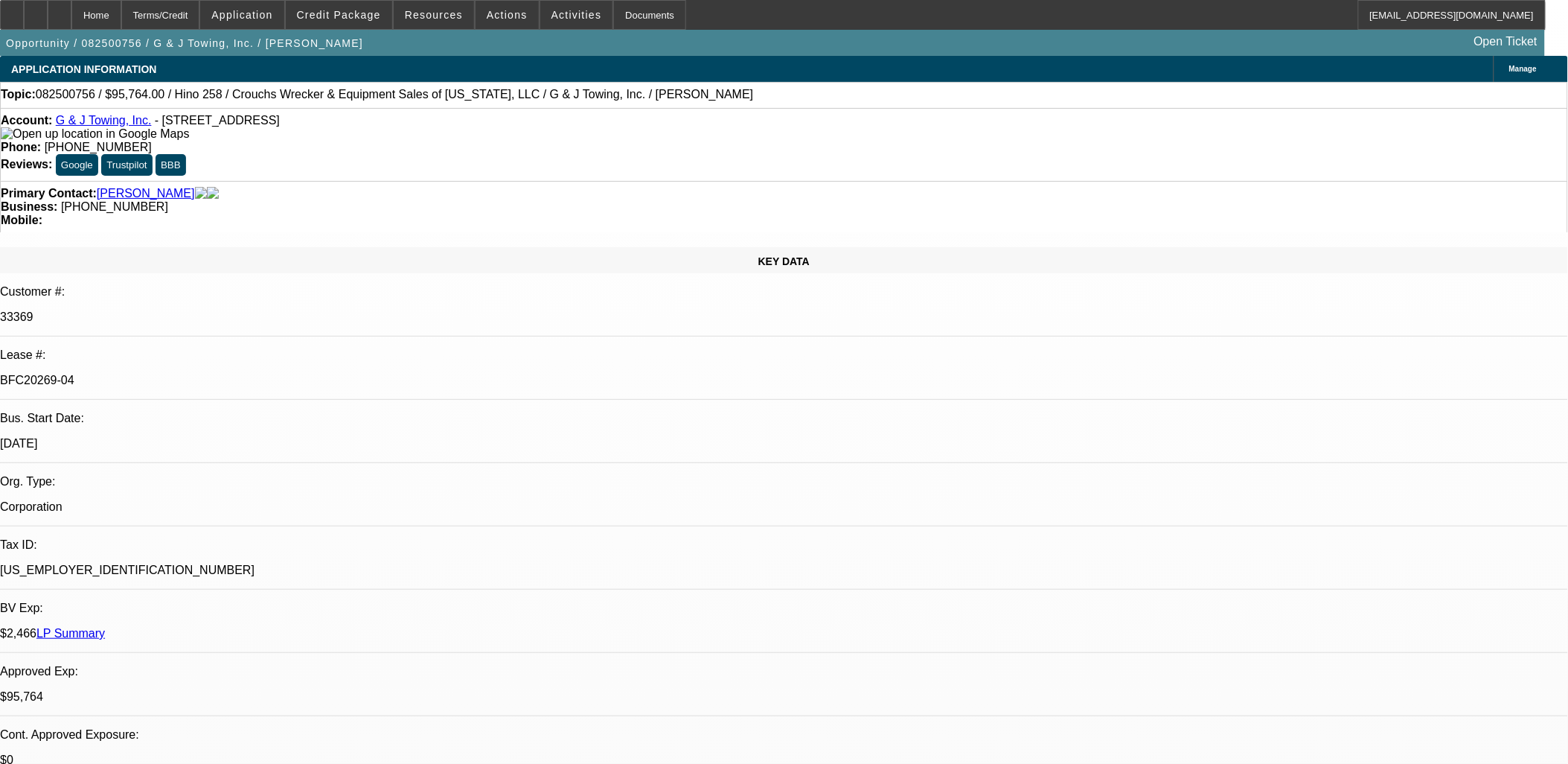
select select "6"
select select "1"
select select "3"
select select "6"
click at [1241, 185] on mat-icon "reply_all" at bounding box center [1245, 192] width 18 height 18
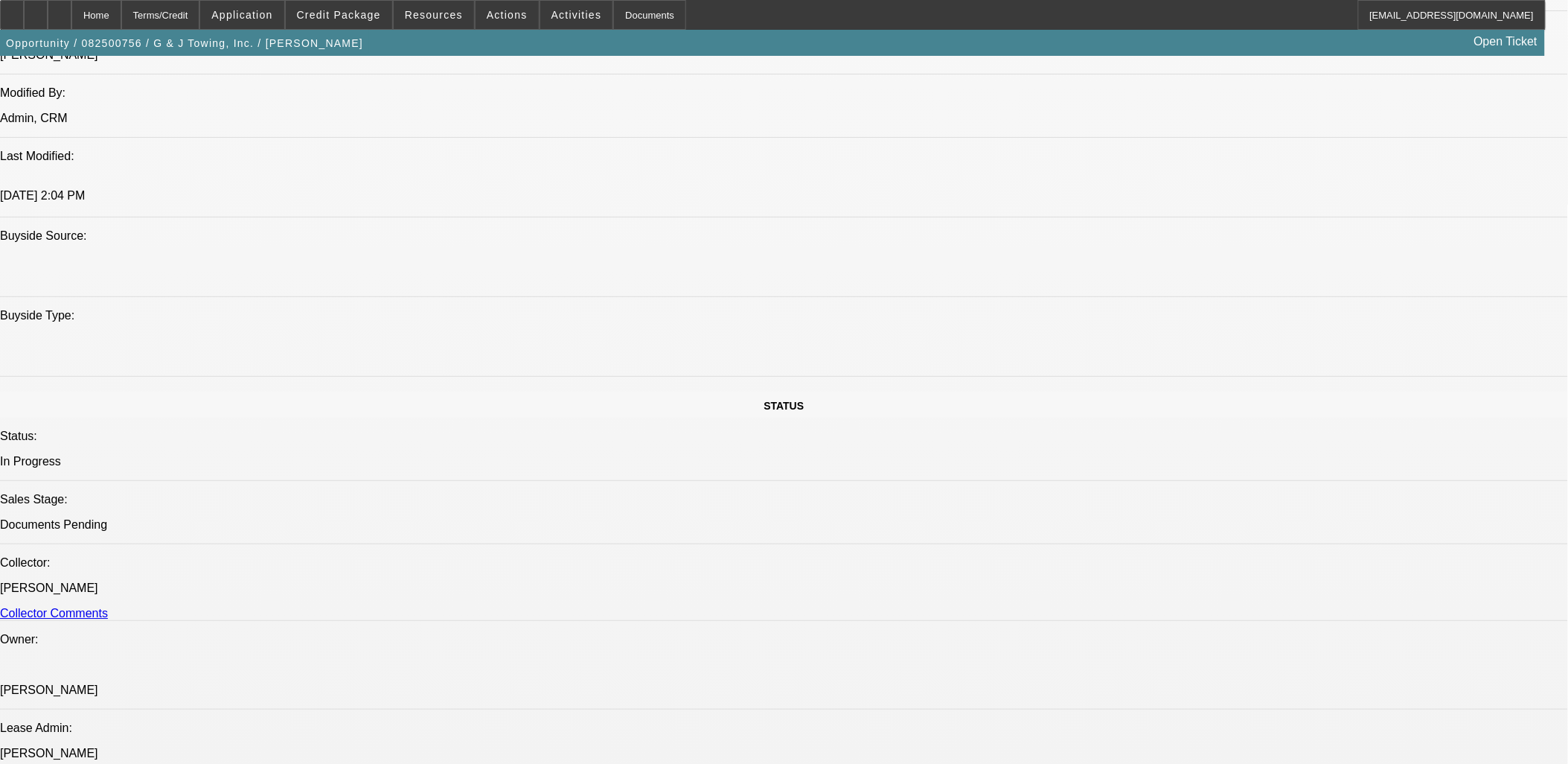
scroll to position [1902, 0]
drag, startPoint x: 1261, startPoint y: 688, endPoint x: 1061, endPoint y: 690, distance: 200.0
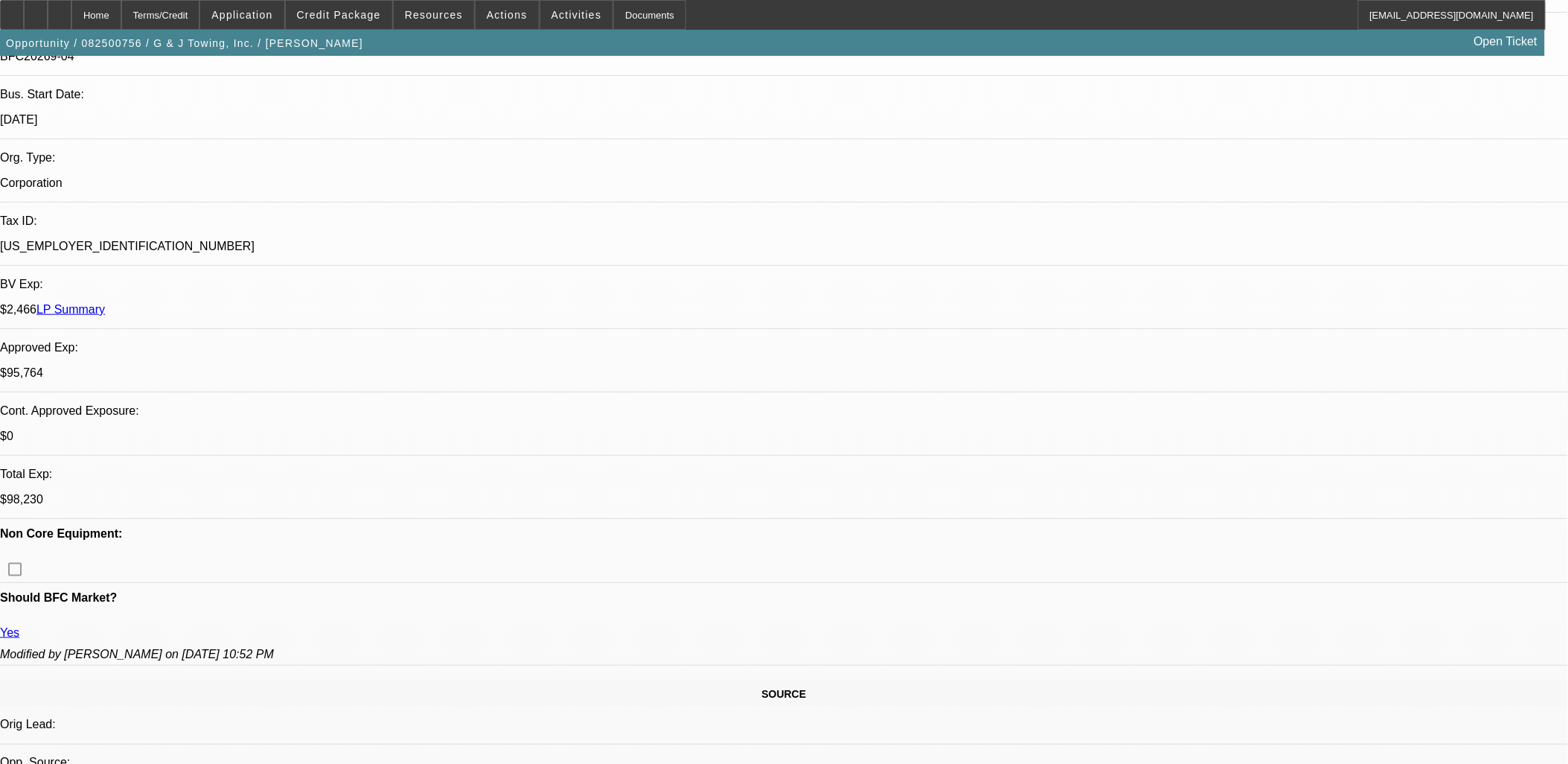
scroll to position [0, 0]
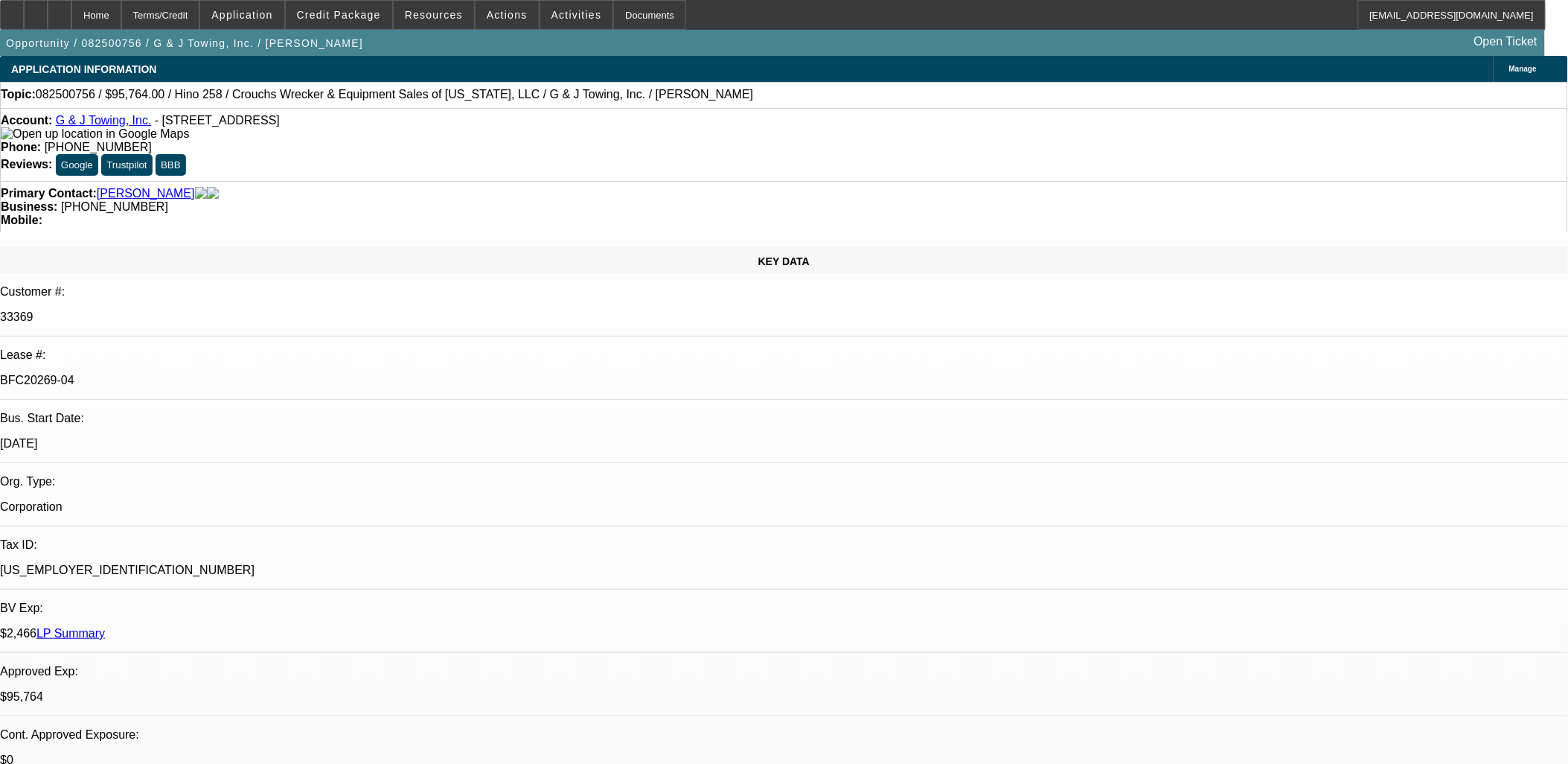
drag, startPoint x: 622, startPoint y: 359, endPoint x: 361, endPoint y: 319, distance: 264.0
click at [357, 26] on span at bounding box center [339, 15] width 107 height 36
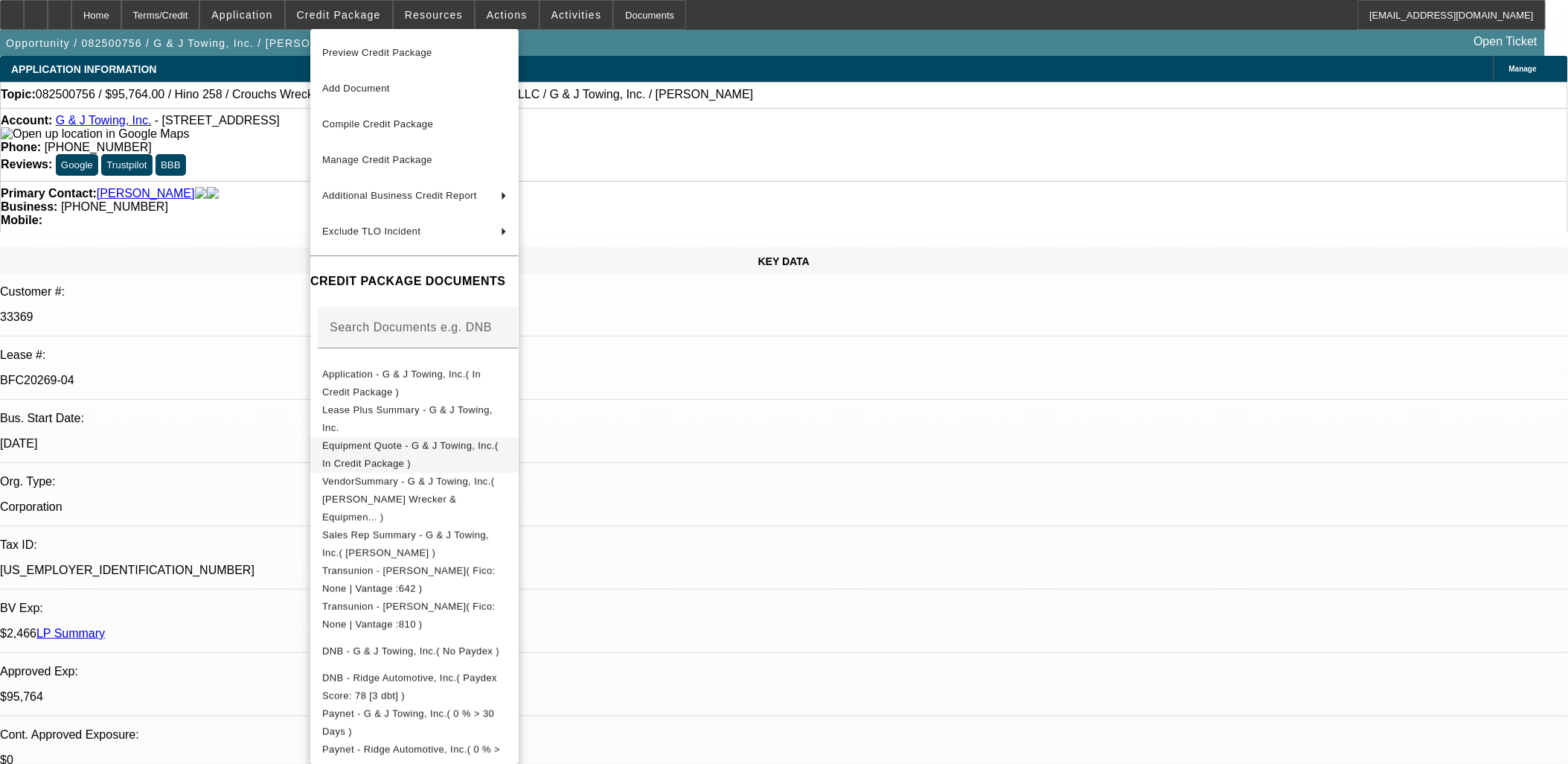
scroll to position [248, 0]
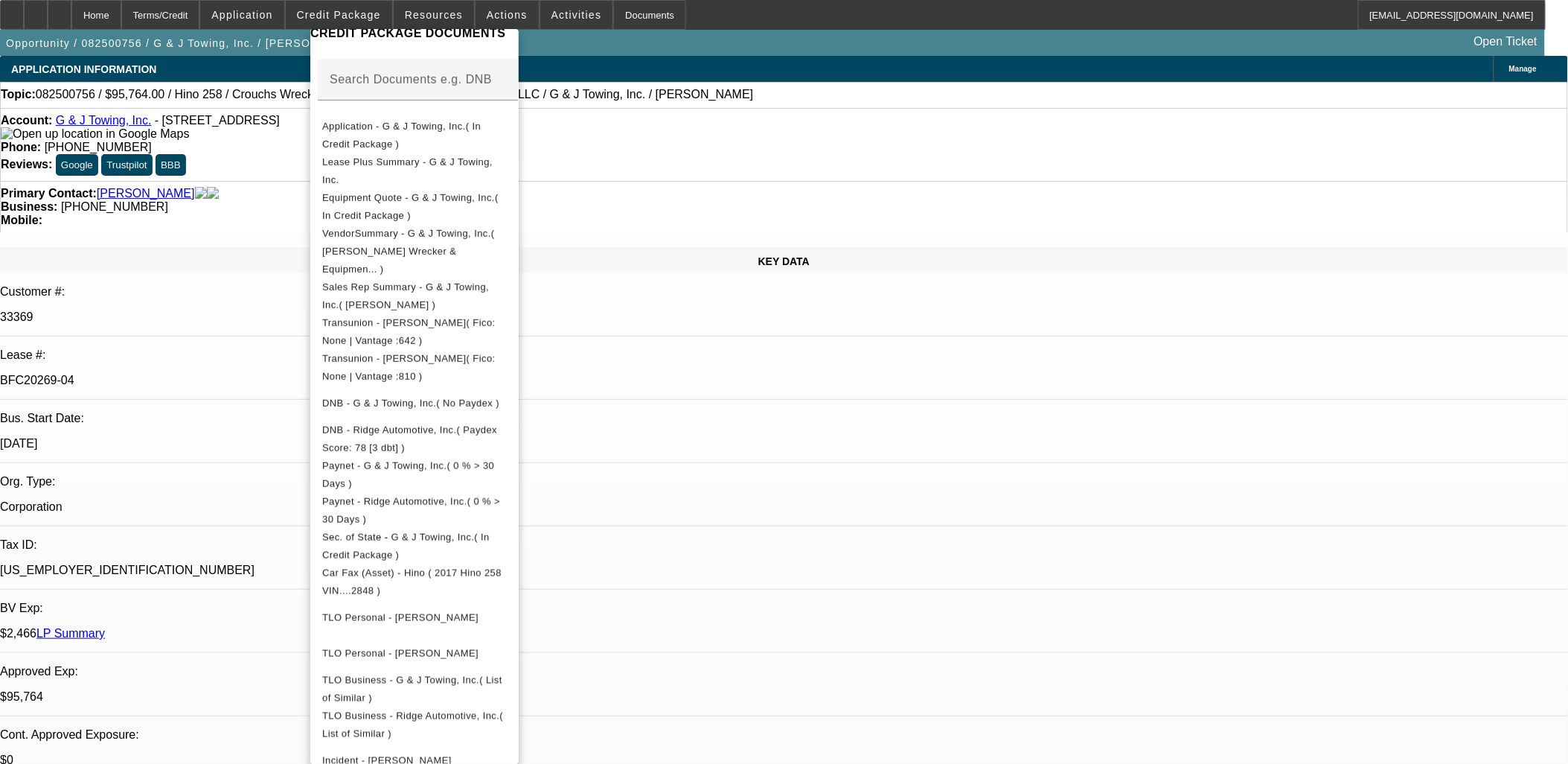
click at [972, 428] on div at bounding box center [784, 382] width 1568 height 764
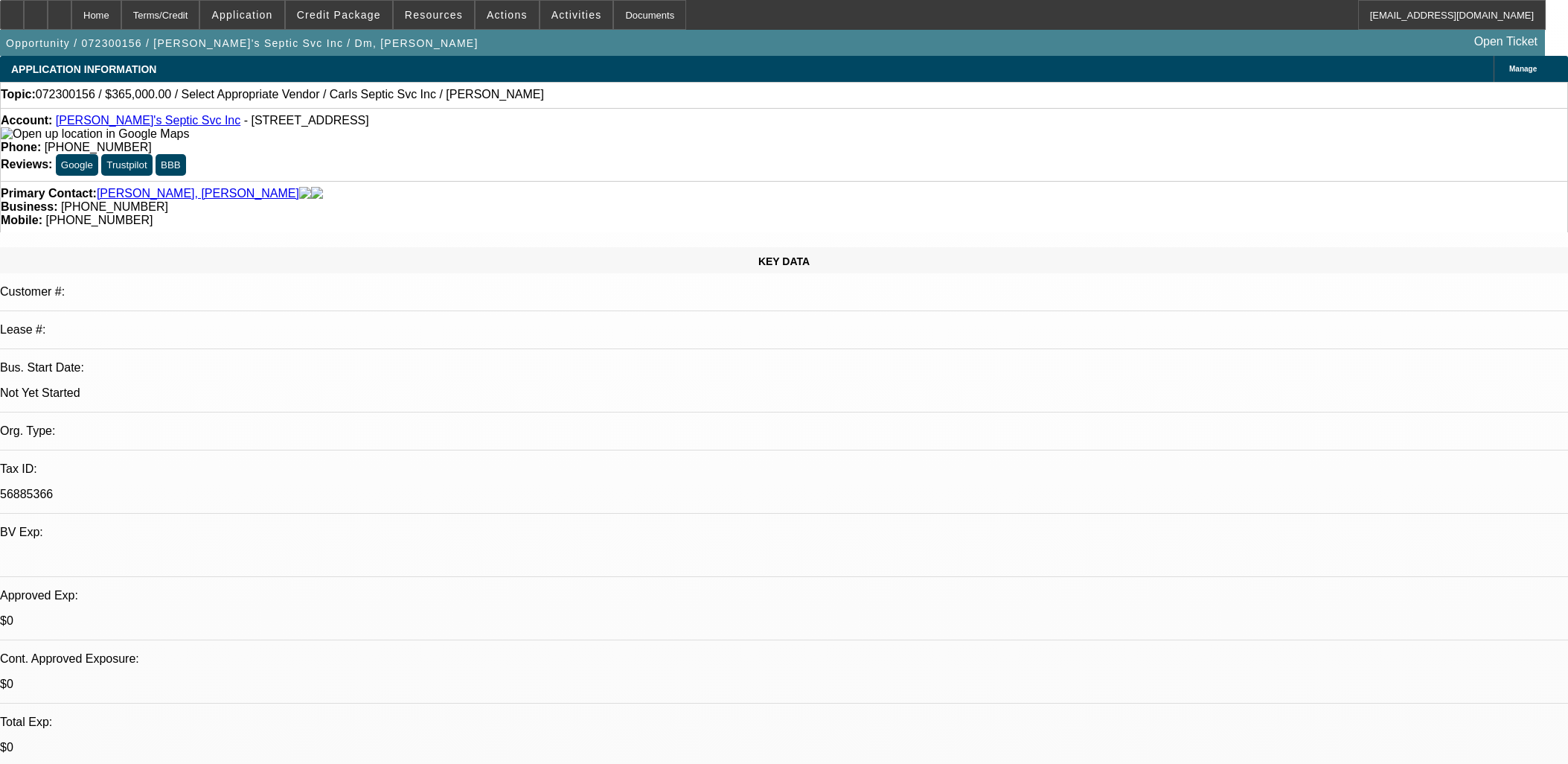
select select "0"
select select "2"
select select "0.1"
select select "4"
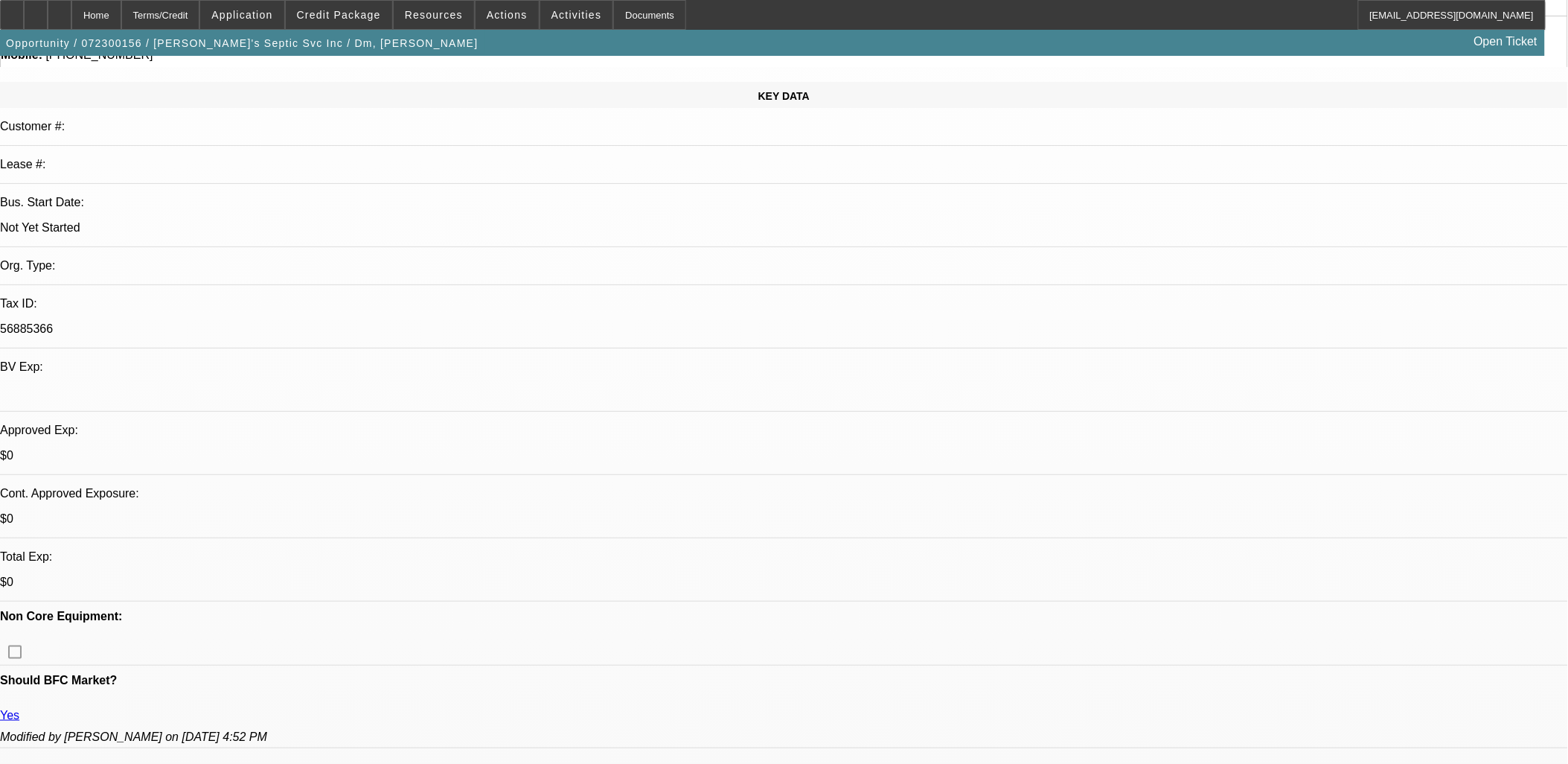
drag, startPoint x: 1196, startPoint y: 696, endPoint x: 1053, endPoint y: 523, distance: 224.5
copy div "2/29 na 815 - vm 6166 2/19 vm 8195 2/5 na all 3 #'s - emailed 1/30 vm 1/24 na 8…"
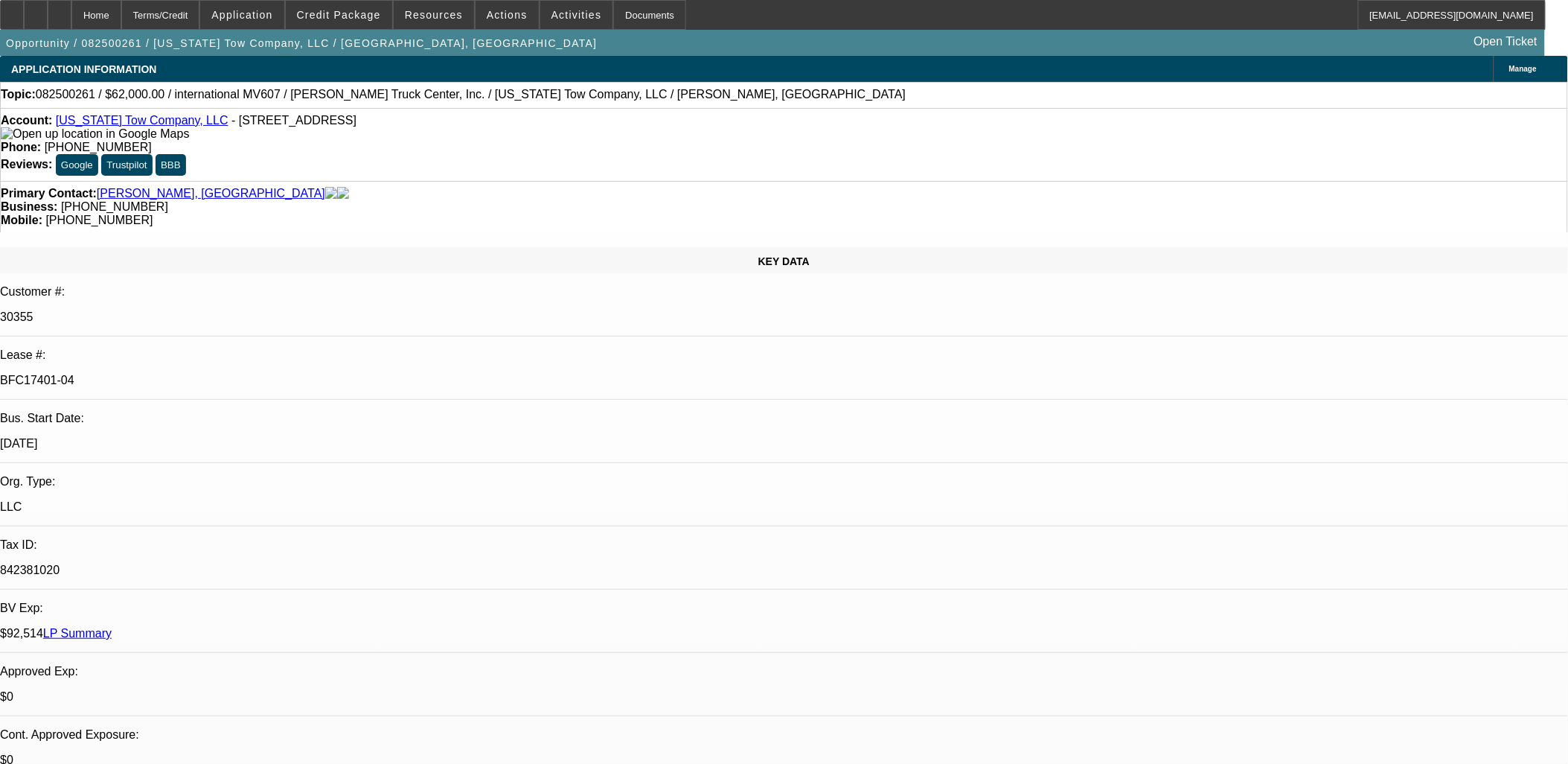
select select "0"
select select "2"
select select "0"
select select "2"
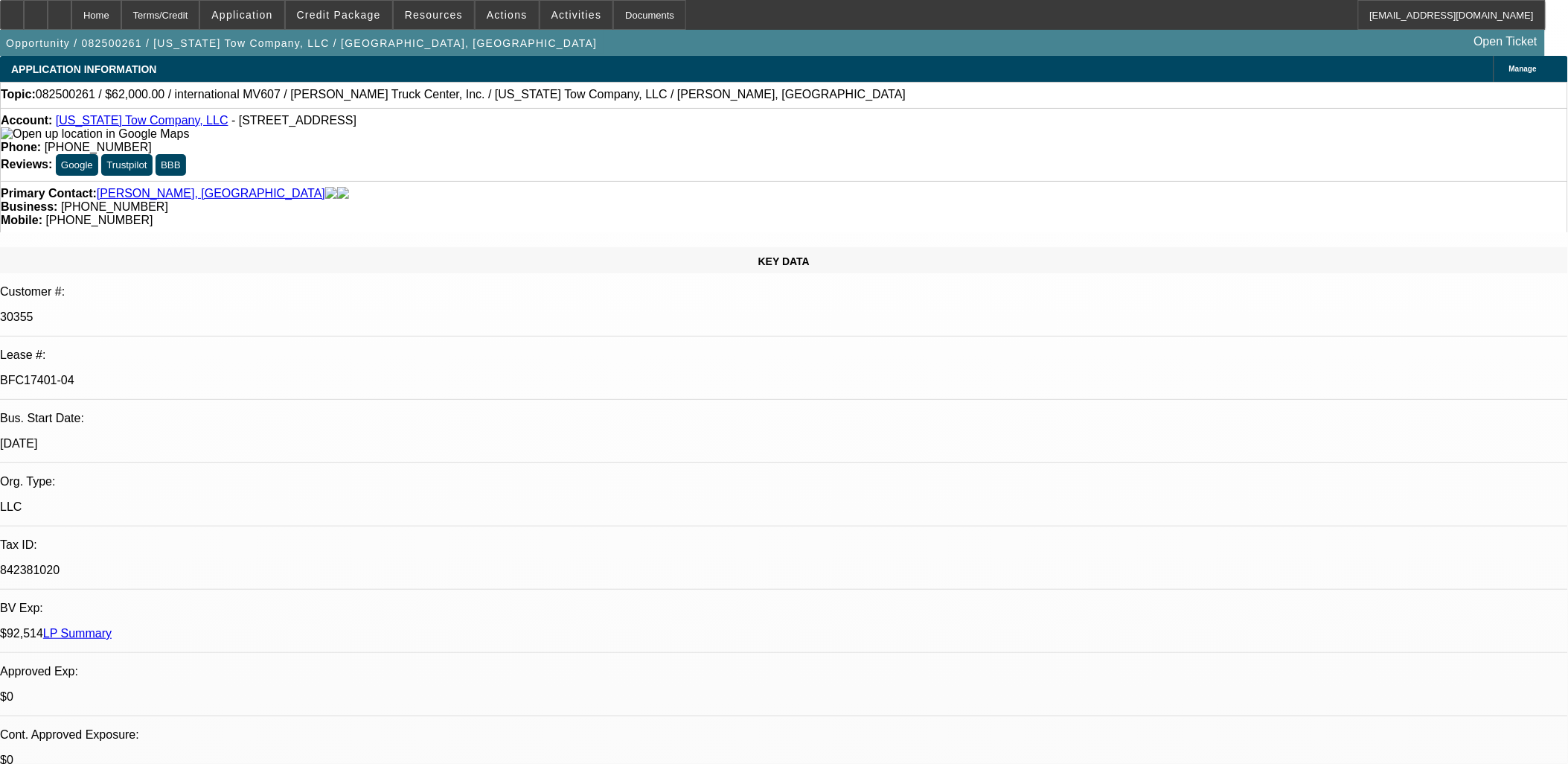
select select "0"
select select "2"
select select "0"
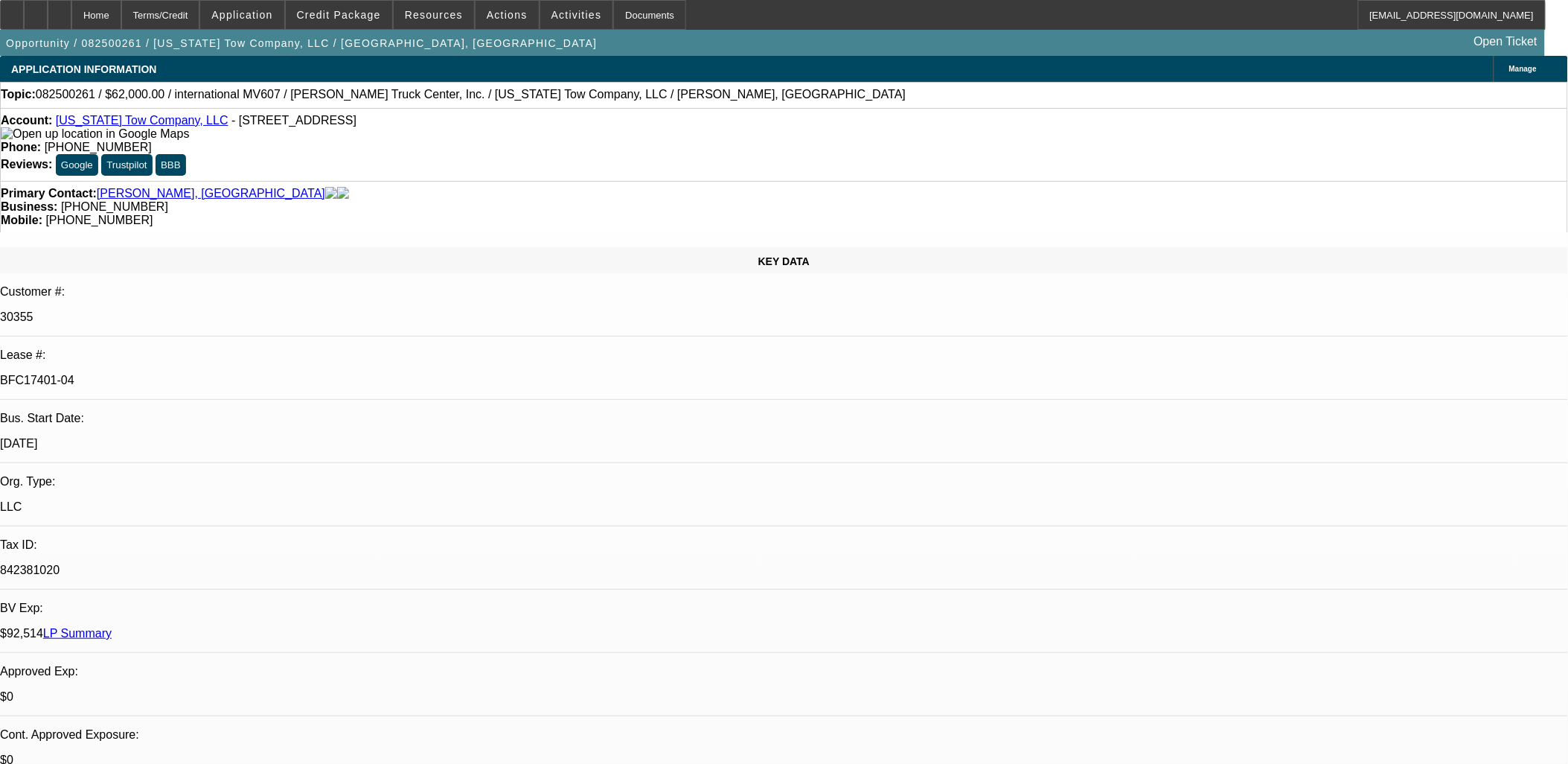
select select "2"
select select "0"
select select "1"
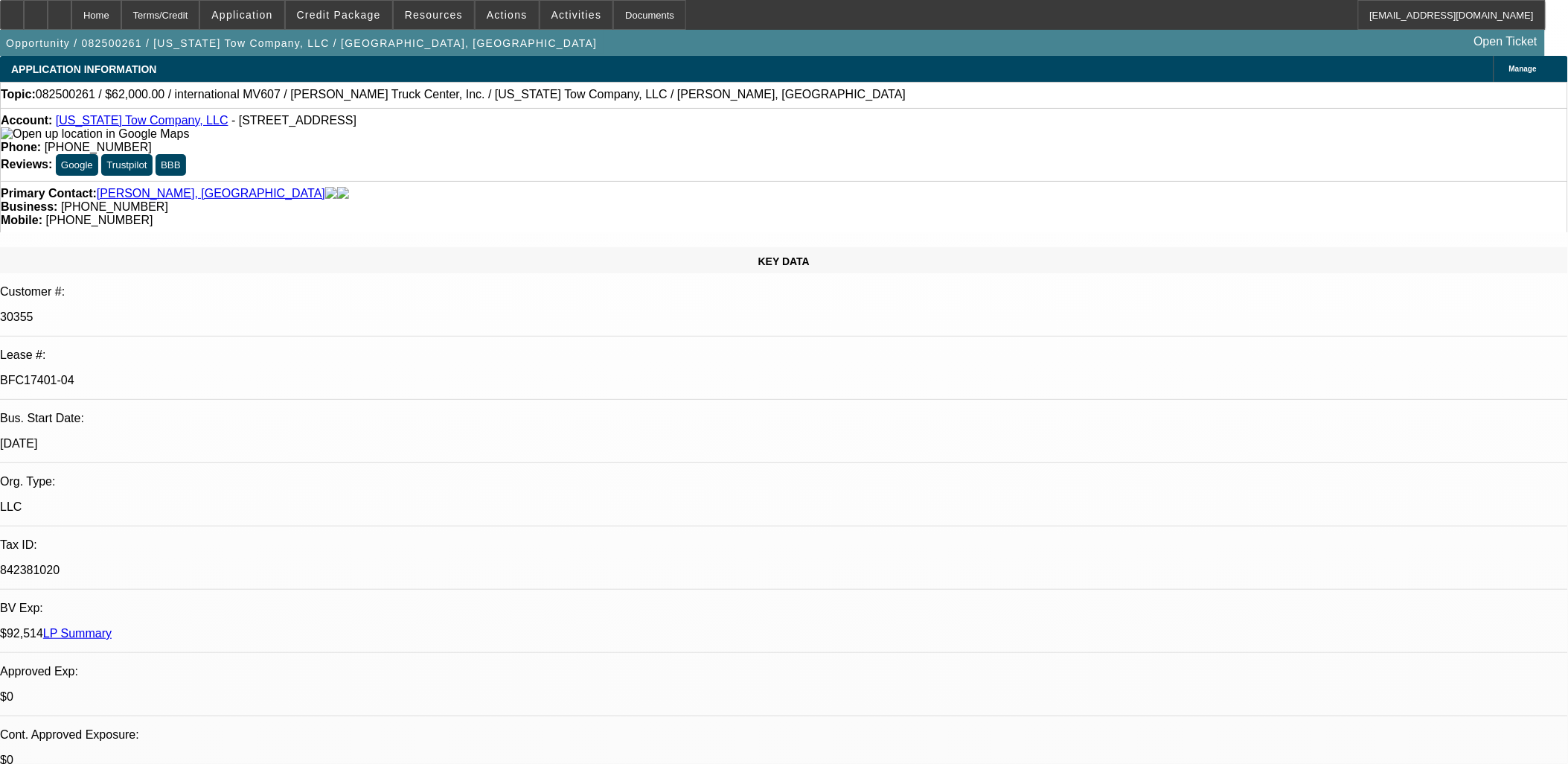
select select "1"
select select "2"
select select "6"
select select "2"
select select "6"
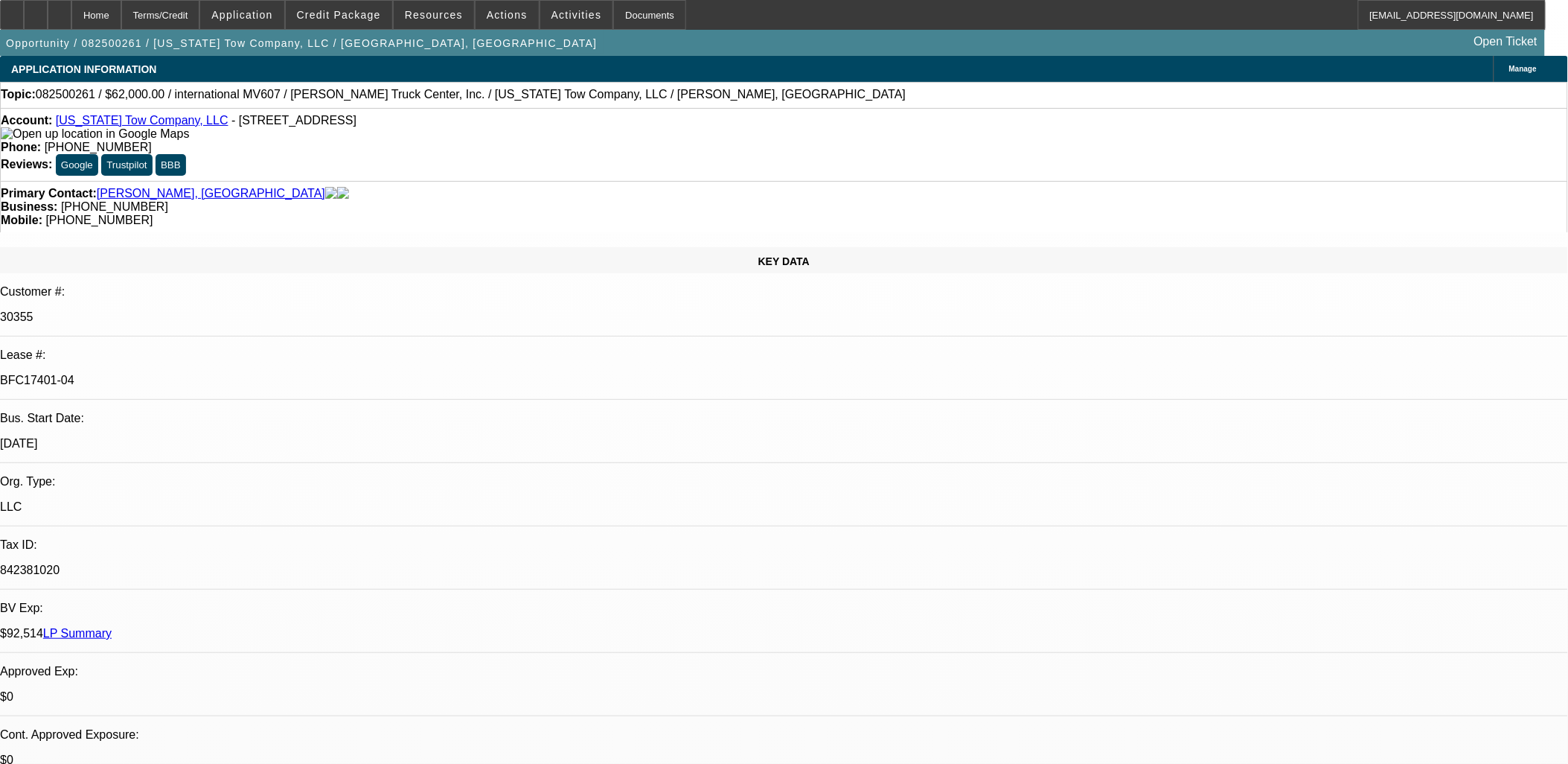
select select "2"
select select "6"
select select "2"
select select "6"
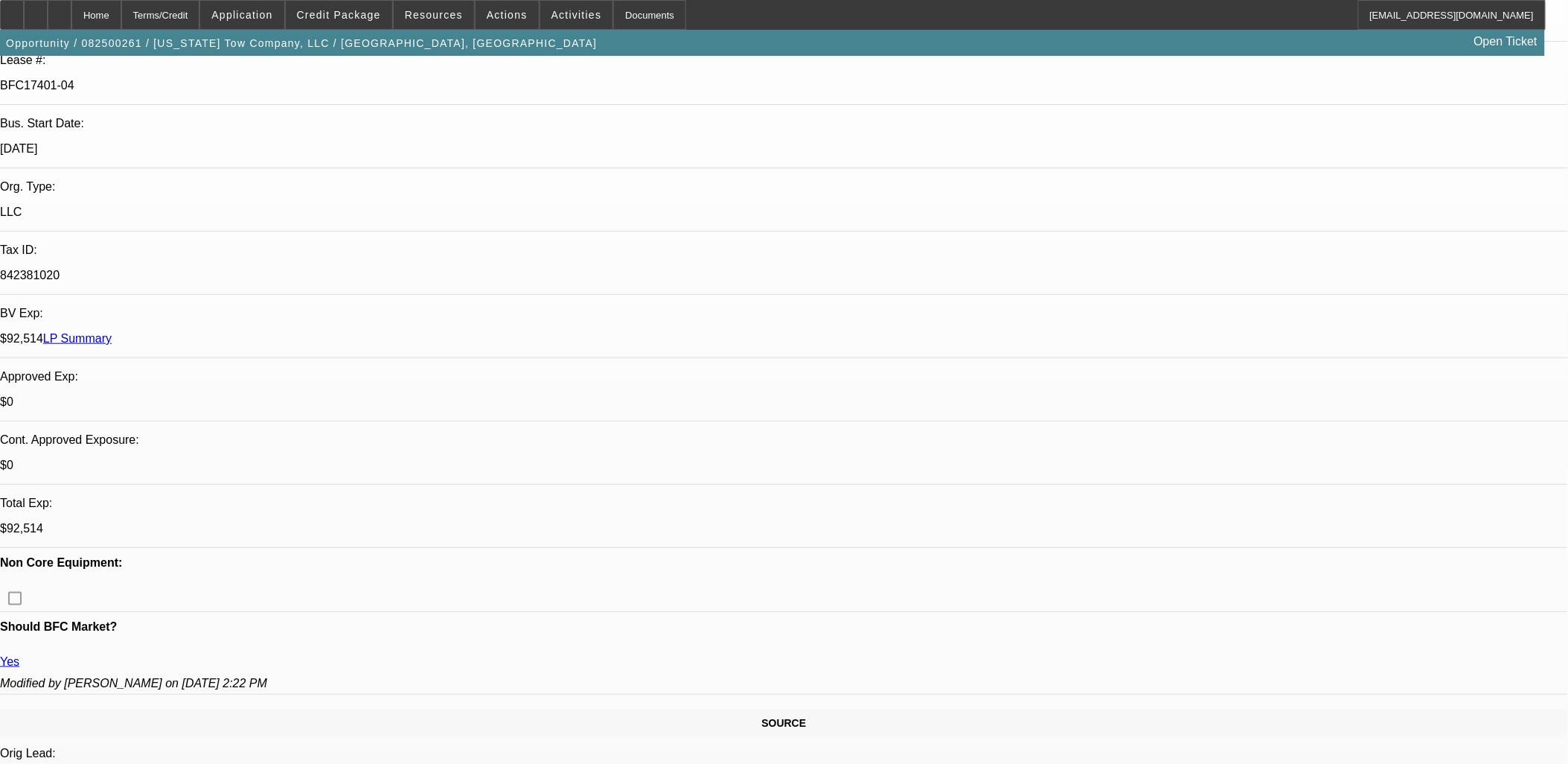
scroll to position [331, 0]
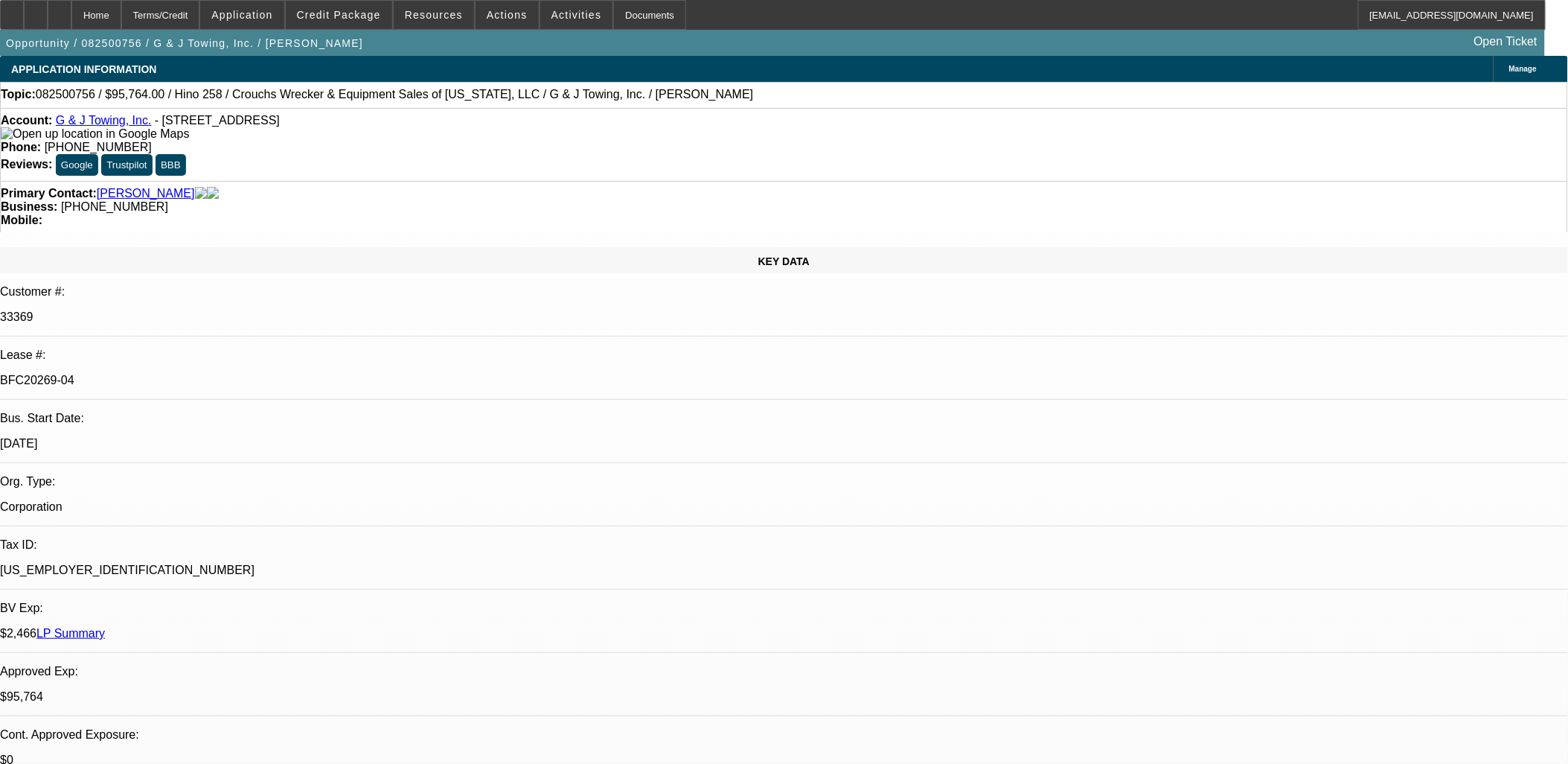
select select "0"
select select "6"
select select "0"
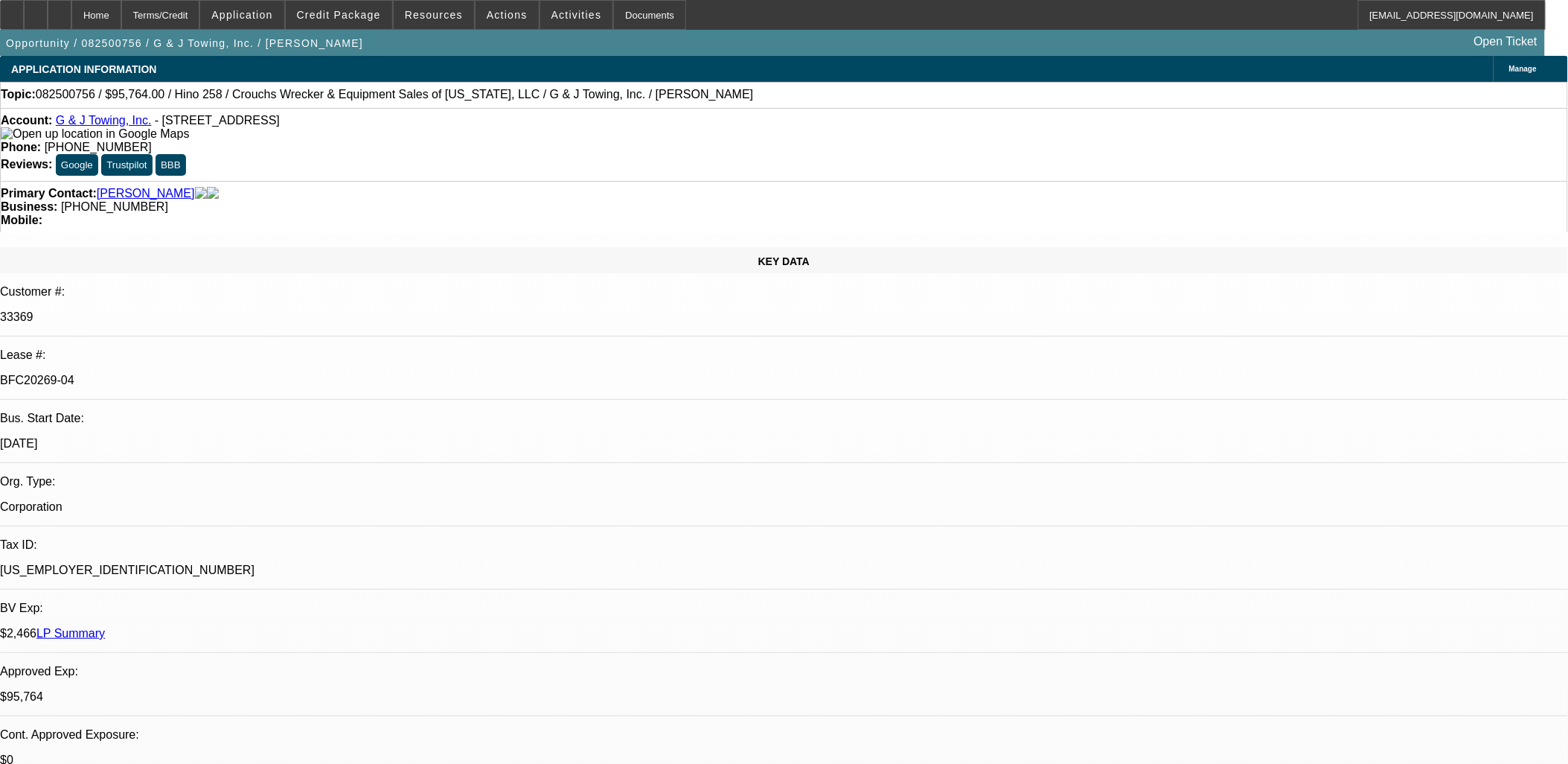
select select "0"
select select "6"
select select "0"
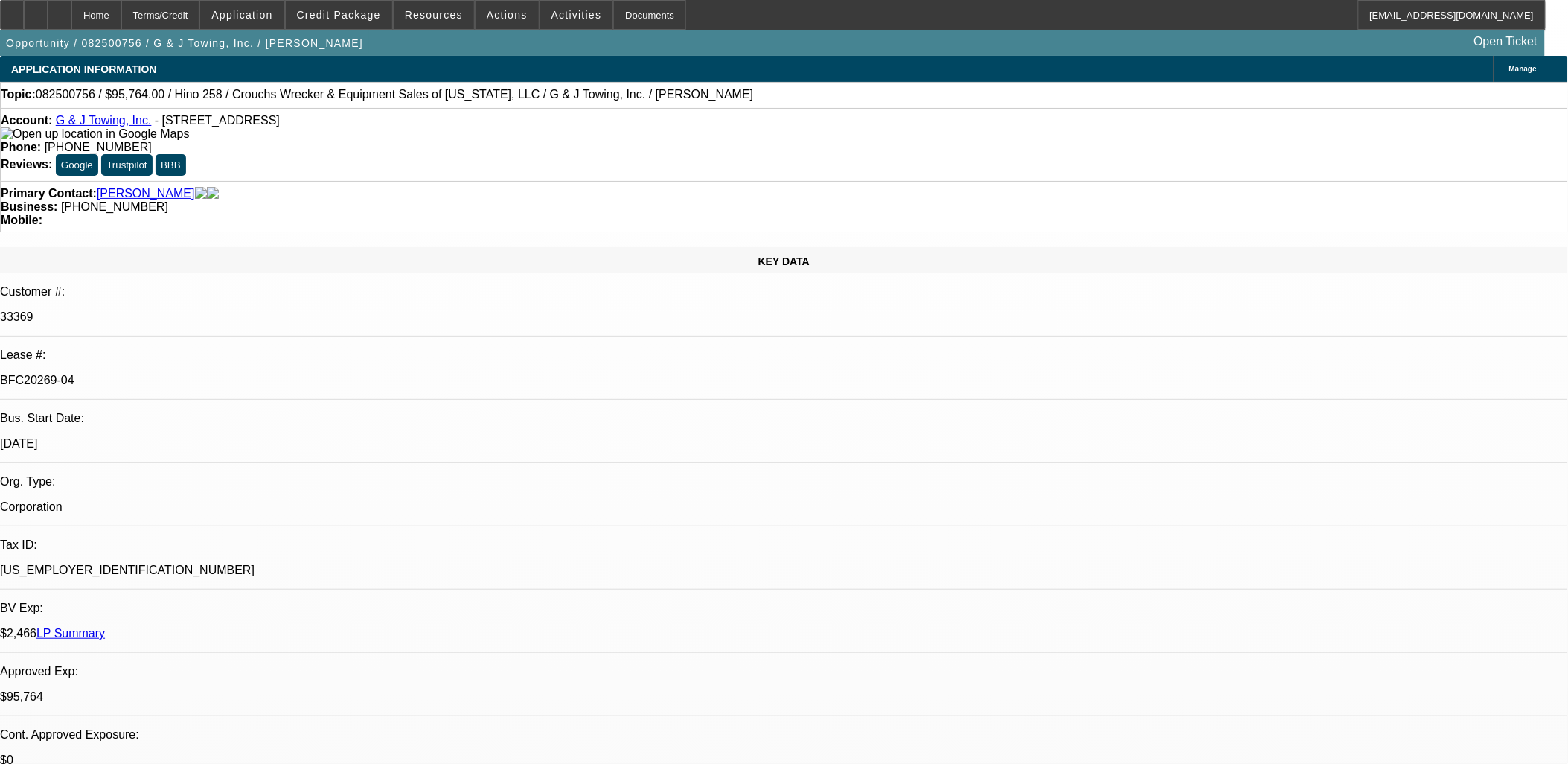
select select "0"
select select "6"
select select "0"
select select "3"
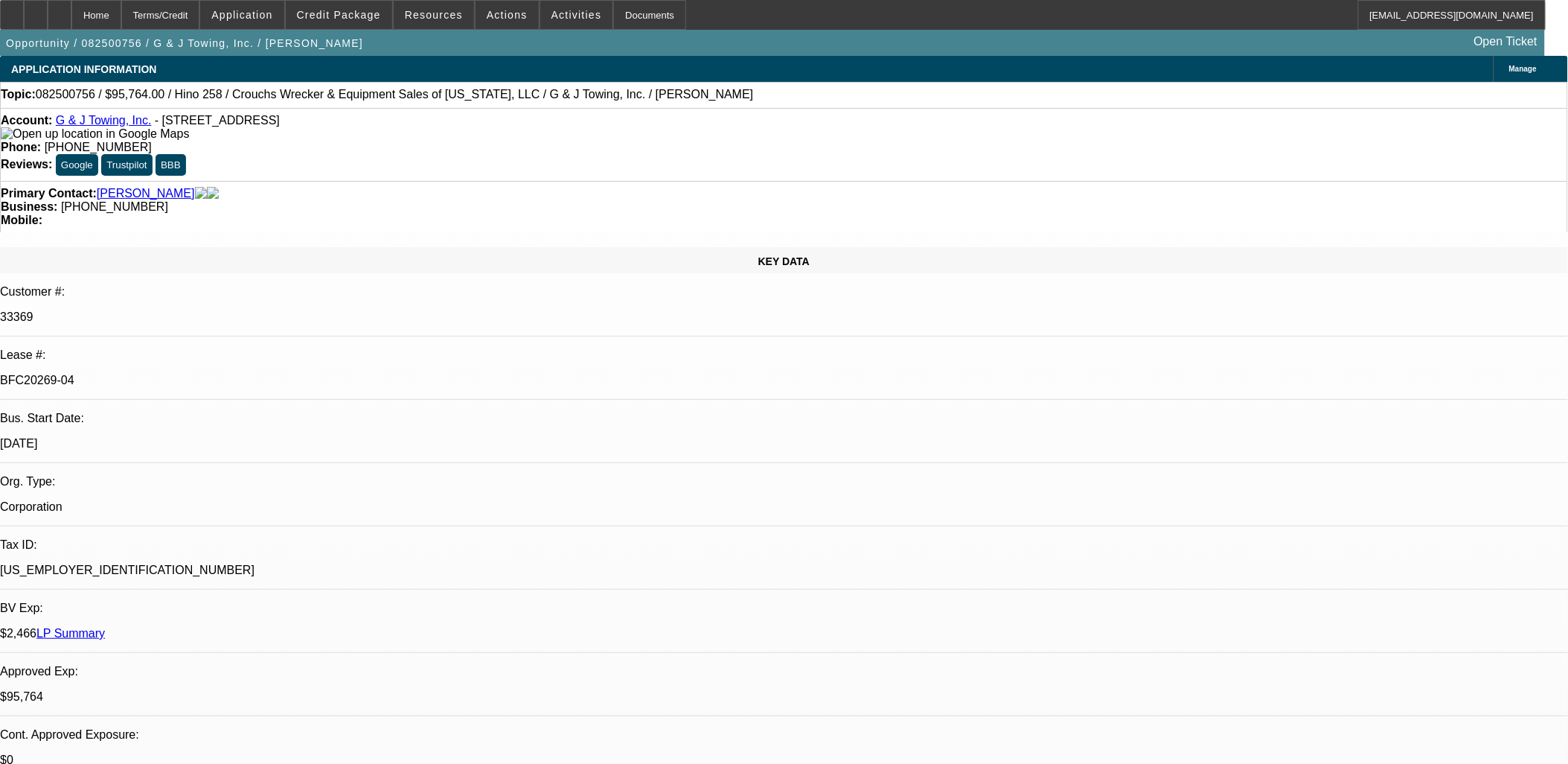
select select "0"
select select "6"
select select "0"
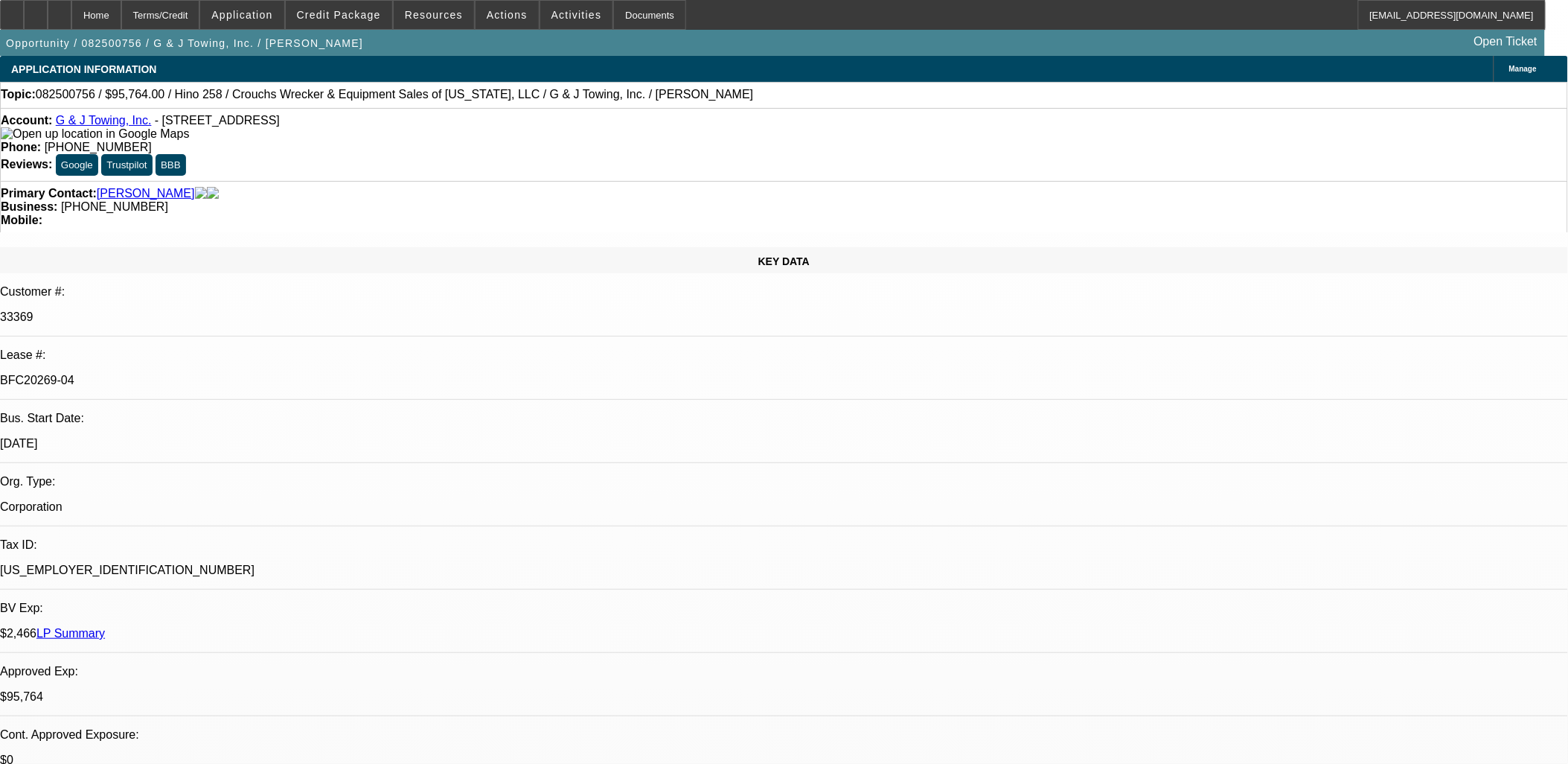
select select "0"
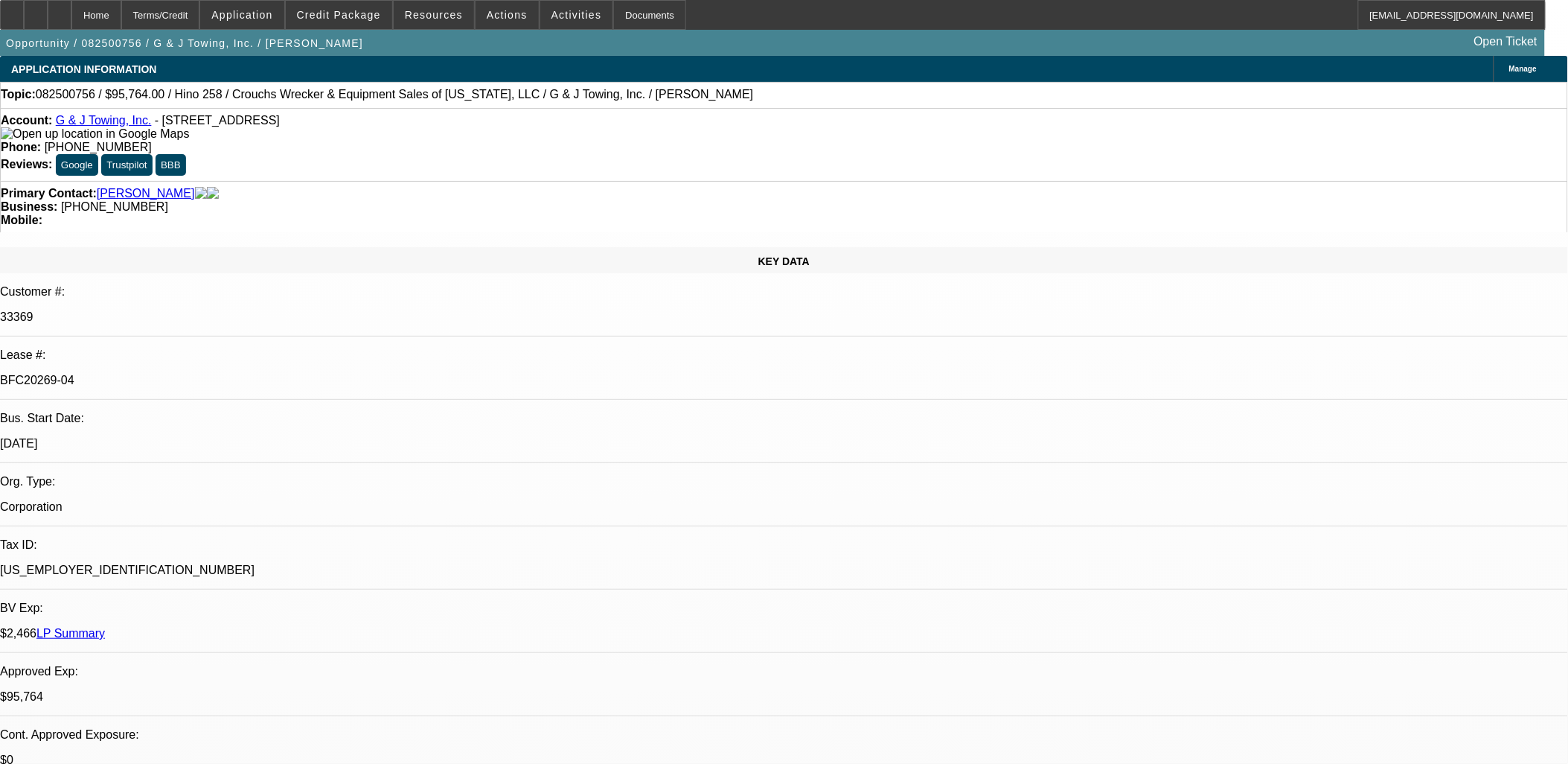
select select "0"
select select "1"
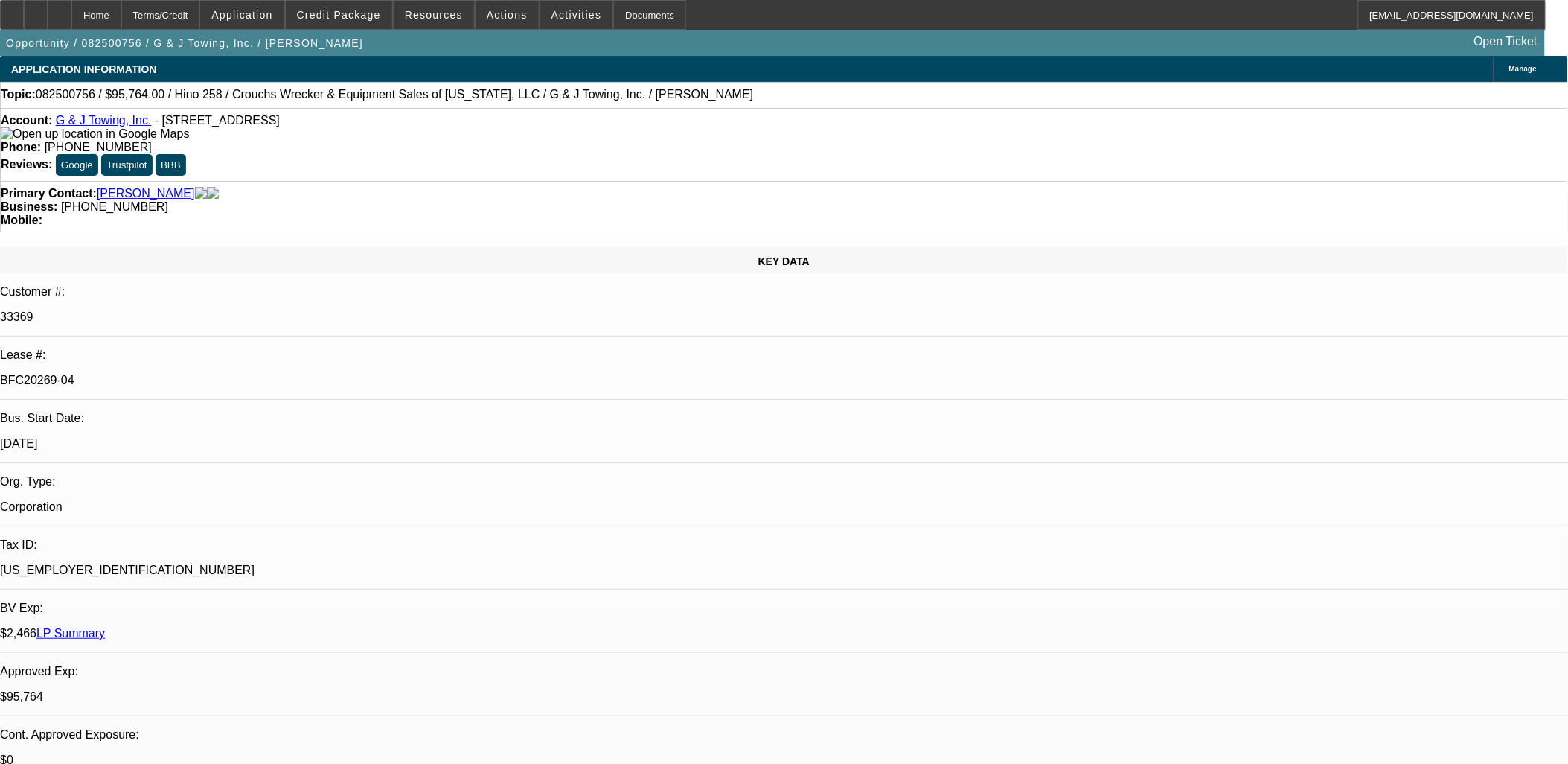
select select "1"
select select "6"
select select "1"
select select "6"
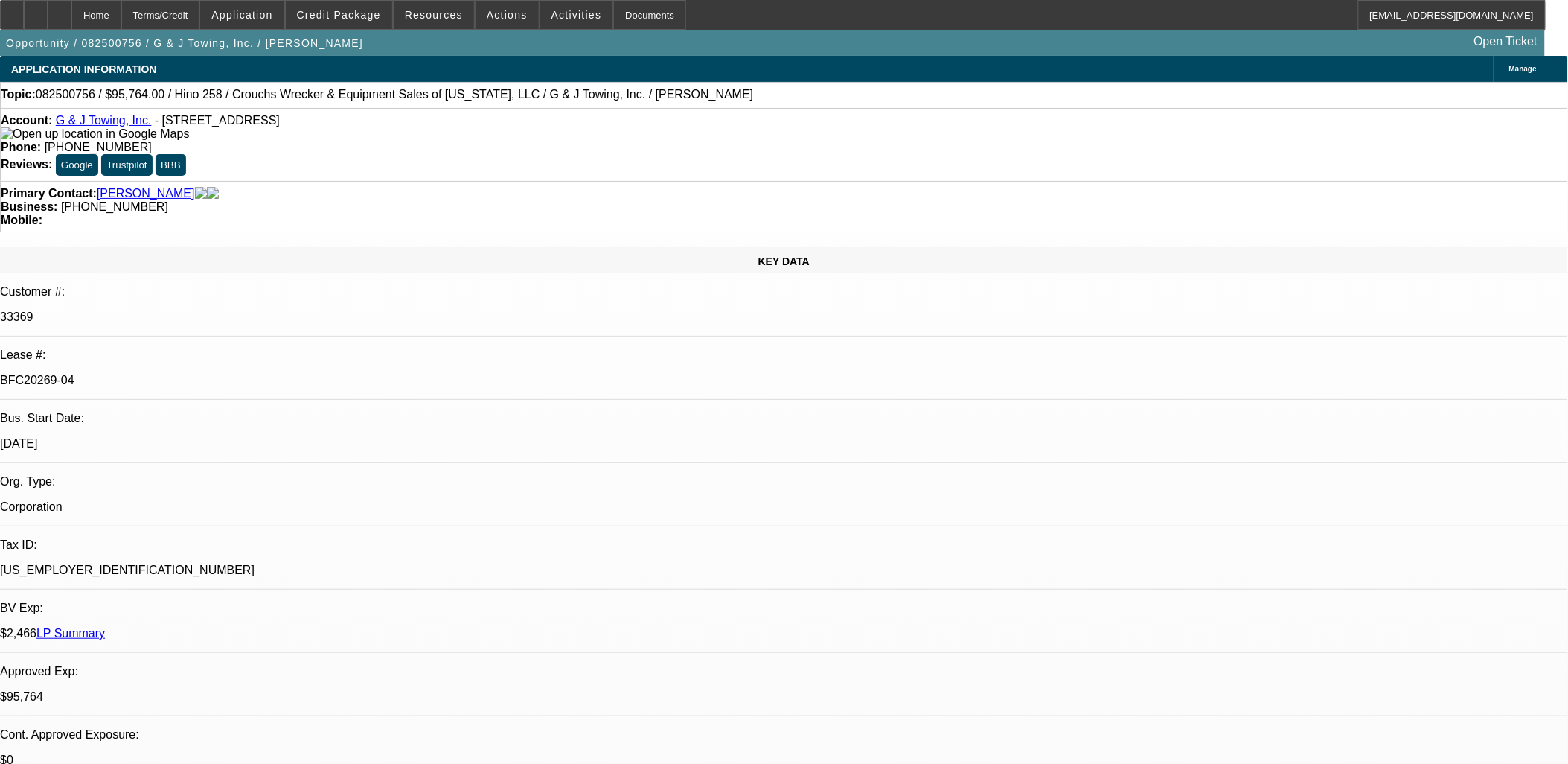
select select "1"
select select "6"
select select "1"
select select "3"
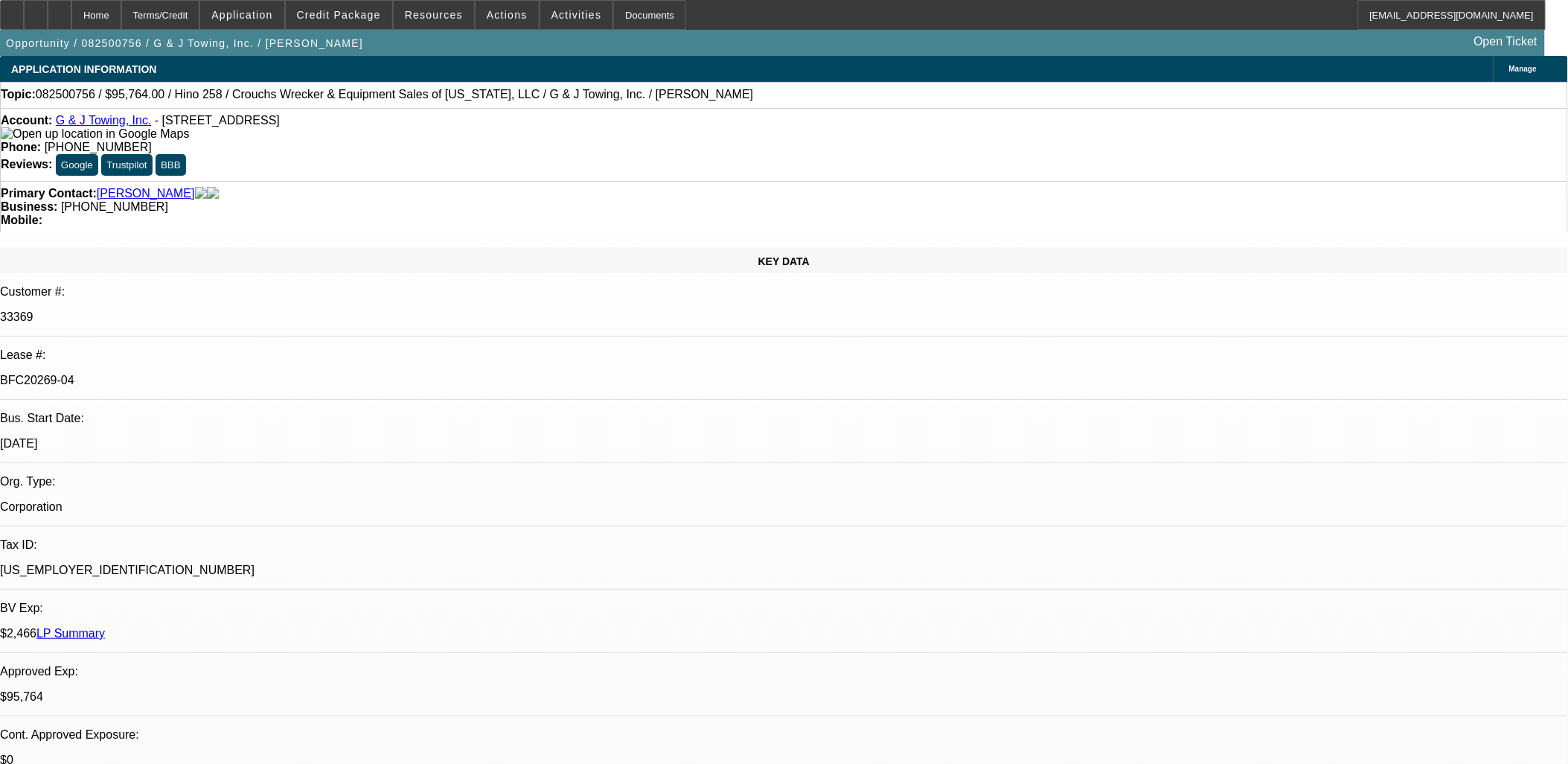
select select "6"
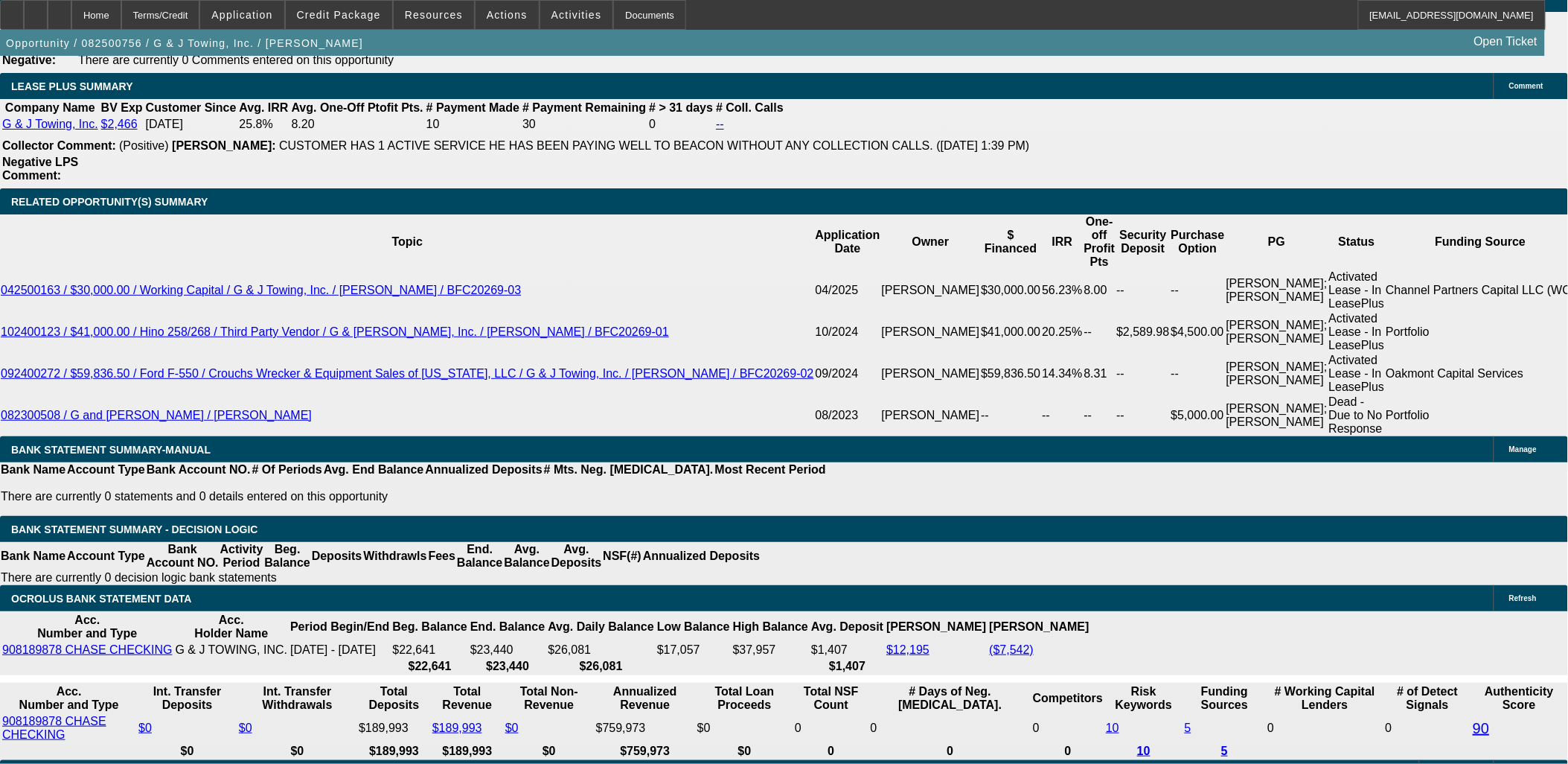
scroll to position [2399, 0]
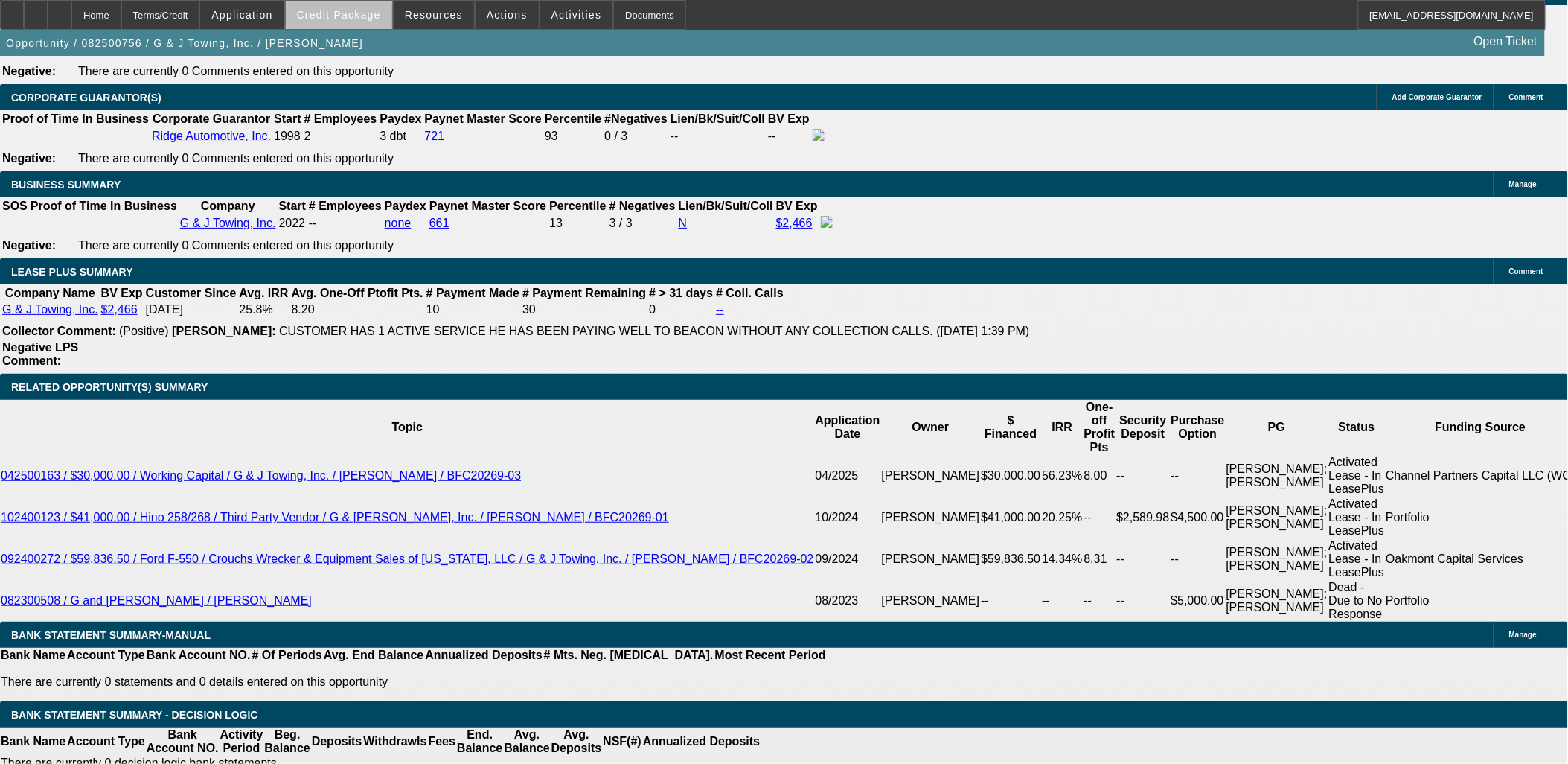
click at [374, 16] on span "Credit Package" at bounding box center [338, 15] width 84 height 12
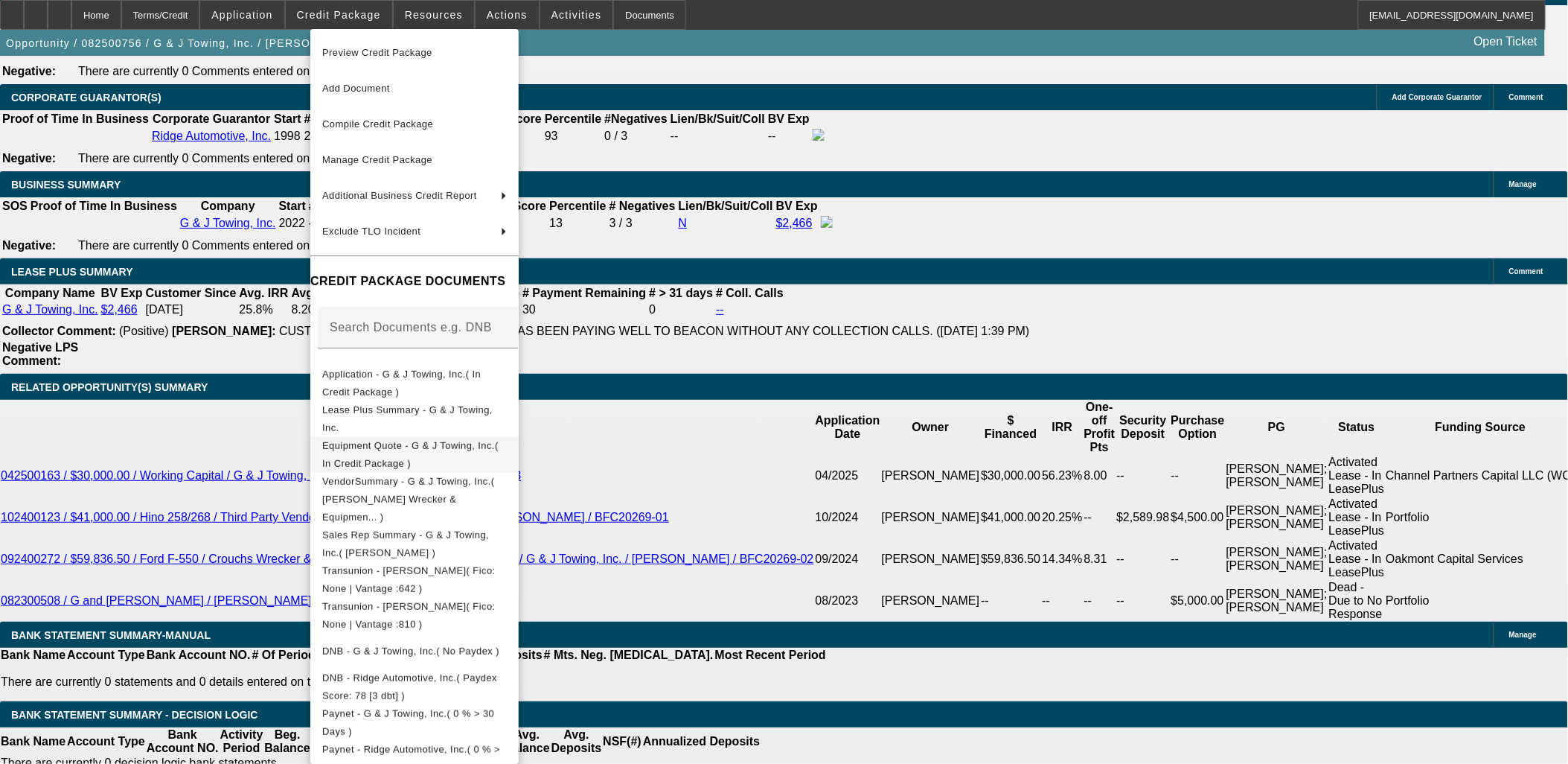
click at [479, 443] on span "Equipment Quote - G & J Towing, Inc.( In Credit Package )" at bounding box center [411, 453] width 176 height 29
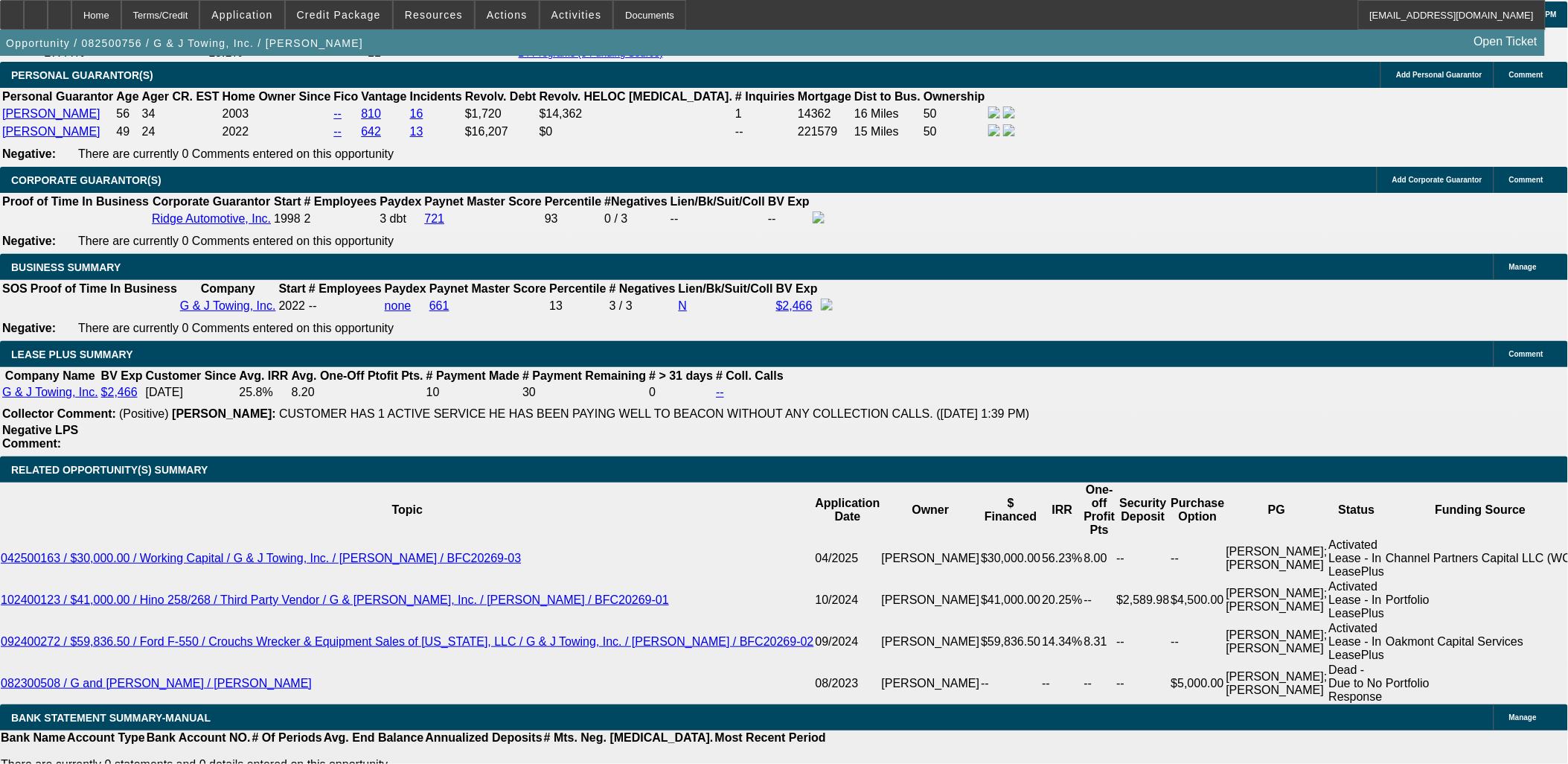
scroll to position [0, 0]
click at [389, 17] on span at bounding box center [339, 15] width 107 height 36
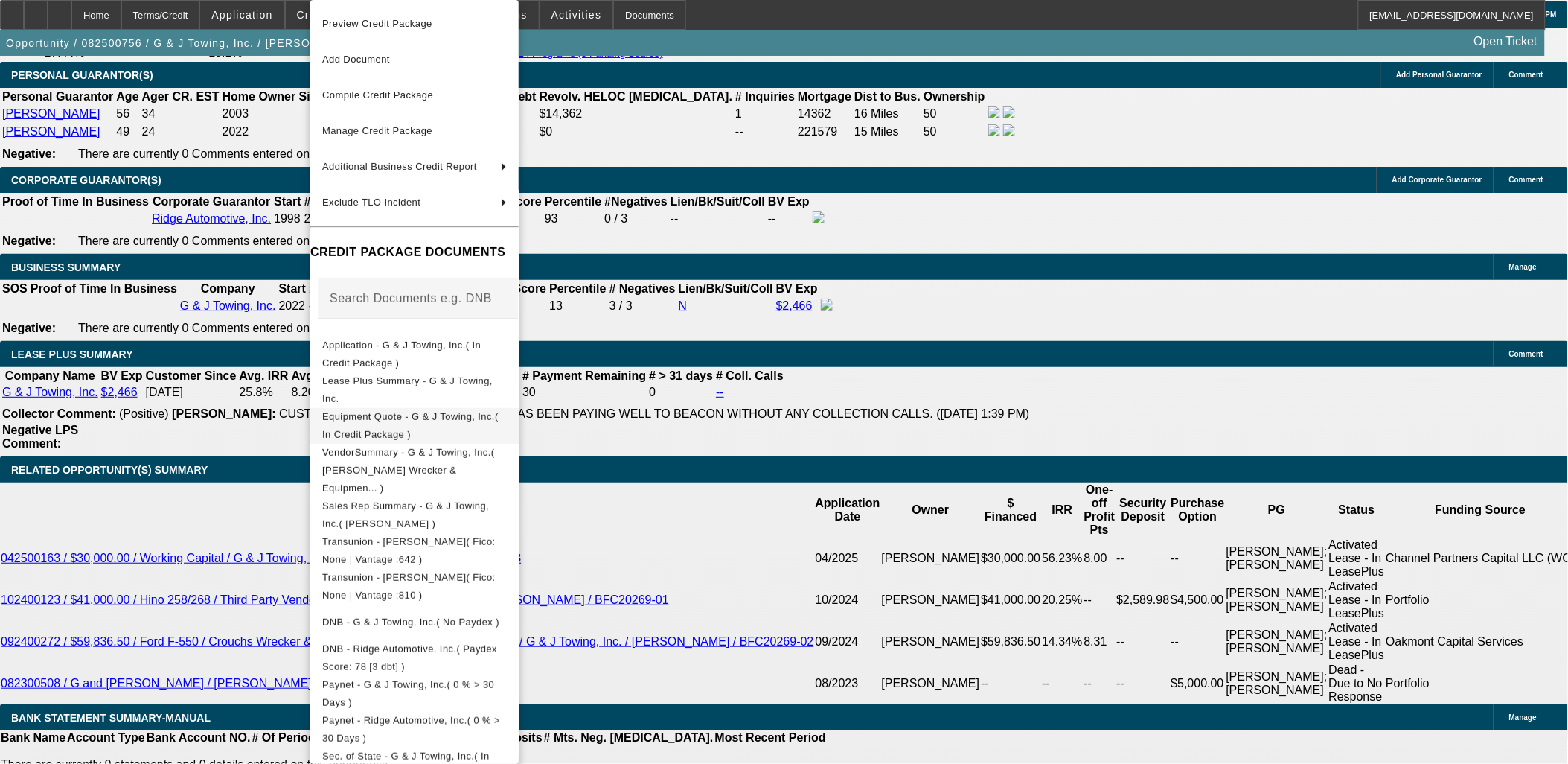
click at [428, 430] on button "Equipment Quote - G & J Towing, Inc.( In Credit Package )" at bounding box center [415, 426] width 209 height 36
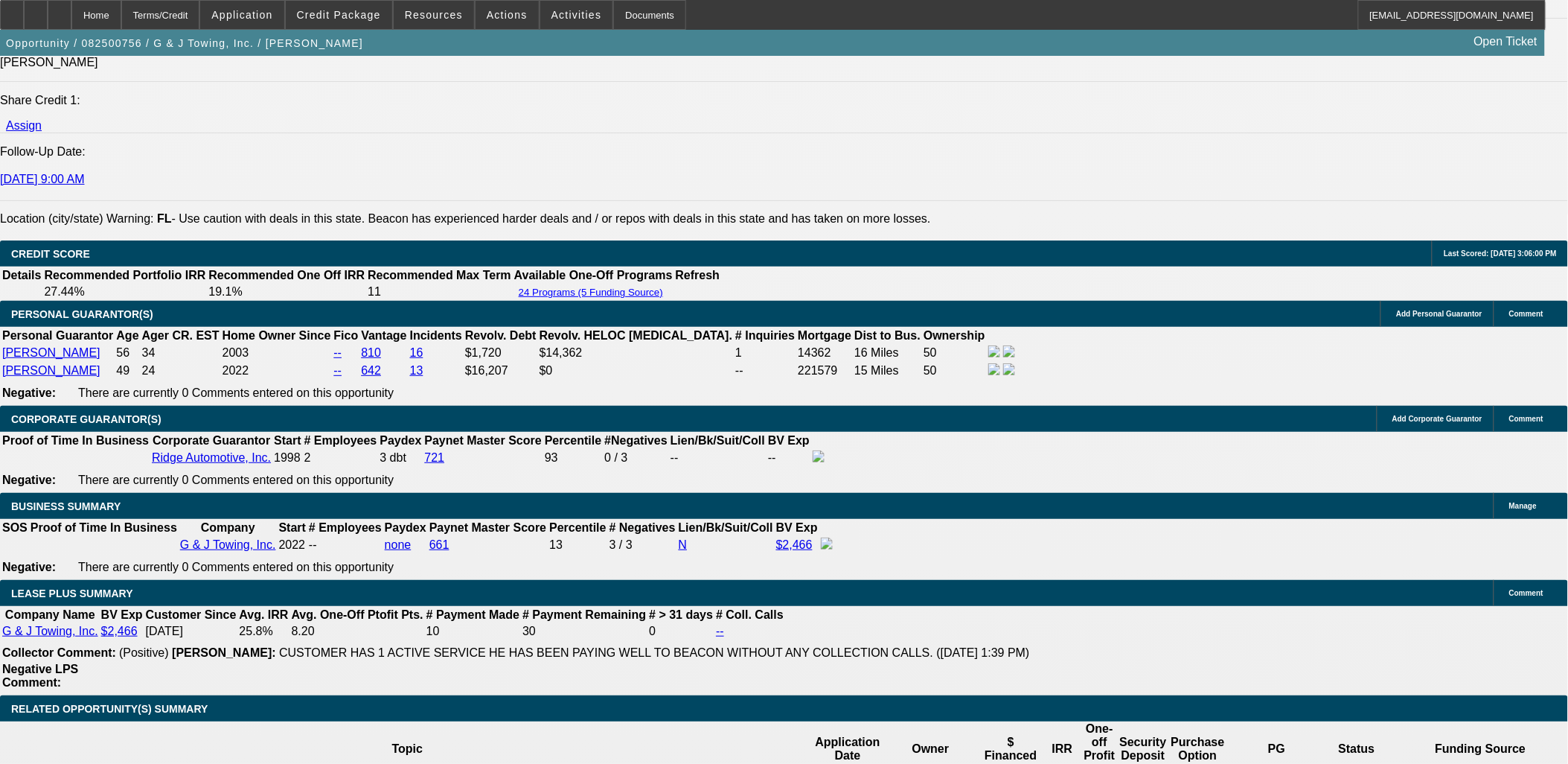
scroll to position [2150, 0]
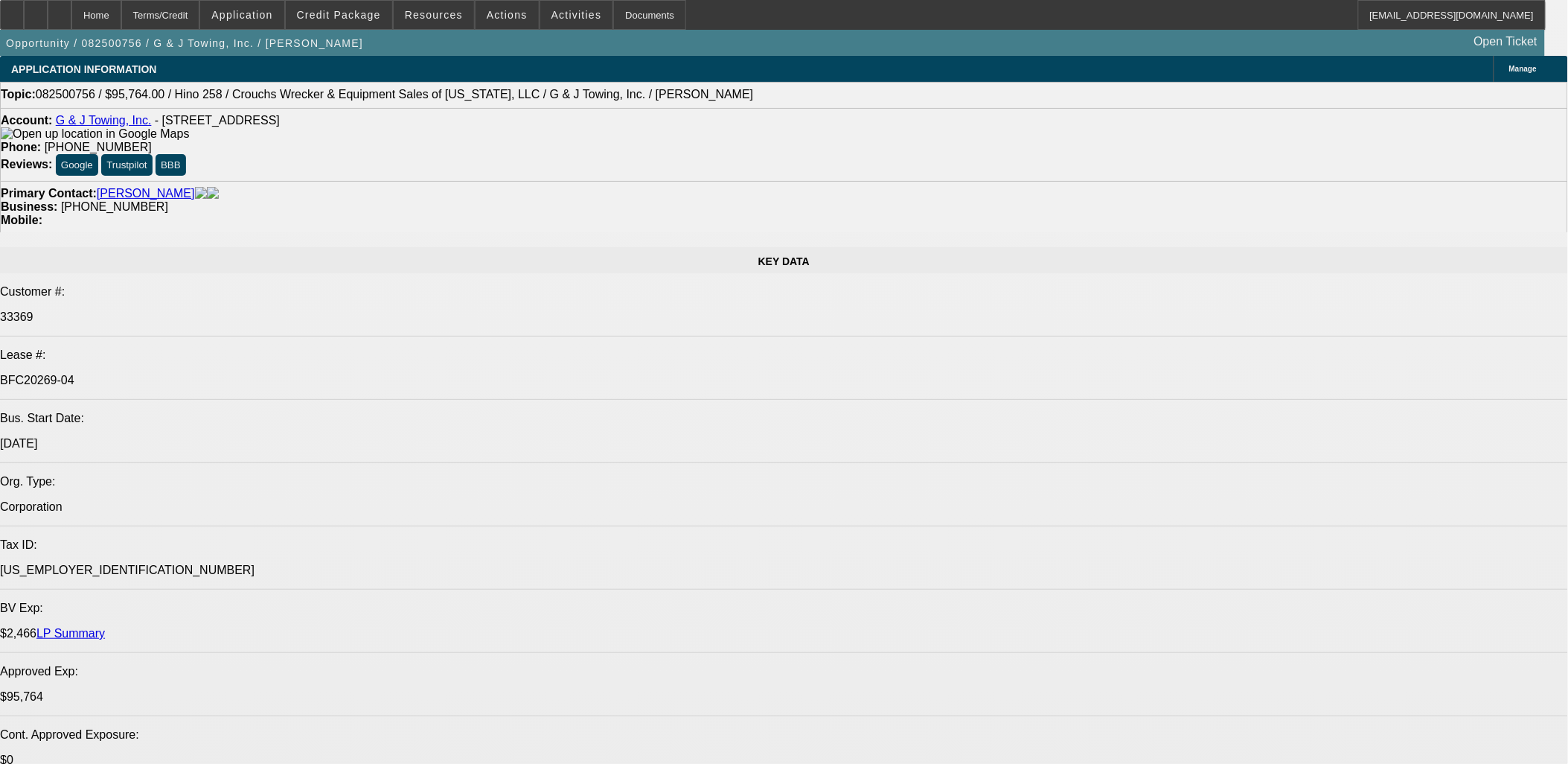
select select "0"
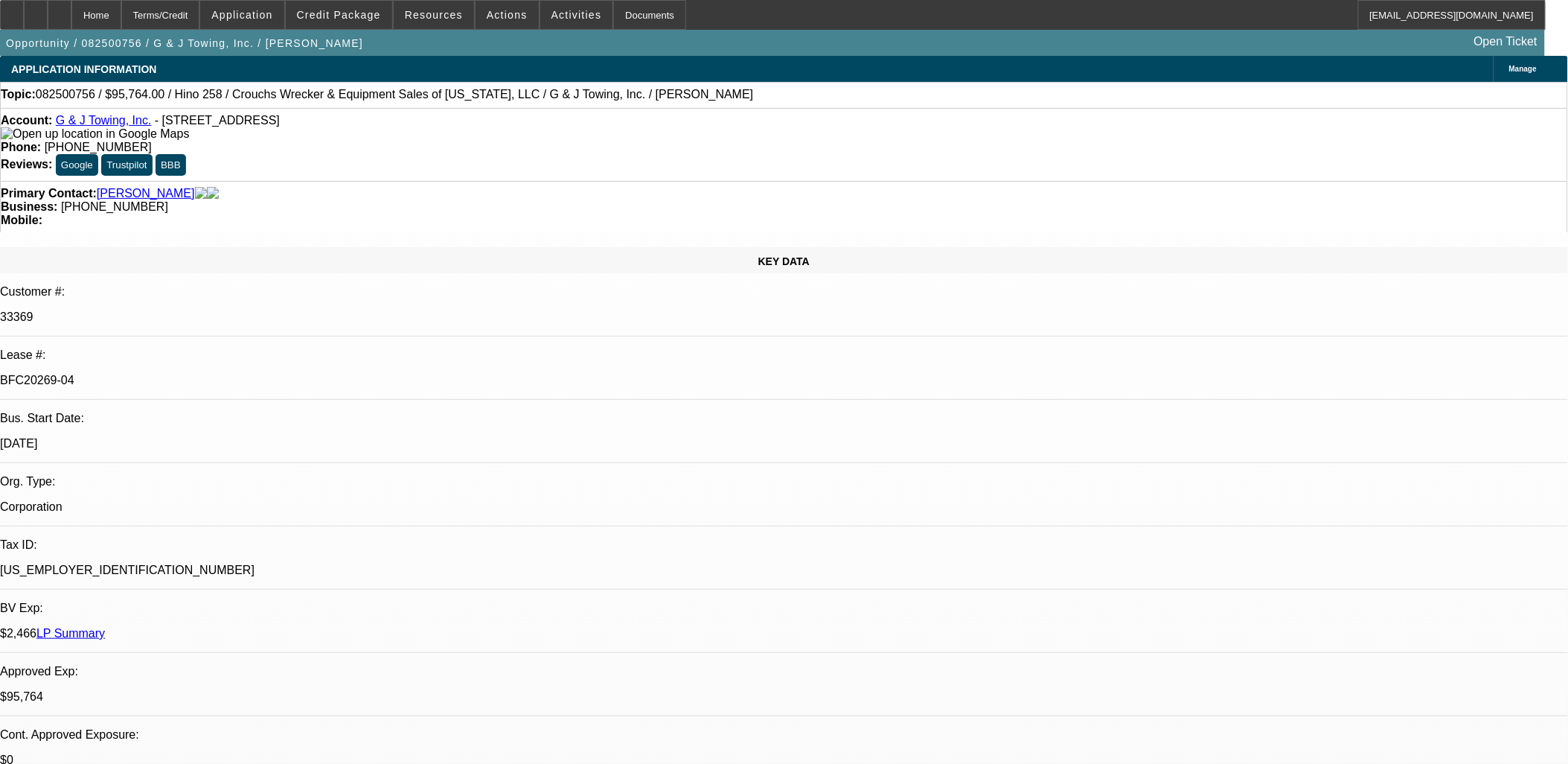
select select "0"
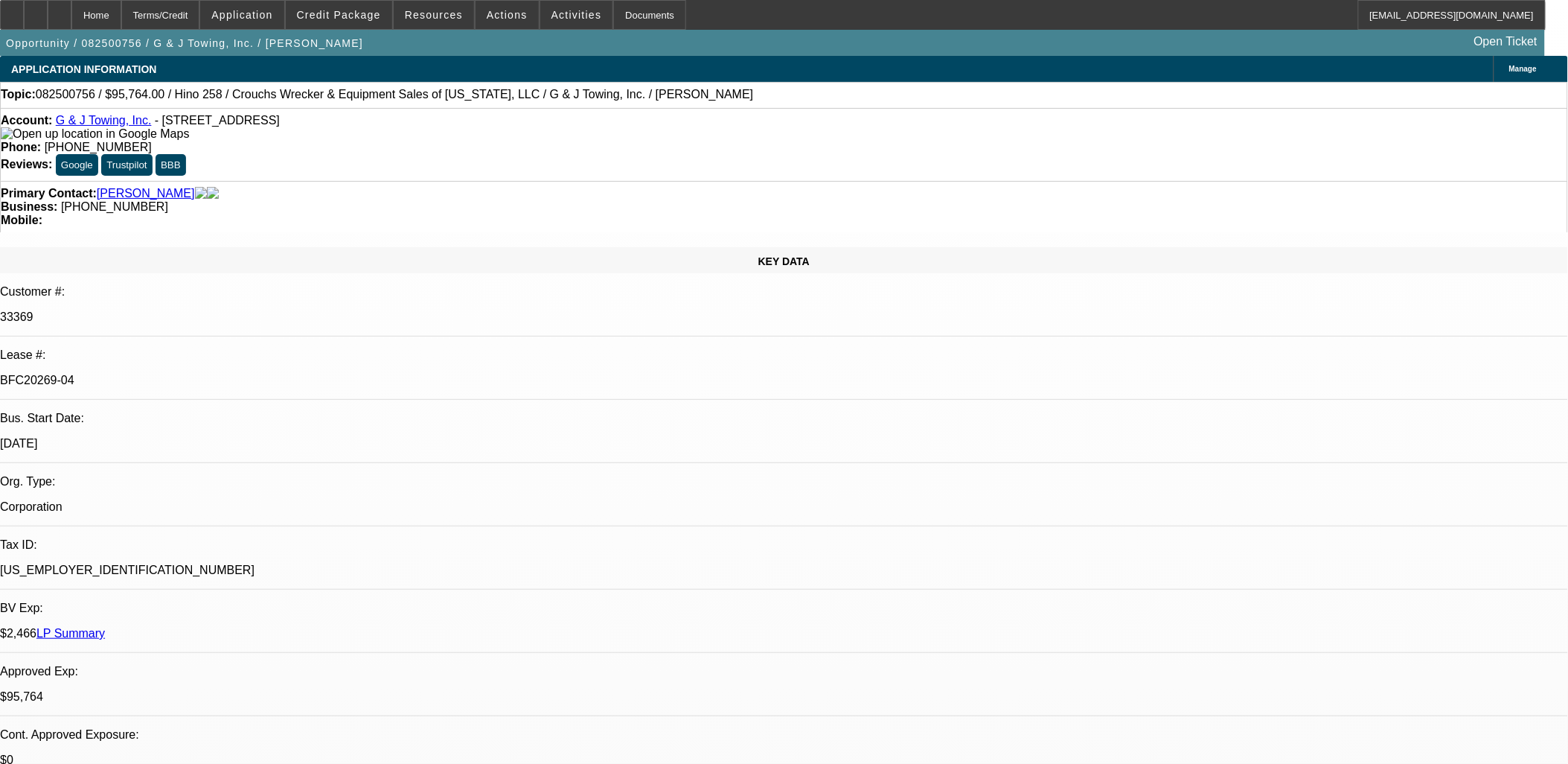
select select "0"
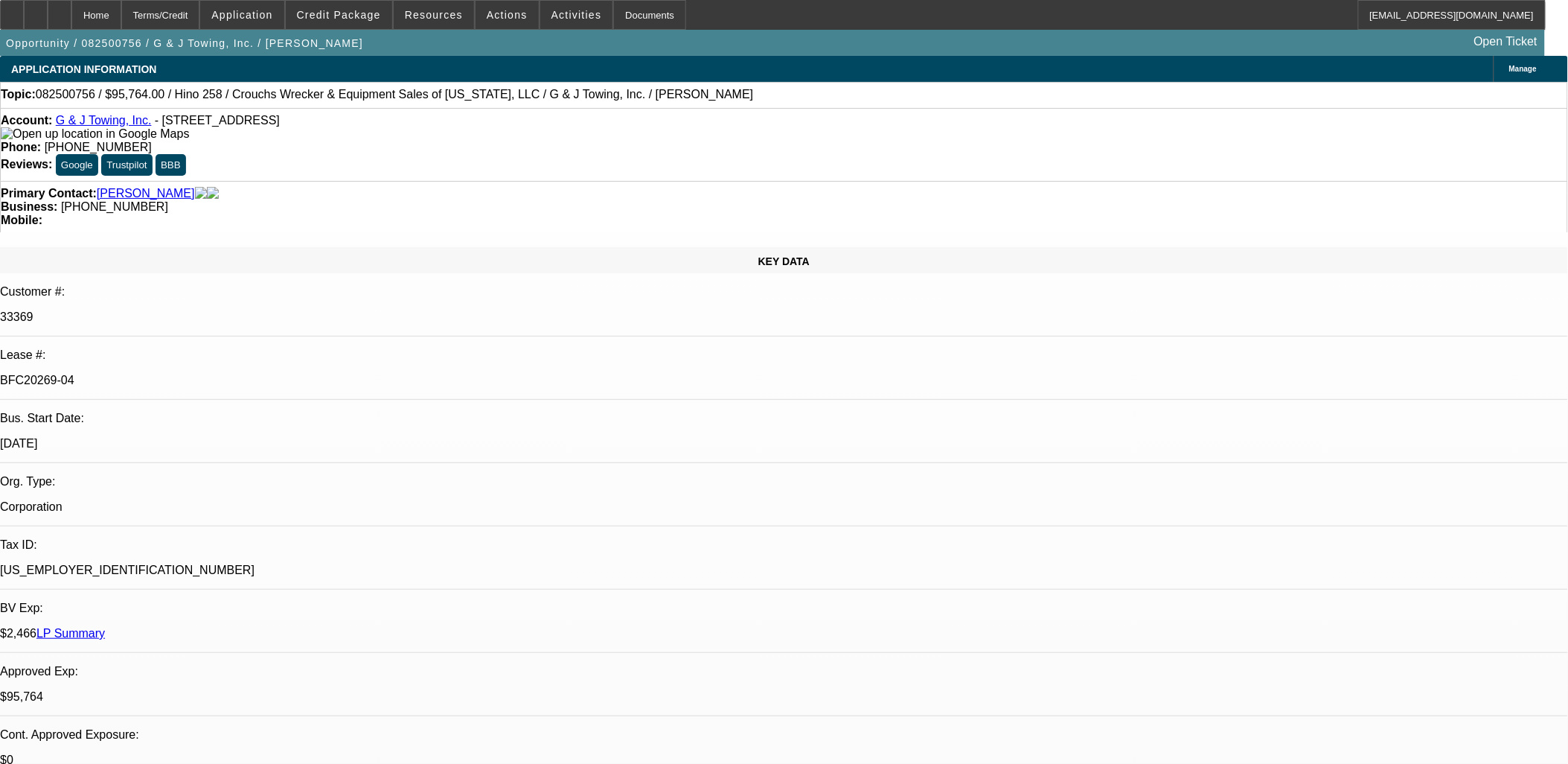
select select "0"
select select "1"
select select "6"
select select "1"
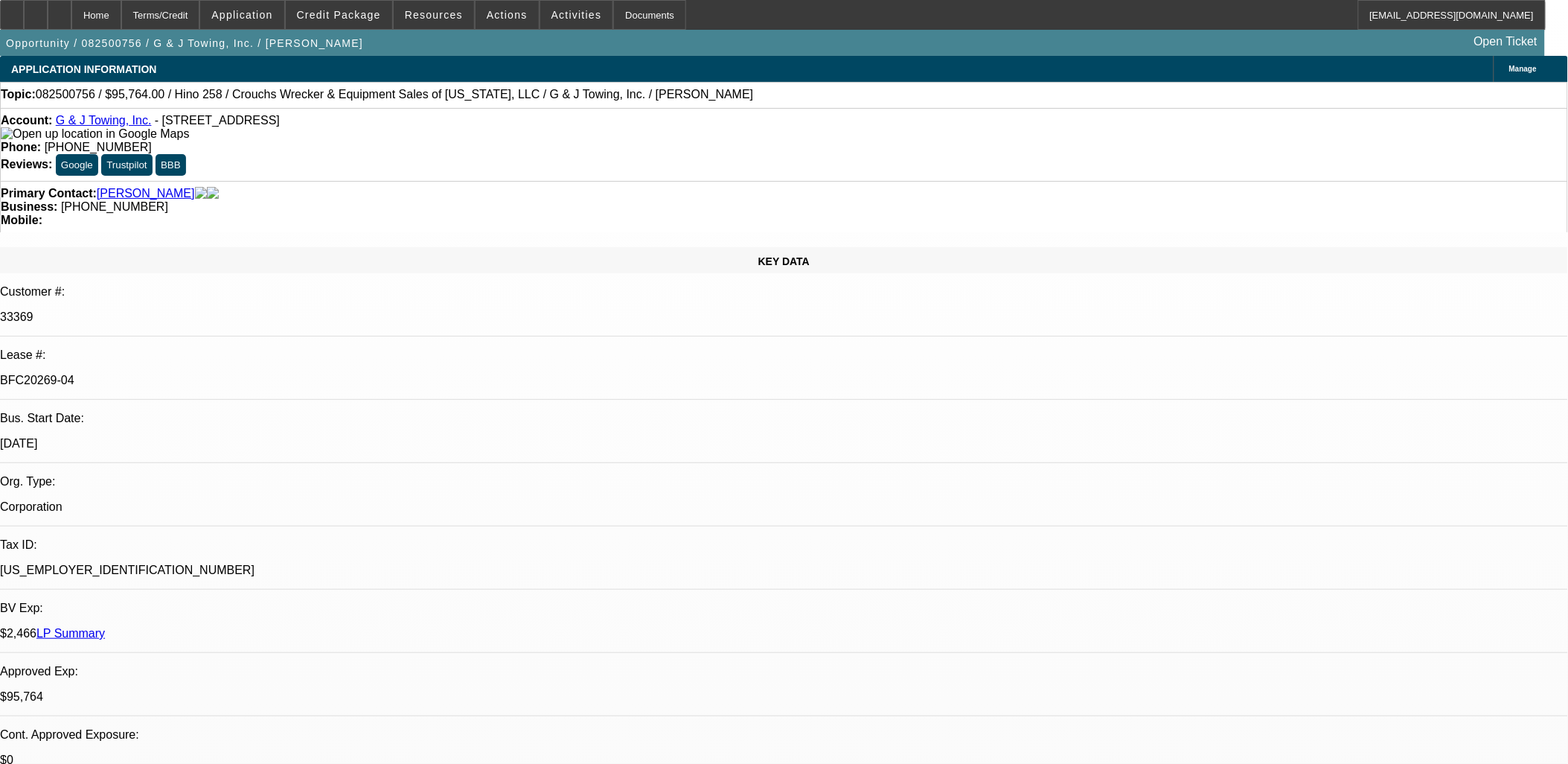
select select "1"
select select "6"
select select "1"
select select "6"
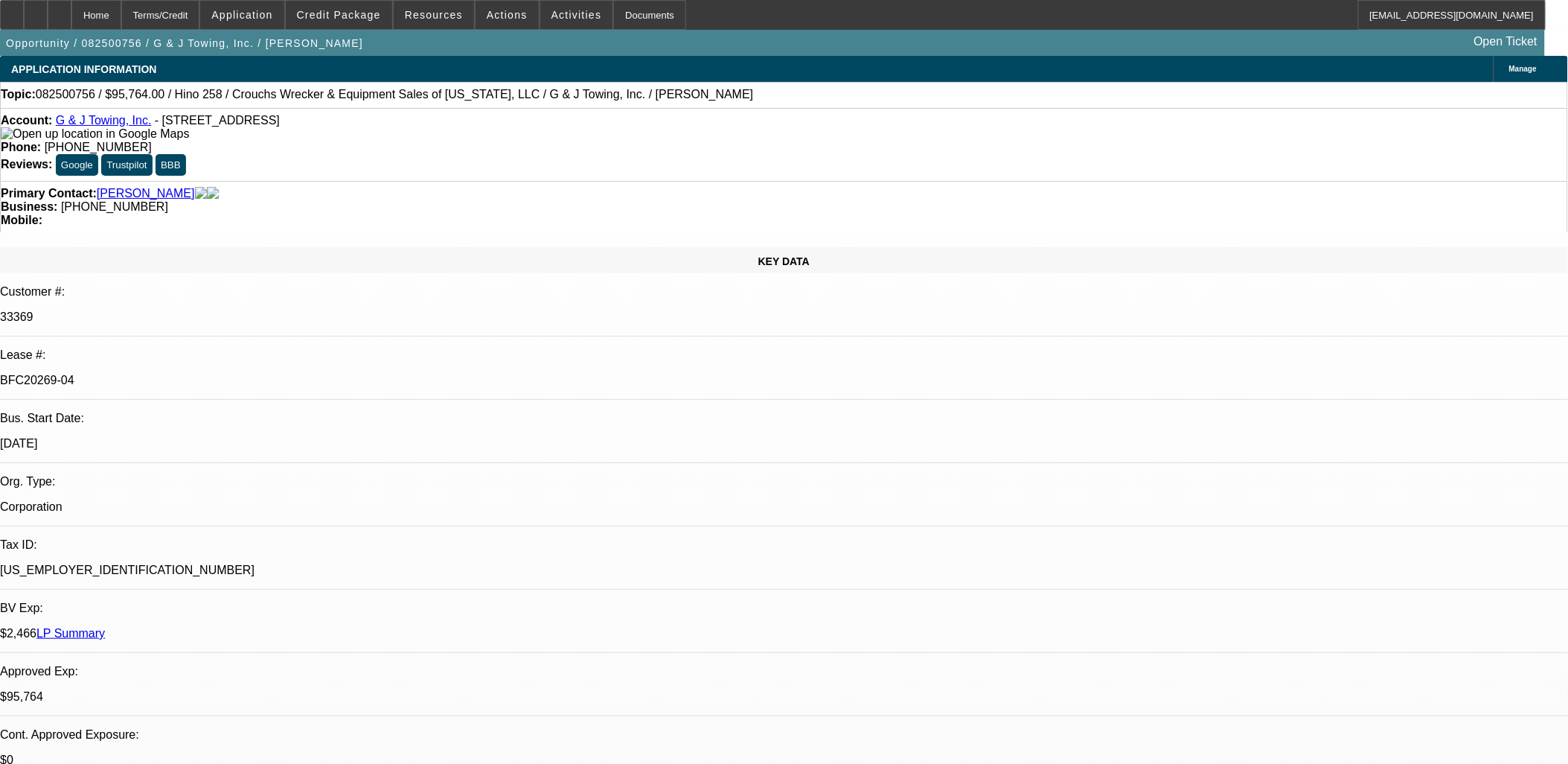
select select "1"
select select "3"
select select "6"
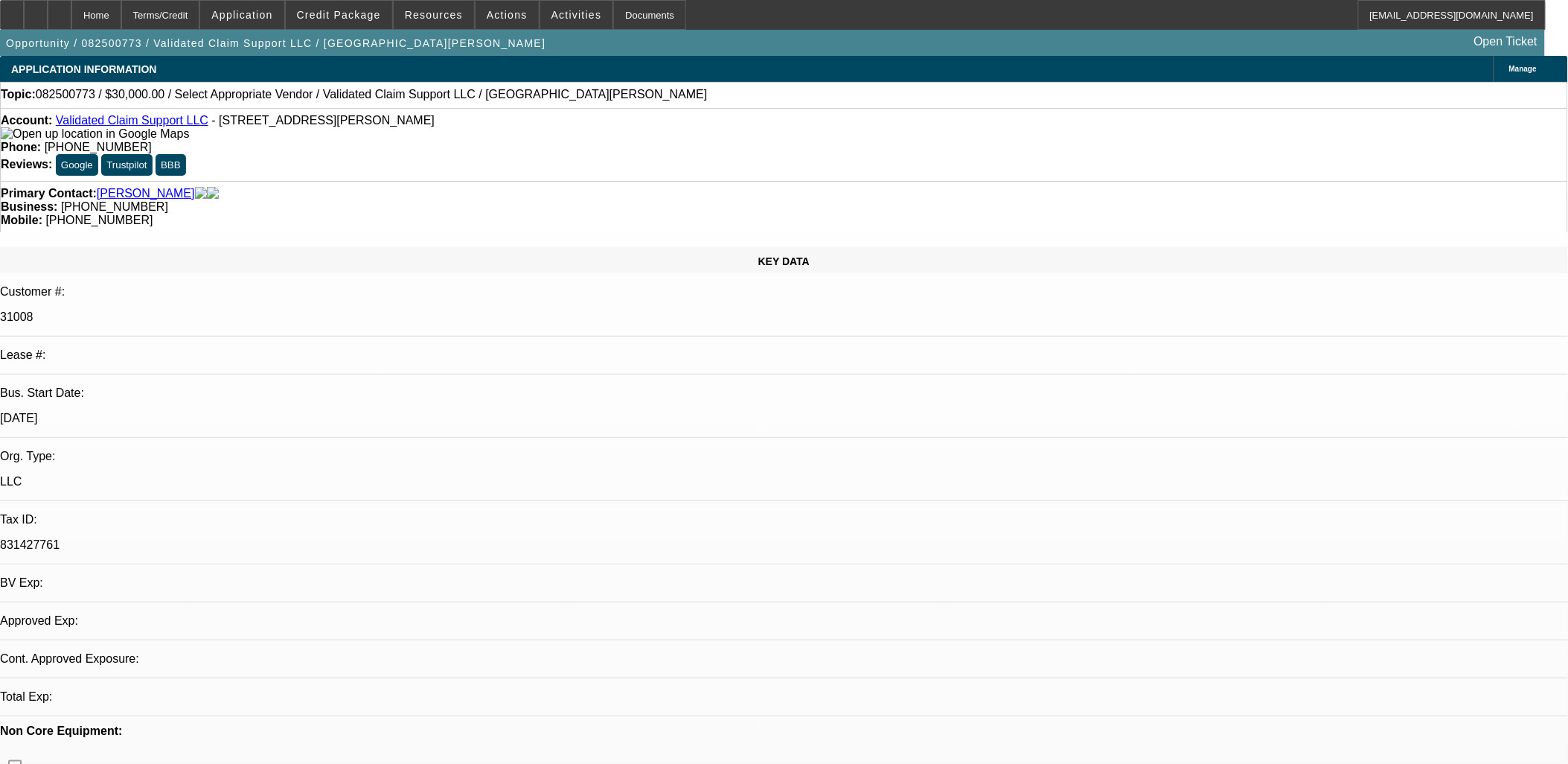
select select "0"
select select "2"
select select "0.1"
select select "1"
select select "2"
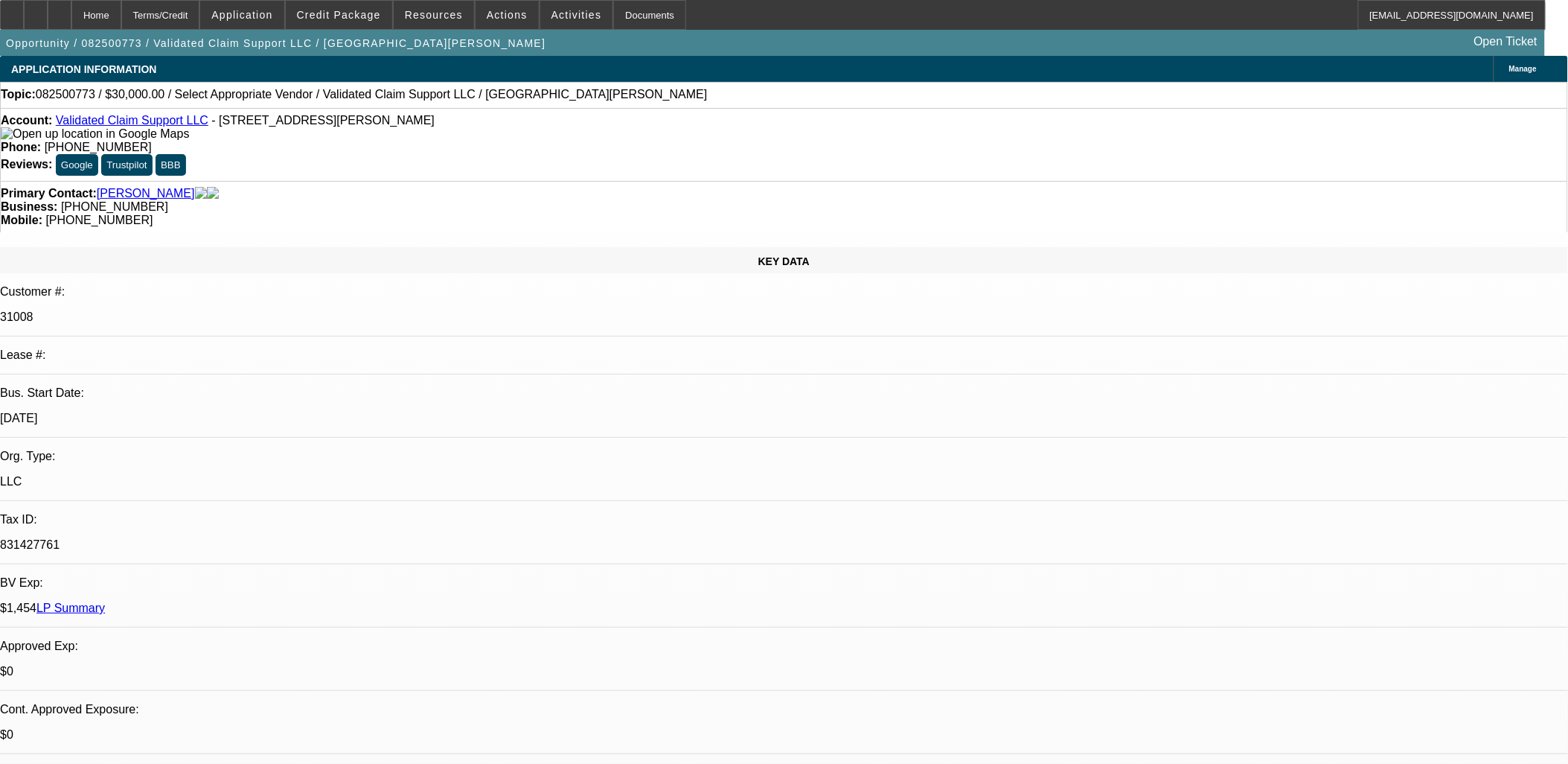
select select "4"
drag, startPoint x: 1273, startPoint y: 547, endPoint x: 909, endPoint y: 435, distance: 380.8
drag, startPoint x: 909, startPoint y: 435, endPoint x: 903, endPoint y: 448, distance: 14.3
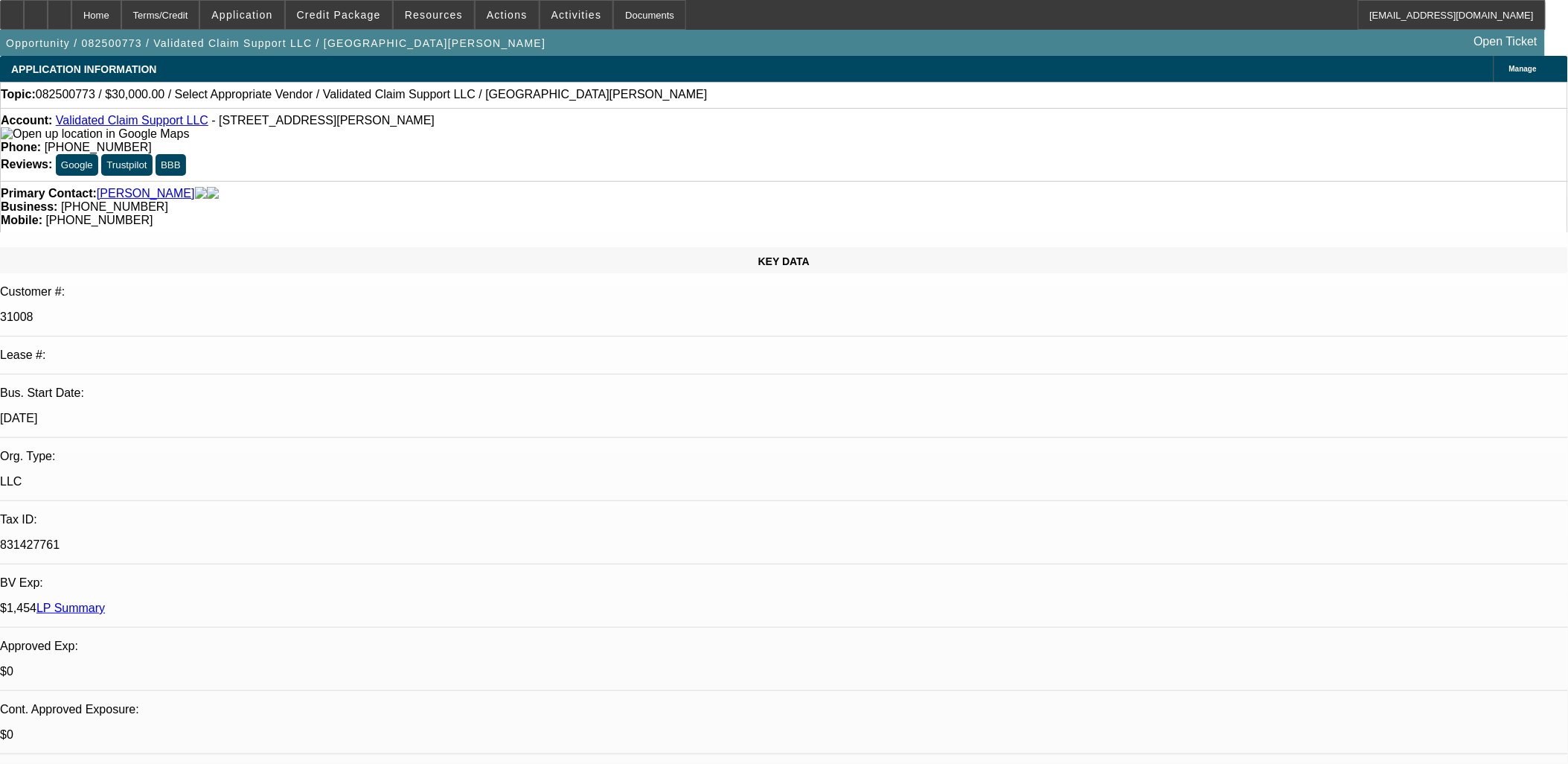
drag, startPoint x: 1184, startPoint y: 133, endPoint x: 1174, endPoint y: 157, distance: 26.0
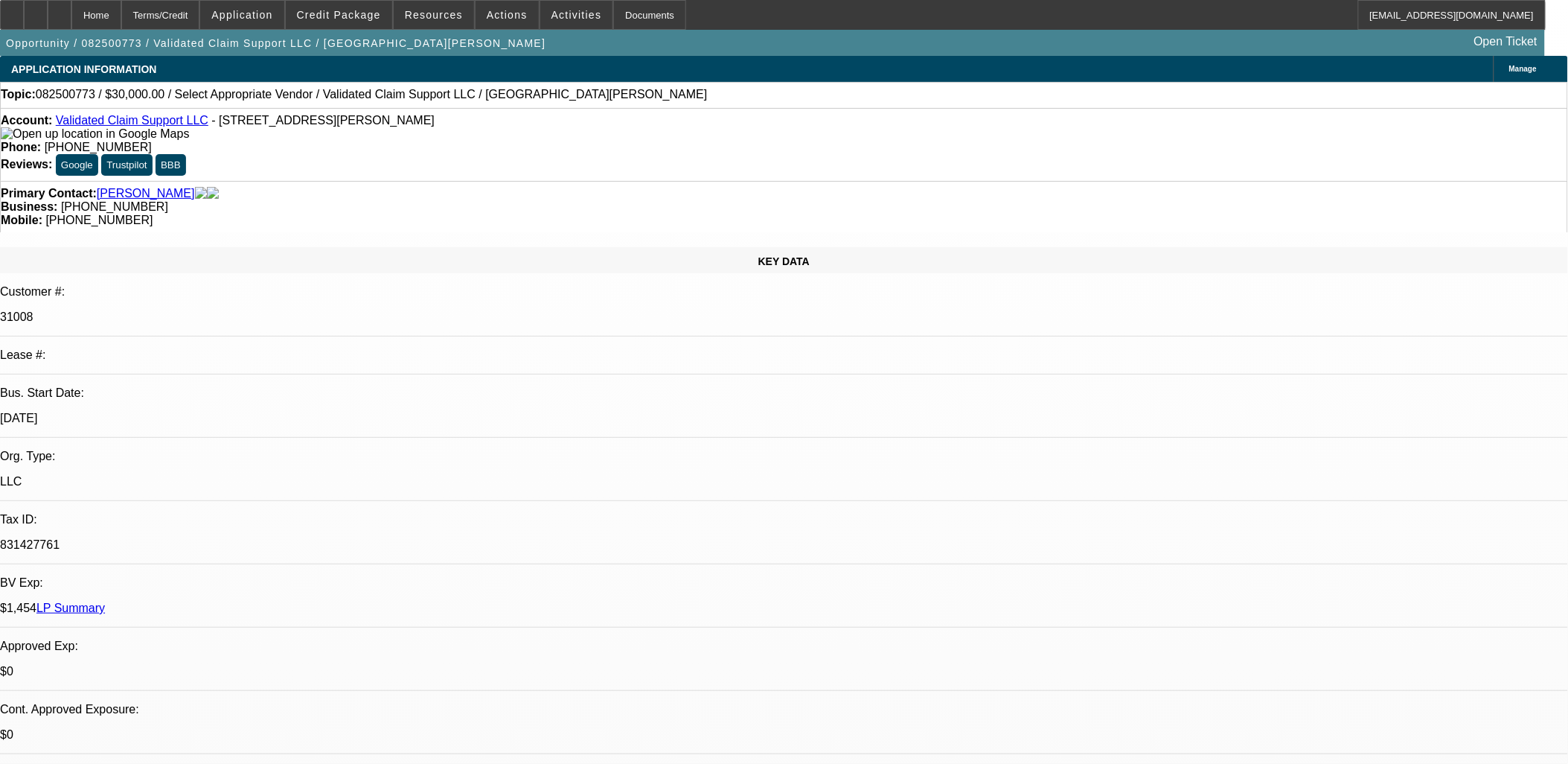
drag, startPoint x: 908, startPoint y: 391, endPoint x: 909, endPoint y: 376, distance: 15.0
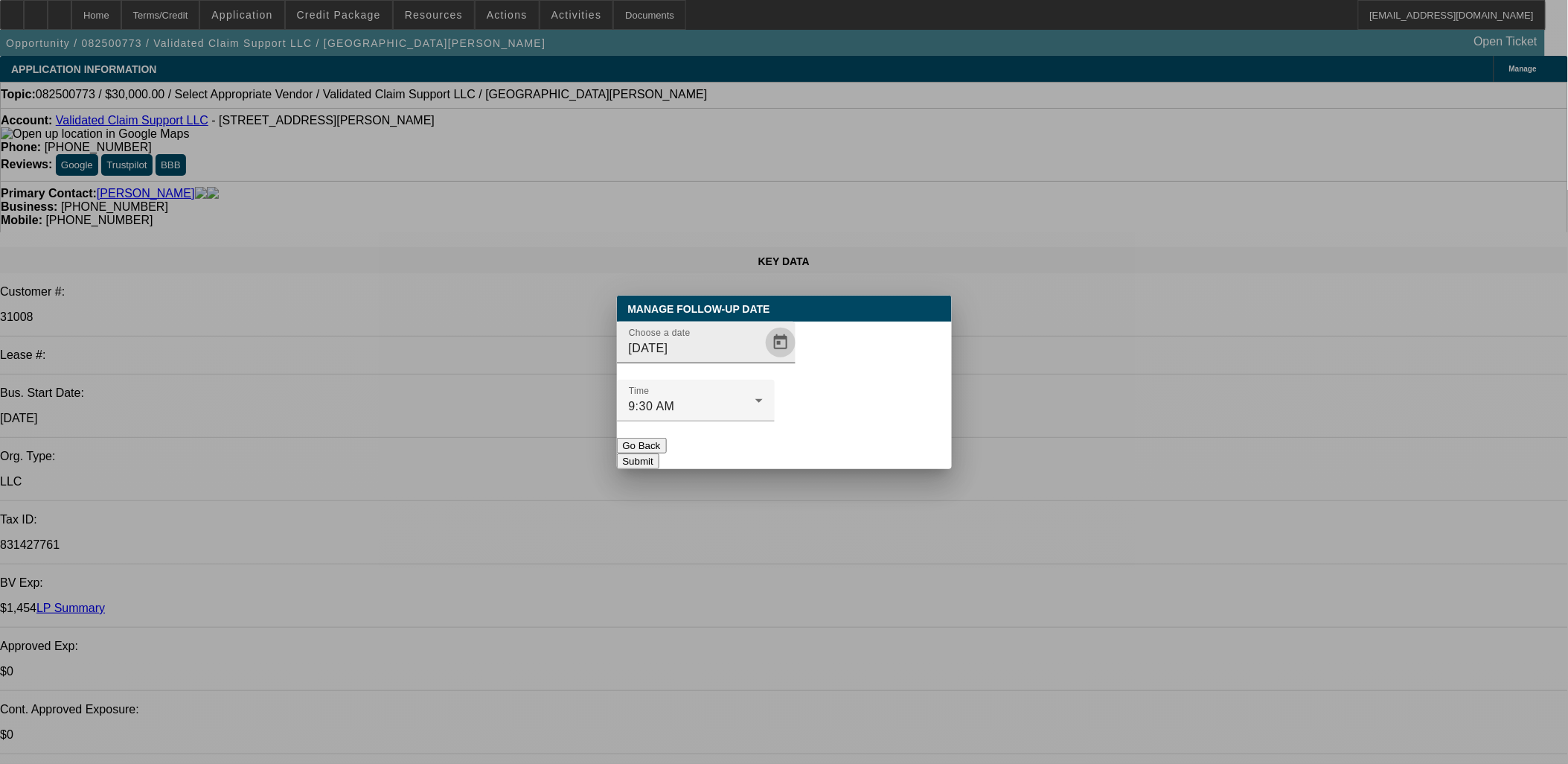
click at [763, 360] on span "Open calendar" at bounding box center [781, 342] width 36 height 36
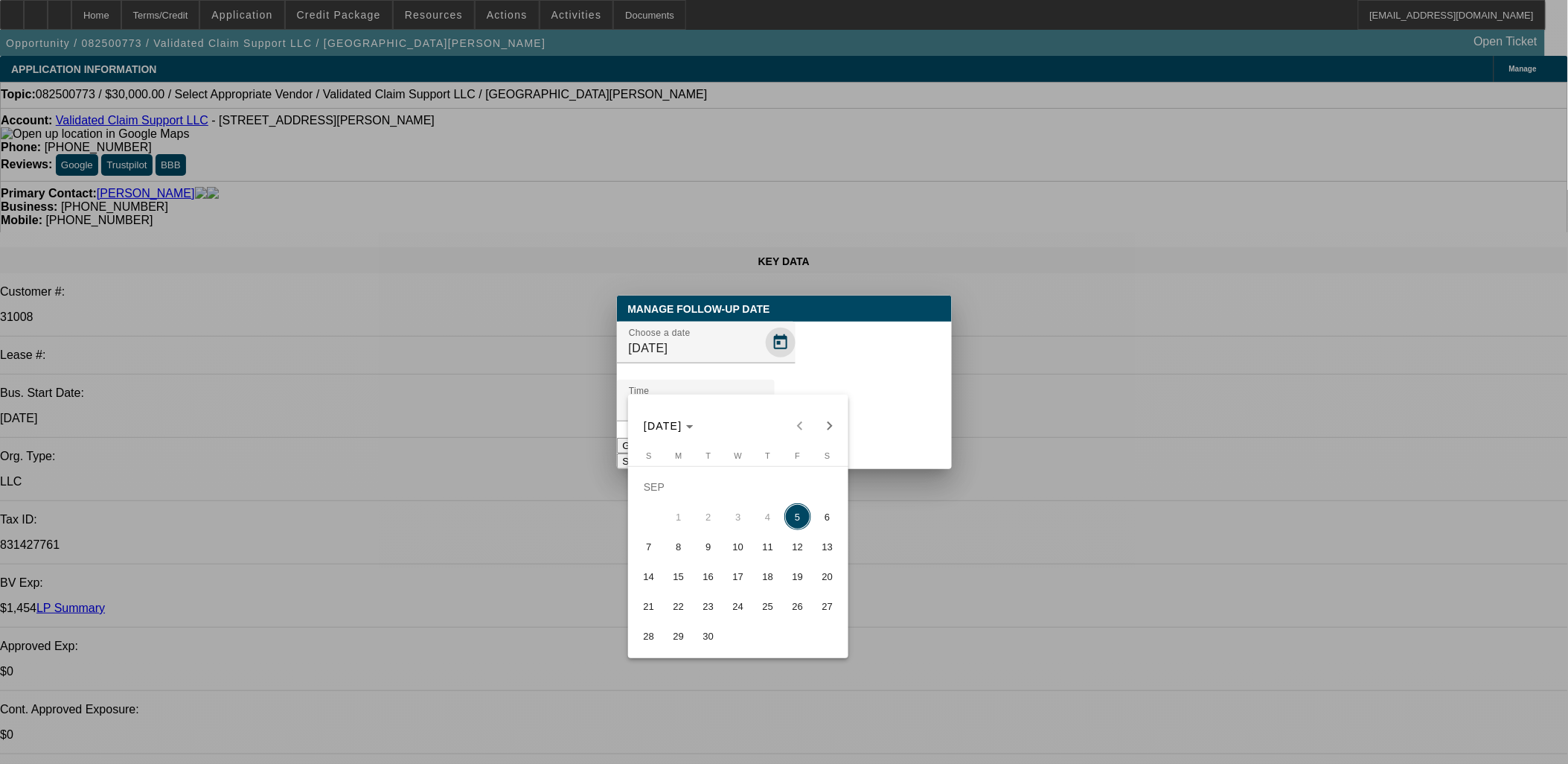
drag, startPoint x: 738, startPoint y: 380, endPoint x: 750, endPoint y: 378, distance: 12.2
click at [750, 378] on div at bounding box center [784, 382] width 1568 height 764
click at [763, 360] on span "Open calendar" at bounding box center [781, 342] width 36 height 36
click at [717, 539] on button "9" at bounding box center [708, 546] width 30 height 30
type input "9/9/2025"
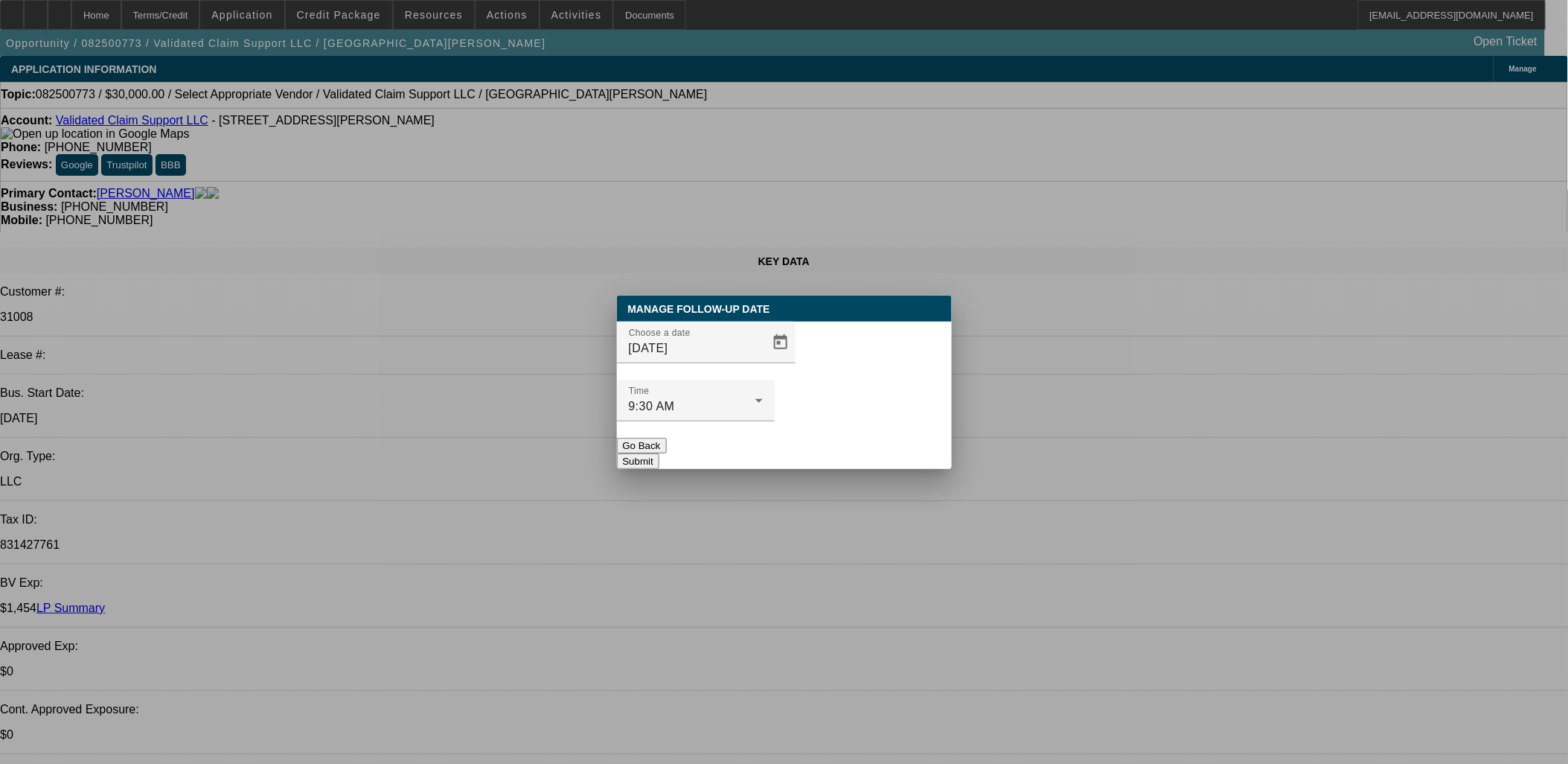
click at [813, 456] on div at bounding box center [784, 382] width 1568 height 764
click at [660, 453] on button "Submit" at bounding box center [638, 461] width 43 height 16
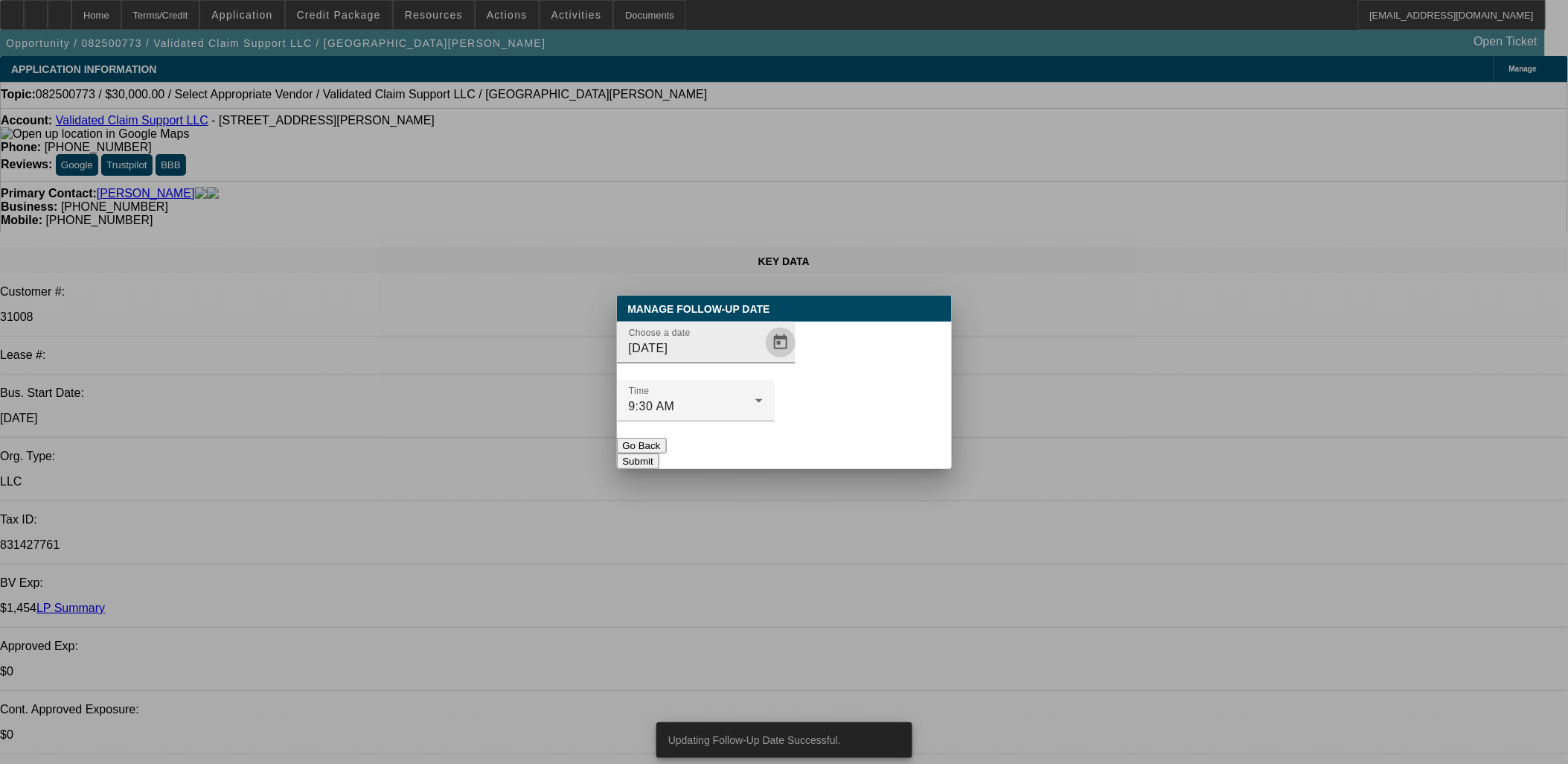
click at [766, 357] on button "Open calendar" at bounding box center [781, 342] width 30 height 30
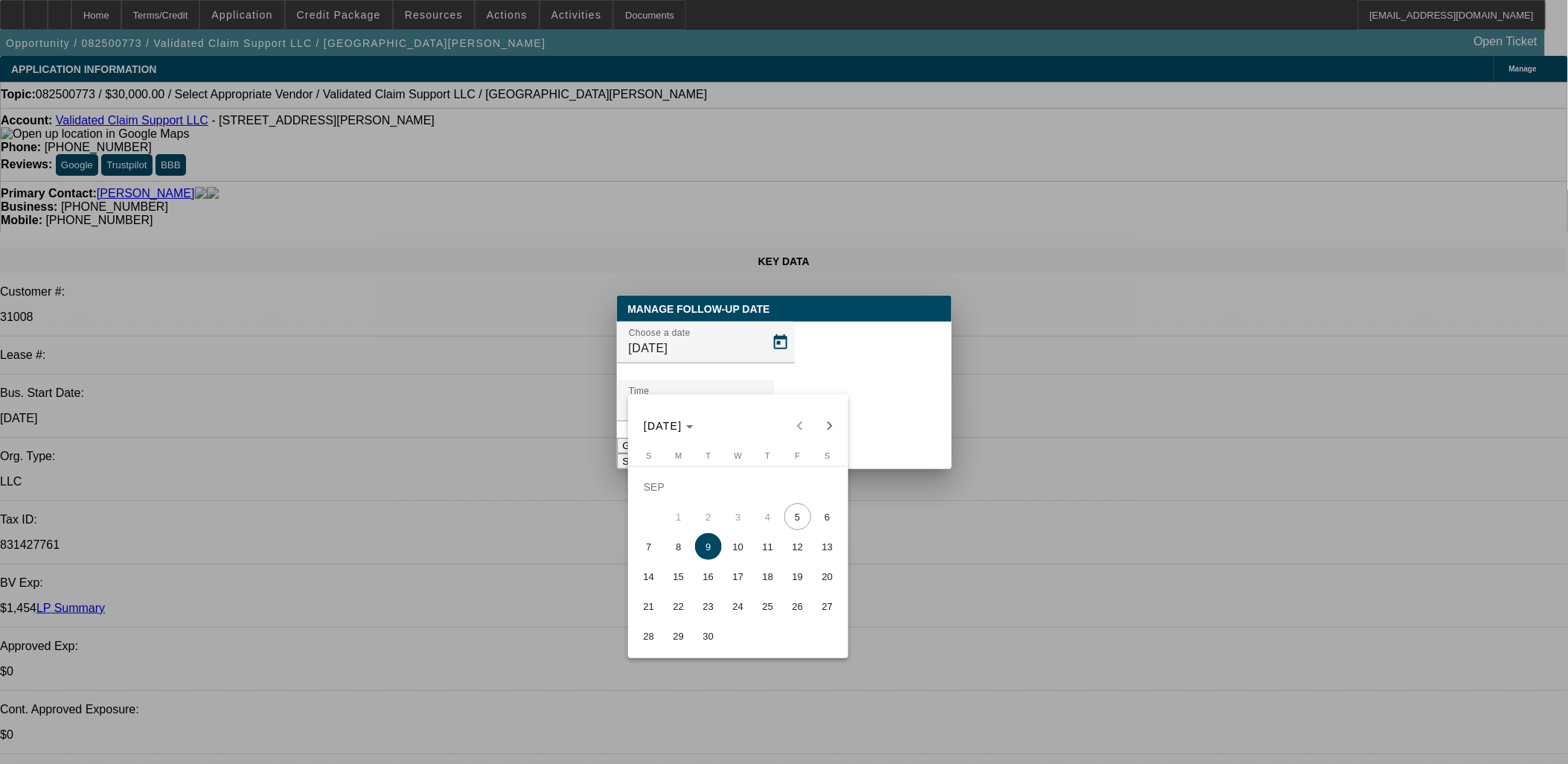
click at [787, 582] on span "19" at bounding box center [797, 576] width 27 height 27
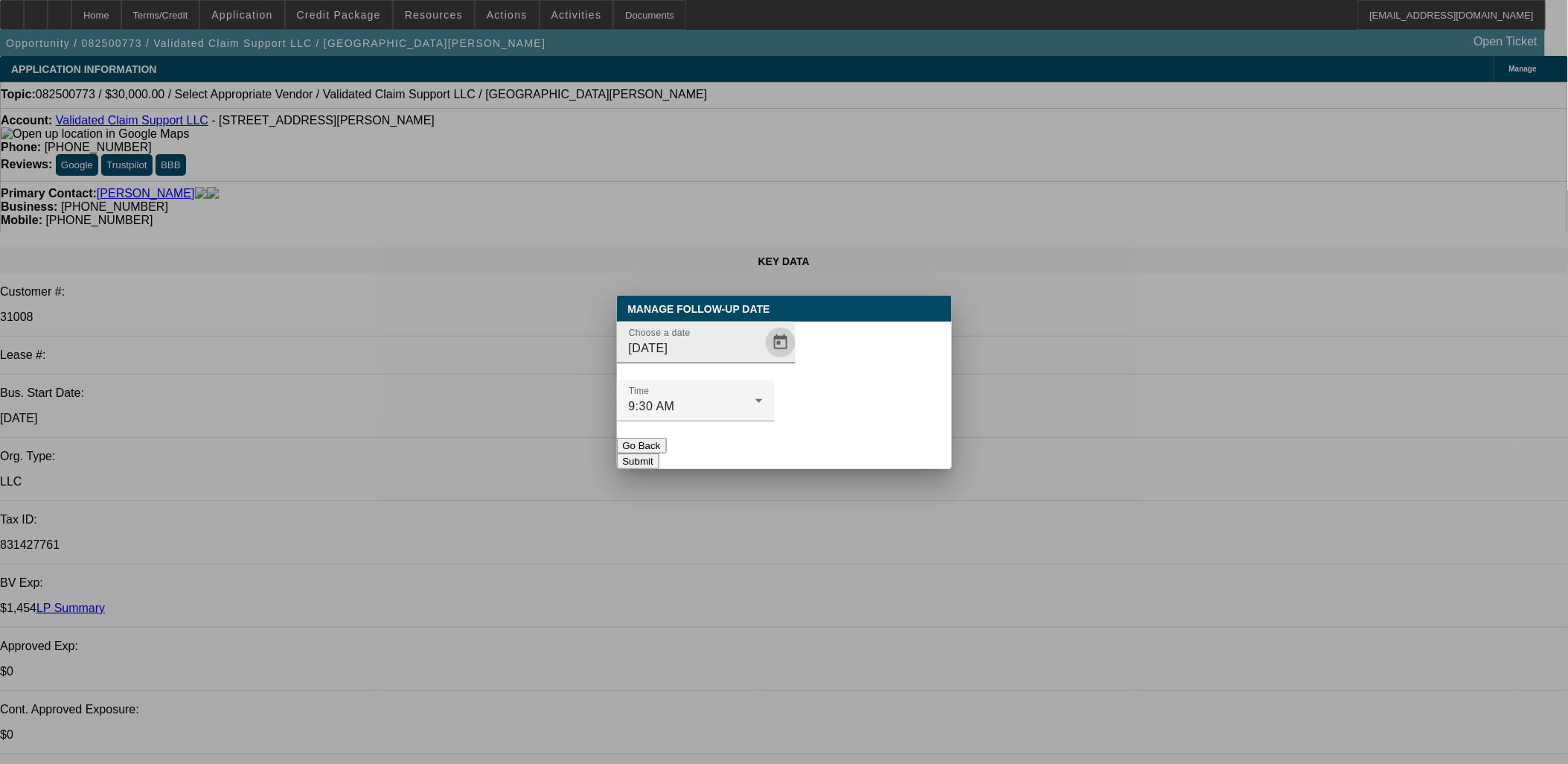
click at [763, 360] on span "Open calendar" at bounding box center [781, 342] width 36 height 36
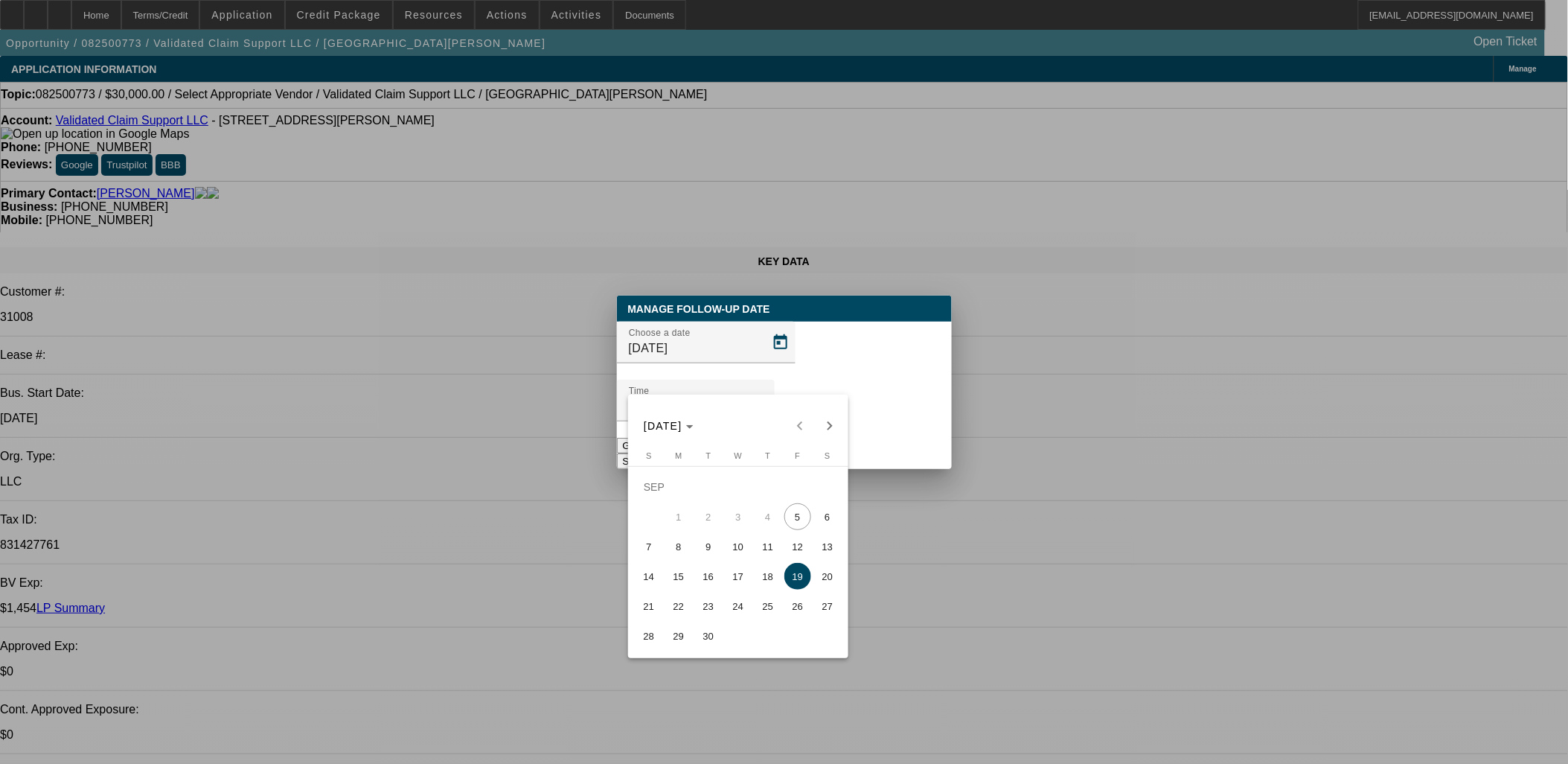
click at [708, 567] on button "16" at bounding box center [708, 576] width 30 height 30
type input "9/16/2025"
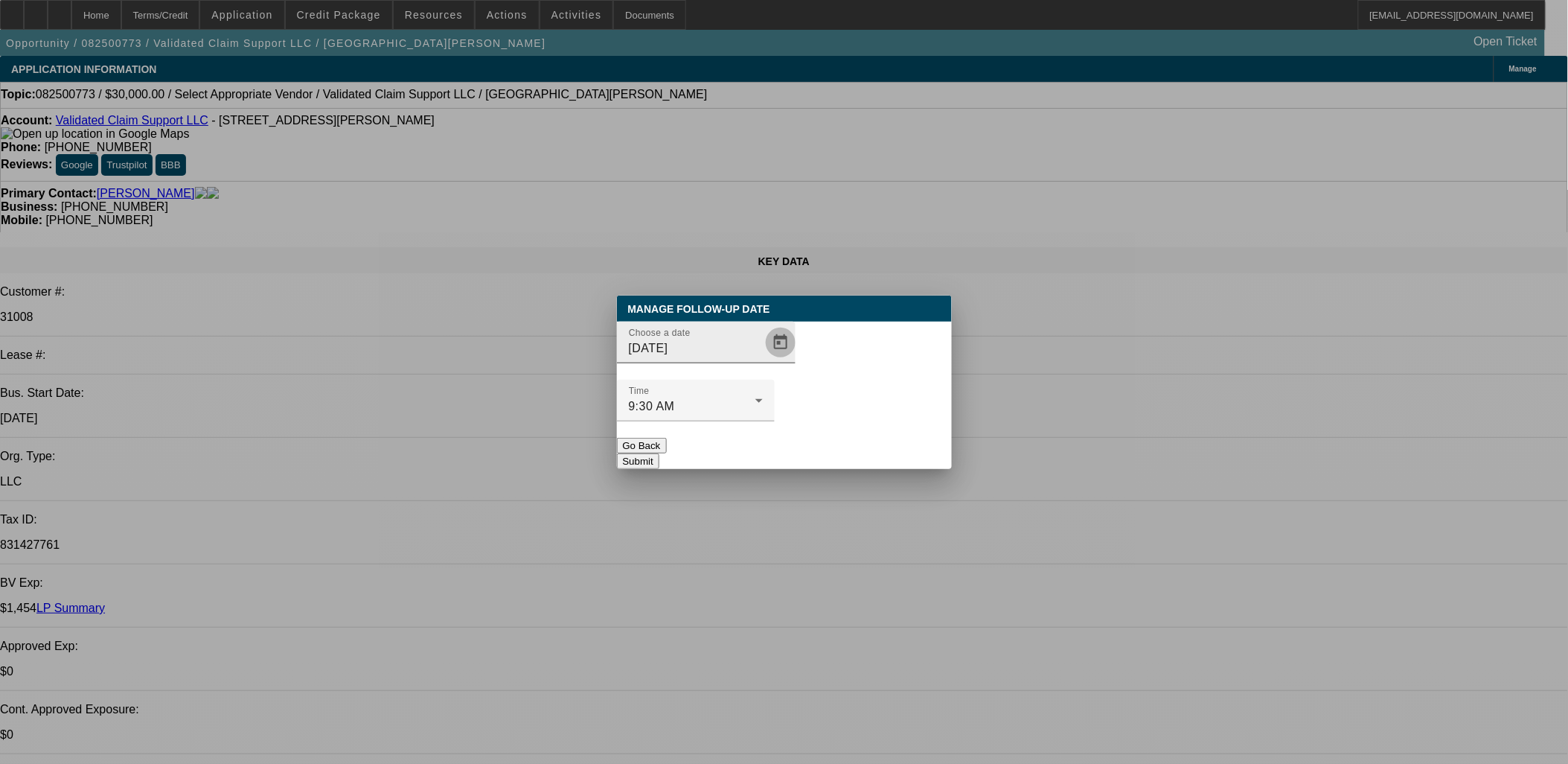
click at [763, 360] on span "Open calendar" at bounding box center [781, 342] width 36 height 36
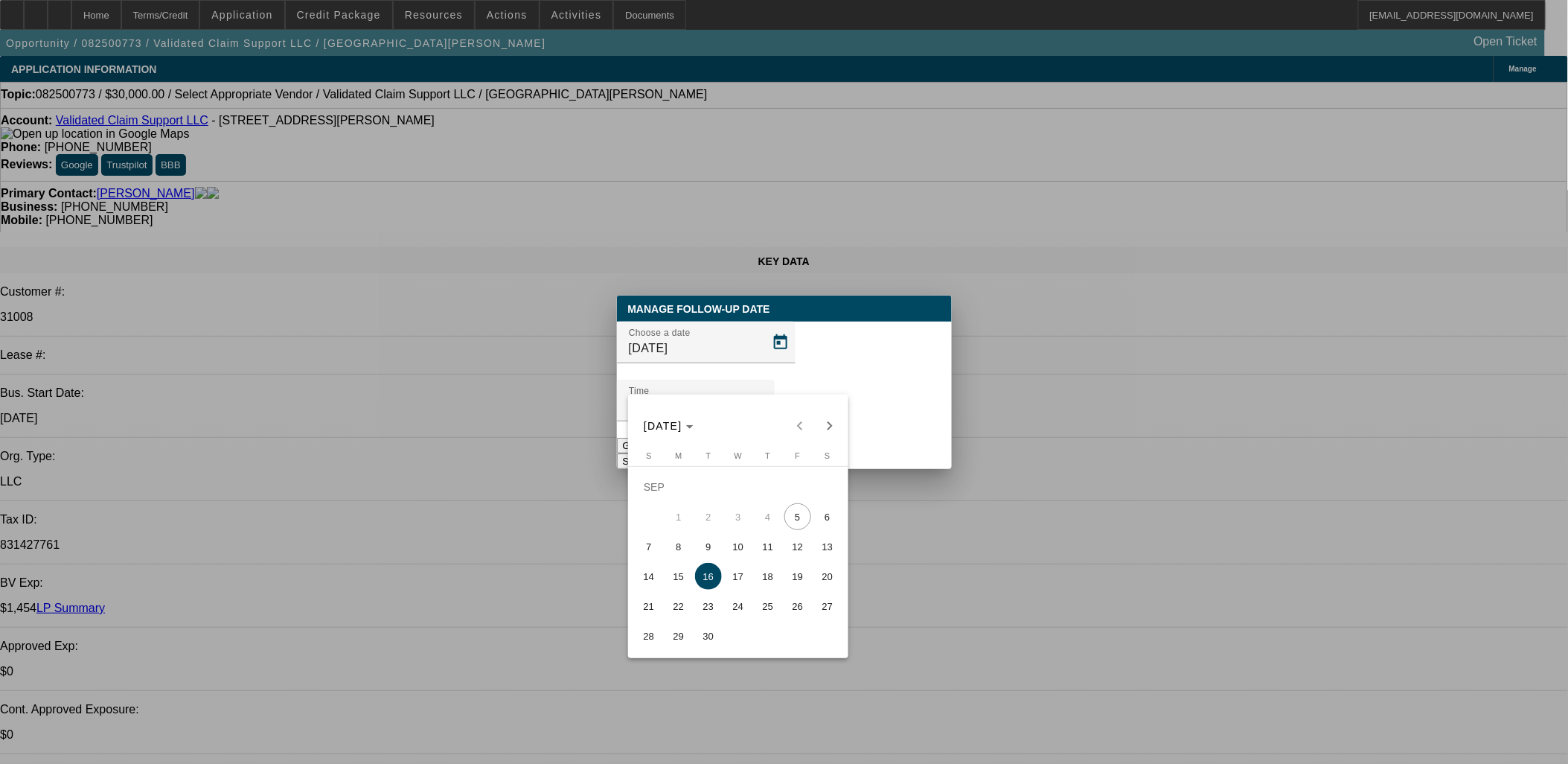
click at [875, 432] on div at bounding box center [784, 382] width 1568 height 764
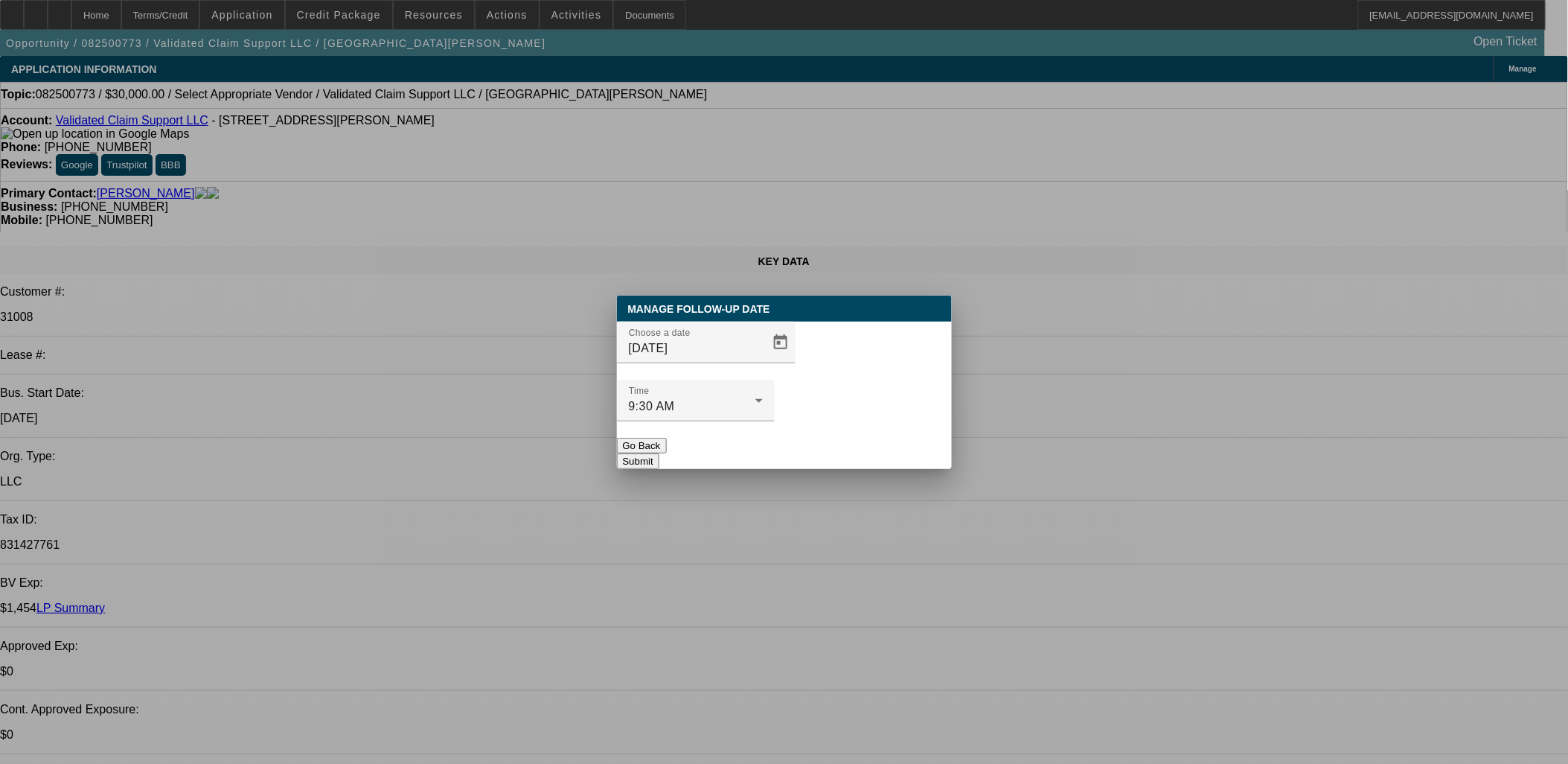
click at [660, 453] on button "Submit" at bounding box center [638, 461] width 43 height 16
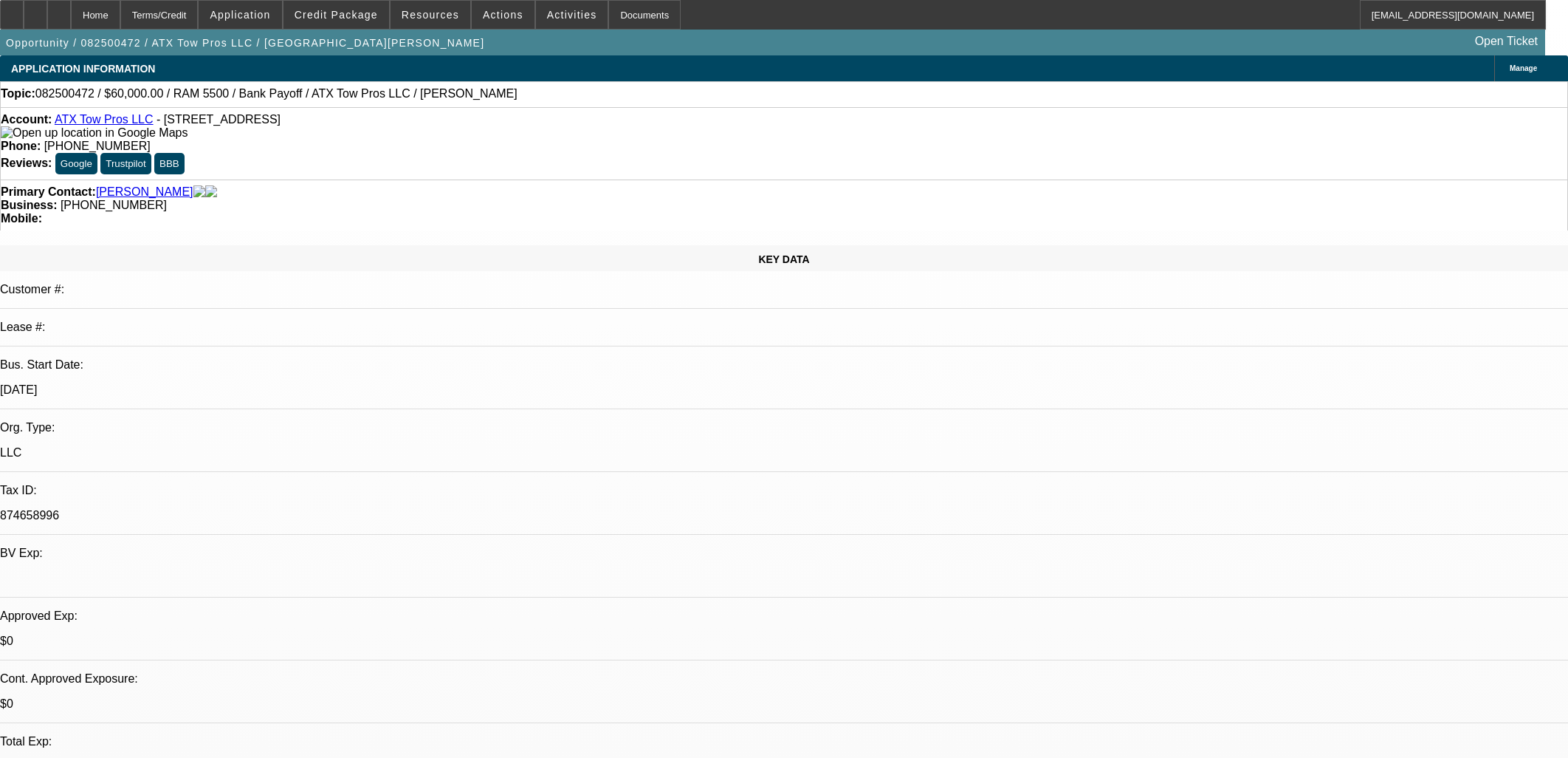
select select "0"
select select "3"
select select "0.1"
select select "4"
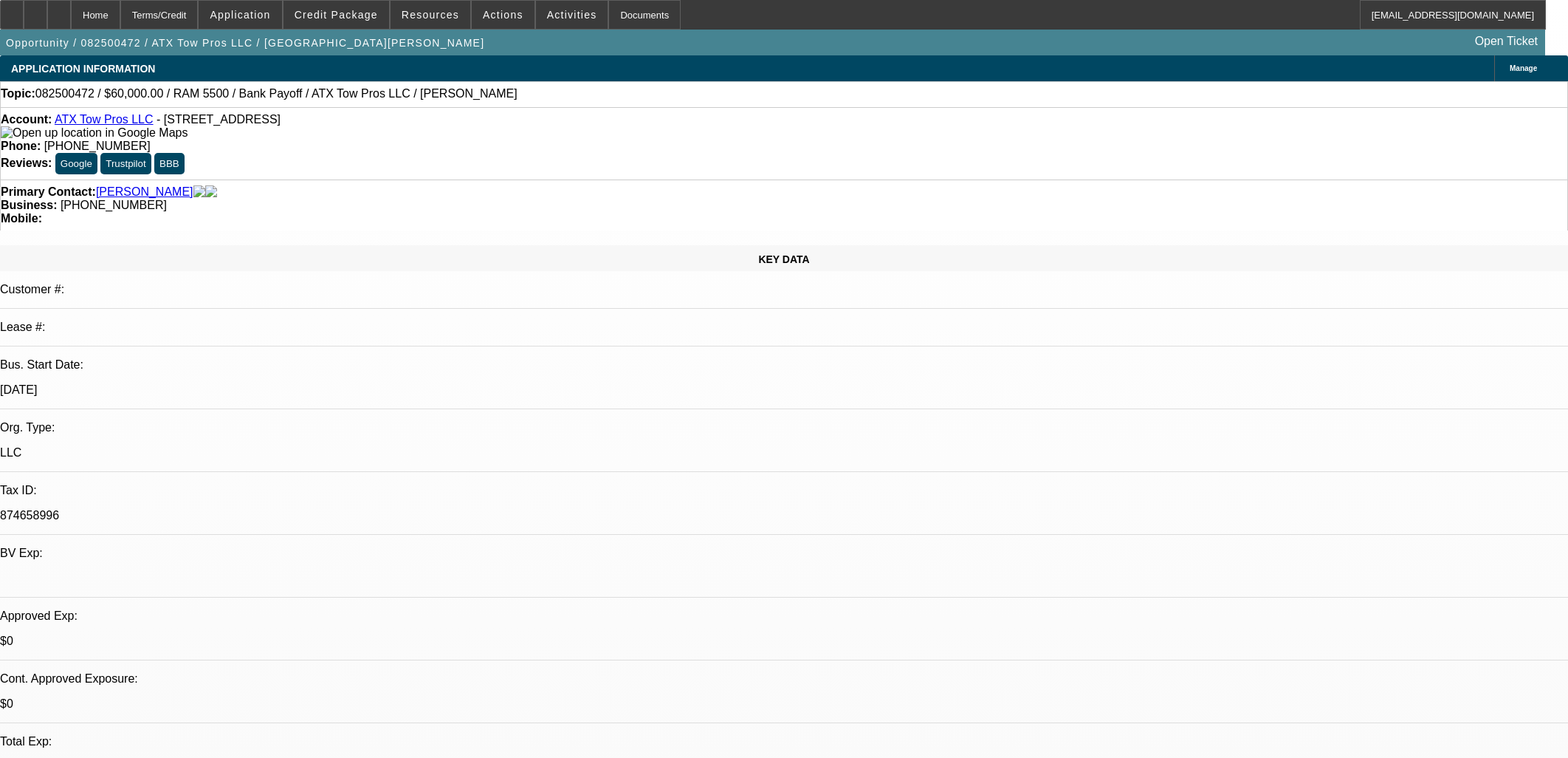
select select "0"
select select "3"
select select "0"
select select "6"
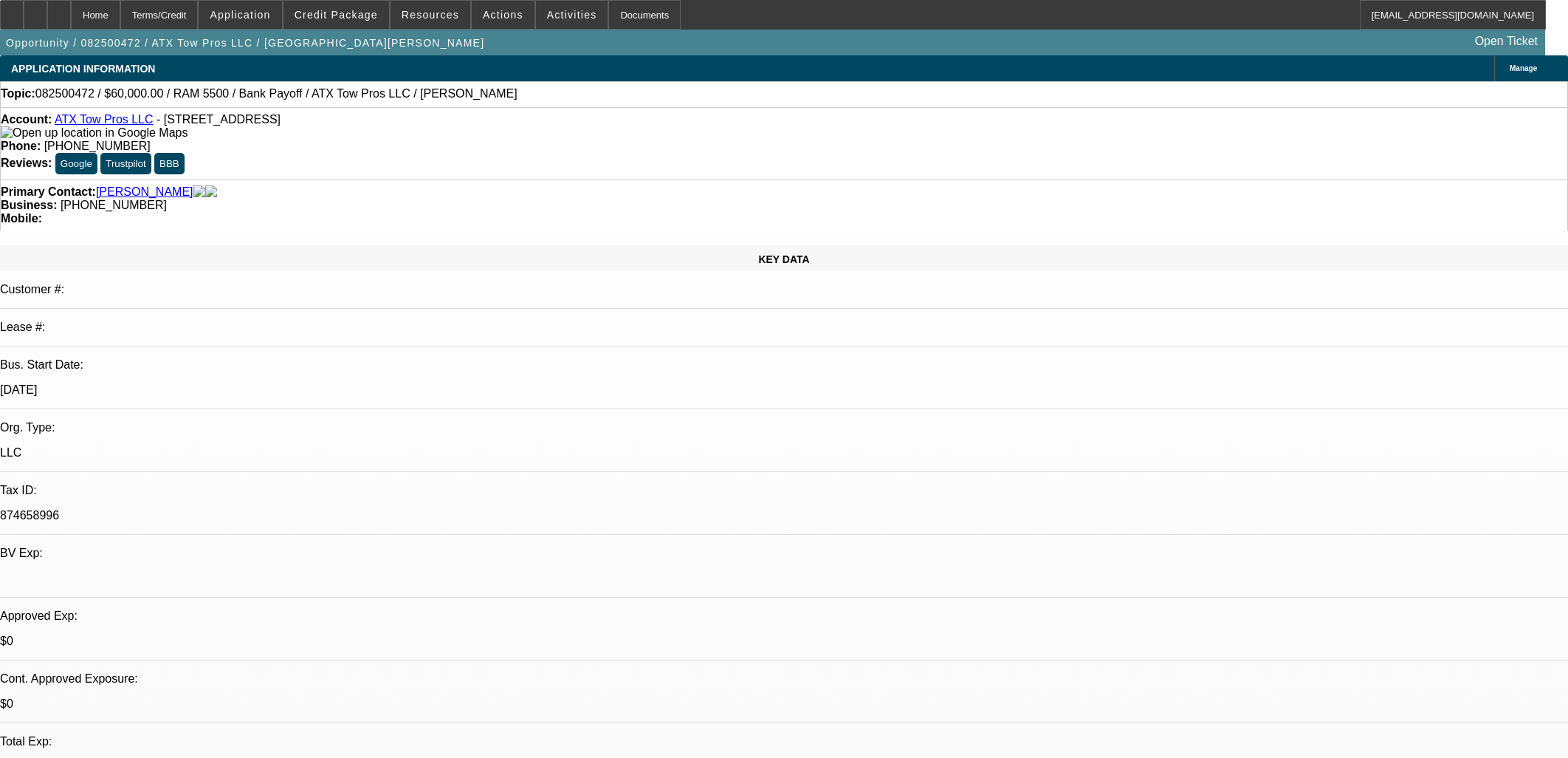
select select "0"
select select "3"
select select "0"
select select "6"
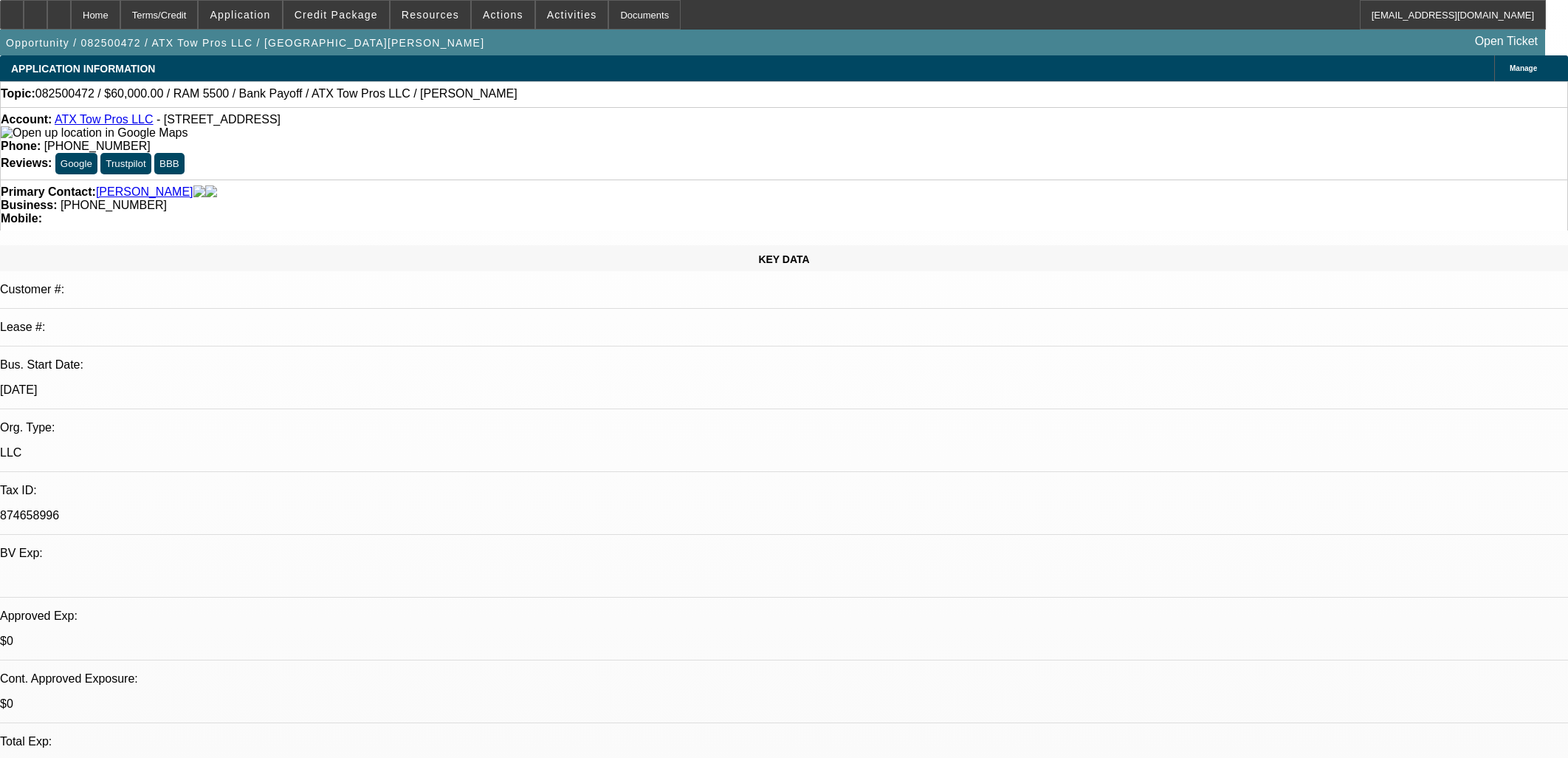
select select "0"
select select "3"
select select "0.1"
select select "4"
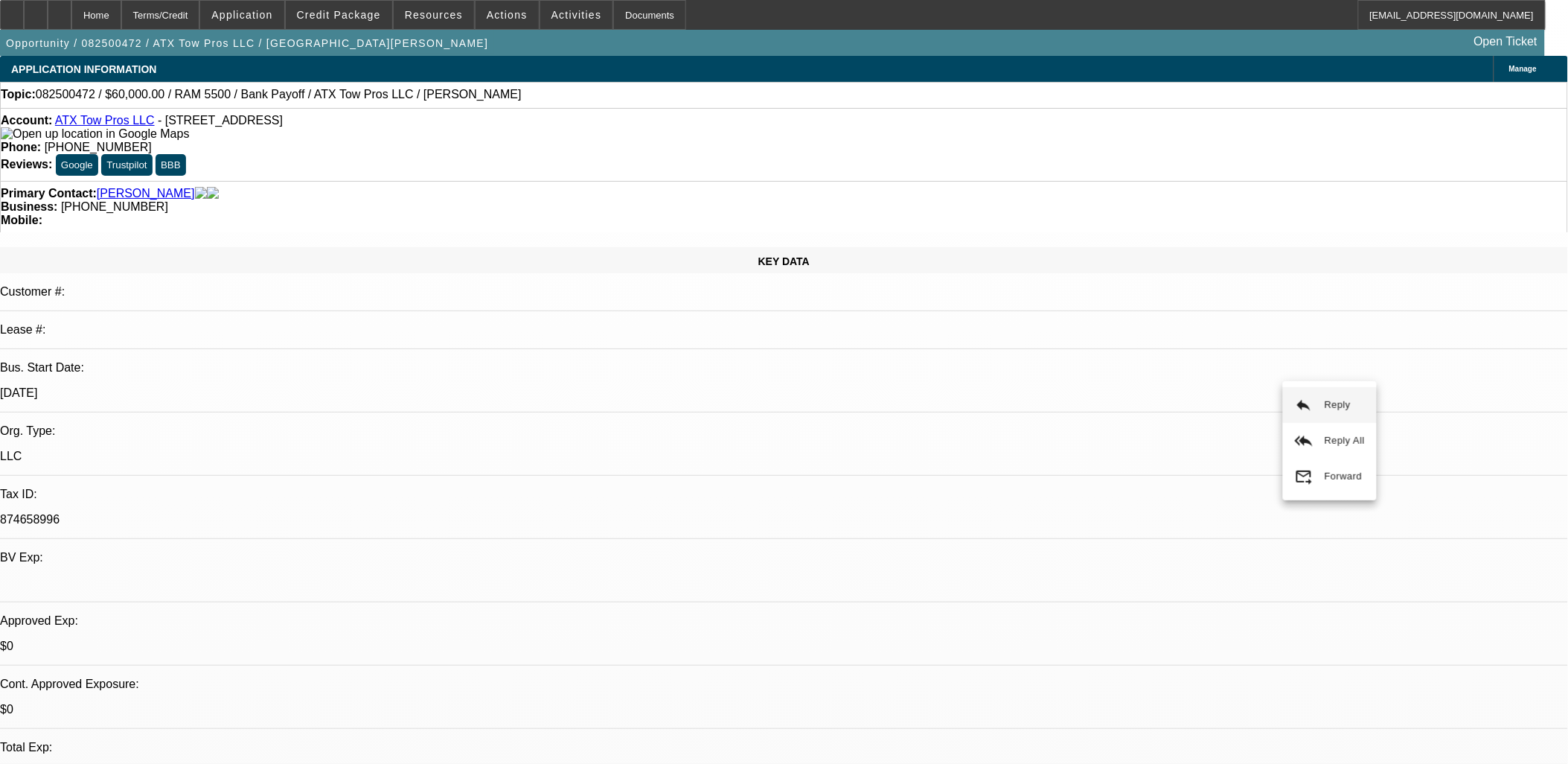
scroll to position [967, 0]
drag, startPoint x: 1233, startPoint y: 350, endPoint x: 1229, endPoint y: 359, distance: 9.8
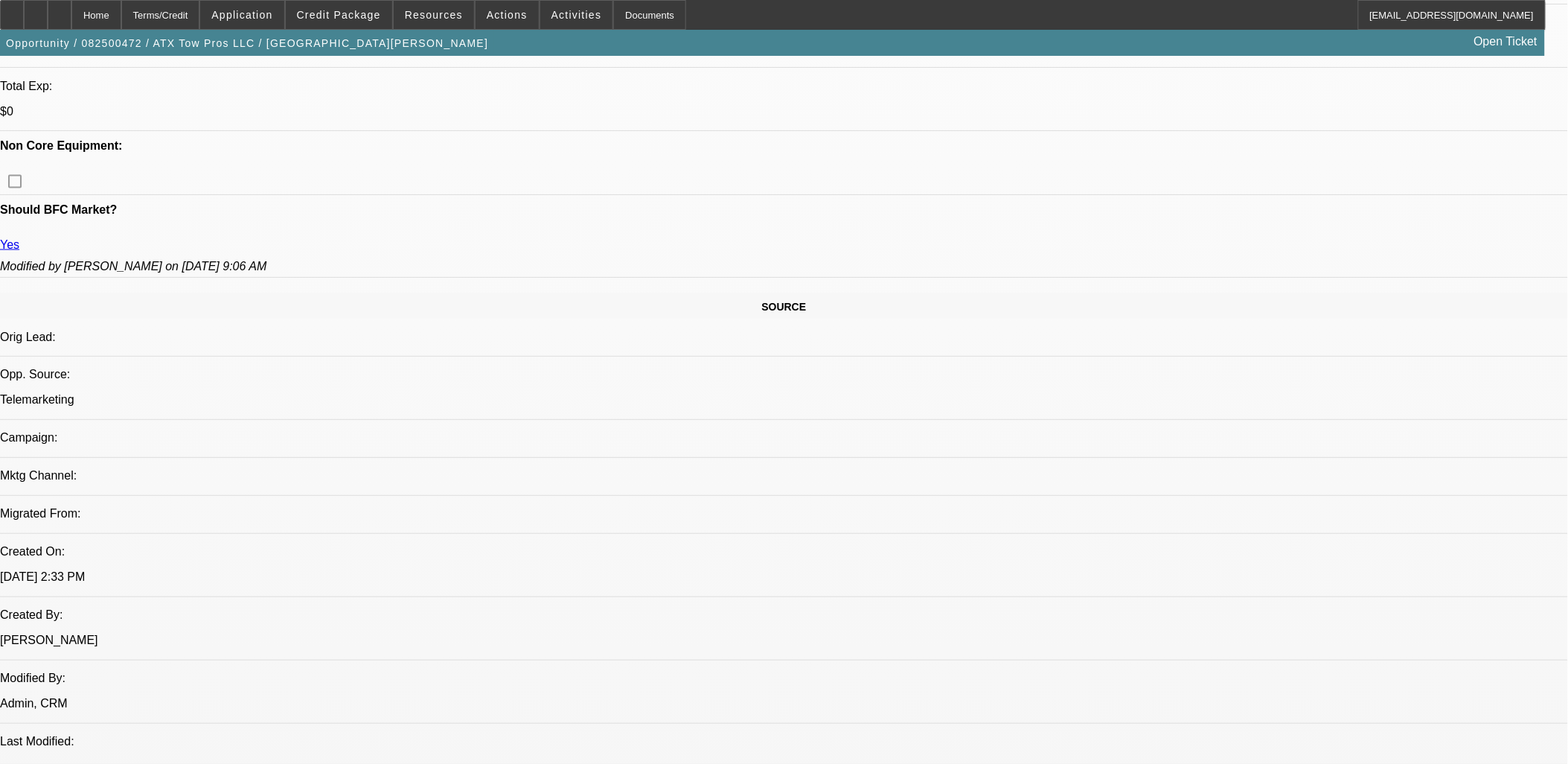
scroll to position [496, 0]
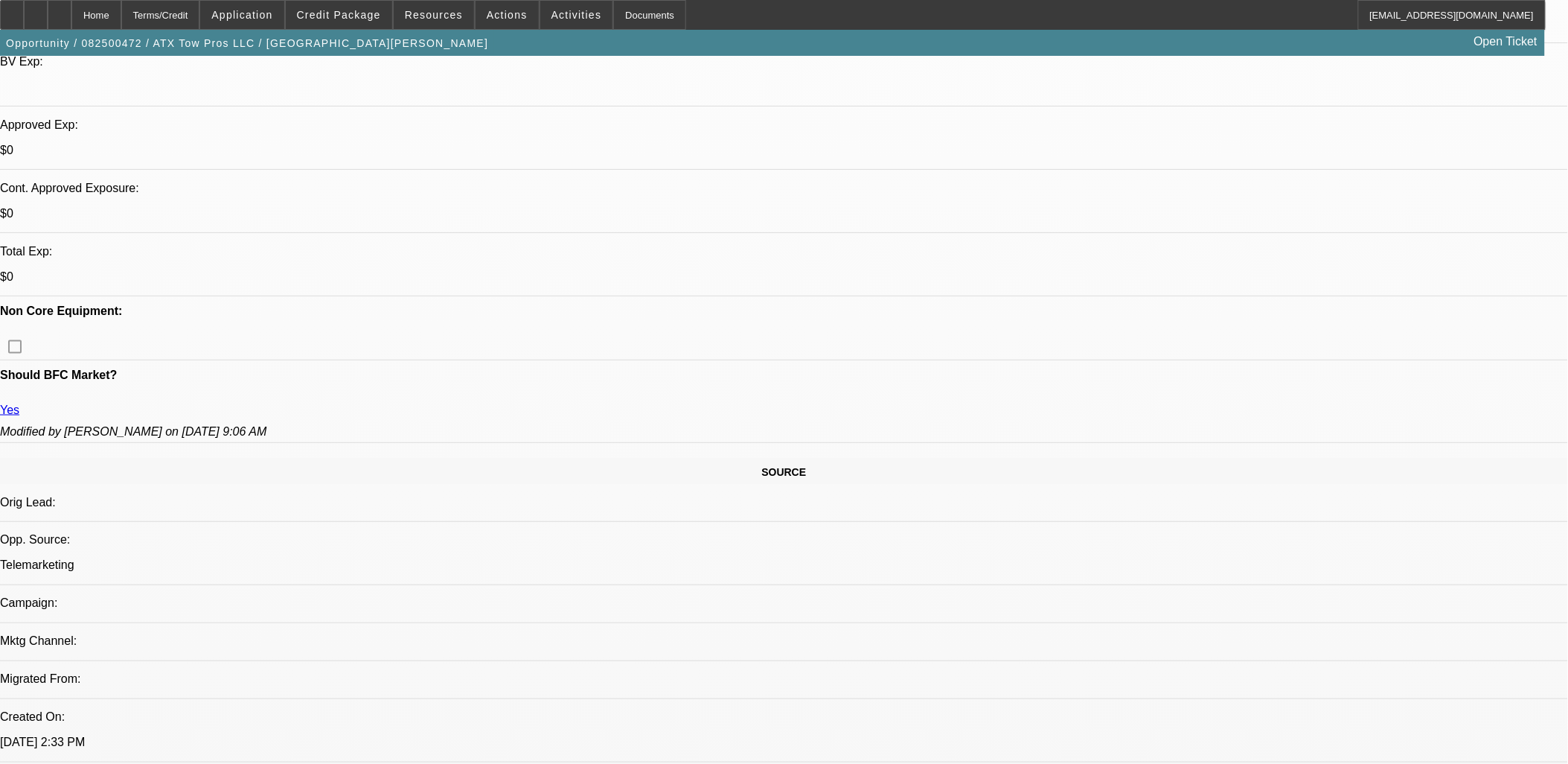
drag, startPoint x: 1018, startPoint y: 527, endPoint x: 3, endPoint y: 95, distance: 1103.1
drag, startPoint x: 1025, startPoint y: 530, endPoint x: 15, endPoint y: 93, distance: 1100.5
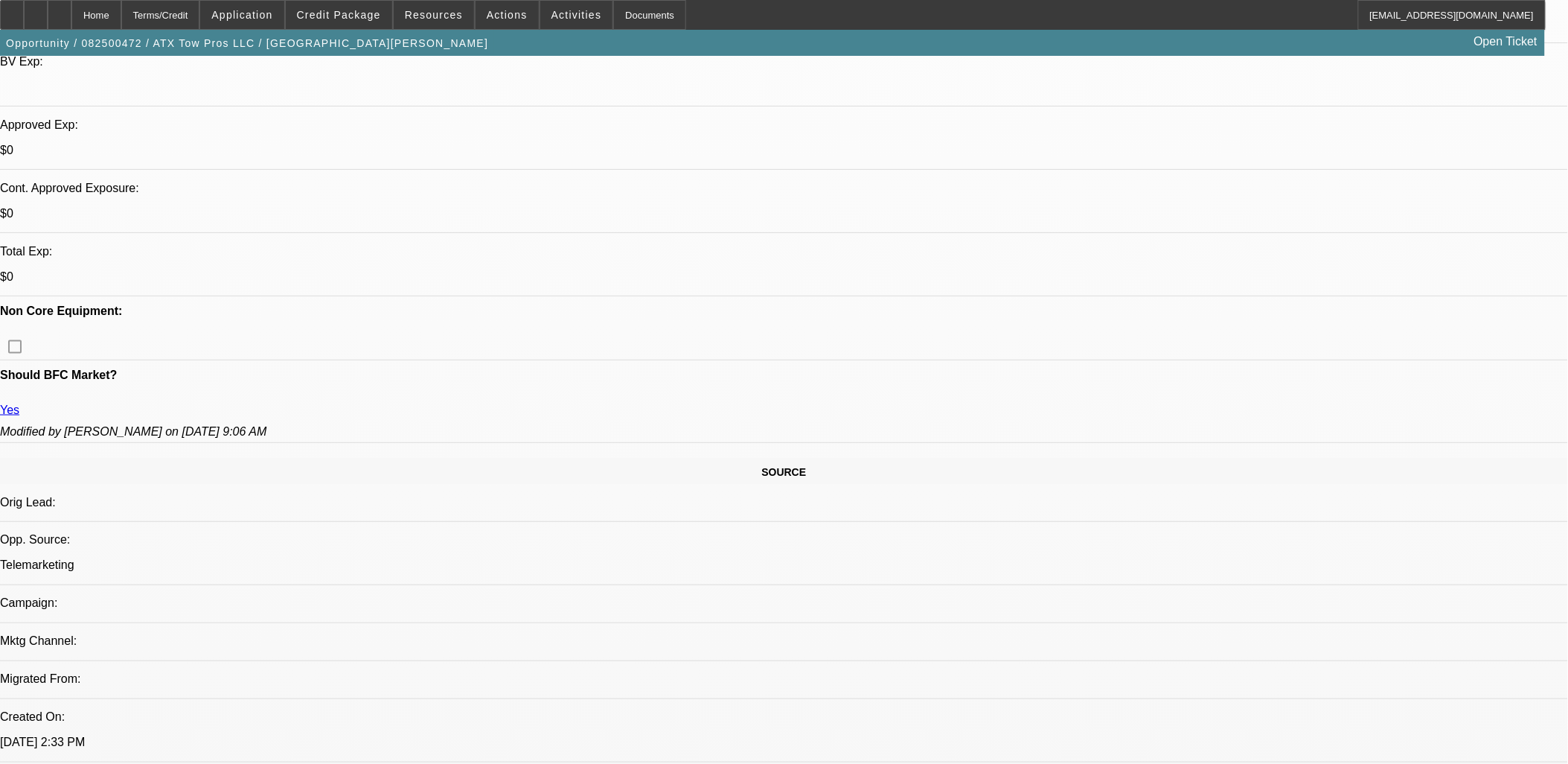
drag, startPoint x: 17, startPoint y: 100, endPoint x: 871, endPoint y: 630, distance: 1005.1
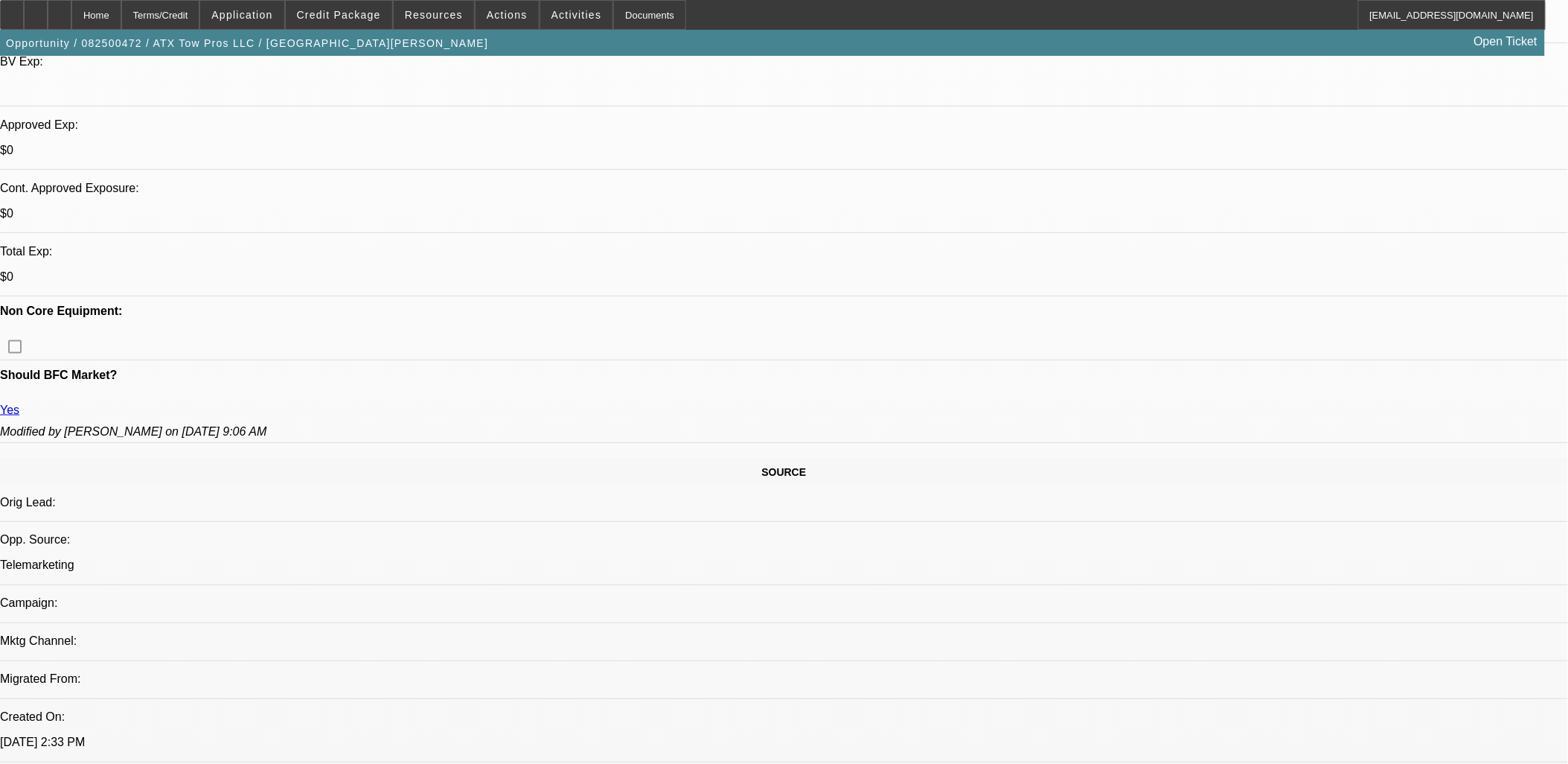
drag, startPoint x: 762, startPoint y: 633, endPoint x: 723, endPoint y: 582, distance: 64.2
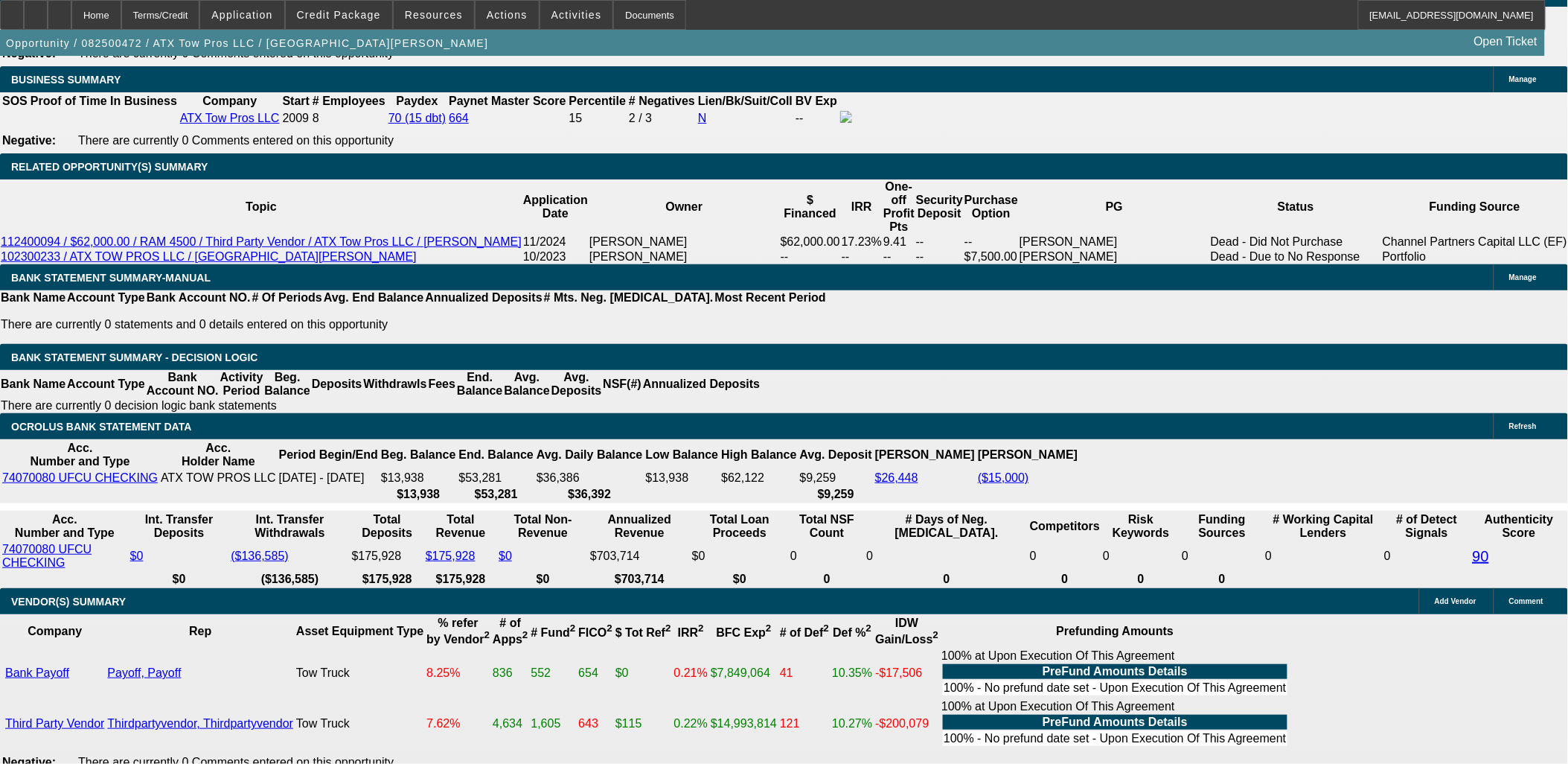
scroll to position [2234, 0]
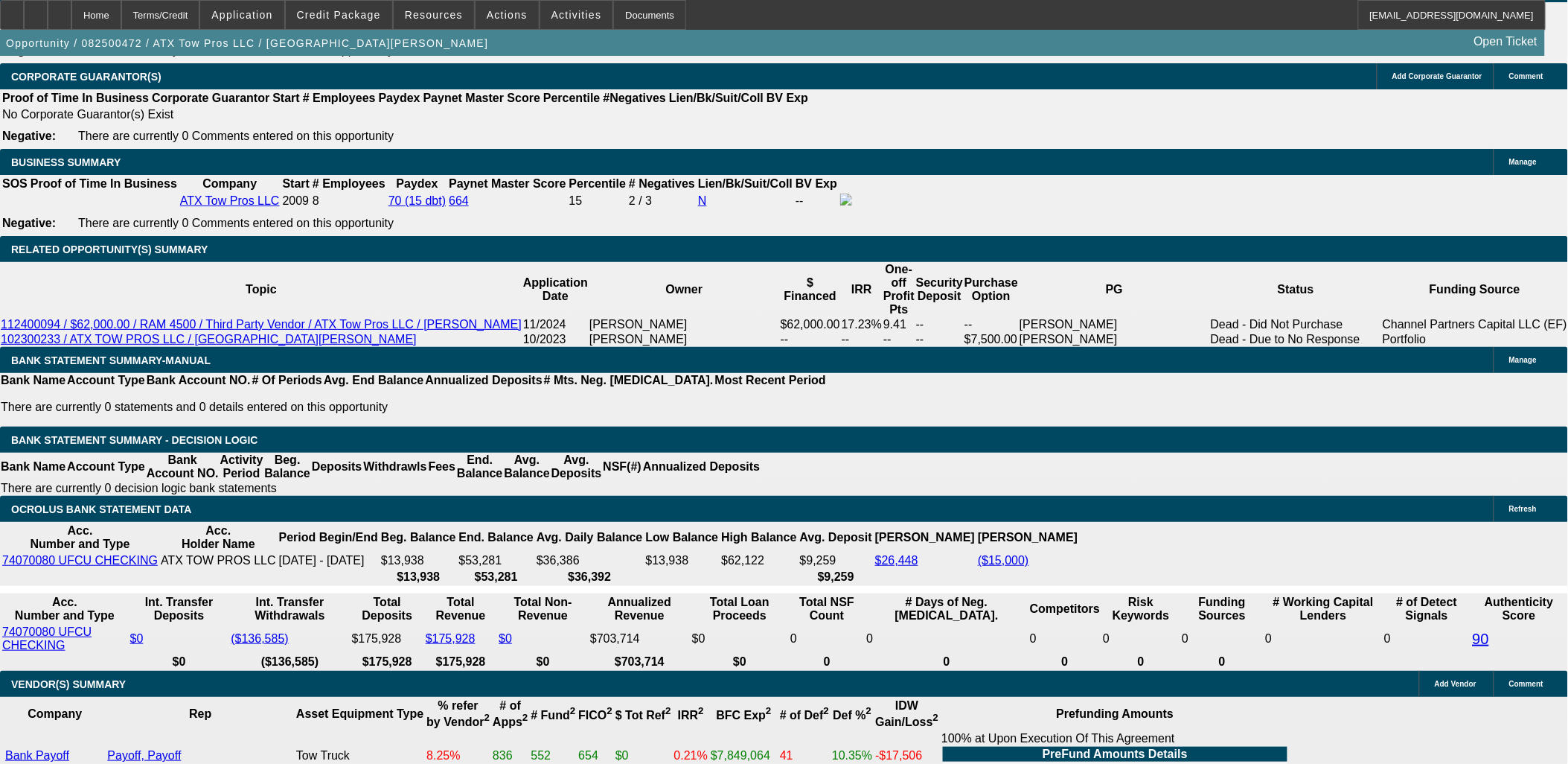
drag, startPoint x: 129, startPoint y: 484, endPoint x: 181, endPoint y: 688, distance: 210.5
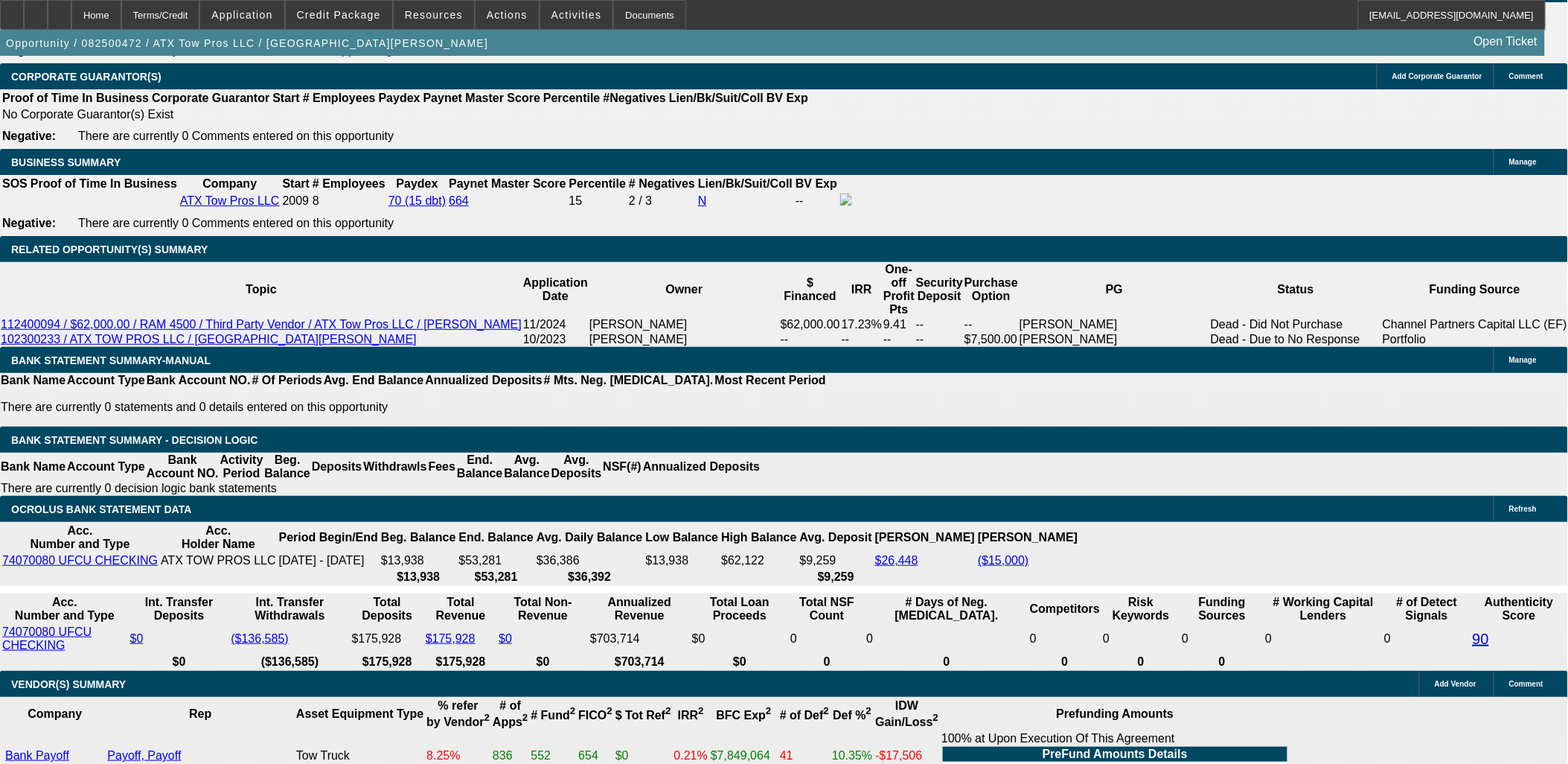
drag, startPoint x: 168, startPoint y: 690, endPoint x: 16, endPoint y: 482, distance: 257.6
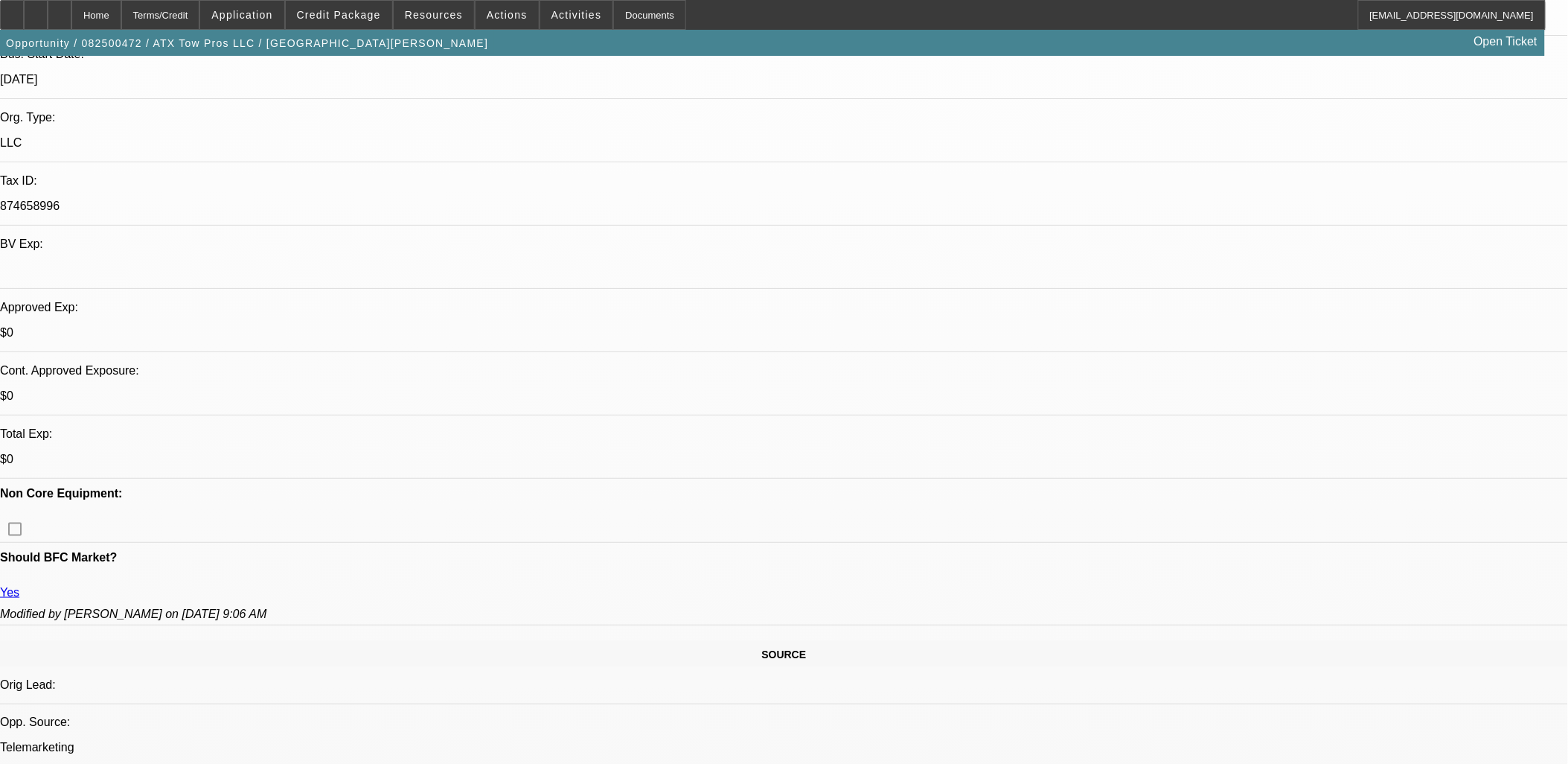
scroll to position [165, 0]
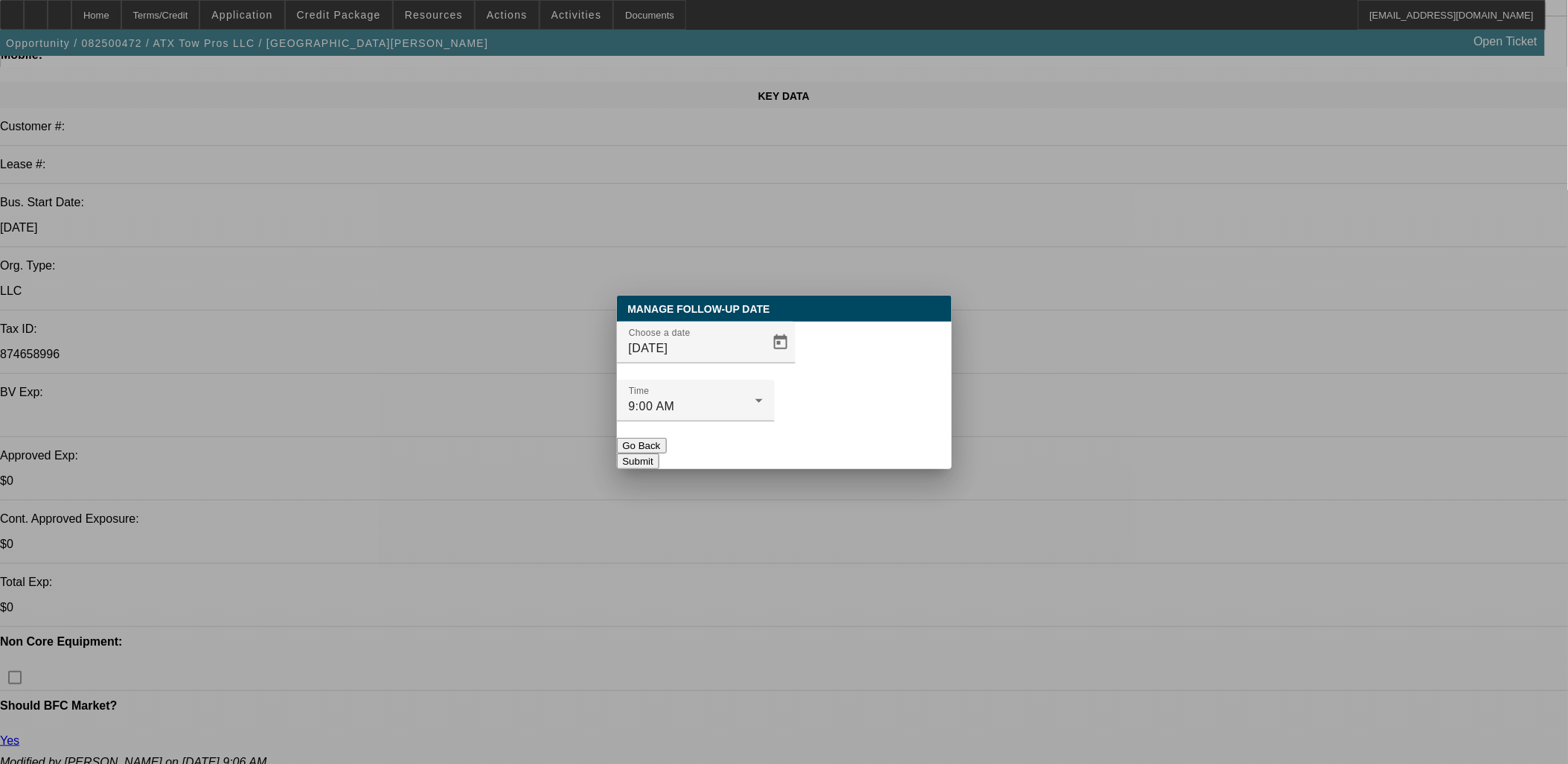
scroll to position [0, 0]
click at [763, 360] on span "Open calendar" at bounding box center [781, 342] width 36 height 36
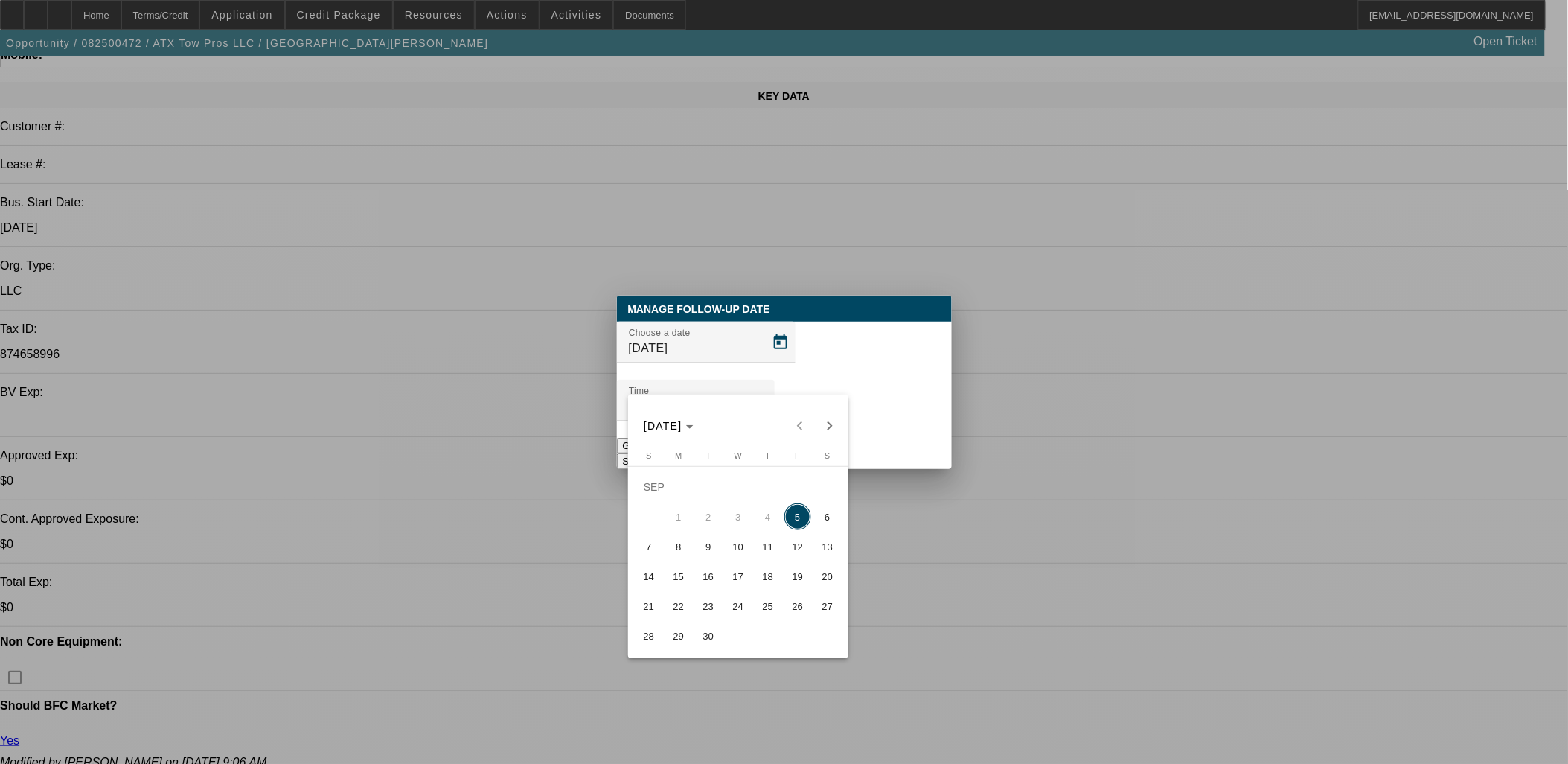
drag, startPoint x: 717, startPoint y: 545, endPoint x: 708, endPoint y: 547, distance: 9.2
click at [708, 548] on span "9" at bounding box center [708, 546] width 27 height 27
type input "9/9/2025"
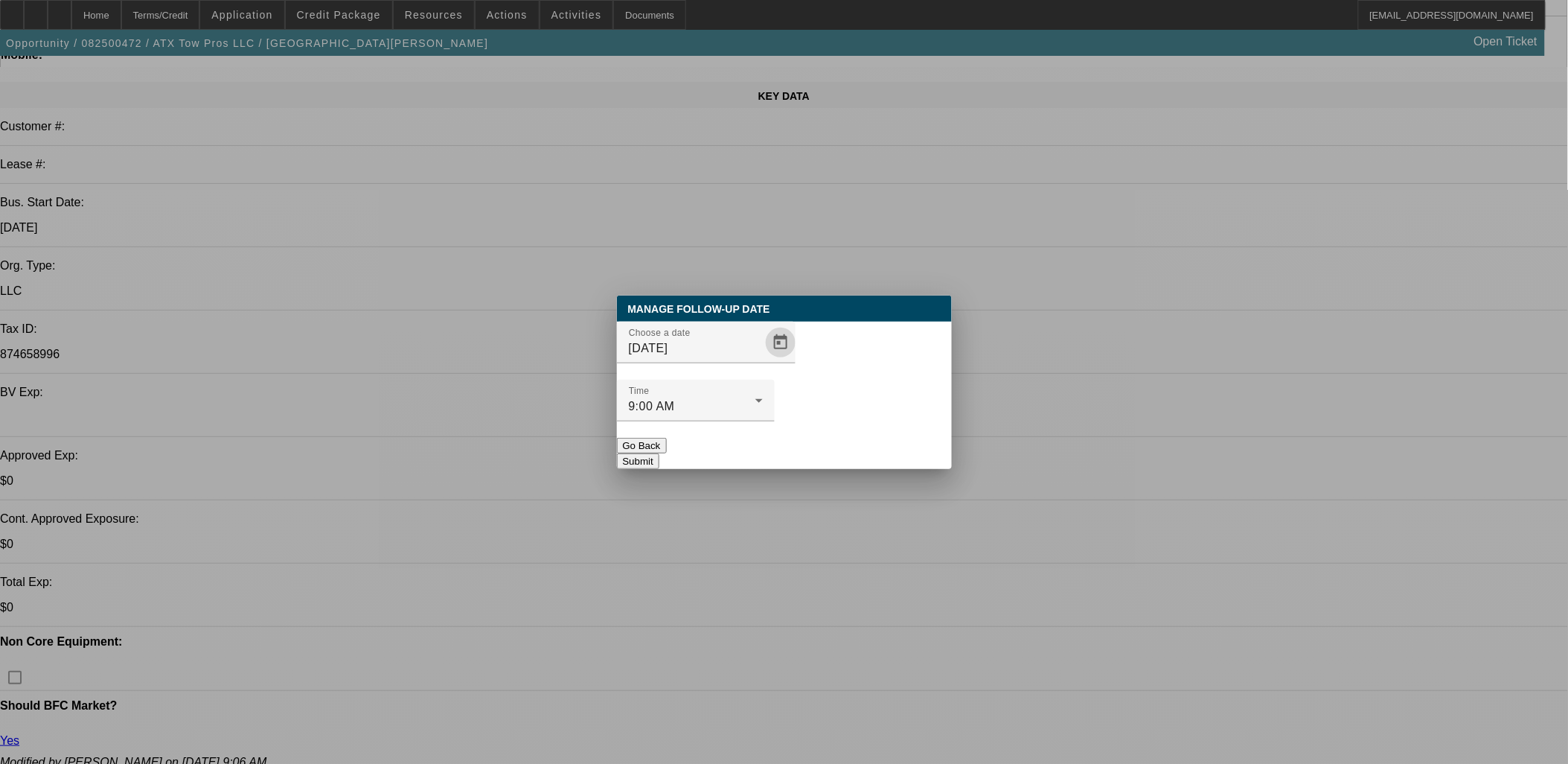
click at [775, 422] on div at bounding box center [696, 430] width 158 height 17
click at [660, 453] on button "Submit" at bounding box center [638, 461] width 43 height 16
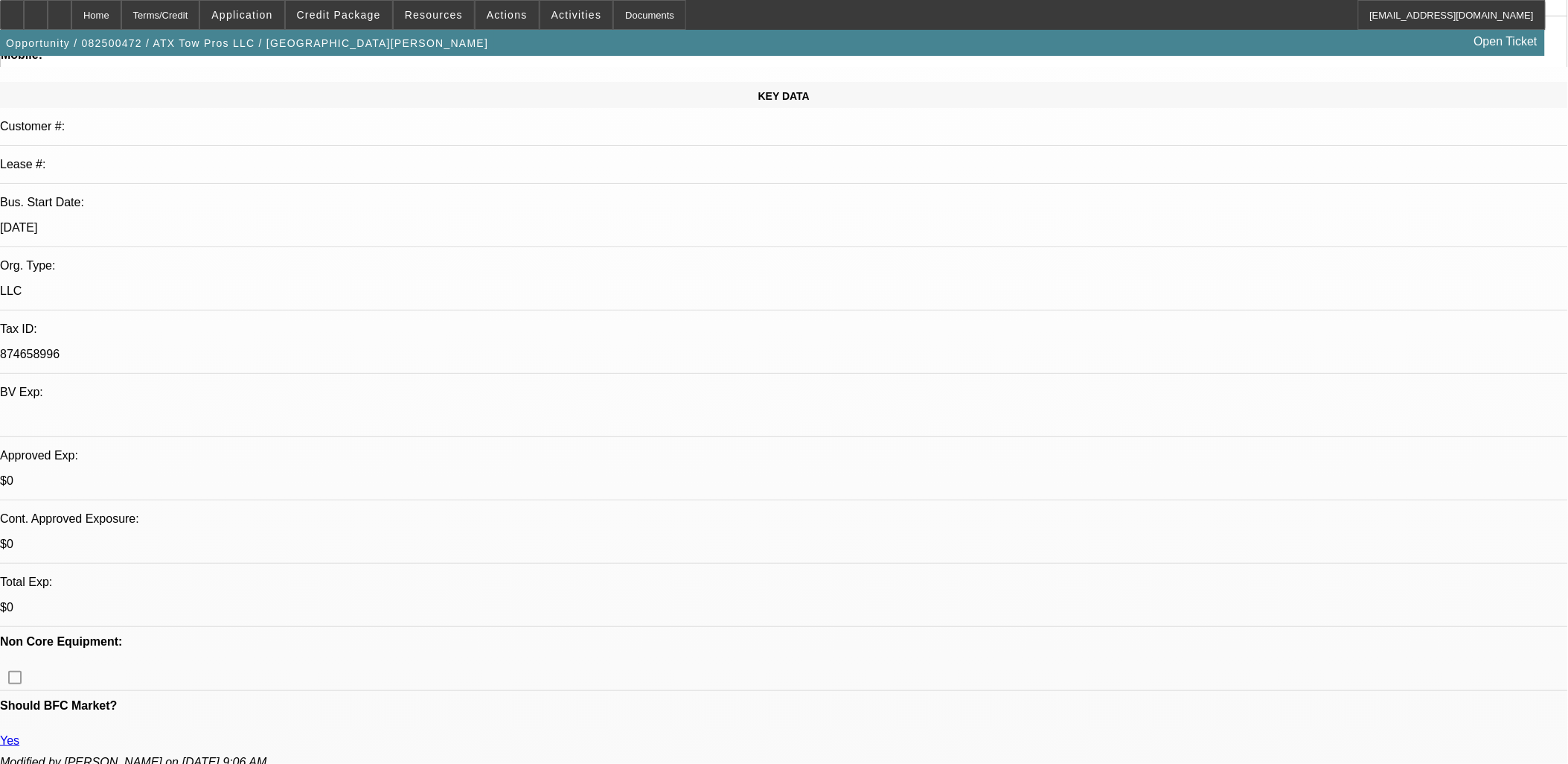
scroll to position [165, 0]
click at [259, 411] on p at bounding box center [784, 418] width 1568 height 14
drag, startPoint x: 665, startPoint y: 197, endPoint x: 361, endPoint y: 180, distance: 304.5
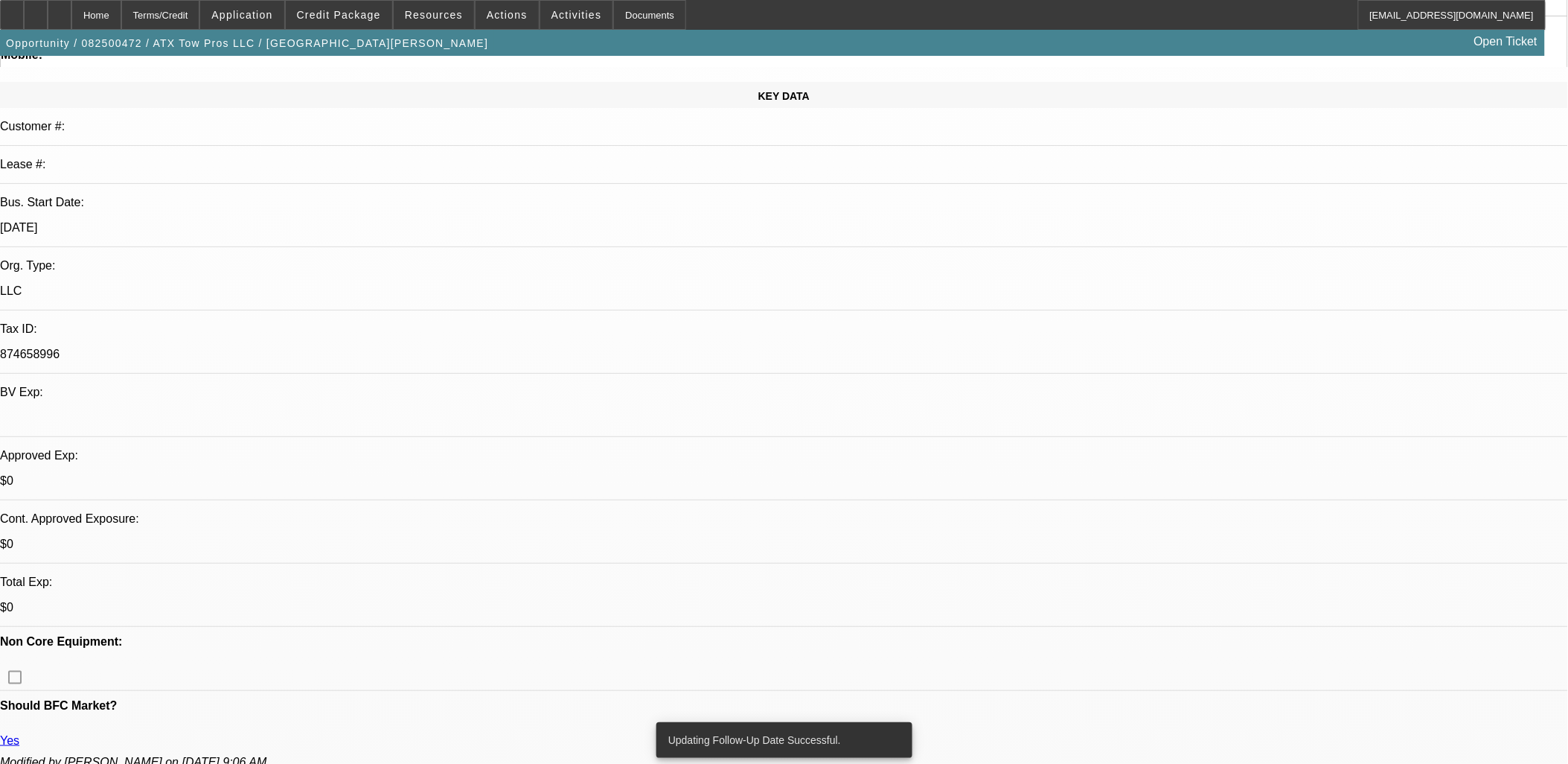
drag, startPoint x: 361, startPoint y: 180, endPoint x: 642, endPoint y: 209, distance: 282.5
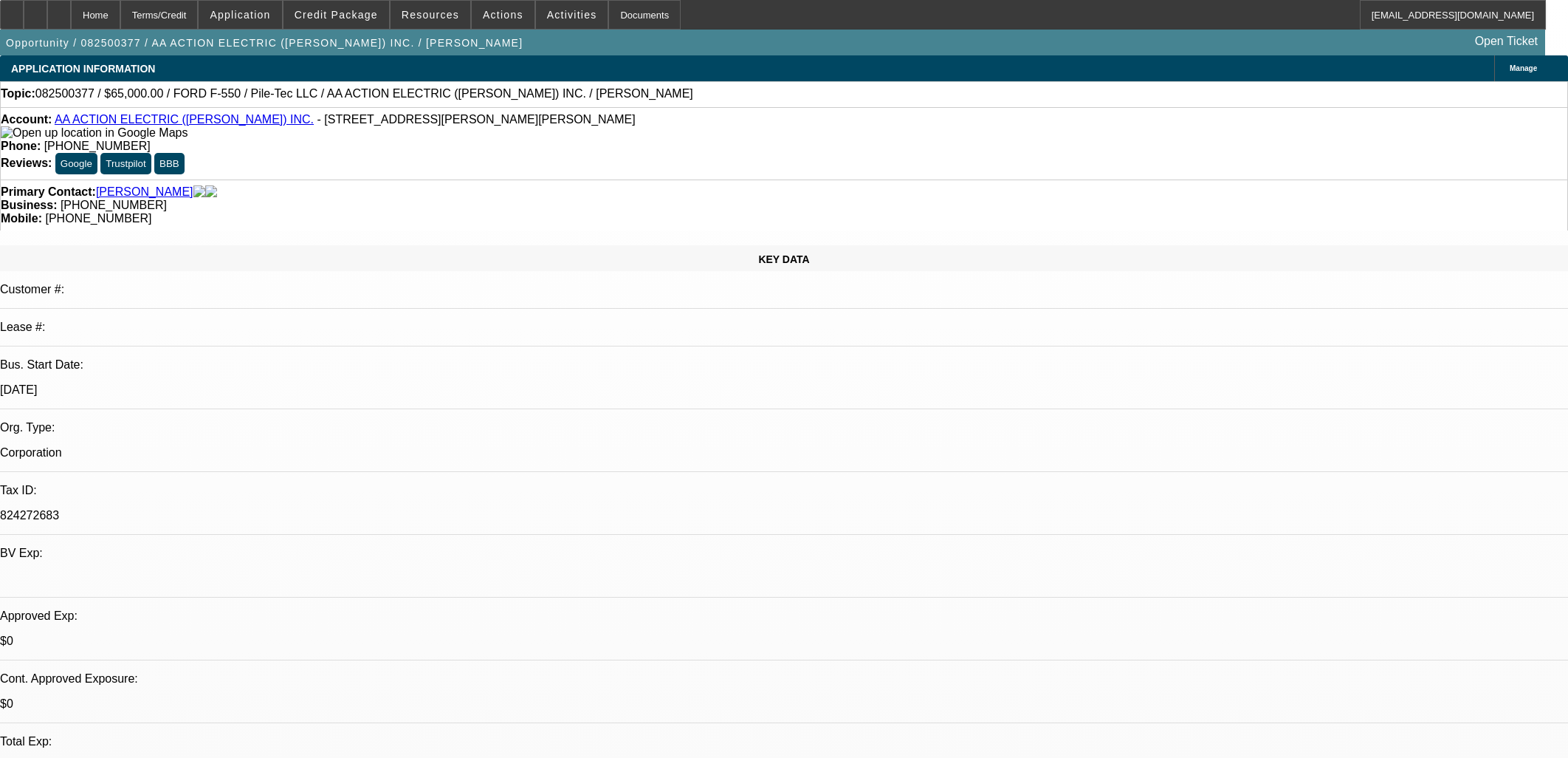
select select "0"
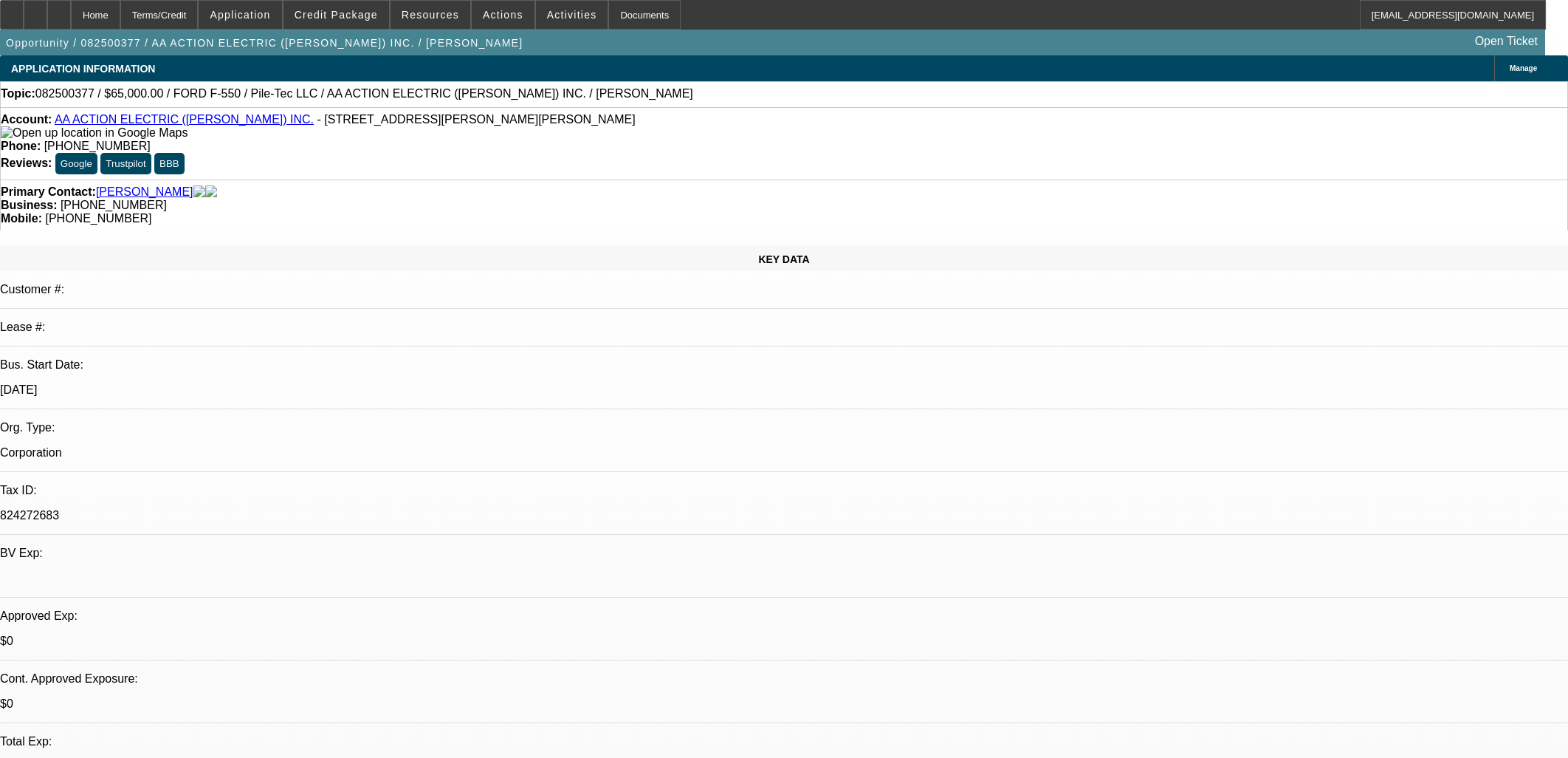
select select "0"
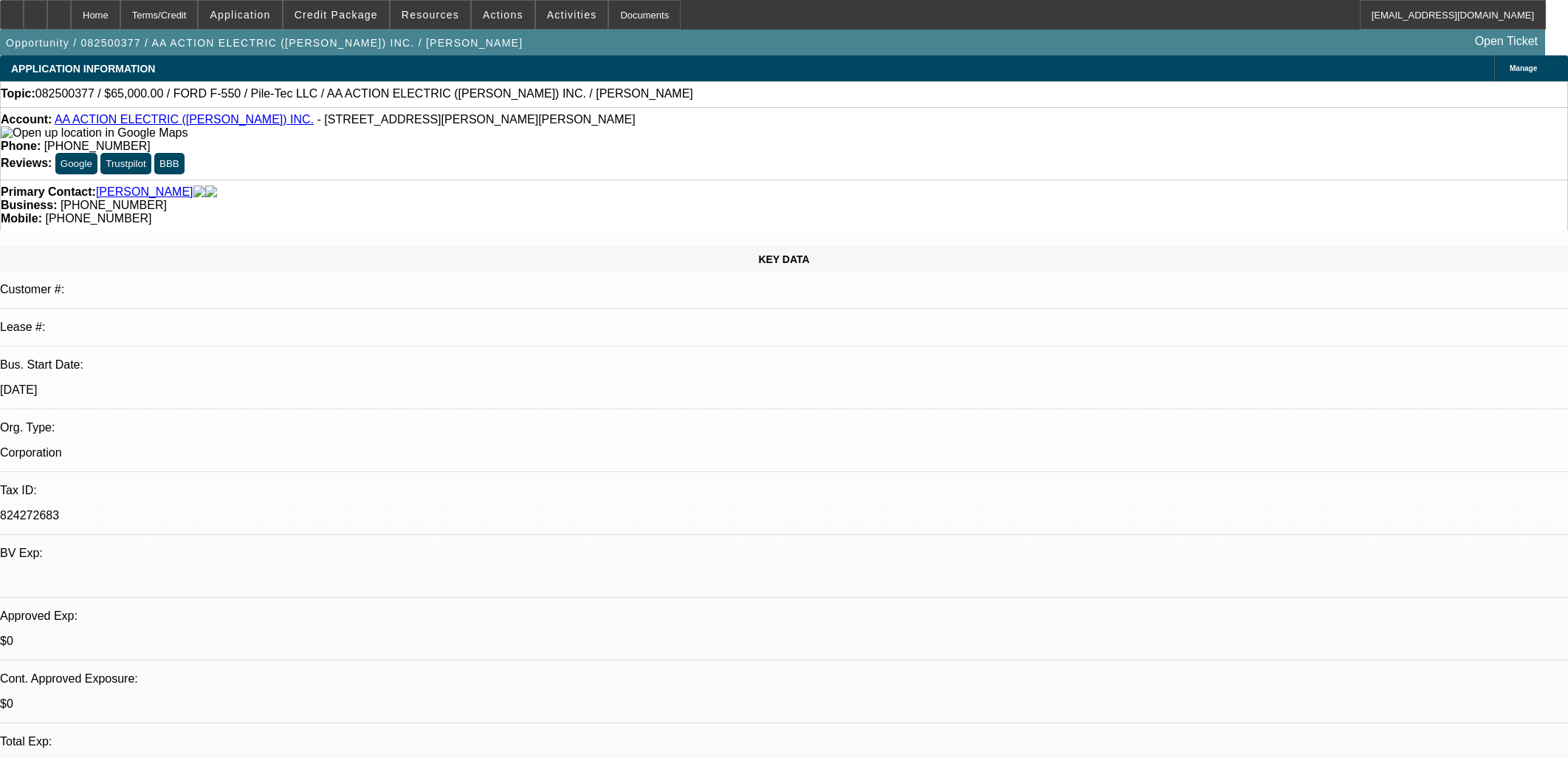
select select "0"
select select "1"
select select "6"
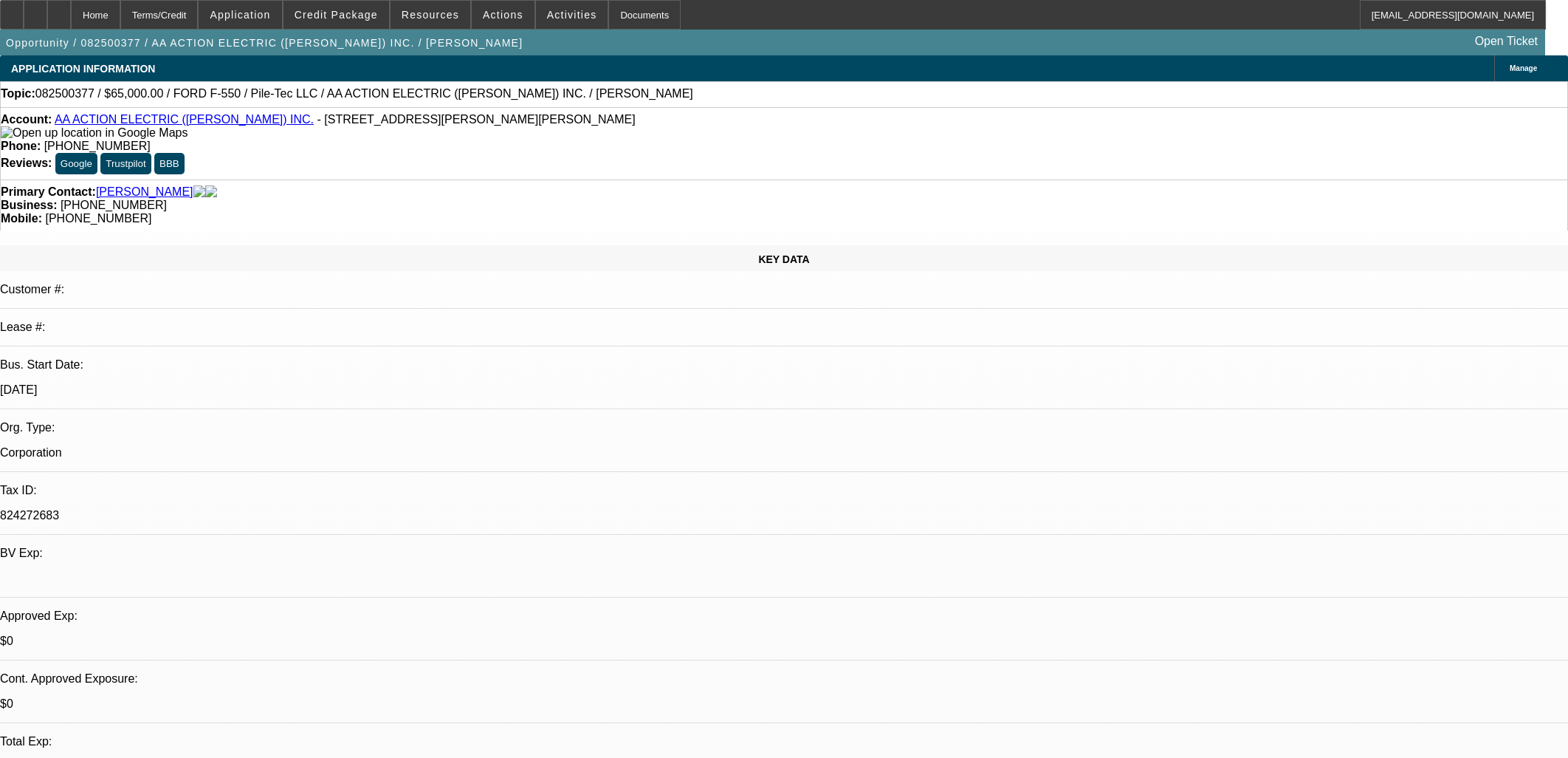
select select "1"
select select "6"
select select "1"
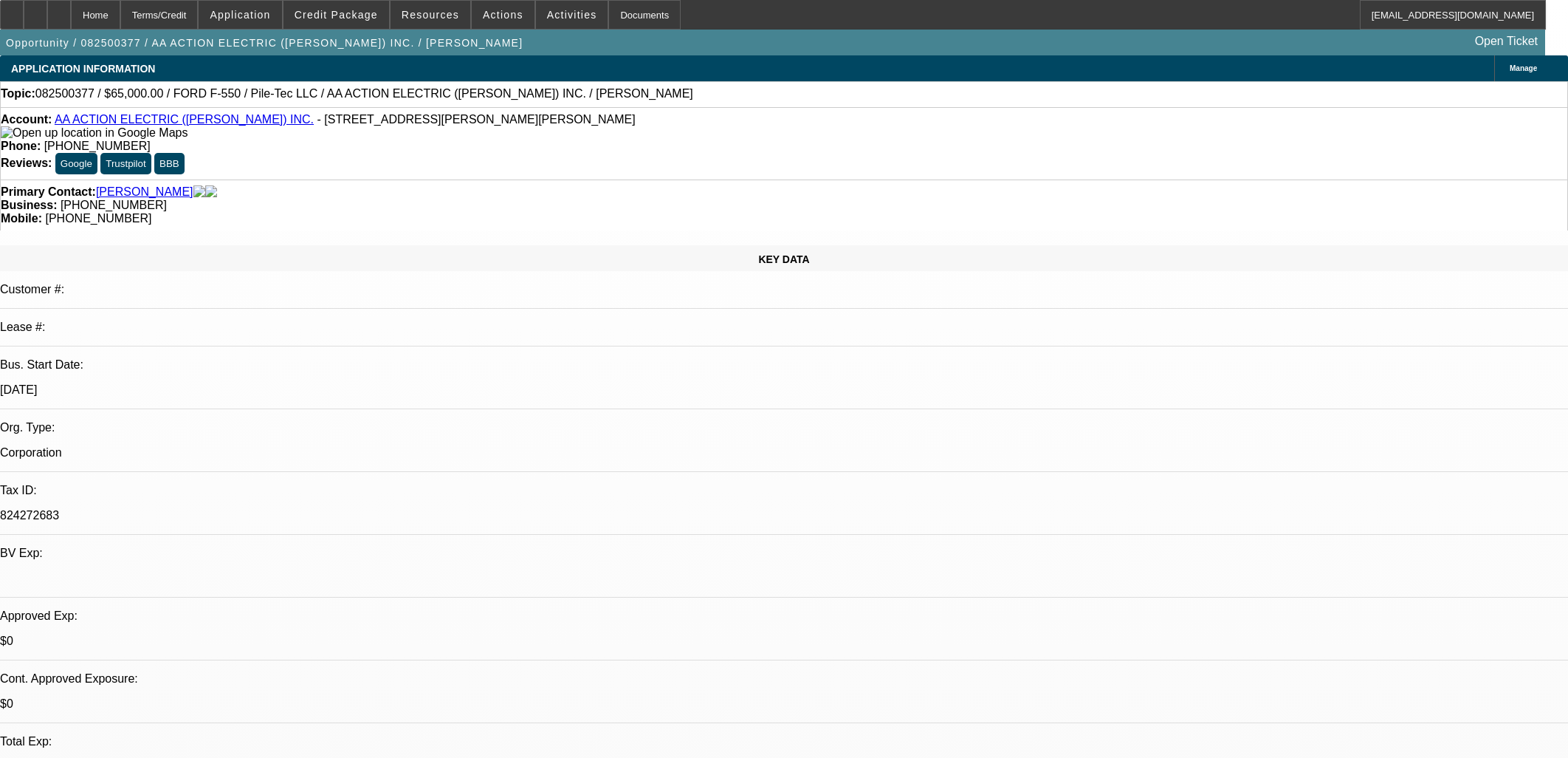
select select "6"
select select "1"
select select "6"
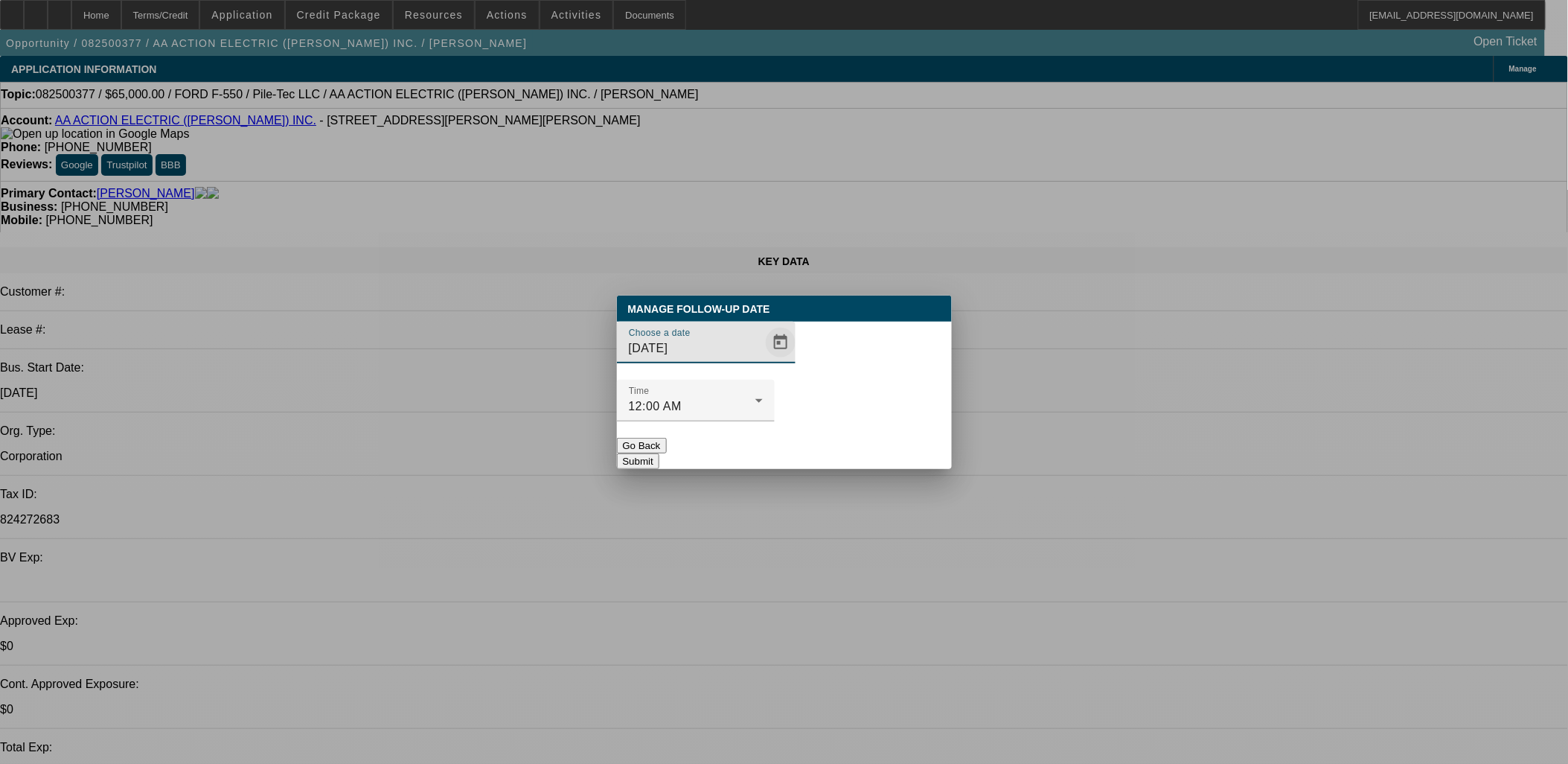
click at [763, 360] on span "Open calendar" at bounding box center [781, 342] width 36 height 36
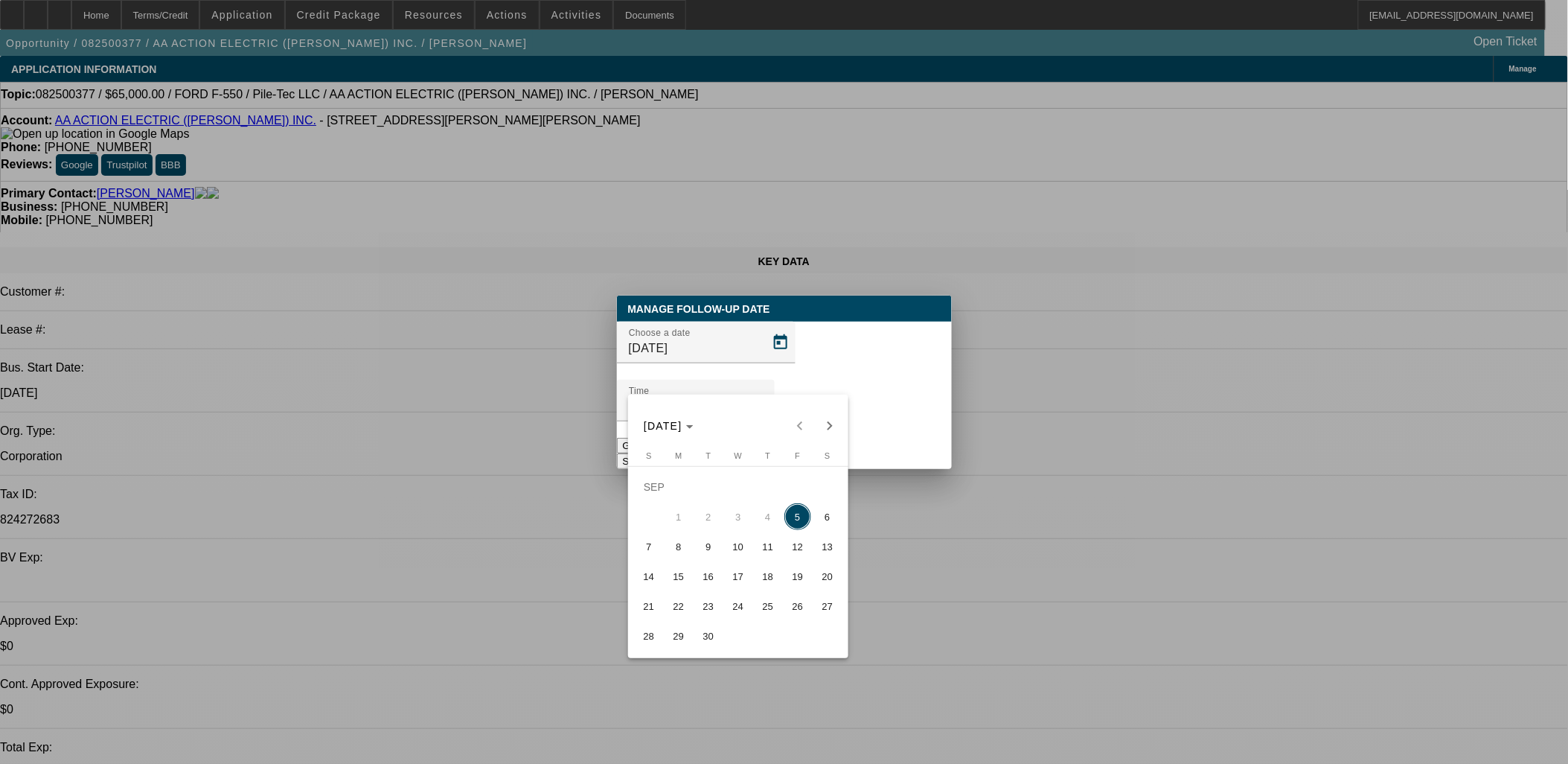
drag, startPoint x: 796, startPoint y: 576, endPoint x: 822, endPoint y: 507, distance: 73.7
click at [796, 576] on span "19" at bounding box center [797, 576] width 27 height 27
type input "[DATE]"
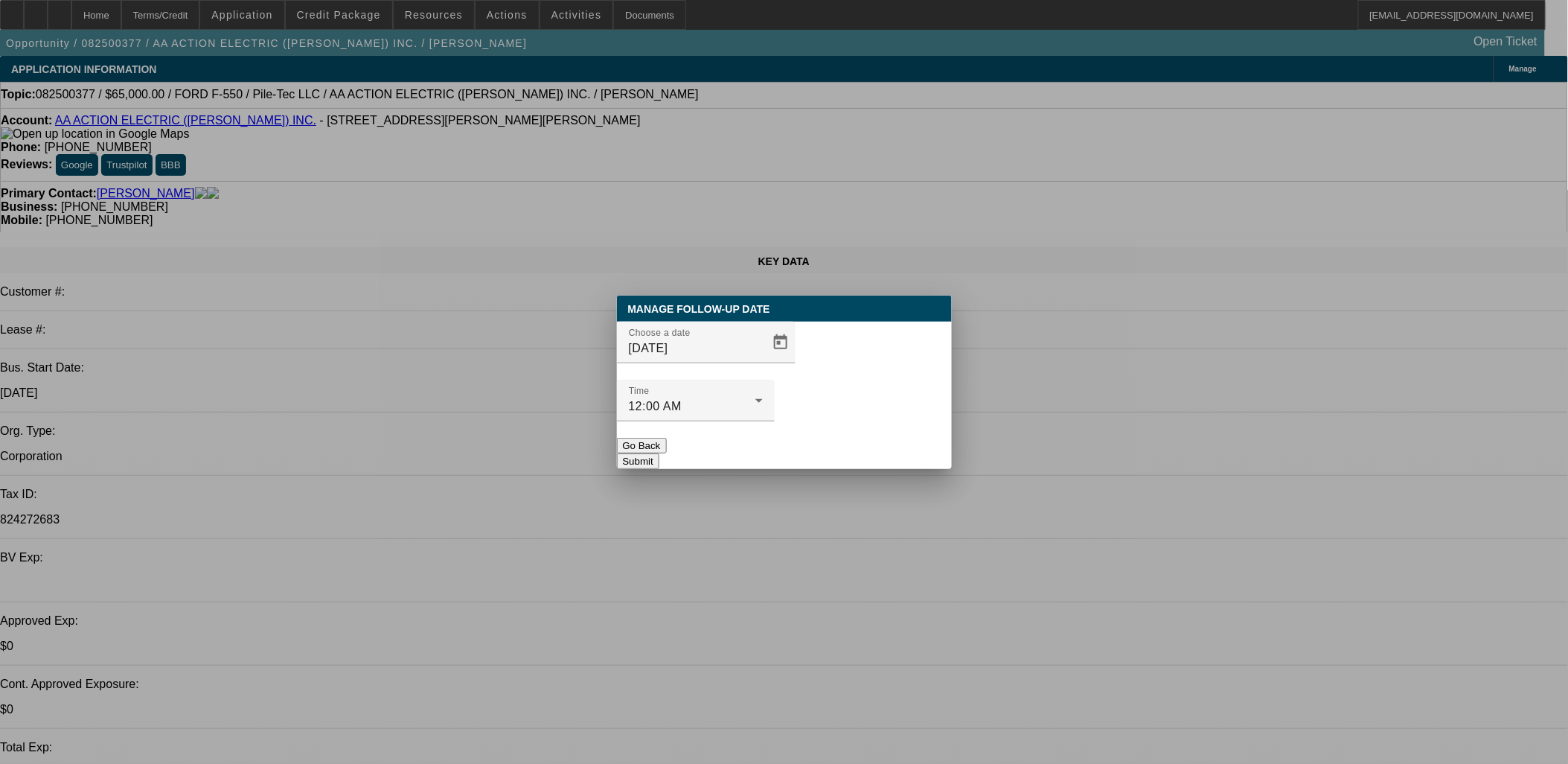
drag, startPoint x: 861, startPoint y: 397, endPoint x: 855, endPoint y: 422, distance: 25.7
click at [775, 422] on div at bounding box center [696, 430] width 158 height 17
click at [660, 453] on button "Submit" at bounding box center [638, 461] width 43 height 16
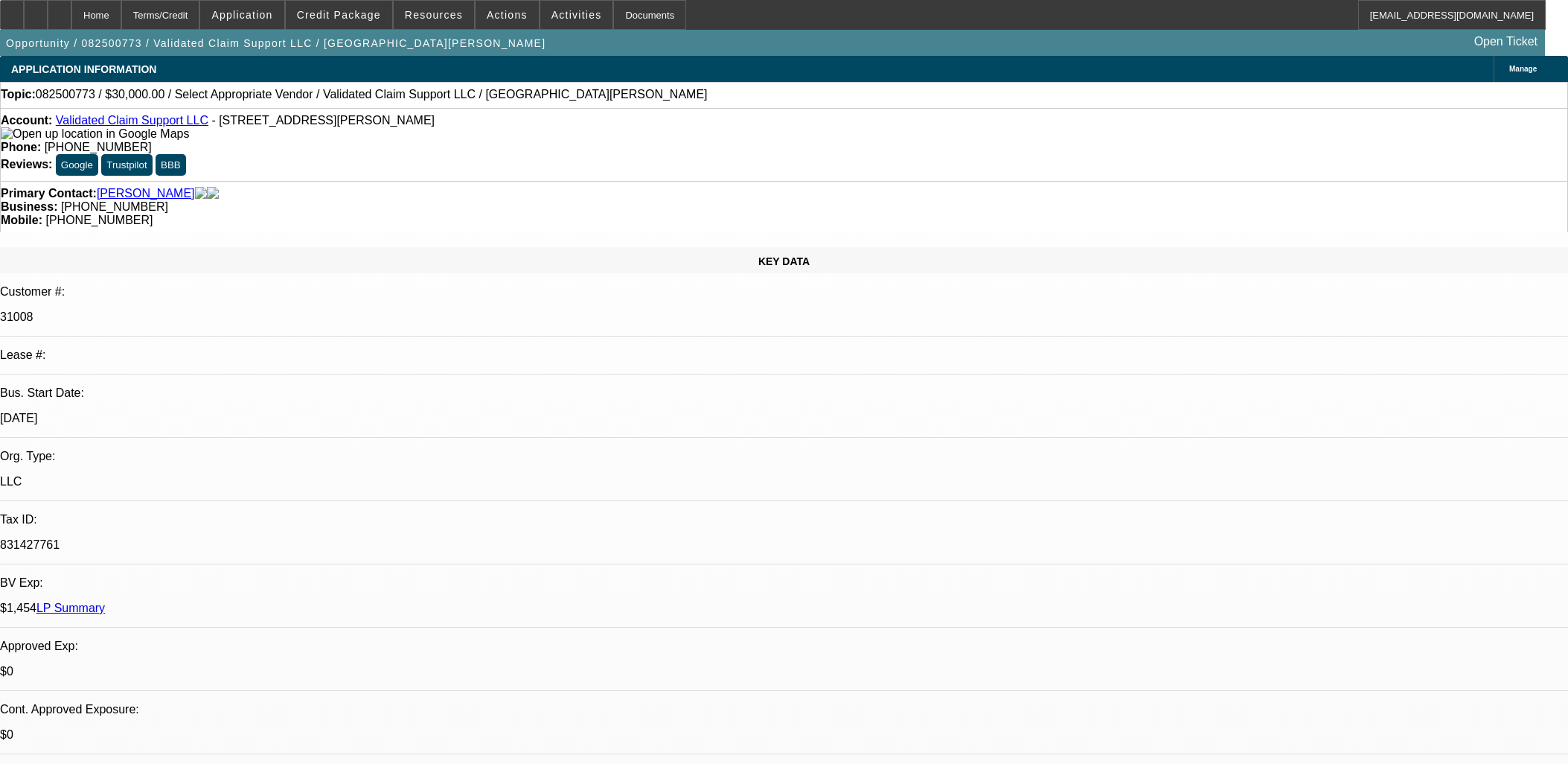
select select "0"
select select "2"
select select "0.1"
select select "4"
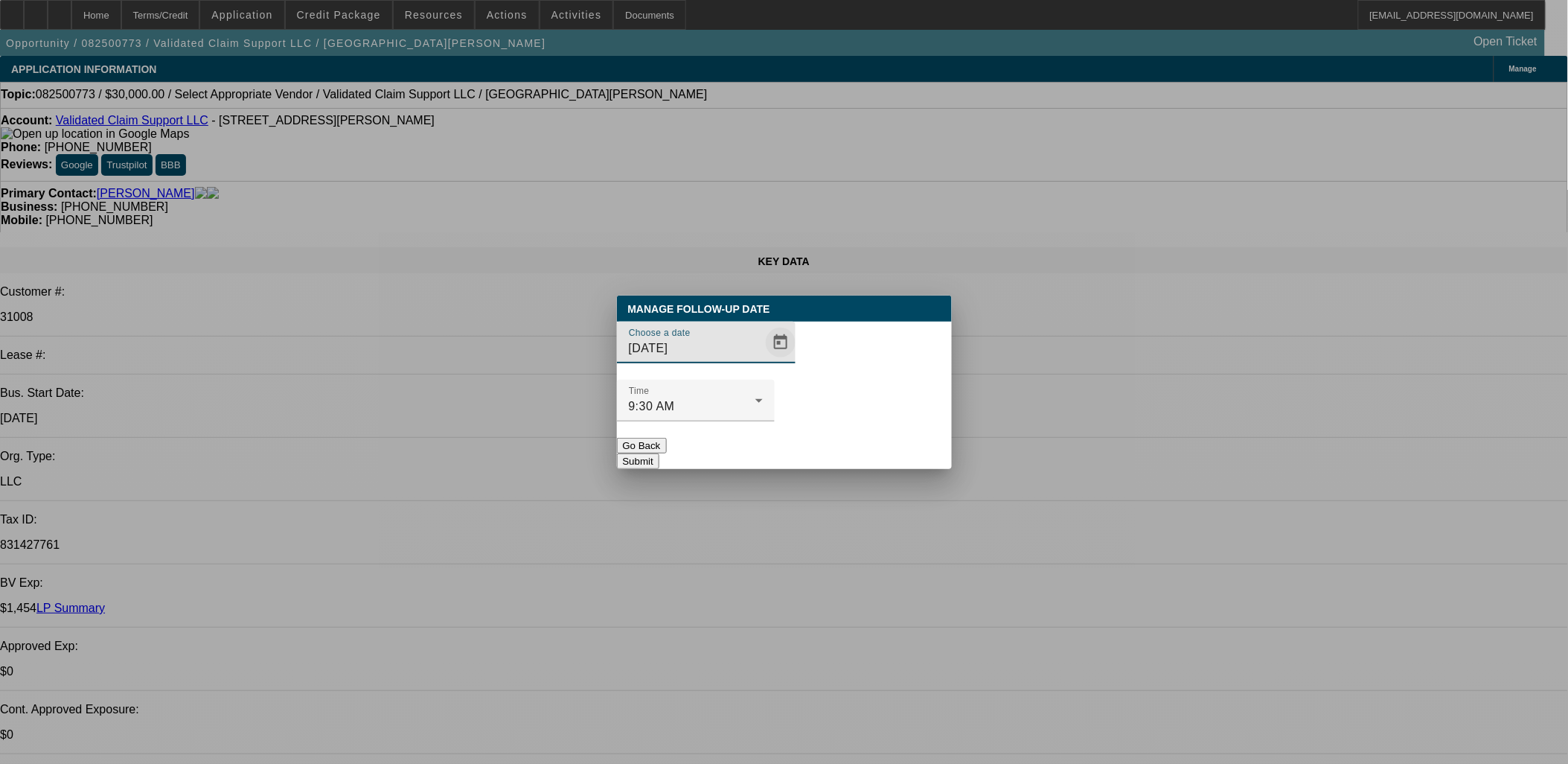
click at [763, 360] on span "Open calendar" at bounding box center [781, 342] width 36 height 36
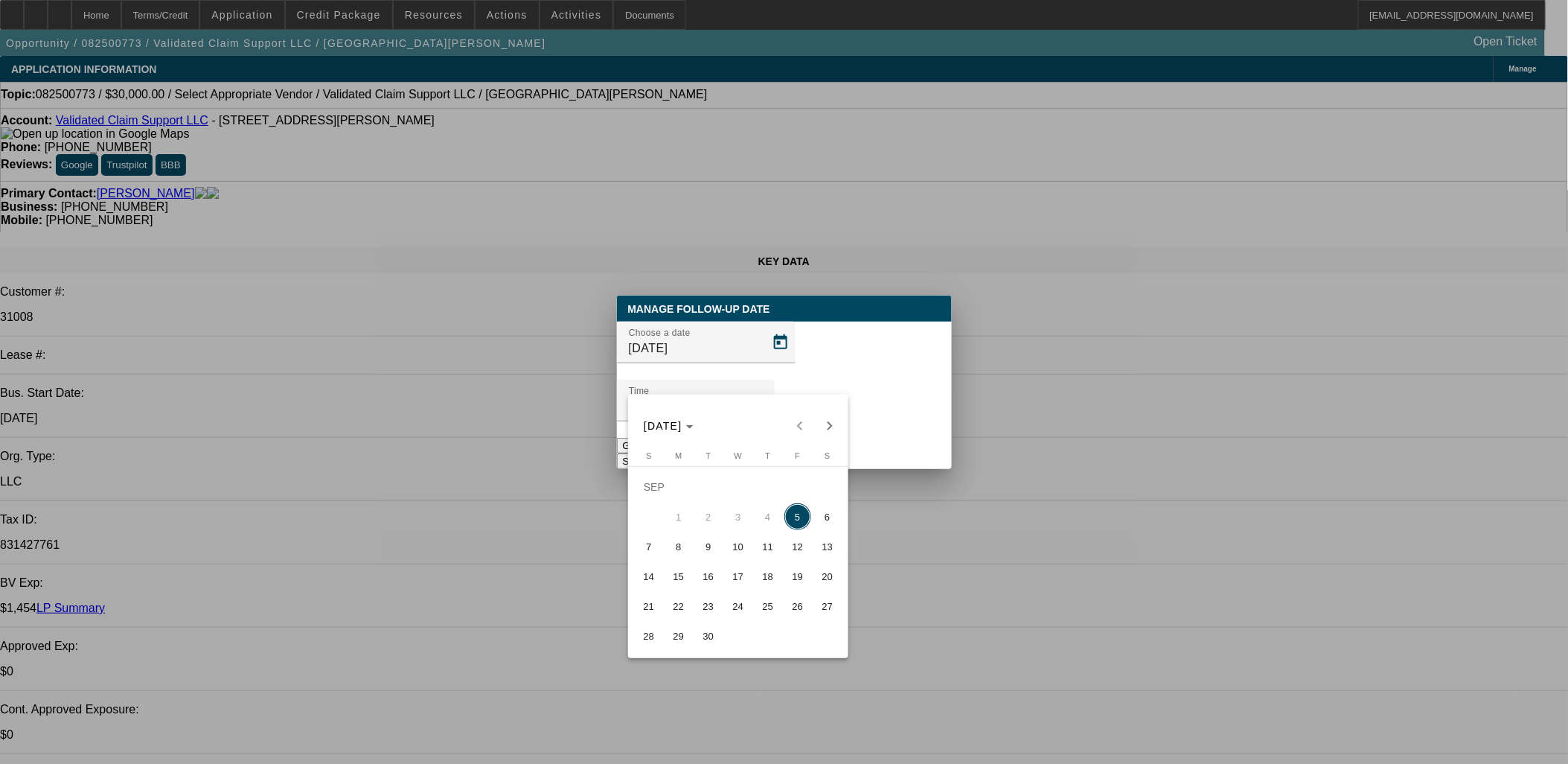
click at [762, 549] on span "11" at bounding box center [768, 546] width 27 height 27
type input "9/11/2025"
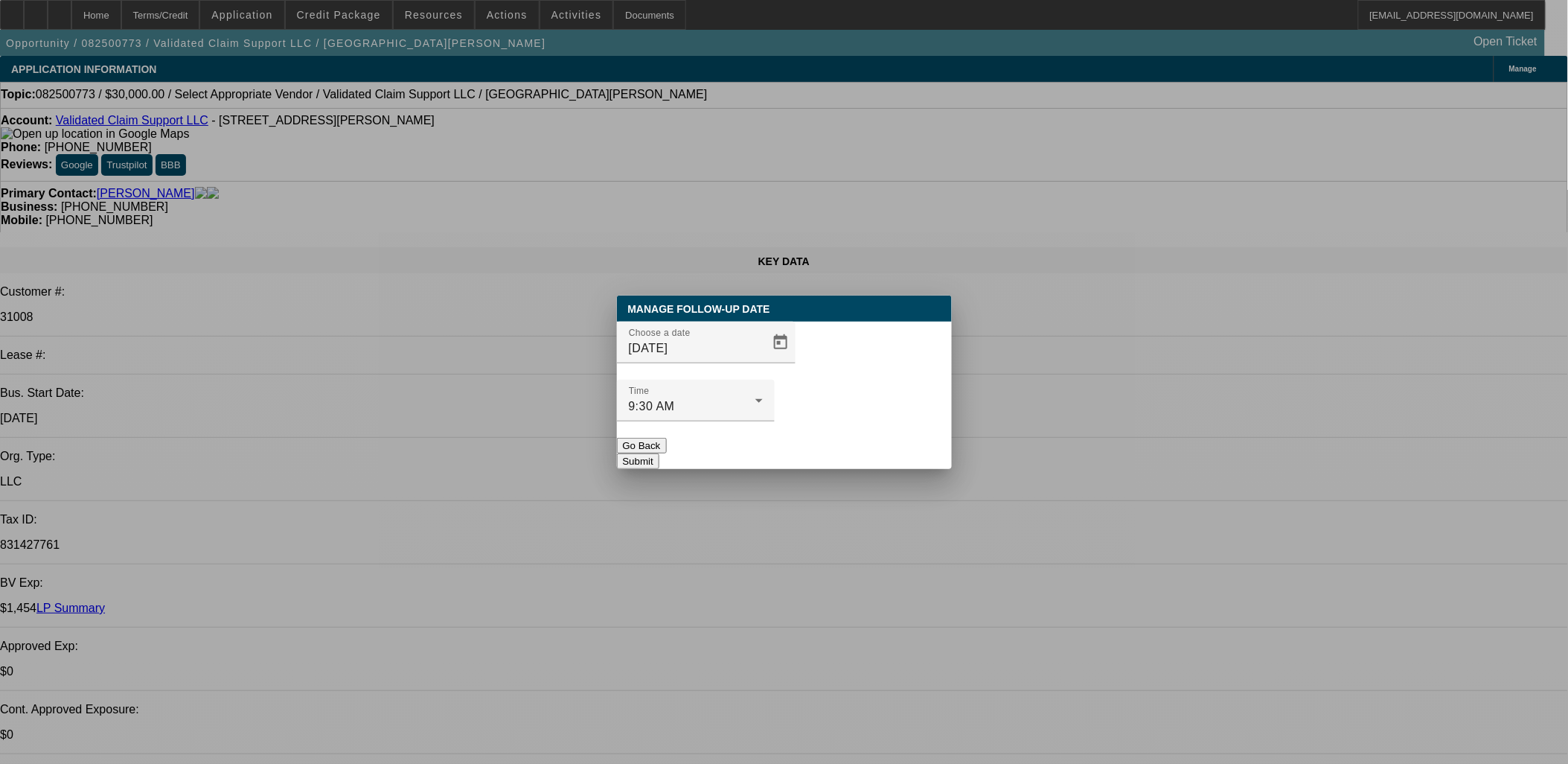
click at [660, 453] on button "Submit" at bounding box center [638, 461] width 43 height 16
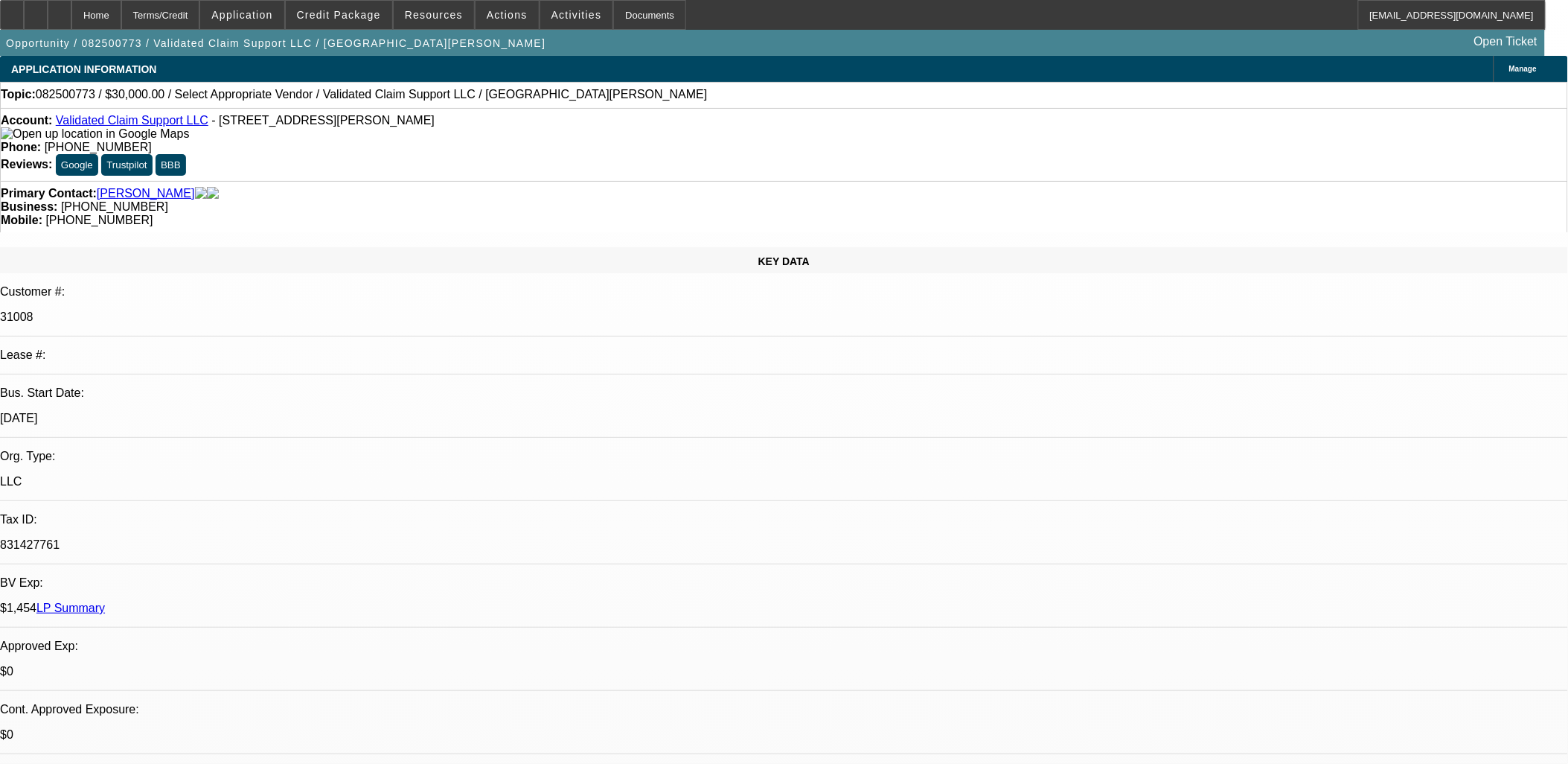
drag, startPoint x: 633, startPoint y: 359, endPoint x: 353, endPoint y: 324, distance: 282.2
drag, startPoint x: 388, startPoint y: 322, endPoint x: 630, endPoint y: 367, distance: 246.1
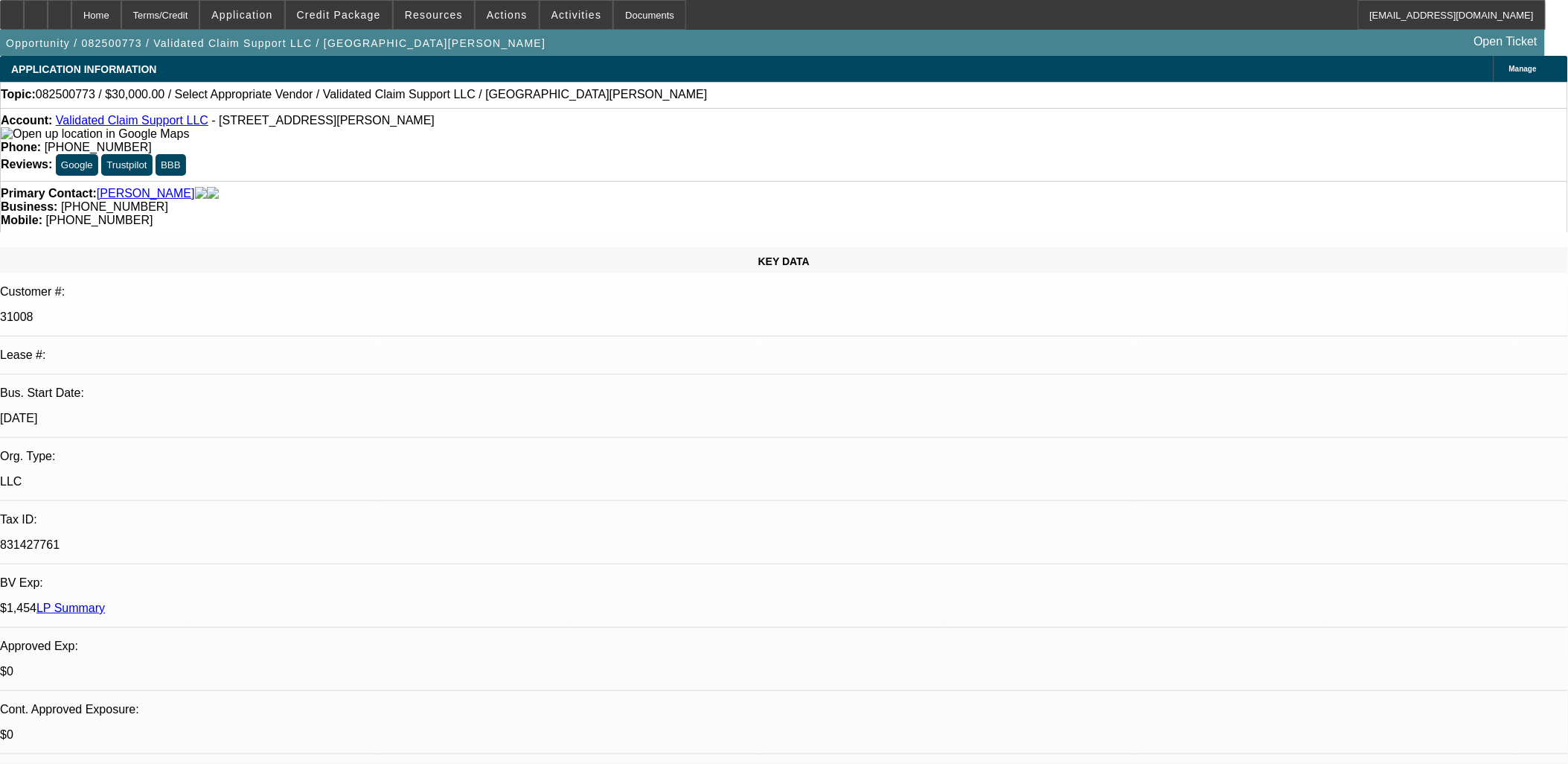
drag, startPoint x: 627, startPoint y: 367, endPoint x: 354, endPoint y: 326, distance: 276.1
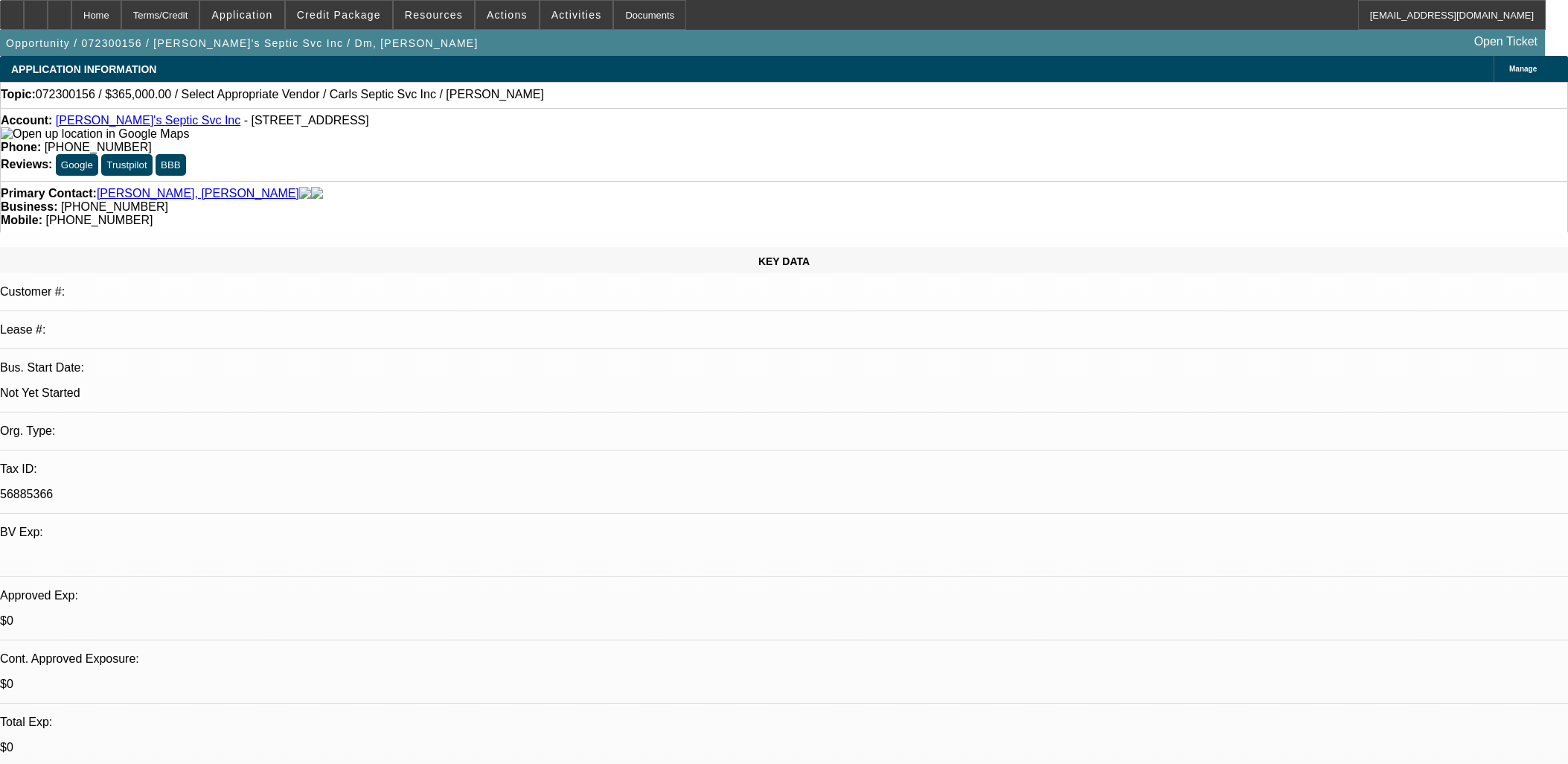
select select "0"
select select "2"
select select "0.1"
select select "4"
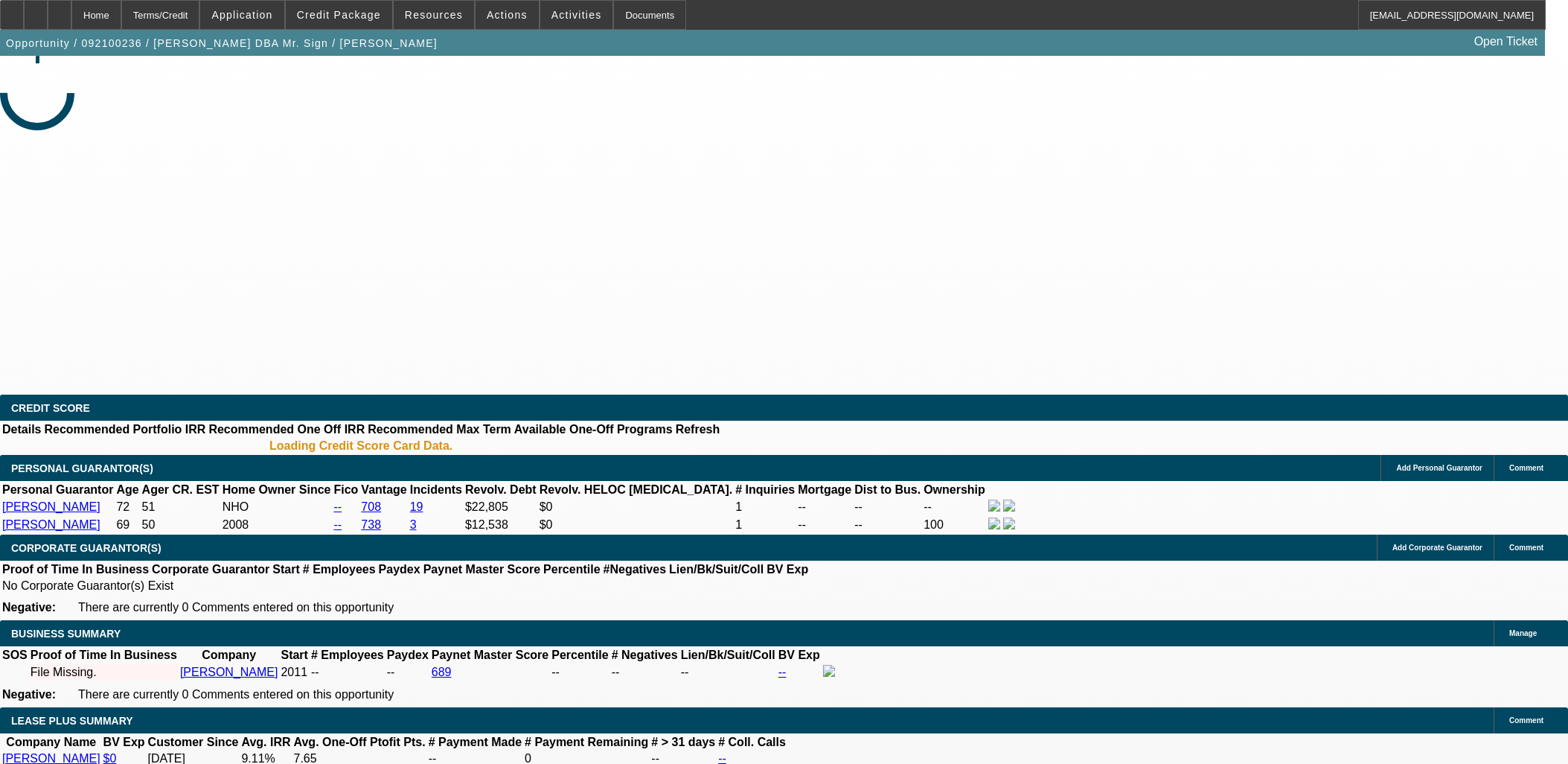
select select "0"
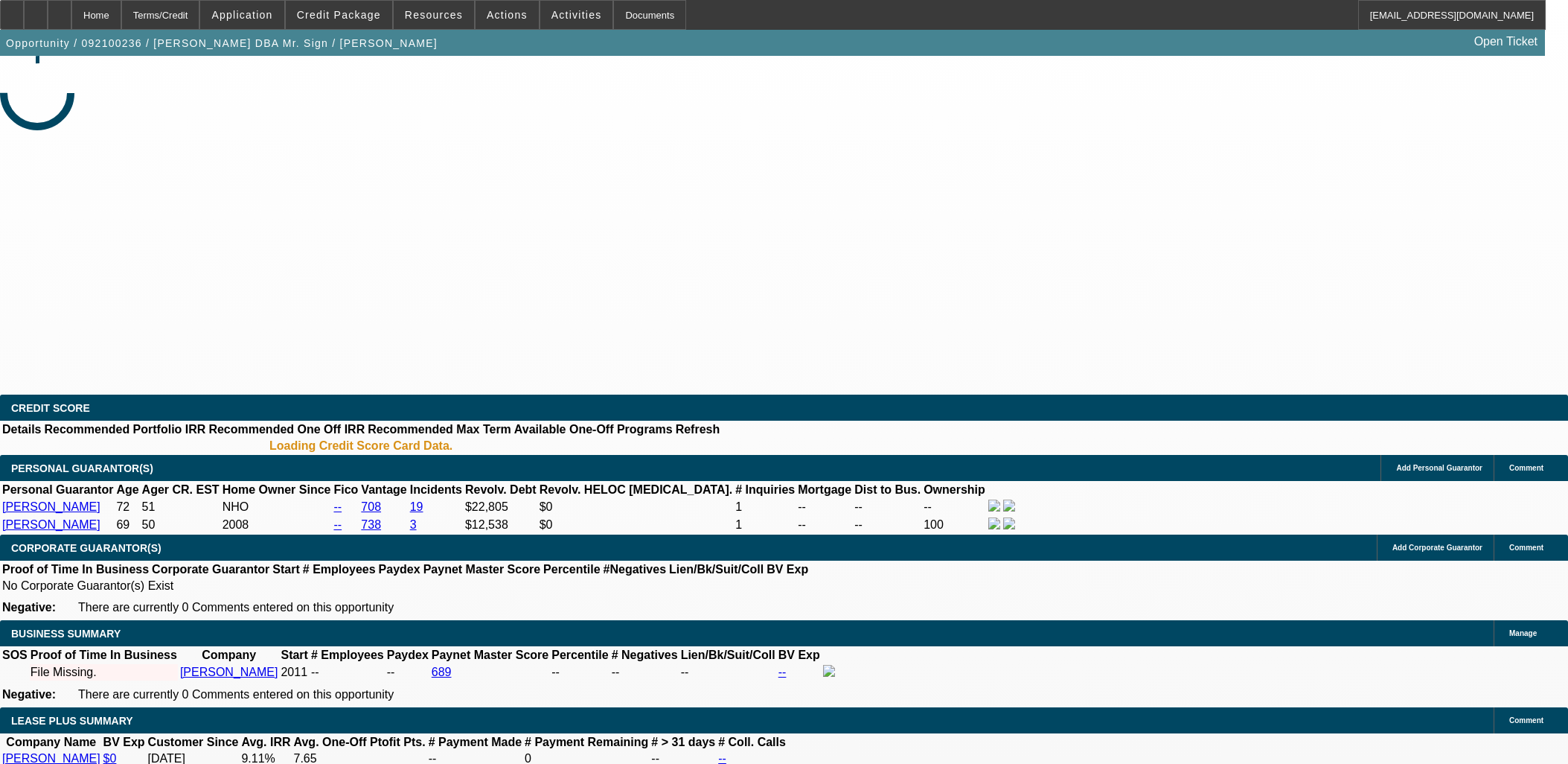
select select "0"
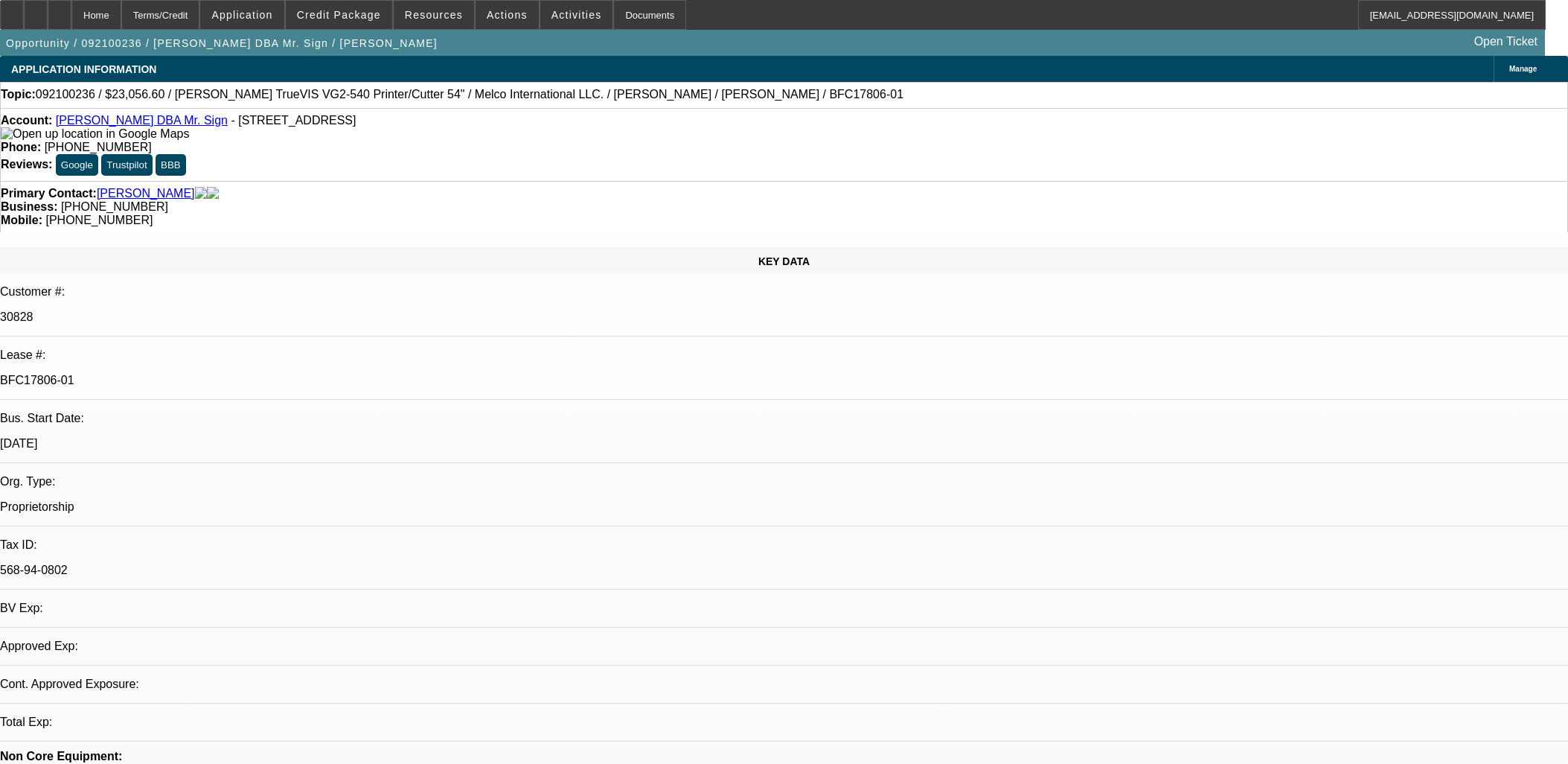
select select "1"
select select "6"
select select "1"
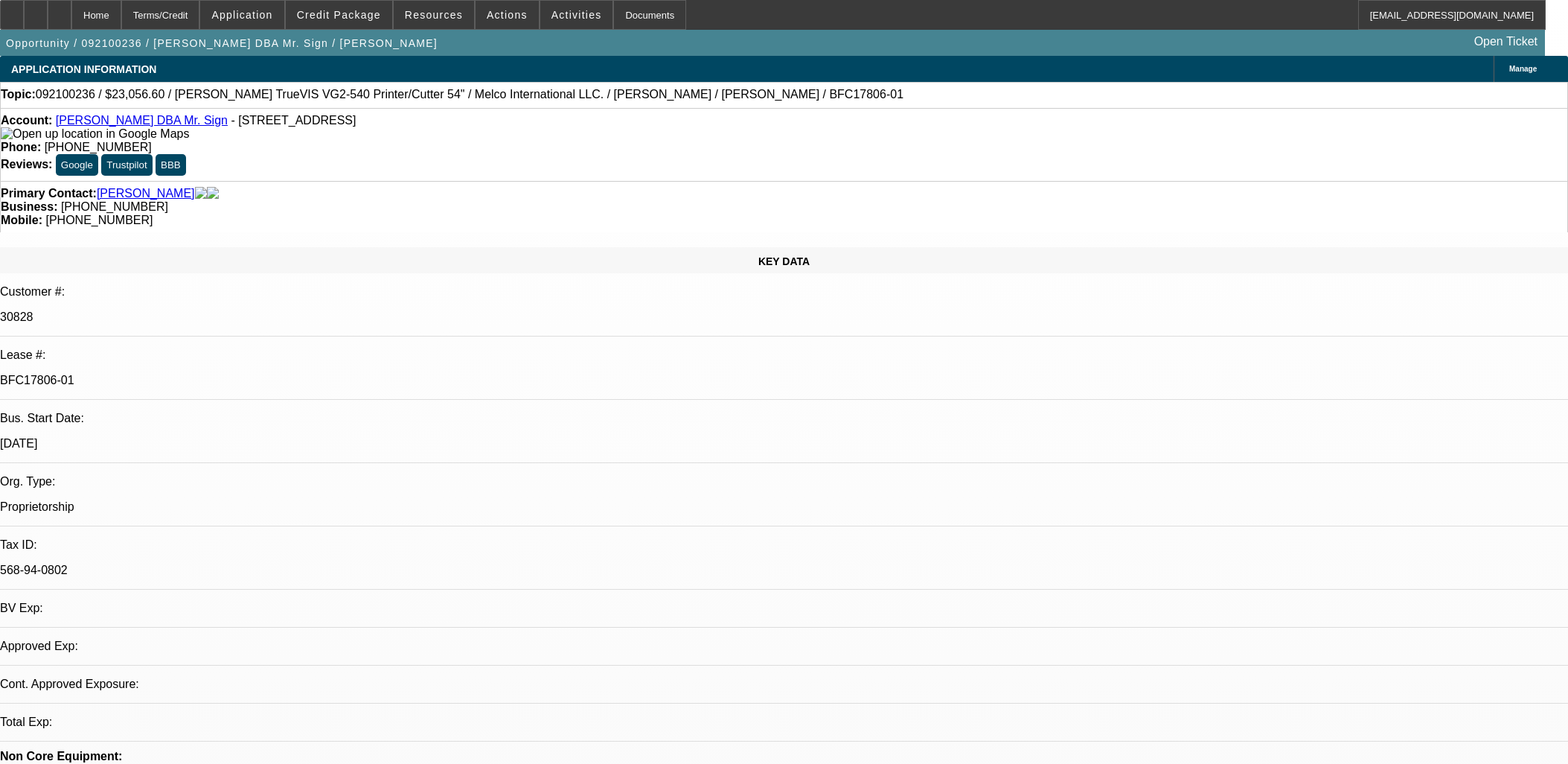
select select "6"
select select "1"
select select "6"
drag, startPoint x: 494, startPoint y: 482, endPoint x: 465, endPoint y: 483, distance: 29.0
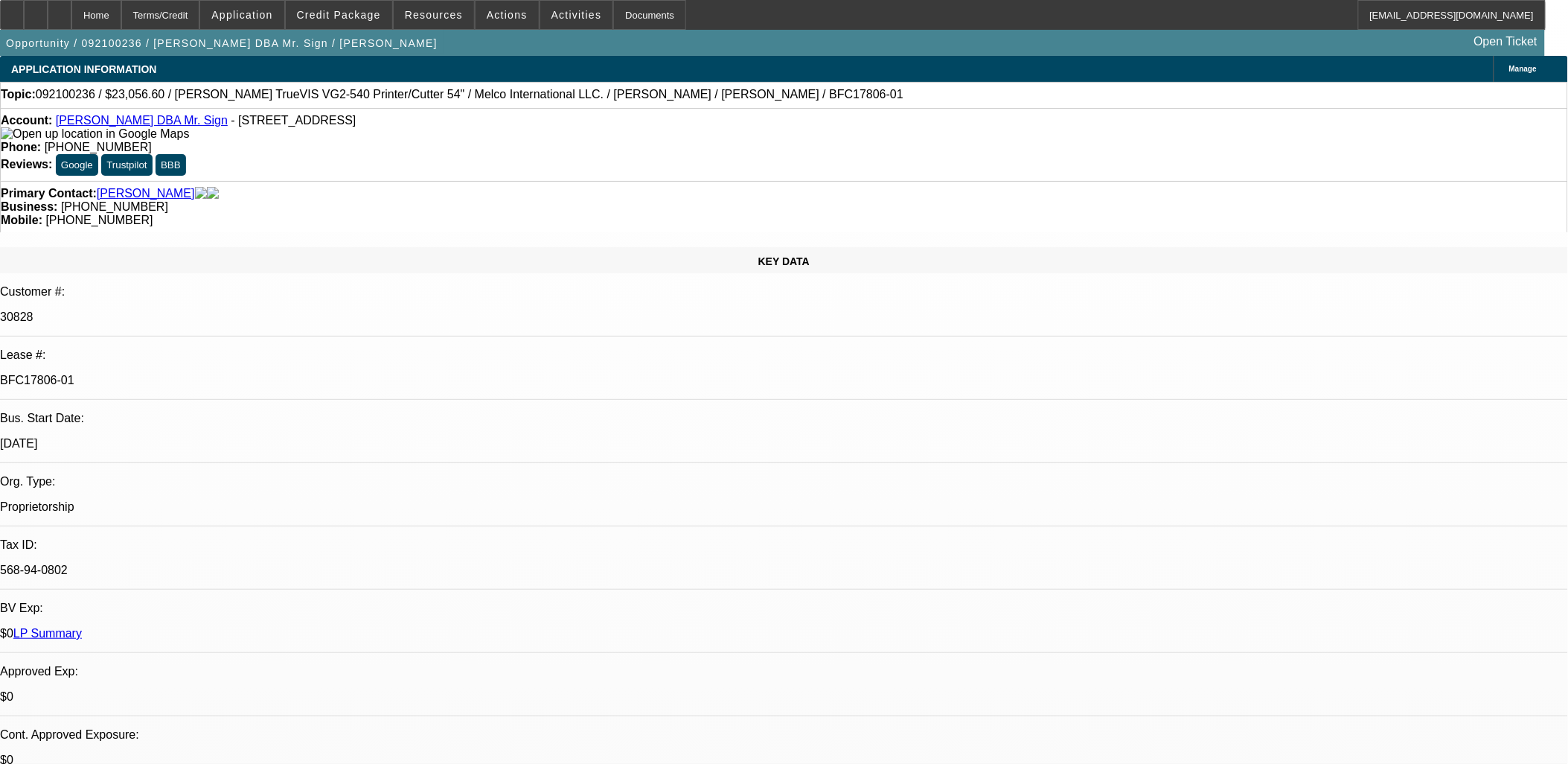
drag, startPoint x: 441, startPoint y: 480, endPoint x: 761, endPoint y: 188, distance: 433.2
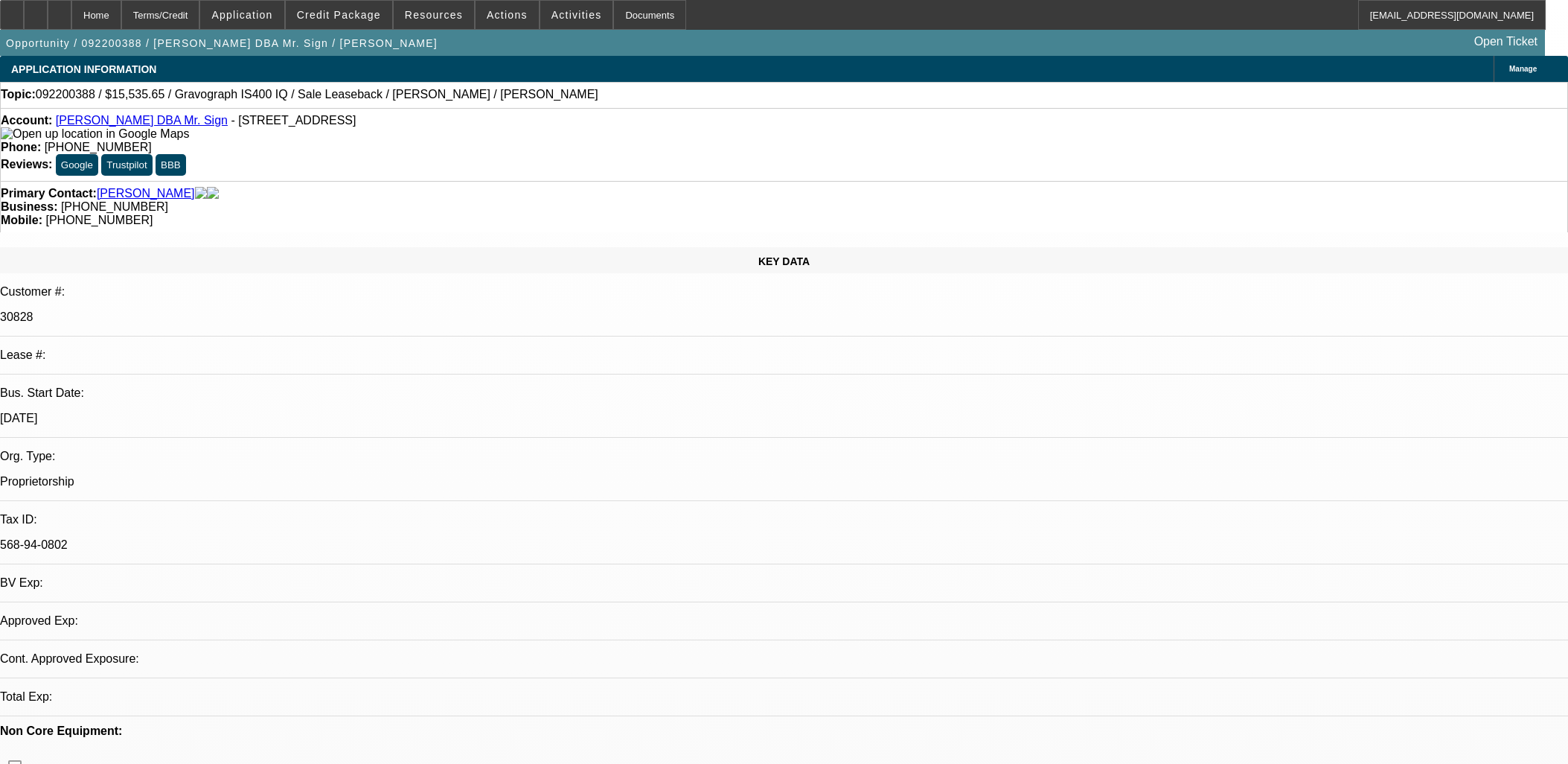
select select "0"
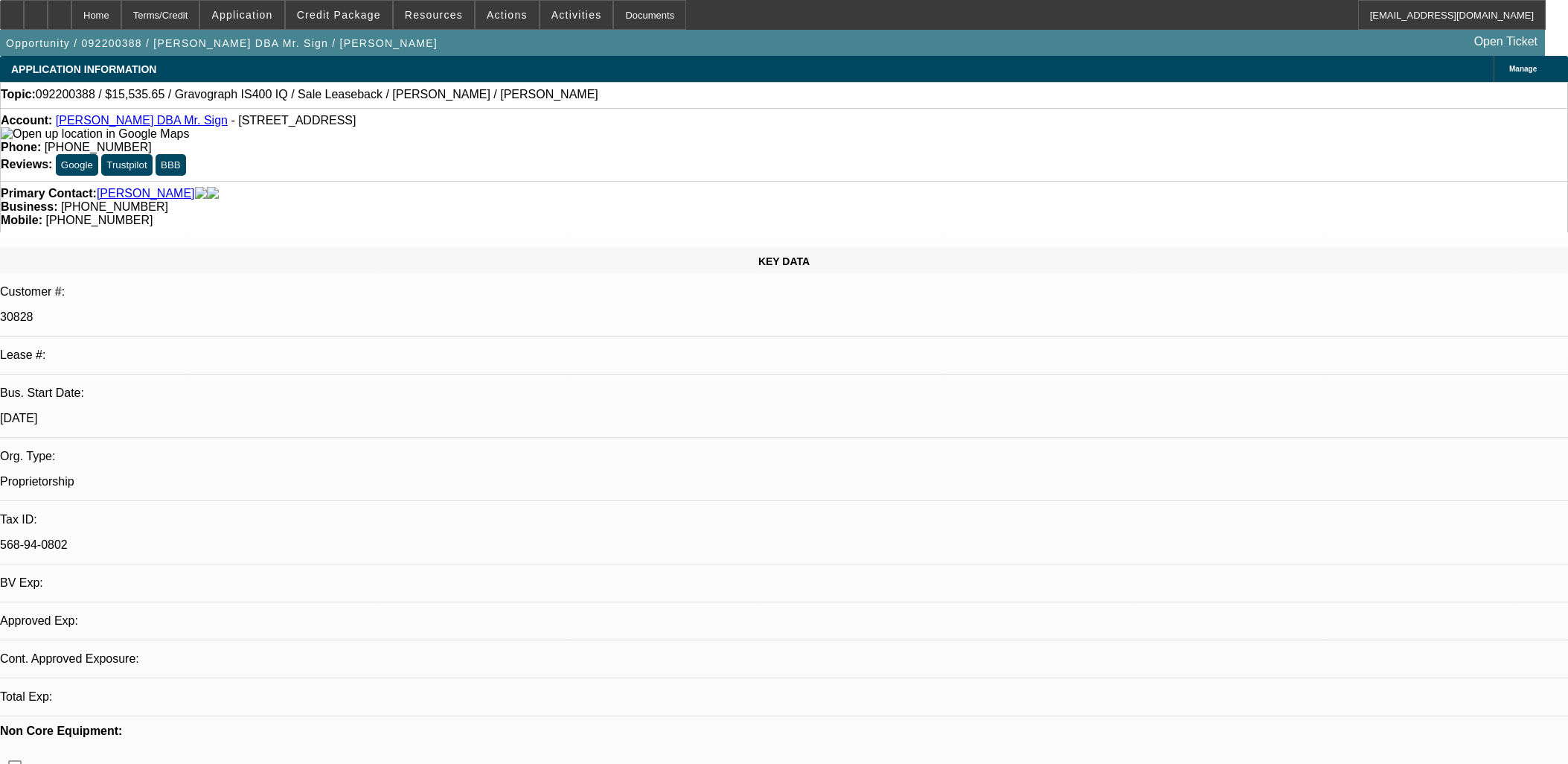
select select "0"
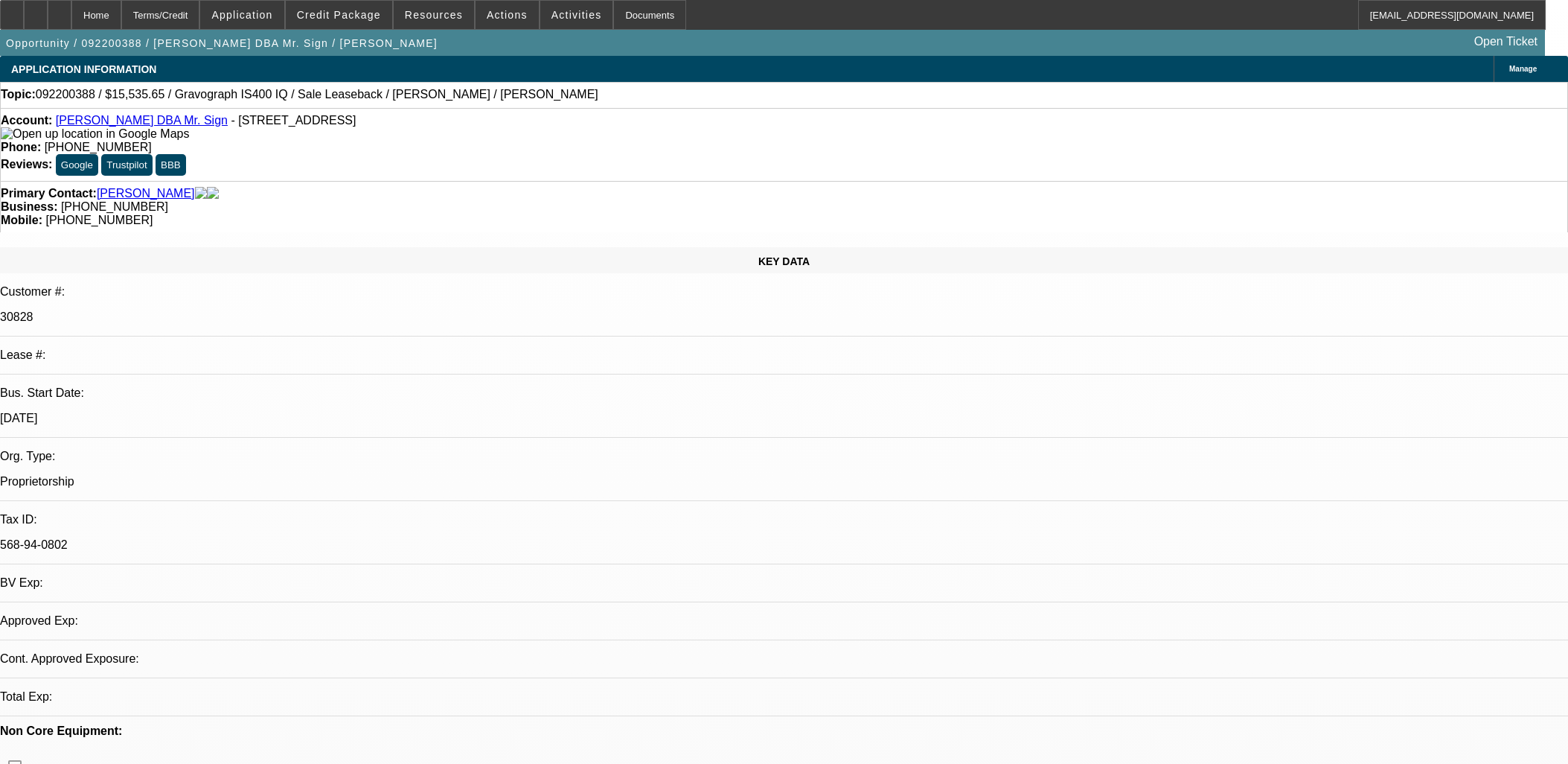
select select "0"
select select "1"
select select "6"
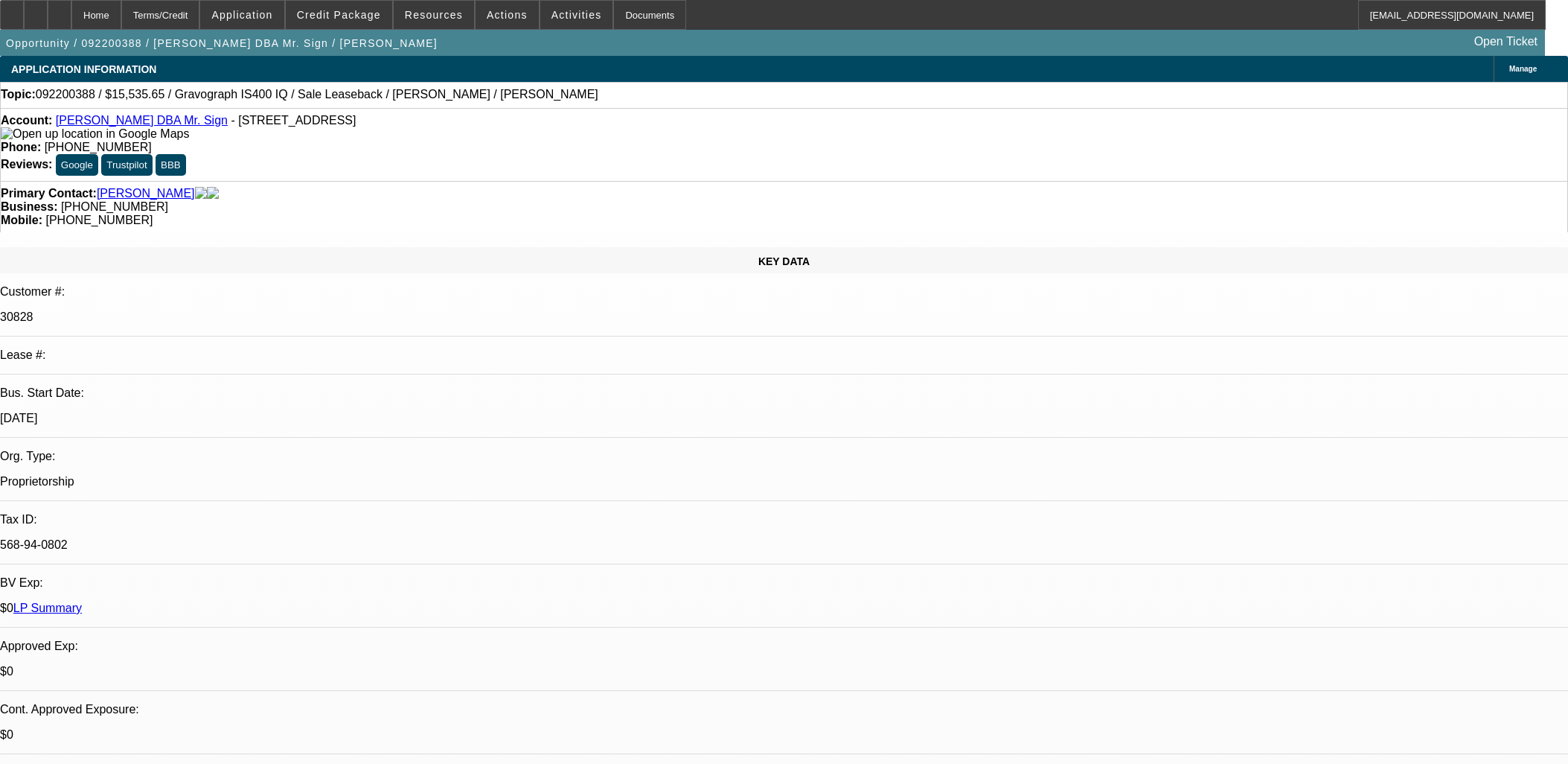
select select "1"
select select "6"
select select "1"
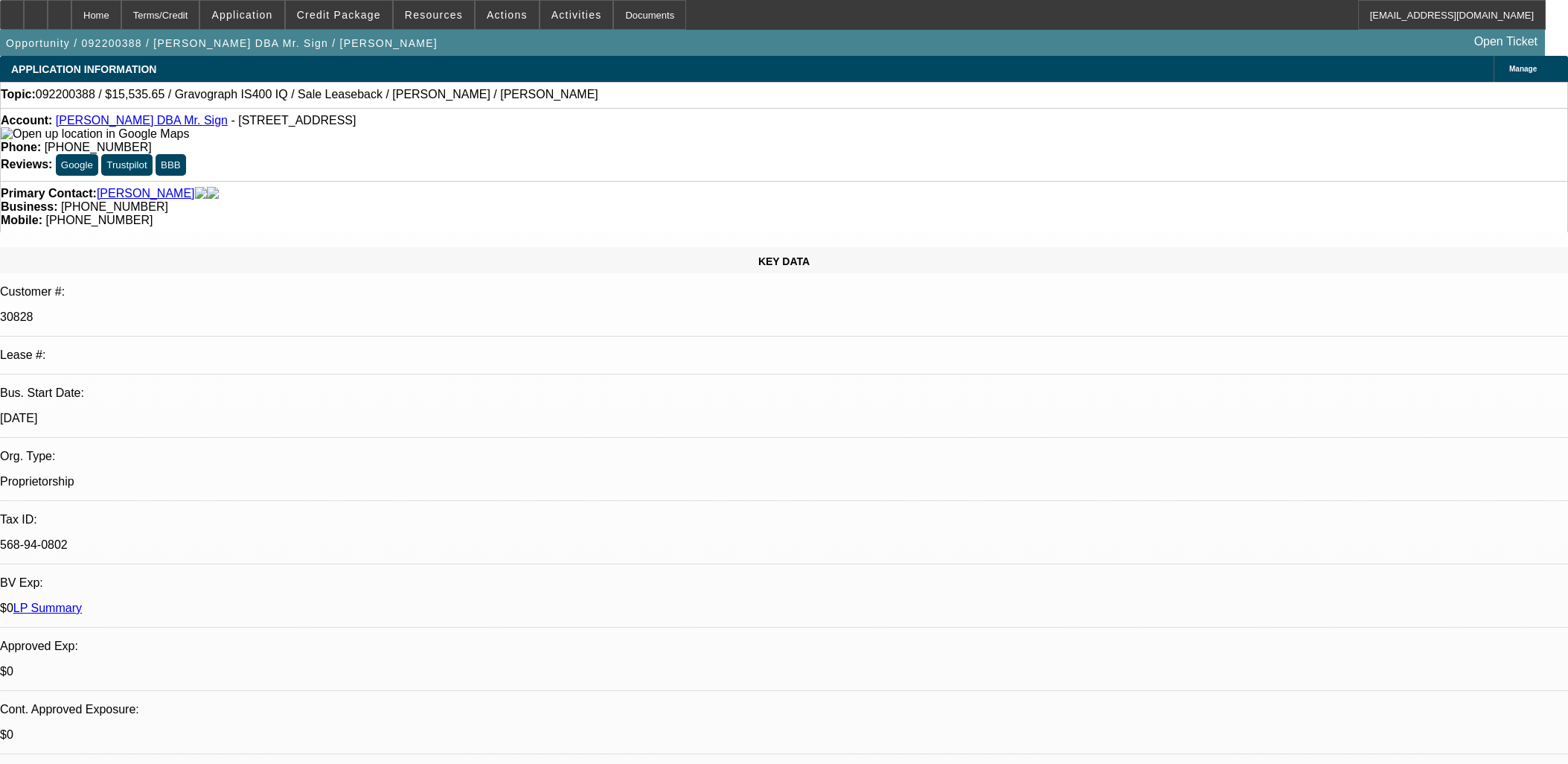
select select "6"
select select "1"
select select "6"
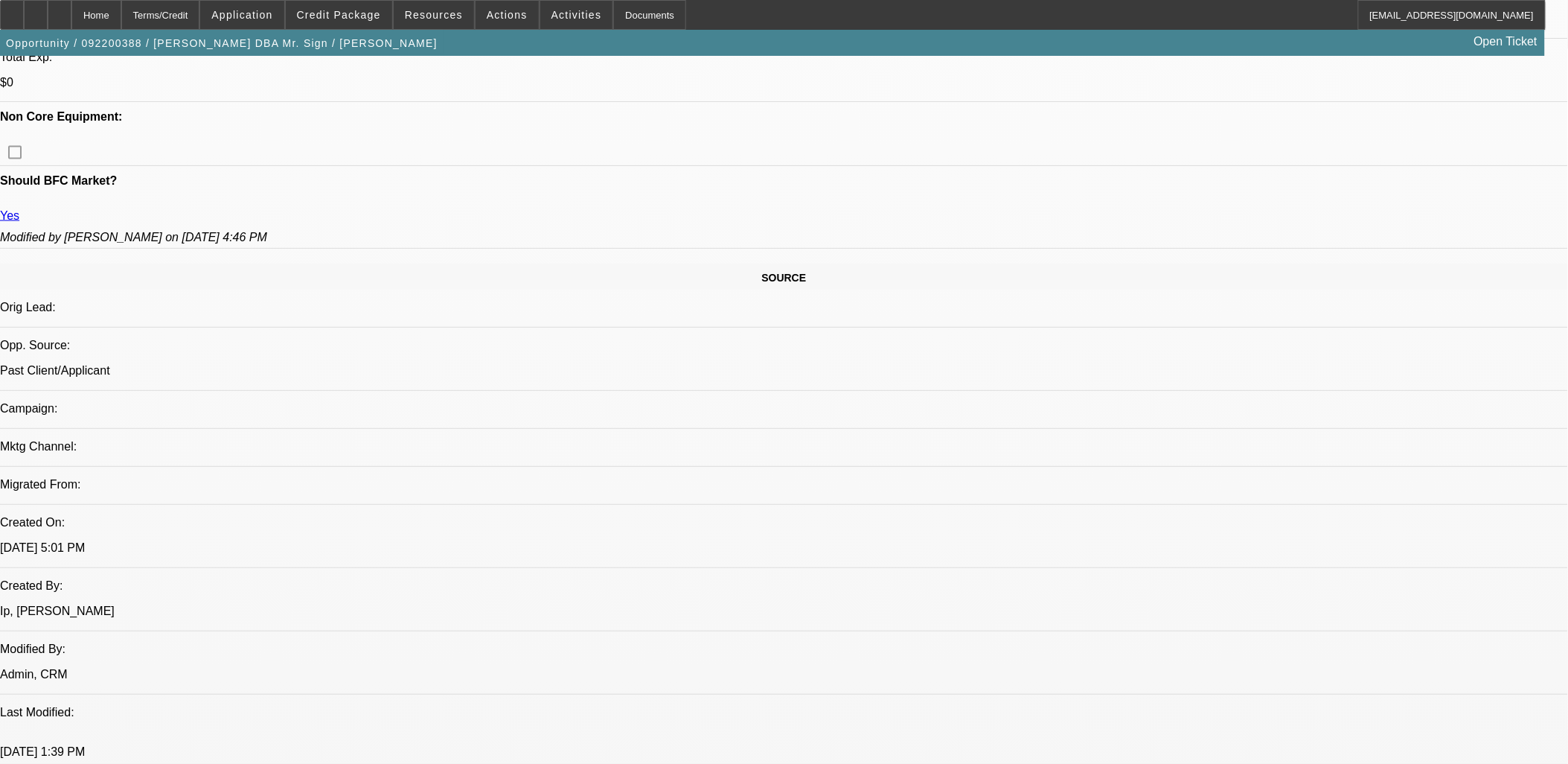
scroll to position [744, 0]
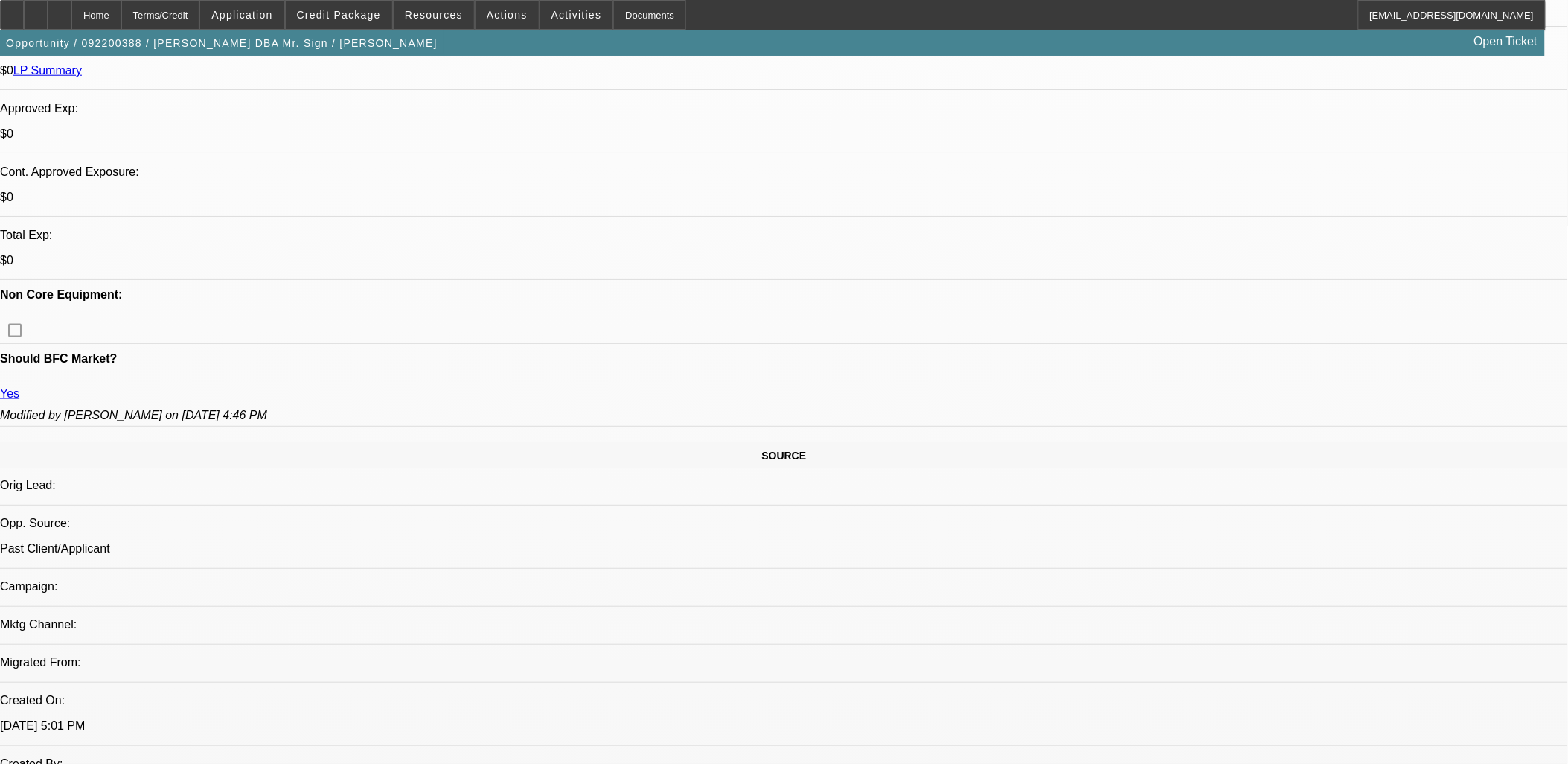
scroll to position [579, 0]
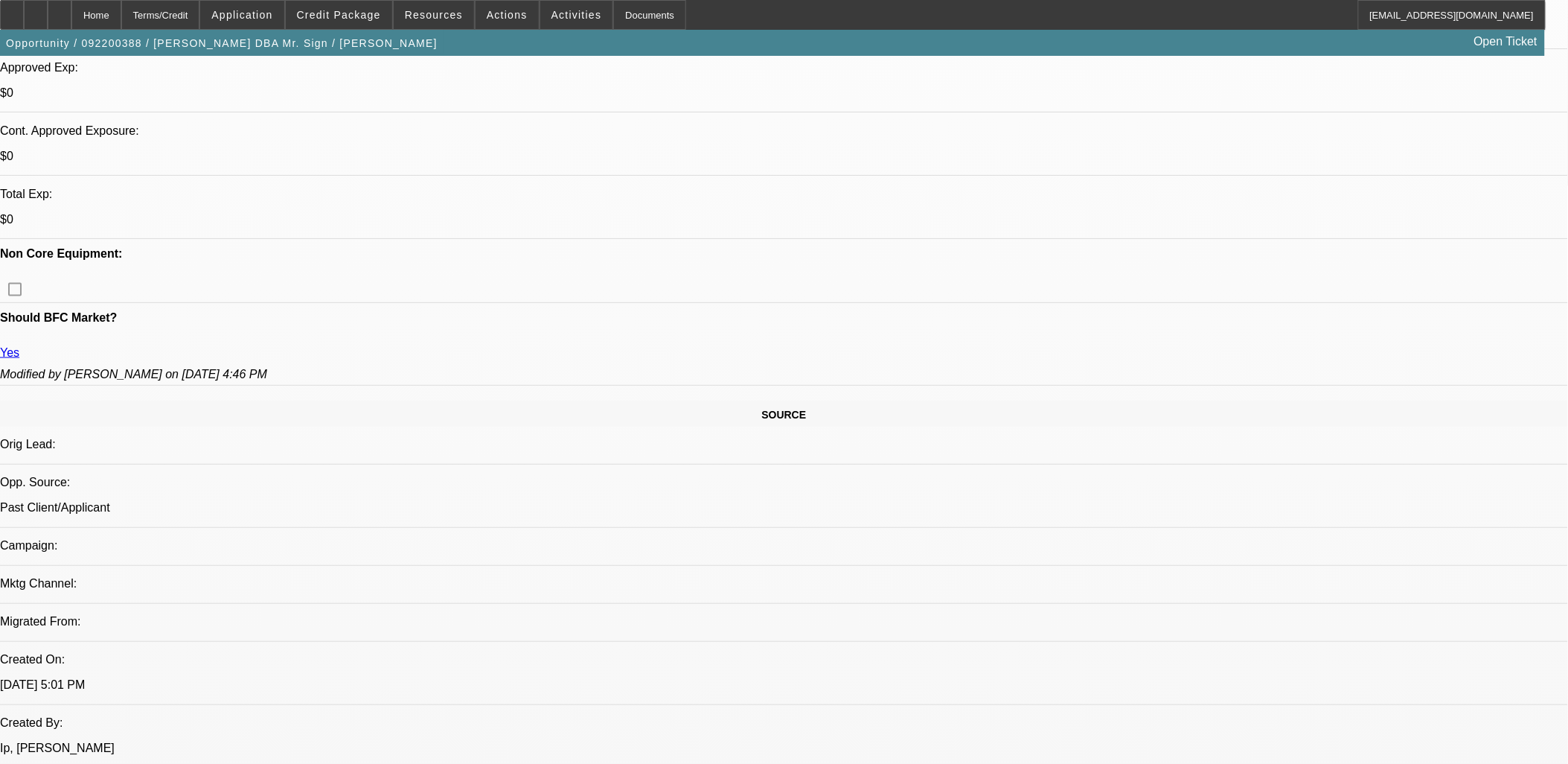
drag, startPoint x: 269, startPoint y: 501, endPoint x: 107, endPoint y: 450, distance: 169.8
drag, startPoint x: 107, startPoint y: 450, endPoint x: 649, endPoint y: 630, distance: 571.1
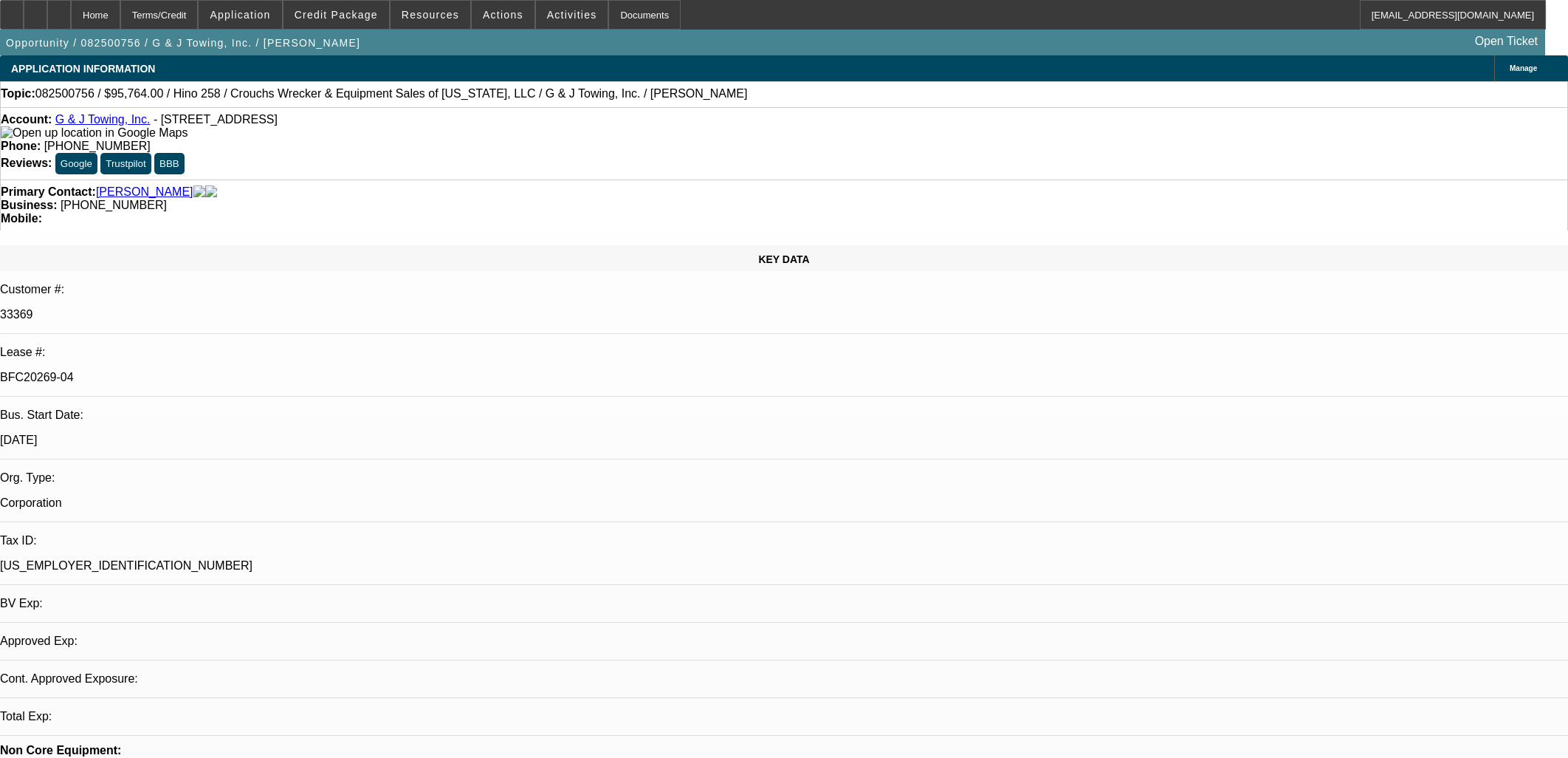
select select "0"
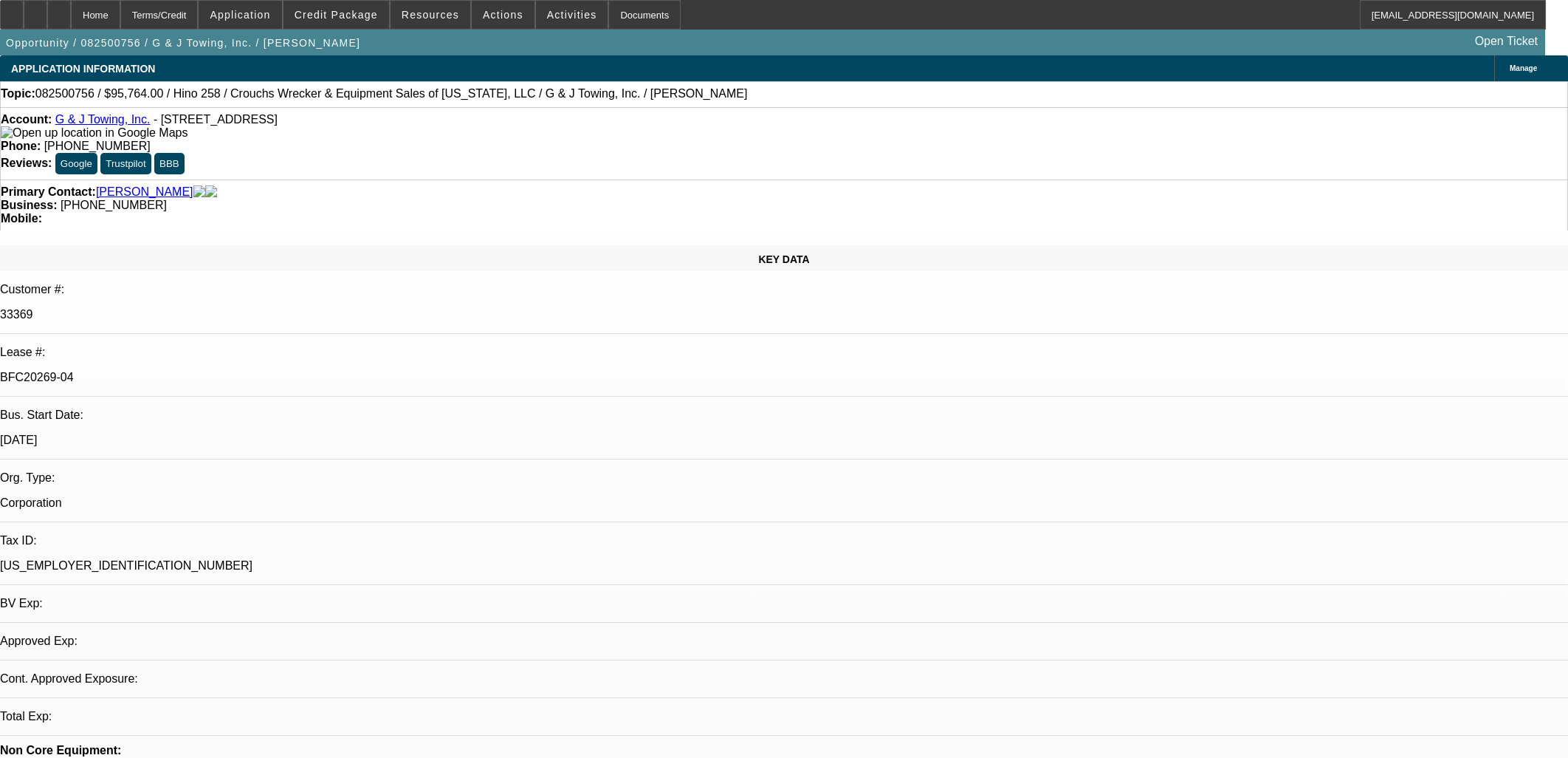
select select "0"
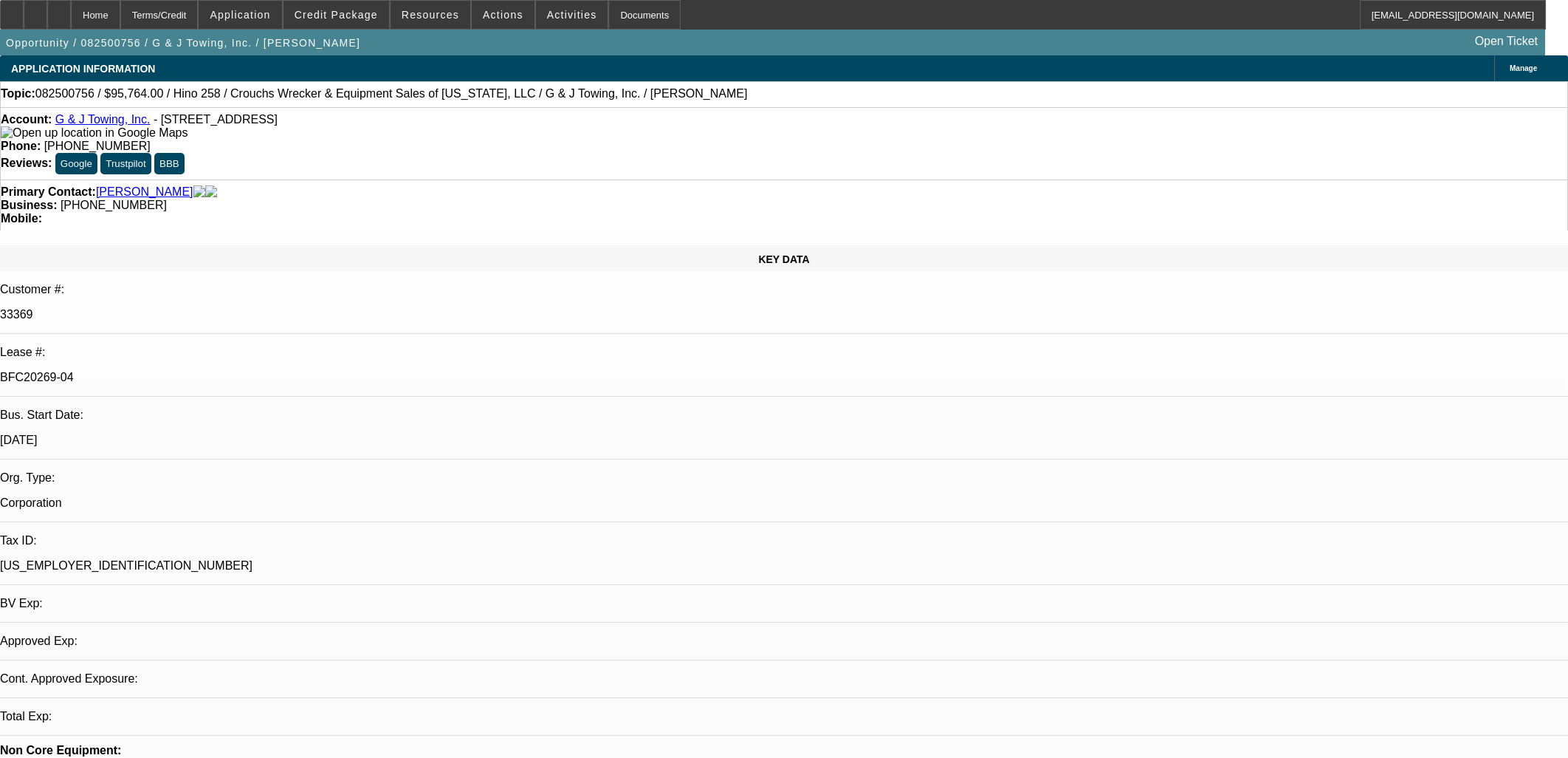
select select "0"
select select "1"
select select "6"
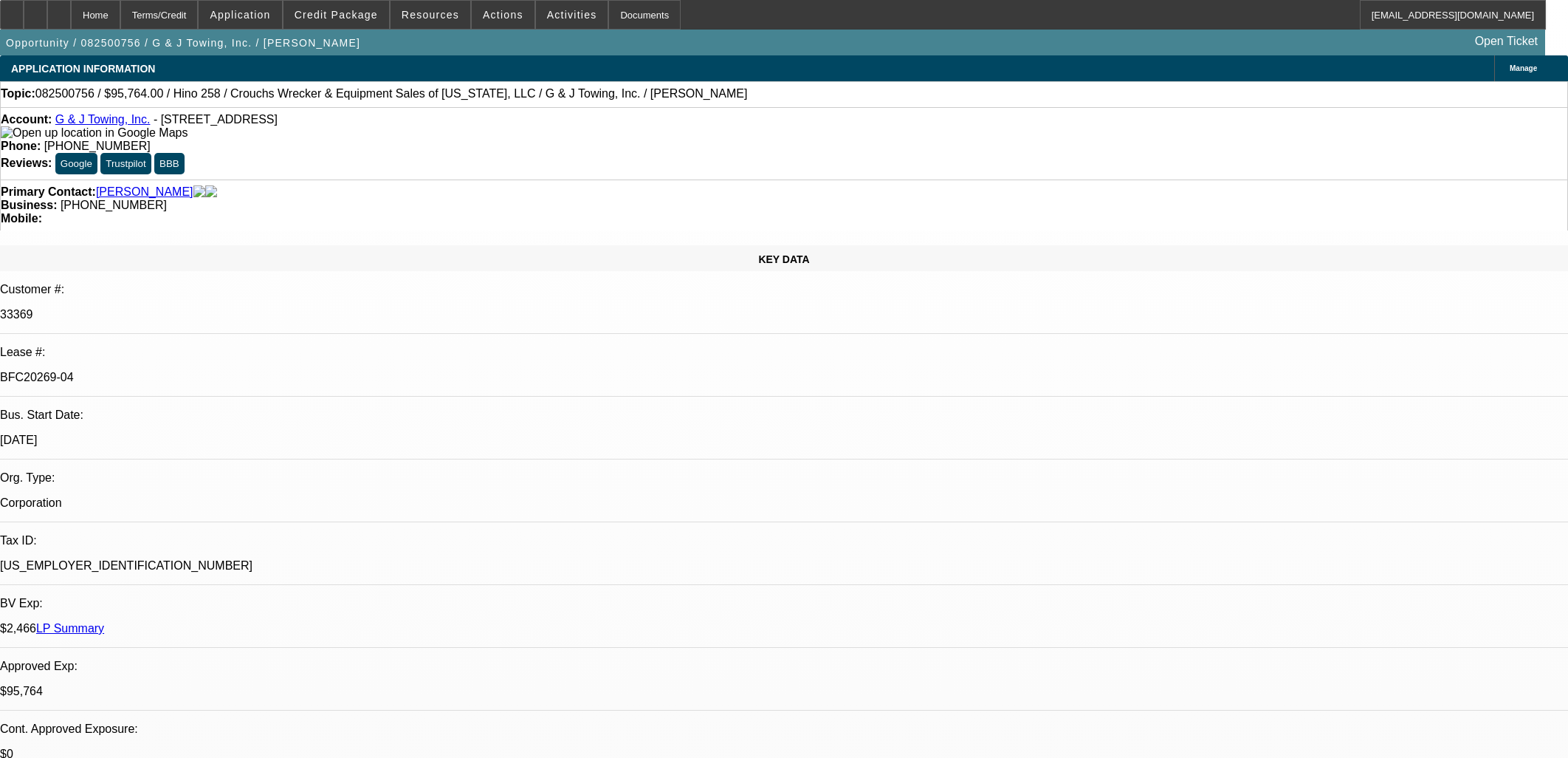
select select "1"
select select "6"
select select "1"
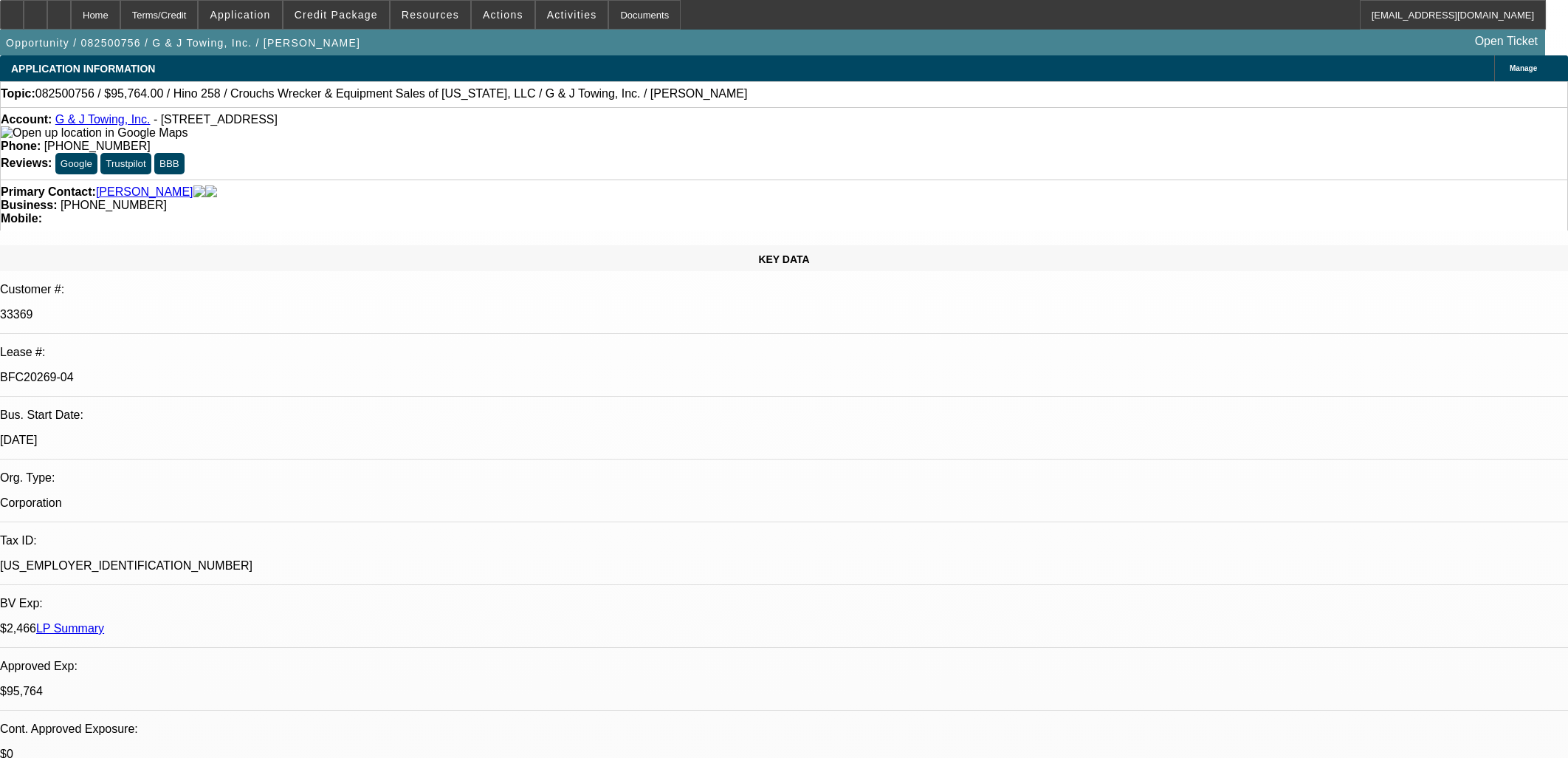
select select "6"
select select "1"
select select "3"
select select "6"
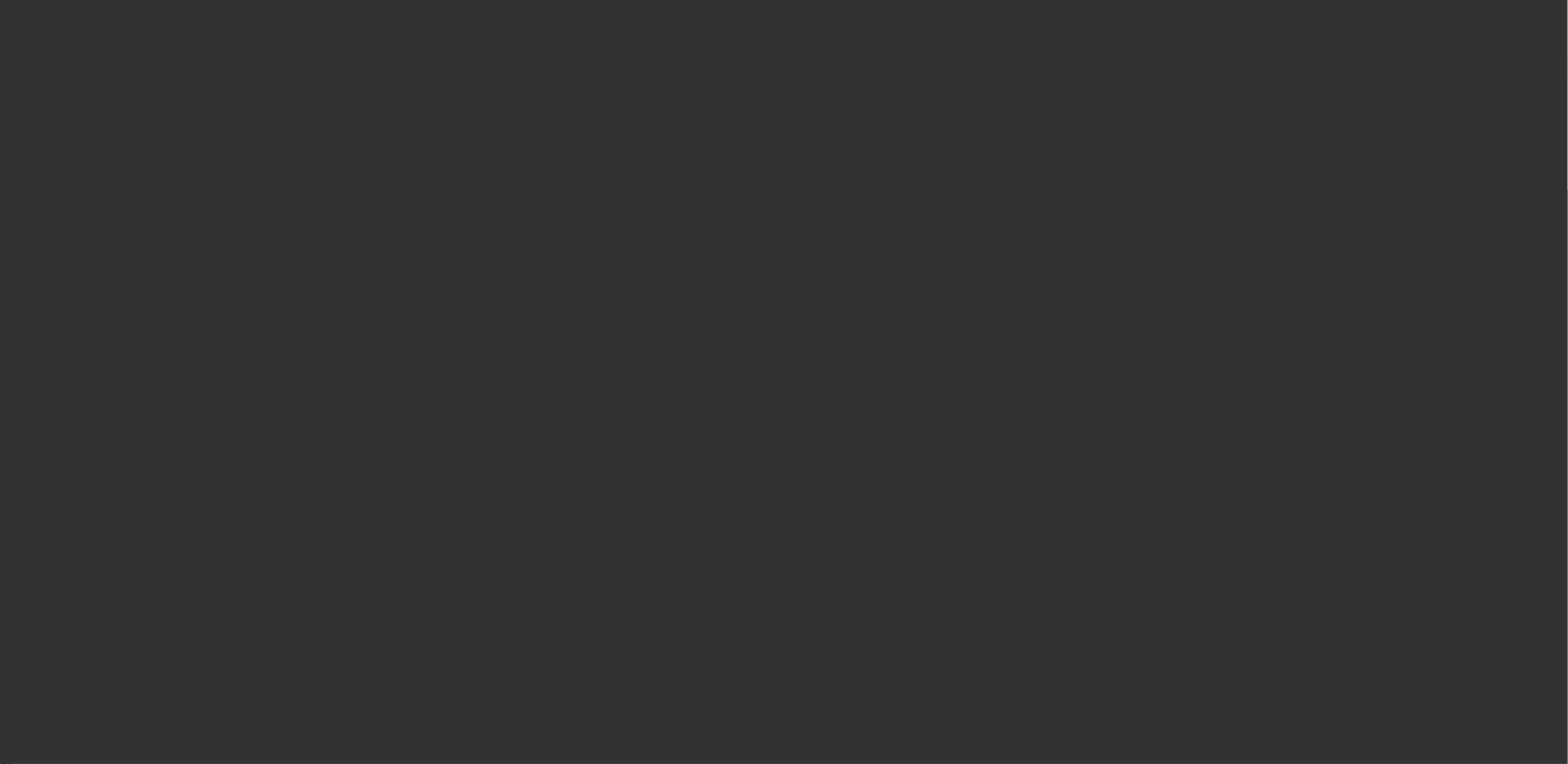
click at [951, 371] on div at bounding box center [784, 382] width 1568 height 764
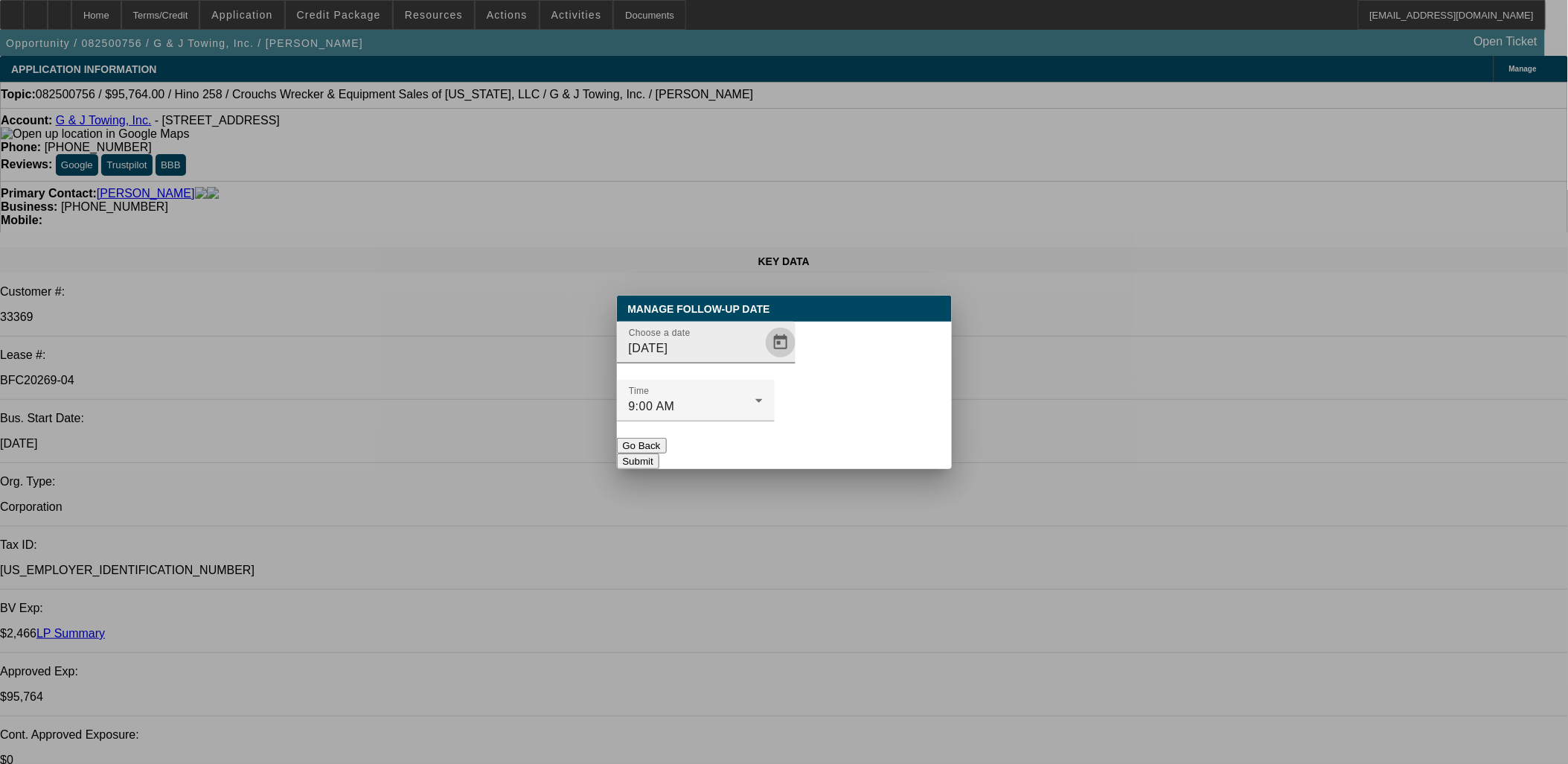
click at [763, 360] on span "Open calendar" at bounding box center [781, 342] width 36 height 36
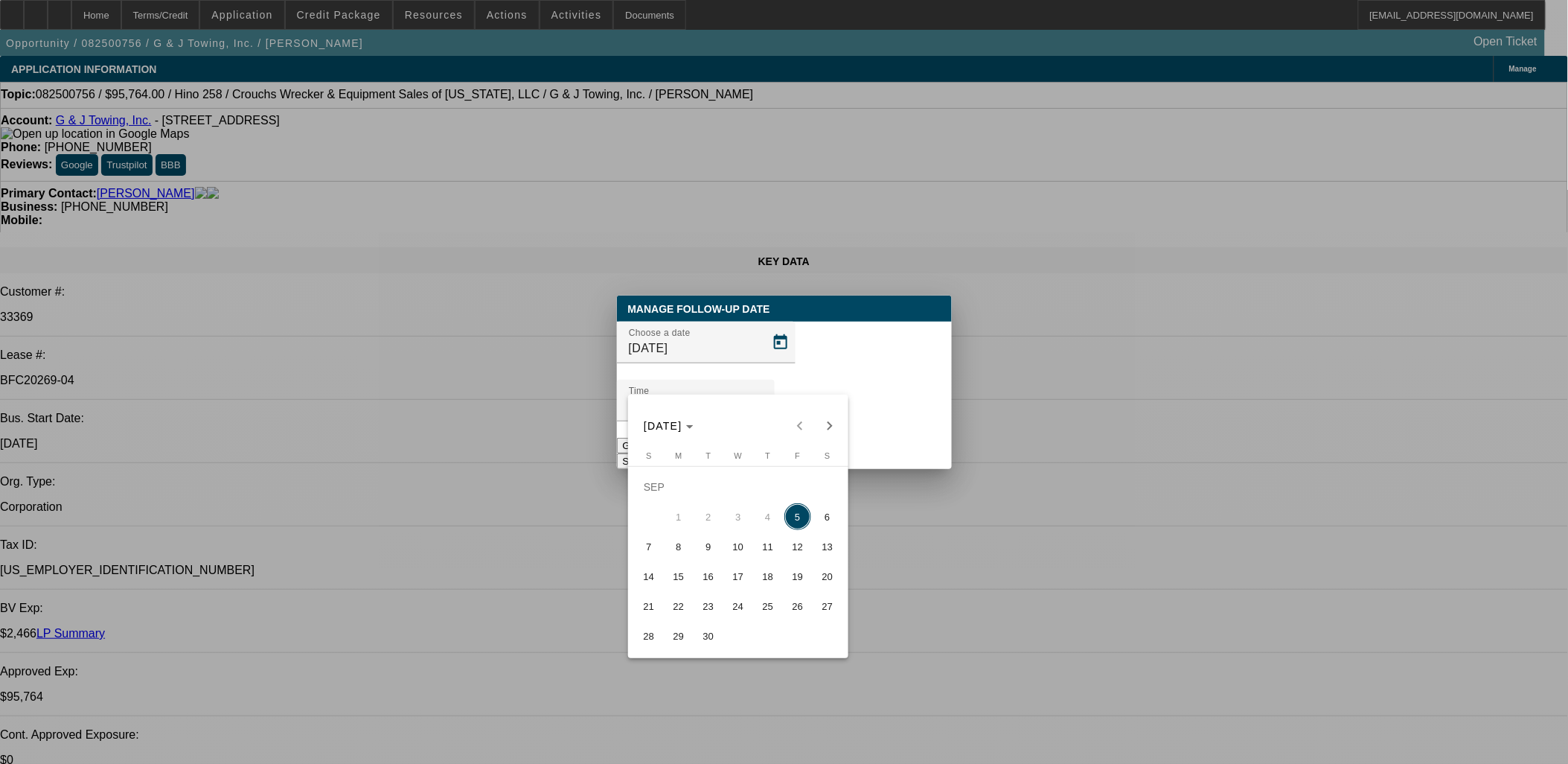
drag, startPoint x: 679, startPoint y: 551, endPoint x: 876, endPoint y: 434, distance: 229.1
click at [679, 549] on span "8" at bounding box center [679, 546] width 27 height 27
type input "[DATE]"
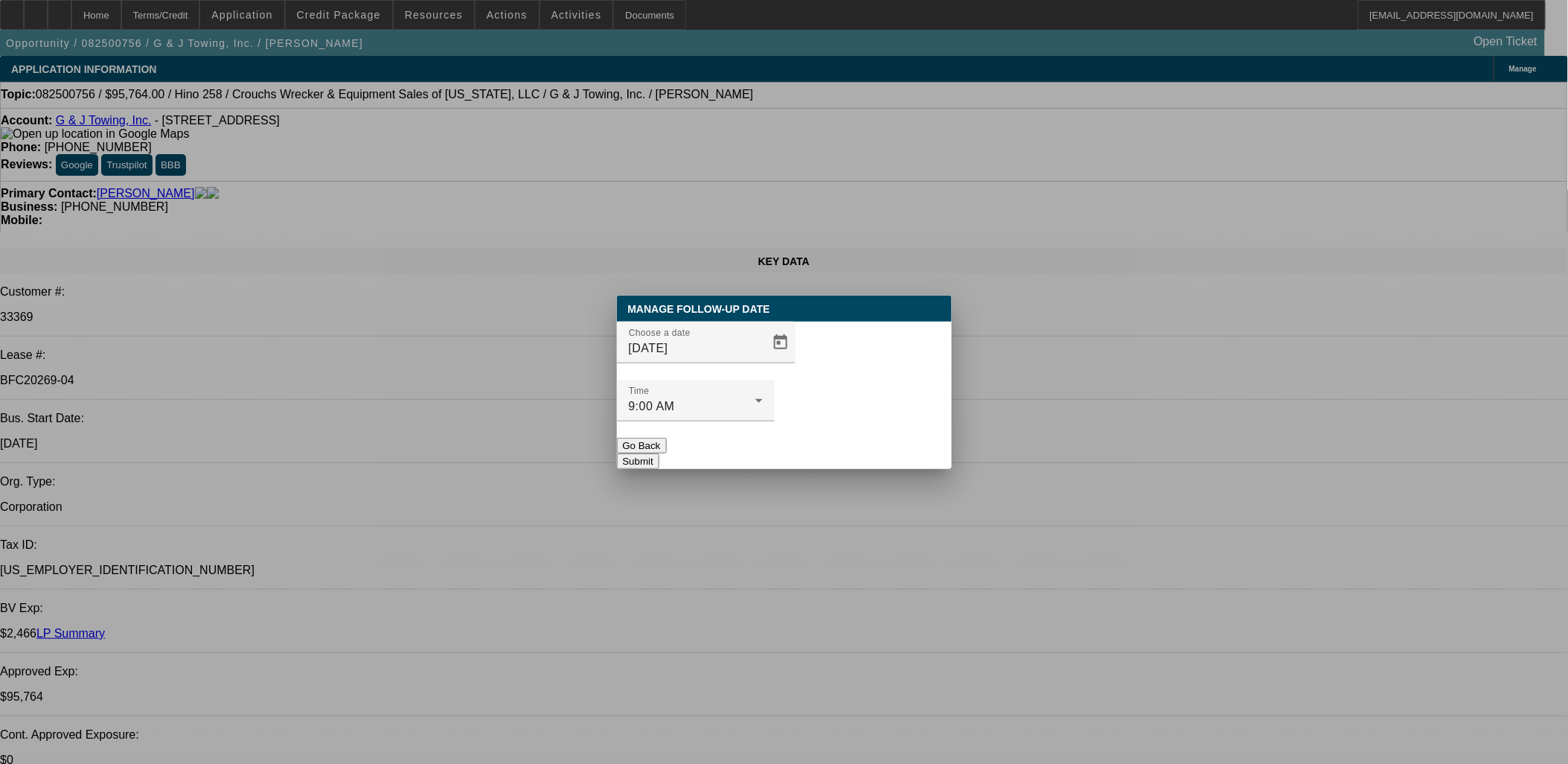
click at [660, 453] on button "Submit" at bounding box center [638, 461] width 43 height 16
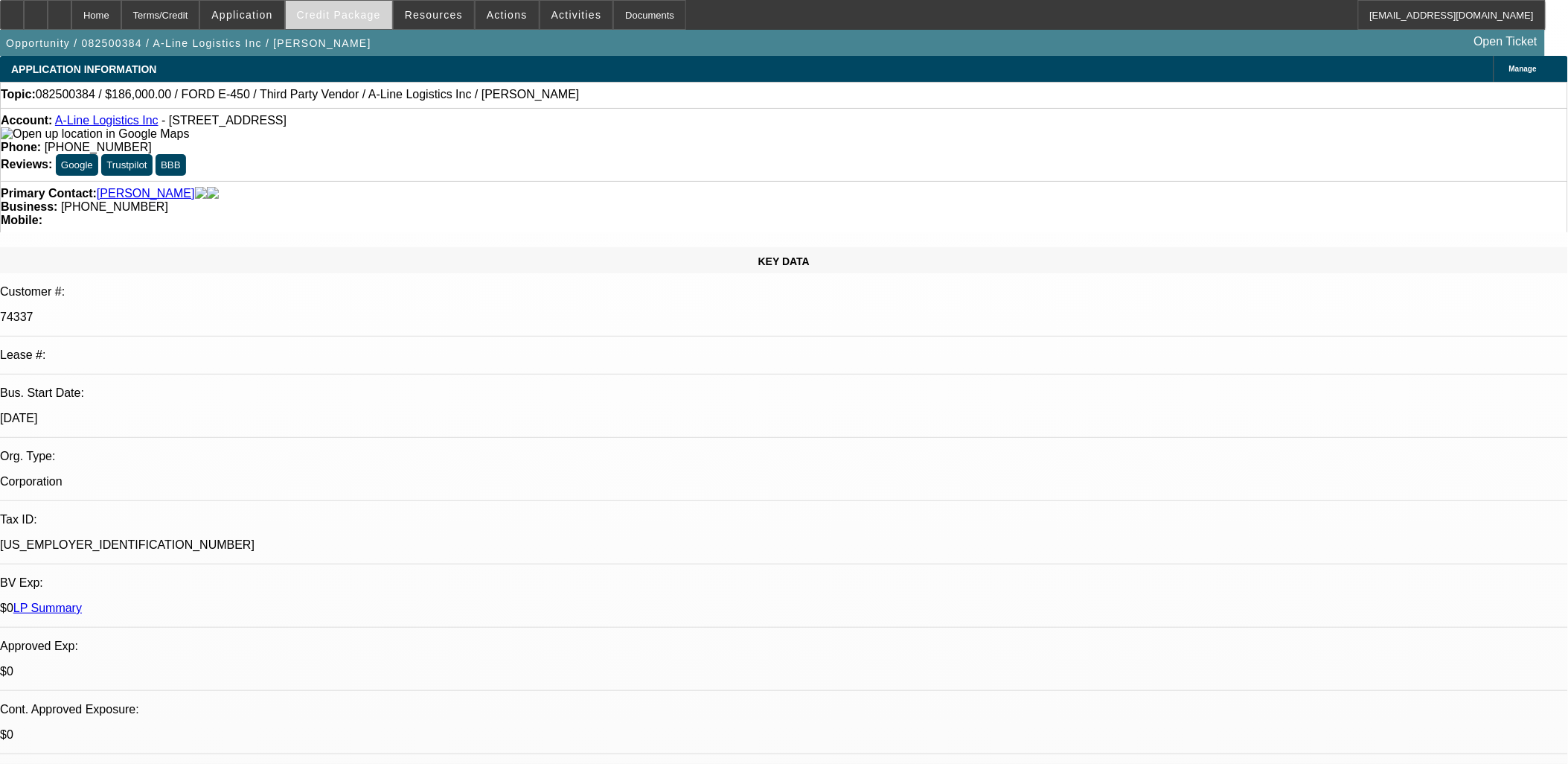
select select "0"
select select "0.1"
select select "0"
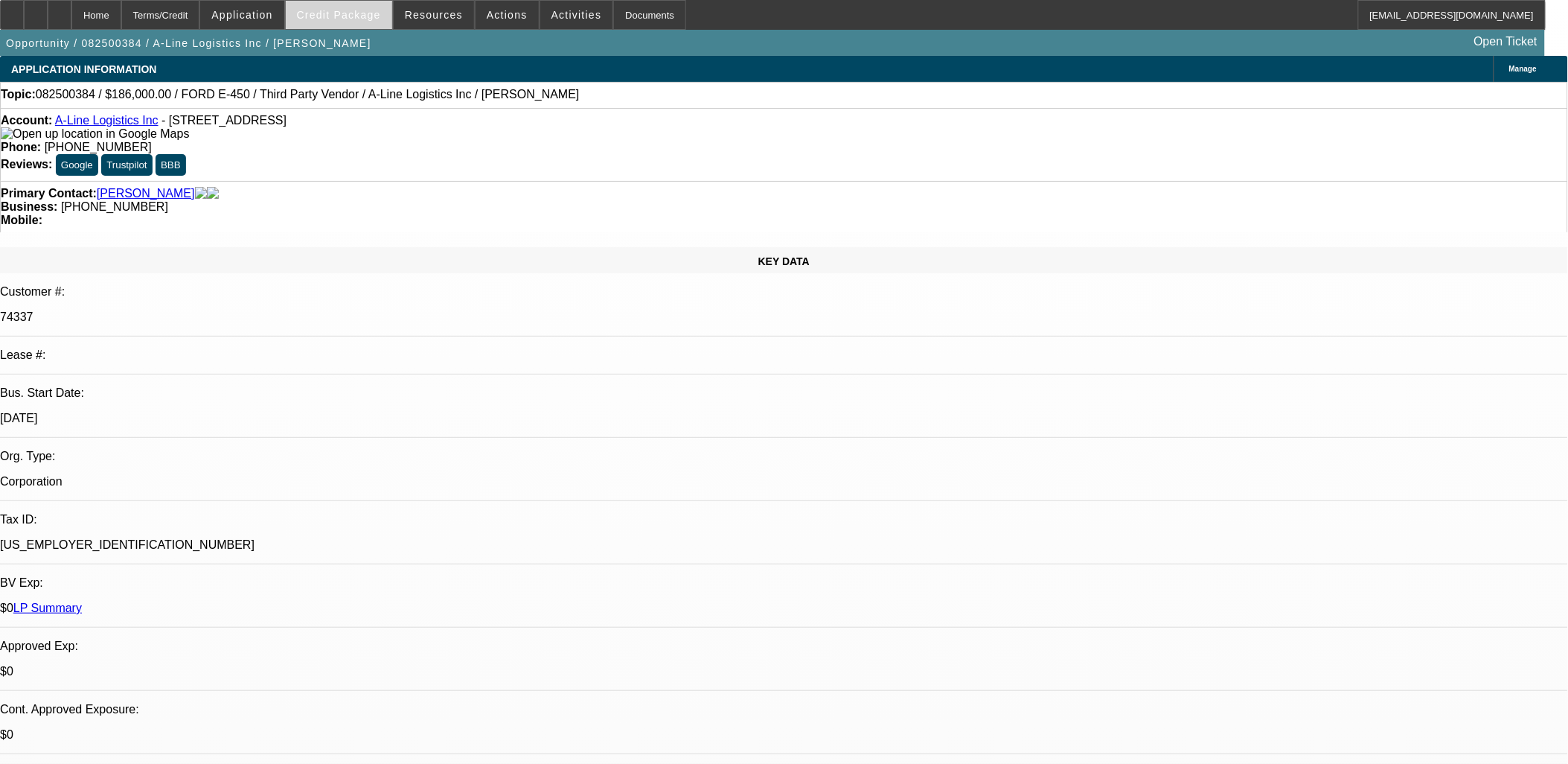
select select "0.1"
select select "1"
select select "4"
select select "1"
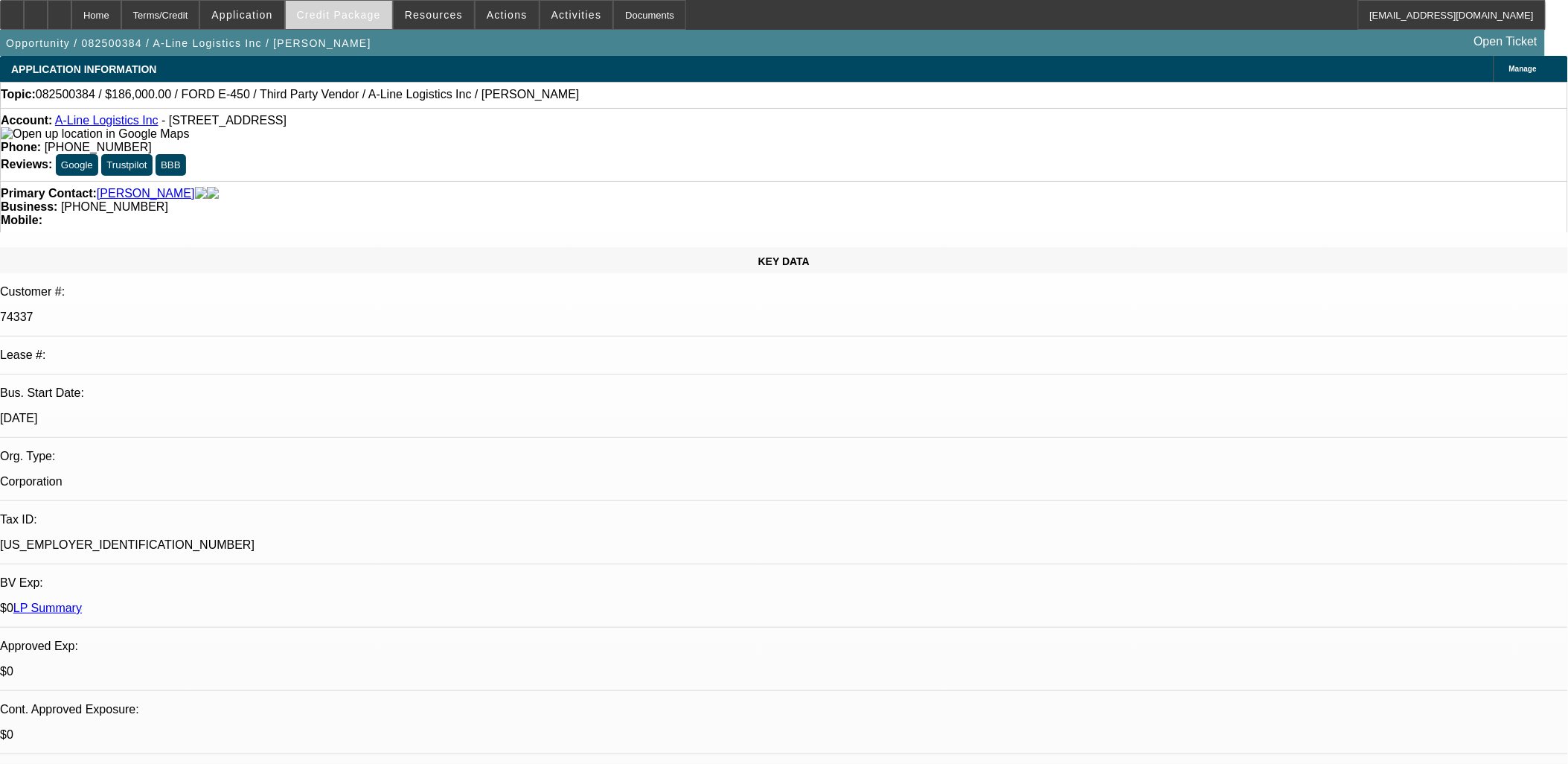
select select "1"
select select "4"
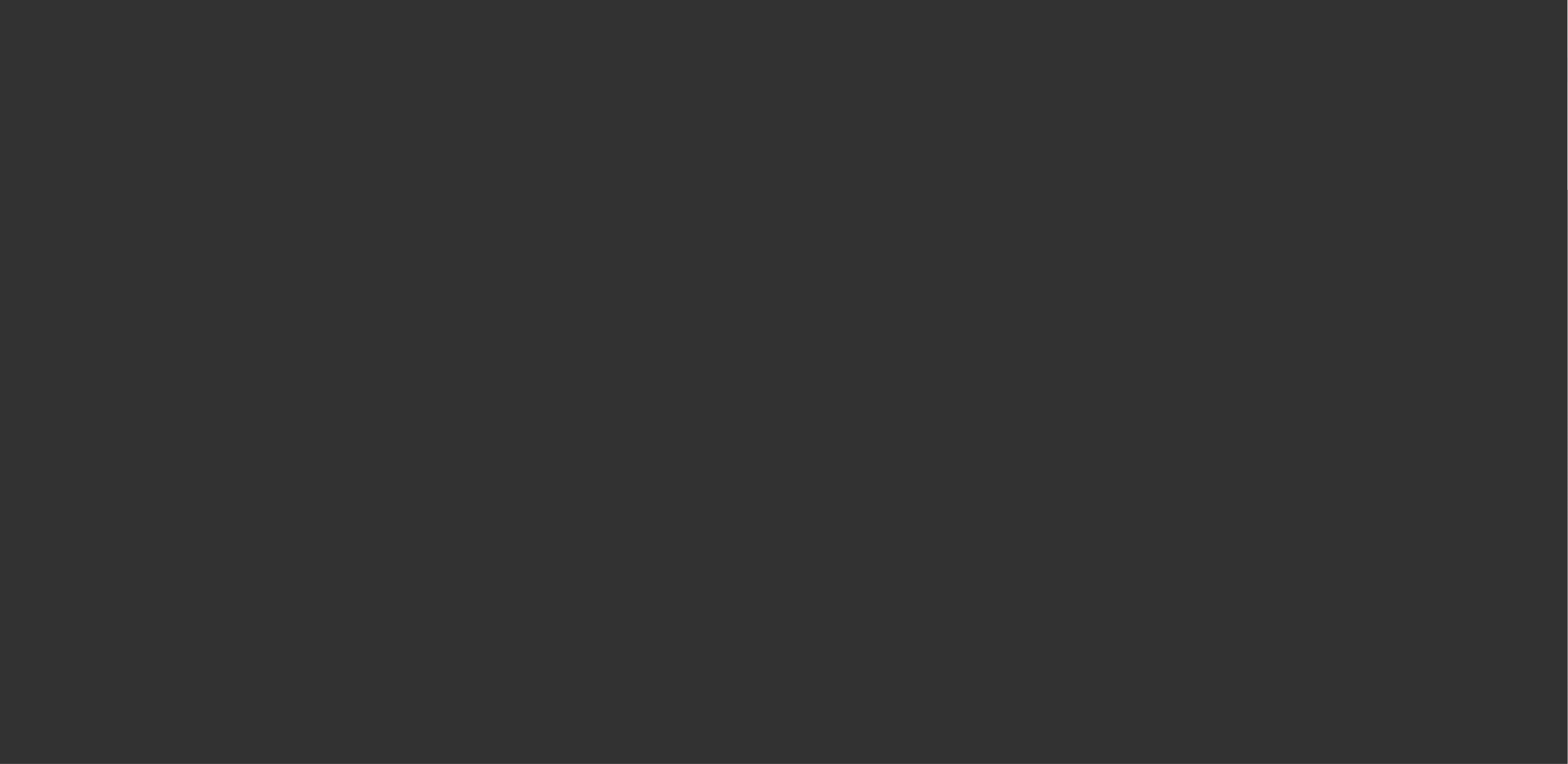
click at [752, 380] on div at bounding box center [784, 382] width 1568 height 764
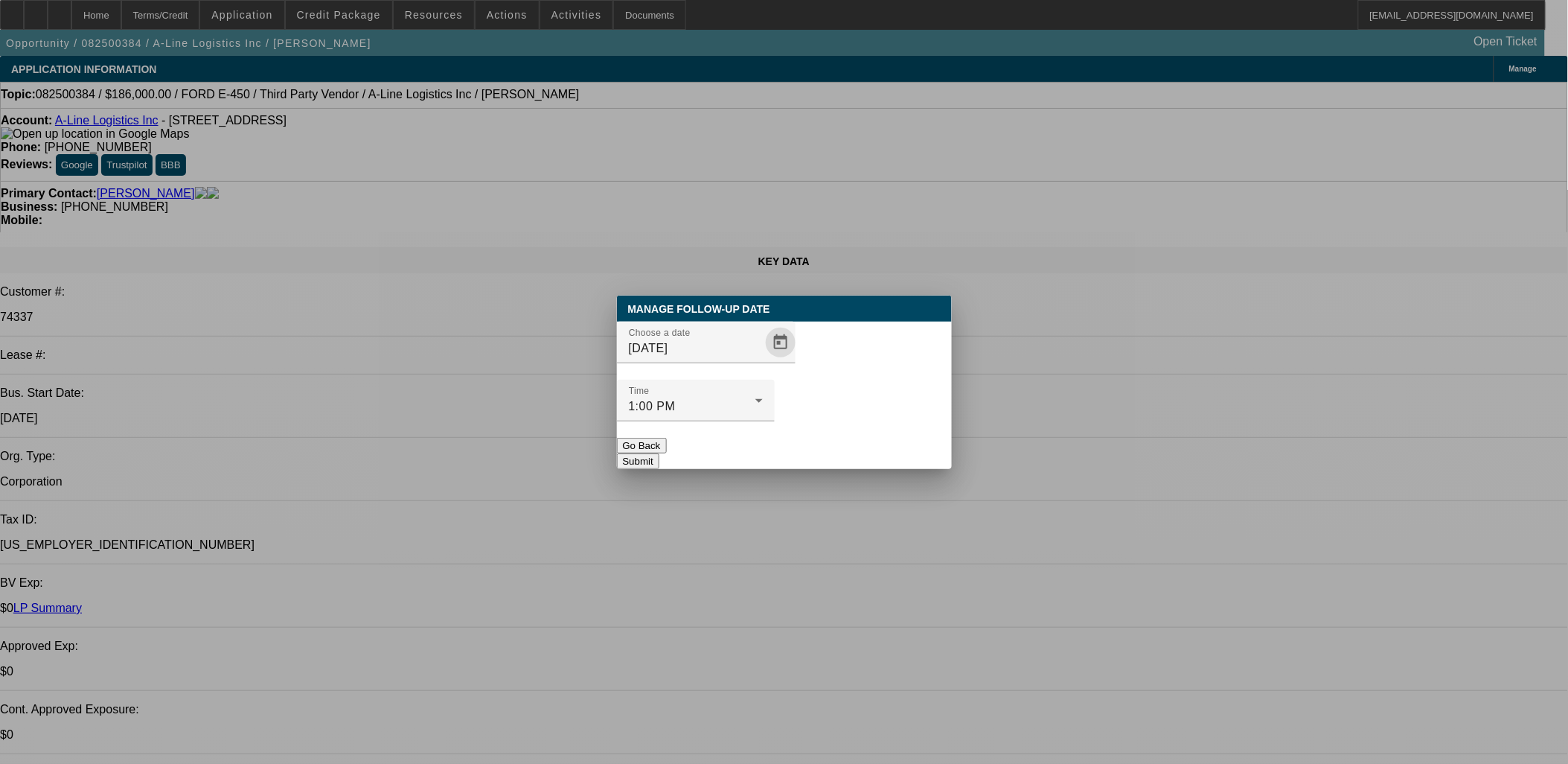
click at [763, 360] on span "Open calendar" at bounding box center [781, 342] width 36 height 36
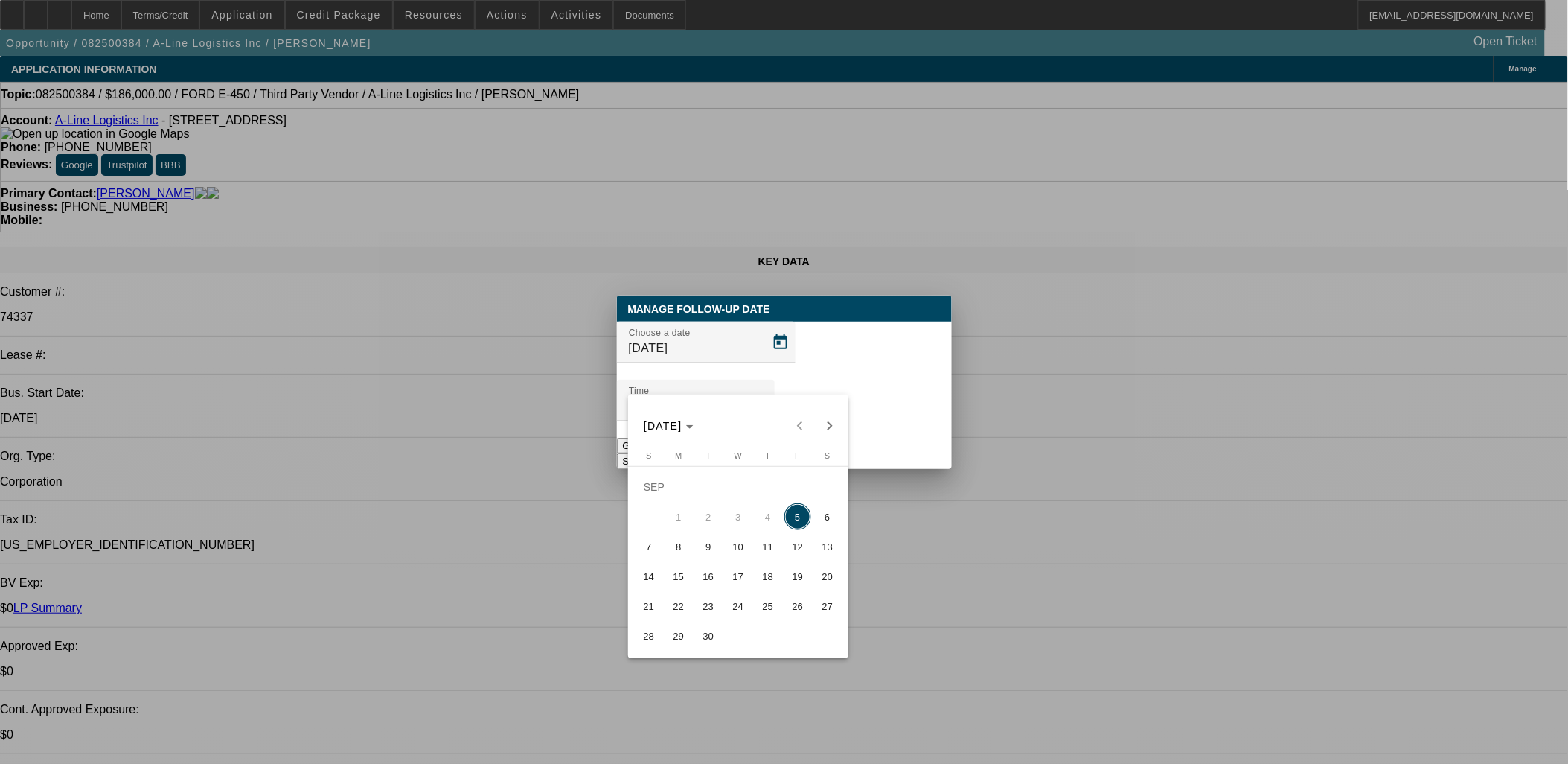
click at [681, 553] on span "8" at bounding box center [679, 546] width 27 height 27
type input "[DATE]"
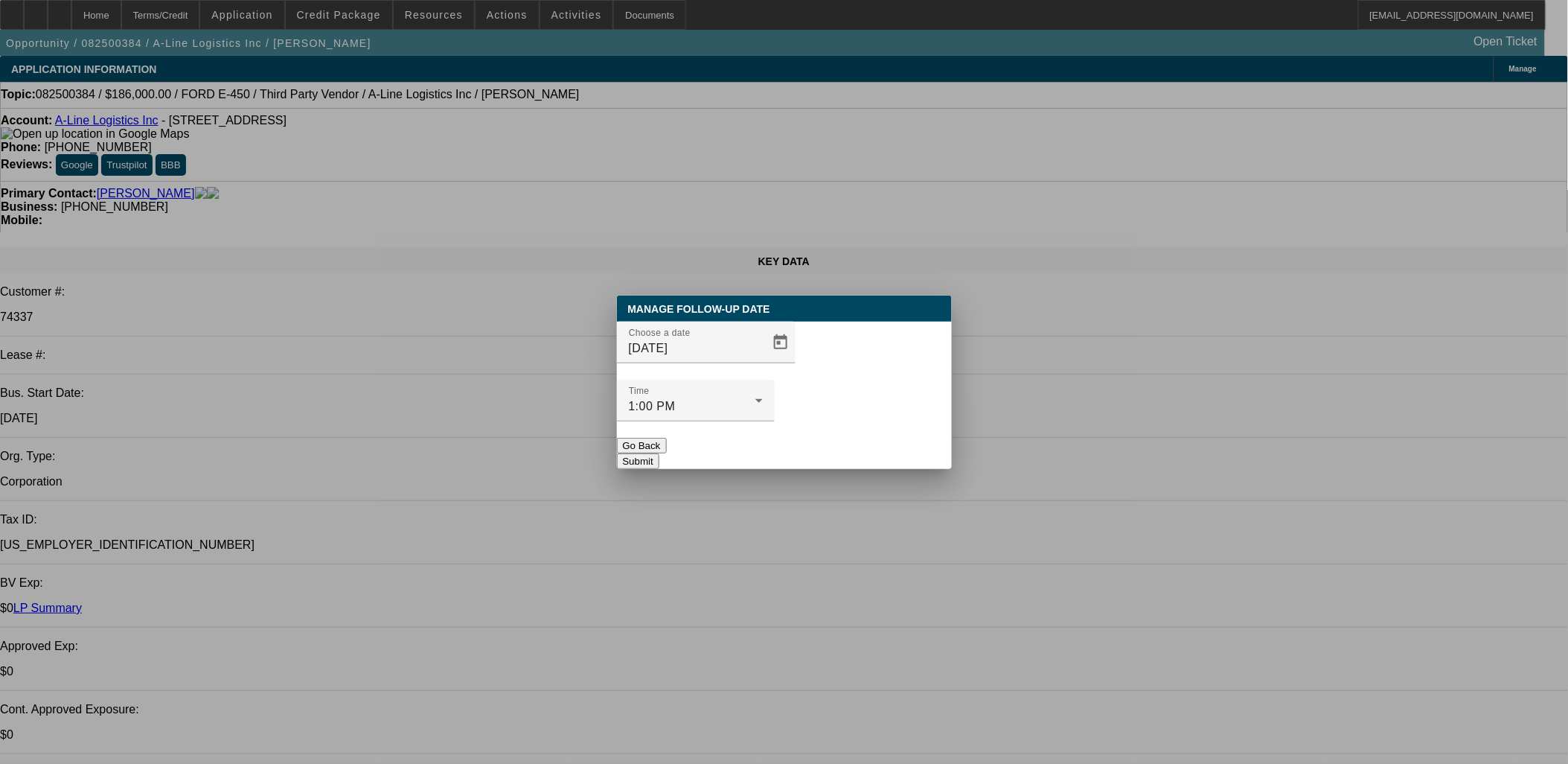
click at [660, 453] on button "Submit" at bounding box center [638, 461] width 43 height 16
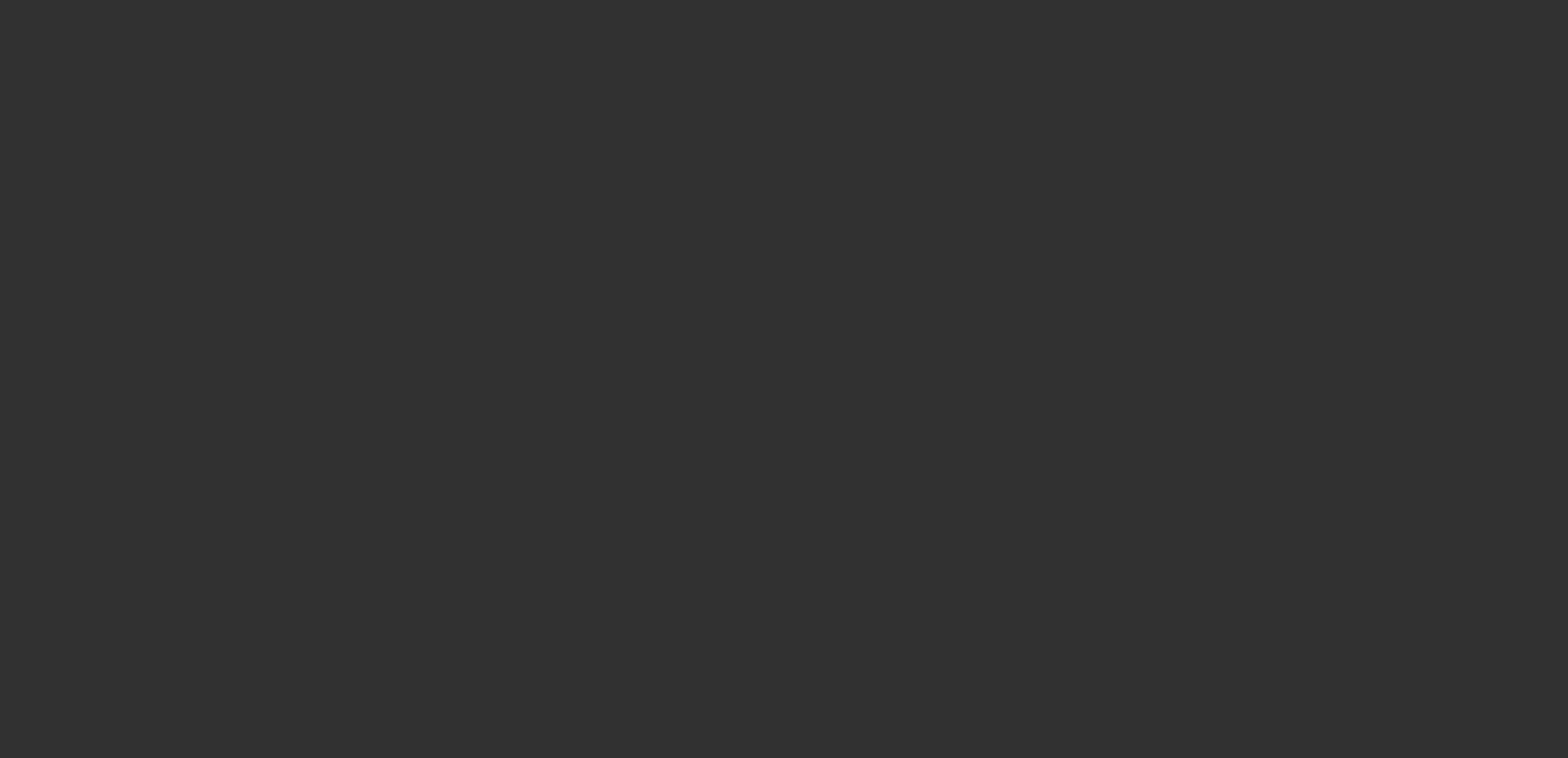
select select "0"
select select "0.1"
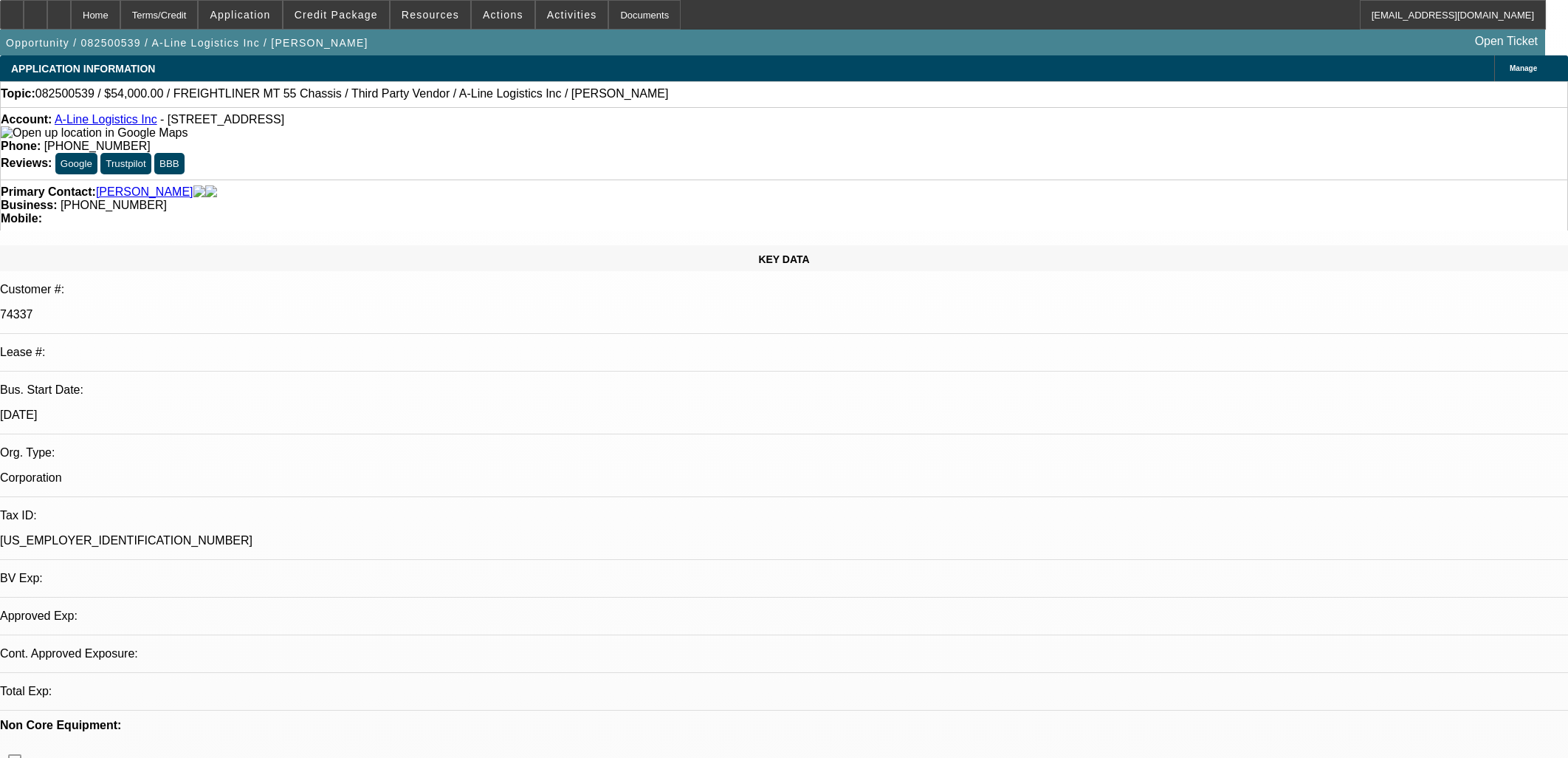
select select "1"
select select "4"
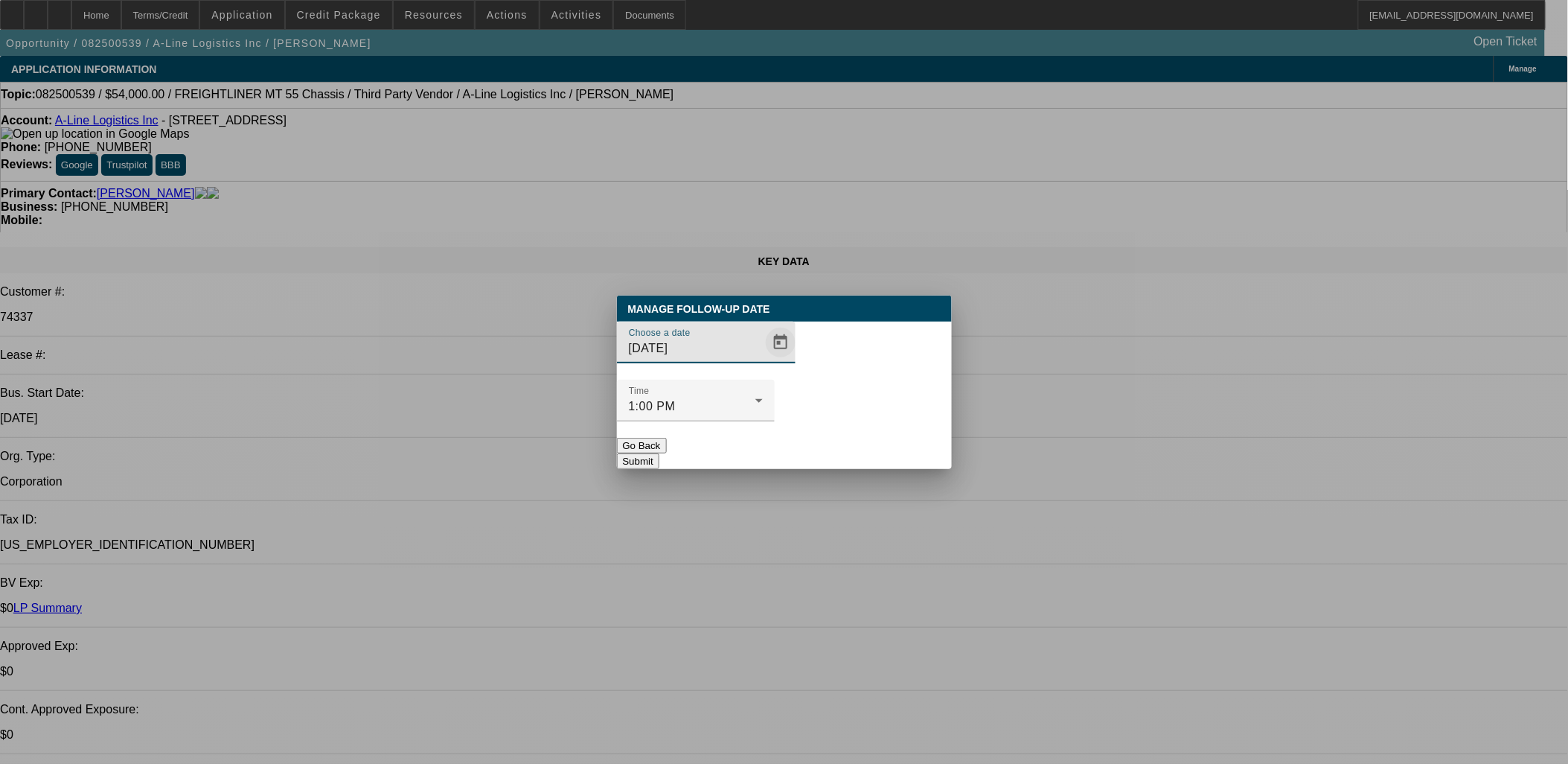
click at [763, 360] on span "Open calendar" at bounding box center [781, 342] width 36 height 36
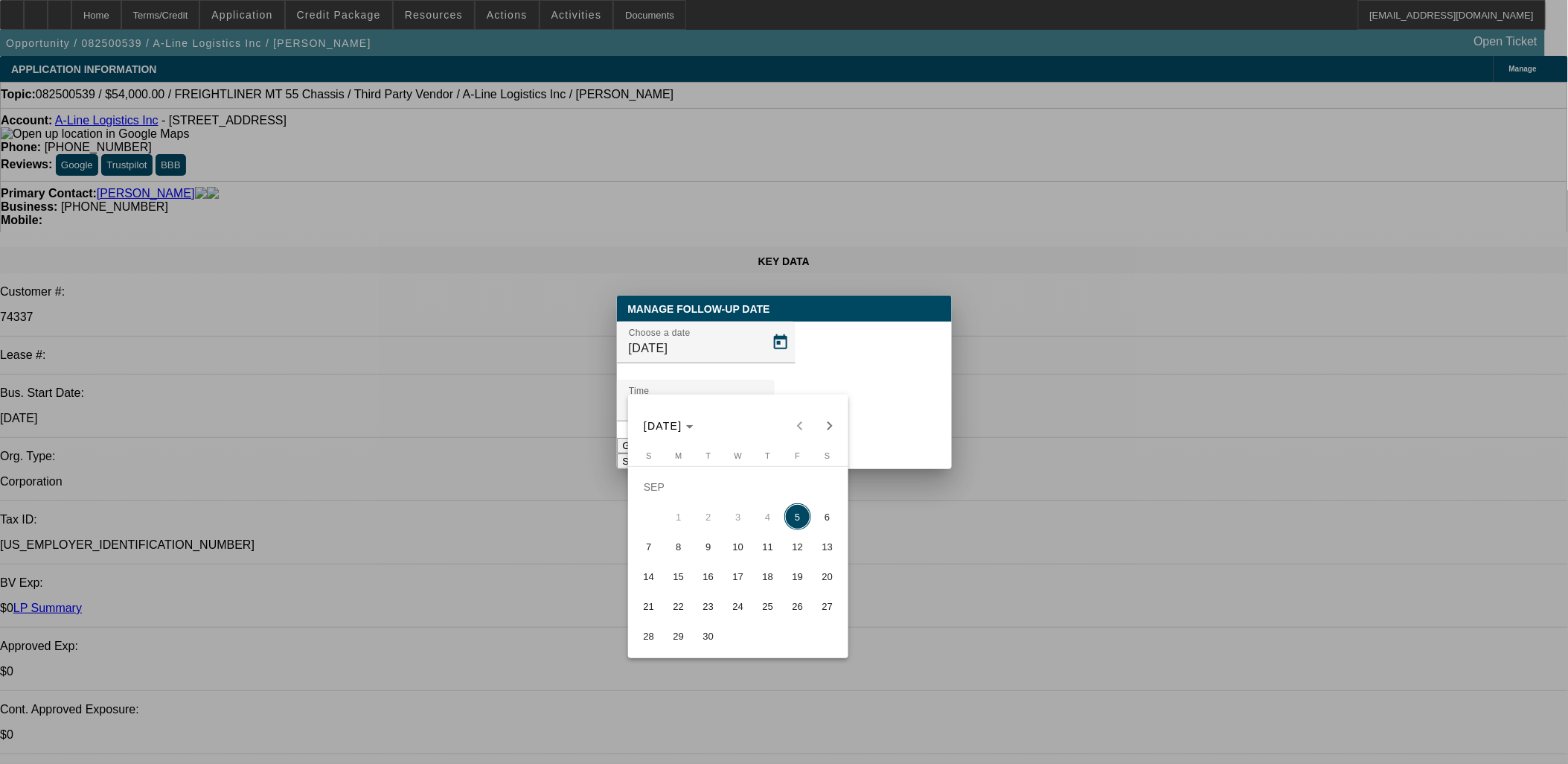
click at [686, 543] on span "8" at bounding box center [679, 546] width 27 height 27
type input "[DATE]"
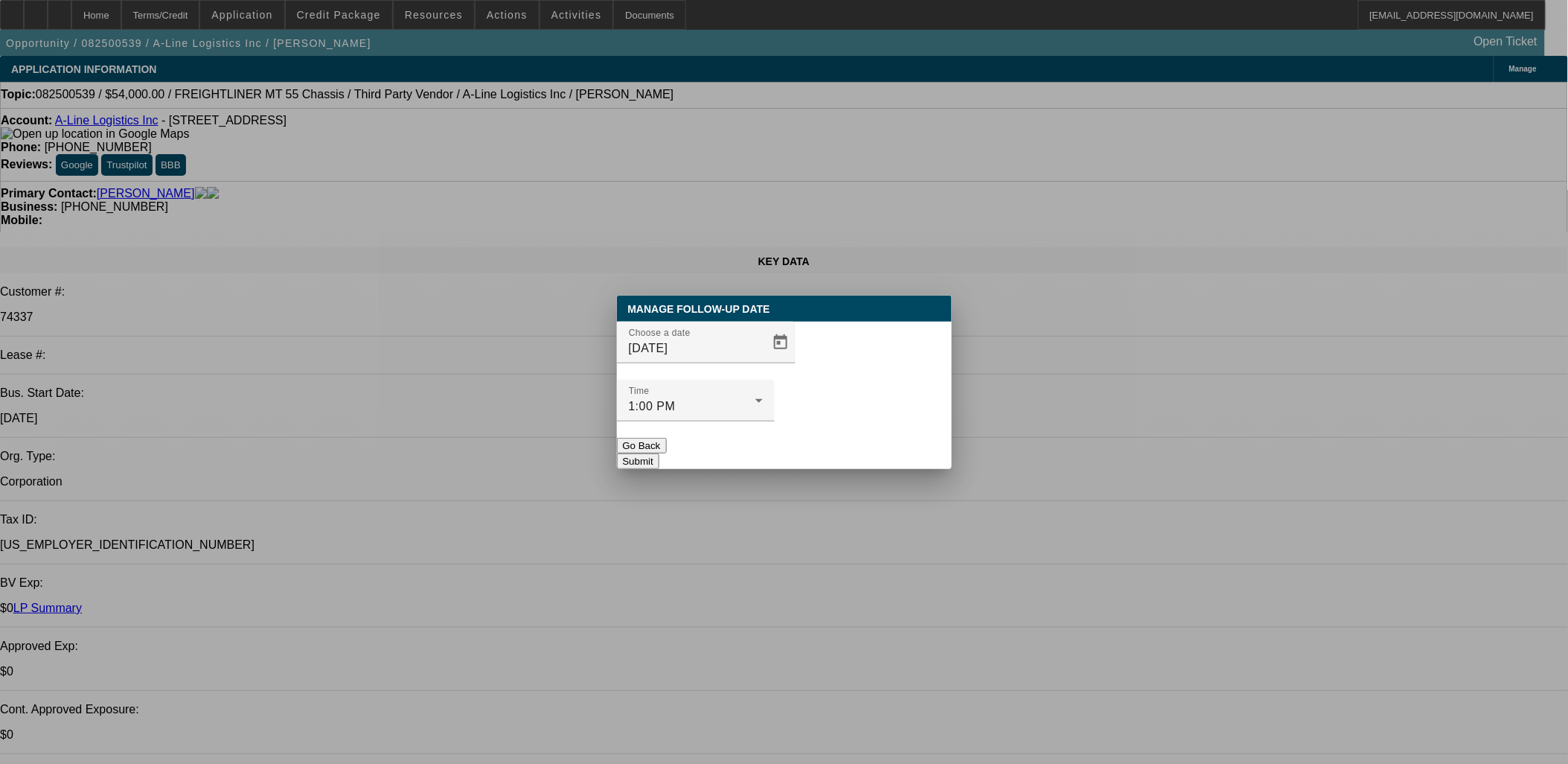
click at [660, 453] on button "Submit" at bounding box center [638, 461] width 43 height 16
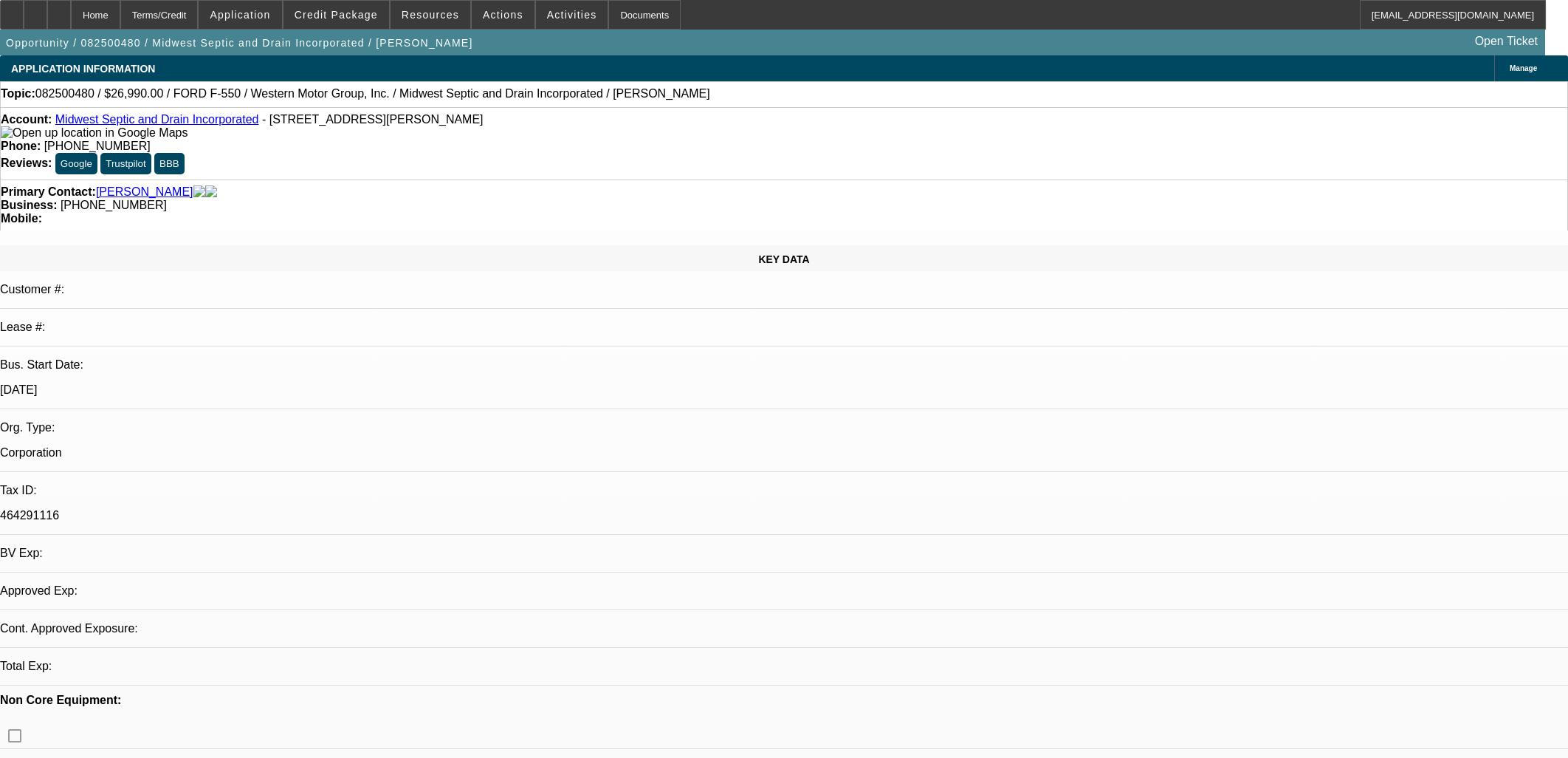
select select "0"
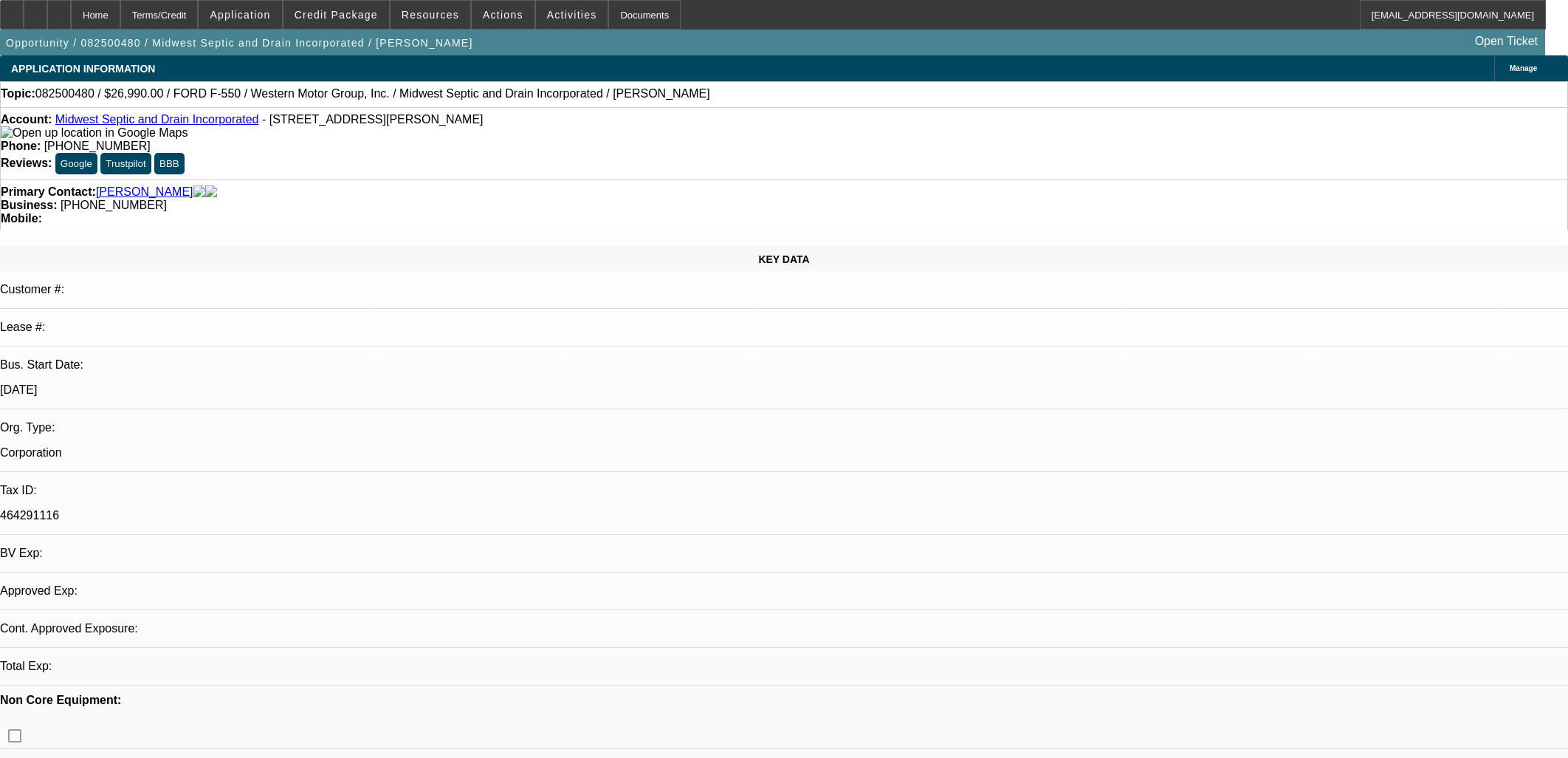
select select "0"
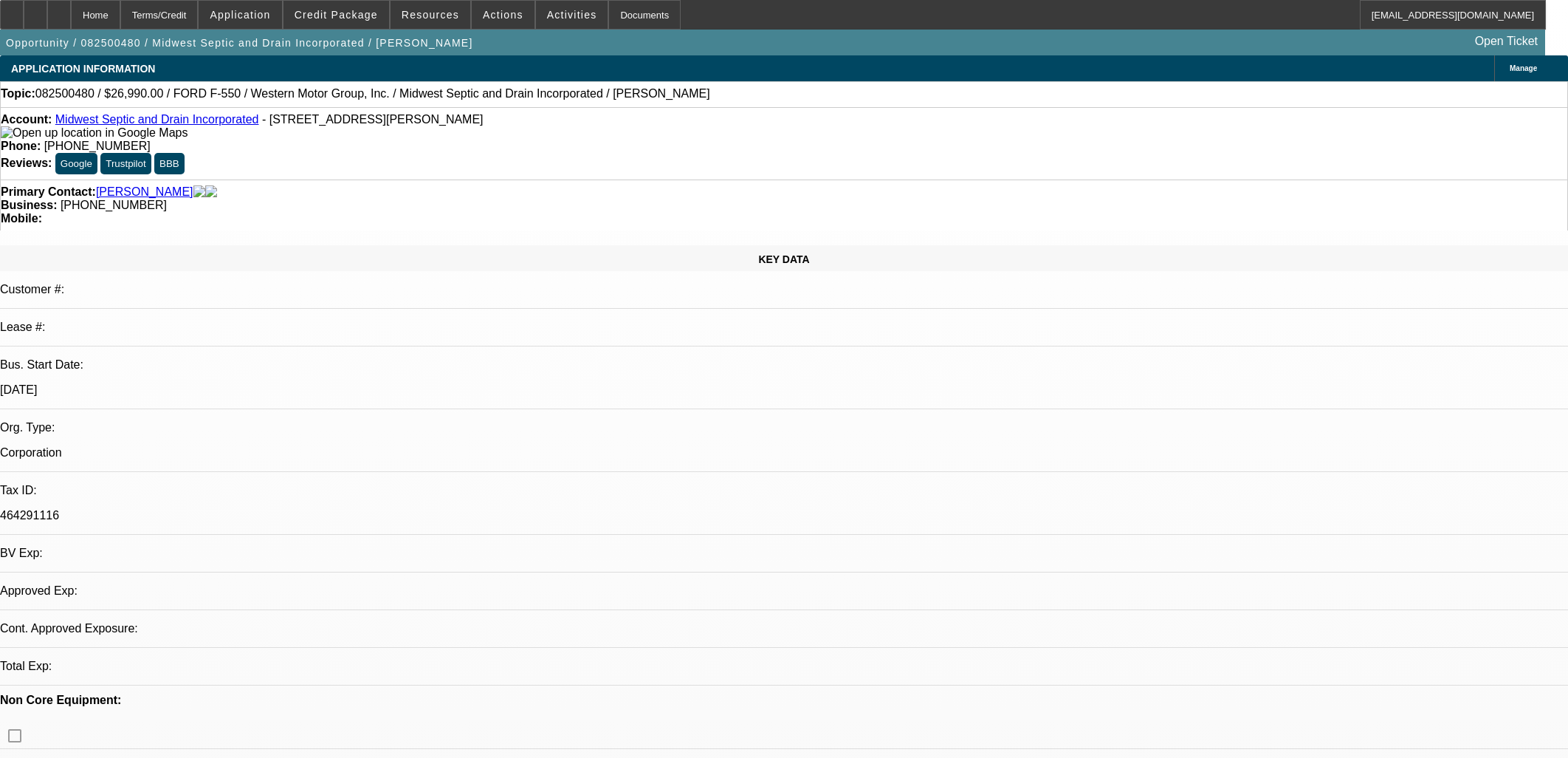
select select "0"
select select "1"
select select "6"
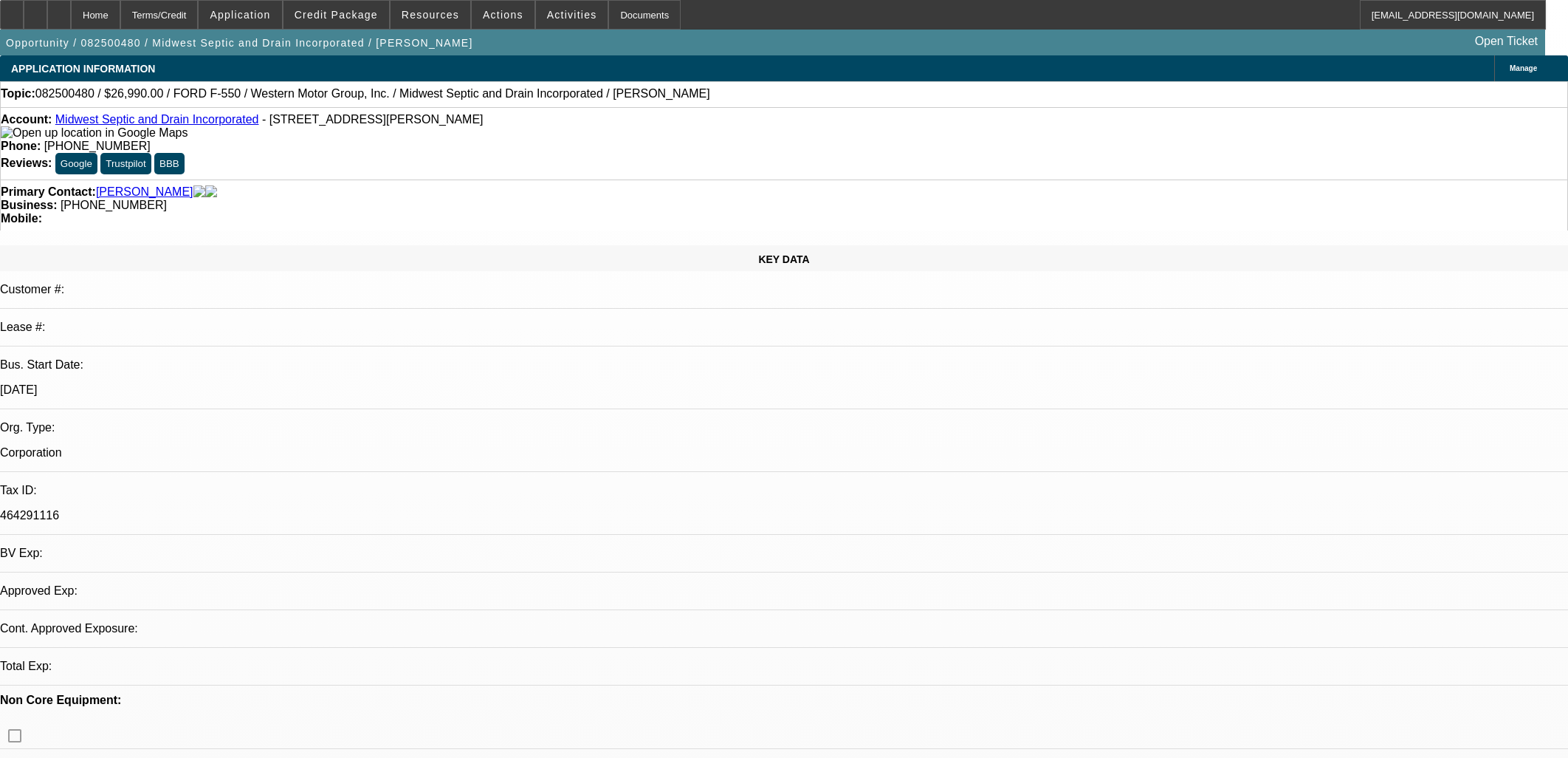
select select "1"
select select "6"
select select "1"
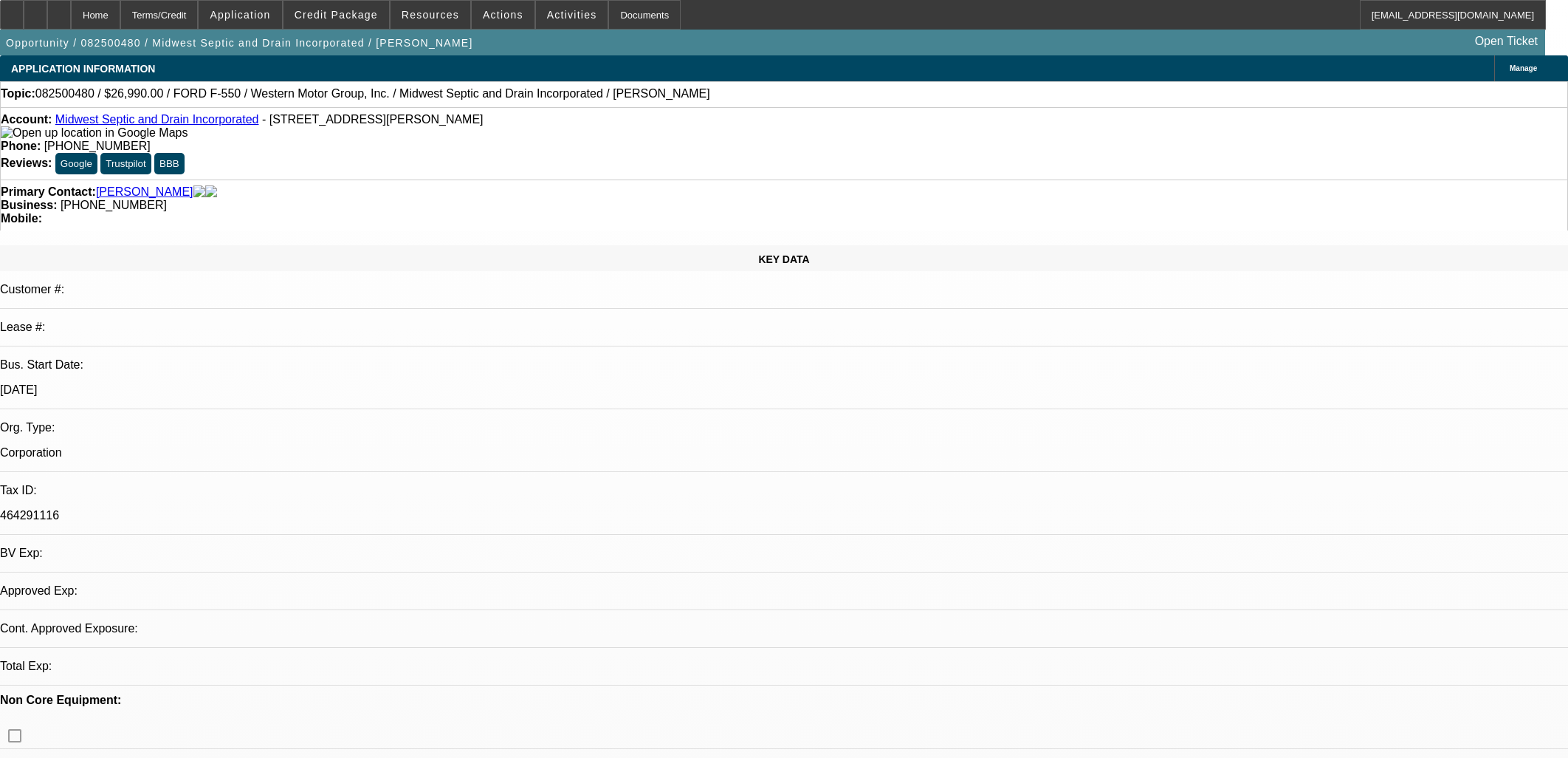
select select "6"
select select "1"
select select "6"
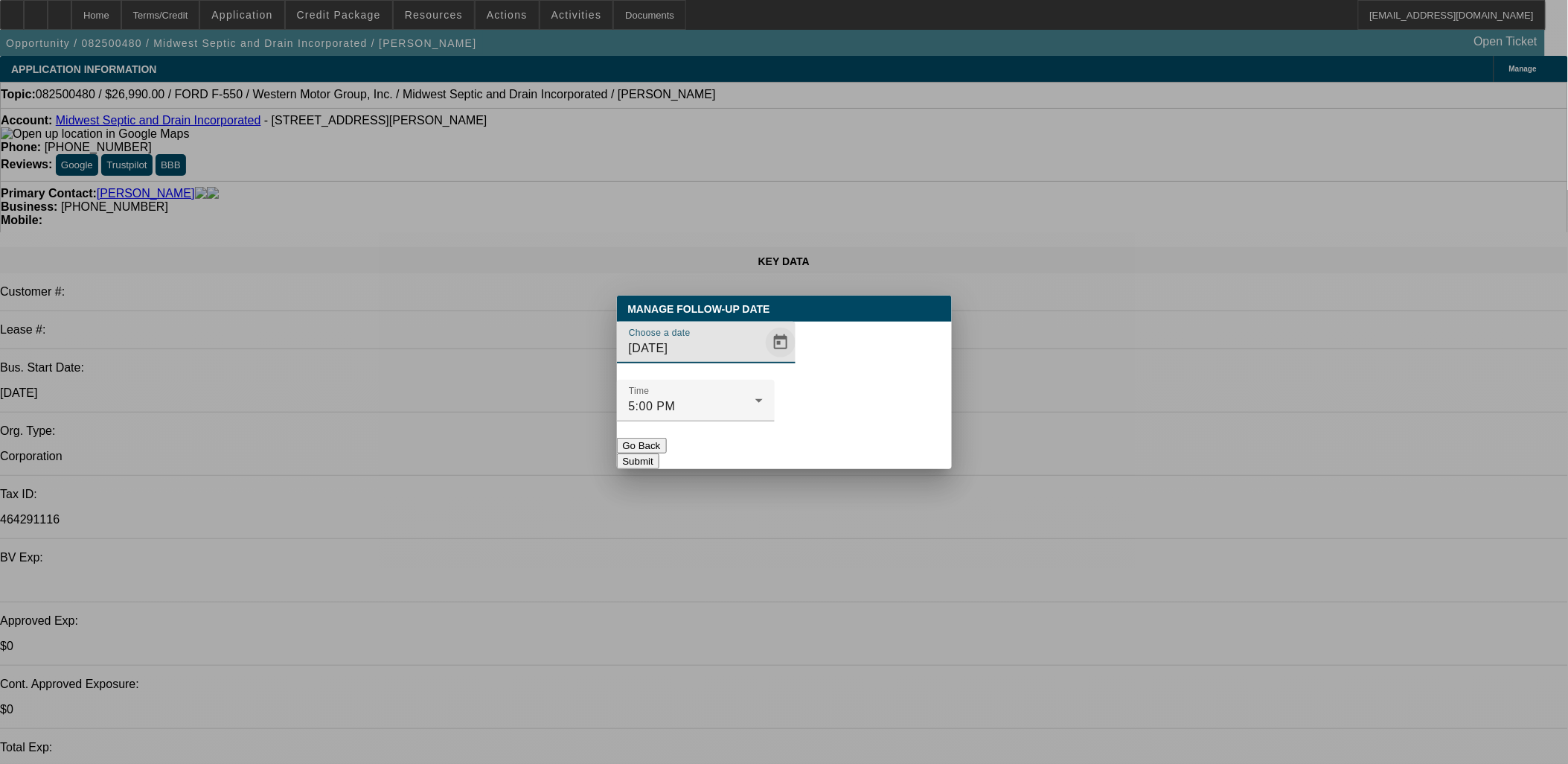
click at [763, 360] on span "Open calendar" at bounding box center [781, 342] width 36 height 36
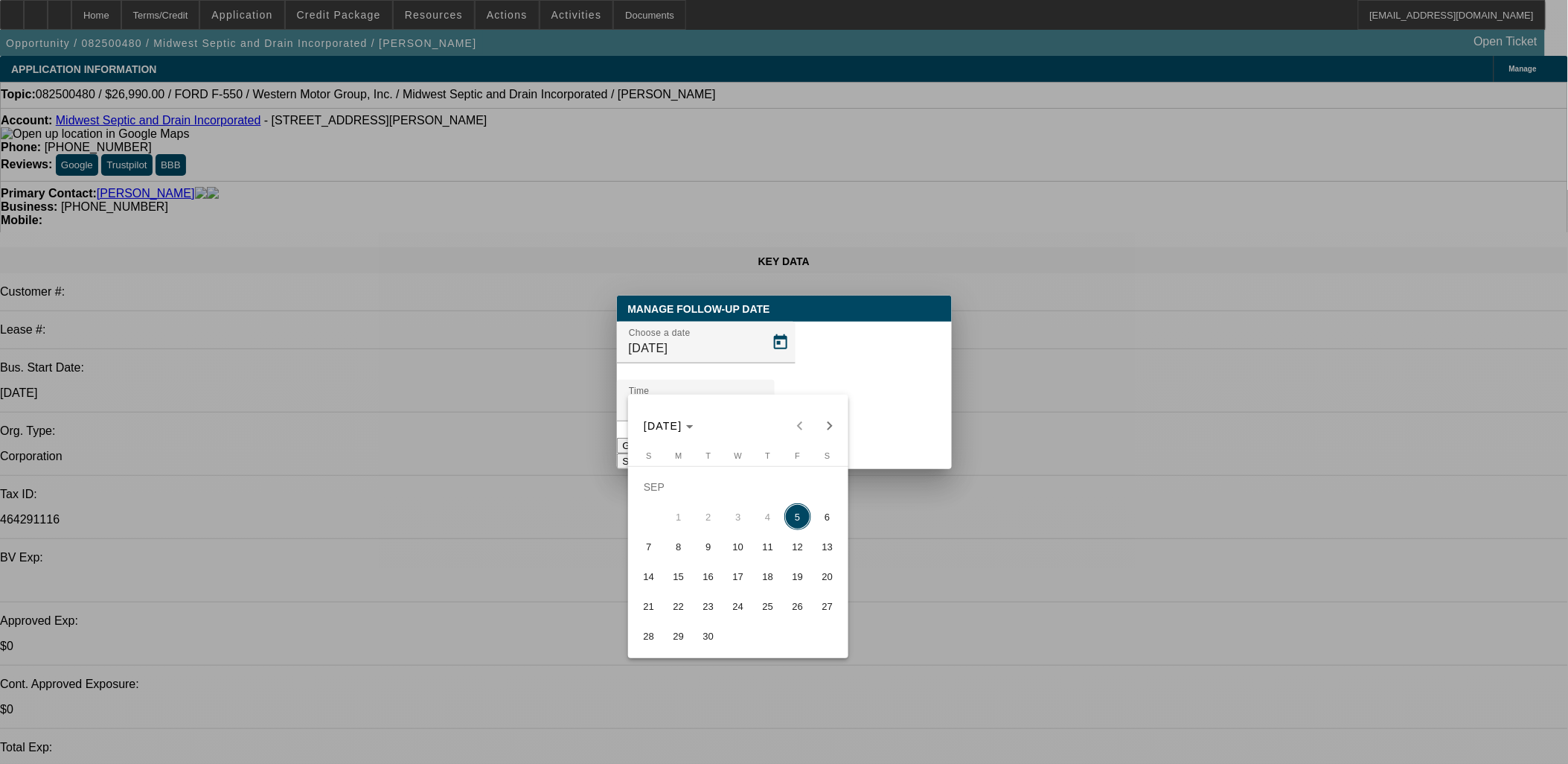
click at [701, 554] on span "9" at bounding box center [708, 546] width 27 height 27
type input "9/9/2025"
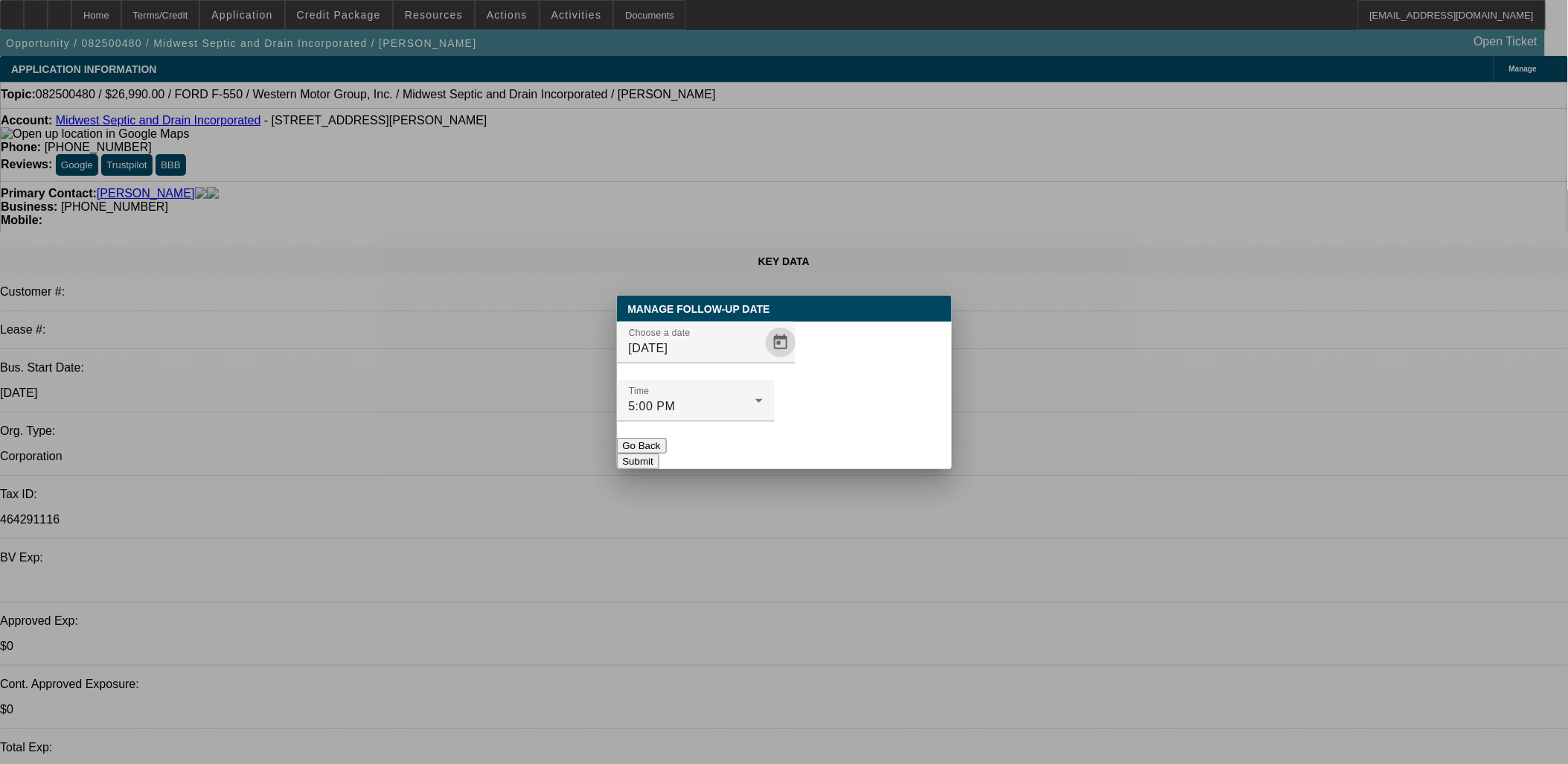
click at [660, 453] on button "Submit" at bounding box center [638, 461] width 43 height 16
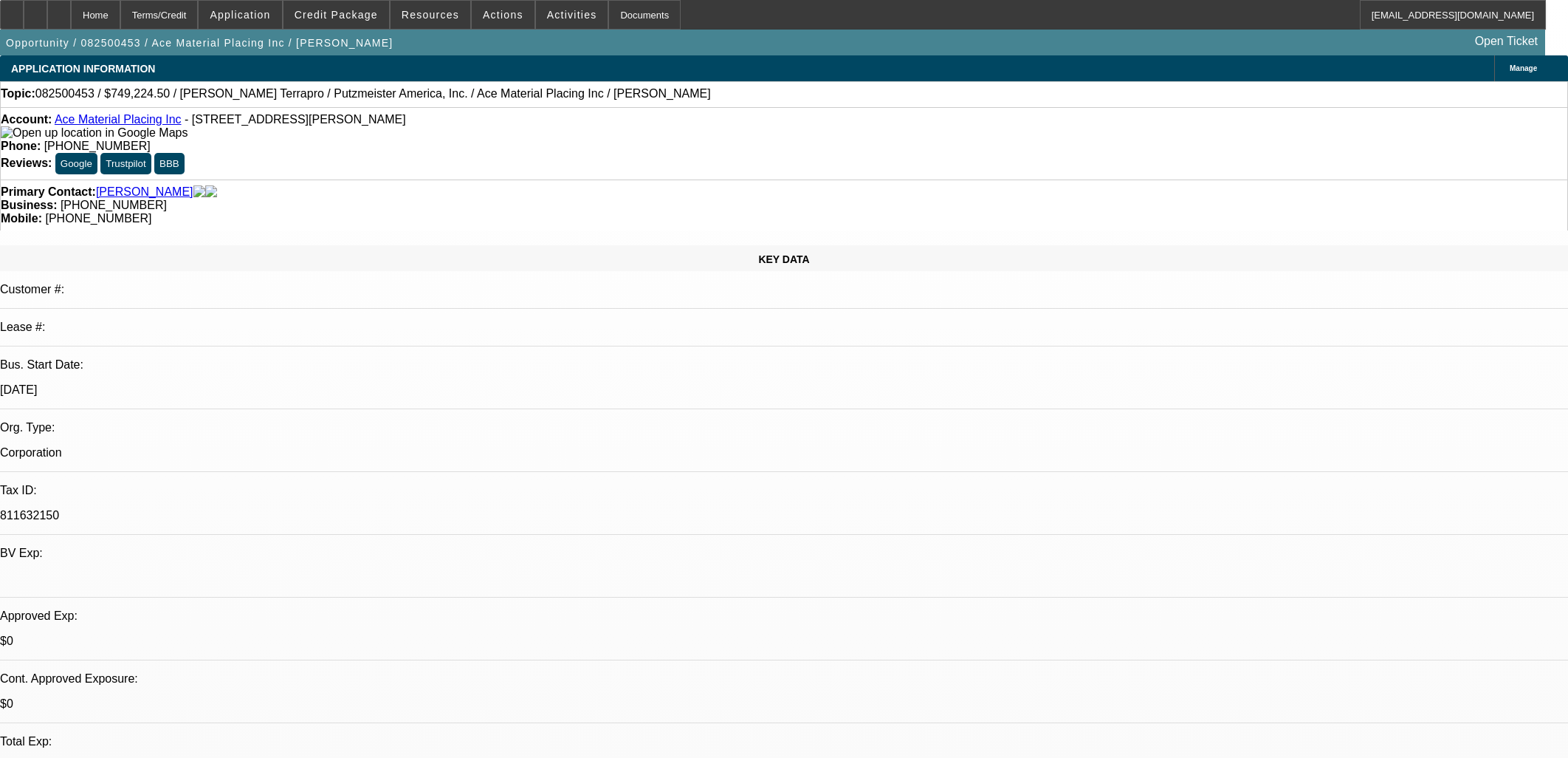
select select "0"
select select "6"
select select "0"
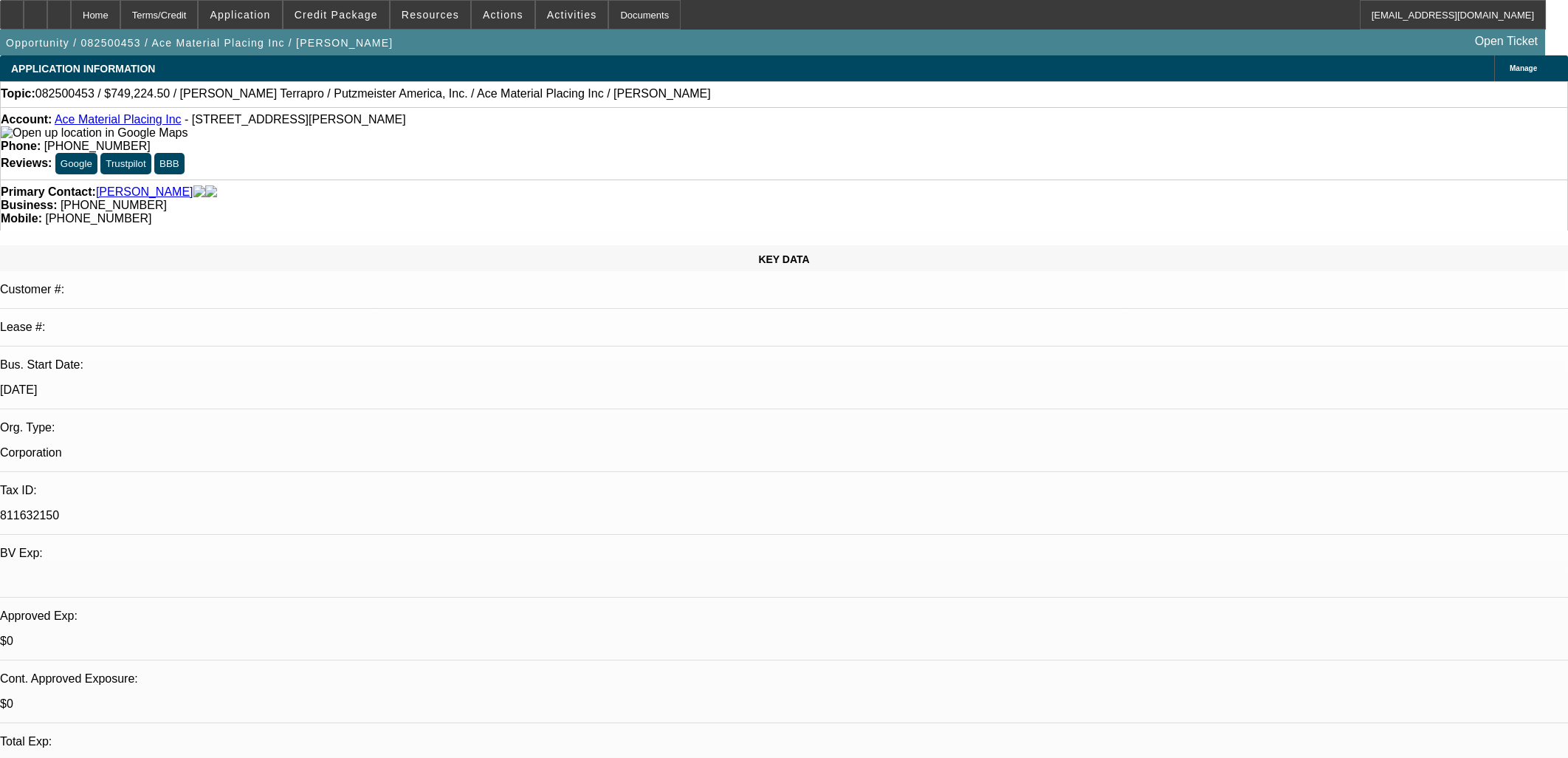
select select "0"
select select "6"
select select "0"
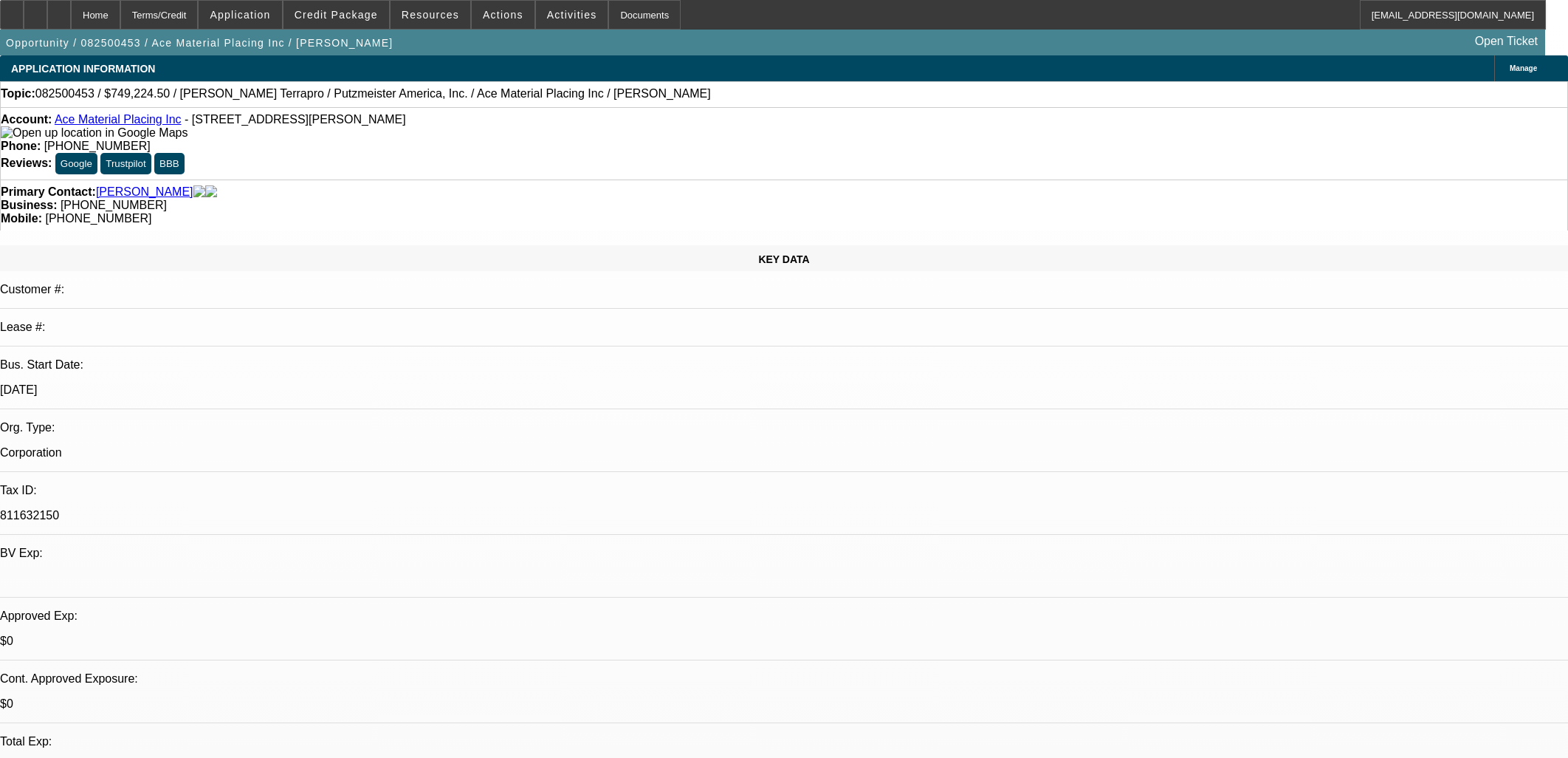
select select "0"
select select "6"
select select "0"
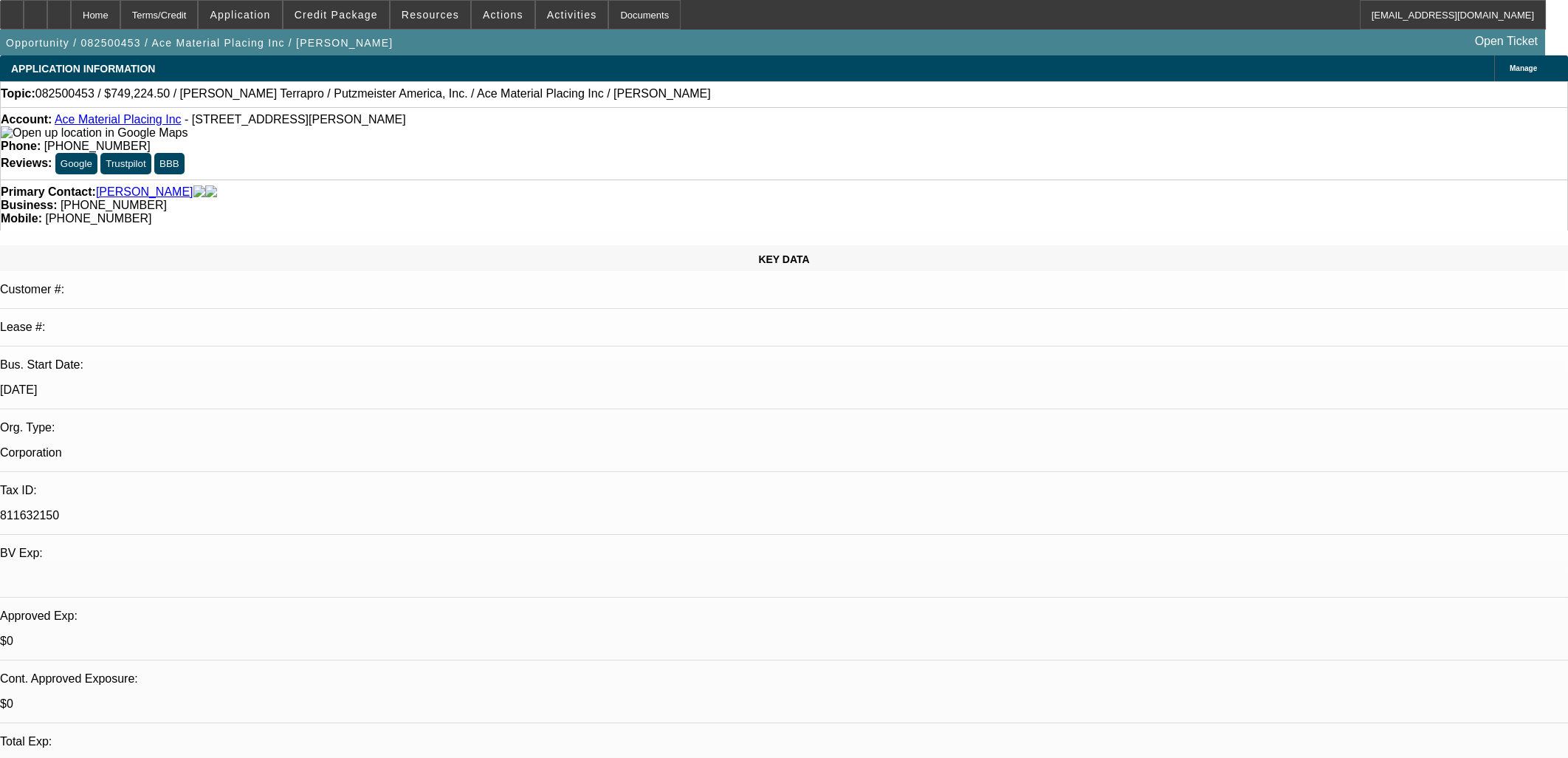
select select "6"
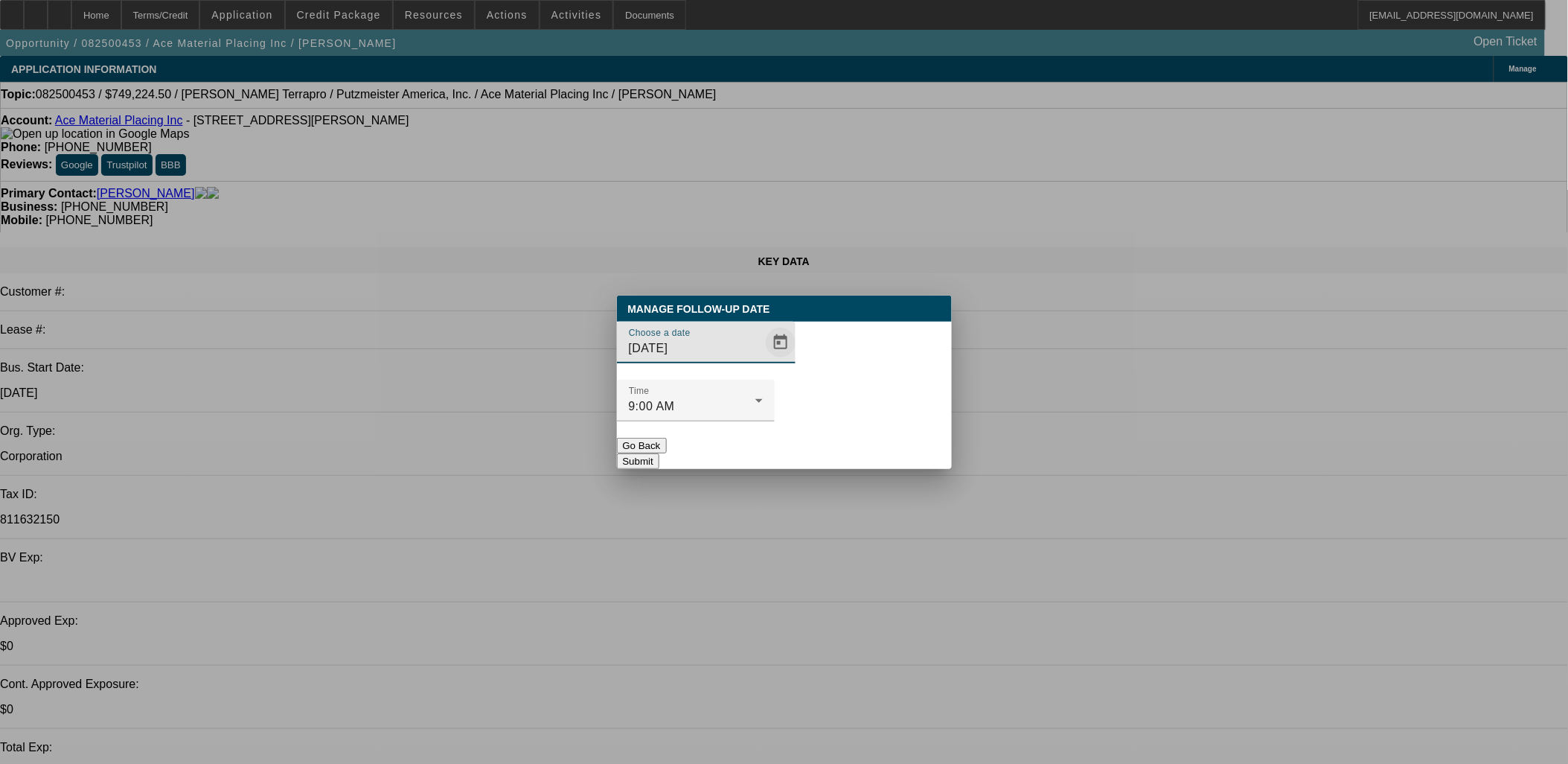
click at [763, 360] on span "Open calendar" at bounding box center [781, 342] width 36 height 36
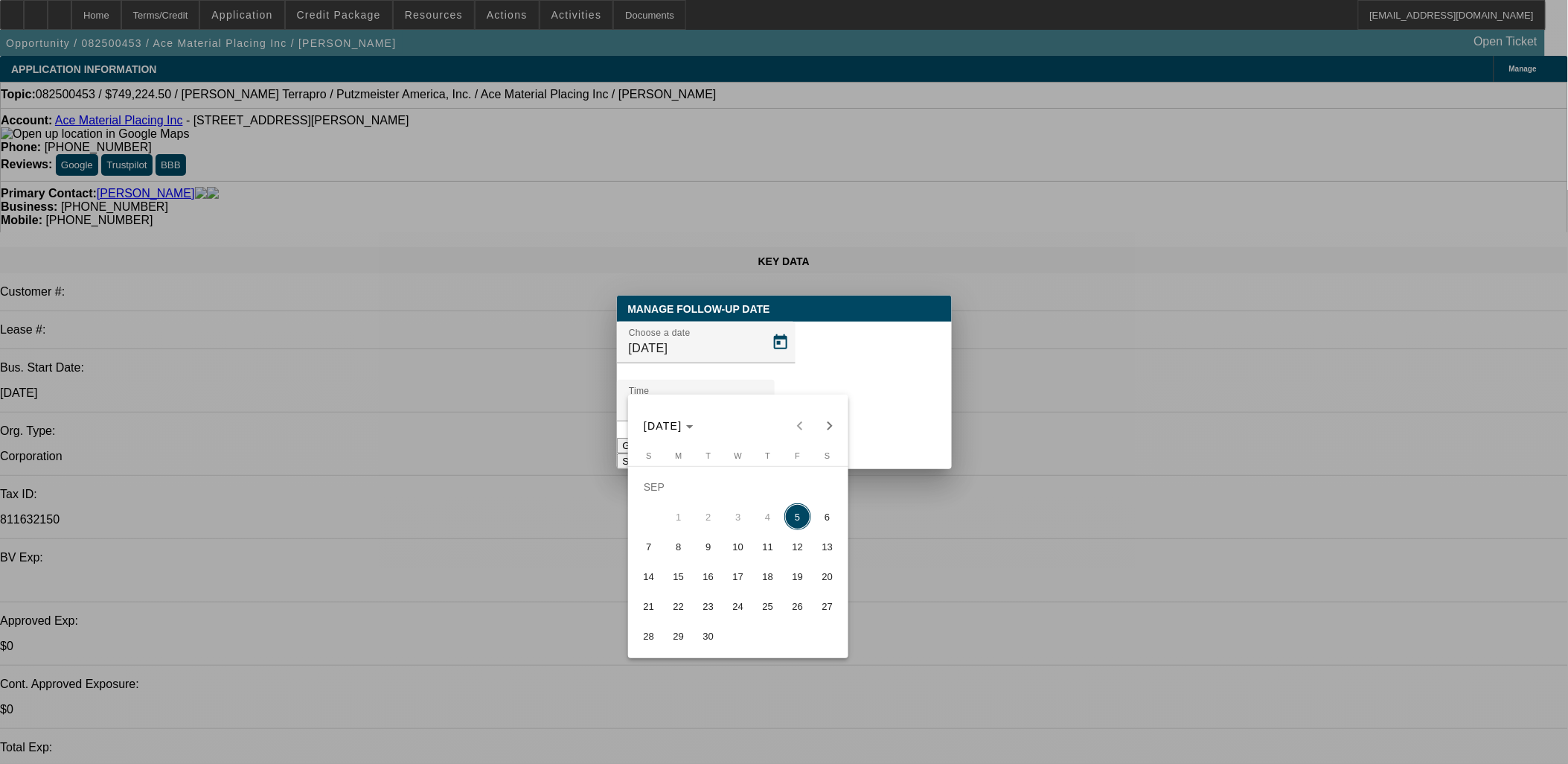
click at [690, 549] on span "8" at bounding box center [679, 546] width 27 height 27
type input "9/8/2025"
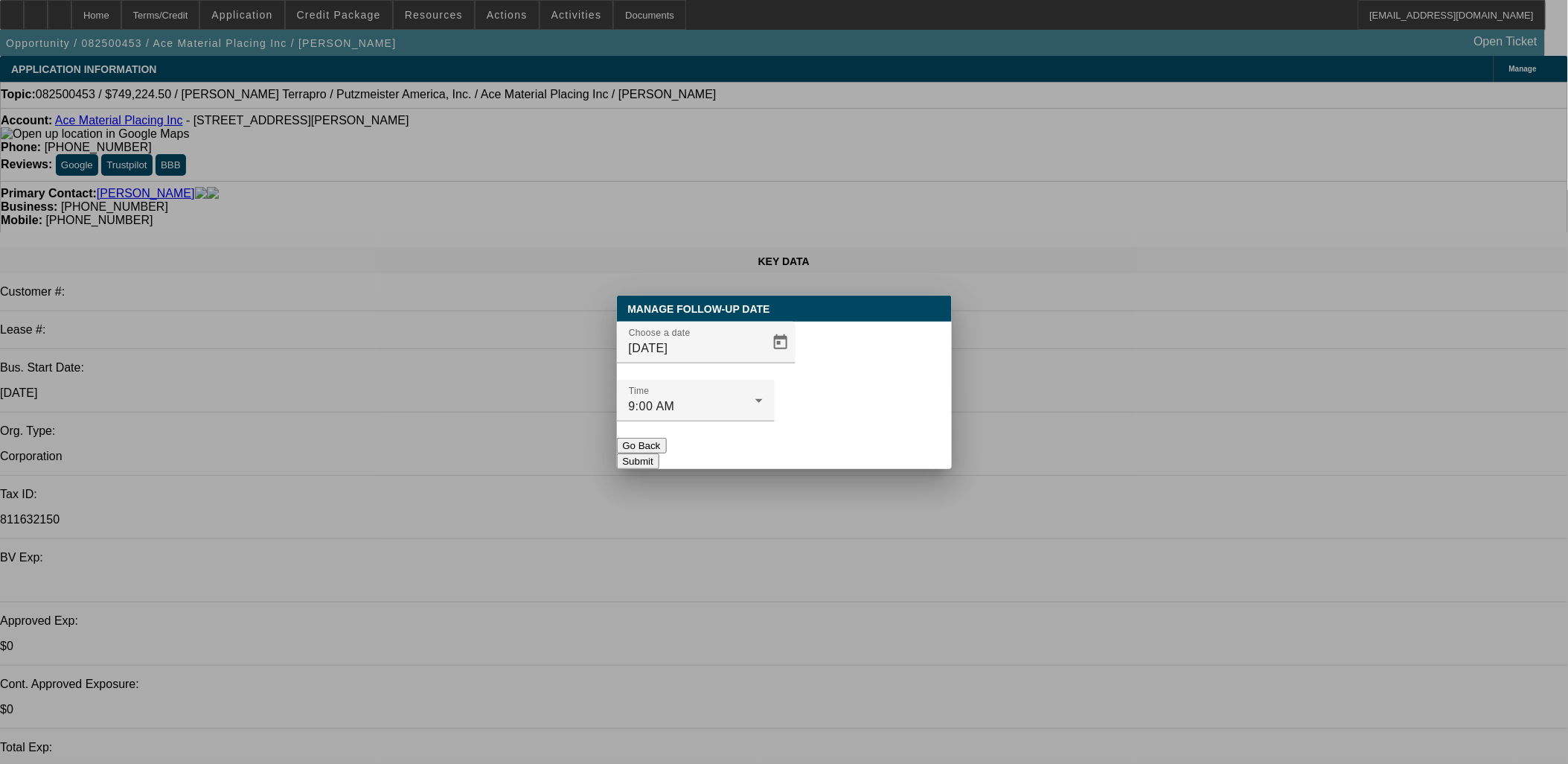
drag, startPoint x: 875, startPoint y: 417, endPoint x: 648, endPoint y: 41, distance: 439.2
click at [660, 453] on button "Submit" at bounding box center [638, 461] width 43 height 16
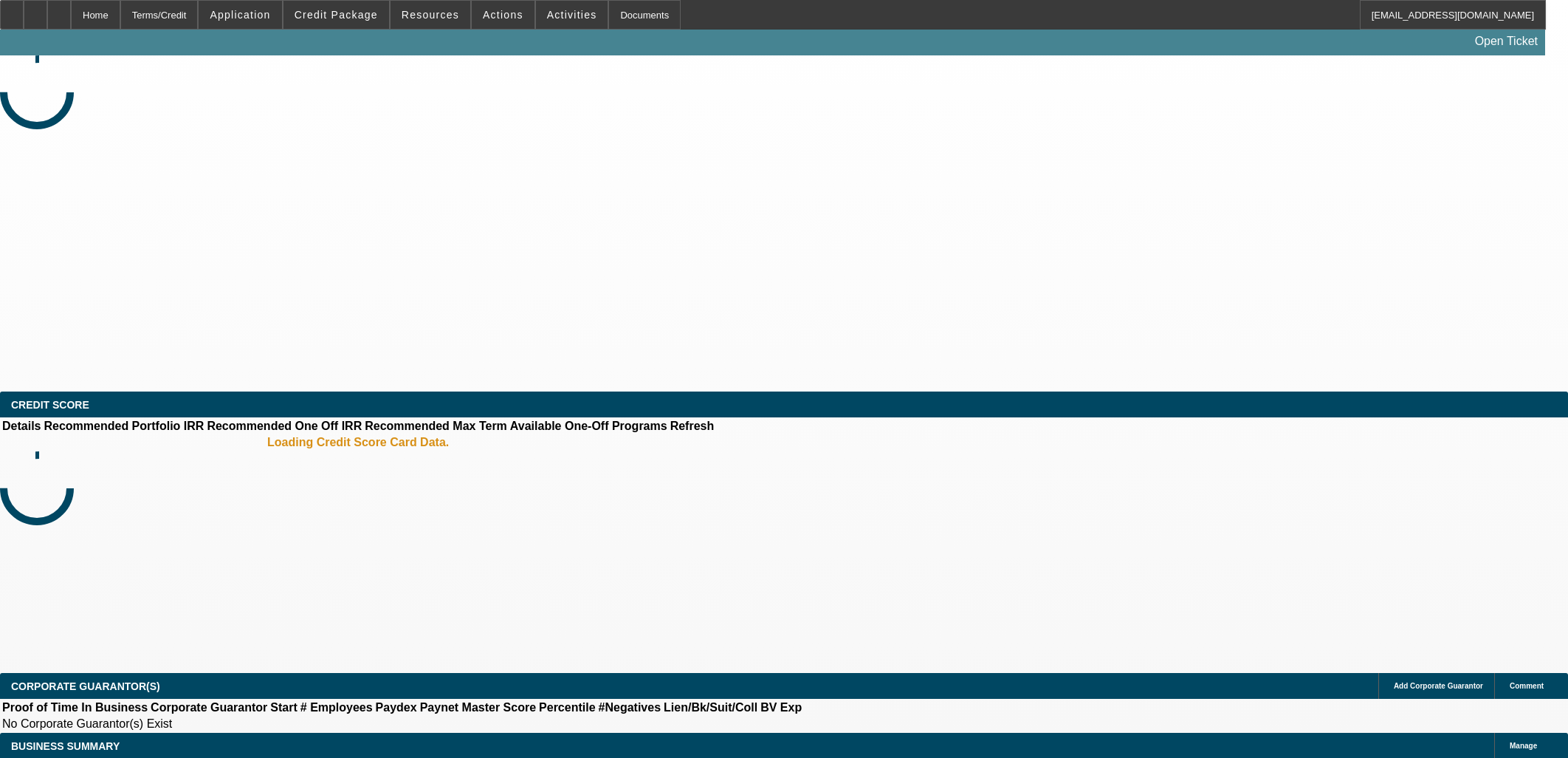
select select "0.2"
select select "2"
select select "0.1"
select select "0"
select select "2"
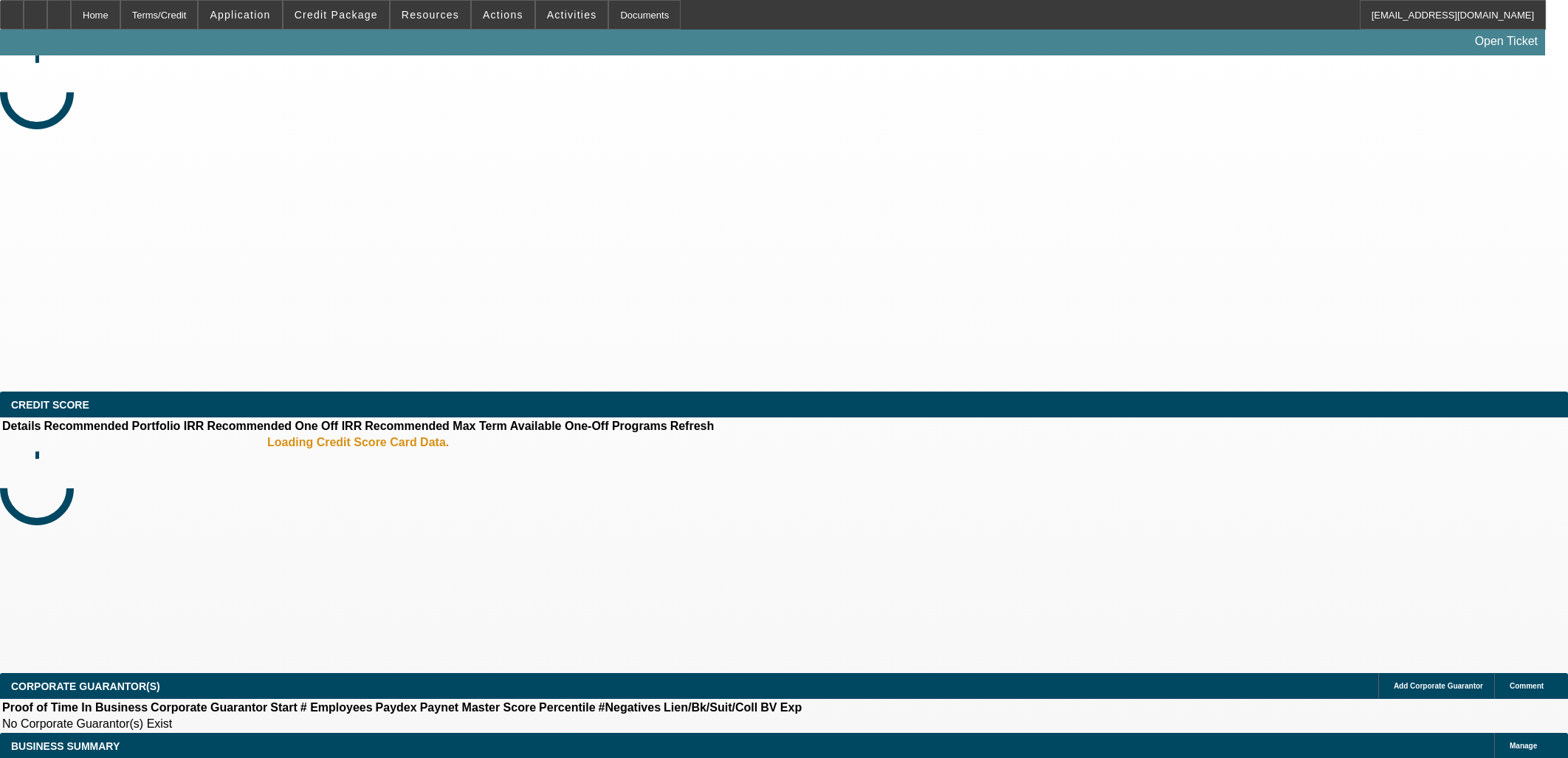
select select "0.1"
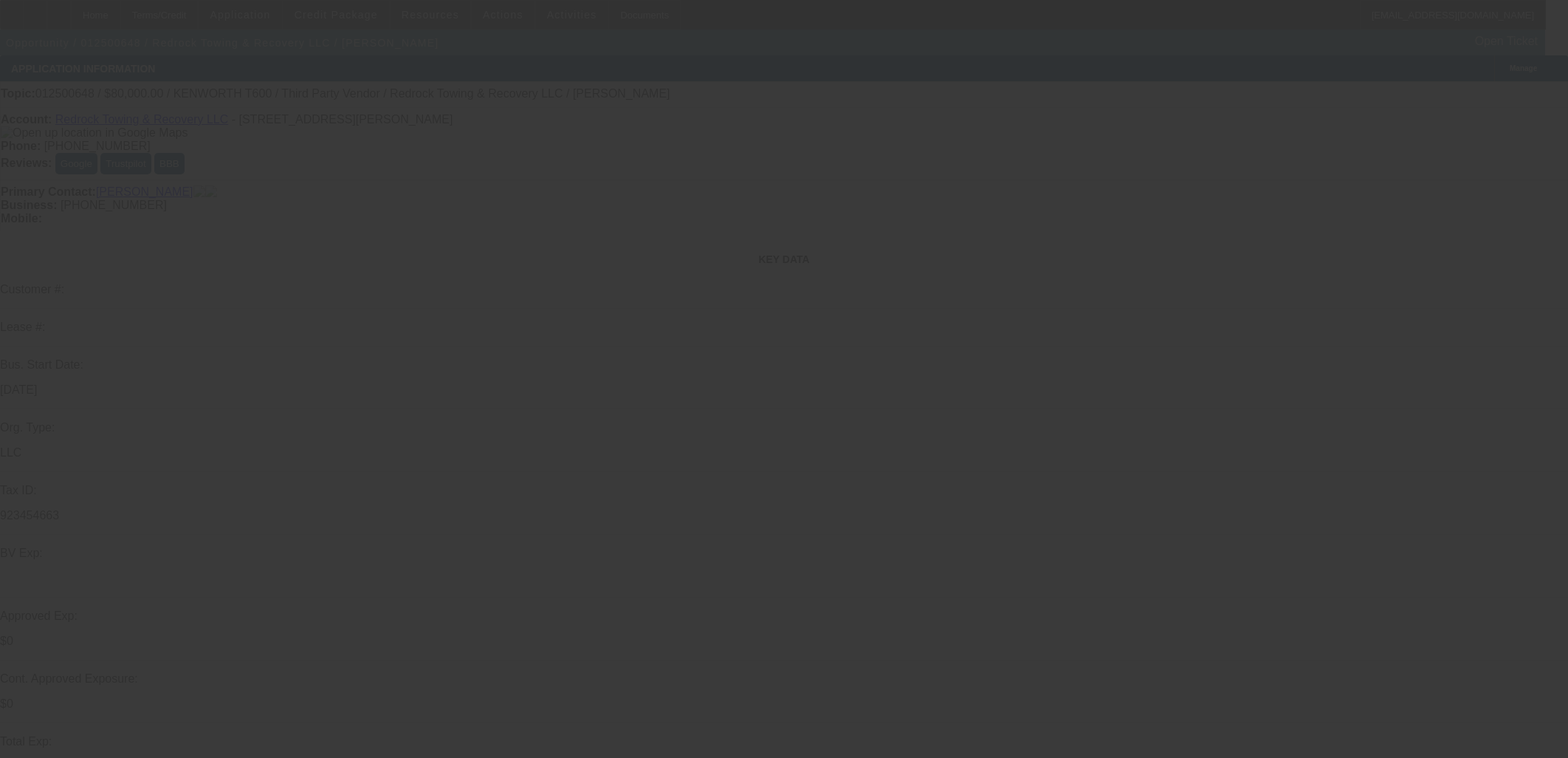
select select "1"
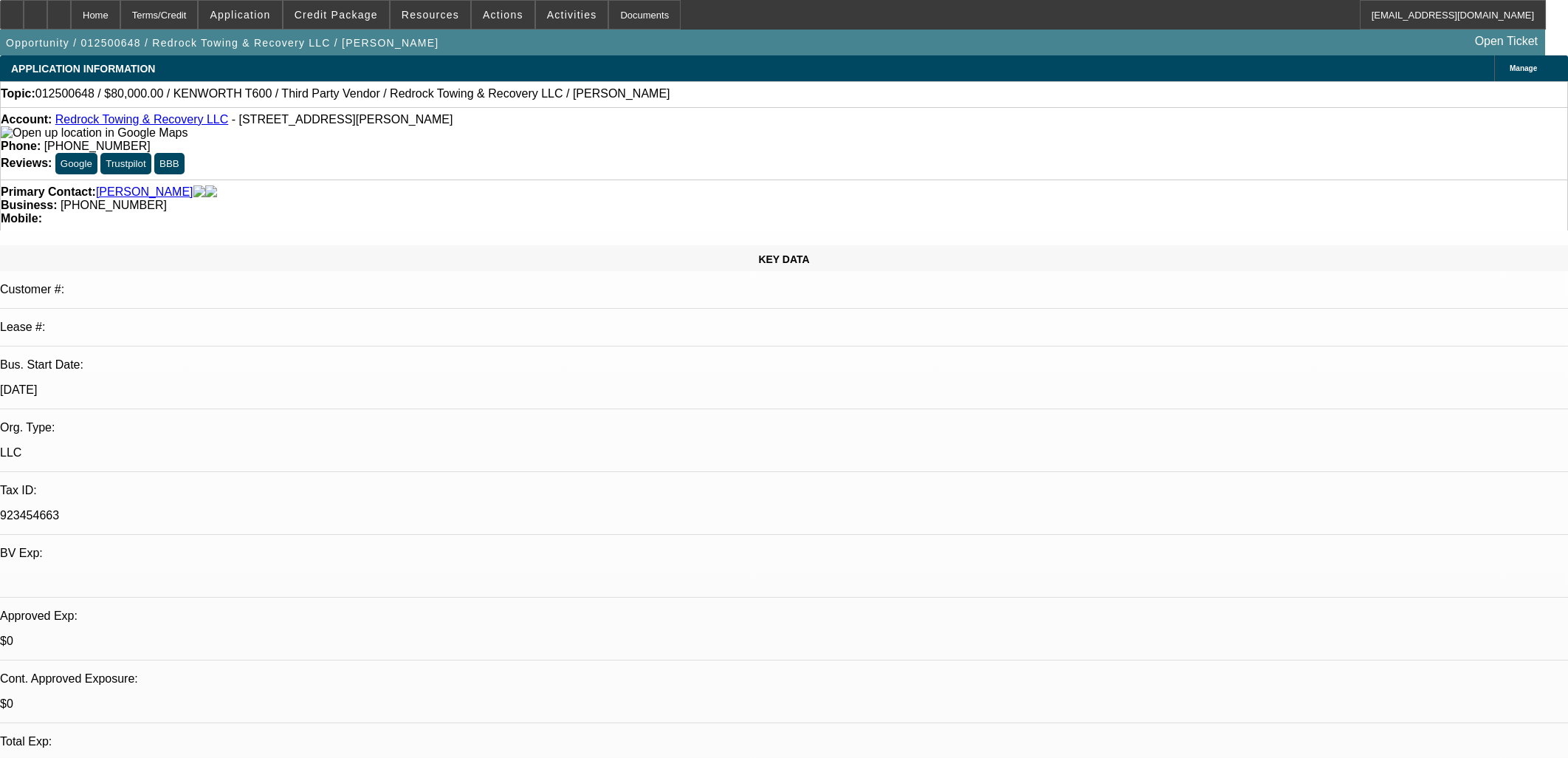
select select "2"
select select "4"
select select "1"
select select "2"
select select "4"
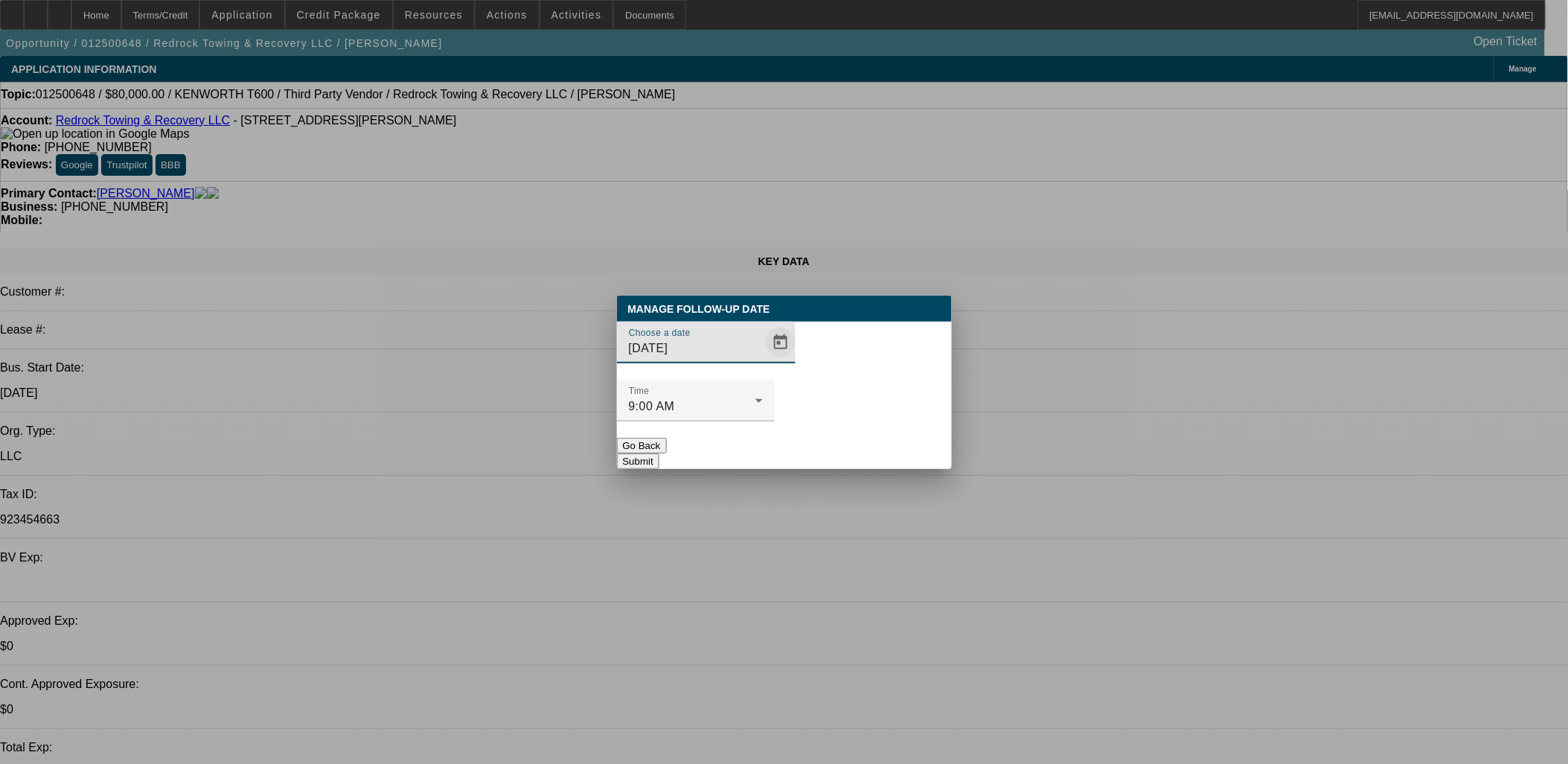
click at [763, 360] on span "Open calendar" at bounding box center [781, 342] width 36 height 36
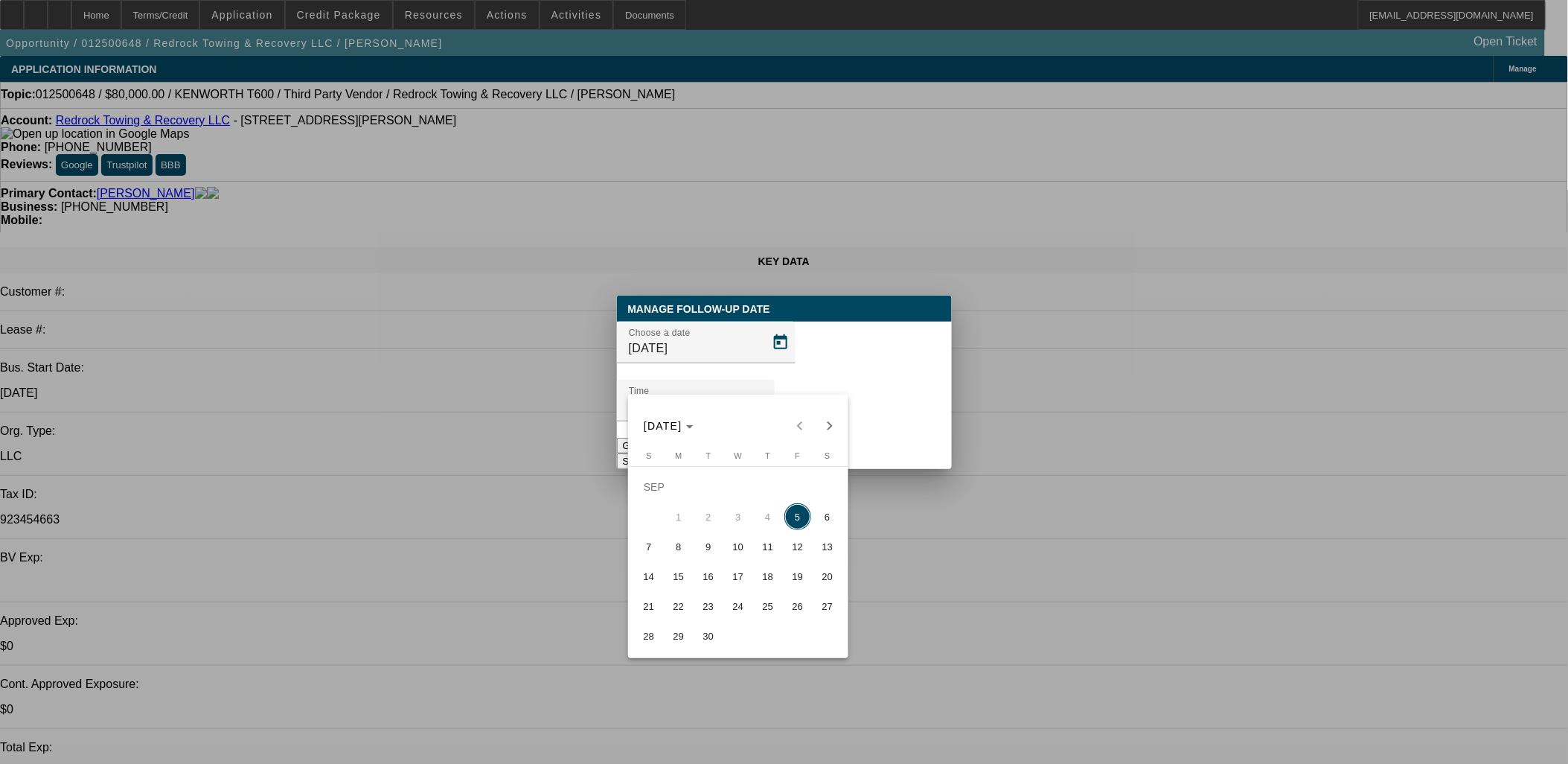
click at [711, 577] on span "16" at bounding box center [708, 576] width 27 height 27
type input "[DATE]"
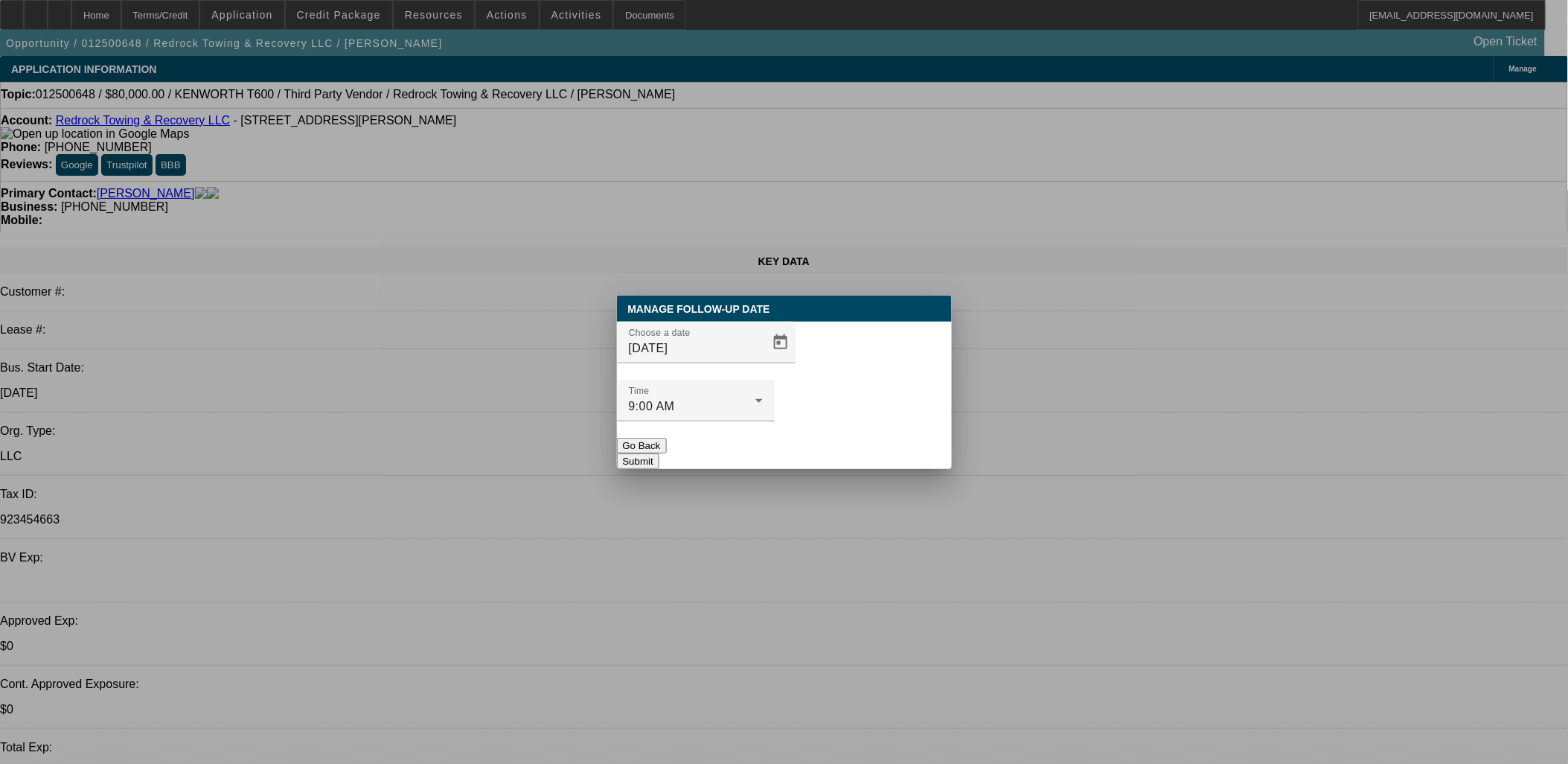
click at [660, 453] on button "Submit" at bounding box center [638, 461] width 43 height 16
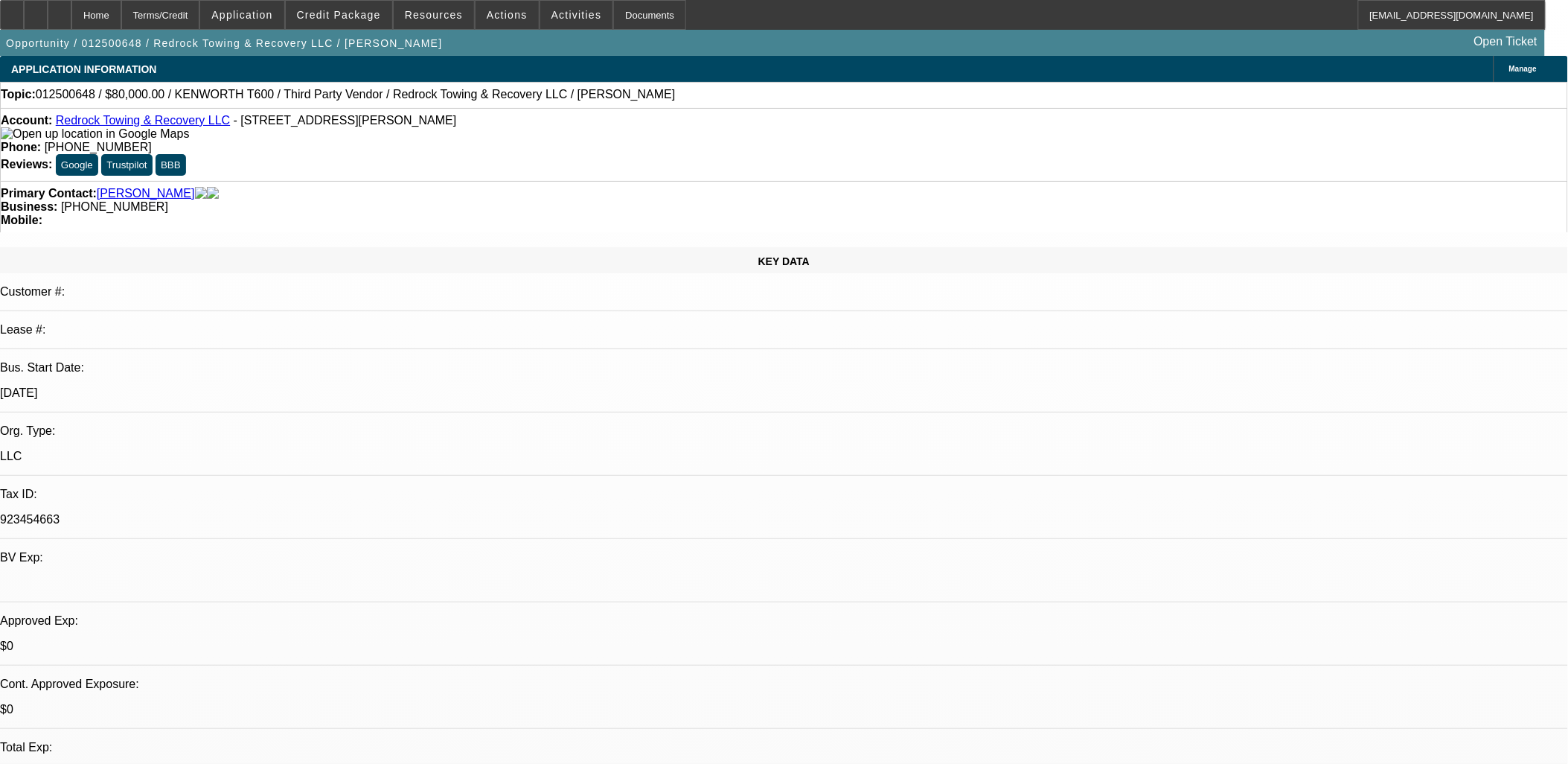
scroll to position [280, 0]
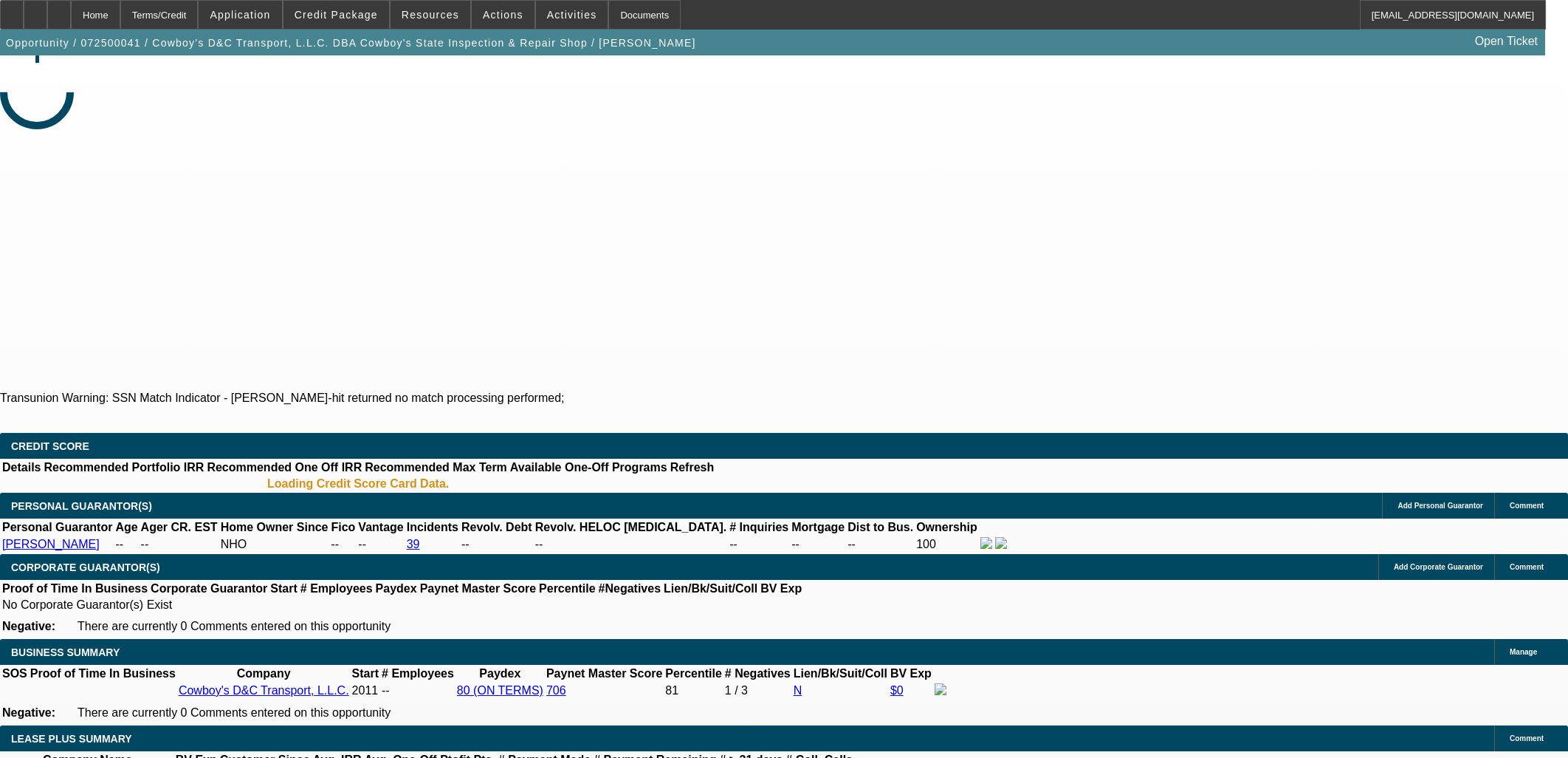
select select "0"
select select "2"
select select "0.1"
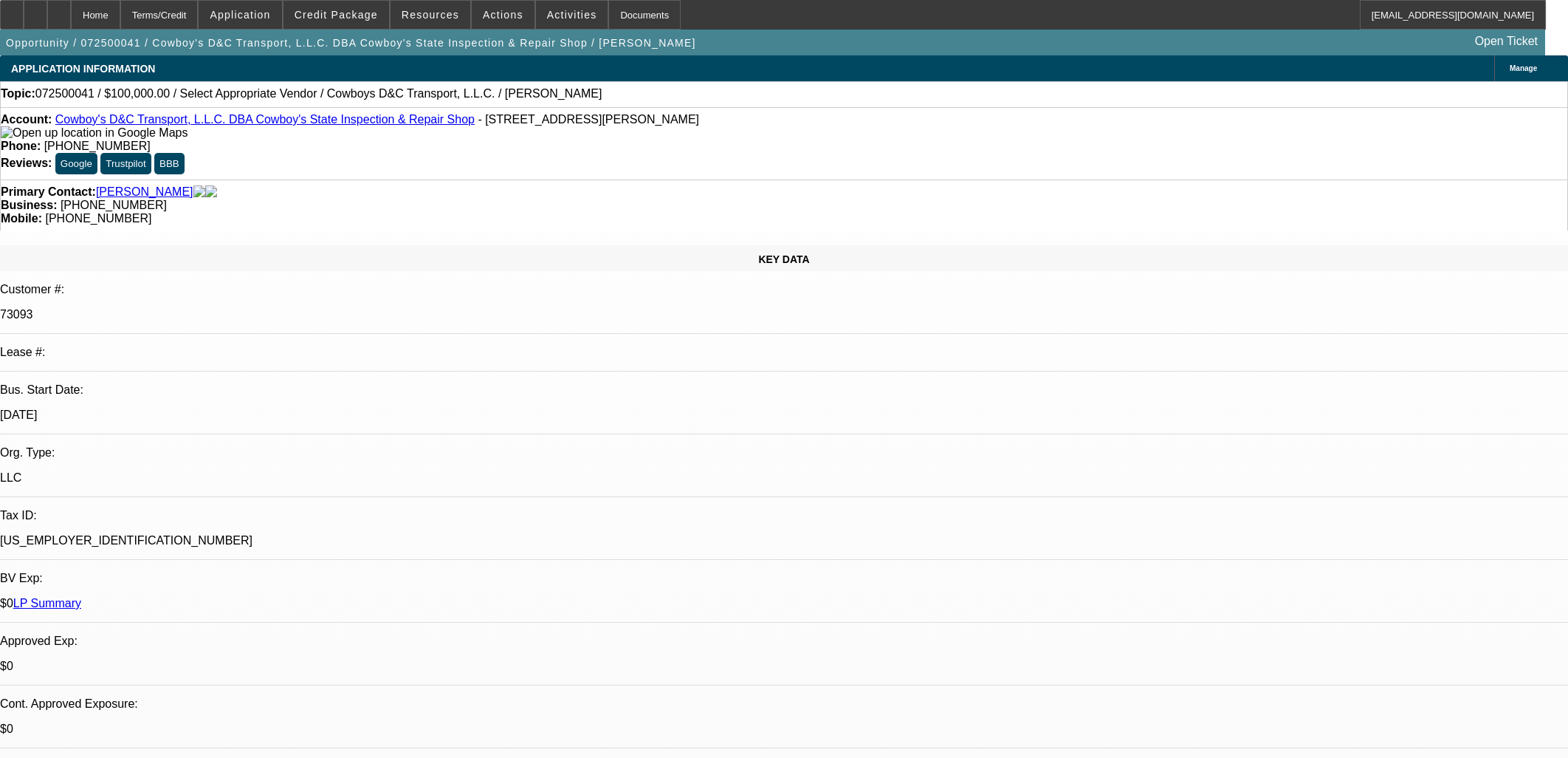
select select "1"
select select "2"
select select "4"
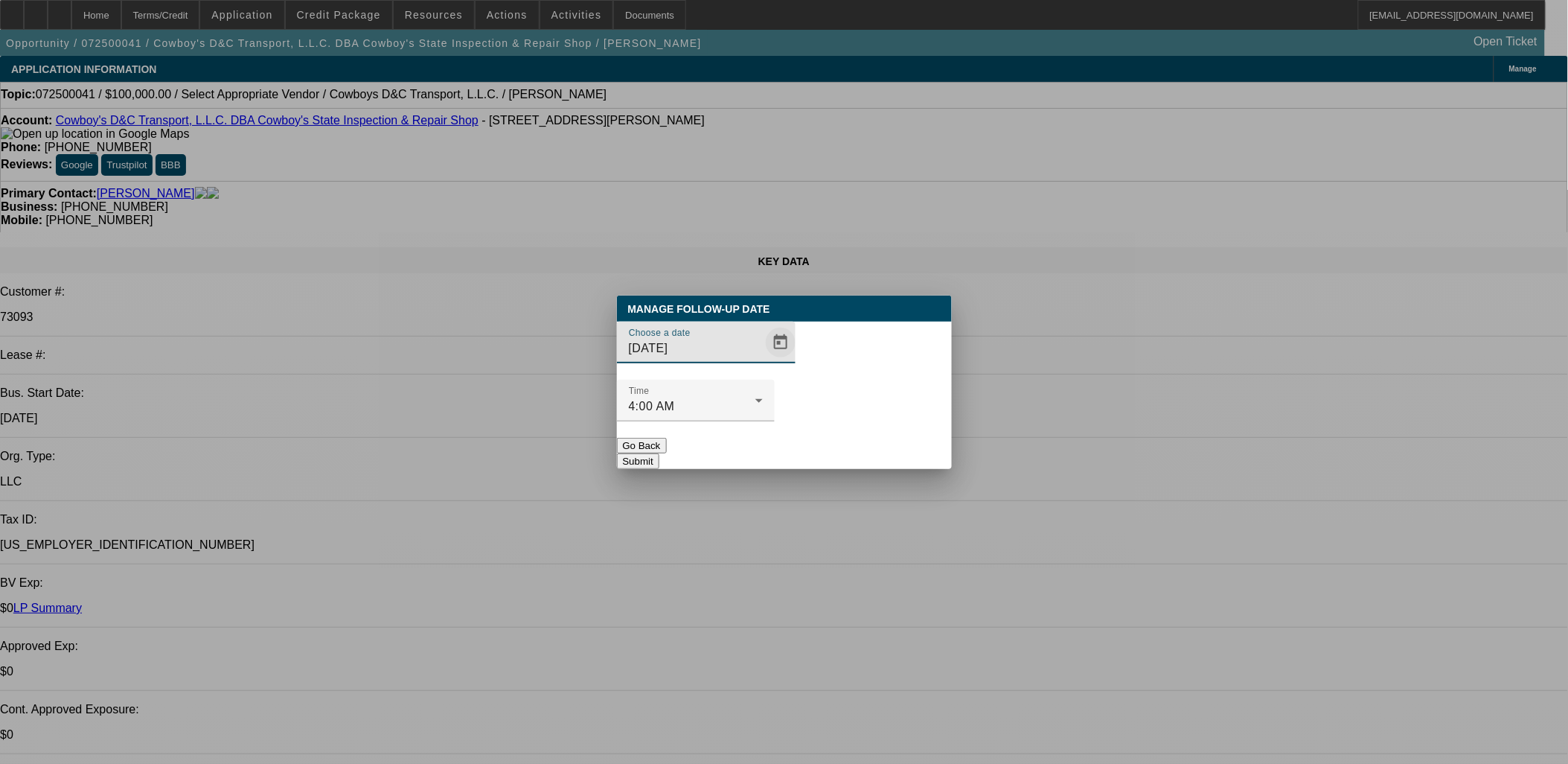
click at [763, 360] on span "Open calendar" at bounding box center [781, 342] width 36 height 36
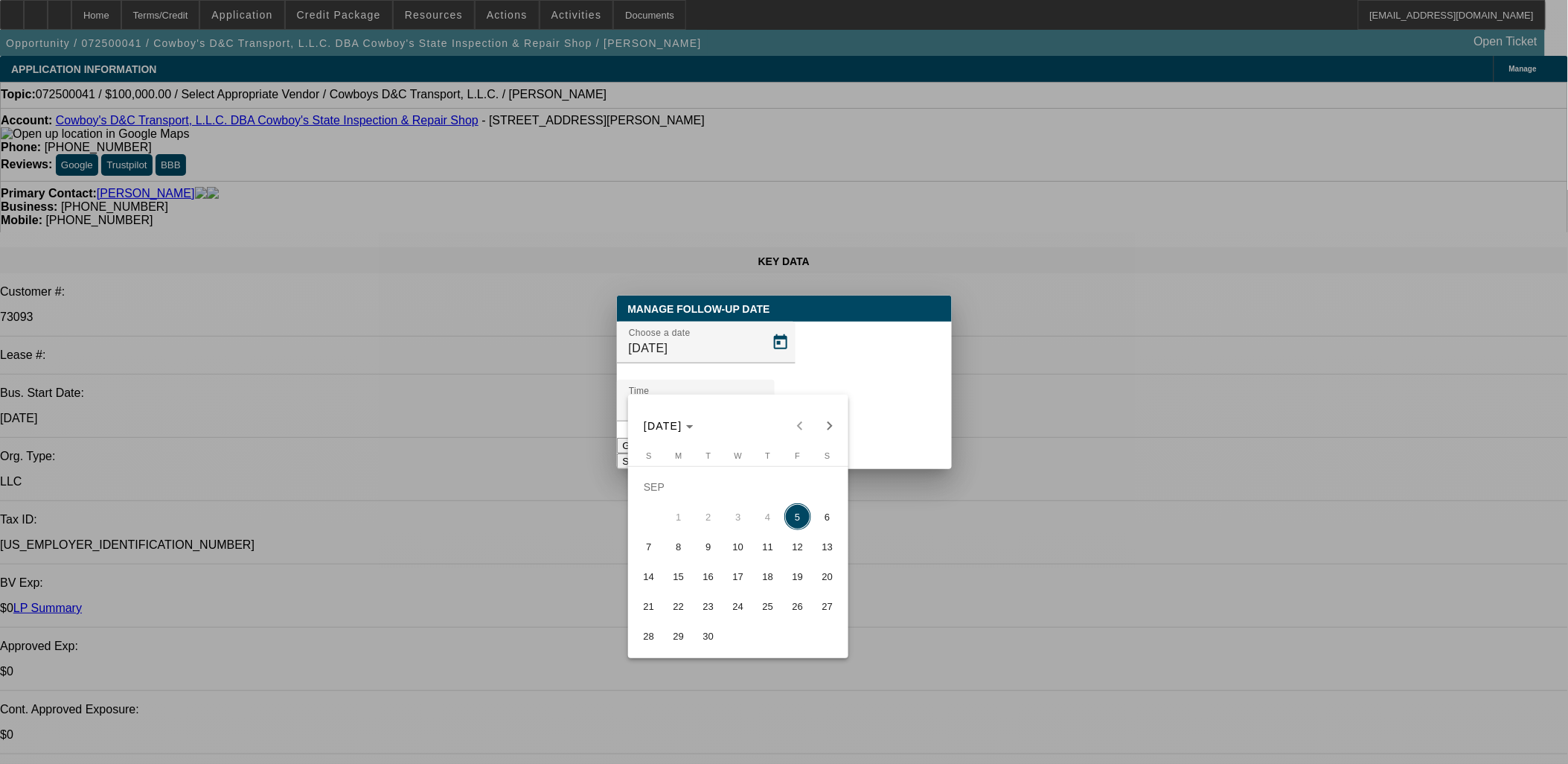
click at [793, 421] on div "SEP 2025 SEP 2025" at bounding box center [738, 426] width 213 height 30
click at [735, 544] on span "10" at bounding box center [738, 546] width 27 height 27
type input "9/10/2025"
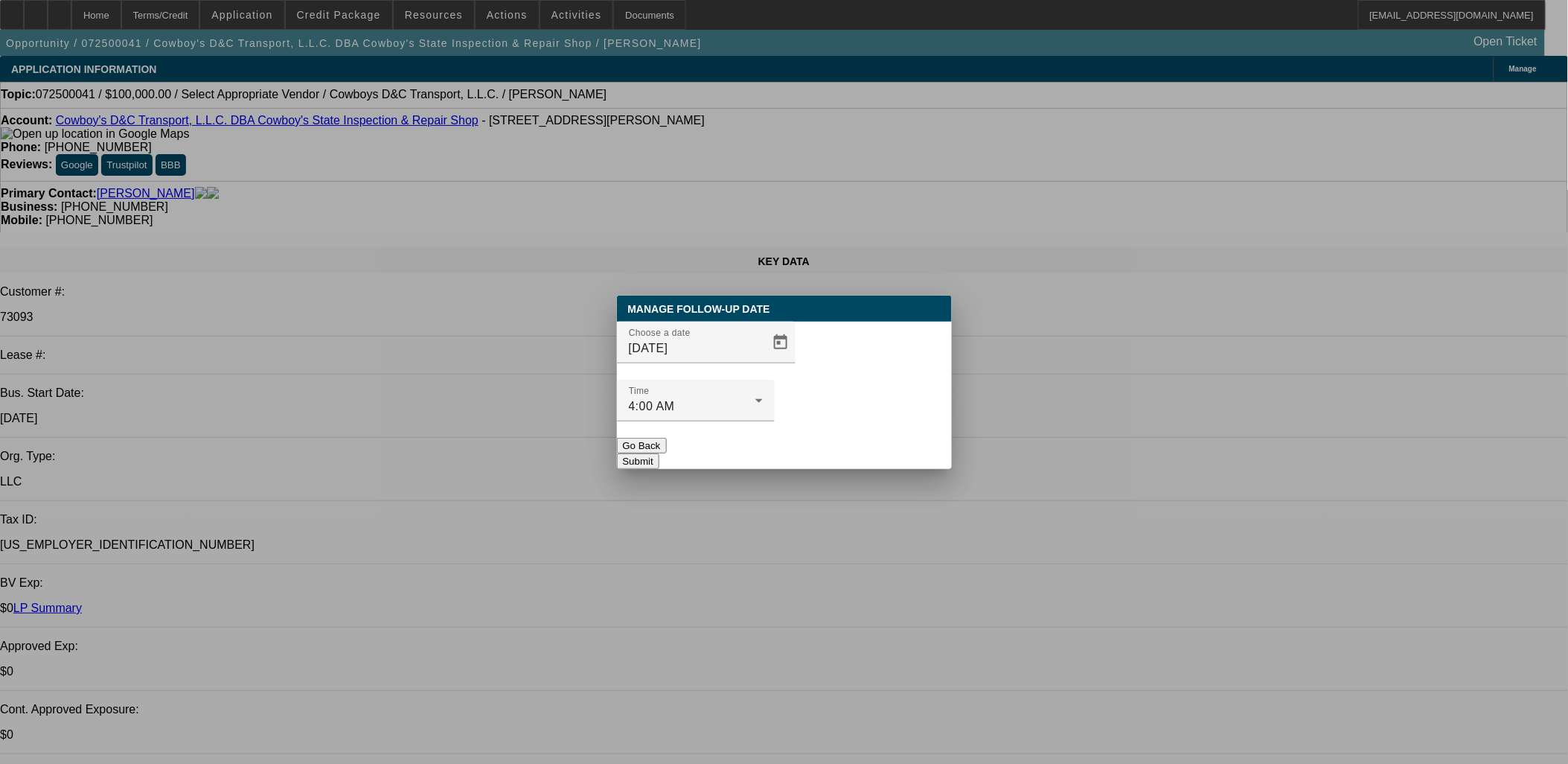
click at [660, 453] on button "Submit" at bounding box center [638, 461] width 43 height 16
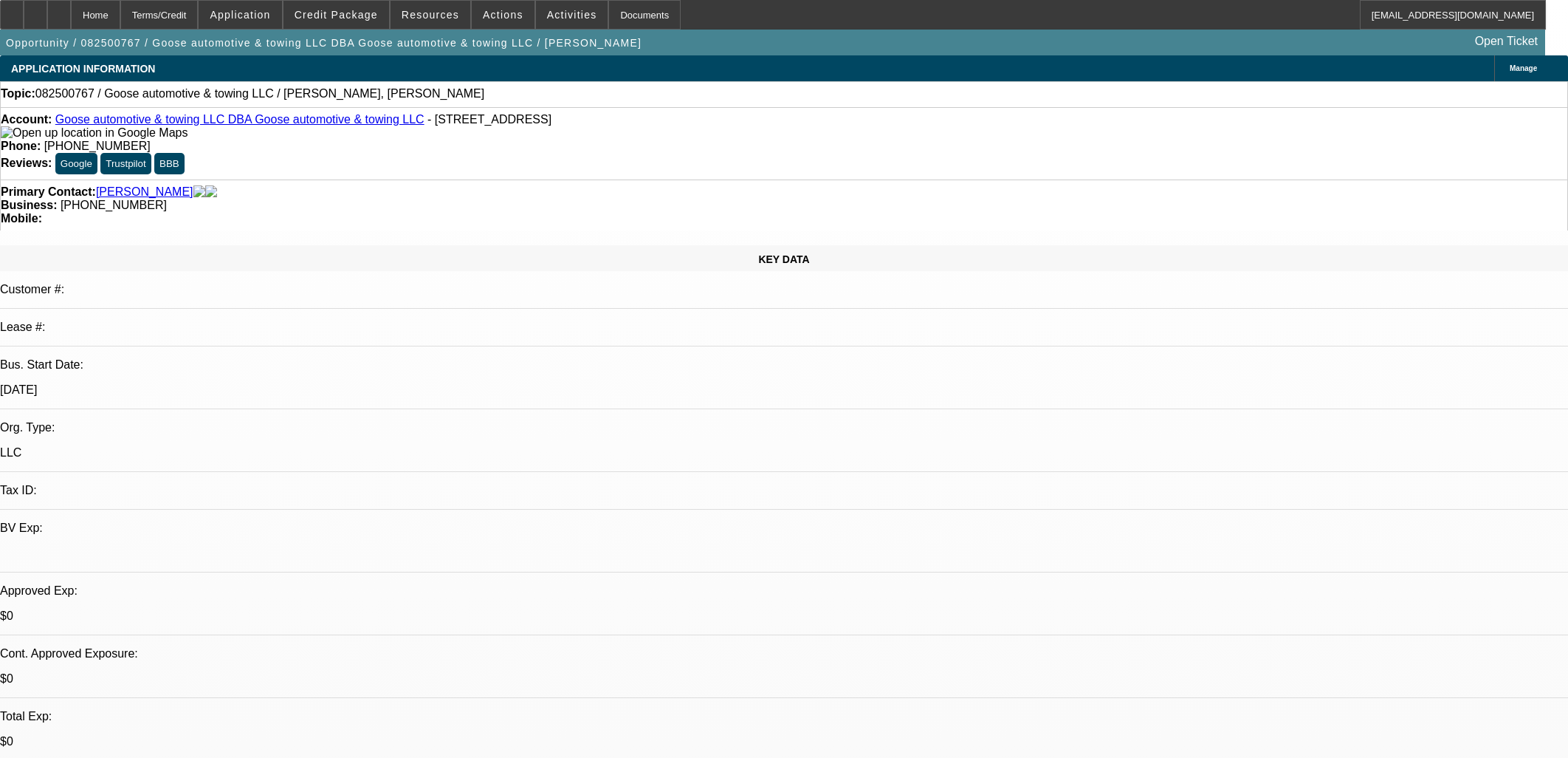
select select "0"
select select "2"
select select "0.1"
select select "4"
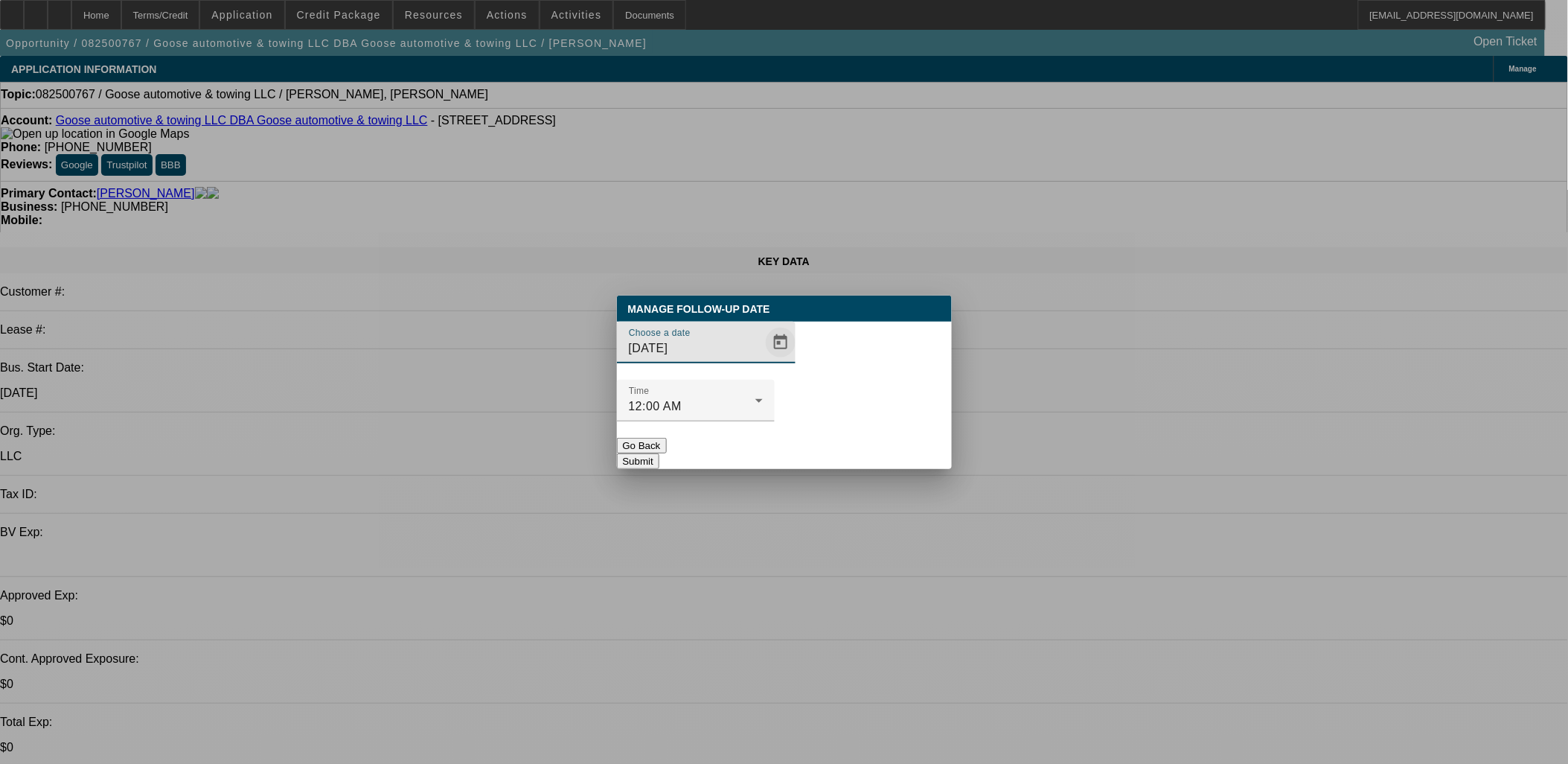
click at [763, 360] on span "Open calendar" at bounding box center [781, 342] width 36 height 36
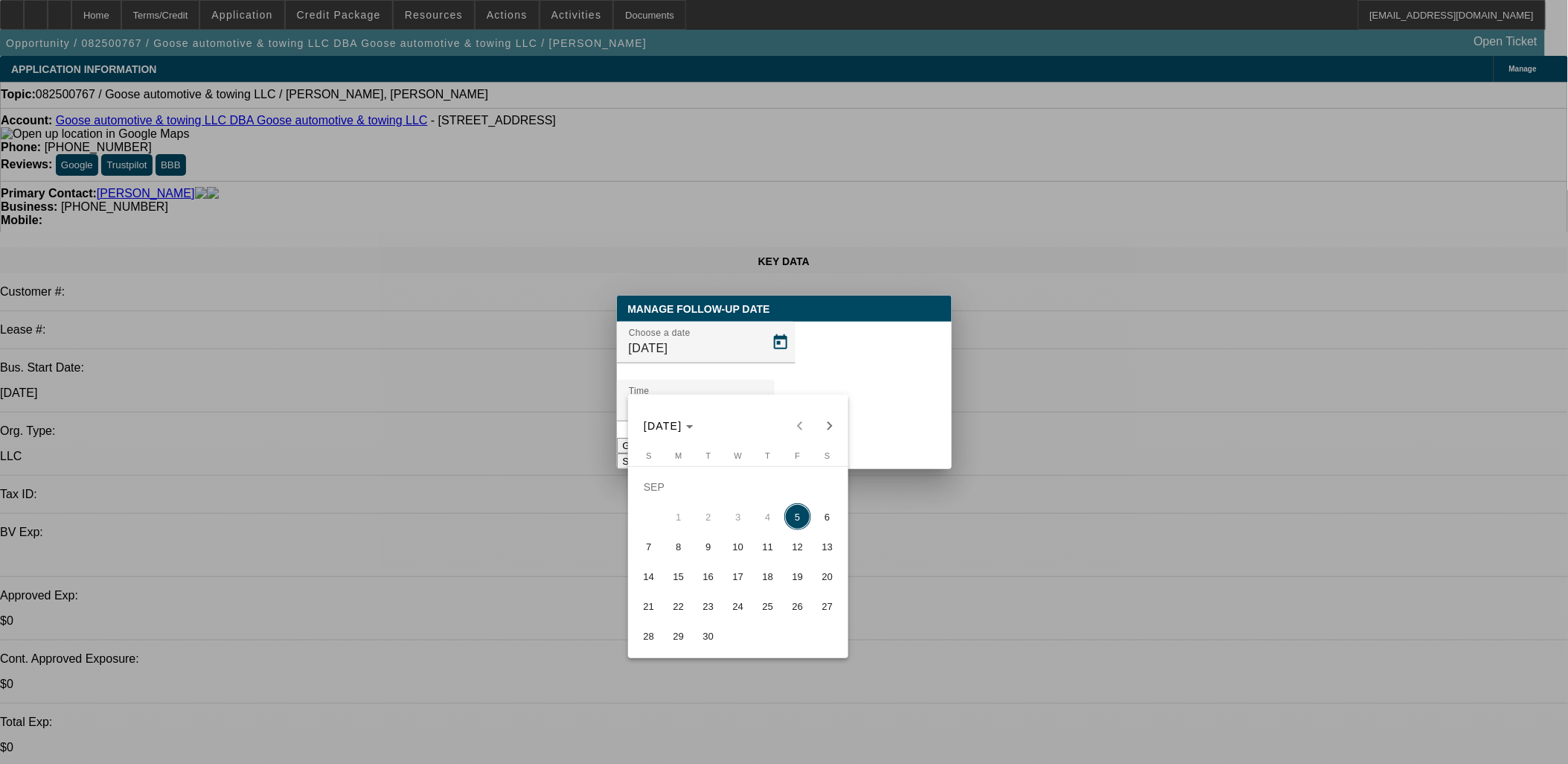
click at [688, 538] on button "8" at bounding box center [679, 546] width 30 height 30
type input "9/8/2025"
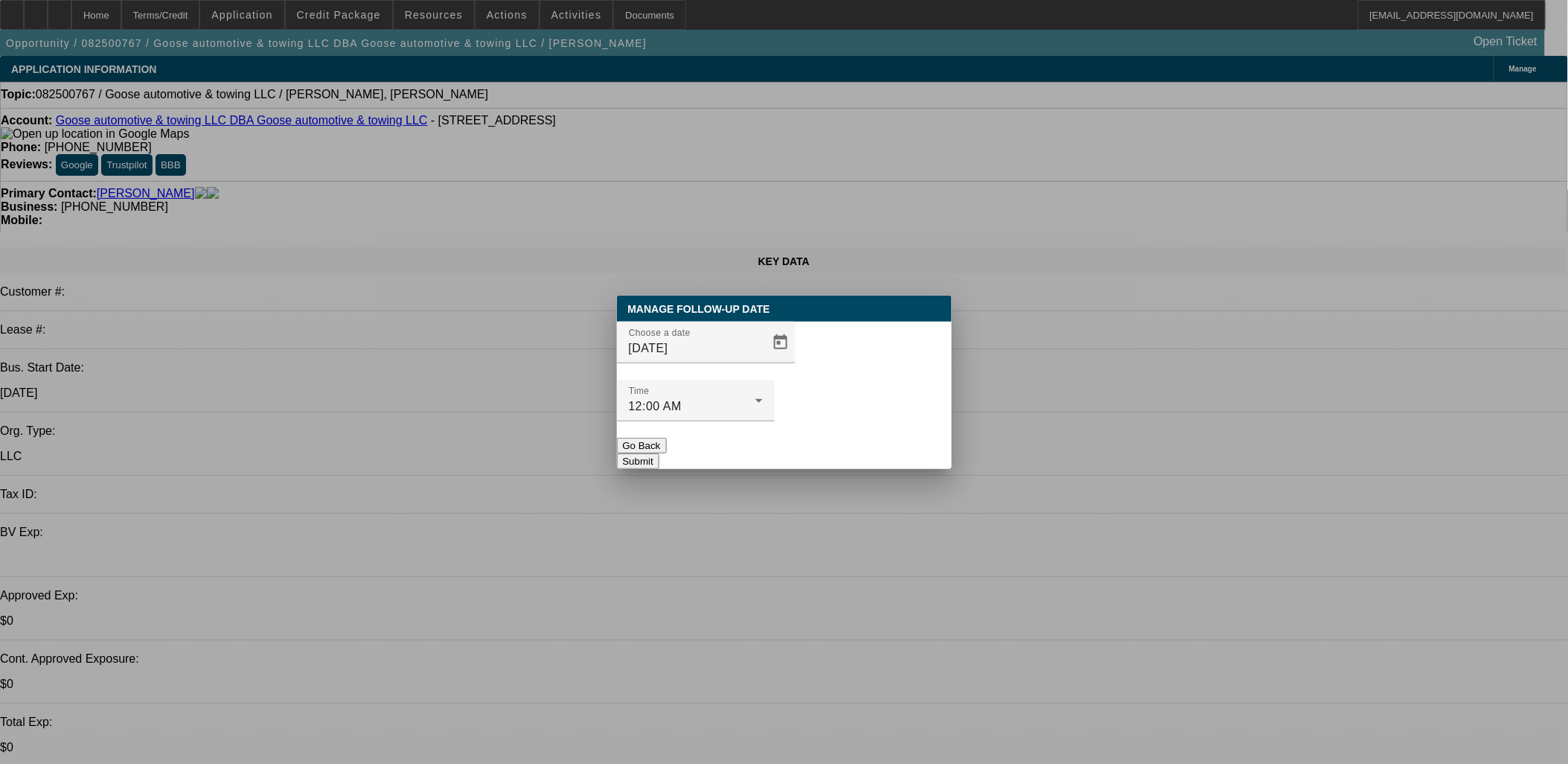
click at [660, 453] on button "Submit" at bounding box center [638, 461] width 43 height 16
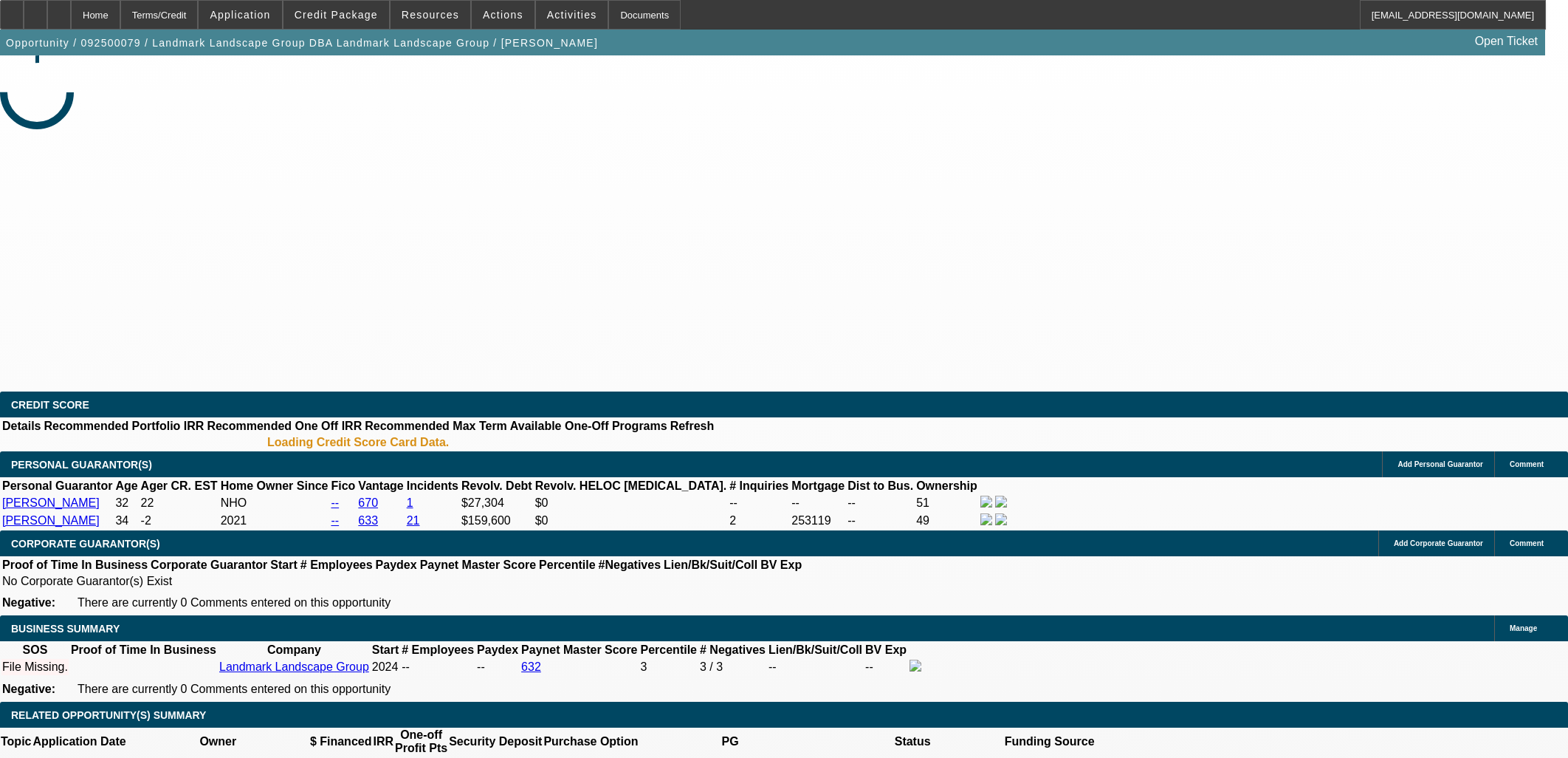
select select "0"
select select "2"
select select "0.1"
select select "4"
